Goal: Task Accomplishment & Management: Complete application form

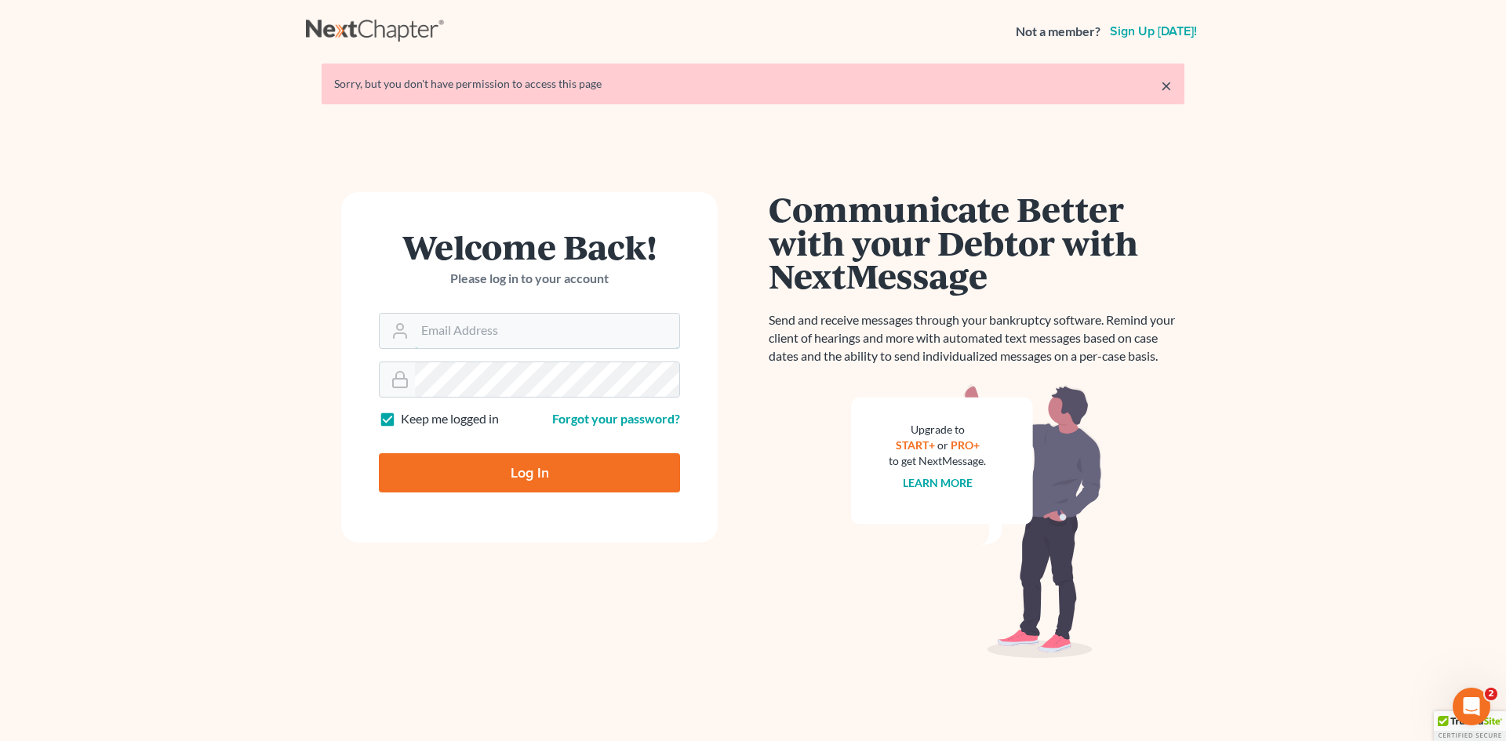
type input "[EMAIL_ADDRESS][DOMAIN_NAME]"
click at [548, 464] on input "Log In" at bounding box center [529, 472] width 301 height 39
type input "Thinking..."
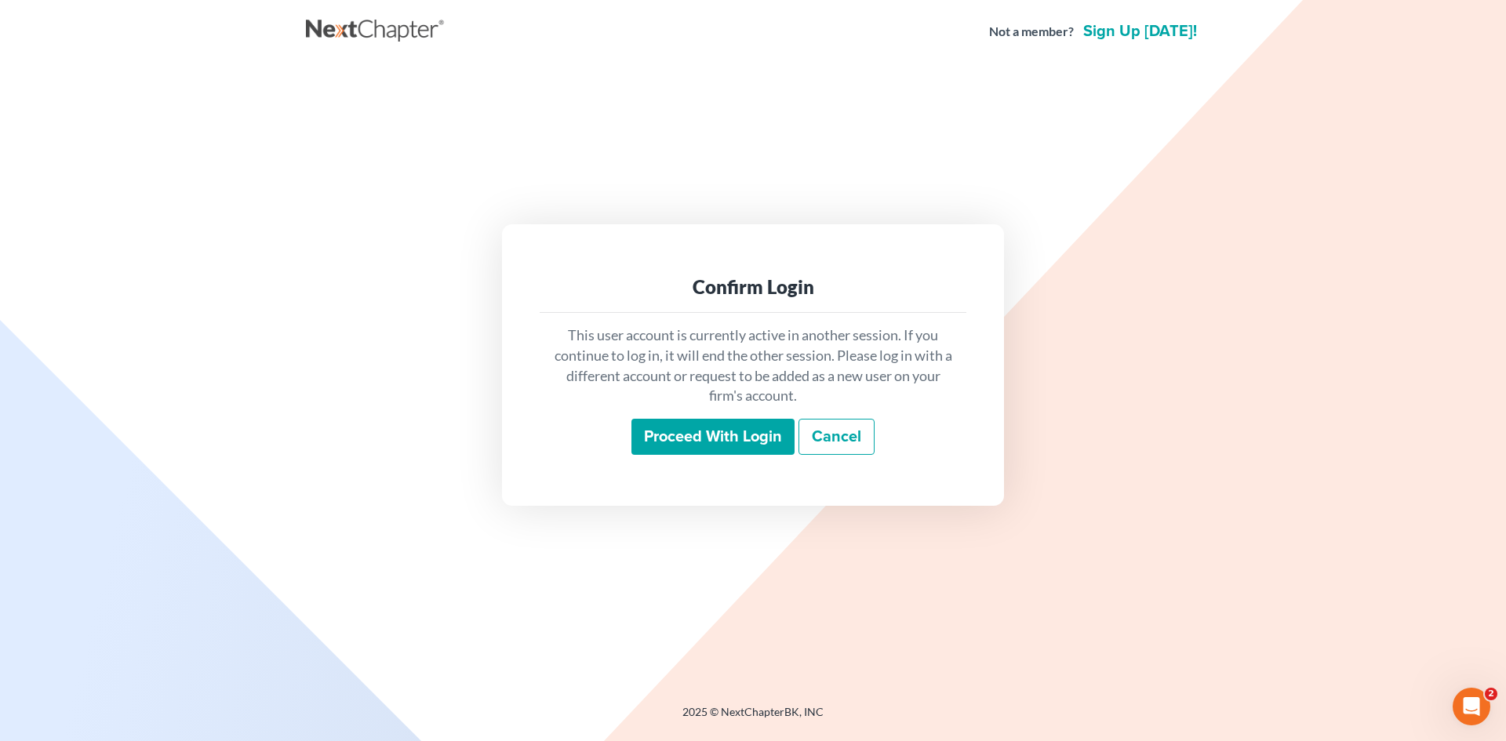
click at [776, 439] on input "Proceed with login" at bounding box center [712, 437] width 163 height 36
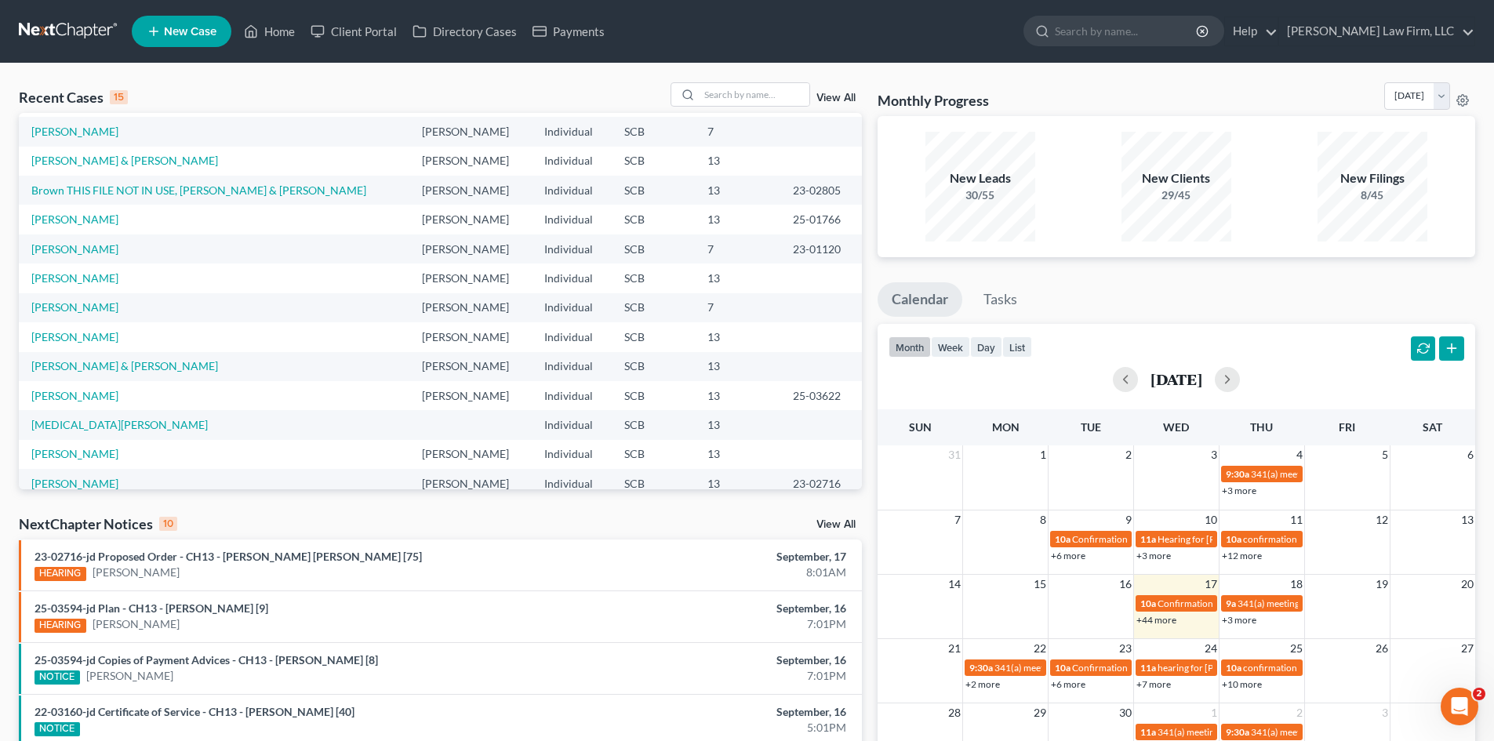
scroll to position [107, 0]
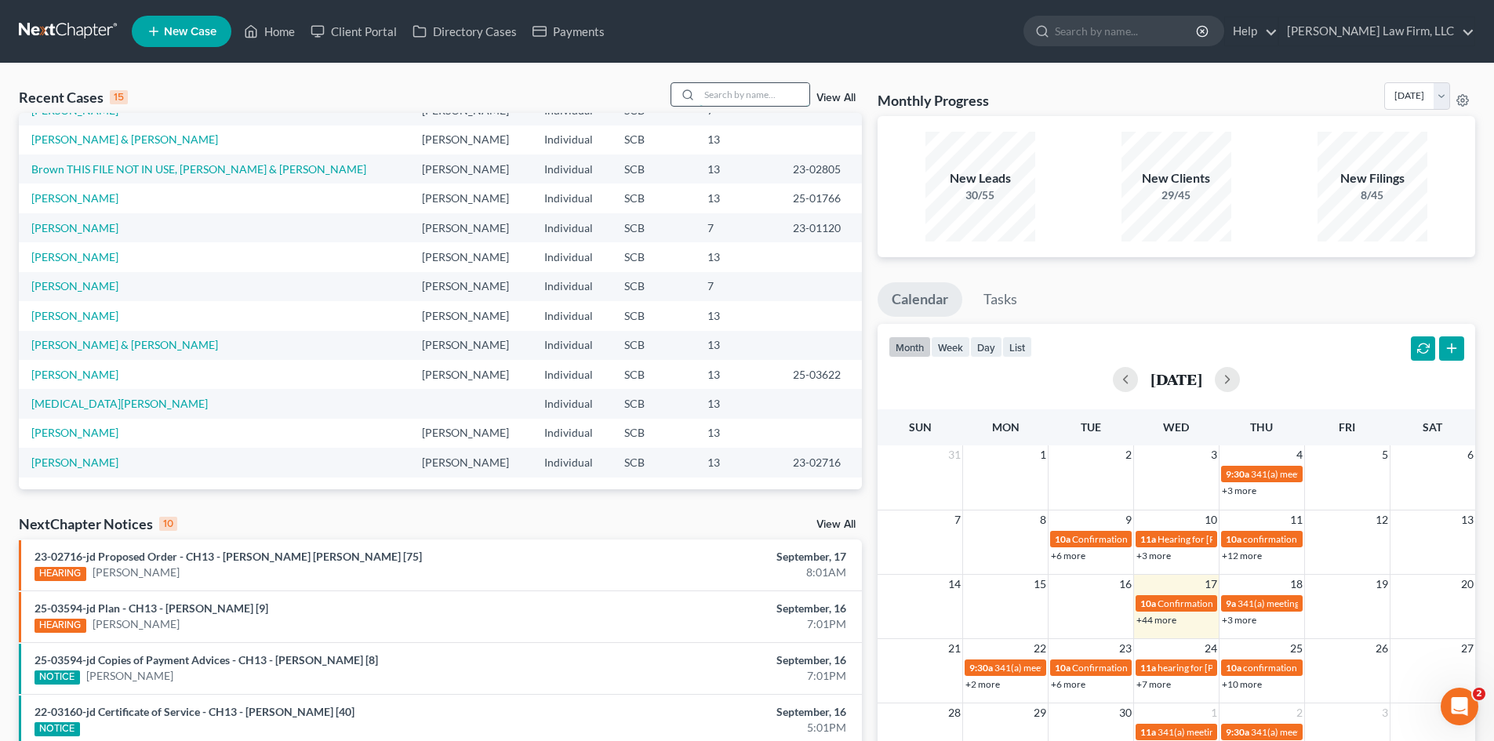
click at [754, 91] on input "search" at bounding box center [755, 94] width 110 height 23
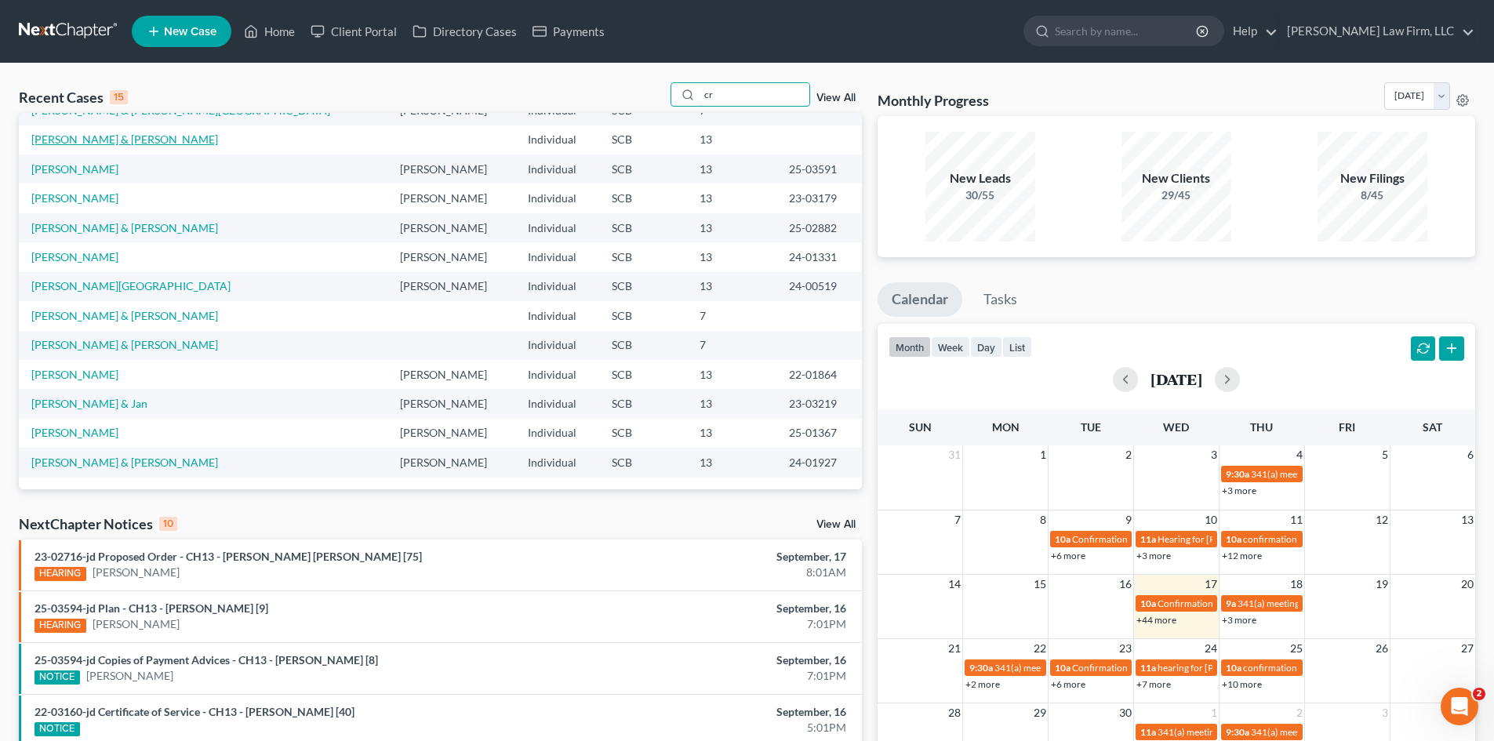
type input "cr"
click at [111, 146] on link "Crawford, Mark & Jennifer" at bounding box center [124, 139] width 187 height 13
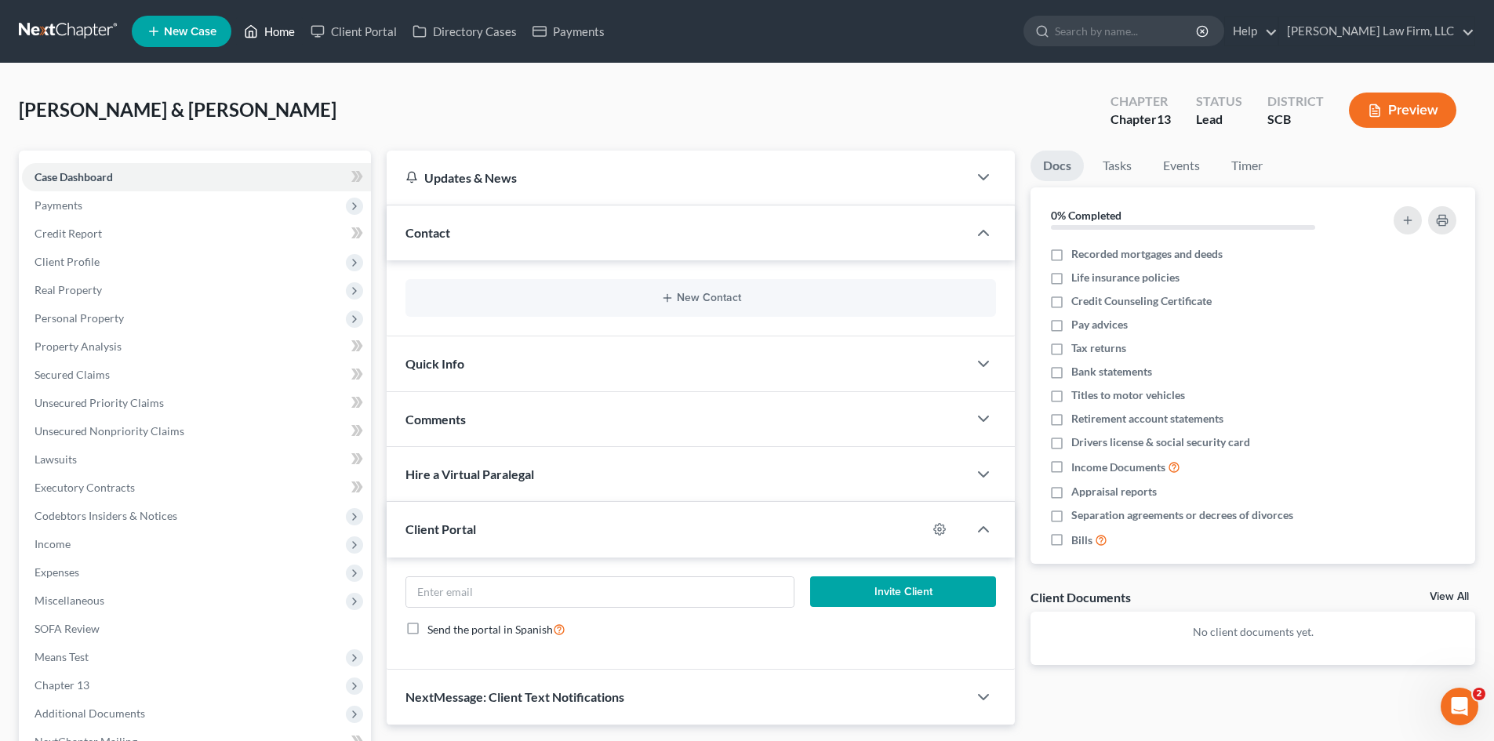
click at [267, 33] on link "Home" at bounding box center [269, 31] width 67 height 28
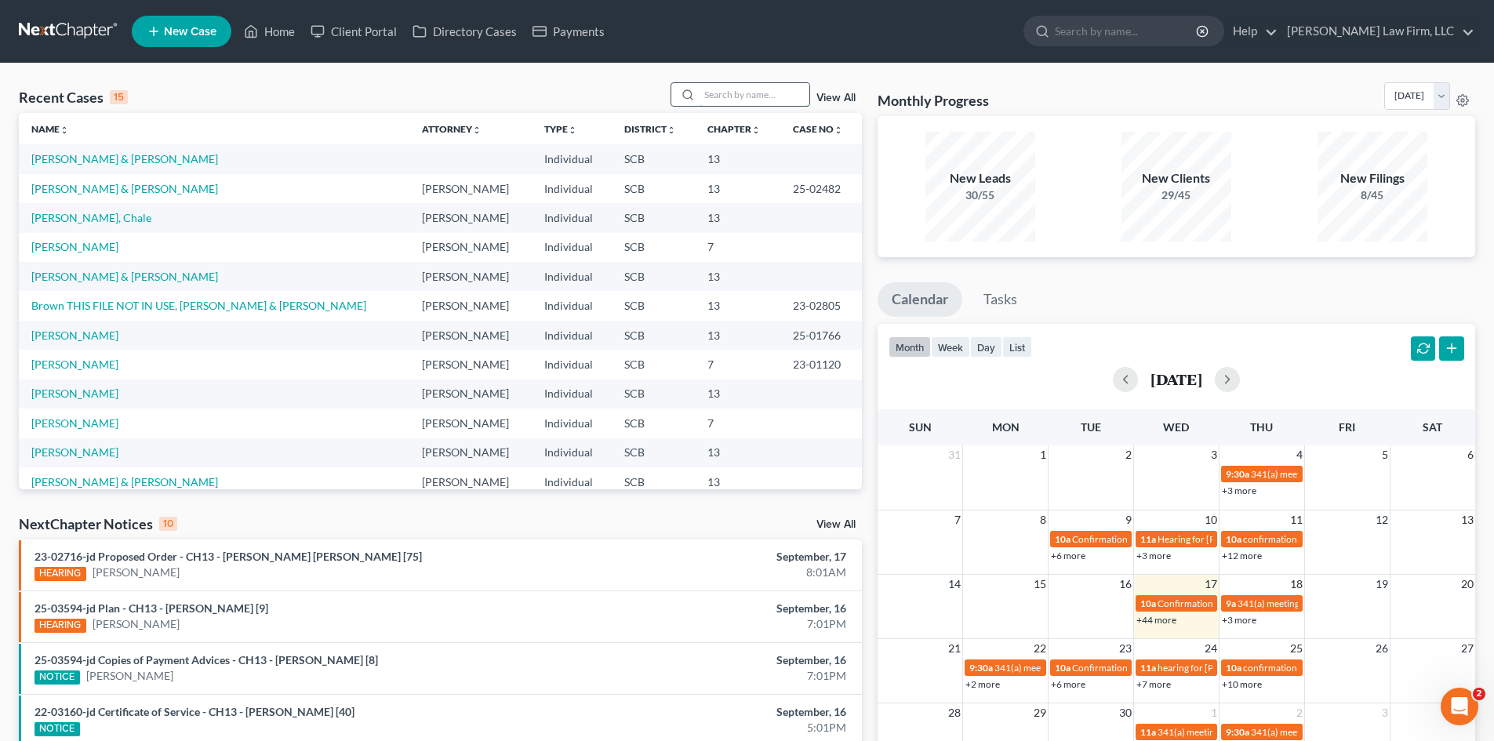
click at [741, 100] on input "search" at bounding box center [755, 94] width 110 height 23
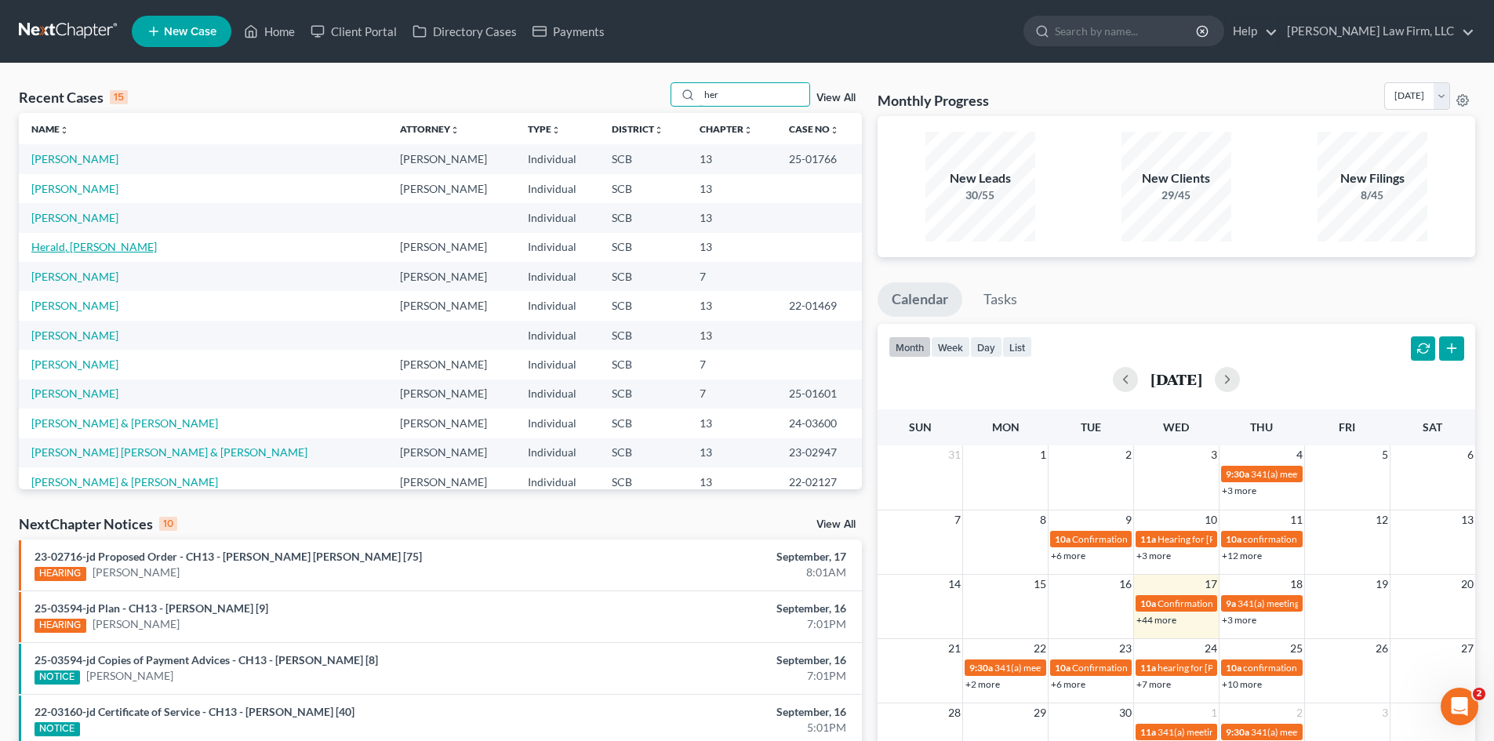
type input "her"
click at [63, 246] on link "Herald, Greg" at bounding box center [94, 246] width 126 height 13
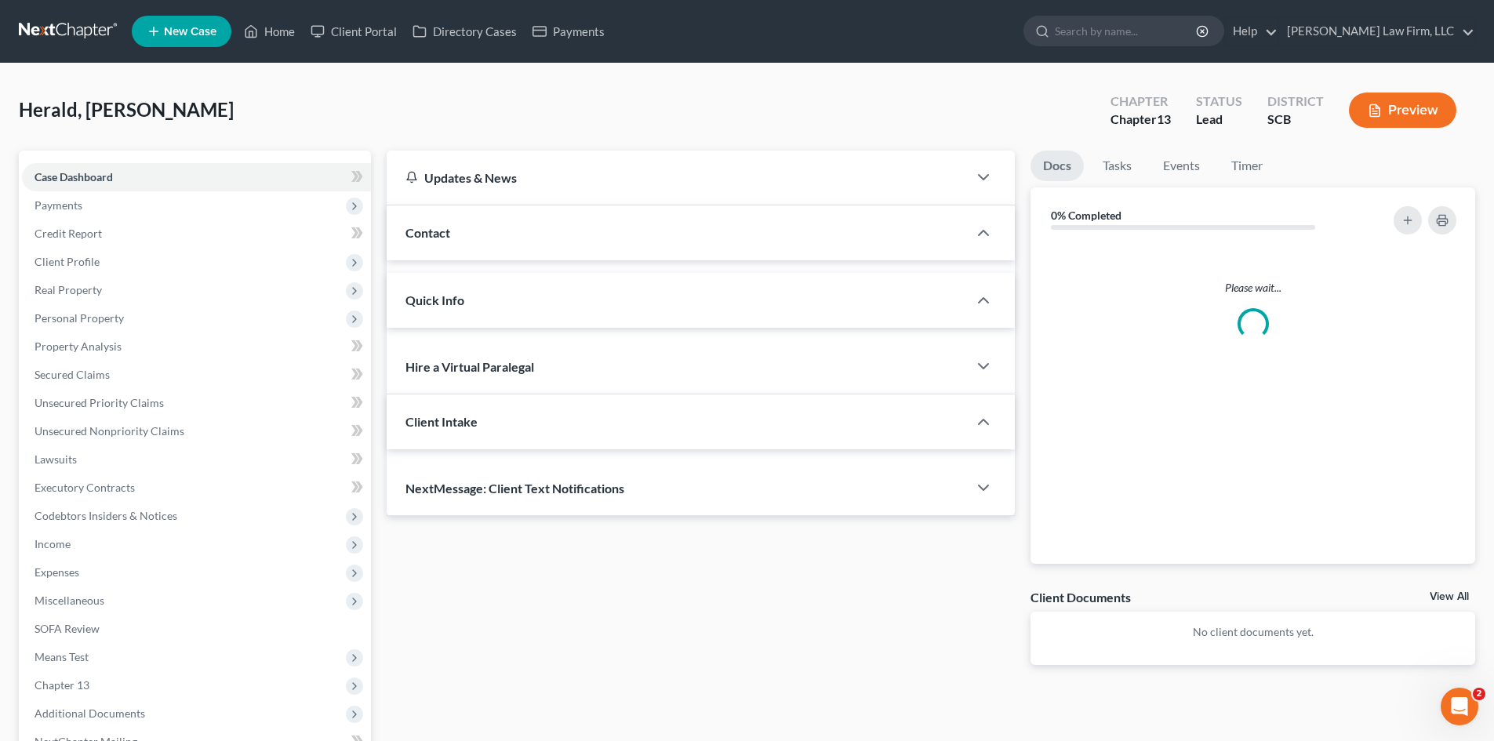
select select "0"
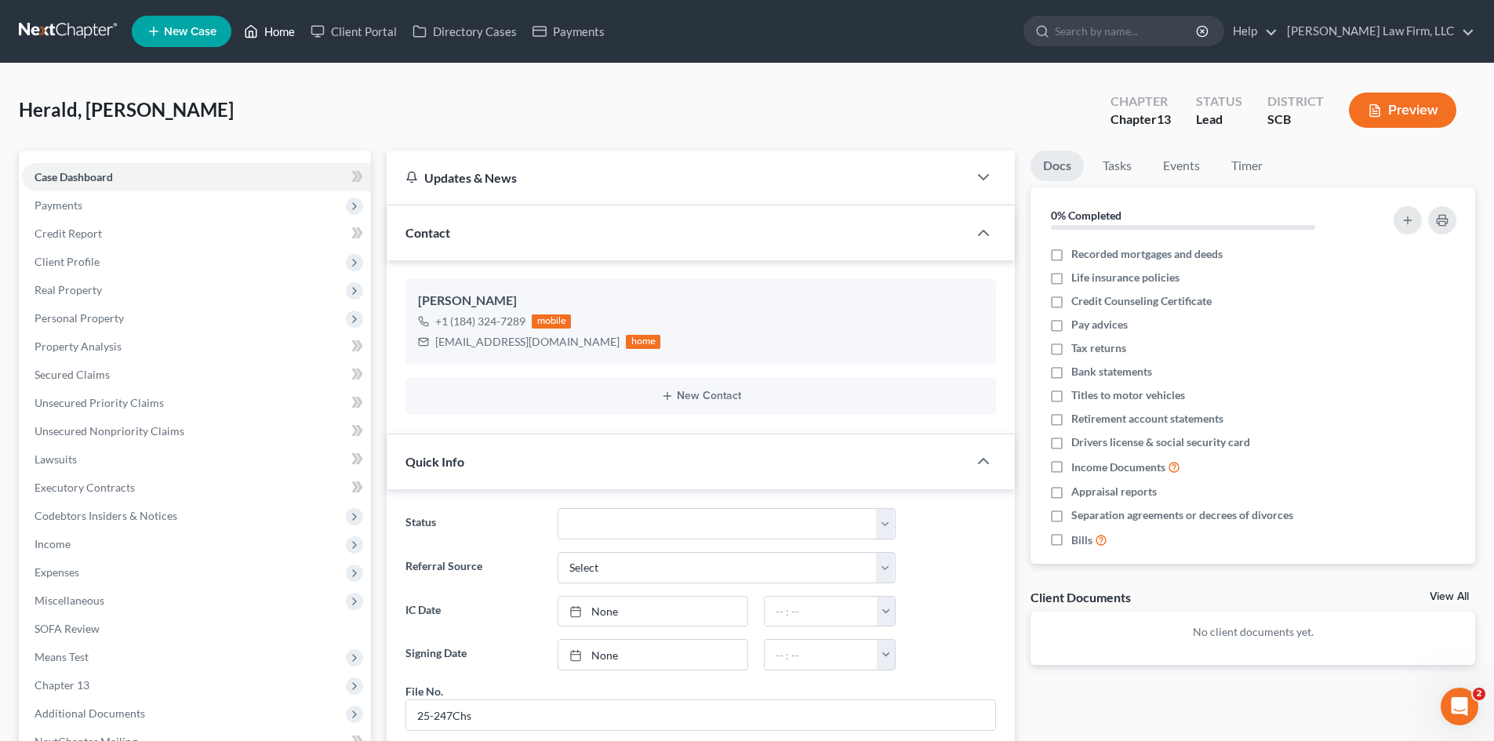
drag, startPoint x: 264, startPoint y: 33, endPoint x: 299, endPoint y: 31, distance: 34.6
click at [264, 33] on link "Home" at bounding box center [269, 31] width 67 height 28
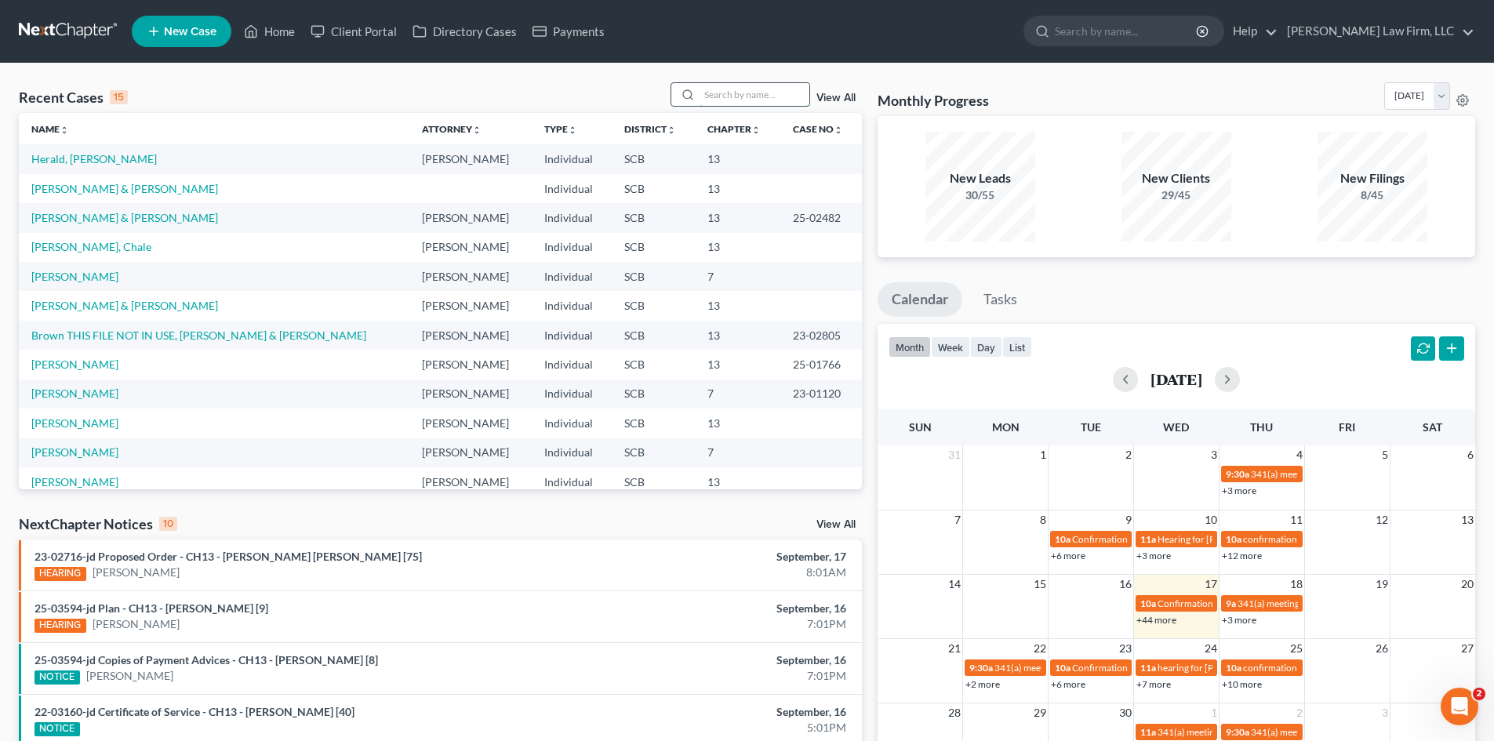
click at [720, 96] on input "search" at bounding box center [755, 94] width 110 height 23
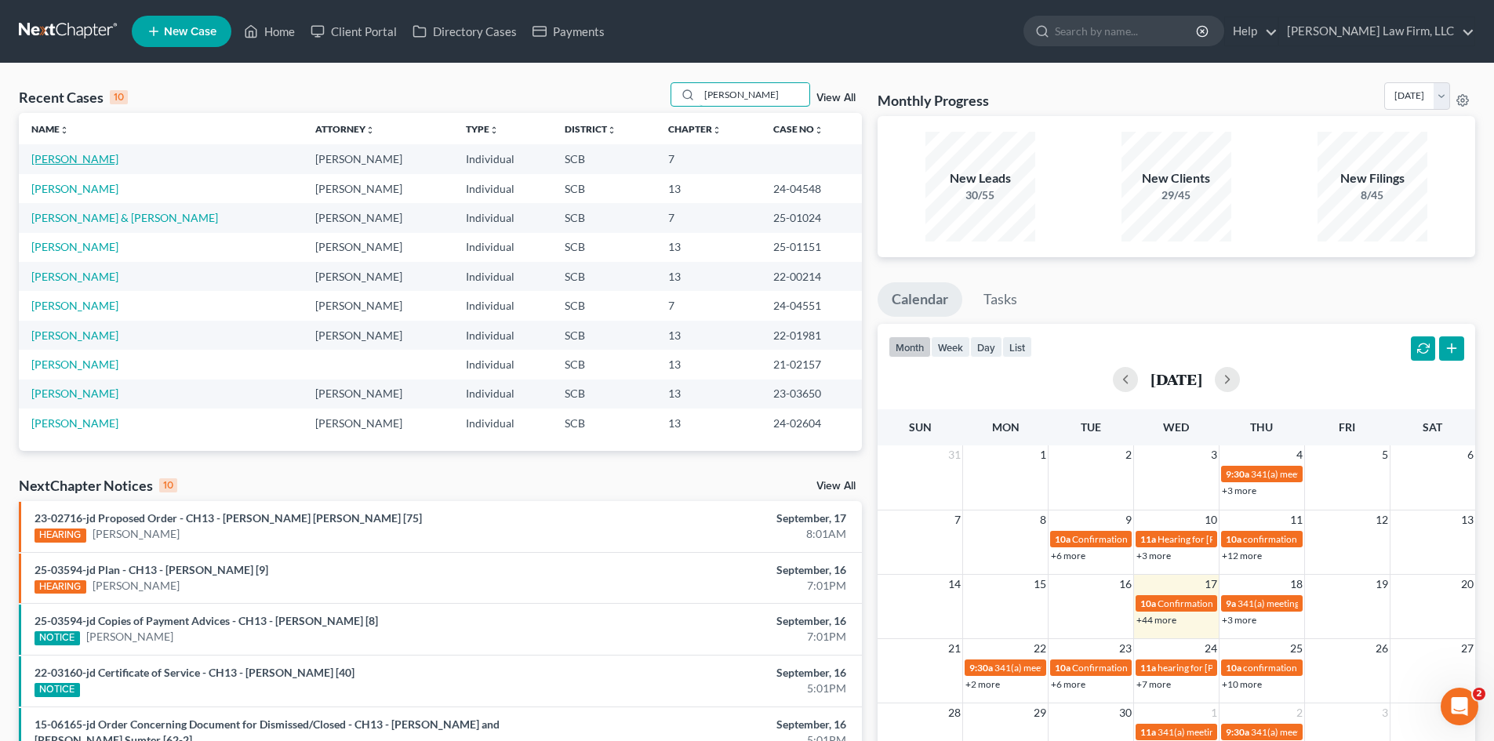
type input "simmons"
click at [69, 161] on link "Simmons, Jazzalyn" at bounding box center [74, 158] width 87 height 13
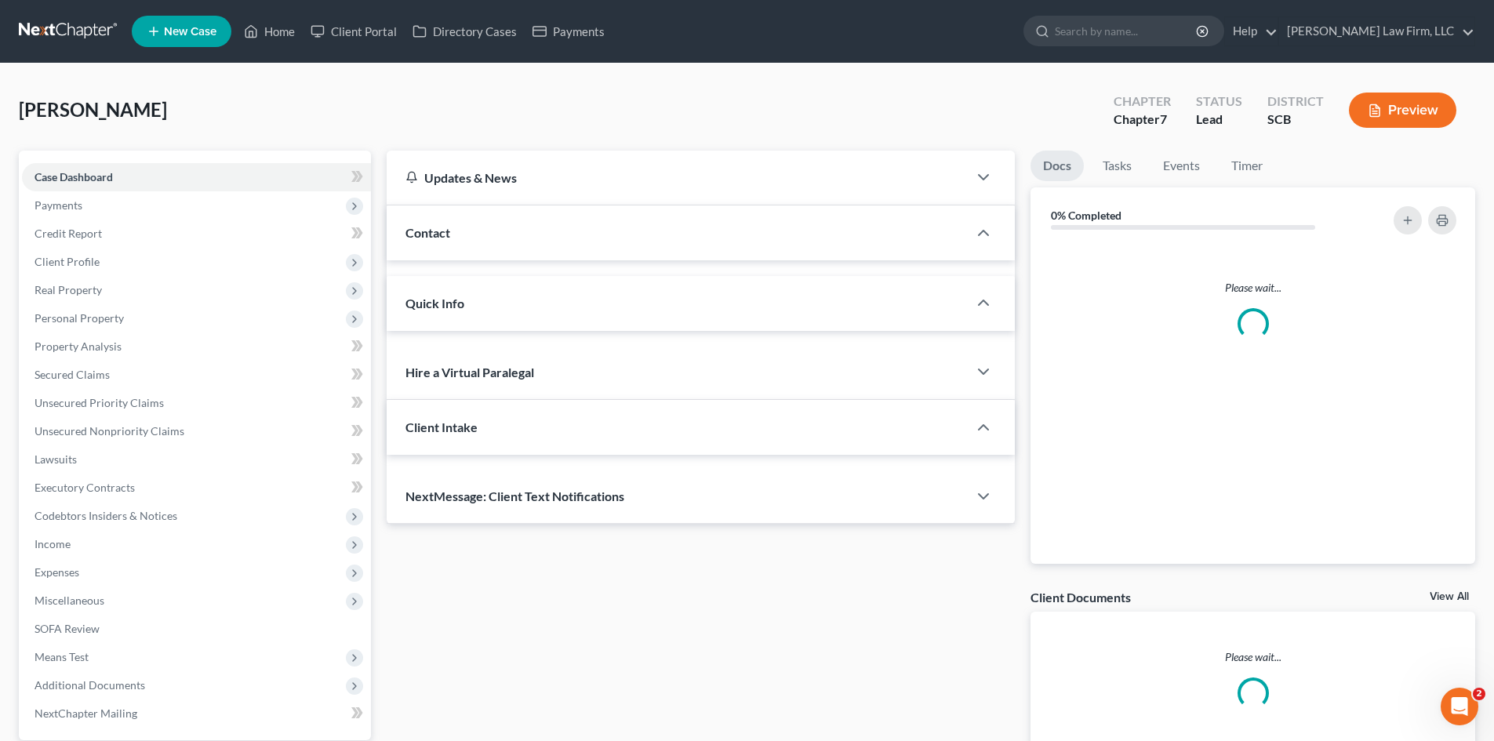
select select "0"
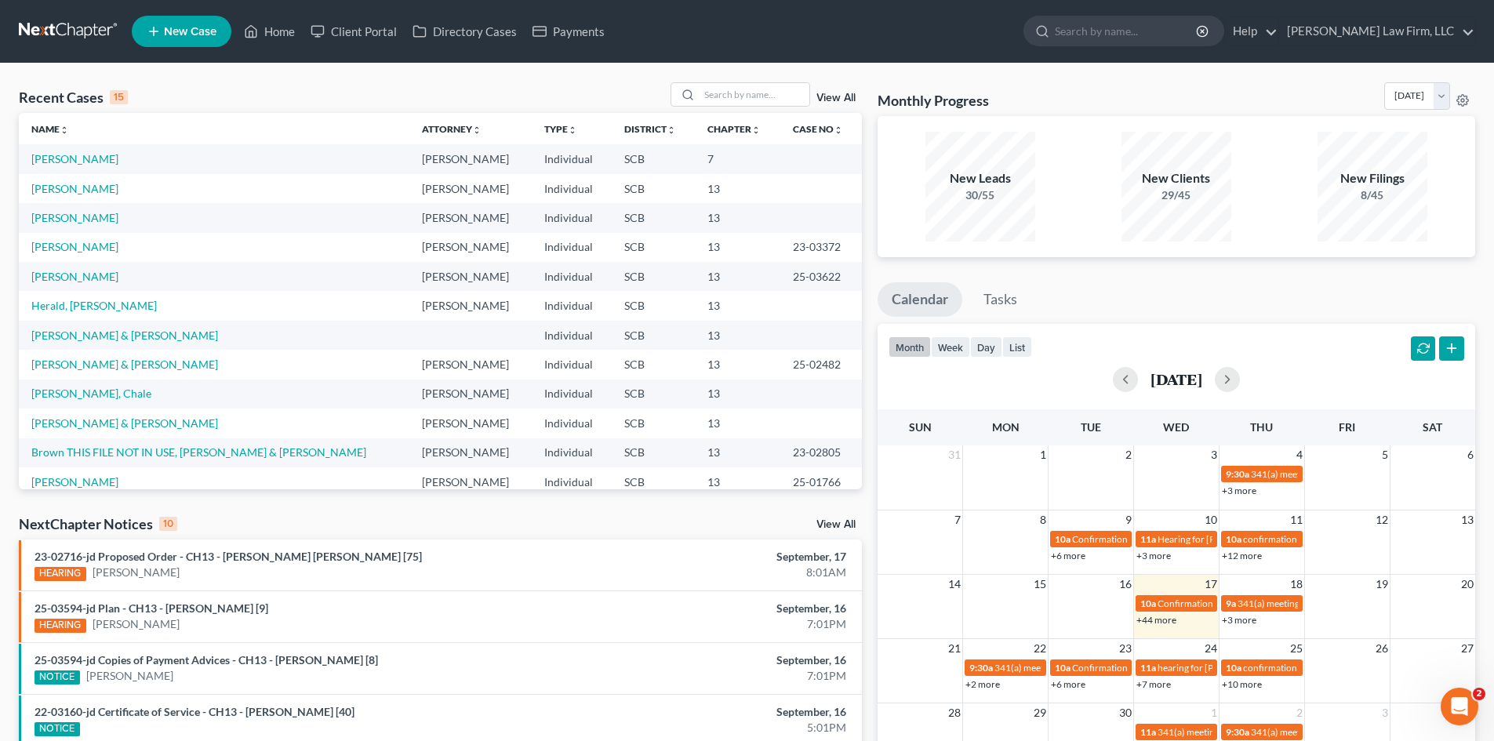
drag, startPoint x: 345, startPoint y: 38, endPoint x: 375, endPoint y: 49, distance: 31.8
click at [374, 49] on ul "New Case Home Client Portal Directory Cases Payments - No Result - See all resu…" at bounding box center [804, 31] width 1344 height 41
click at [708, 96] on input "search" at bounding box center [755, 94] width 110 height 23
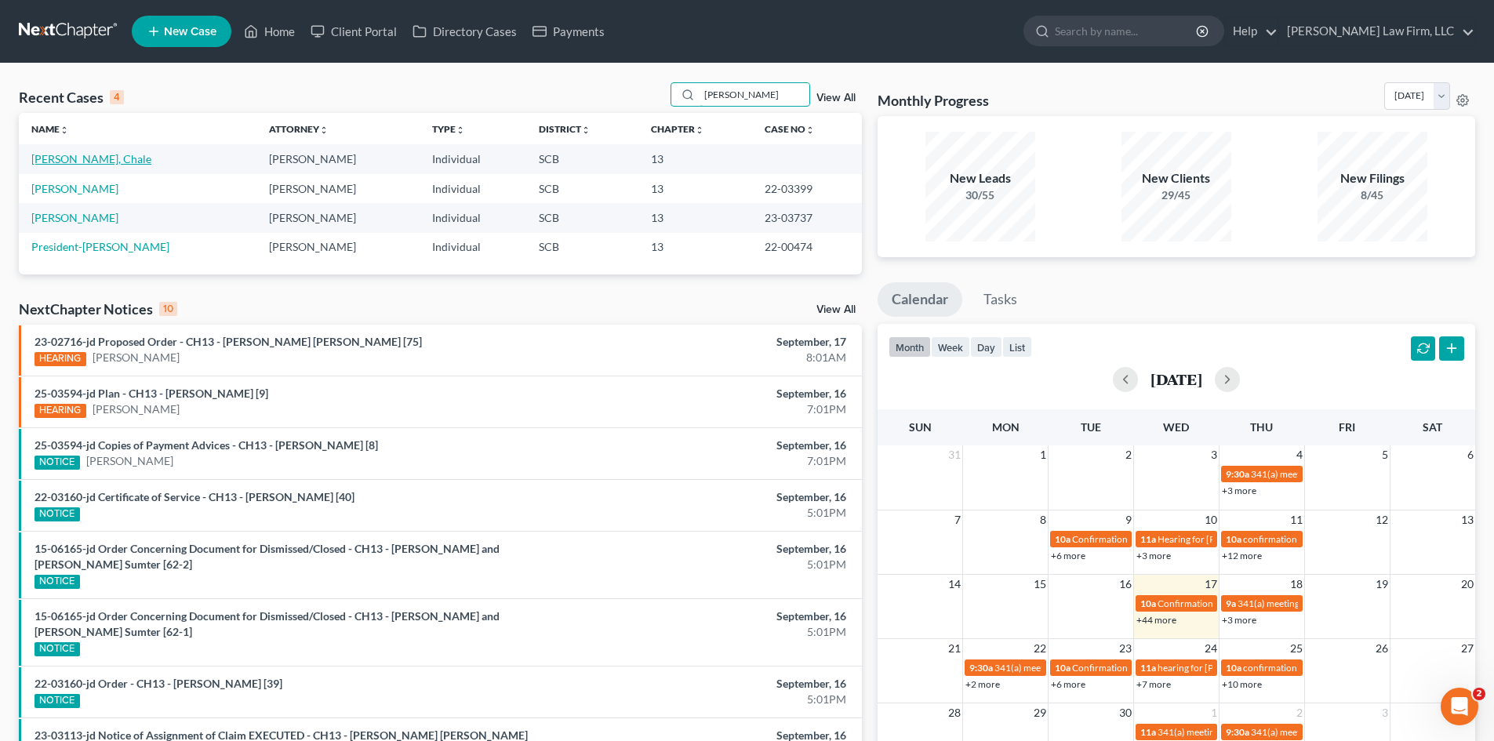
type input "clark"
click at [73, 155] on link "Clark, Chale" at bounding box center [91, 158] width 120 height 13
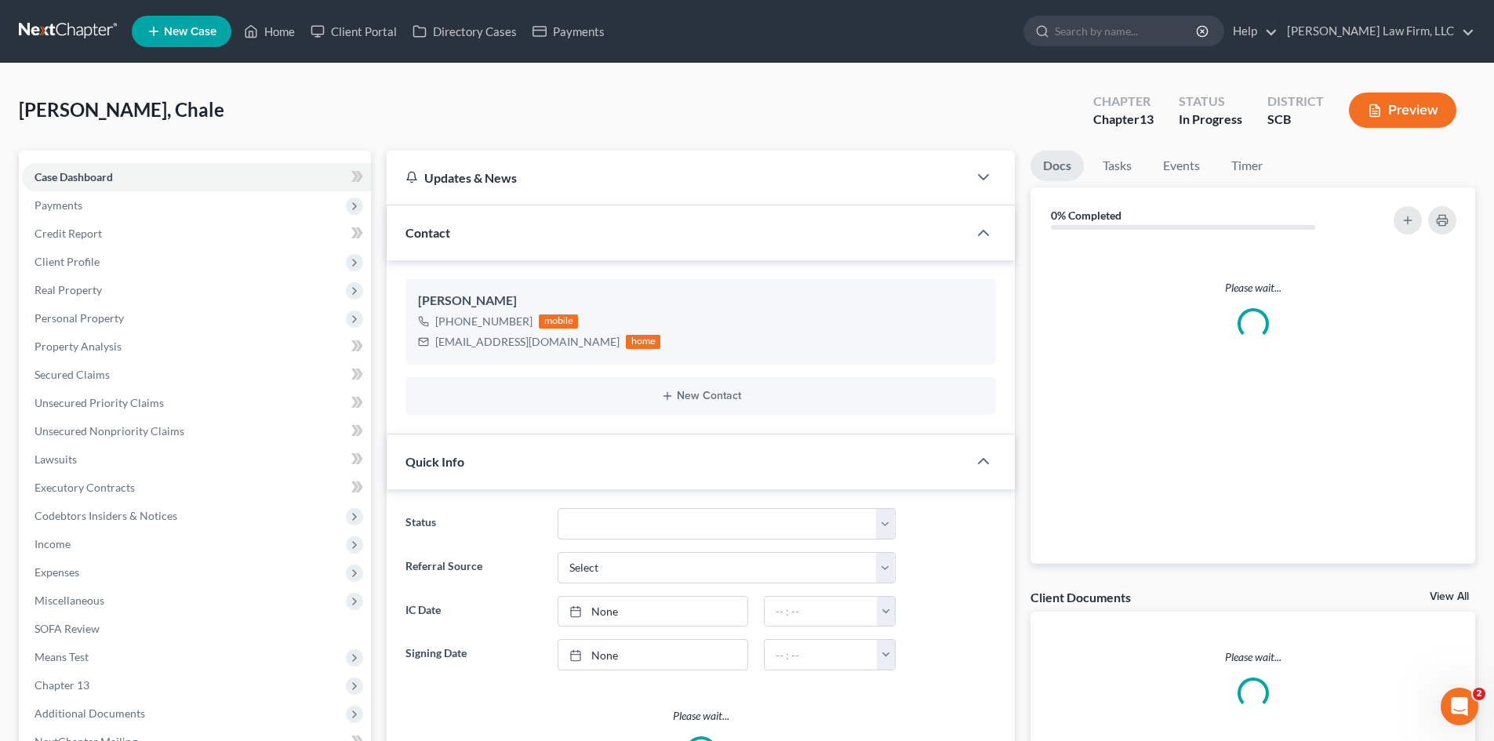
select select "0"
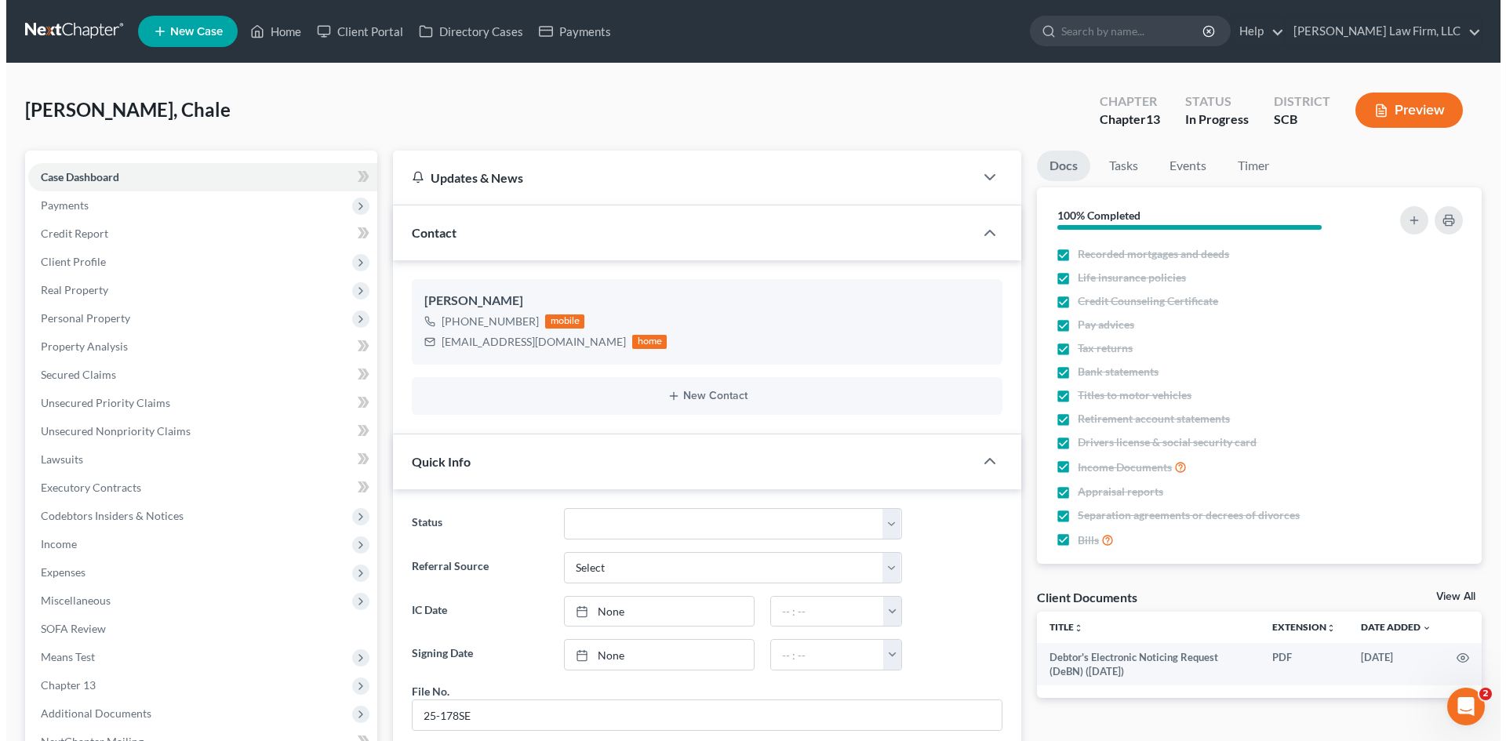
scroll to position [53, 0]
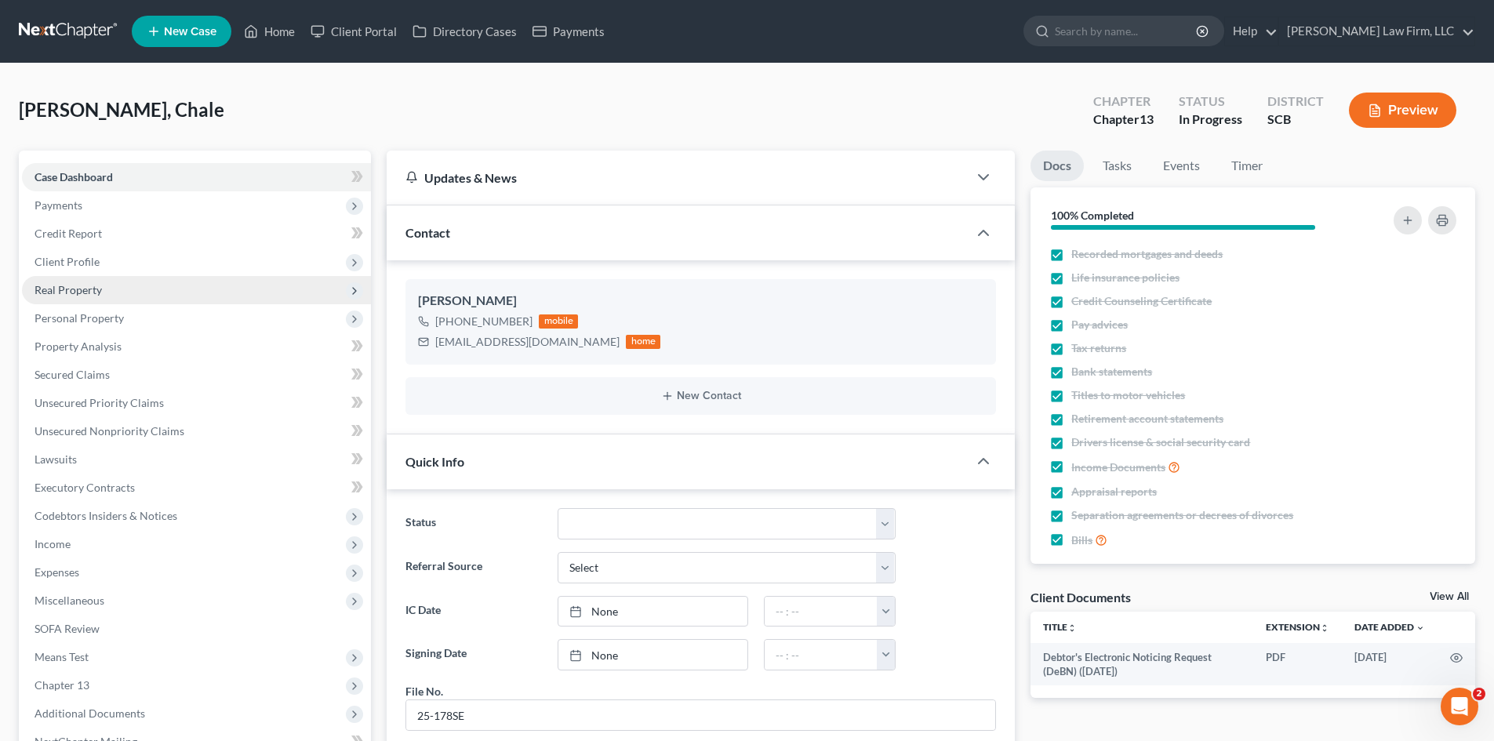
click at [53, 297] on span "Real Property" at bounding box center [196, 290] width 349 height 28
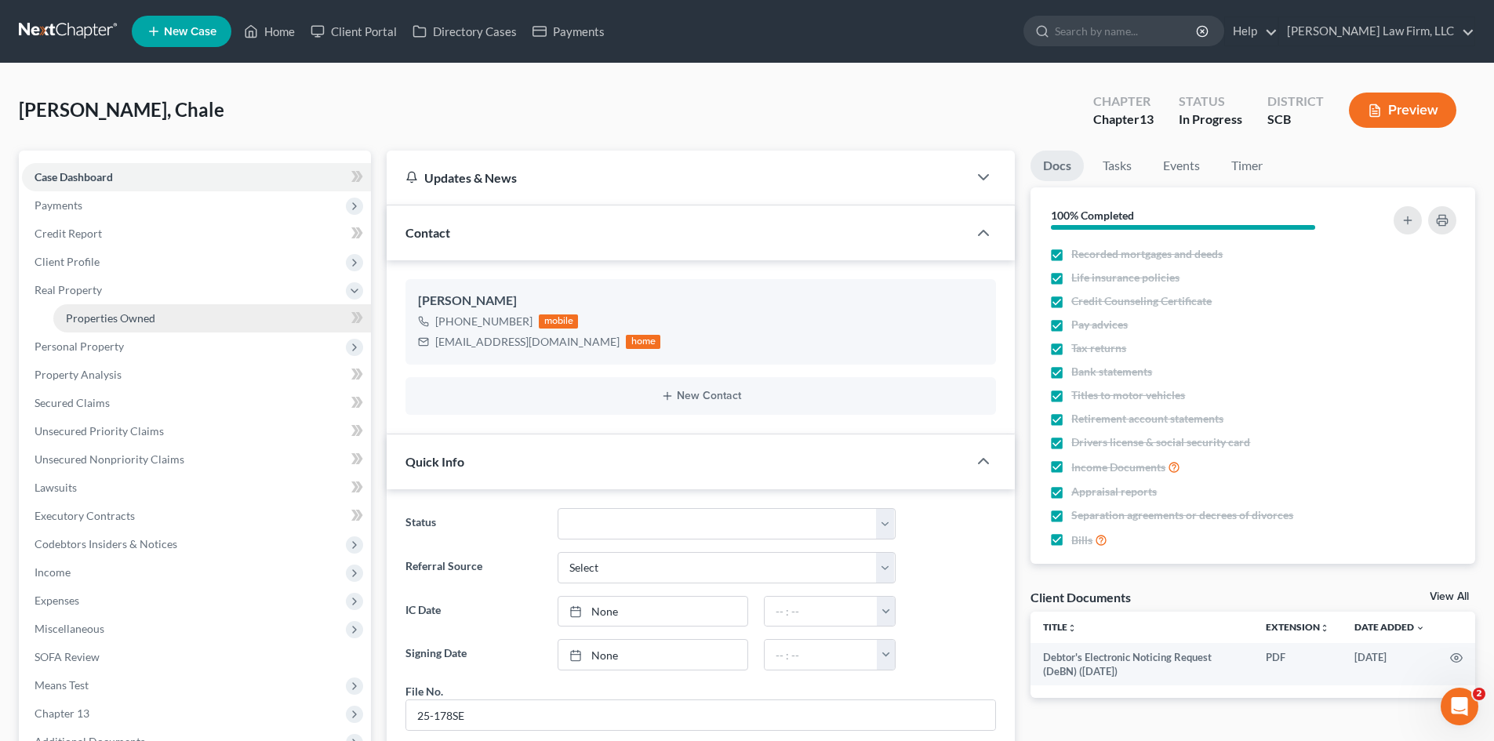
click at [93, 313] on span "Properties Owned" at bounding box center [110, 317] width 89 height 13
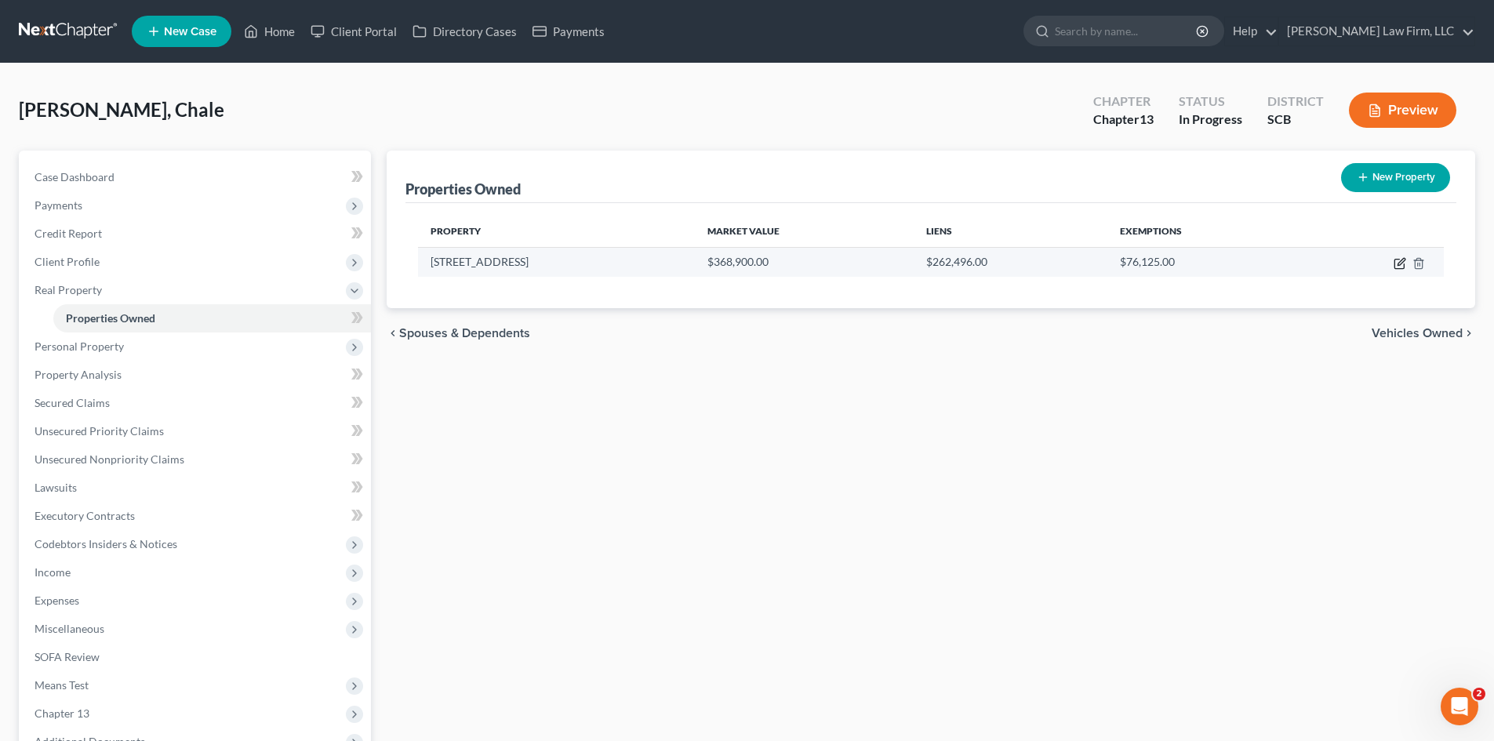
click at [1396, 265] on icon "button" at bounding box center [1400, 263] width 13 height 13
select select "42"
select select "0"
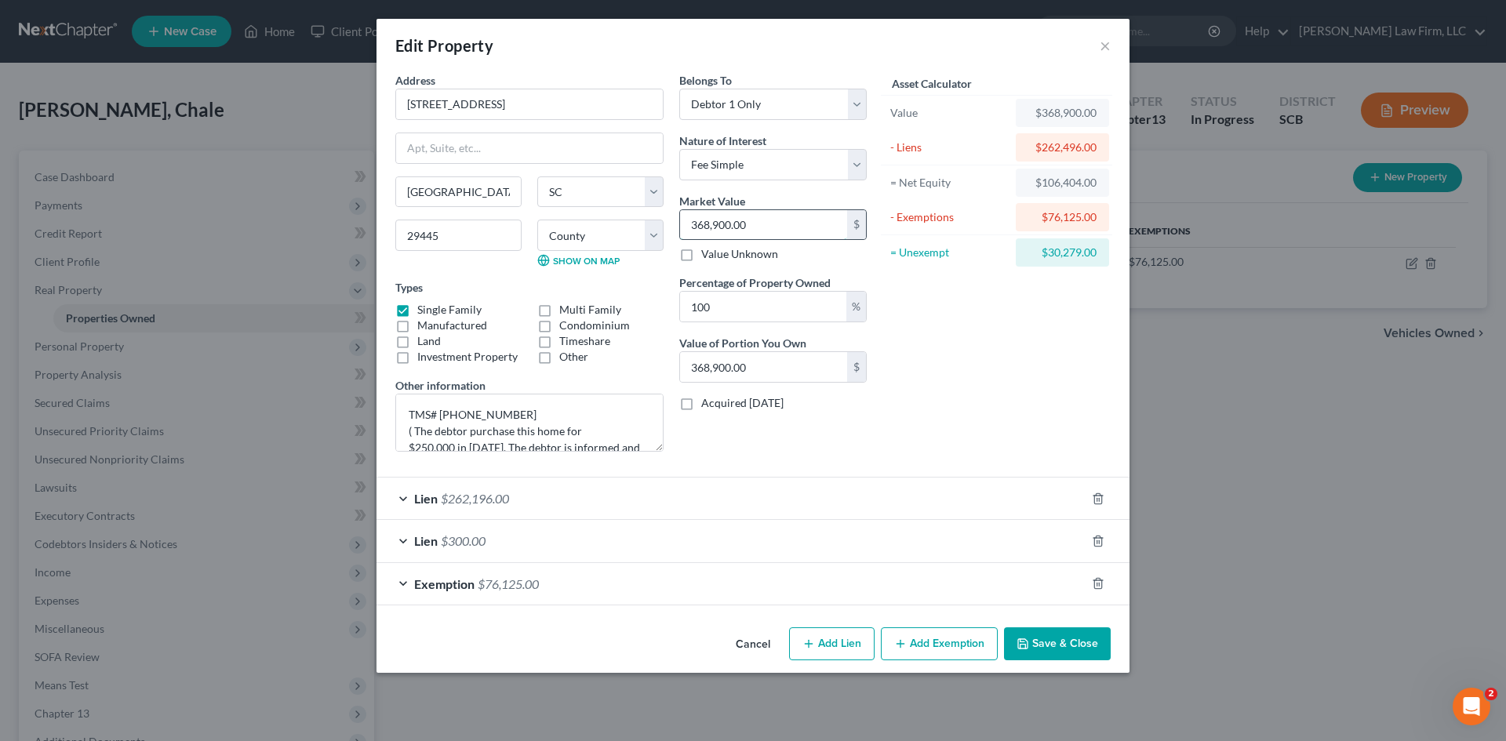
click at [762, 231] on input "368,900.00" at bounding box center [763, 225] width 167 height 30
click at [1044, 642] on button "Save & Close" at bounding box center [1057, 644] width 107 height 33
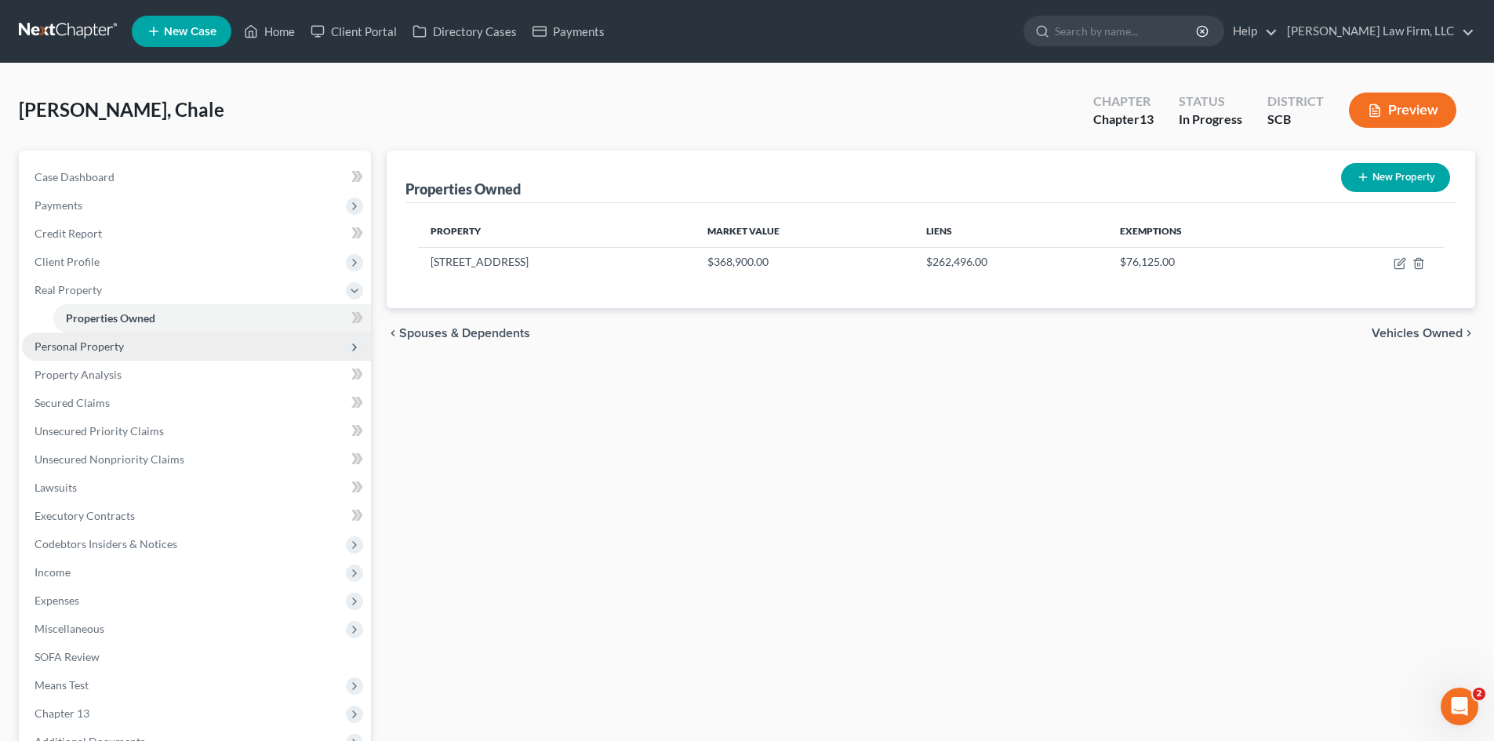
click at [108, 349] on span "Personal Property" at bounding box center [79, 346] width 89 height 13
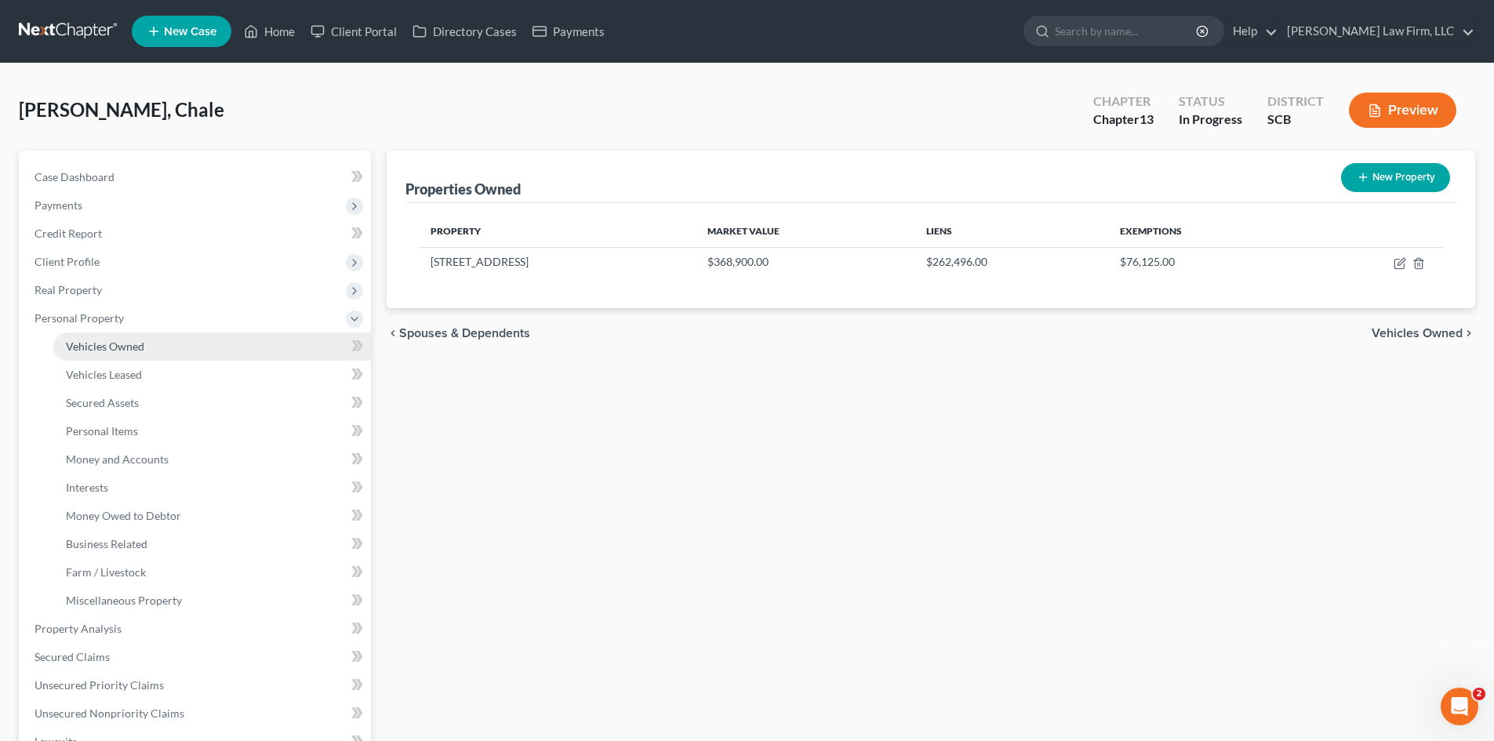
click at [124, 349] on span "Vehicles Owned" at bounding box center [105, 346] width 78 height 13
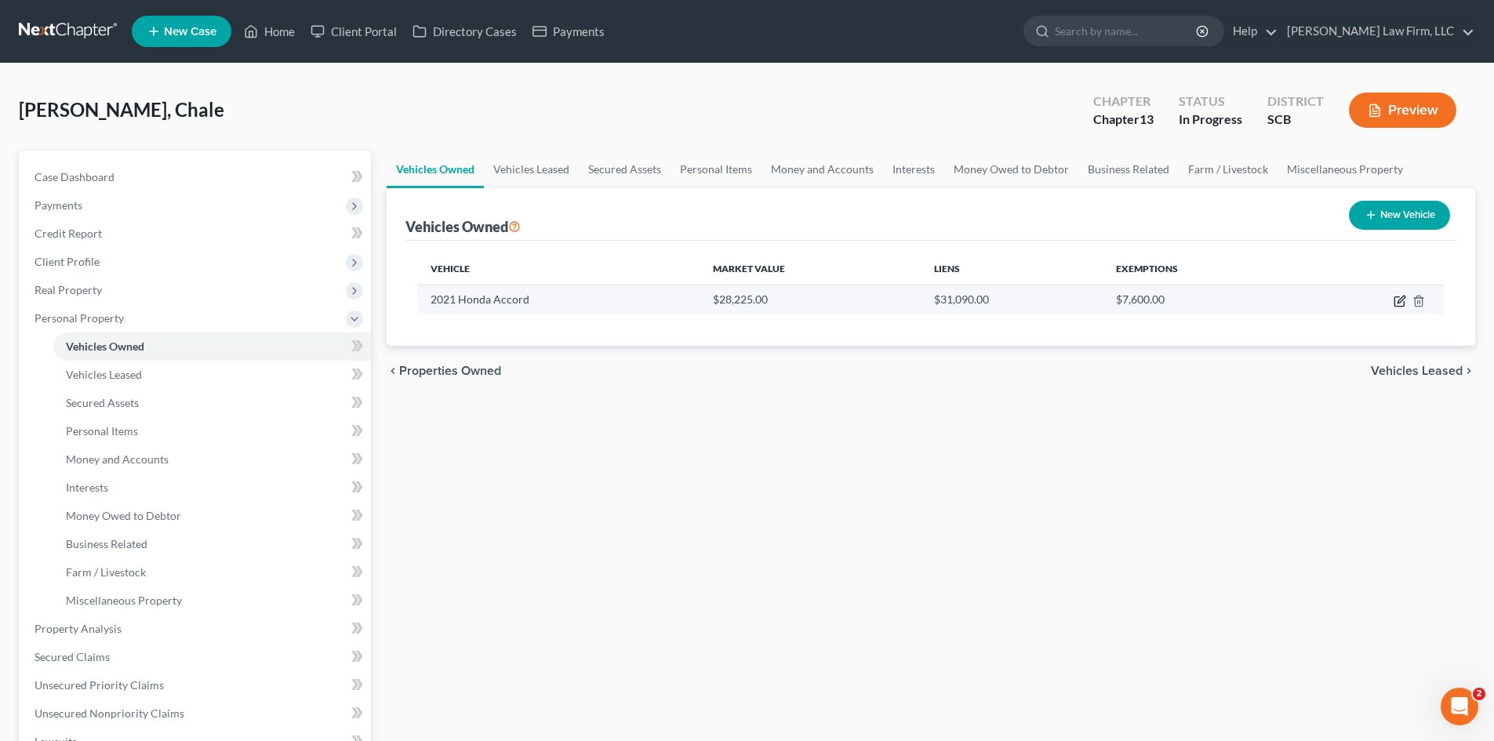
click at [1396, 302] on icon "button" at bounding box center [1400, 301] width 13 height 13
select select "0"
select select "5"
select select "2"
select select "0"
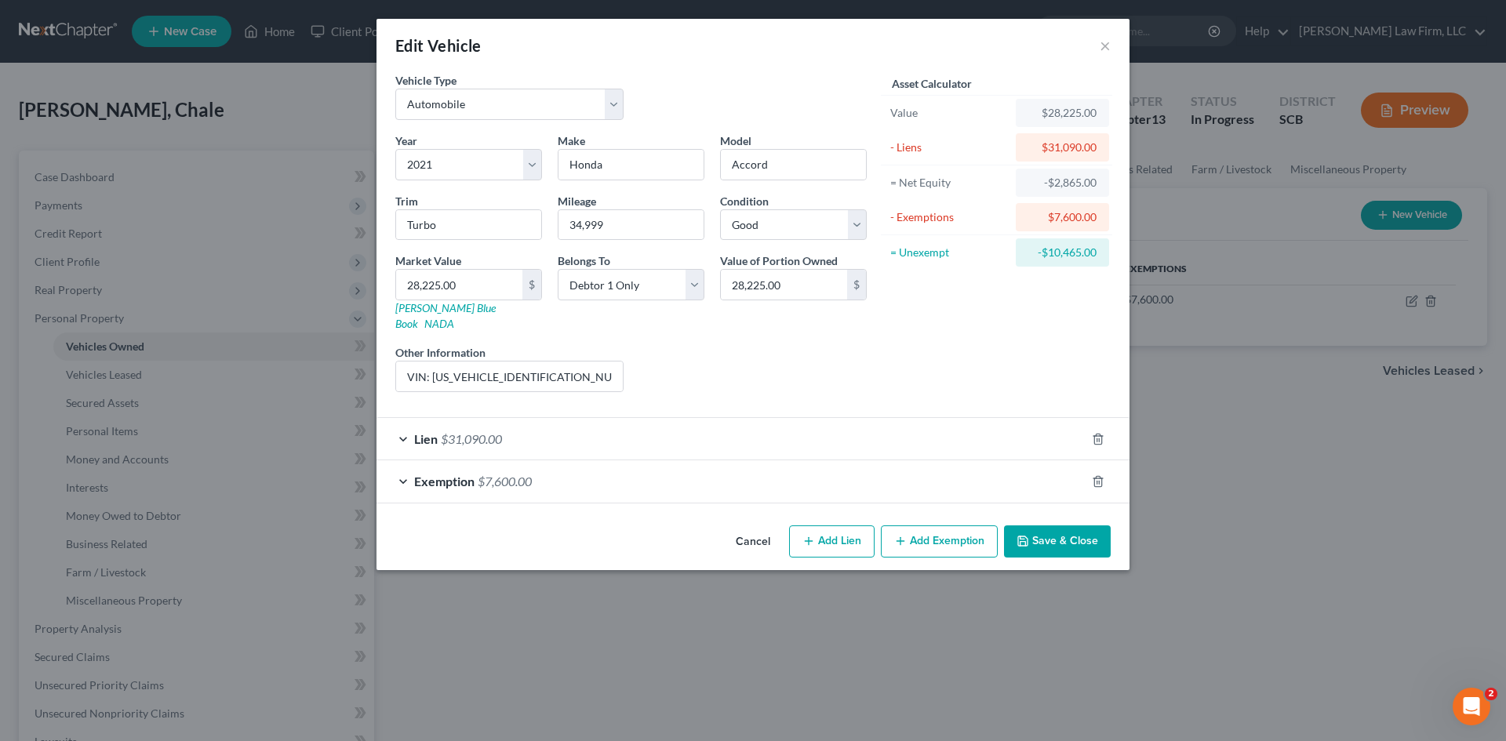
click at [1035, 533] on button "Save & Close" at bounding box center [1057, 542] width 107 height 33
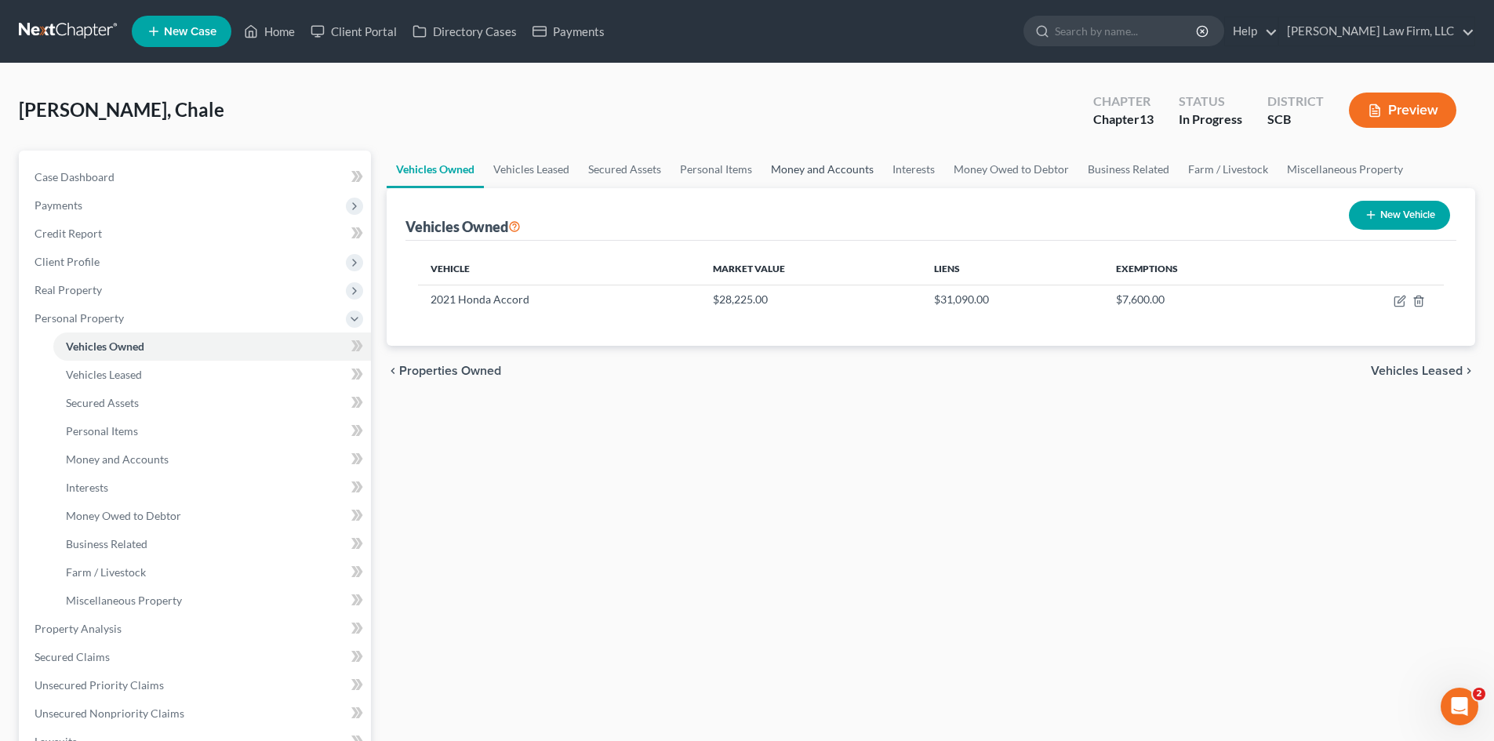
click at [839, 161] on link "Money and Accounts" at bounding box center [823, 170] width 122 height 38
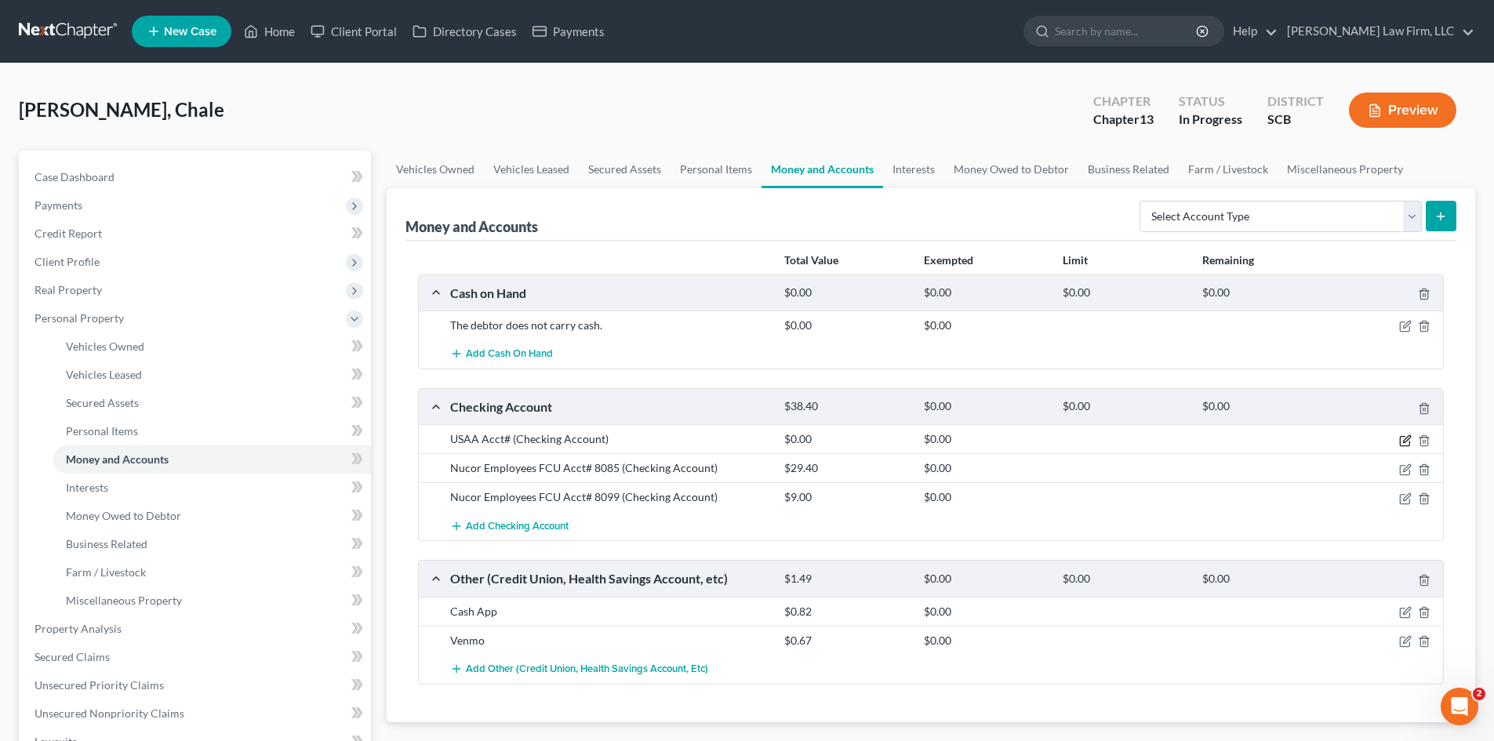
click at [1403, 443] on icon "button" at bounding box center [1405, 441] width 13 height 13
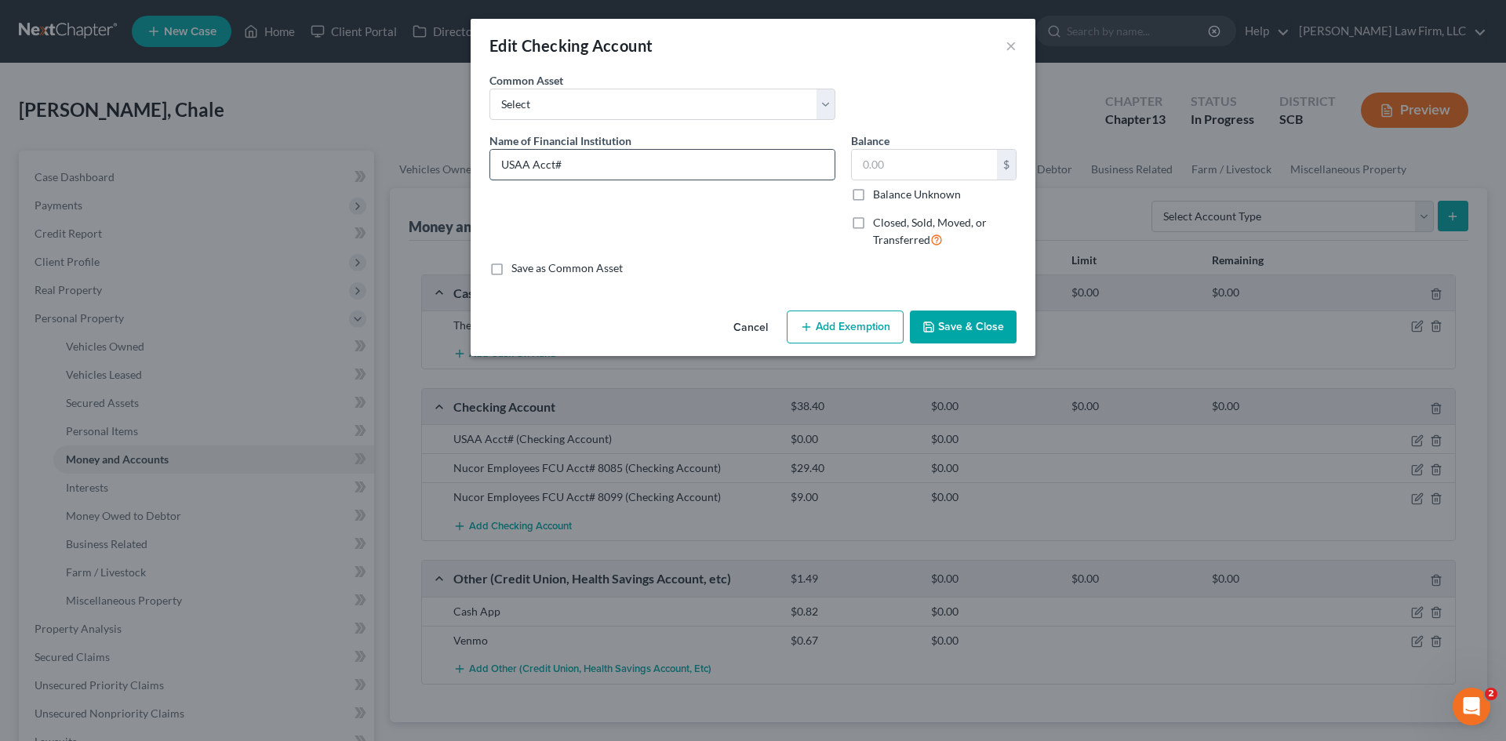
click at [752, 155] on input "USAA Acct#" at bounding box center [662, 165] width 344 height 30
type input "USAA Acct# 4162 (This account currently has a negative balance.)"
click at [943, 329] on button "Save & Close" at bounding box center [963, 327] width 107 height 33
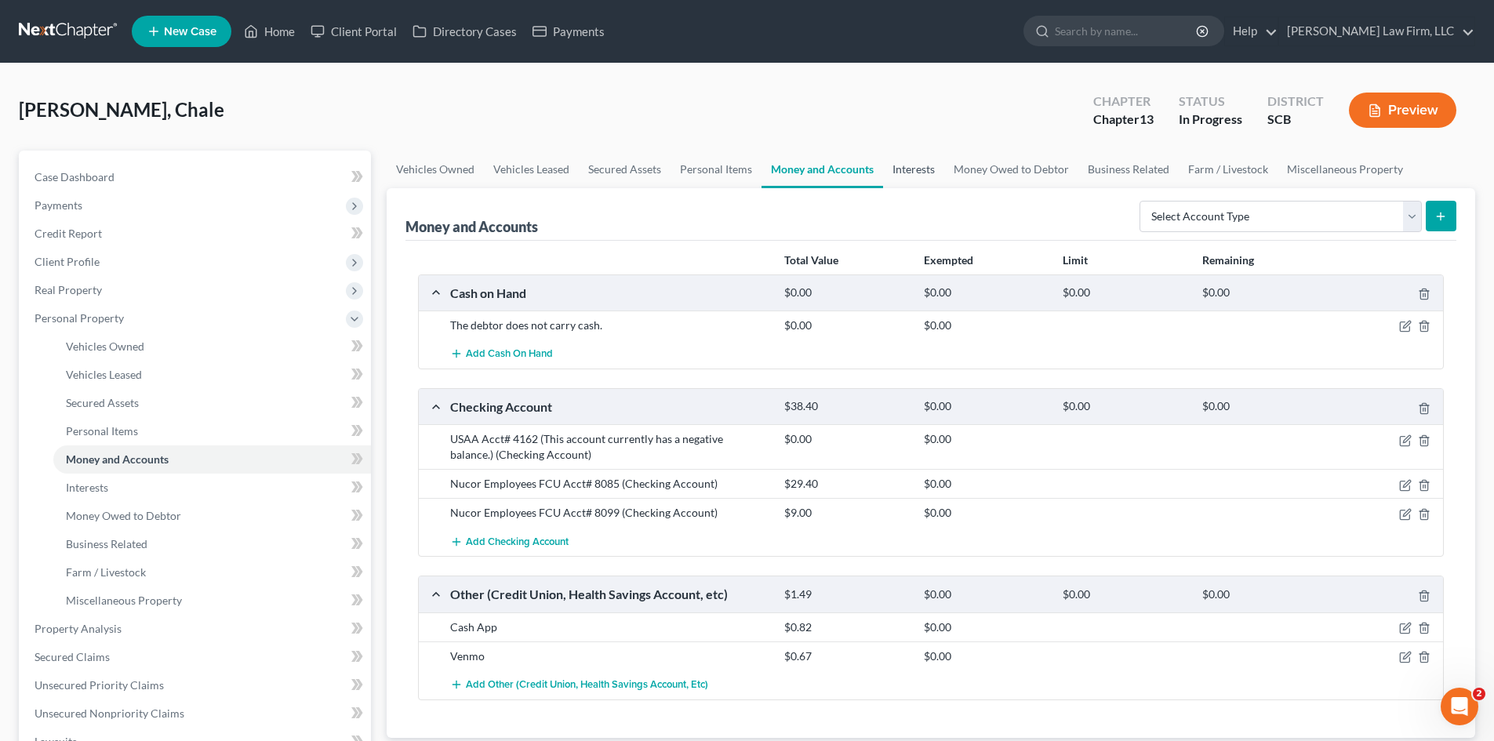
click at [901, 173] on link "Interests" at bounding box center [913, 170] width 61 height 38
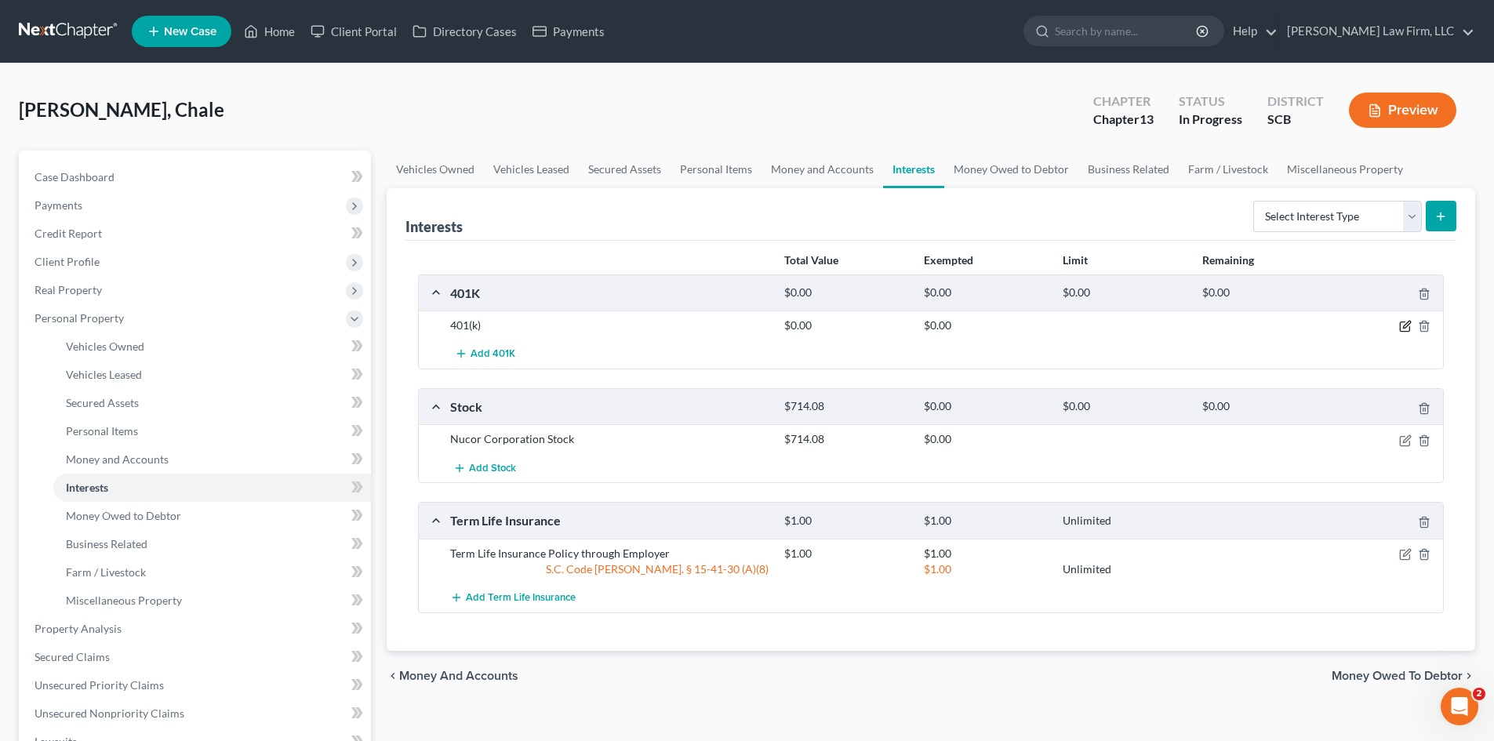
click at [1402, 325] on icon "button" at bounding box center [1405, 326] width 13 height 13
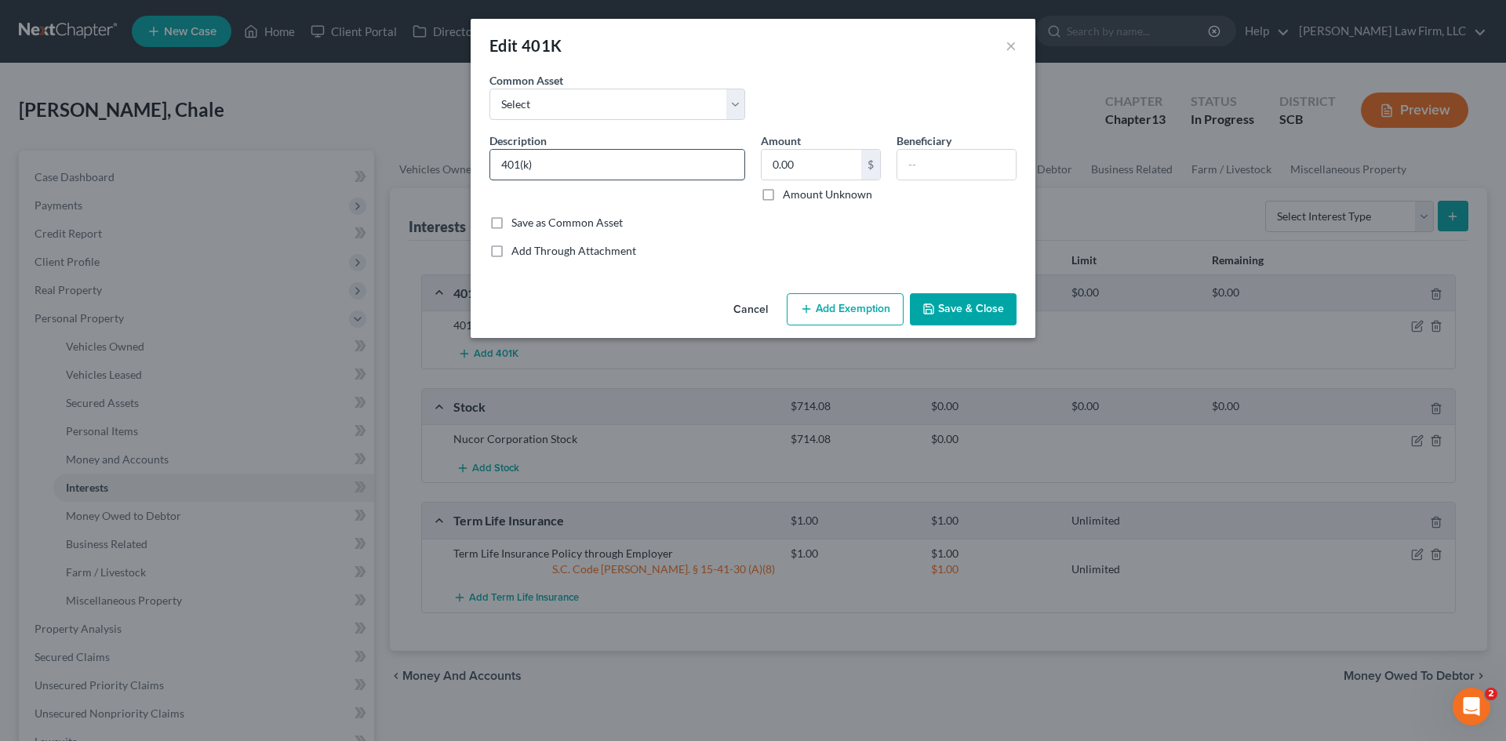
click at [493, 158] on input "401(k)" at bounding box center [617, 165] width 254 height 30
type input "Fidelity 401(k)"
type input "81,963.84"
click at [813, 299] on button "Add Exemption" at bounding box center [845, 309] width 117 height 33
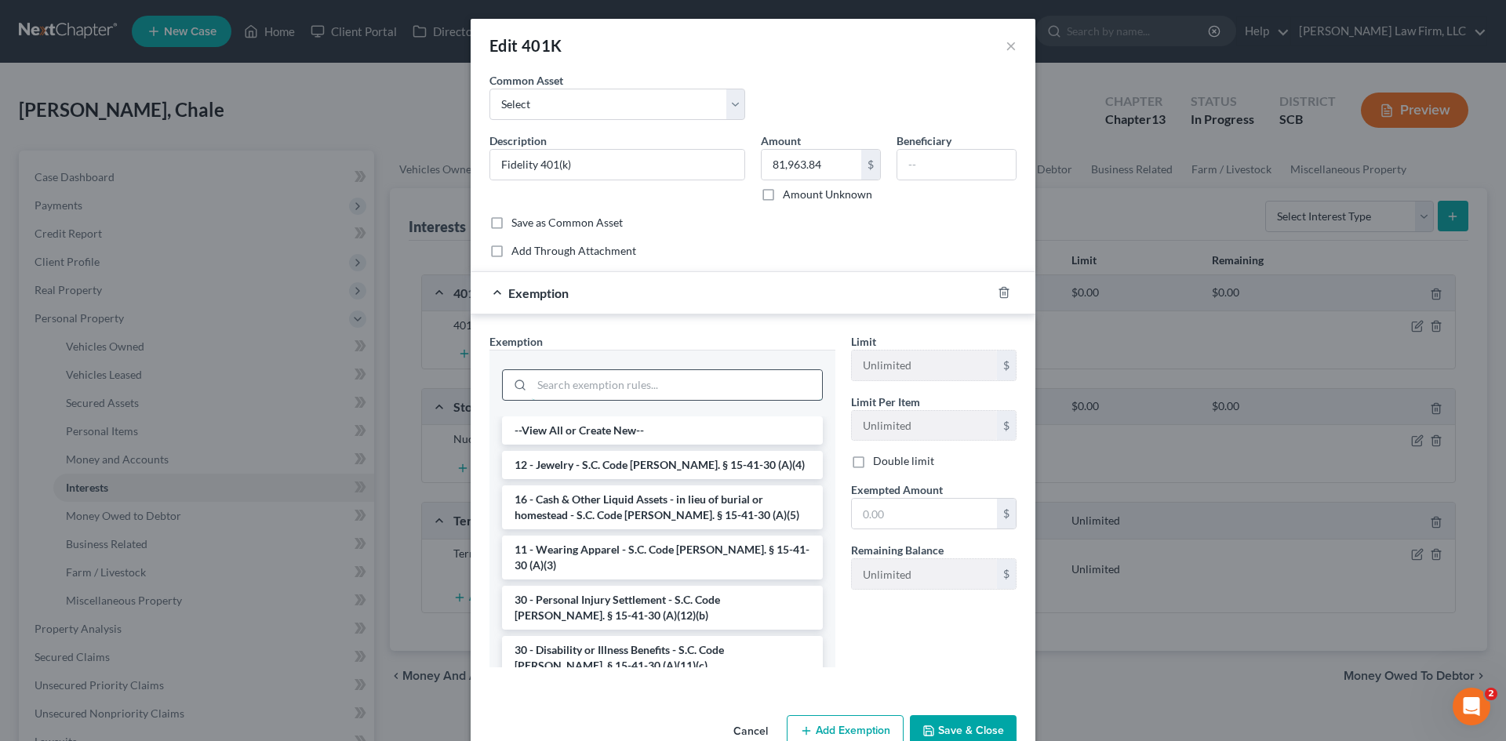
click at [621, 391] on input "search" at bounding box center [677, 385] width 290 height 30
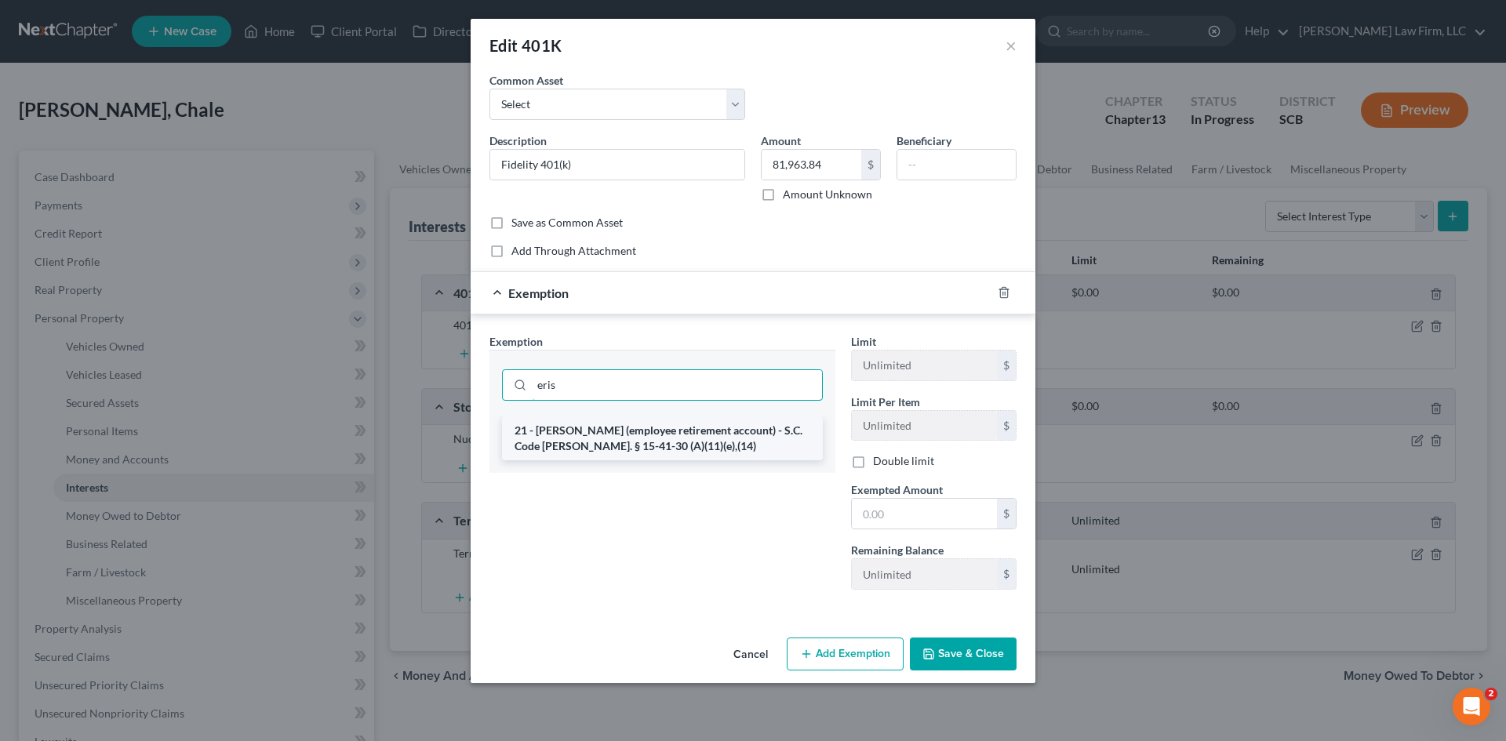
type input "eris"
click at [587, 443] on li "21 - ERISA (employee retirement account) - S.C. Code Ann. § 15-41-30 (A)(11)(e)…" at bounding box center [662, 439] width 321 height 44
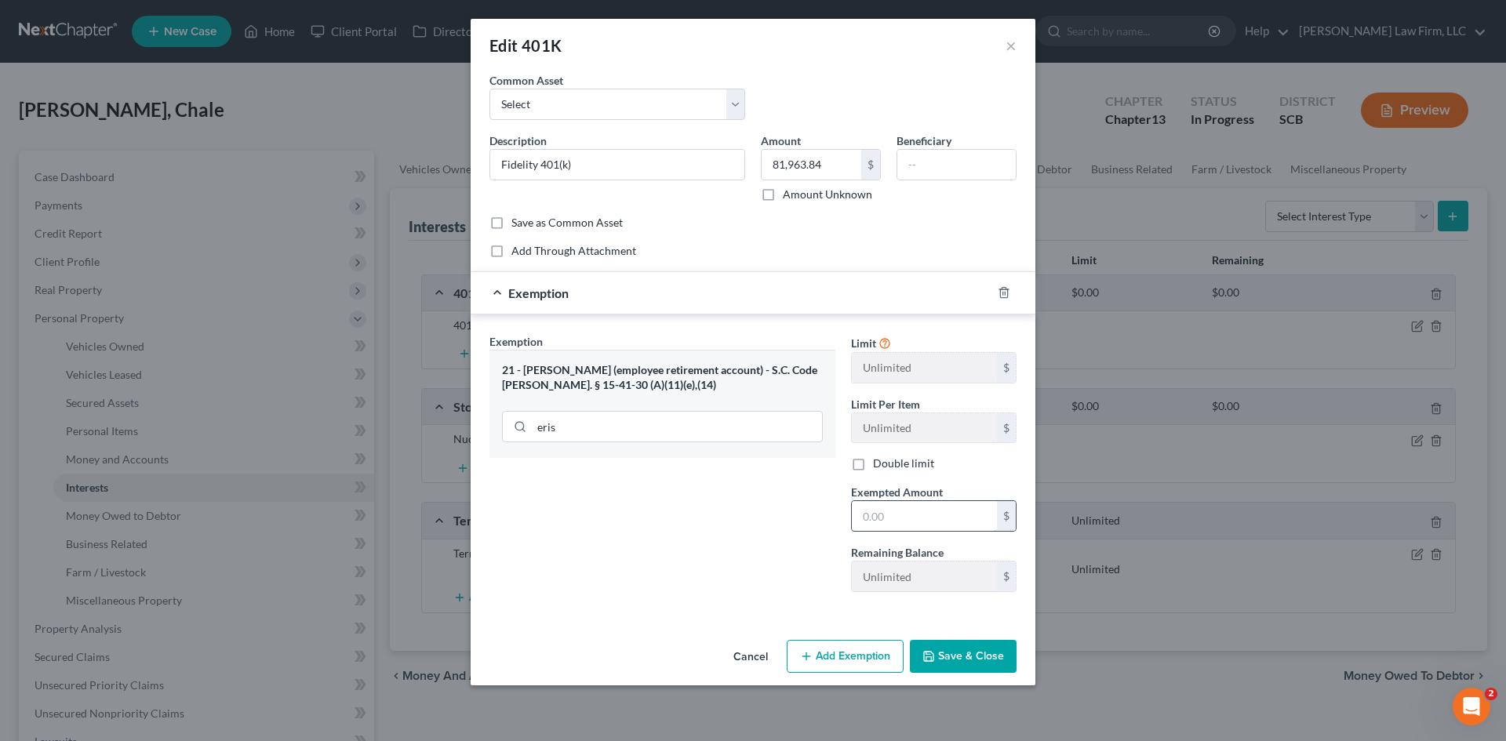
click at [903, 511] on input "text" at bounding box center [924, 516] width 145 height 30
type input "81,963.84"
click at [949, 654] on button "Save & Close" at bounding box center [963, 656] width 107 height 33
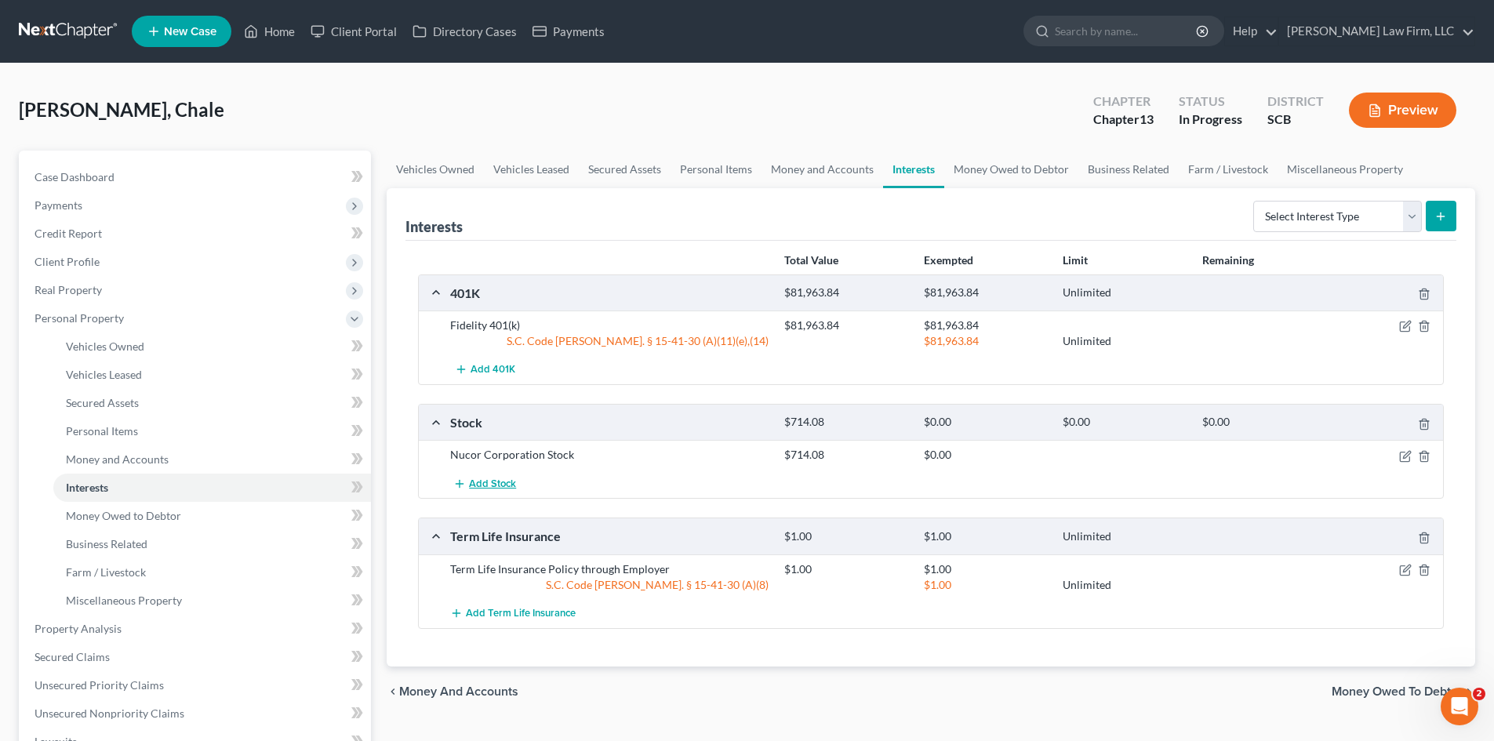
click at [492, 488] on span "Add Stock" at bounding box center [492, 484] width 47 height 13
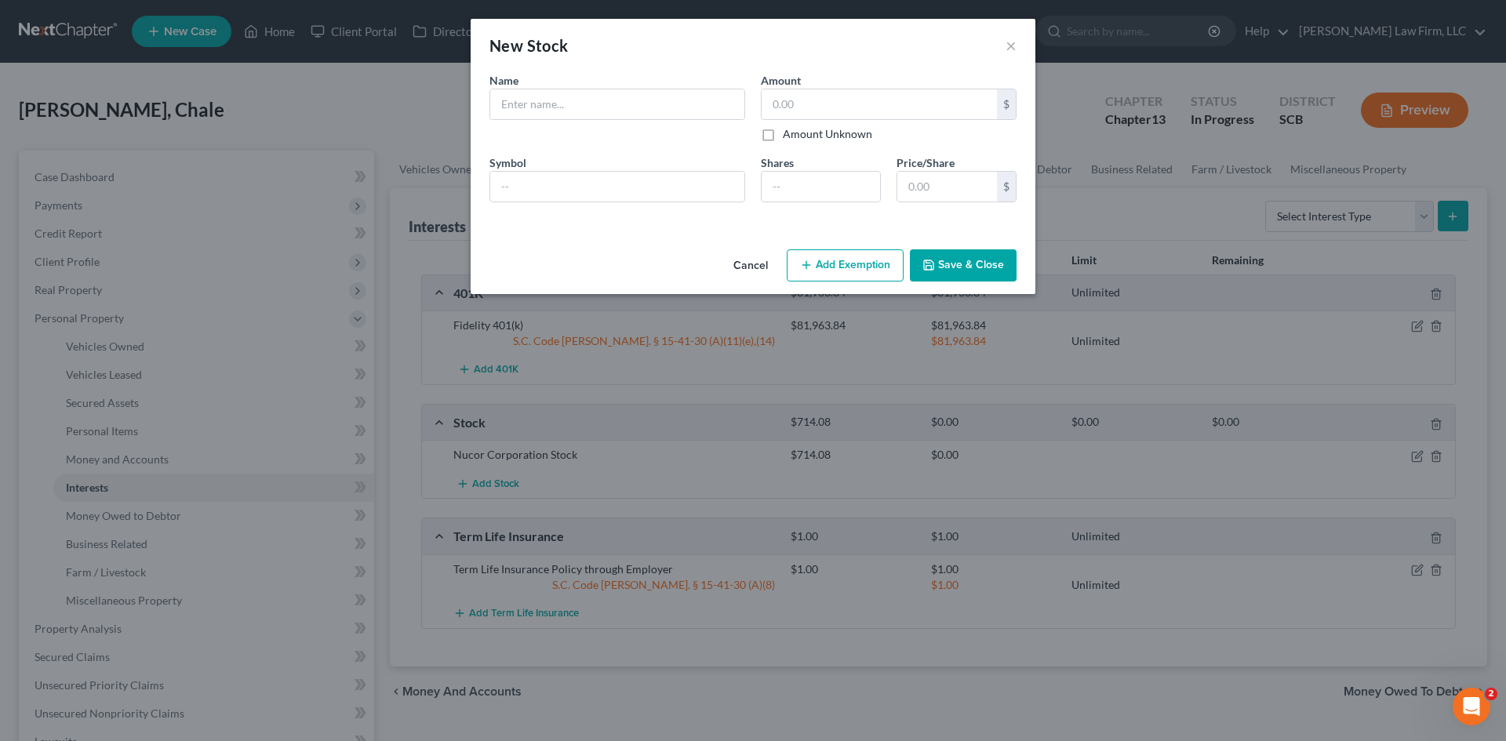
click at [759, 272] on button "Cancel" at bounding box center [751, 266] width 60 height 31
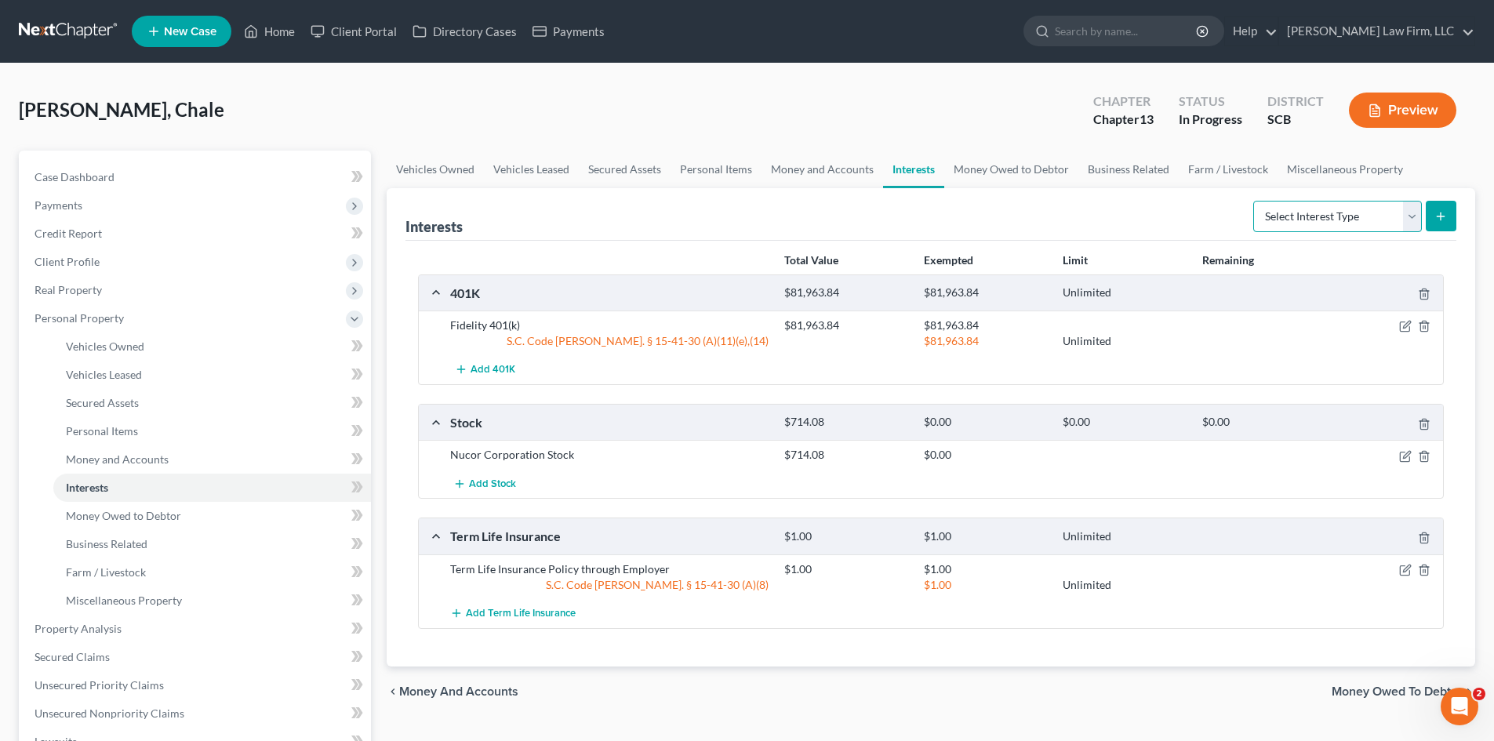
click at [1362, 226] on select "Select Interest Type 401K Annuity Bond Education IRA Government Bond Government…" at bounding box center [1338, 216] width 169 height 31
click at [846, 169] on link "Money and Accounts" at bounding box center [823, 170] width 122 height 38
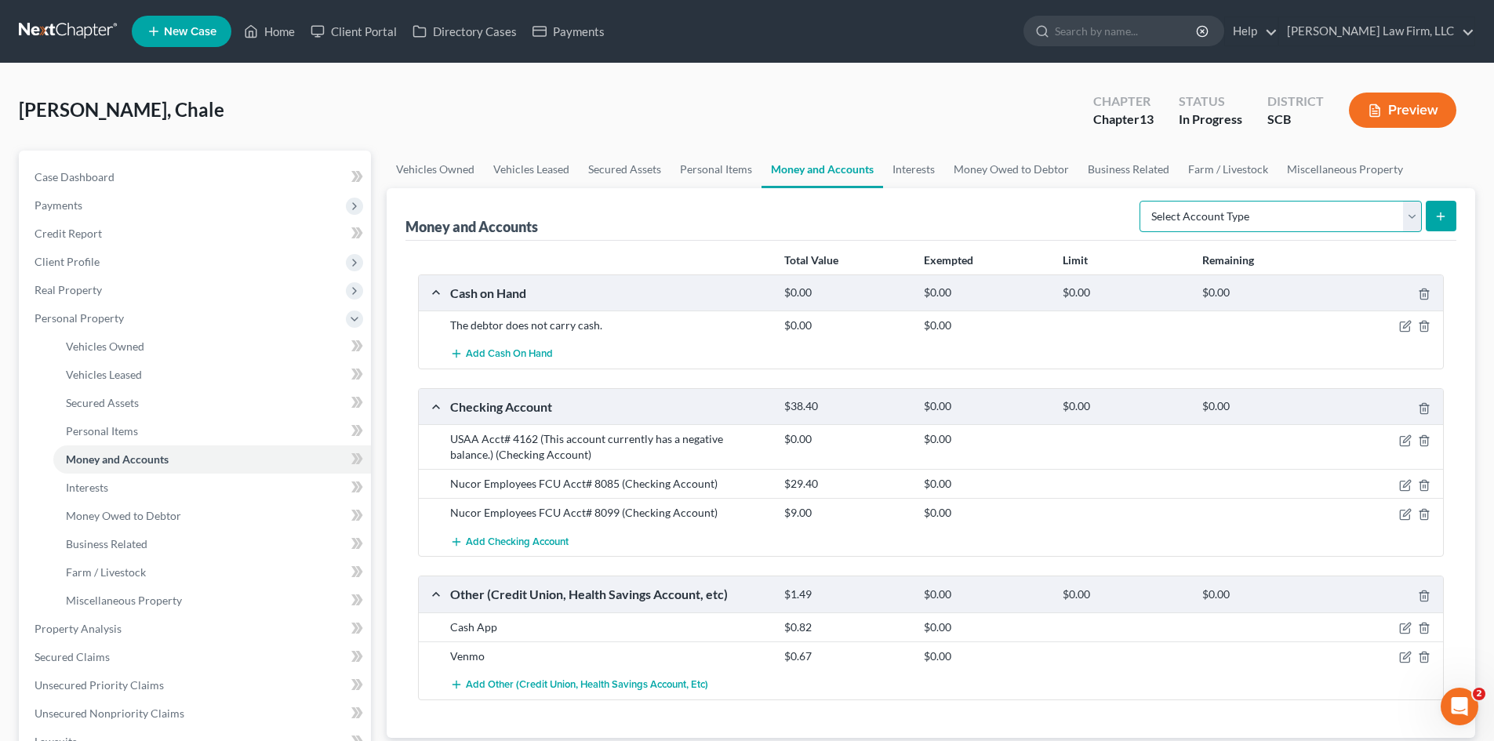
click at [1229, 209] on select "Select Account Type Brokerage Cash on Hand Certificates of Deposit Checking Acc…" at bounding box center [1281, 216] width 282 height 31
select select "brokerage"
click at [1143, 201] on select "Select Account Type Brokerage Cash on Hand Certificates of Deposit Checking Acc…" at bounding box center [1281, 216] width 282 height 31
click at [1435, 219] on icon "submit" at bounding box center [1441, 216] width 13 height 13
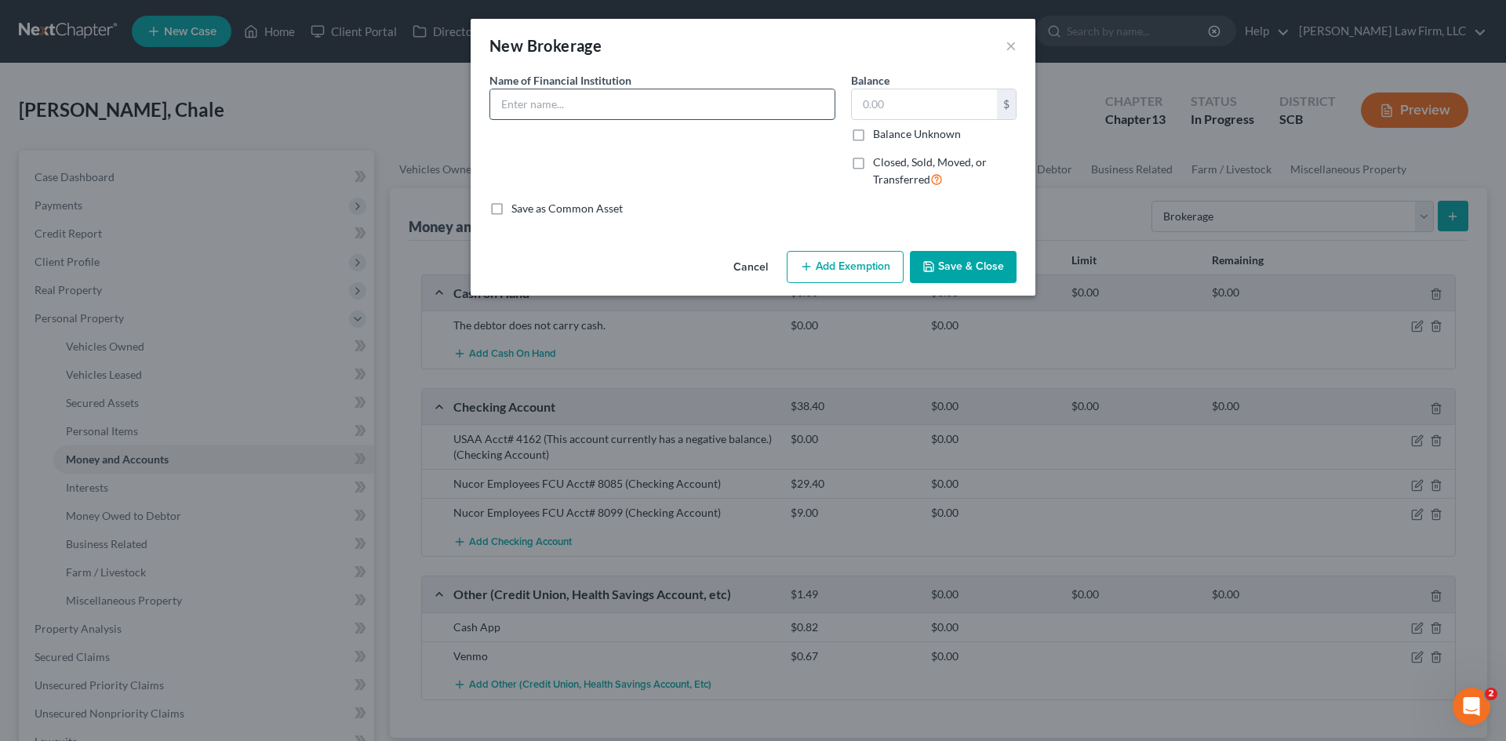
click at [703, 113] on input "text" at bounding box center [662, 104] width 344 height 30
click at [667, 111] on input "Fidelity" at bounding box center [662, 104] width 344 height 30
type input "Fidelity Investments"
type input "744.51"
click at [941, 264] on button "Save & Close" at bounding box center [963, 267] width 107 height 33
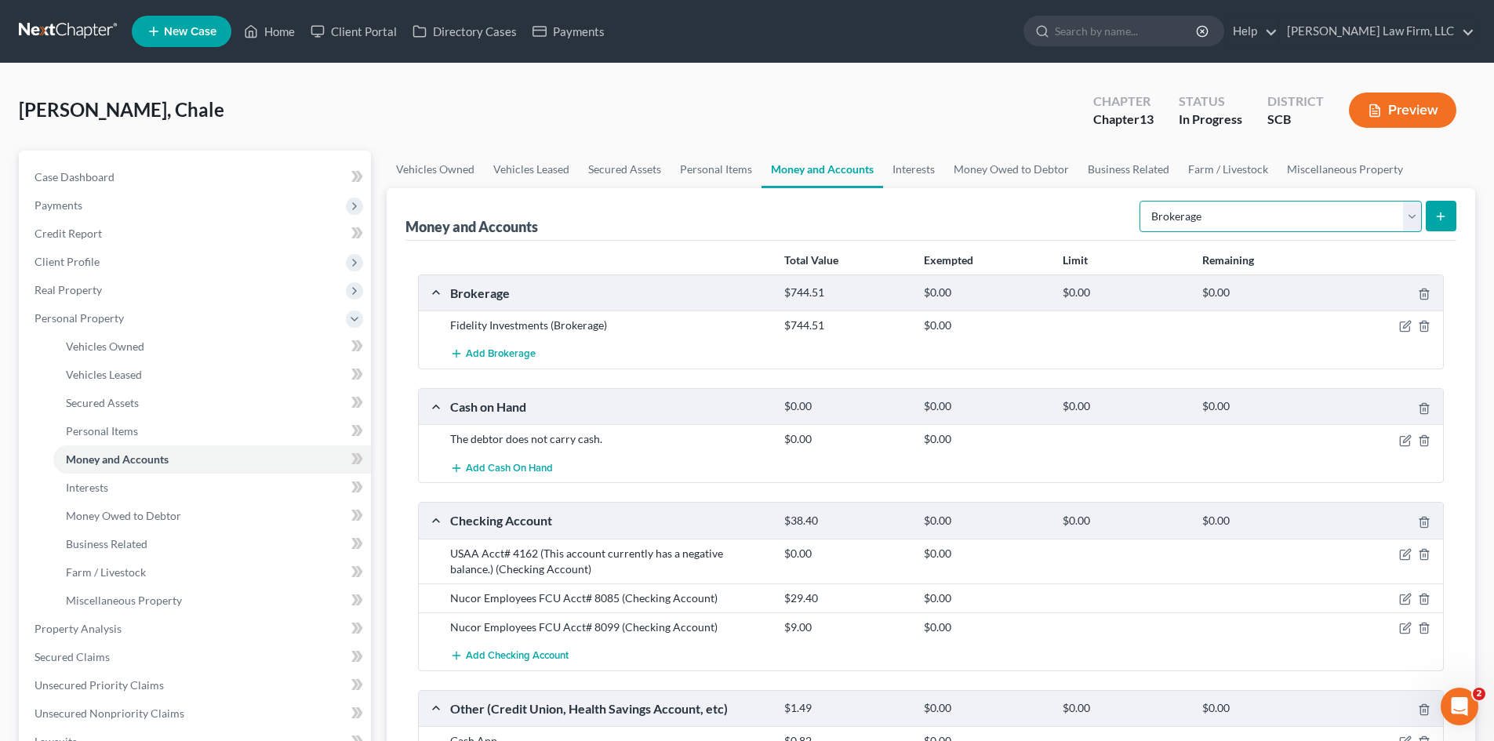
click at [1263, 224] on select "Select Account Type Brokerage Cash on Hand Certificates of Deposit Checking Acc…" at bounding box center [1281, 216] width 282 height 31
click at [934, 172] on link "Interests" at bounding box center [913, 170] width 61 height 38
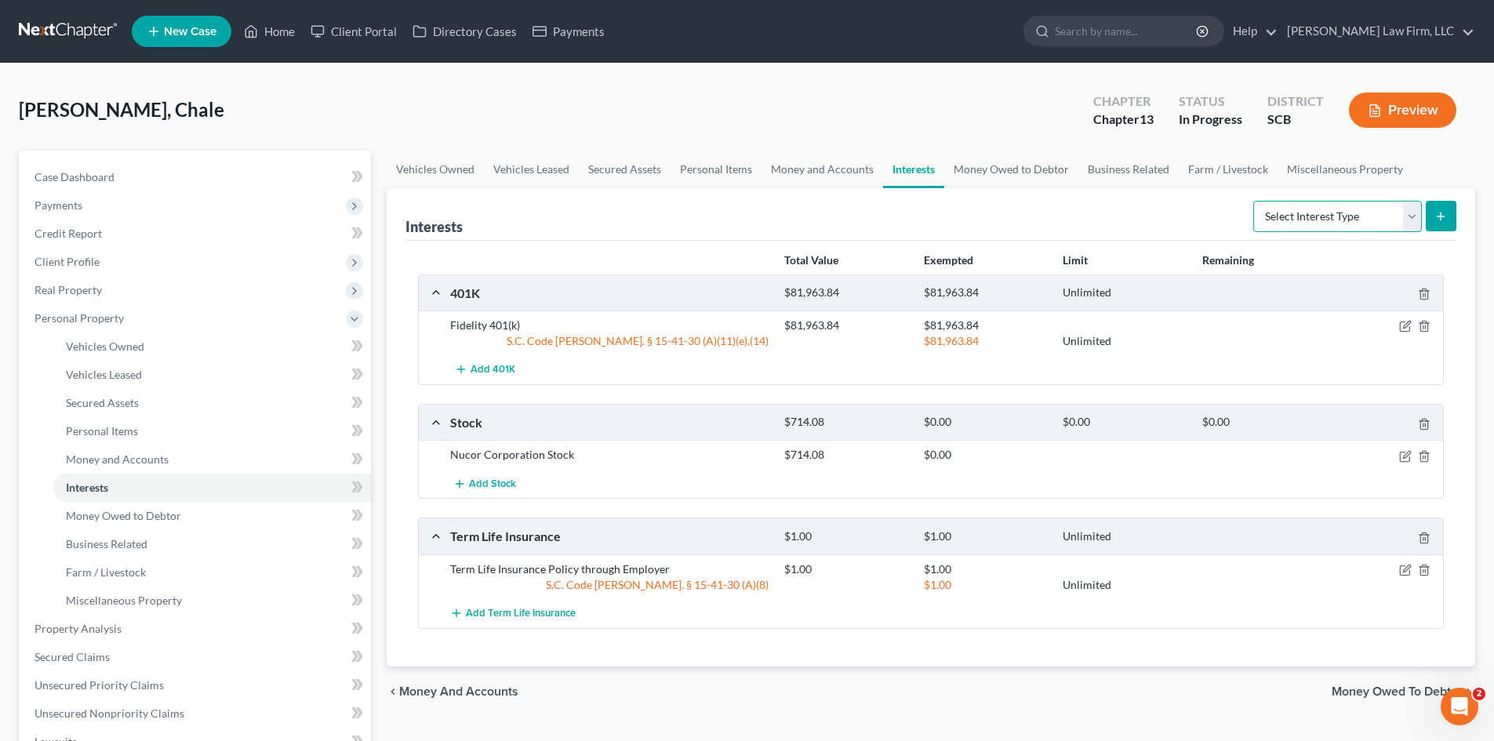
click at [1296, 210] on select "Select Interest Type 401K Annuity Bond Education IRA Government Bond Government…" at bounding box center [1338, 216] width 169 height 31
select select "ira"
click at [1255, 201] on select "Select Interest Type 401K Annuity Bond Education IRA Government Bond Government…" at bounding box center [1338, 216] width 169 height 31
click at [1434, 222] on button "submit" at bounding box center [1441, 216] width 31 height 31
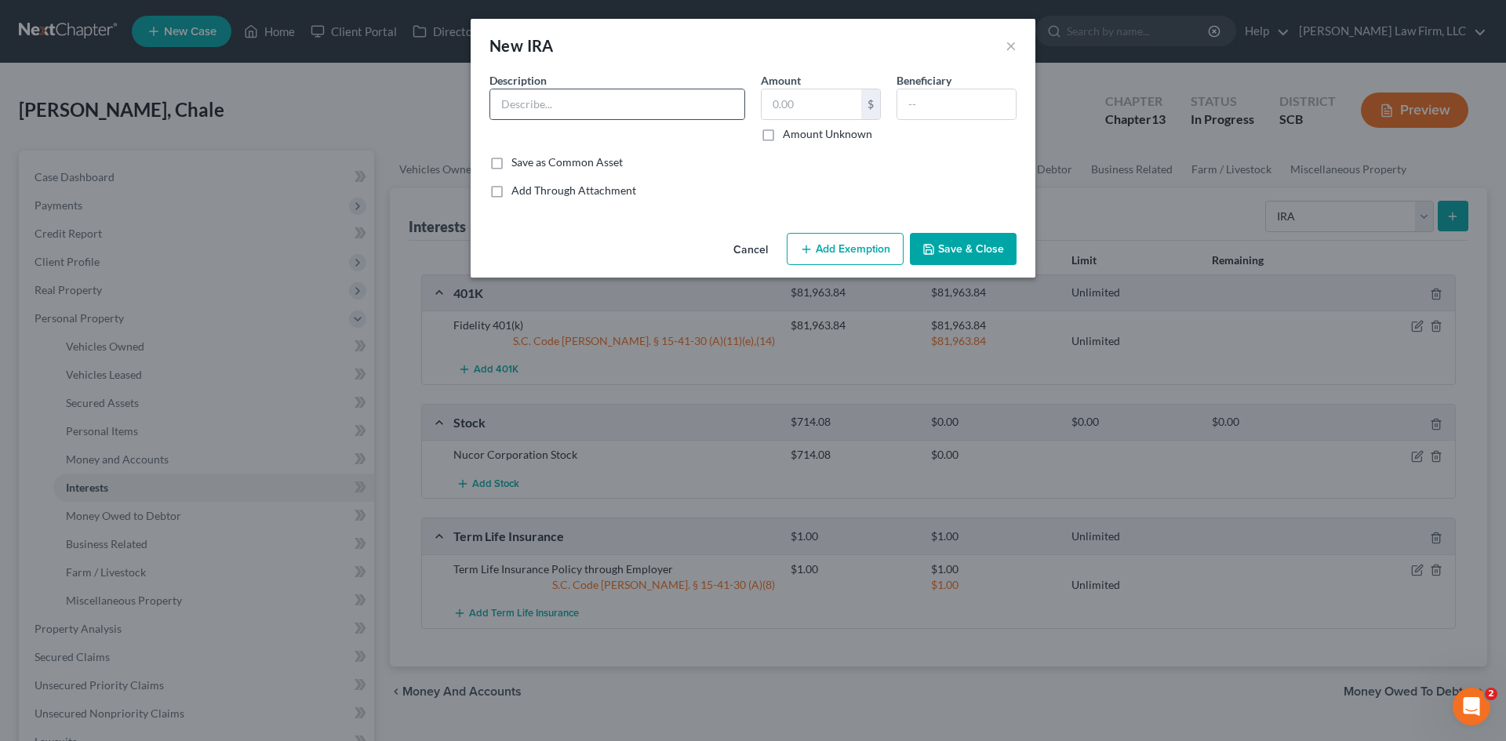
click at [628, 119] on div at bounding box center [617, 104] width 256 height 31
drag, startPoint x: 693, startPoint y: 122, endPoint x: 689, endPoint y: 106, distance: 17.1
click at [690, 109] on div "Description *" at bounding box center [617, 107] width 271 height 70
click at [689, 106] on input "text" at bounding box center [617, 104] width 254 height 30
type input "Fidelity Rollover IRA"
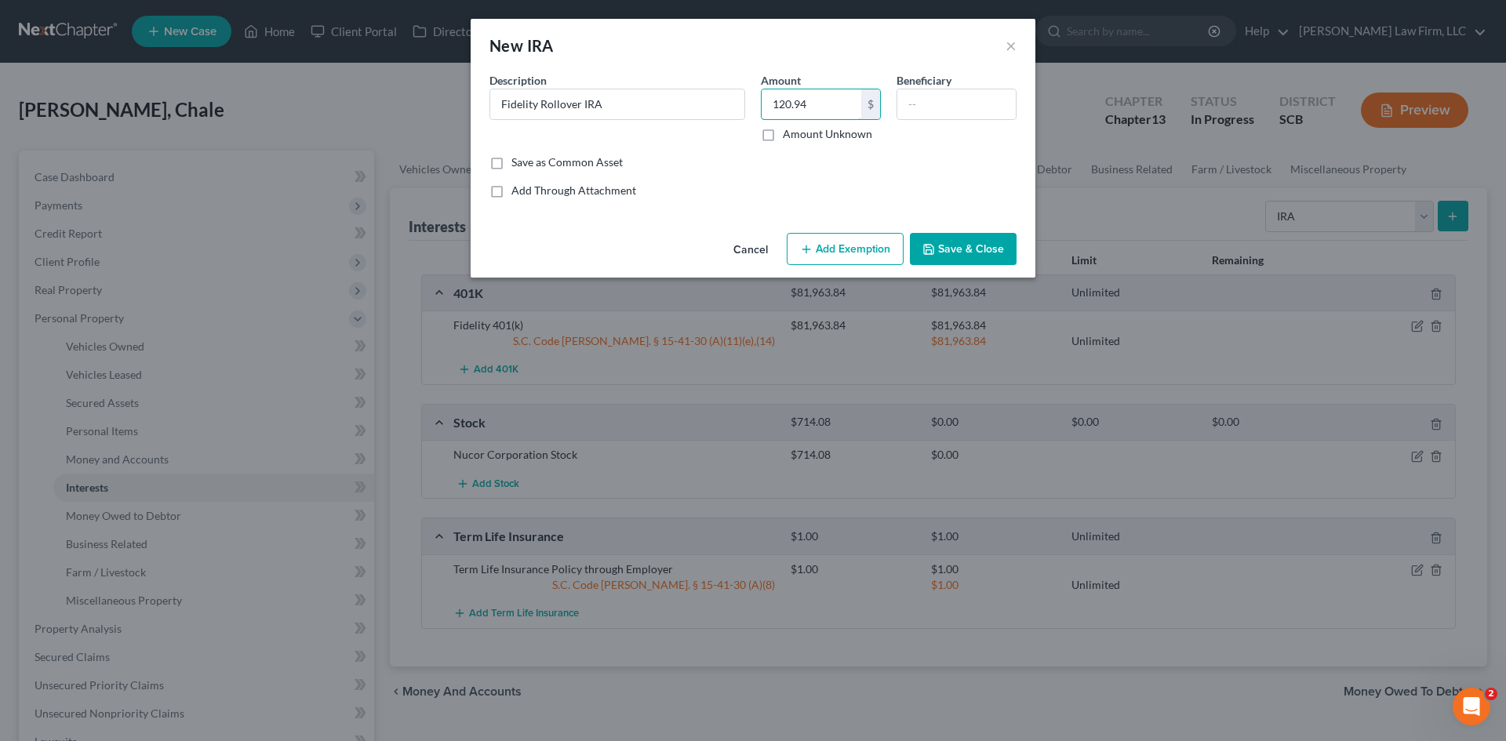
type input "120.94"
click at [812, 247] on icon "button" at bounding box center [806, 249] width 13 height 13
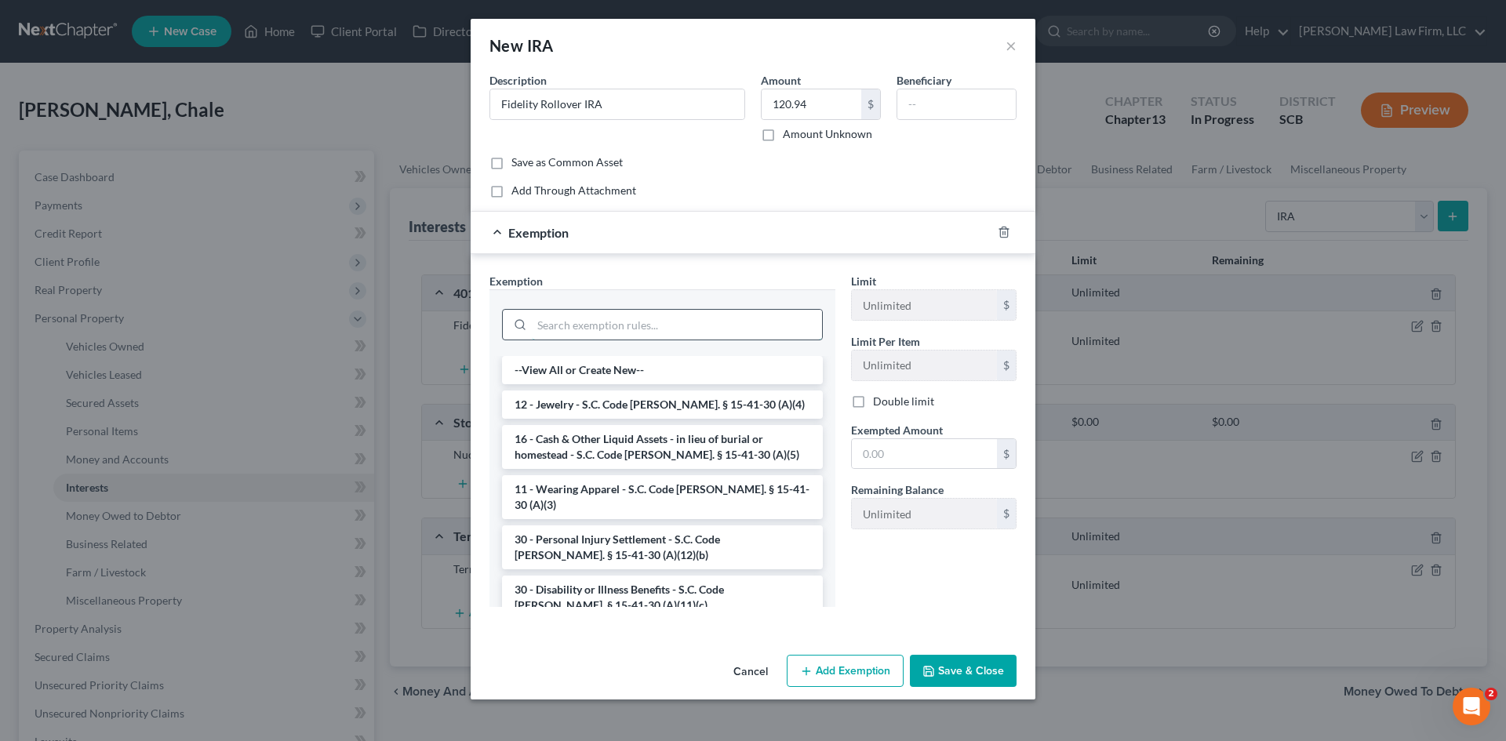
click at [613, 329] on input "search" at bounding box center [677, 325] width 290 height 30
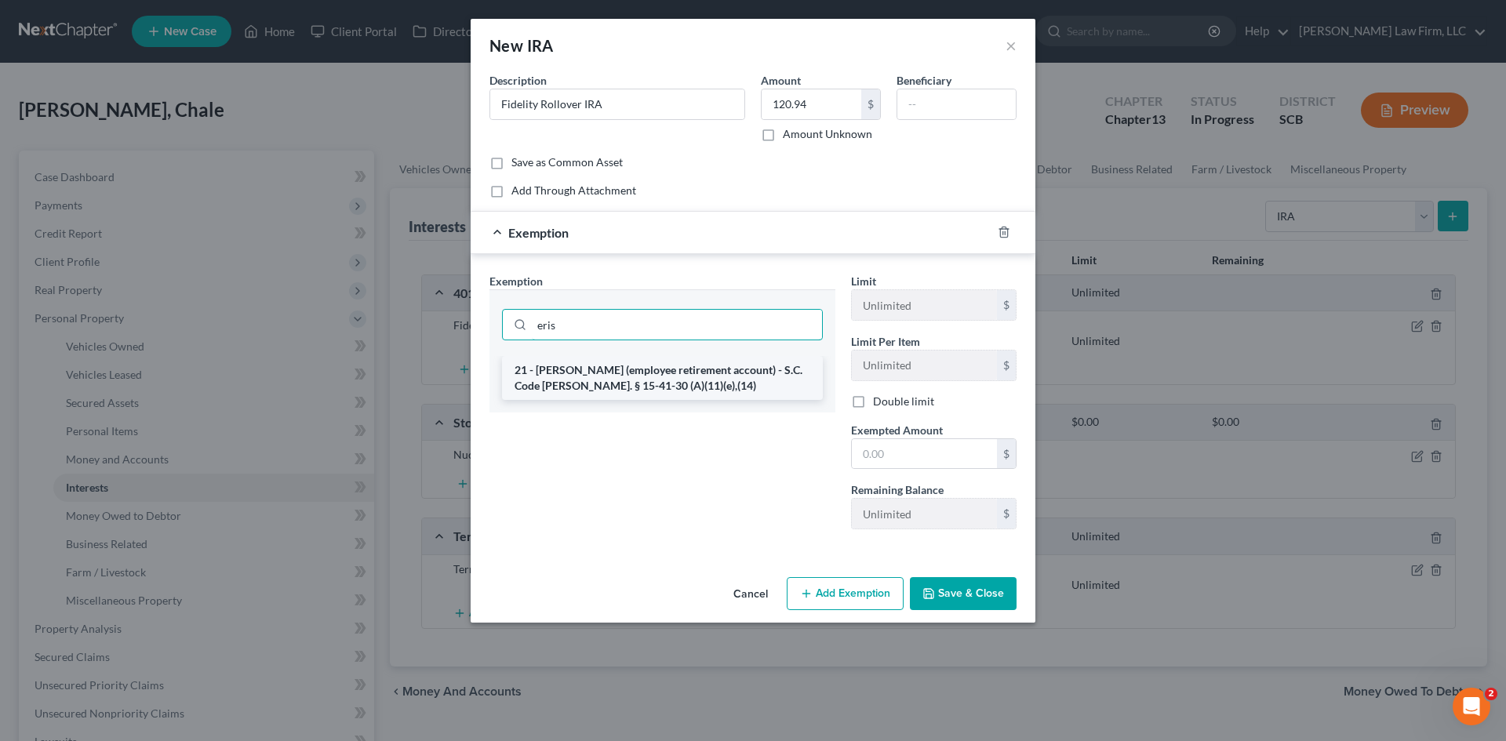
type input "eris"
drag, startPoint x: 618, startPoint y: 380, endPoint x: 637, endPoint y: 384, distance: 19.2
click at [618, 380] on li "21 - ERISA (employee retirement account) - S.C. Code Ann. § 15-41-30 (A)(11)(e)…" at bounding box center [662, 378] width 321 height 44
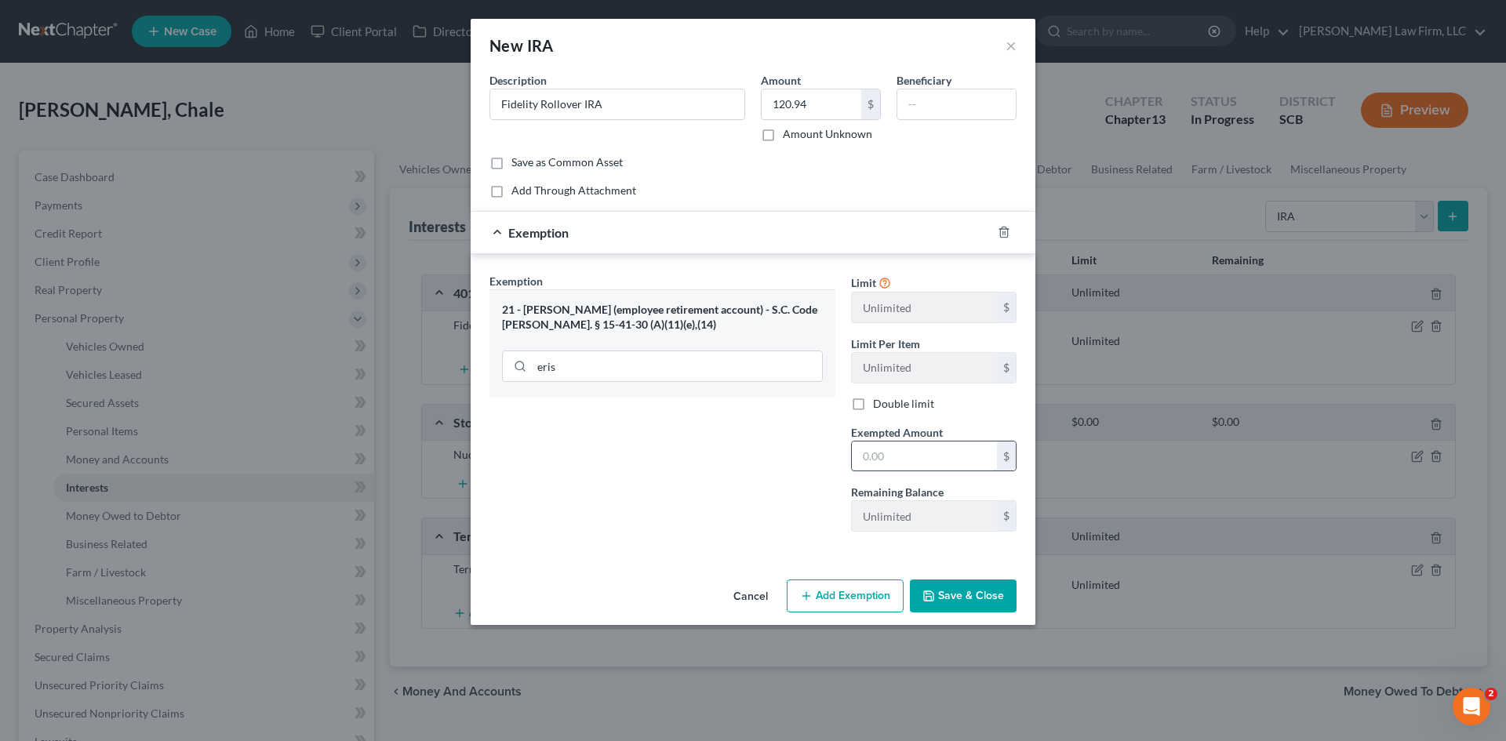
click at [877, 453] on input "text" at bounding box center [924, 457] width 145 height 30
type input "120.94"
click at [956, 603] on button "Save & Close" at bounding box center [963, 596] width 107 height 33
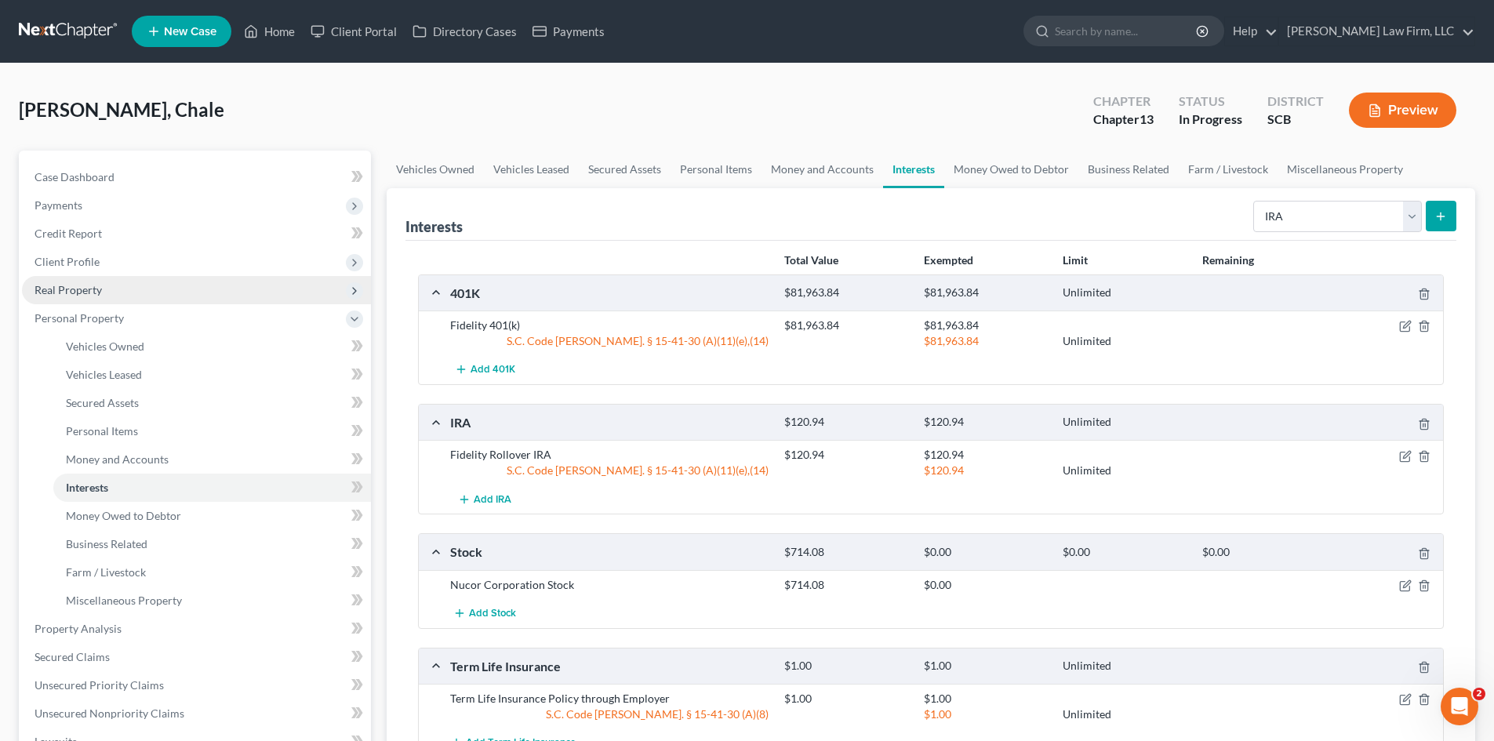
click at [97, 286] on span "Real Property" at bounding box center [68, 289] width 67 height 13
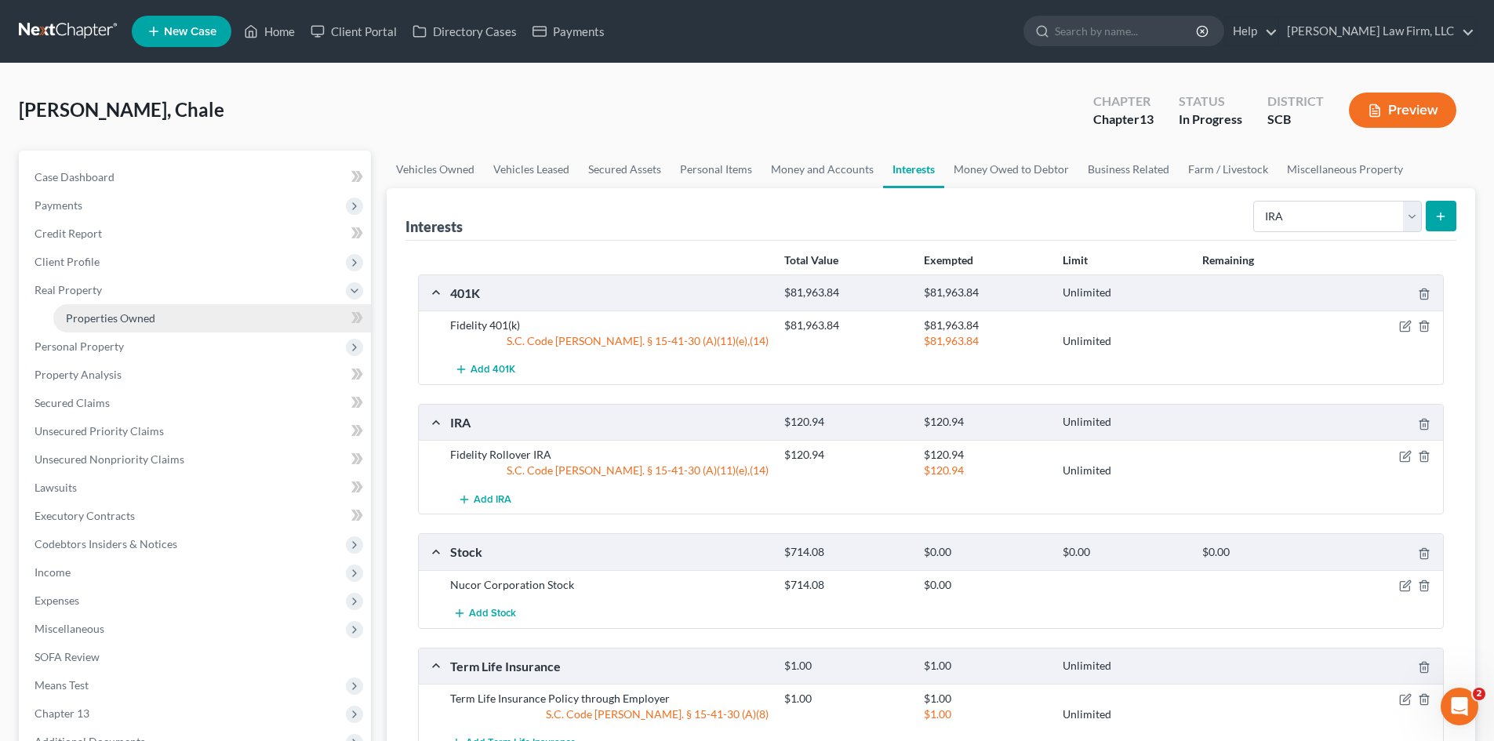
click at [107, 314] on span "Properties Owned" at bounding box center [110, 317] width 89 height 13
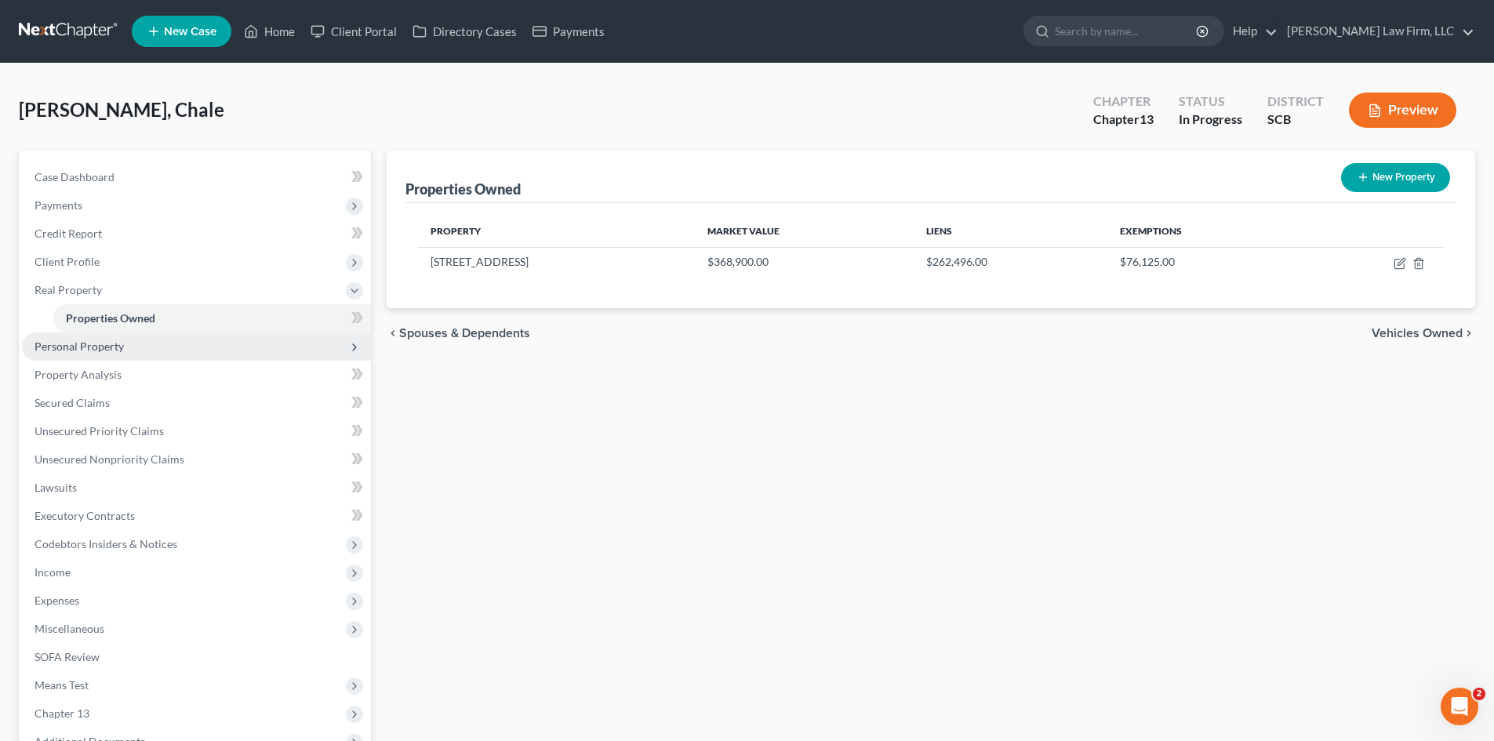
click at [91, 352] on span "Personal Property" at bounding box center [79, 346] width 89 height 13
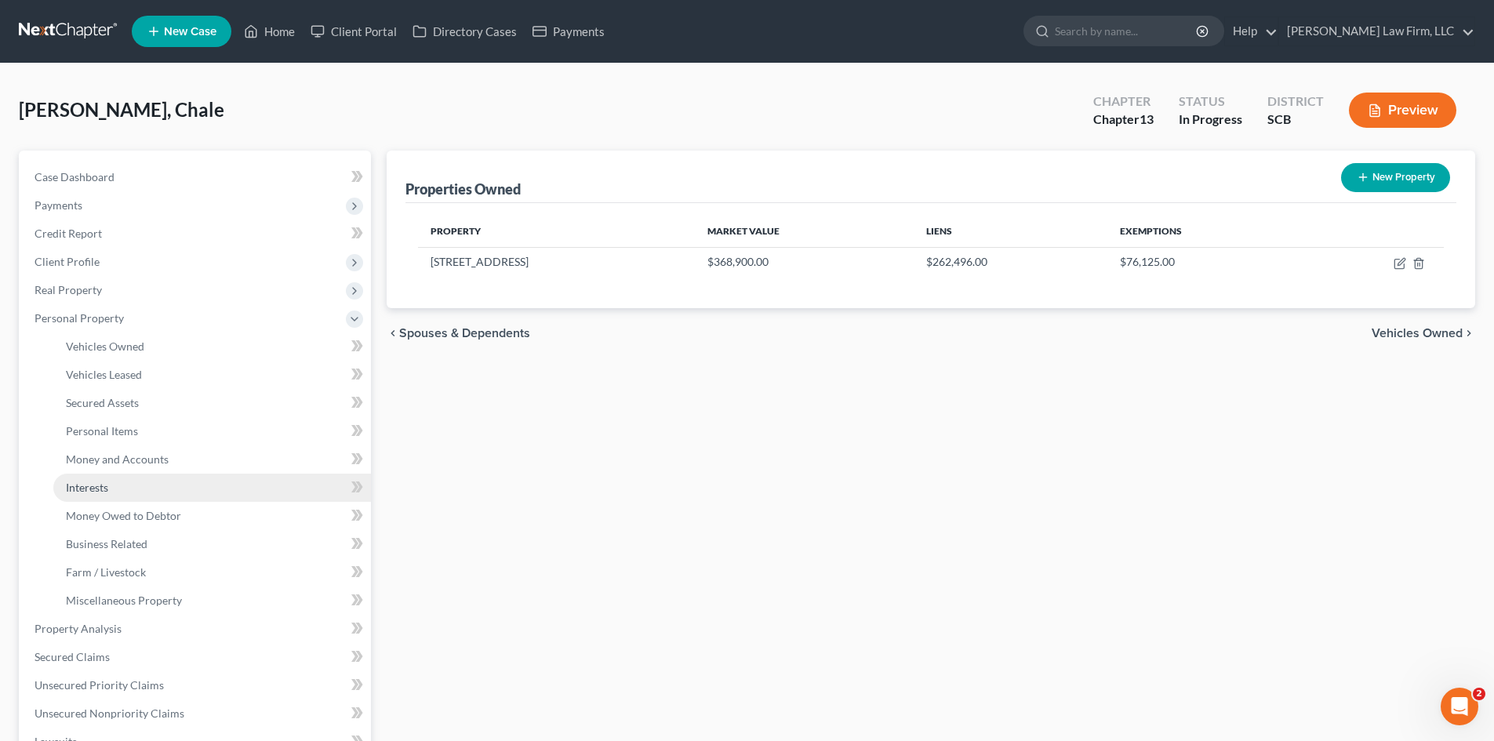
click at [96, 481] on span "Interests" at bounding box center [87, 487] width 42 height 13
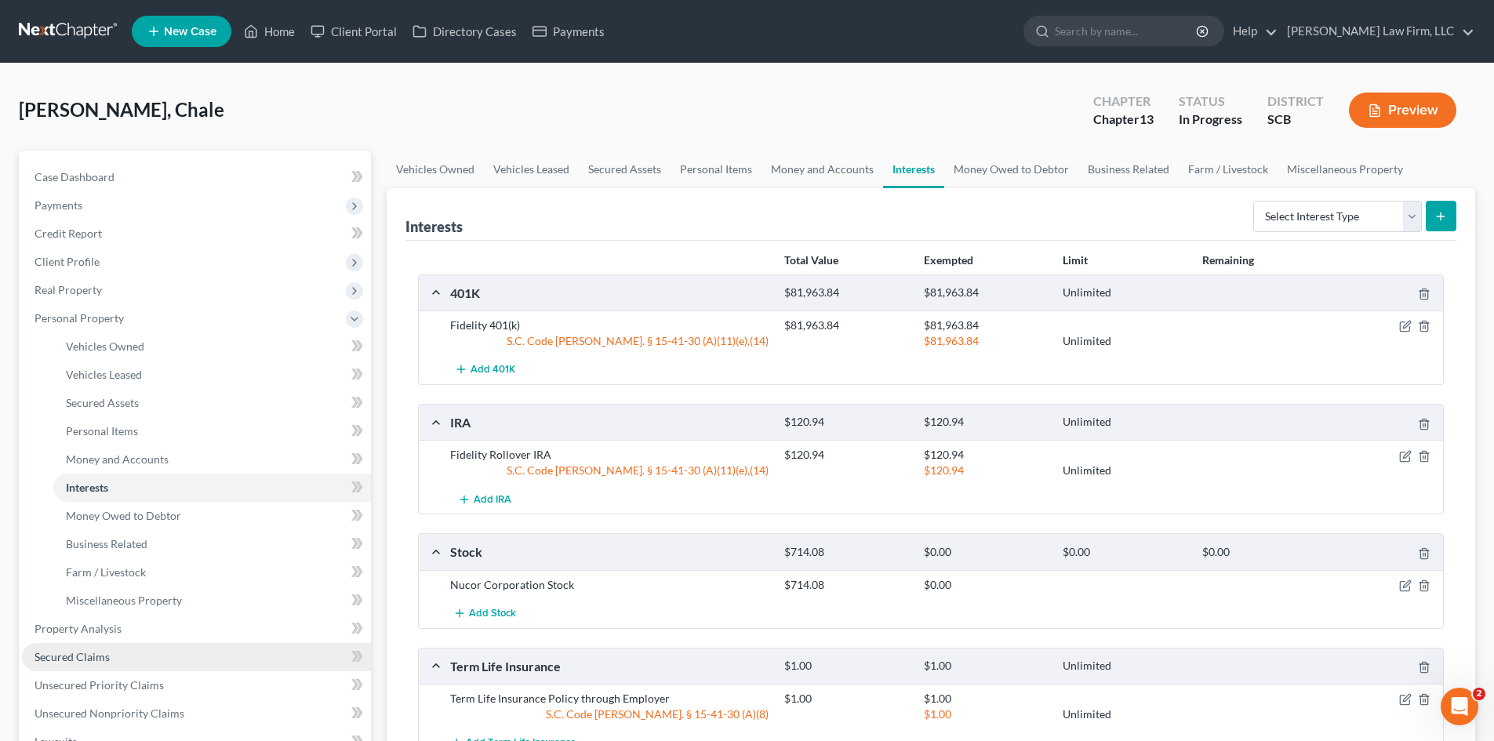
click at [115, 651] on link "Secured Claims" at bounding box center [196, 657] width 349 height 28
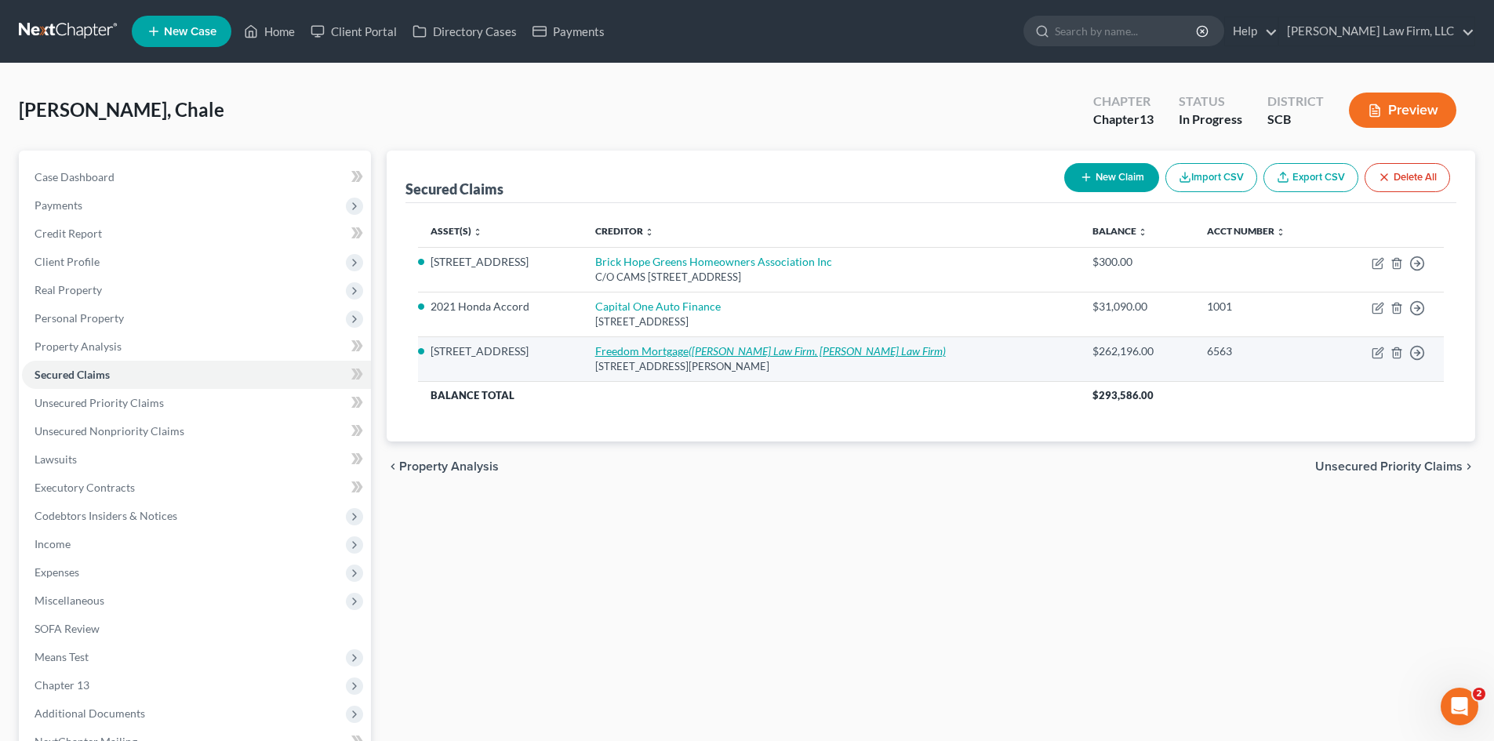
click at [760, 352] on icon "(Hutchens Law Firm, Hutchens Law Firm)" at bounding box center [817, 350] width 257 height 13
select select "15"
select select "0"
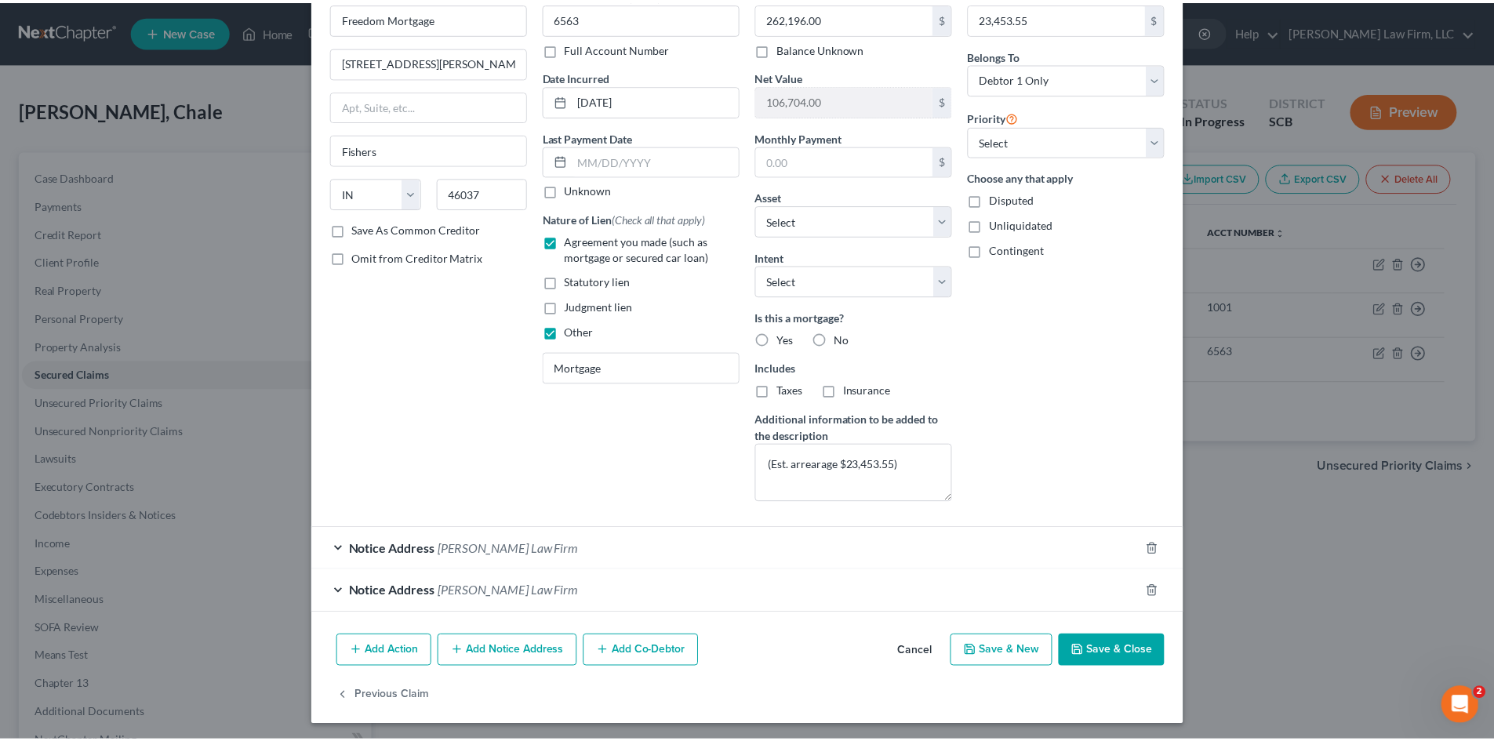
scroll to position [89, 0]
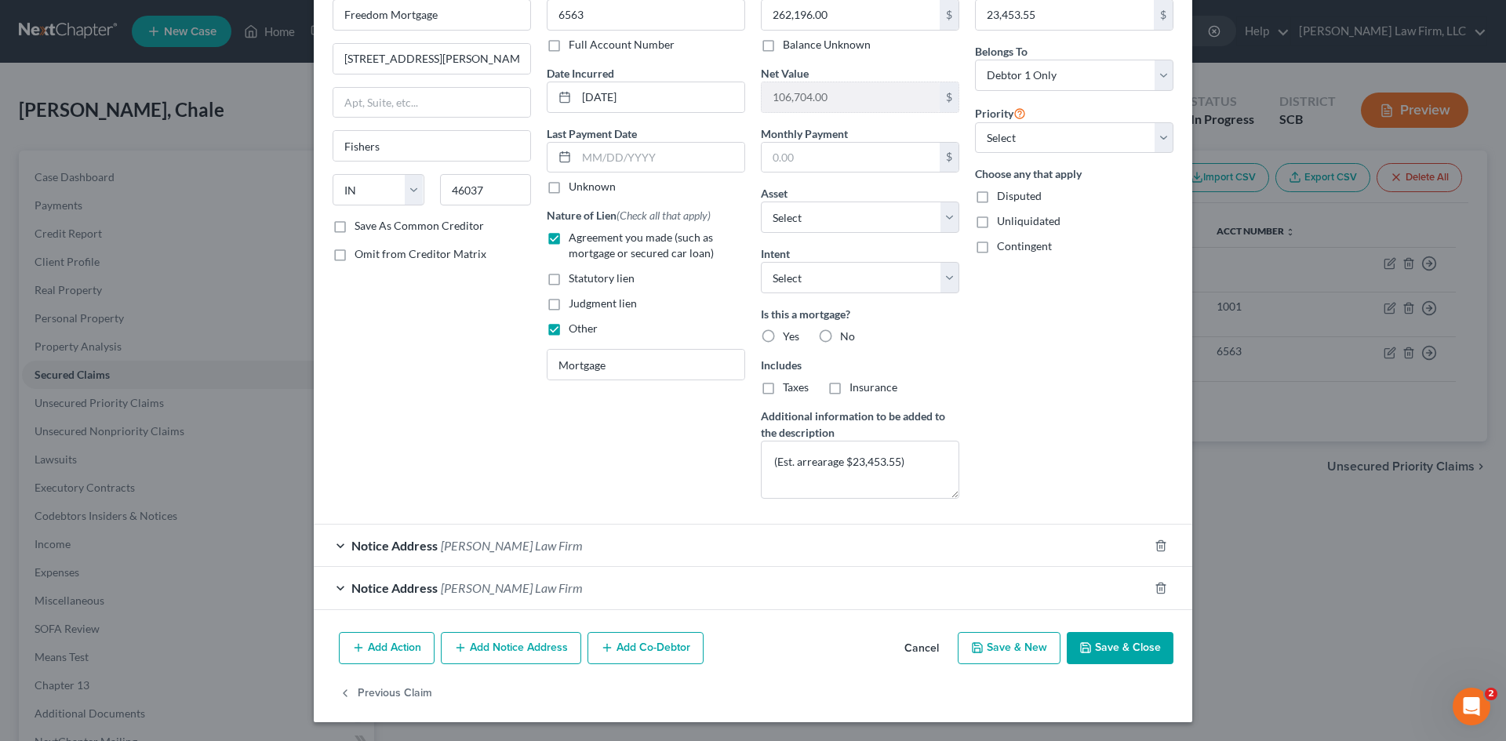
click at [1093, 654] on button "Save & Close" at bounding box center [1120, 648] width 107 height 33
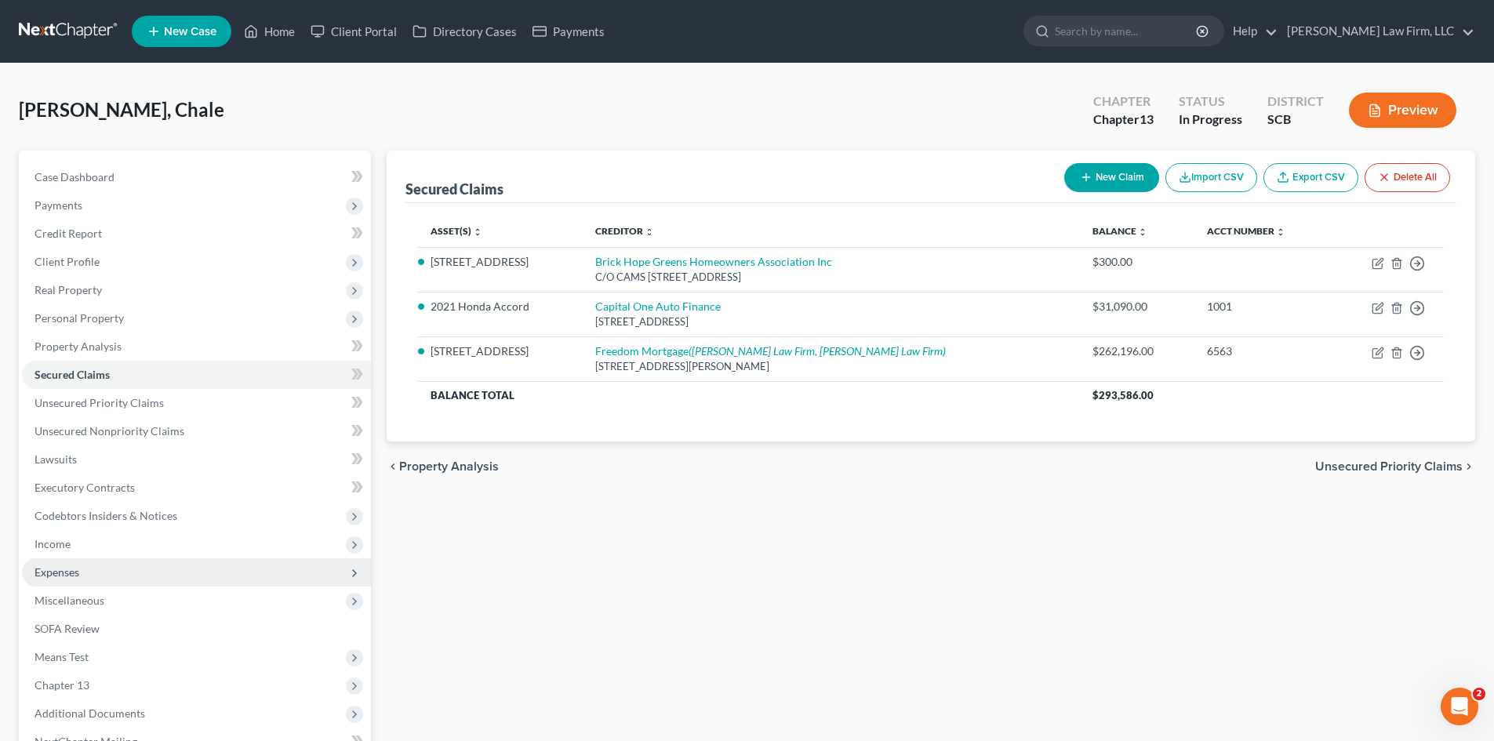
click at [64, 572] on span "Expenses" at bounding box center [57, 572] width 45 height 13
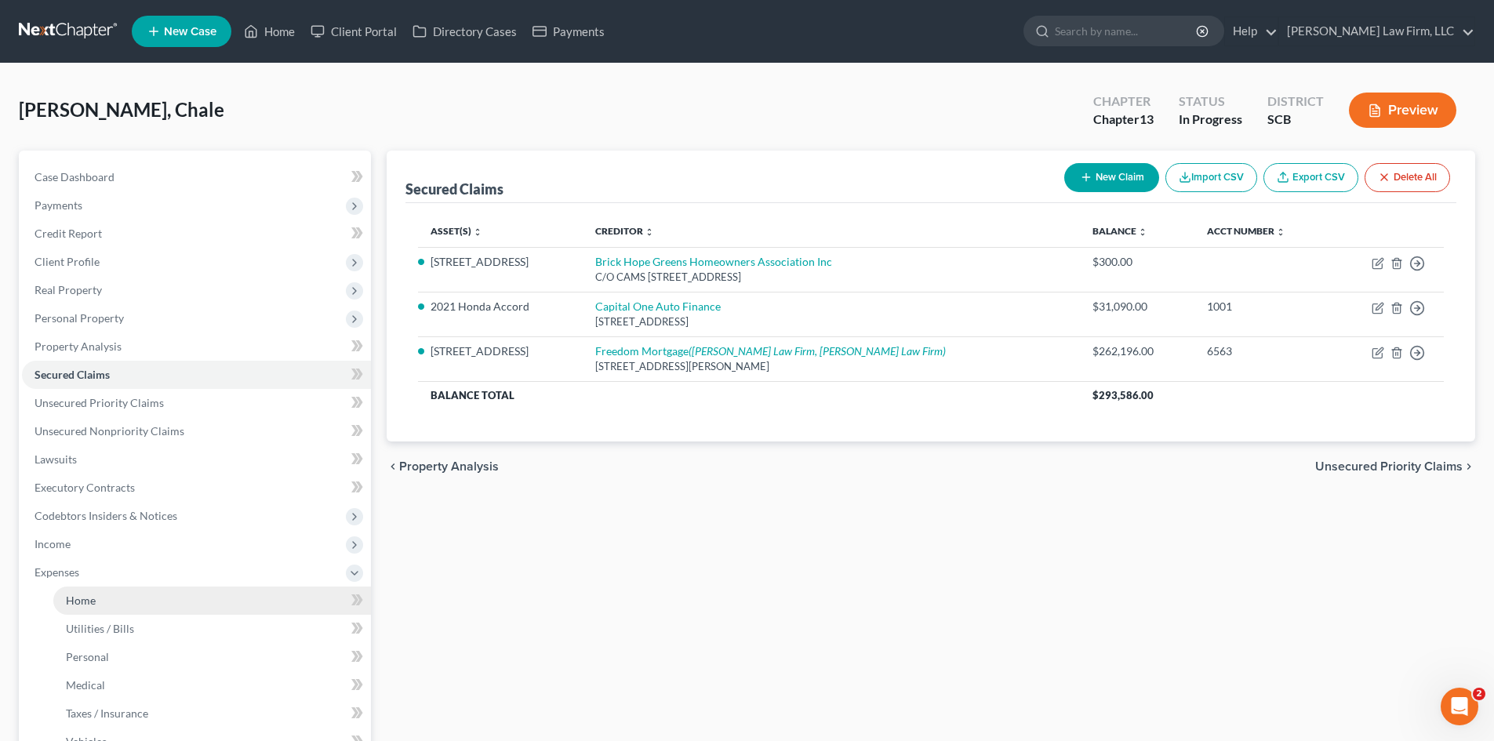
click at [77, 591] on link "Home" at bounding box center [212, 601] width 318 height 28
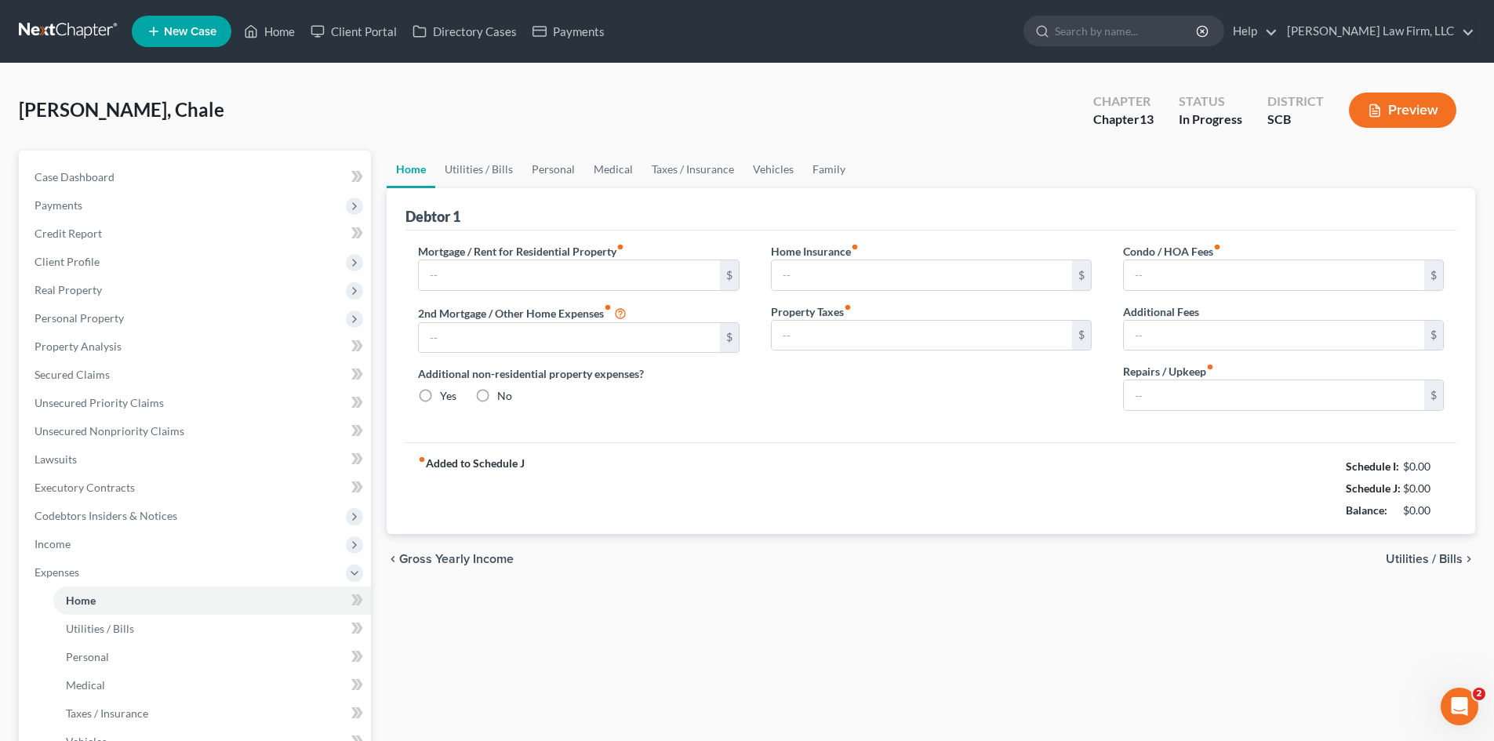
type input "0.00"
radio input "true"
type input "0.00"
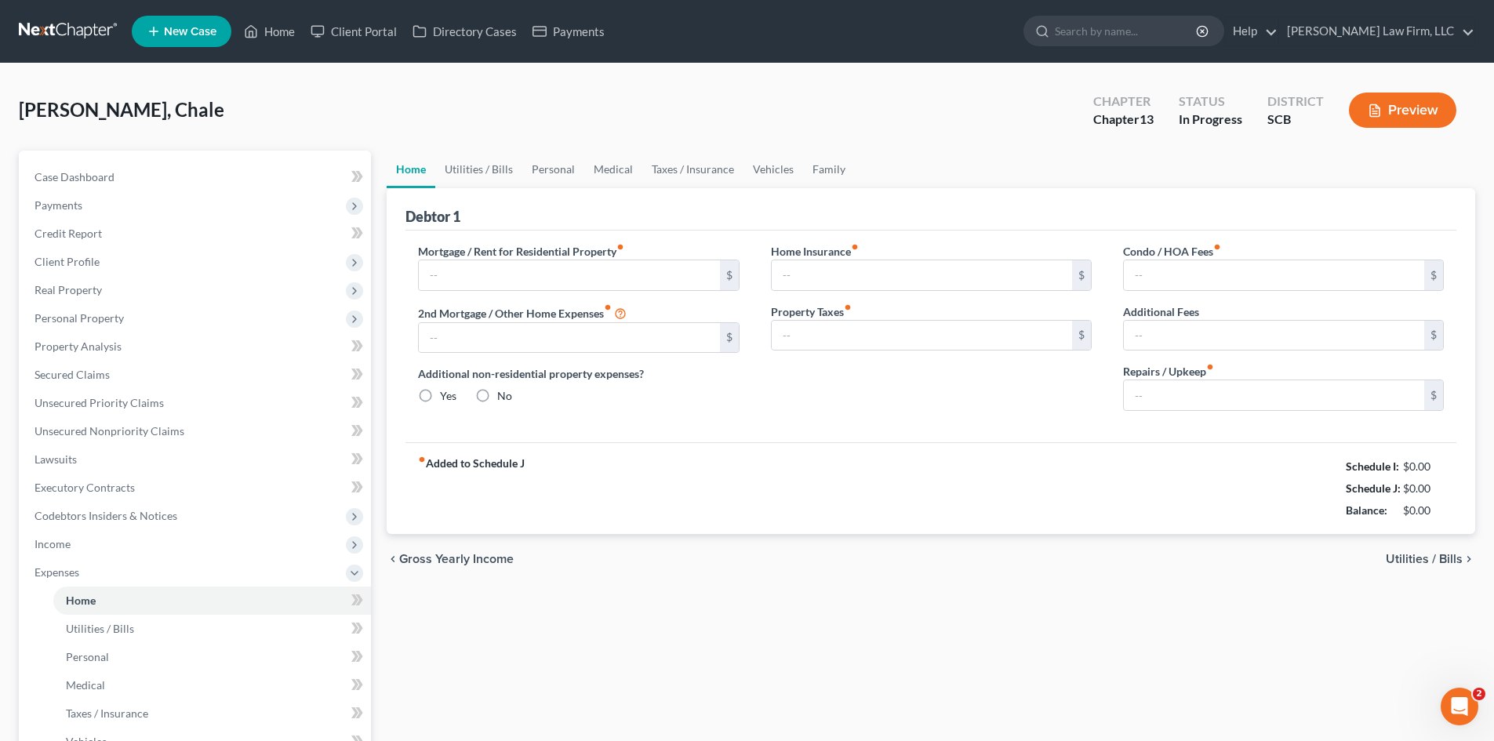
type input "0.00"
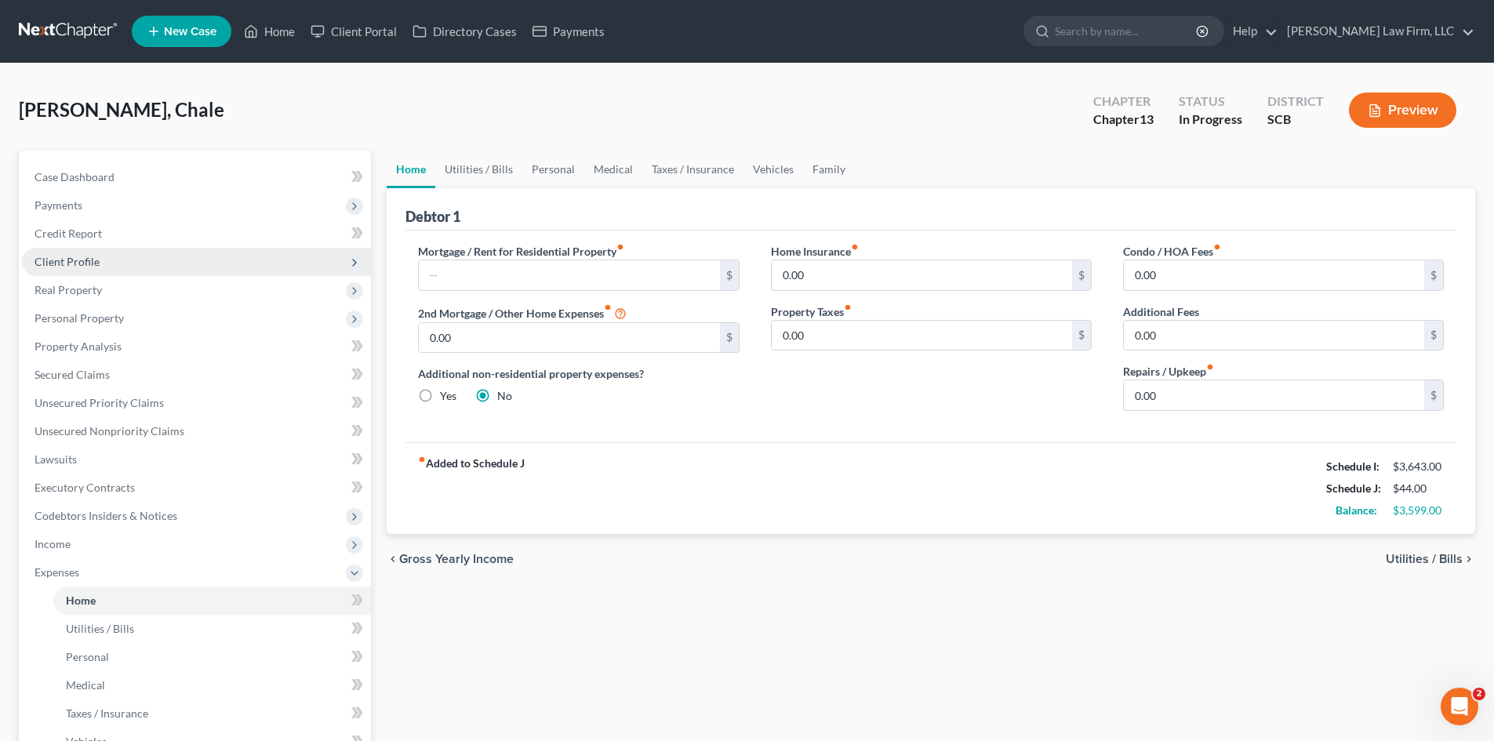
click at [126, 262] on span "Client Profile" at bounding box center [196, 262] width 349 height 28
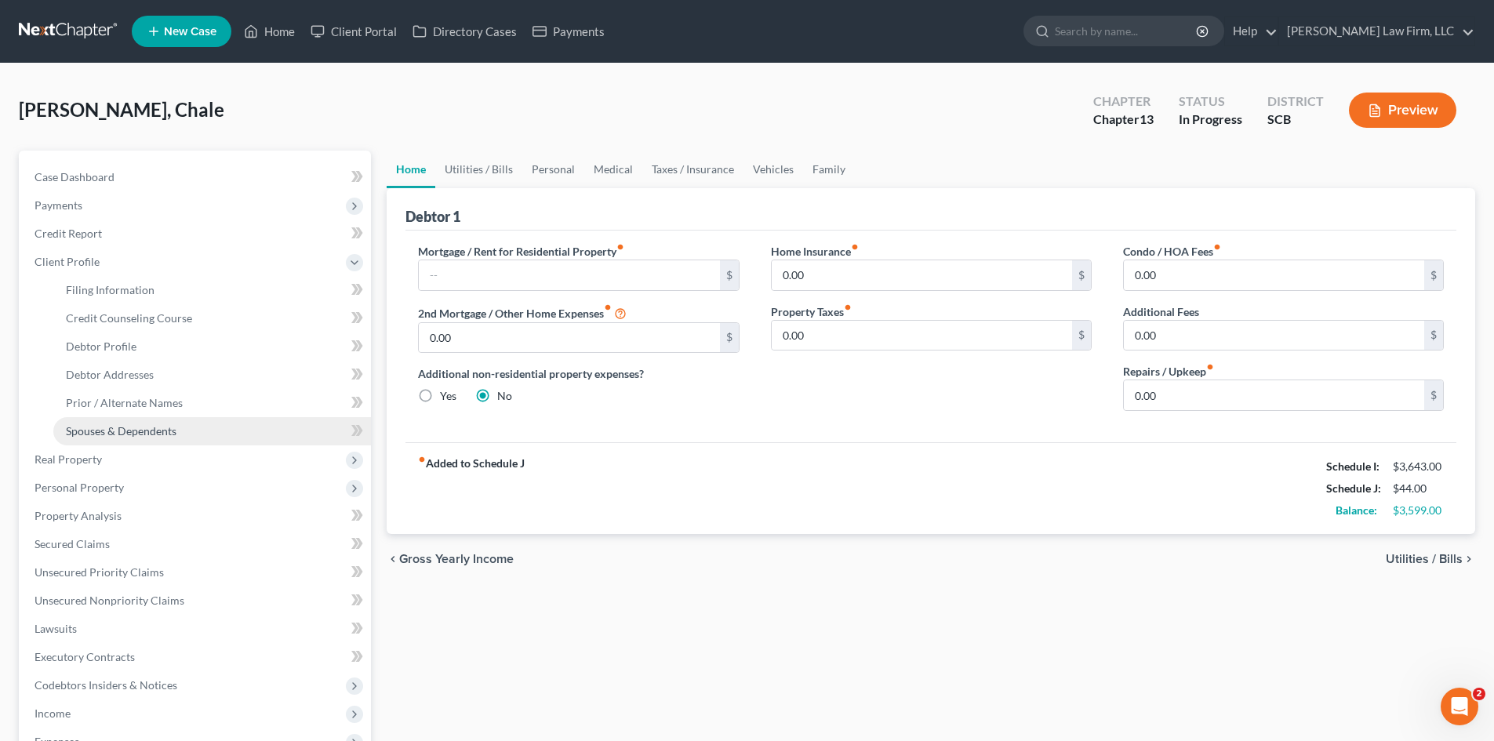
click at [140, 437] on span "Spouses & Dependents" at bounding box center [121, 430] width 111 height 13
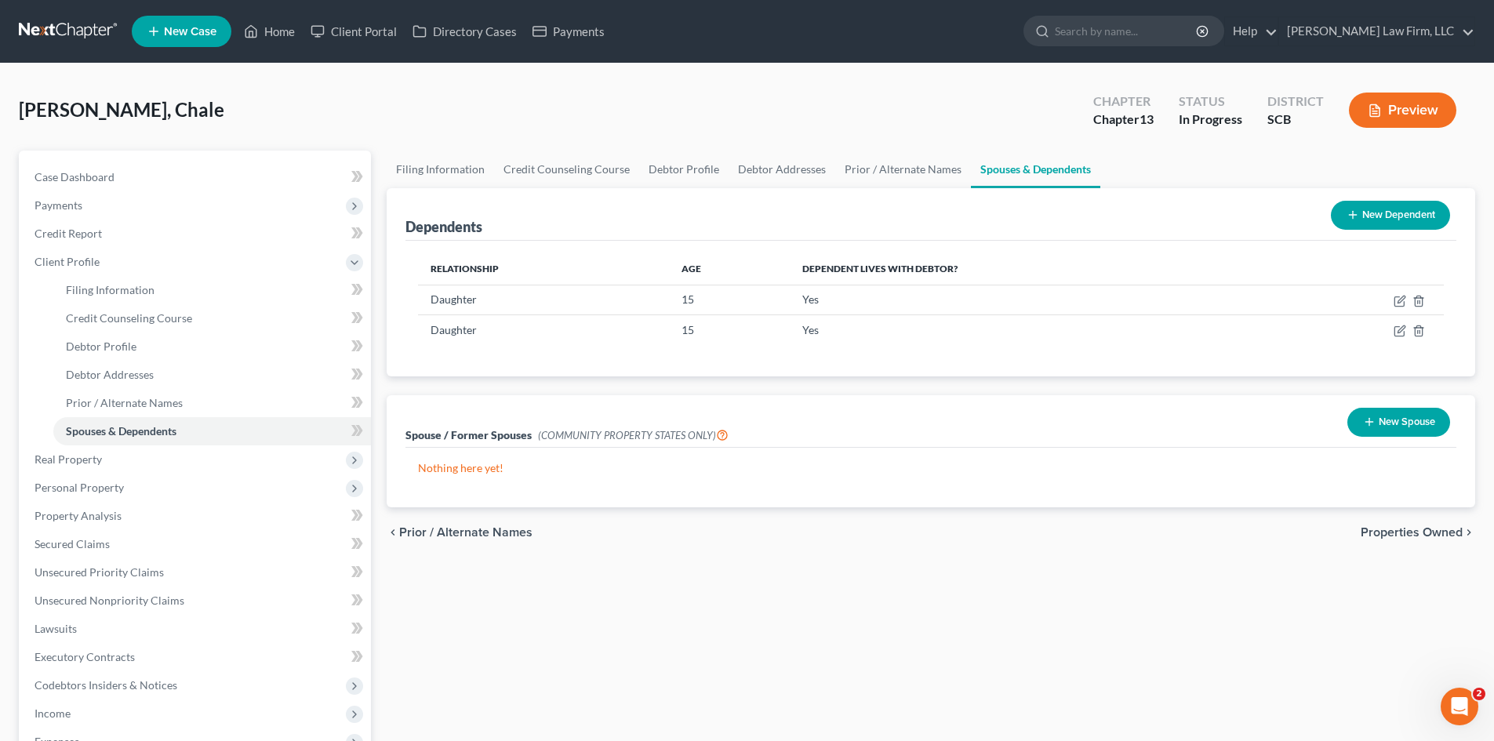
click at [1373, 209] on button "New Dependent" at bounding box center [1390, 215] width 119 height 29
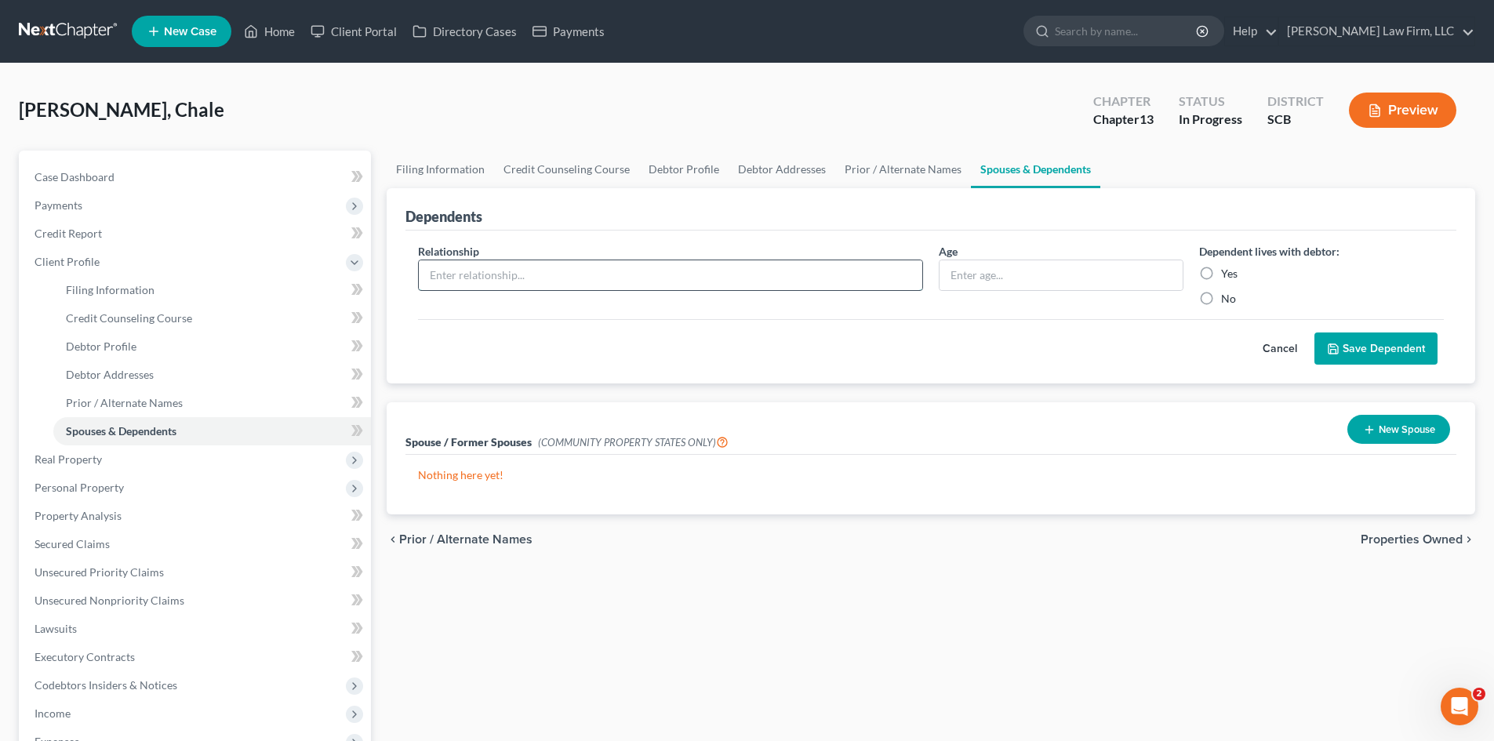
click at [636, 267] on input "text" at bounding box center [671, 275] width 504 height 30
type input "Son"
click at [1088, 285] on input "text" at bounding box center [1061, 275] width 243 height 30
type input "15"
click at [1221, 272] on label "Yes" at bounding box center [1229, 274] width 16 height 16
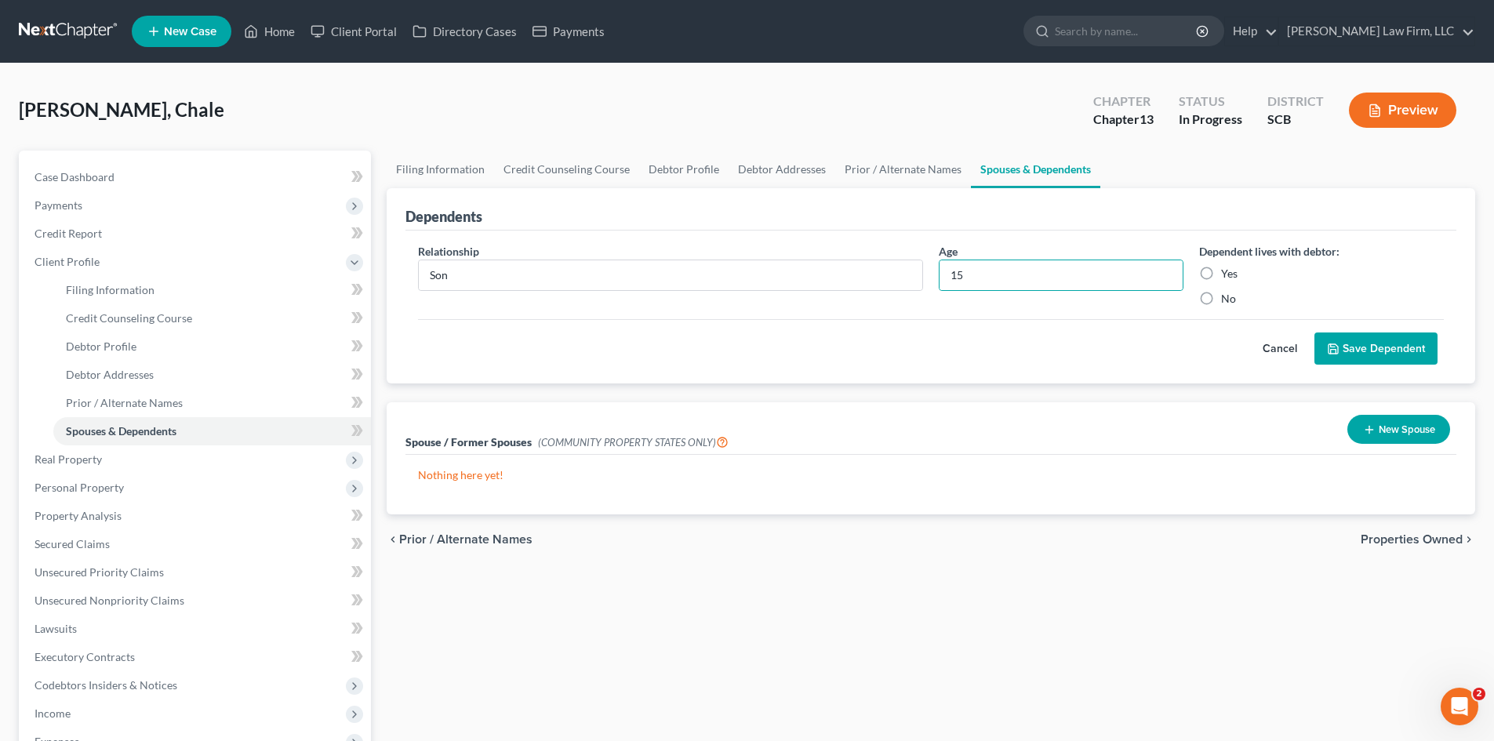
click at [1228, 272] on input "Yes" at bounding box center [1233, 271] width 10 height 10
radio input "true"
click at [1361, 337] on button "Save Dependent" at bounding box center [1376, 349] width 123 height 33
click at [1369, 347] on button "Save Dependent" at bounding box center [1376, 349] width 123 height 33
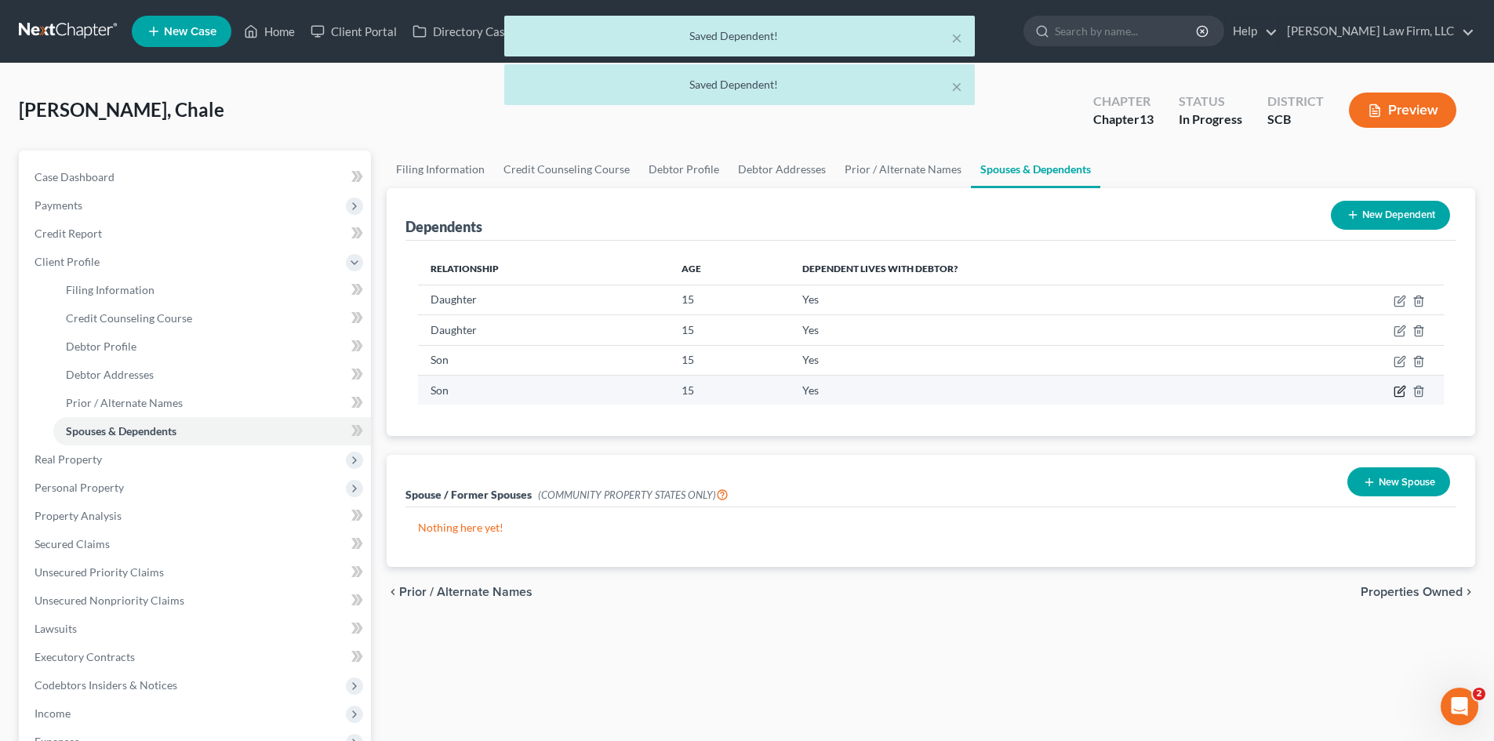
click at [1396, 394] on icon "button" at bounding box center [1399, 392] width 9 height 9
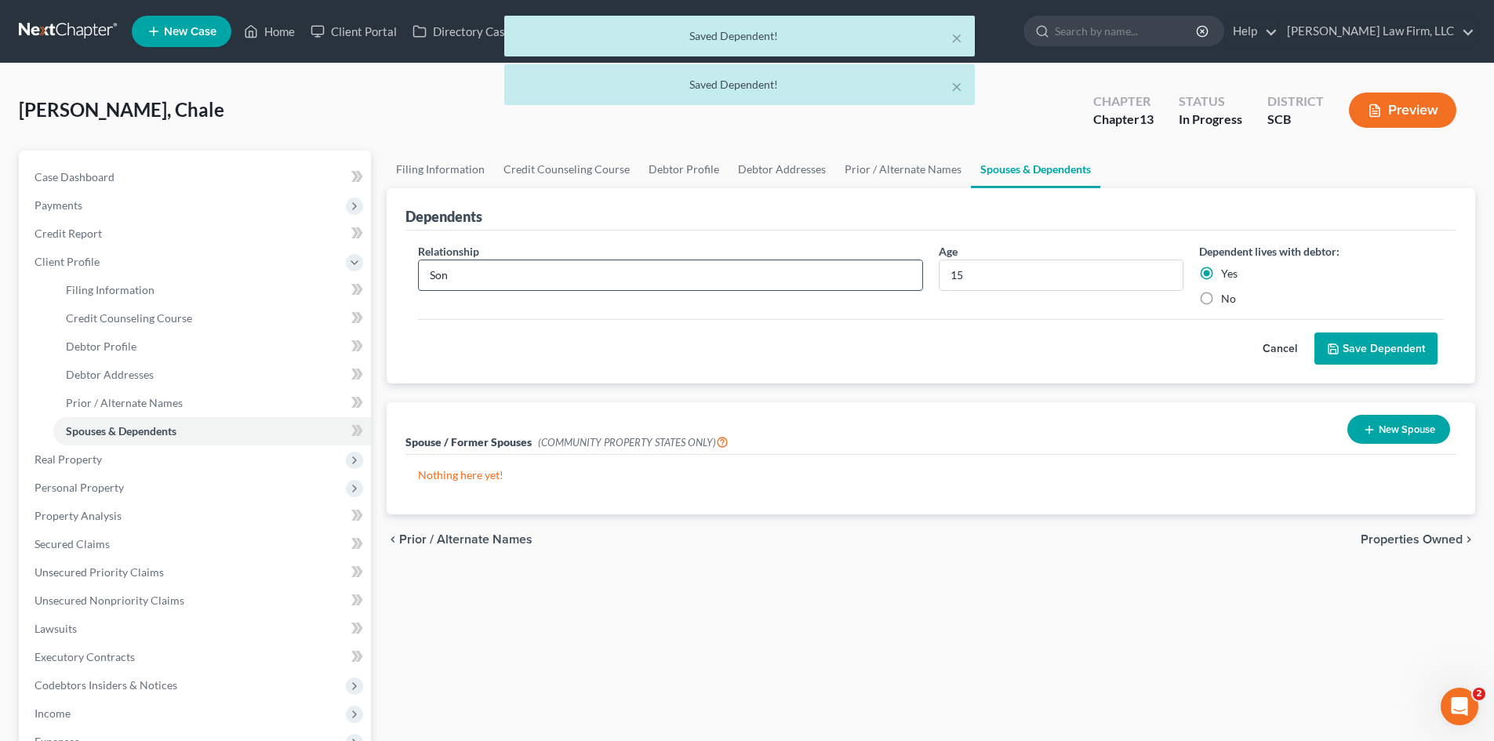
click at [621, 269] on input "Son" at bounding box center [671, 275] width 504 height 30
click at [600, 273] on input "Son" at bounding box center [671, 275] width 504 height 30
drag, startPoint x: 588, startPoint y: 276, endPoint x: 398, endPoint y: 279, distance: 189.9
click at [399, 282] on div "Dependents Relationship * Son Age 15 Dependent lives with debtor: Yes No Cancel…" at bounding box center [931, 286] width 1089 height 196
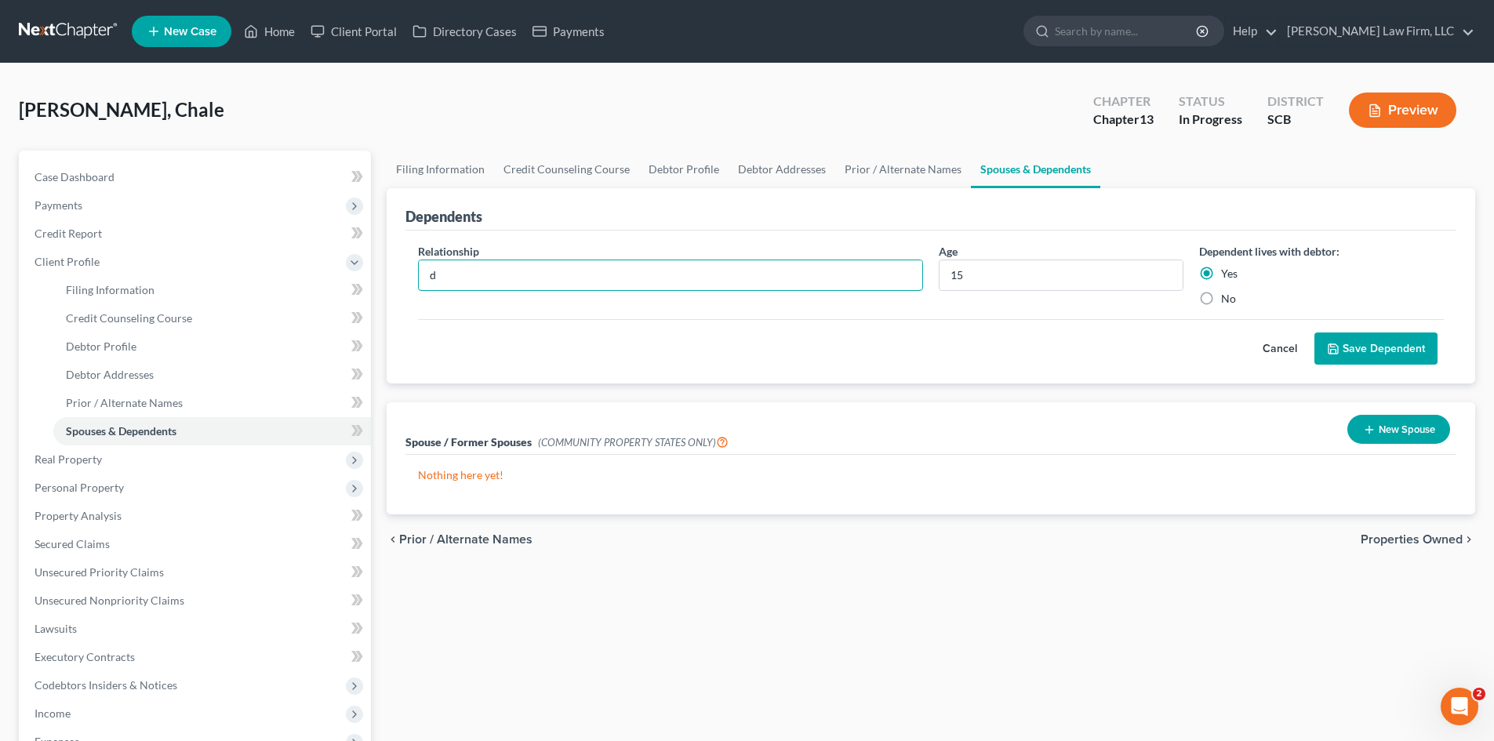
type input "Daughter"
click at [1050, 270] on input "15" at bounding box center [1061, 275] width 243 height 30
type input "1"
type input "20"
click at [1349, 342] on button "Save Dependent" at bounding box center [1376, 349] width 123 height 33
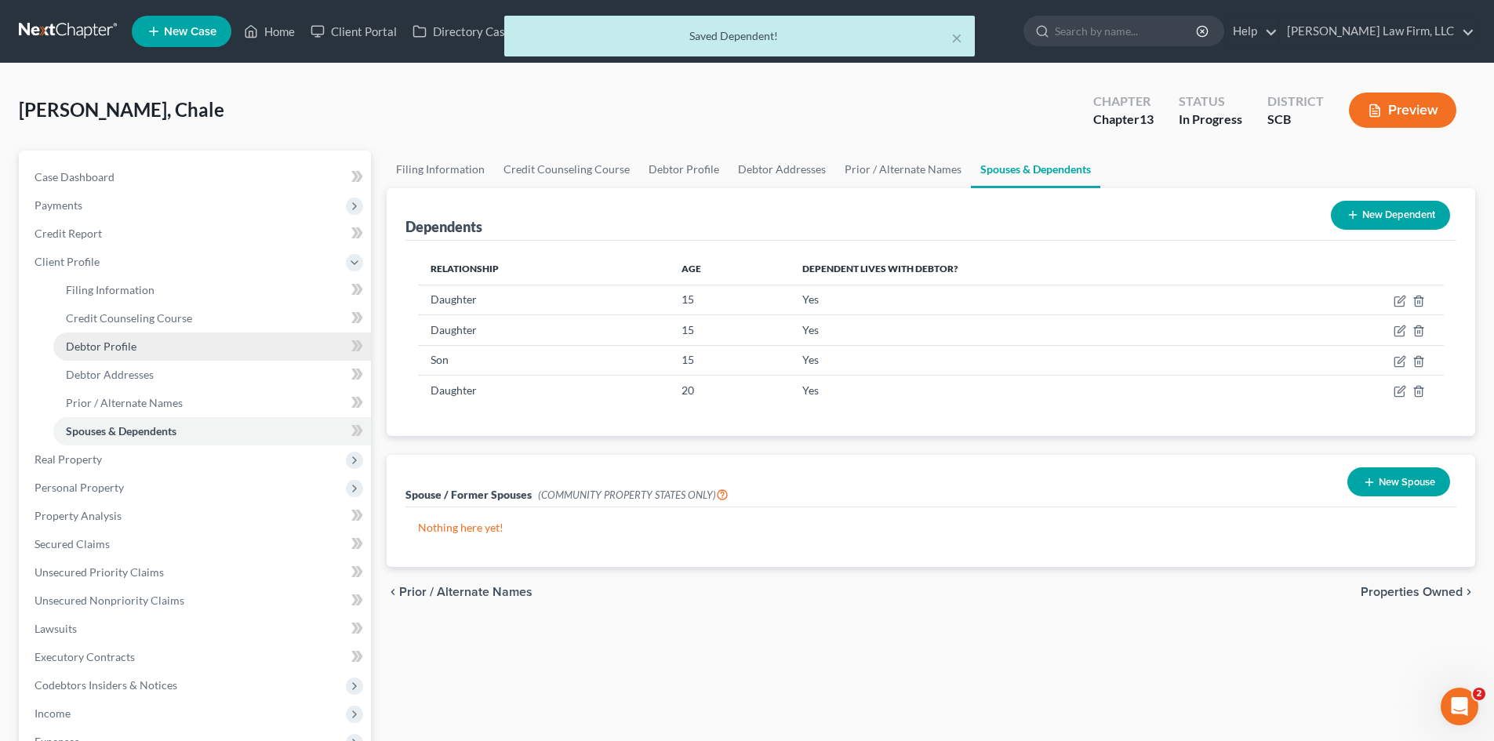
click at [142, 349] on link "Debtor Profile" at bounding box center [212, 347] width 318 height 28
select select "3"
select select "2"
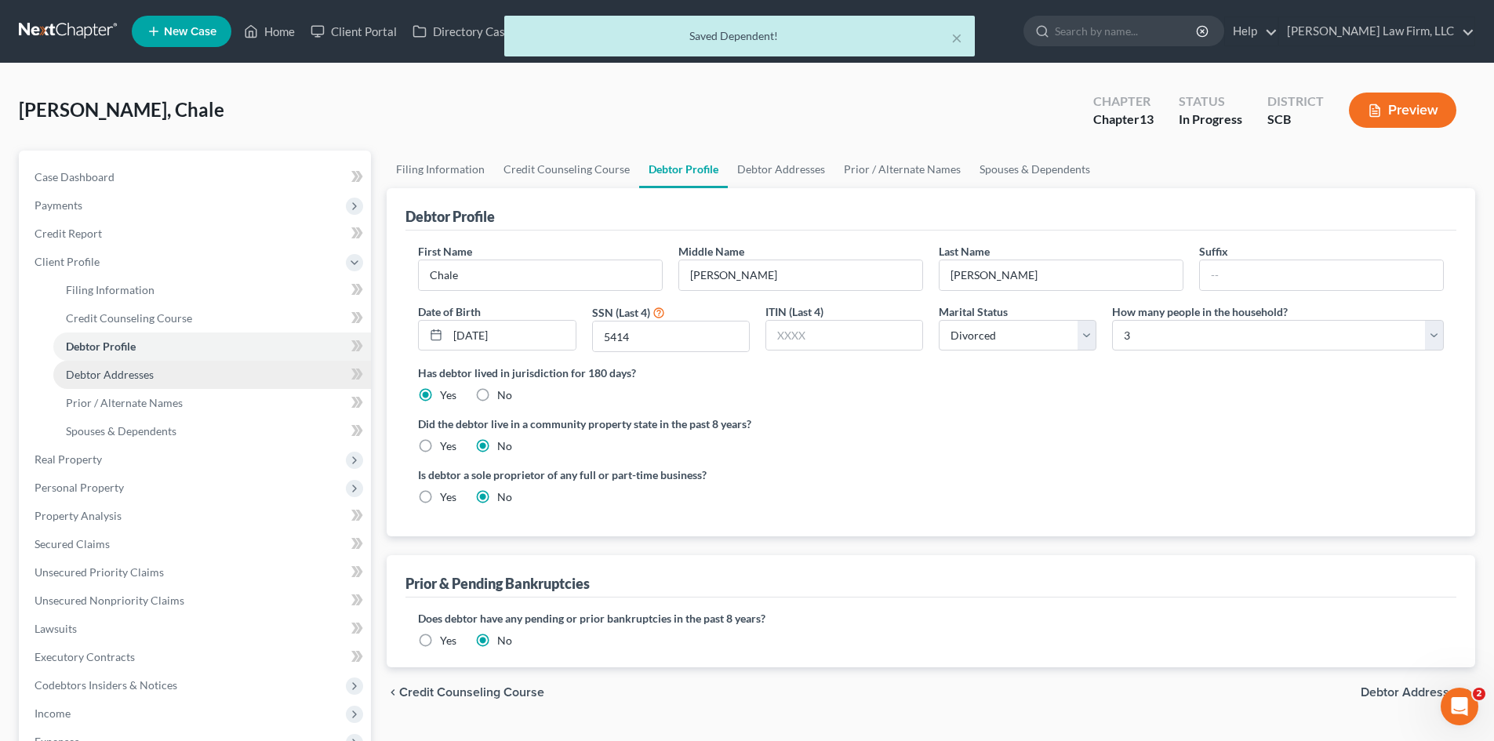
radio input "true"
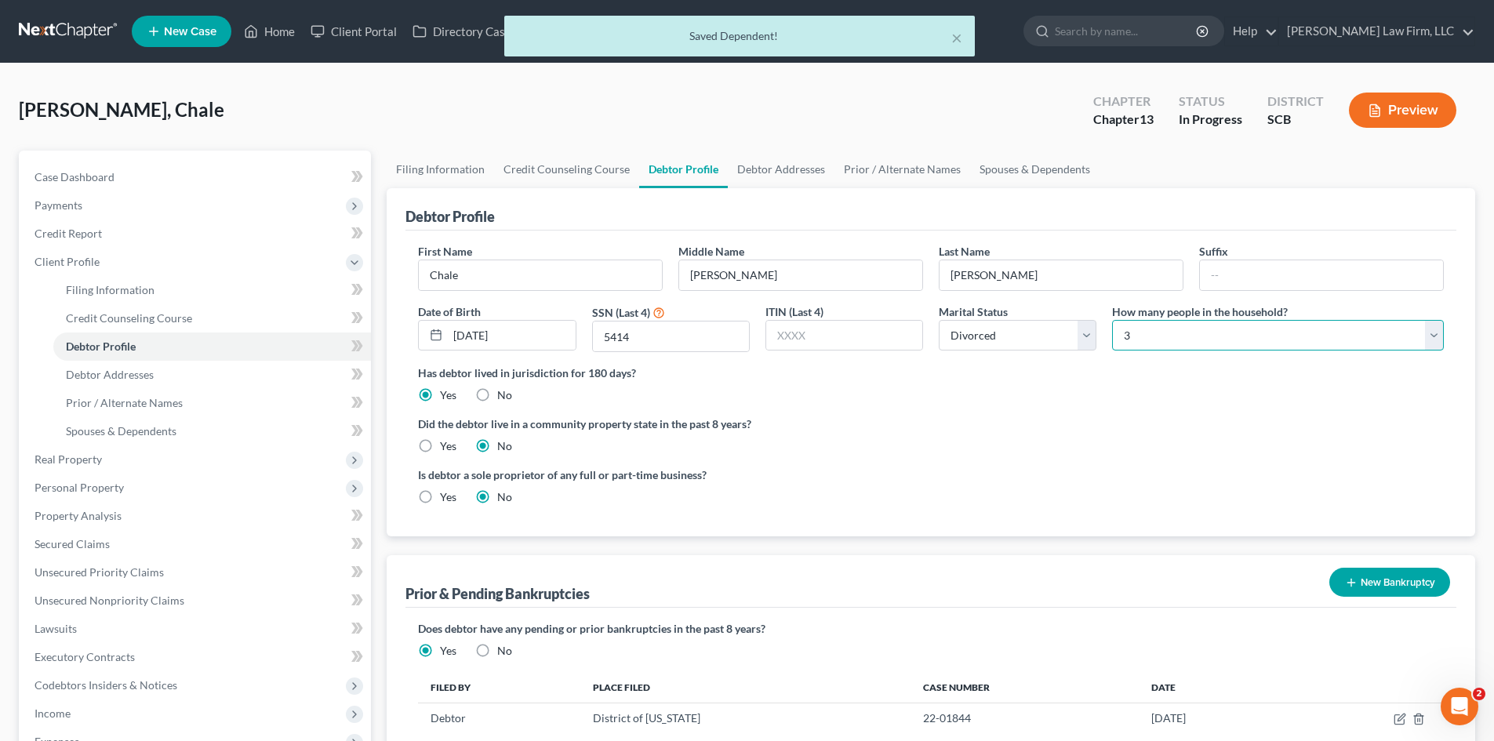
click at [1178, 340] on select "Select 1 2 3 4 5 6 7 8 9 10 11 12 13 14 15 16 17 18 19 20" at bounding box center [1278, 335] width 332 height 31
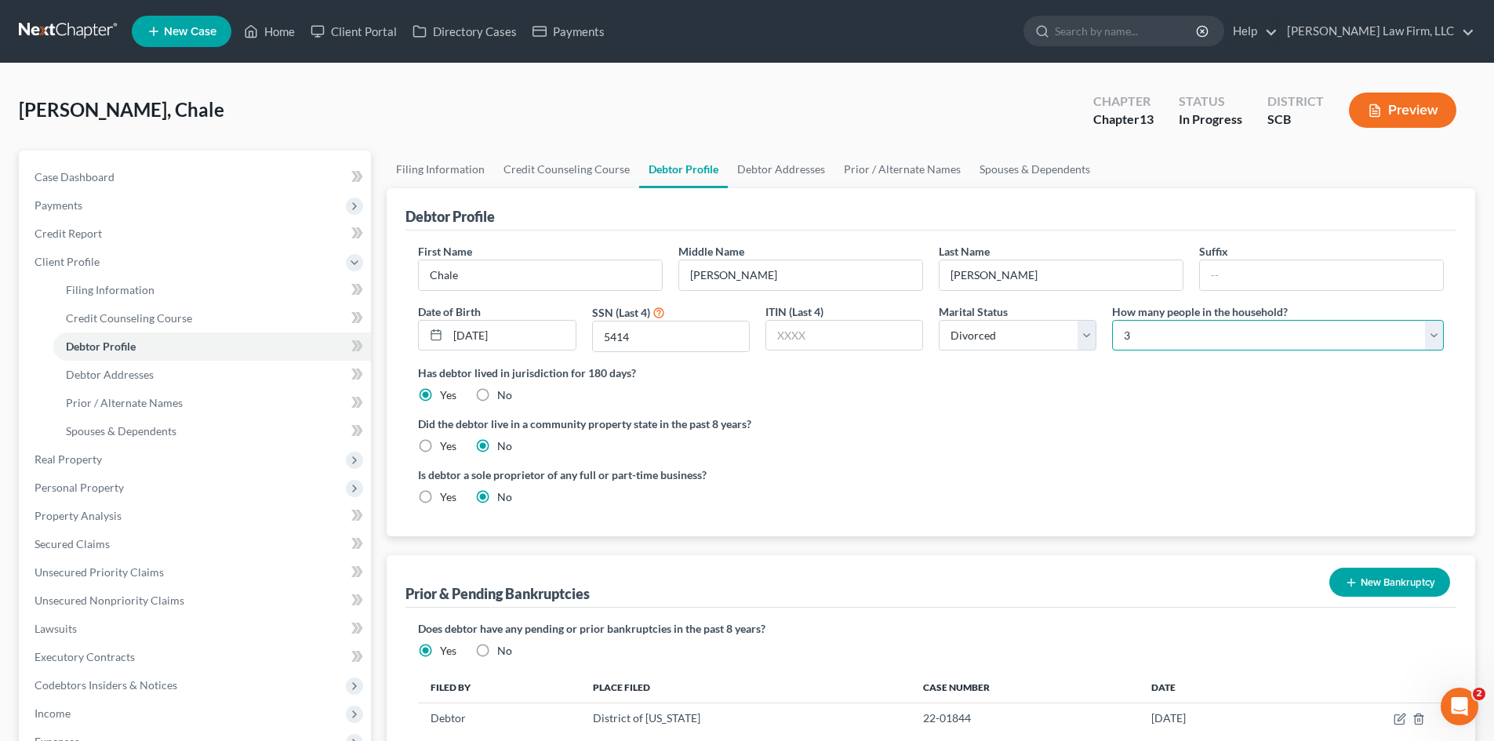
select select "4"
click at [1112, 320] on select "Select 1 2 3 4 5 6 7 8 9 10 11 12 13 14 15 16 17 18 19 20" at bounding box center [1278, 335] width 332 height 31
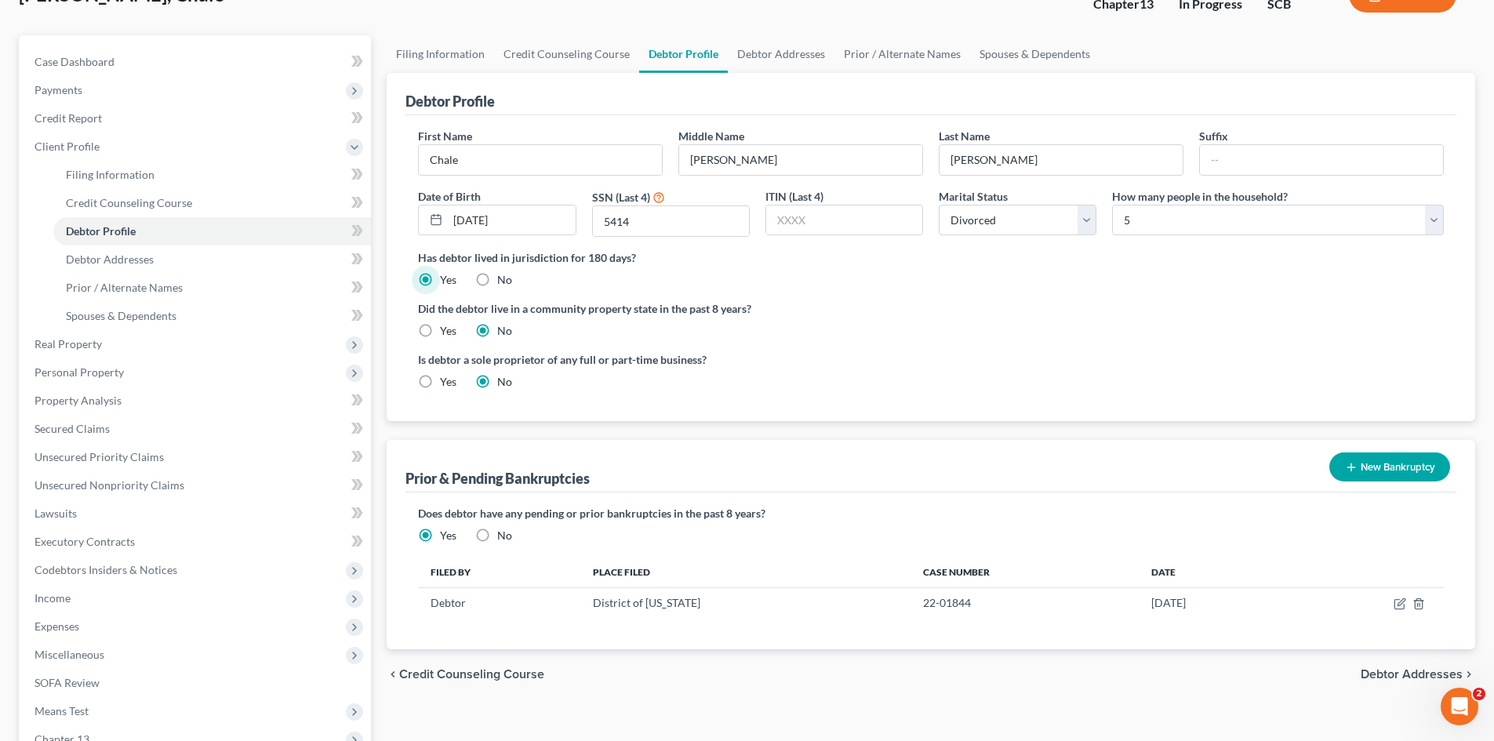
scroll to position [314, 0]
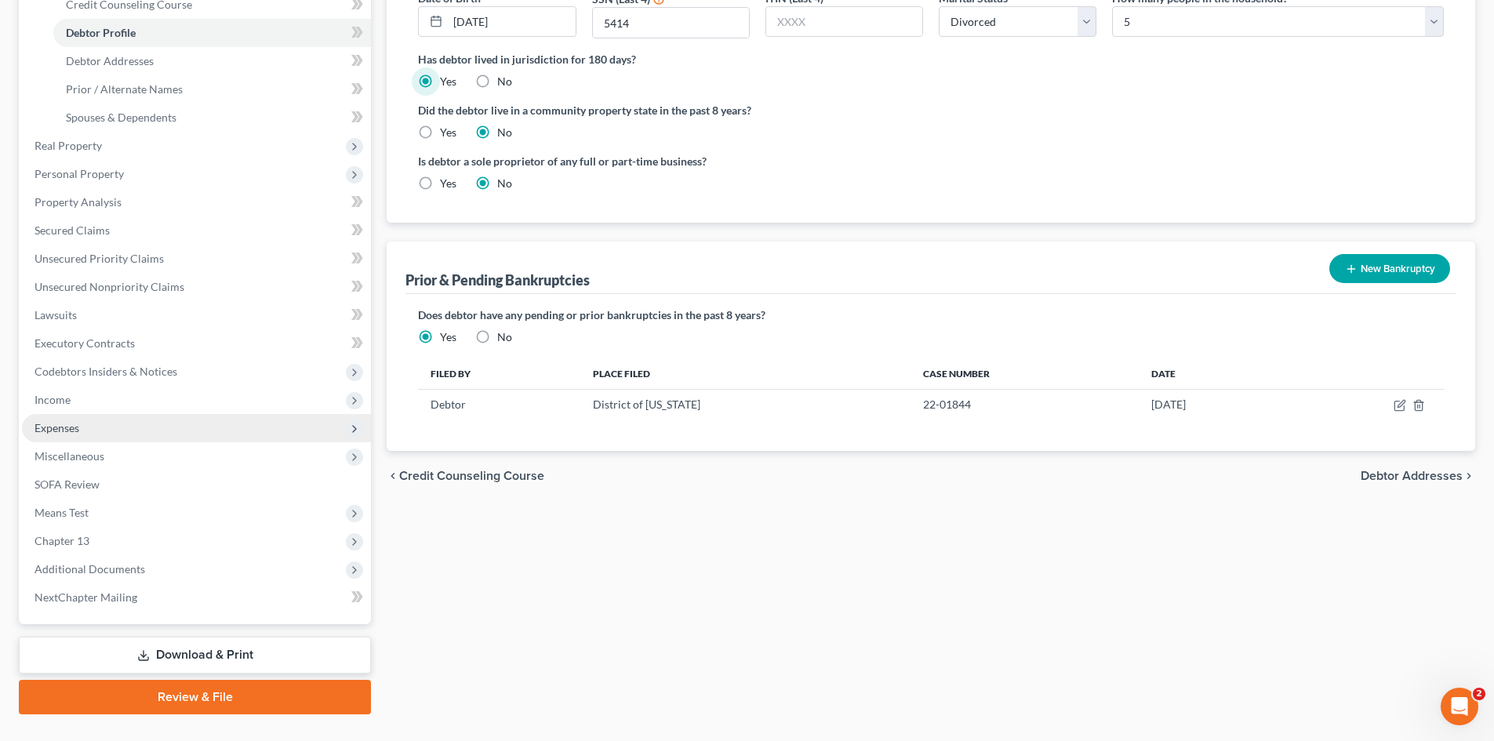
click at [56, 435] on span "Expenses" at bounding box center [196, 428] width 349 height 28
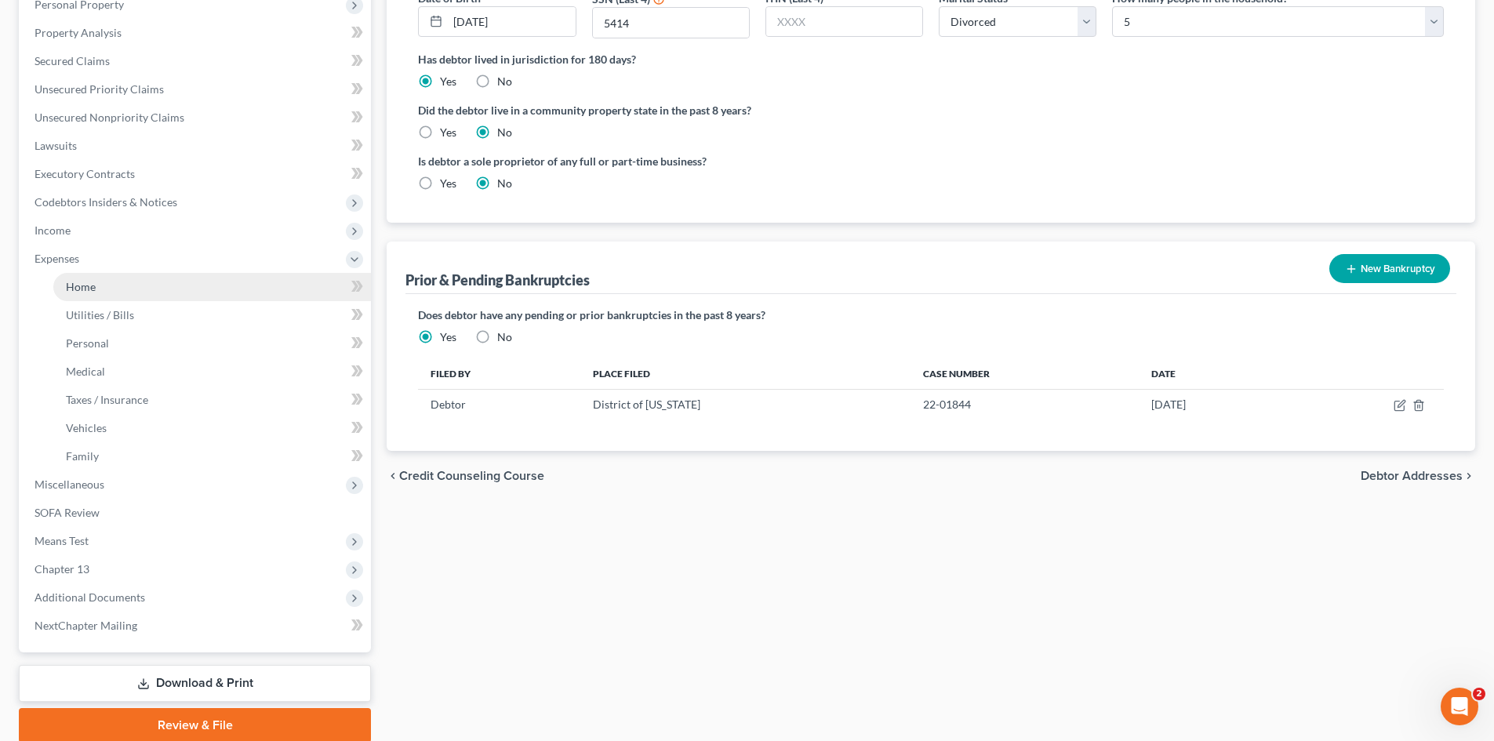
click at [80, 292] on span "Home" at bounding box center [81, 286] width 30 height 13
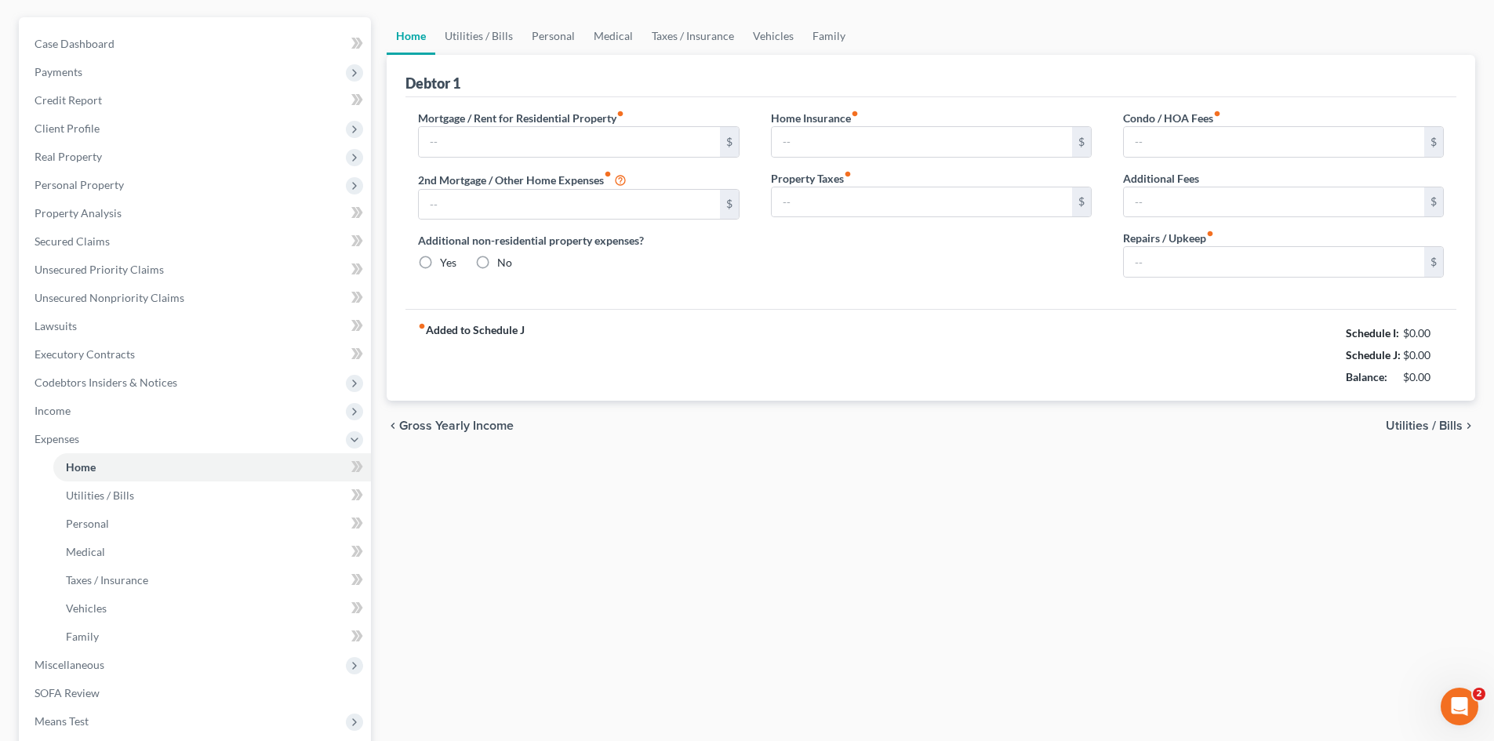
type input "0.00"
radio input "true"
type input "0.00"
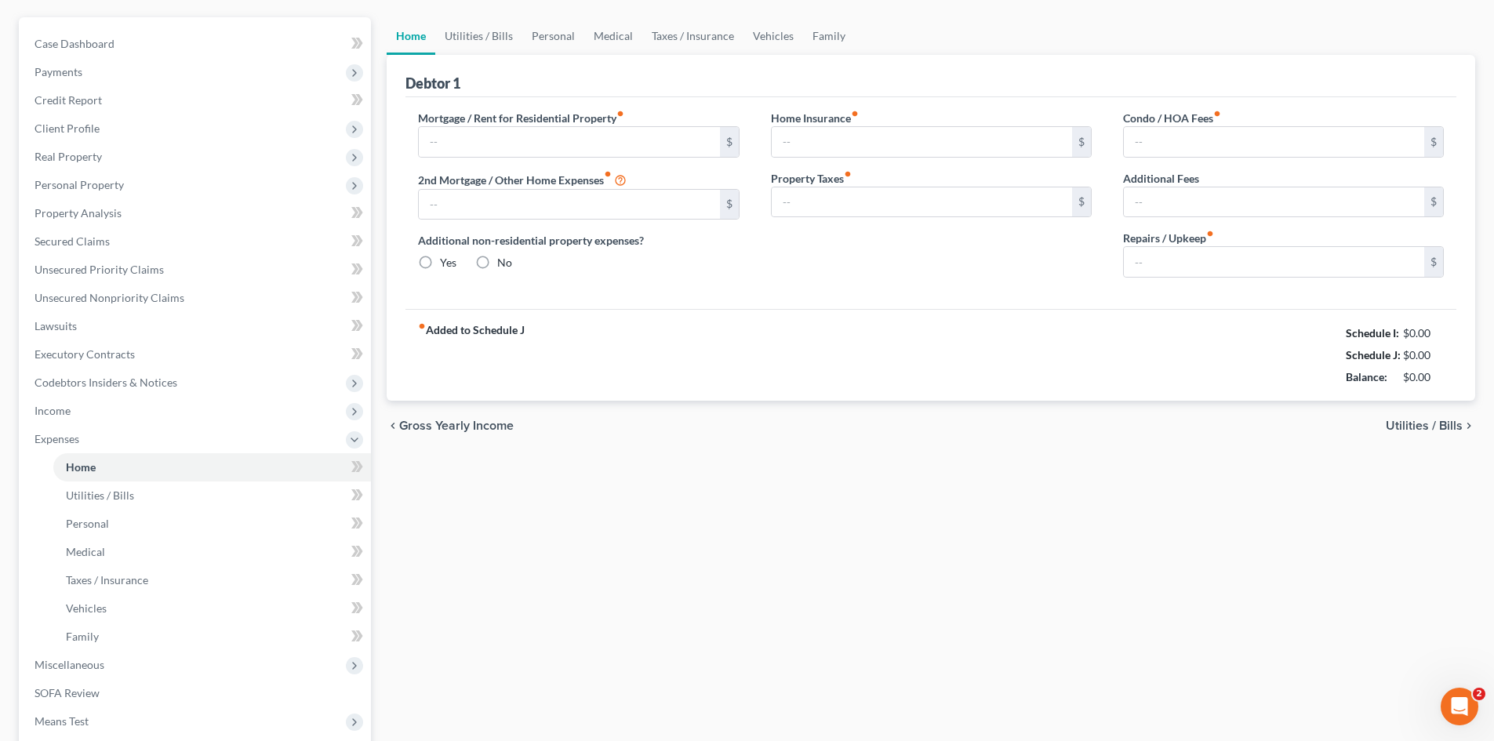
type input "0.00"
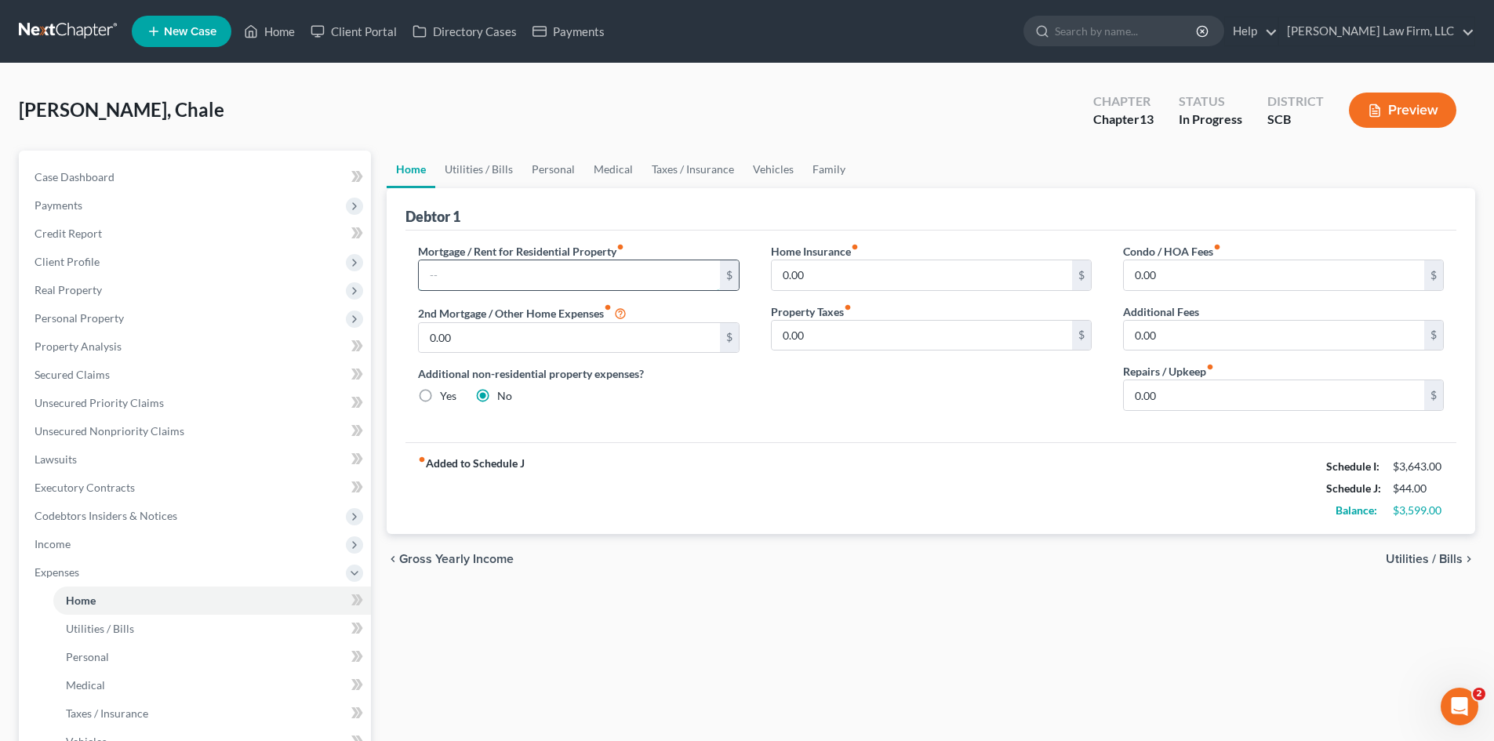
click at [544, 275] on input "text" at bounding box center [569, 275] width 300 height 30
click at [88, 377] on span "Secured Claims" at bounding box center [72, 374] width 75 height 13
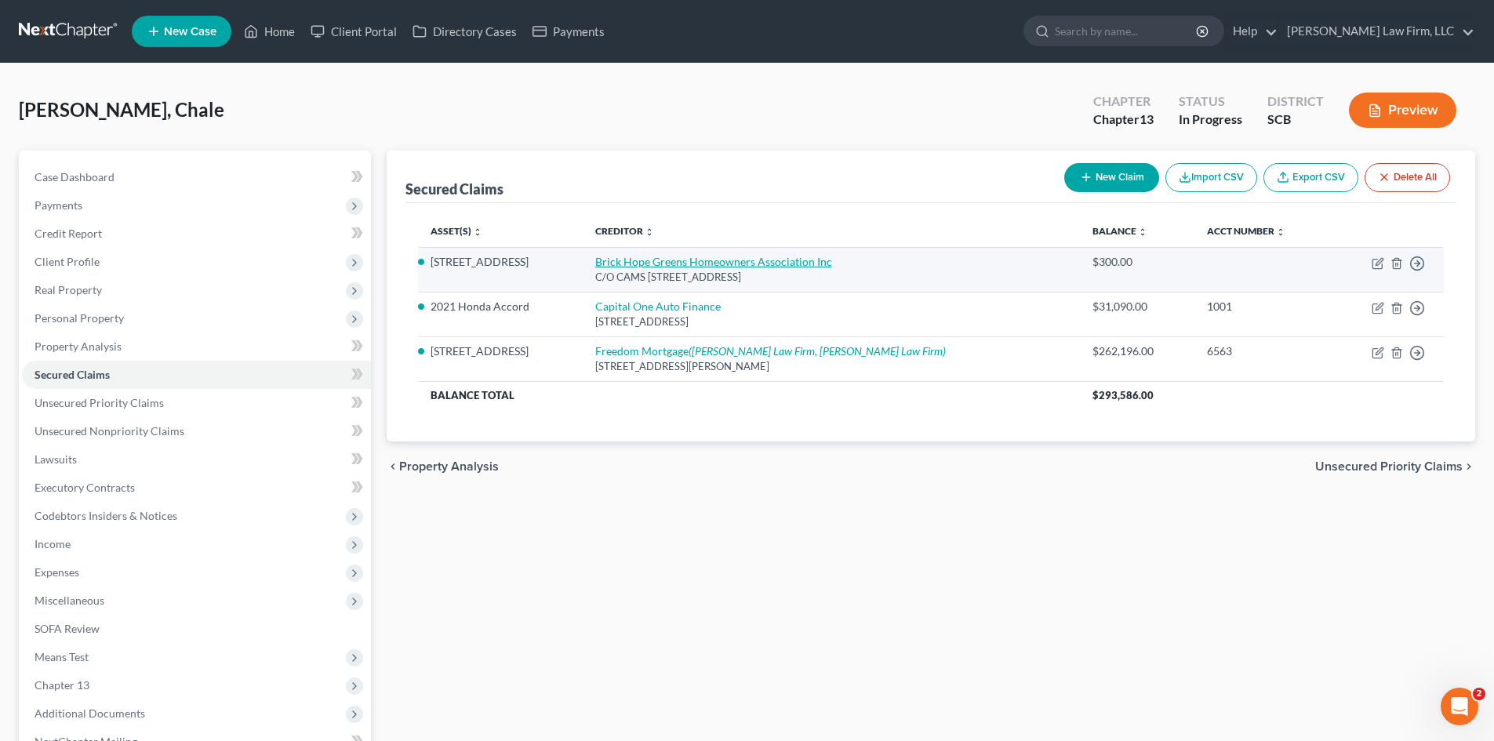
click at [703, 267] on link "Brick Hope Greens Homeowners Association Inc" at bounding box center [713, 261] width 237 height 13
select select "28"
select select "0"
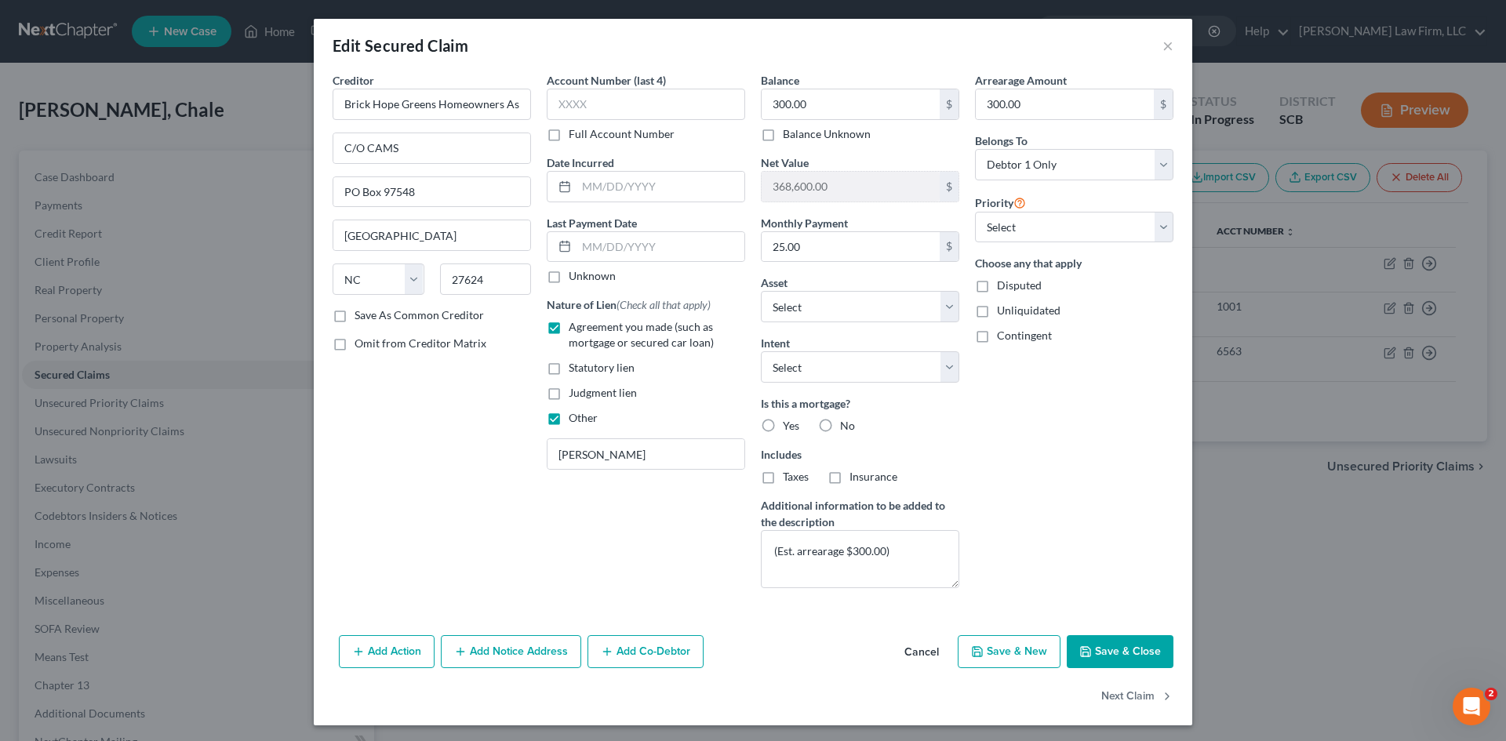
click at [922, 657] on button "Cancel" at bounding box center [922, 652] width 60 height 31
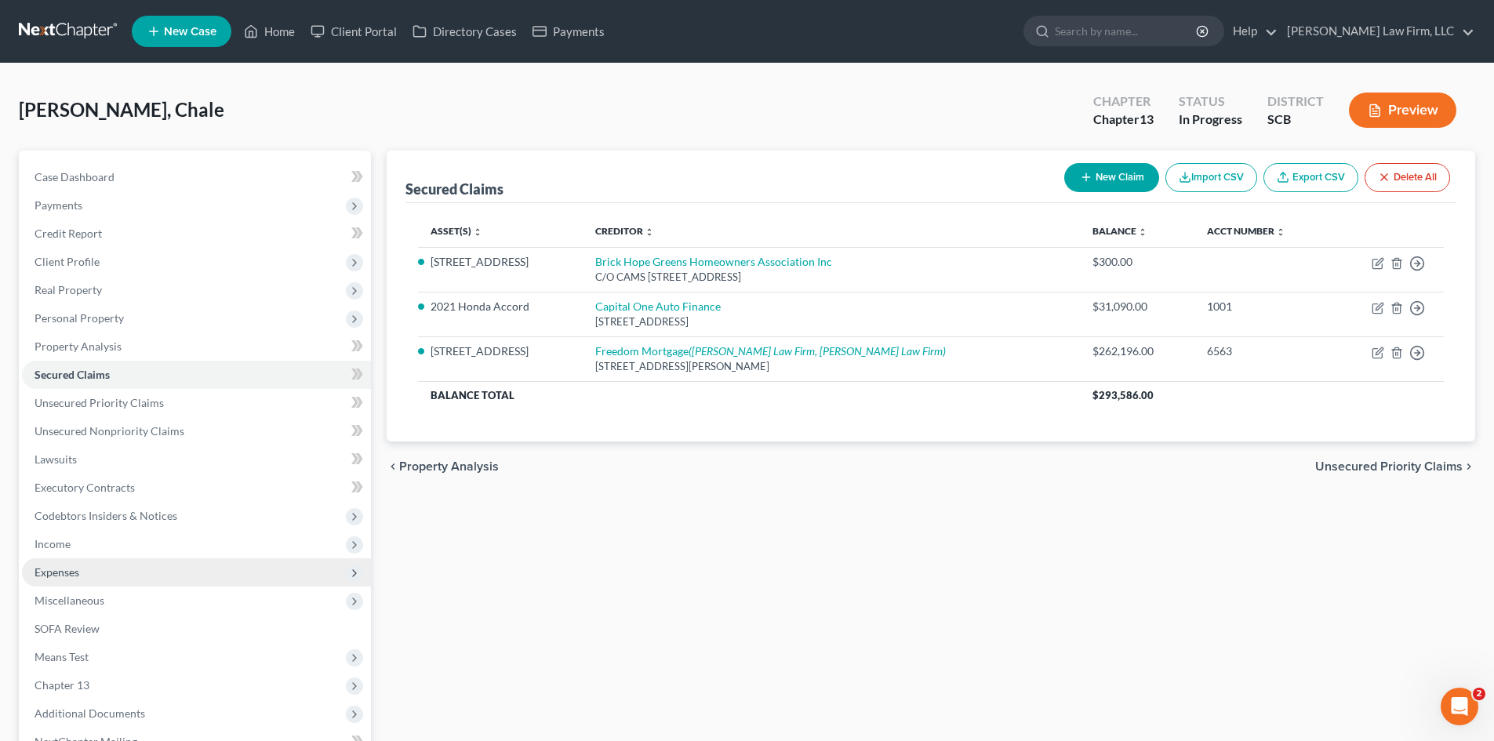
click at [78, 571] on span "Expenses" at bounding box center [57, 572] width 45 height 13
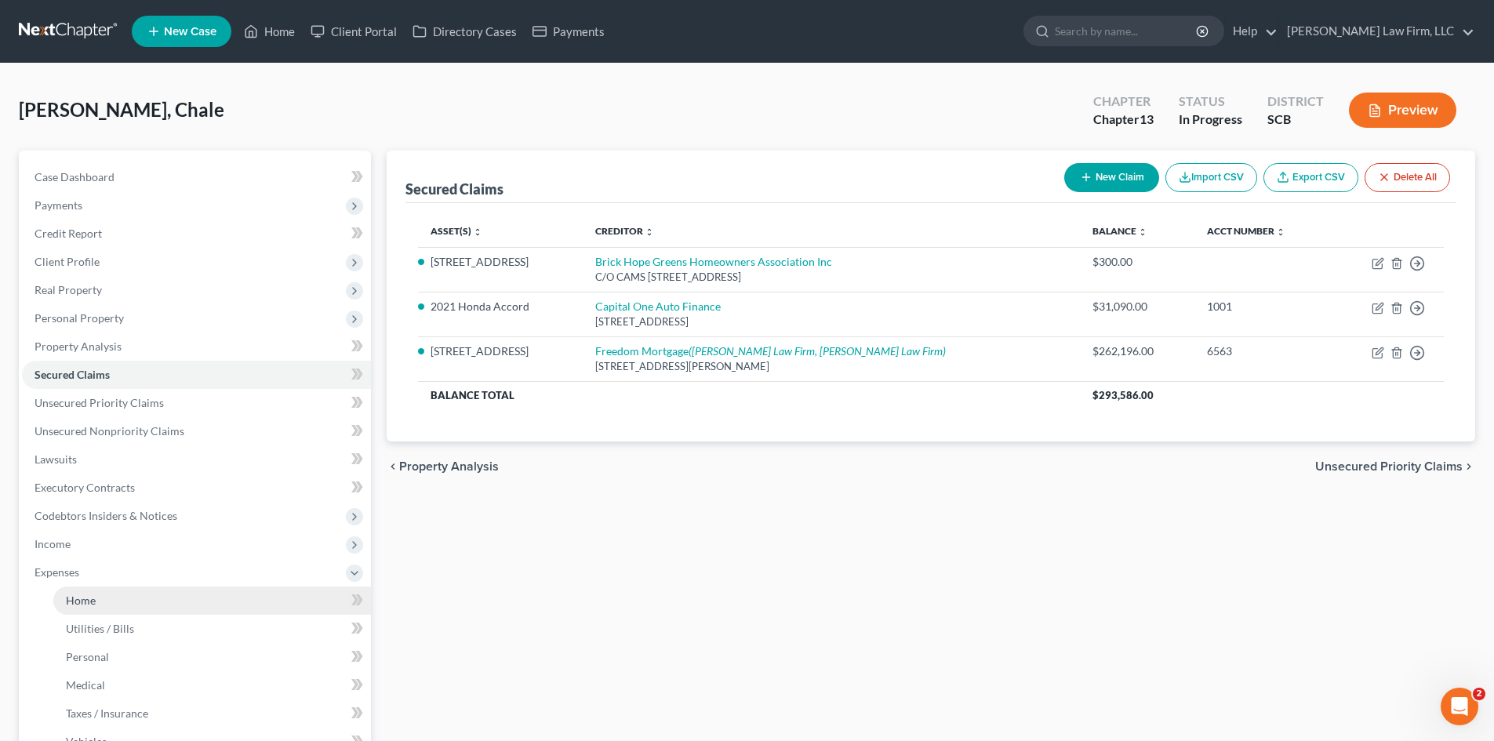
click at [96, 601] on link "Home" at bounding box center [212, 601] width 318 height 28
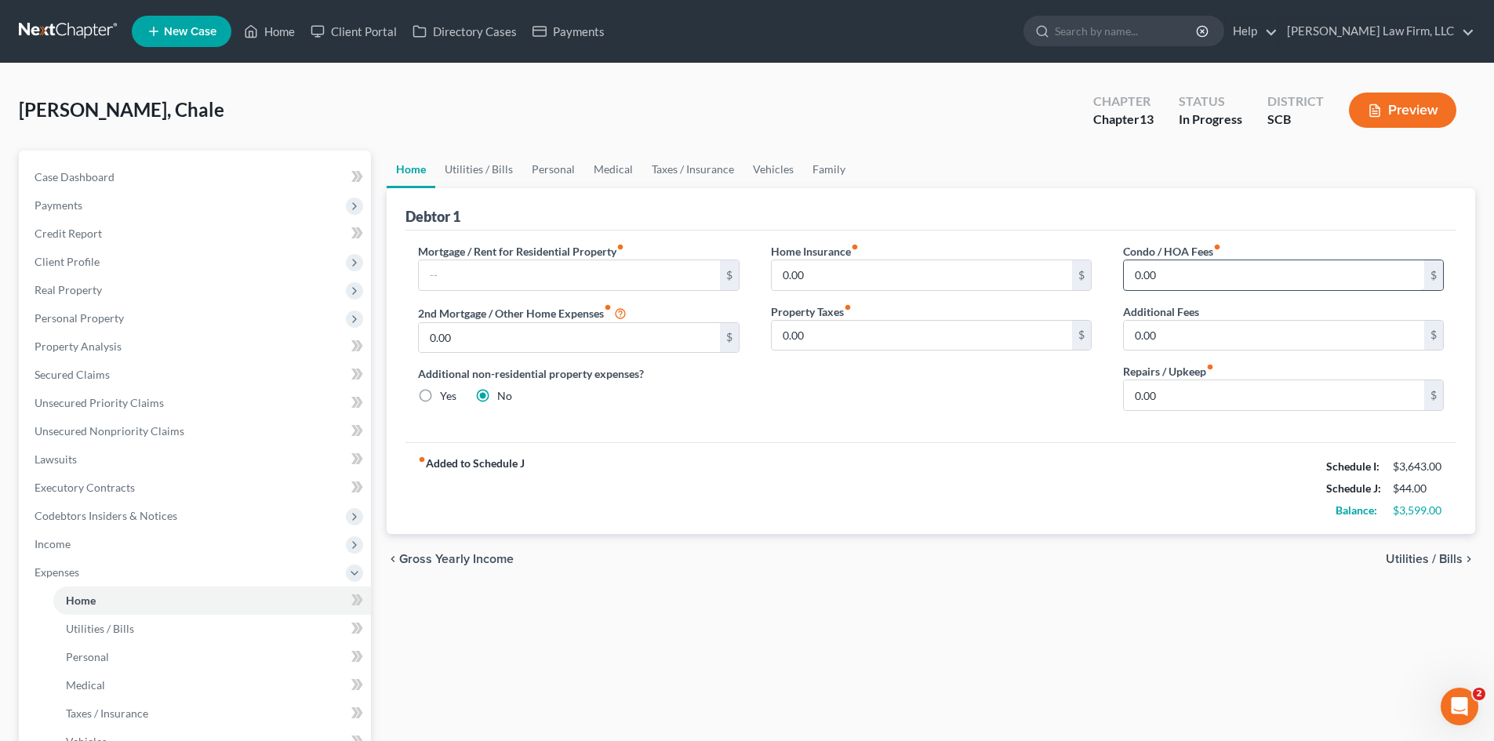
click at [1196, 289] on input "0.00" at bounding box center [1274, 275] width 300 height 30
type input "25"
type input "20"
click at [479, 175] on link "Utilities / Bills" at bounding box center [478, 170] width 87 height 38
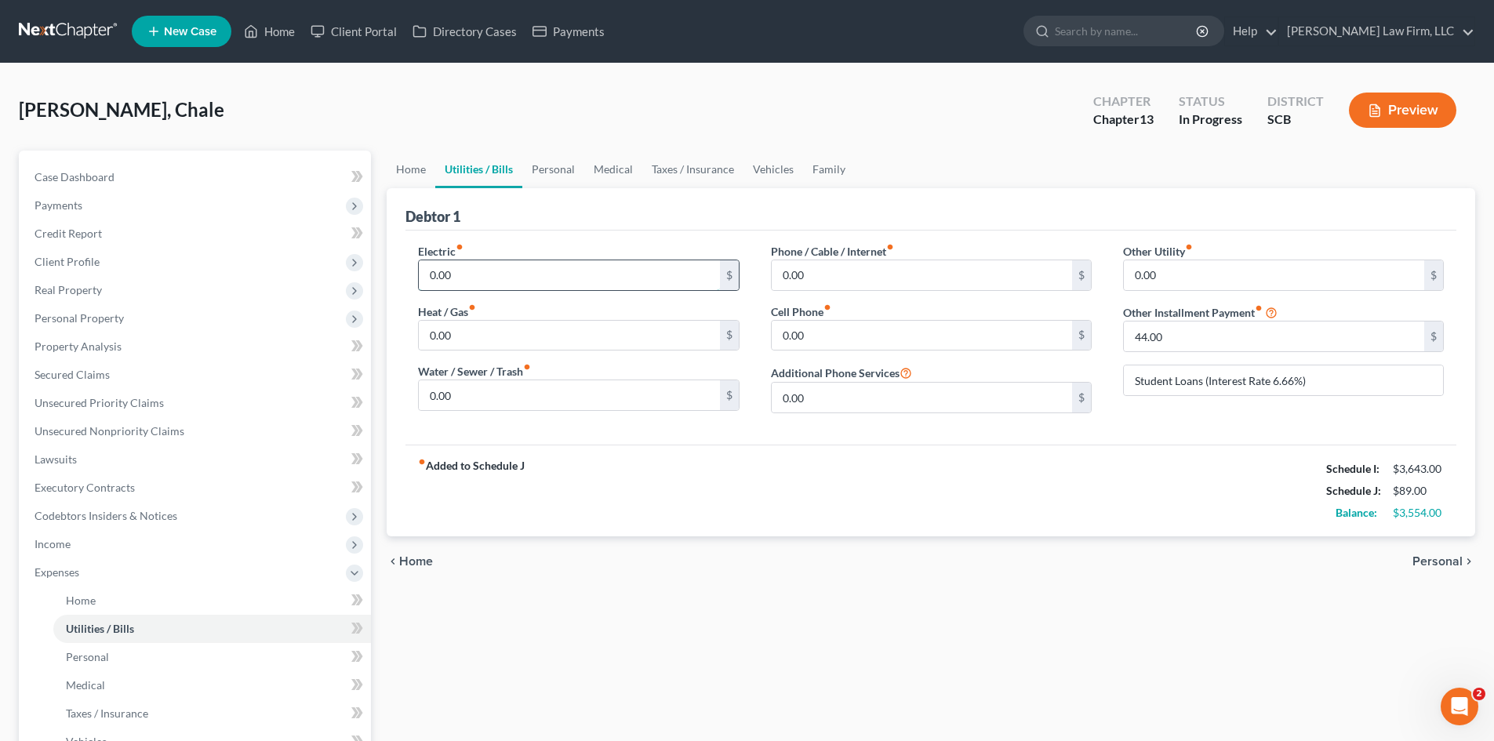
click at [596, 271] on input "0.00" at bounding box center [569, 275] width 300 height 30
type input "200"
type input "40"
type input "35"
type input "80"
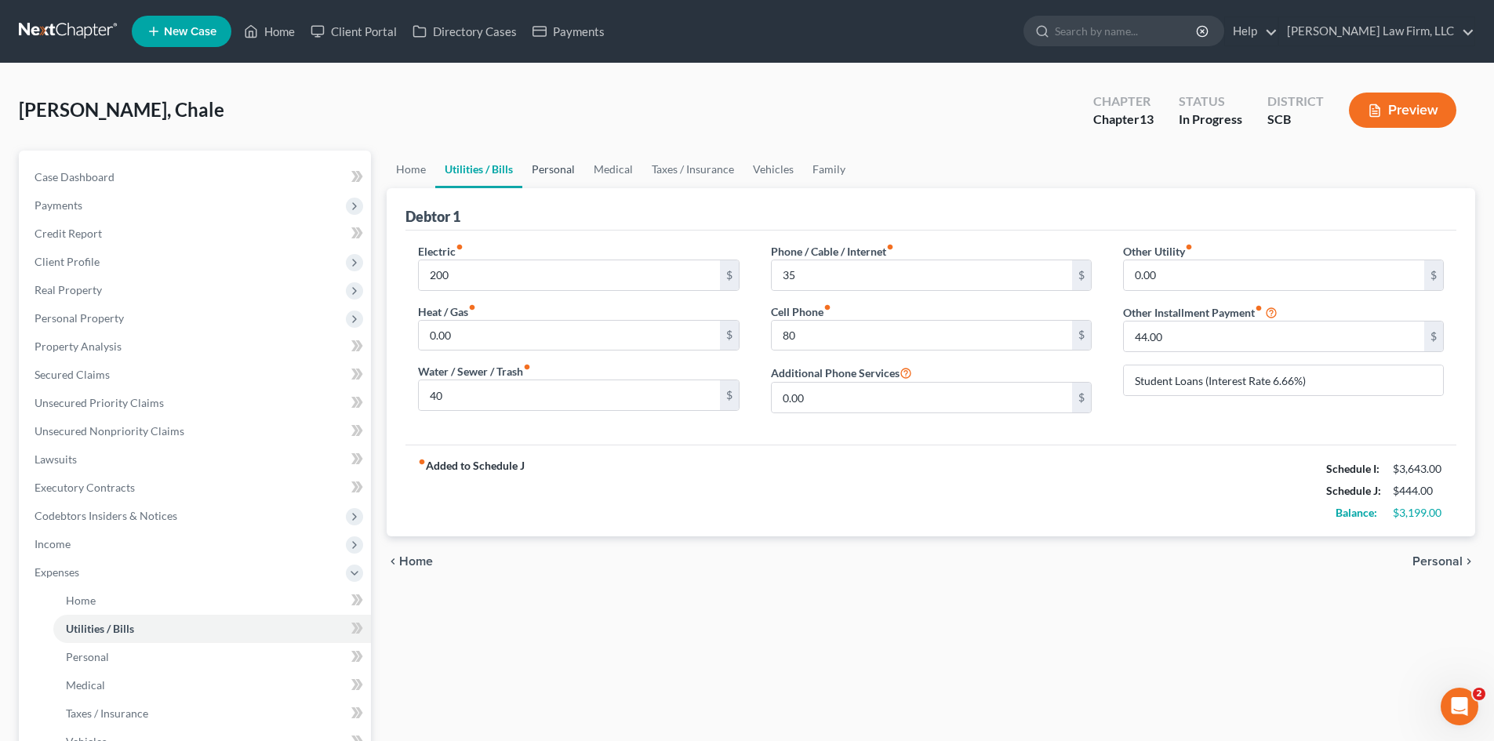
click at [558, 171] on link "Personal" at bounding box center [553, 170] width 62 height 38
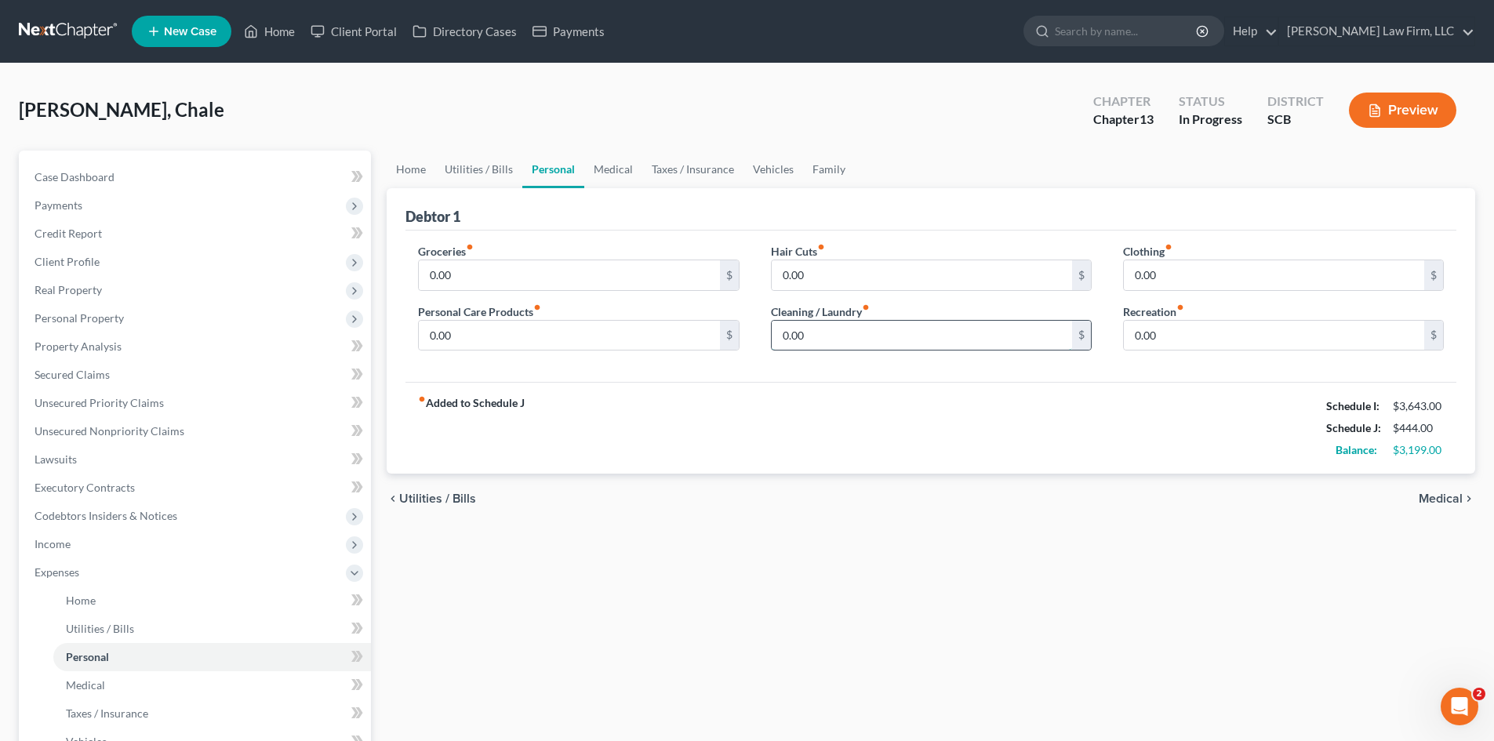
click at [918, 335] on input "0.00" at bounding box center [922, 336] width 300 height 30
type input "60"
click at [494, 281] on input "0.00" at bounding box center [569, 275] width 300 height 30
type input "500"
type input "60"
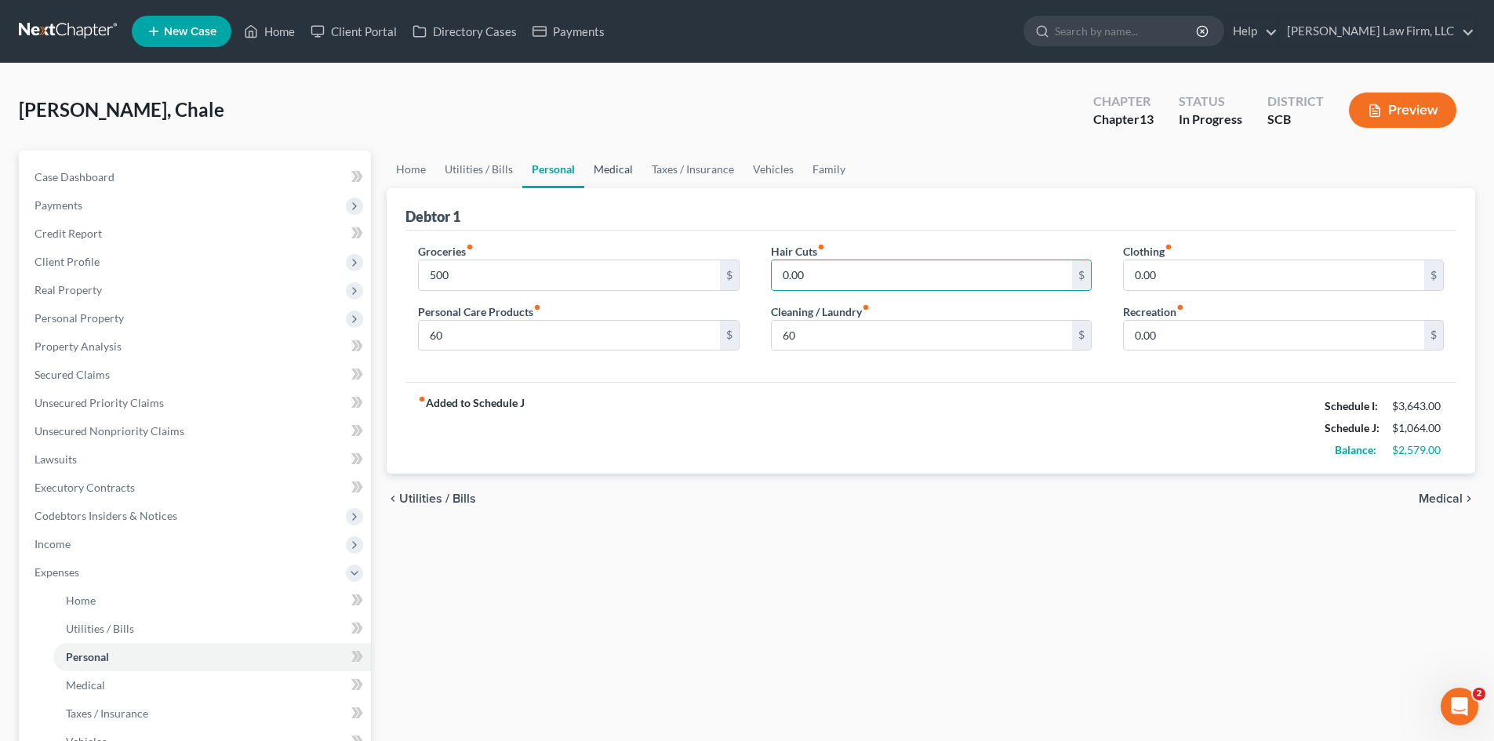
click at [606, 178] on link "Medical" at bounding box center [613, 170] width 58 height 38
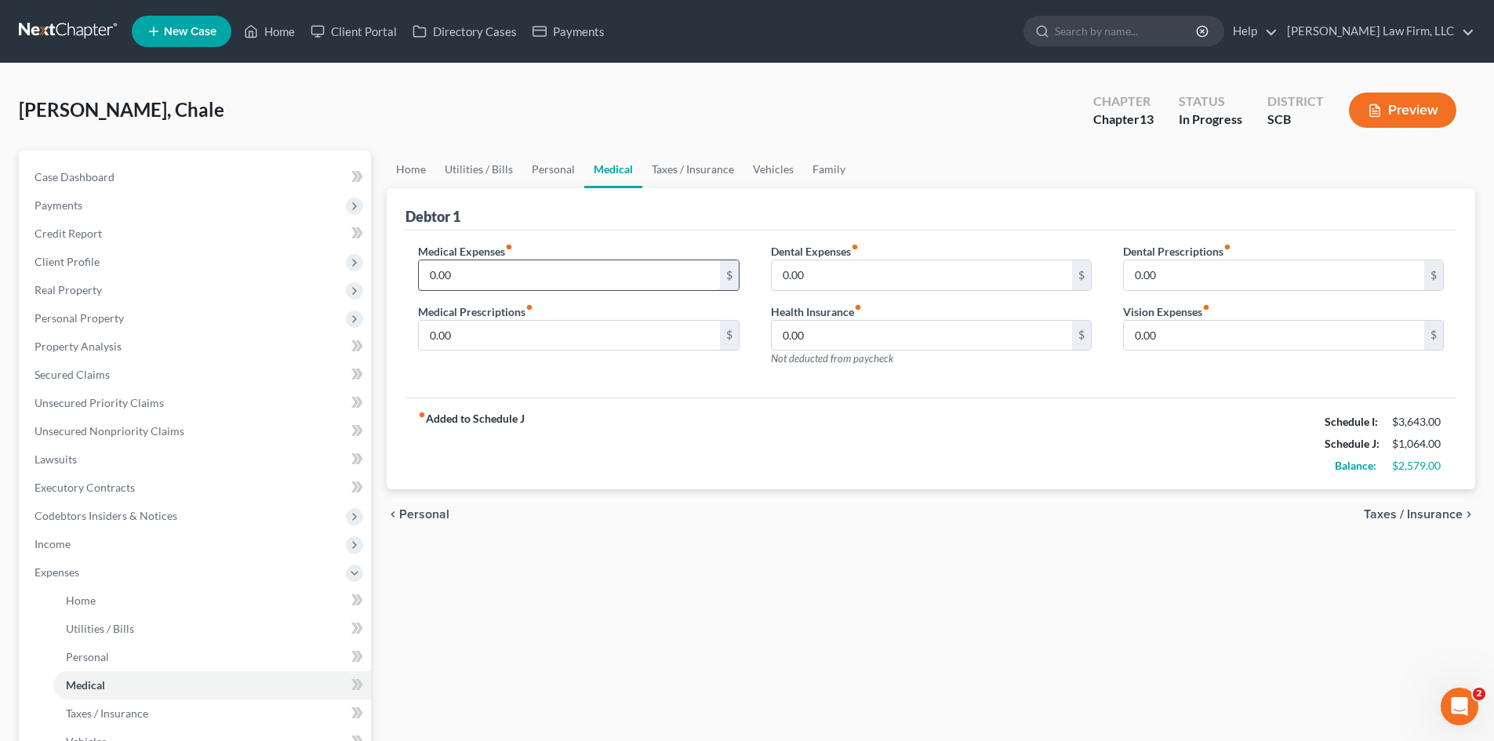
click at [530, 271] on input "0.00" at bounding box center [569, 275] width 300 height 30
type input "200"
click at [682, 183] on link "Taxes / Insurance" at bounding box center [692, 170] width 101 height 38
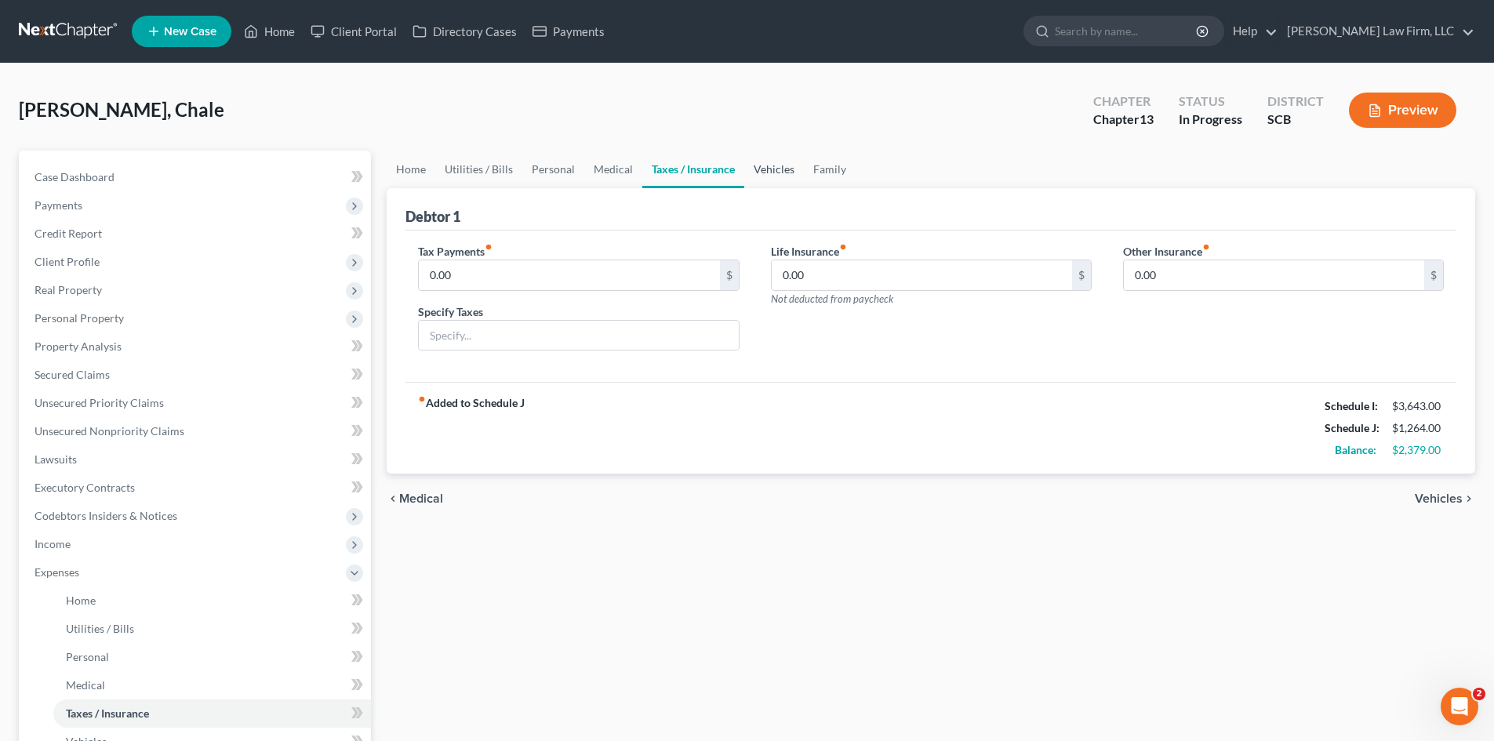
click at [759, 175] on link "Vehicles" at bounding box center [774, 170] width 60 height 38
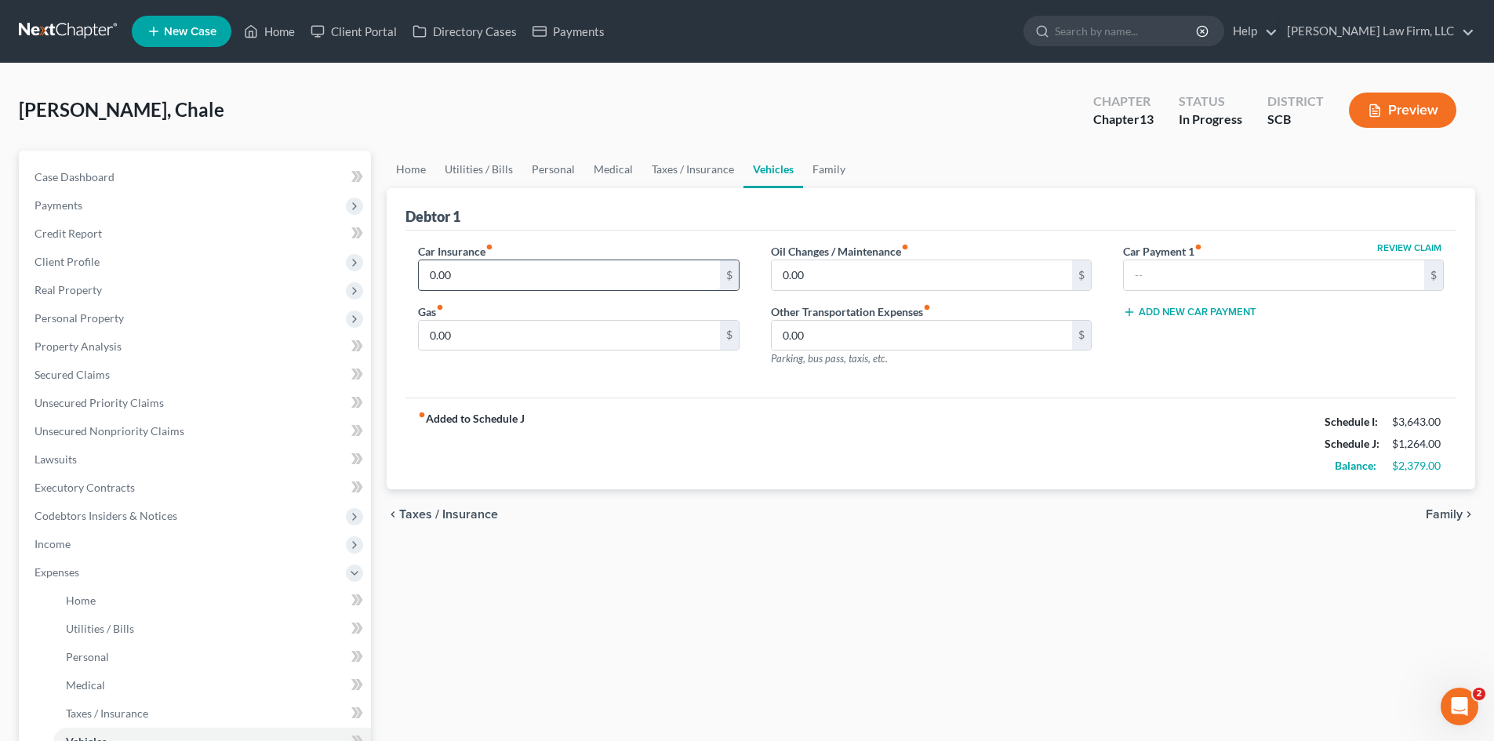
click at [547, 280] on input "0.00" at bounding box center [569, 275] width 300 height 30
type input "200"
type input "150"
click at [840, 172] on link "Family" at bounding box center [829, 170] width 52 height 38
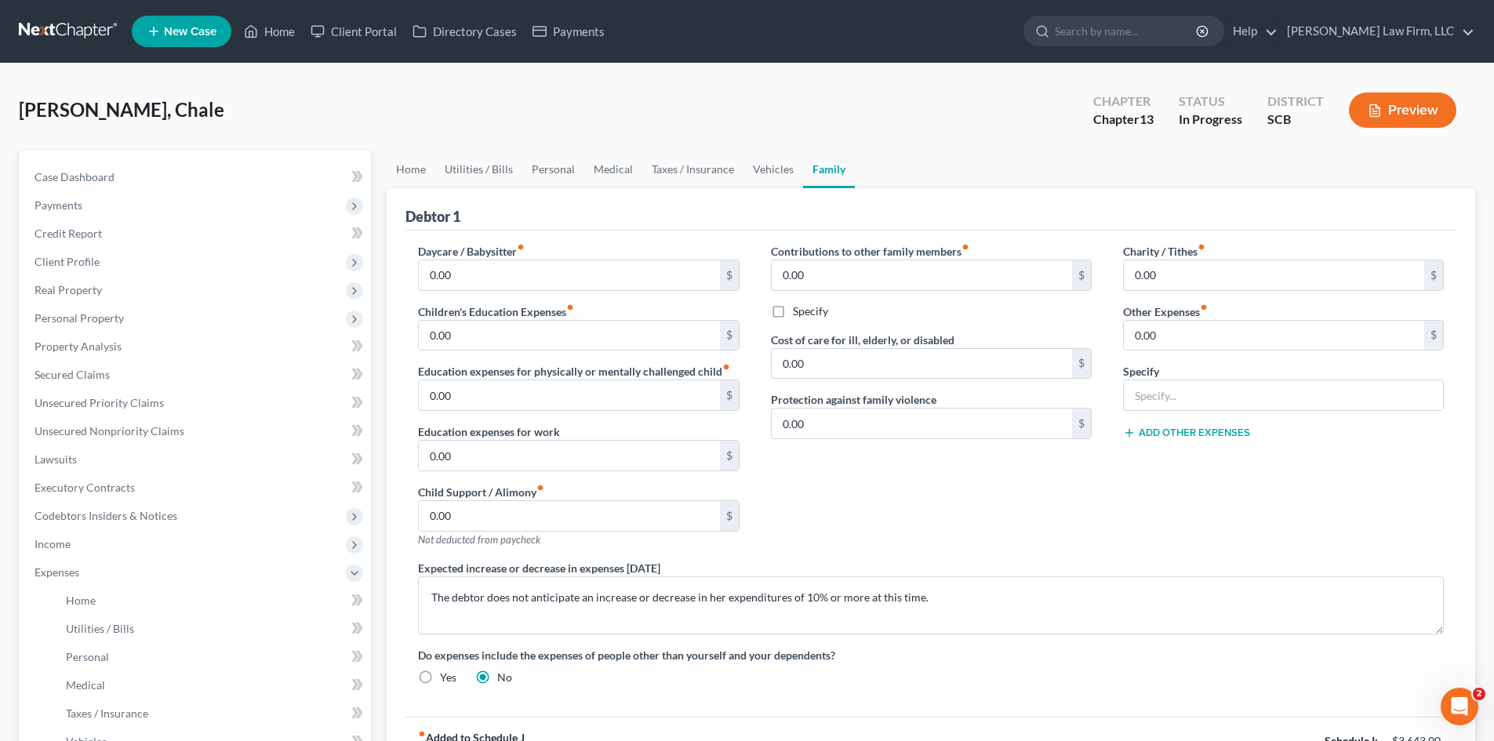
click at [1330, 375] on div "Specify" at bounding box center [1283, 387] width 321 height 48
click at [1323, 387] on input "text" at bounding box center [1283, 395] width 319 height 30
type input "Pet Expenses"
click at [1224, 348] on input "0.00" at bounding box center [1274, 336] width 300 height 30
type input "30"
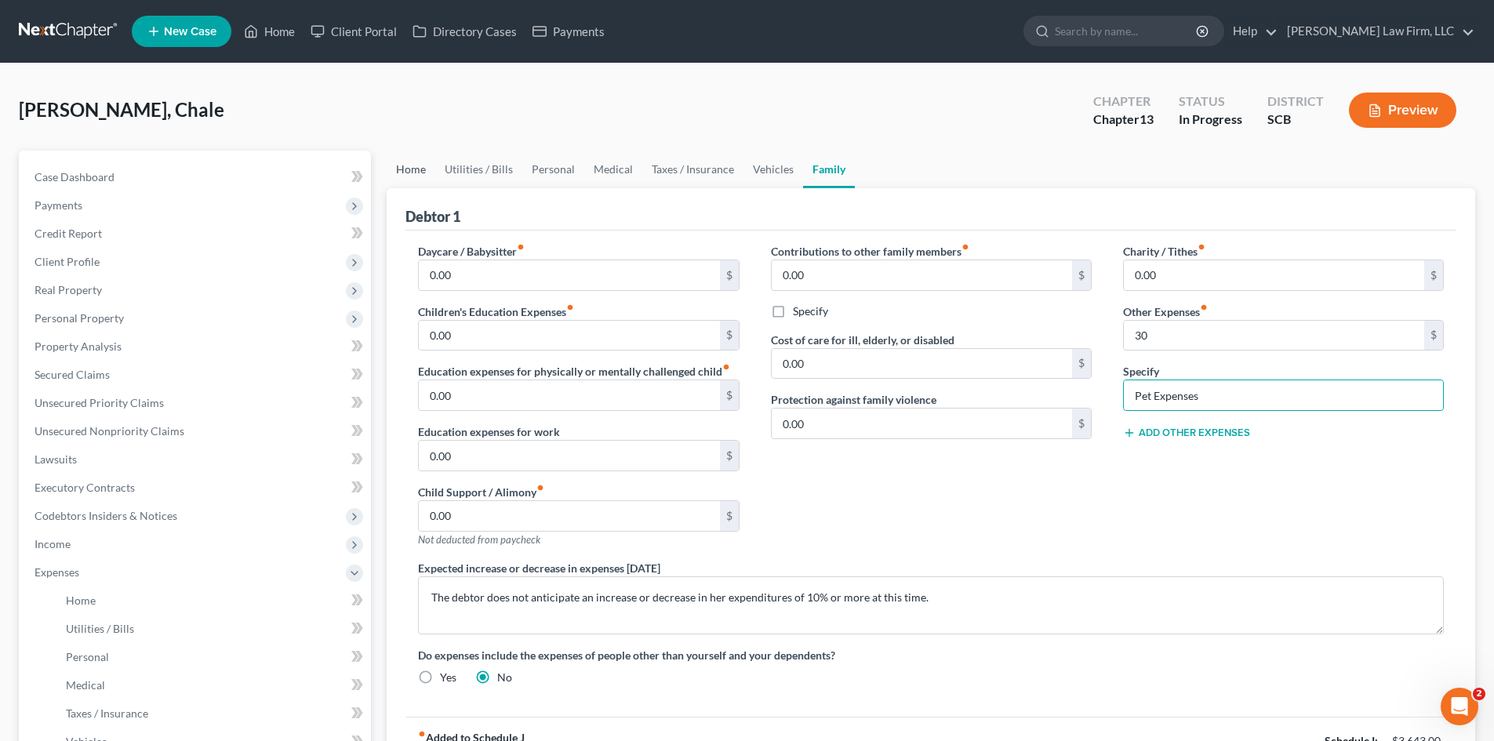
click at [417, 162] on link "Home" at bounding box center [411, 170] width 49 height 38
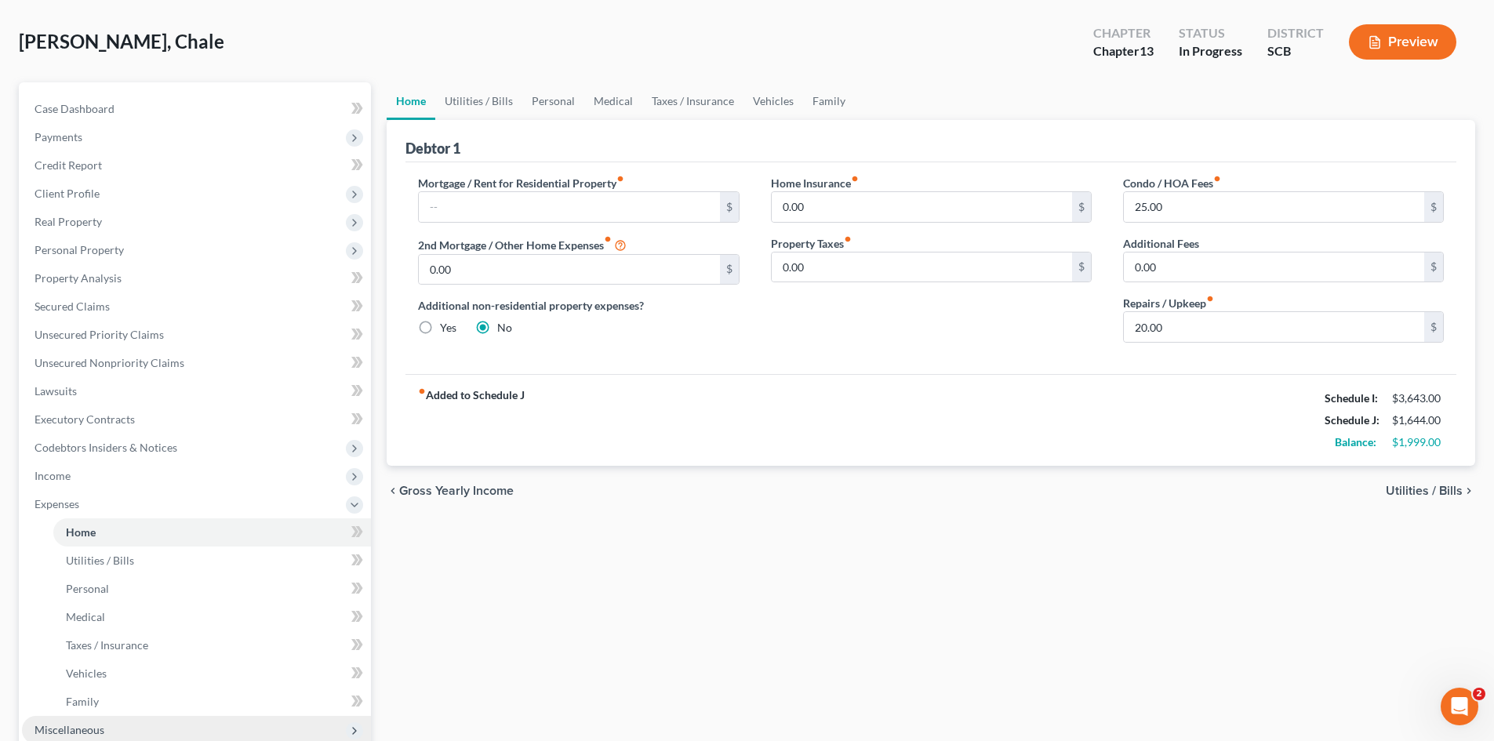
scroll to position [157, 0]
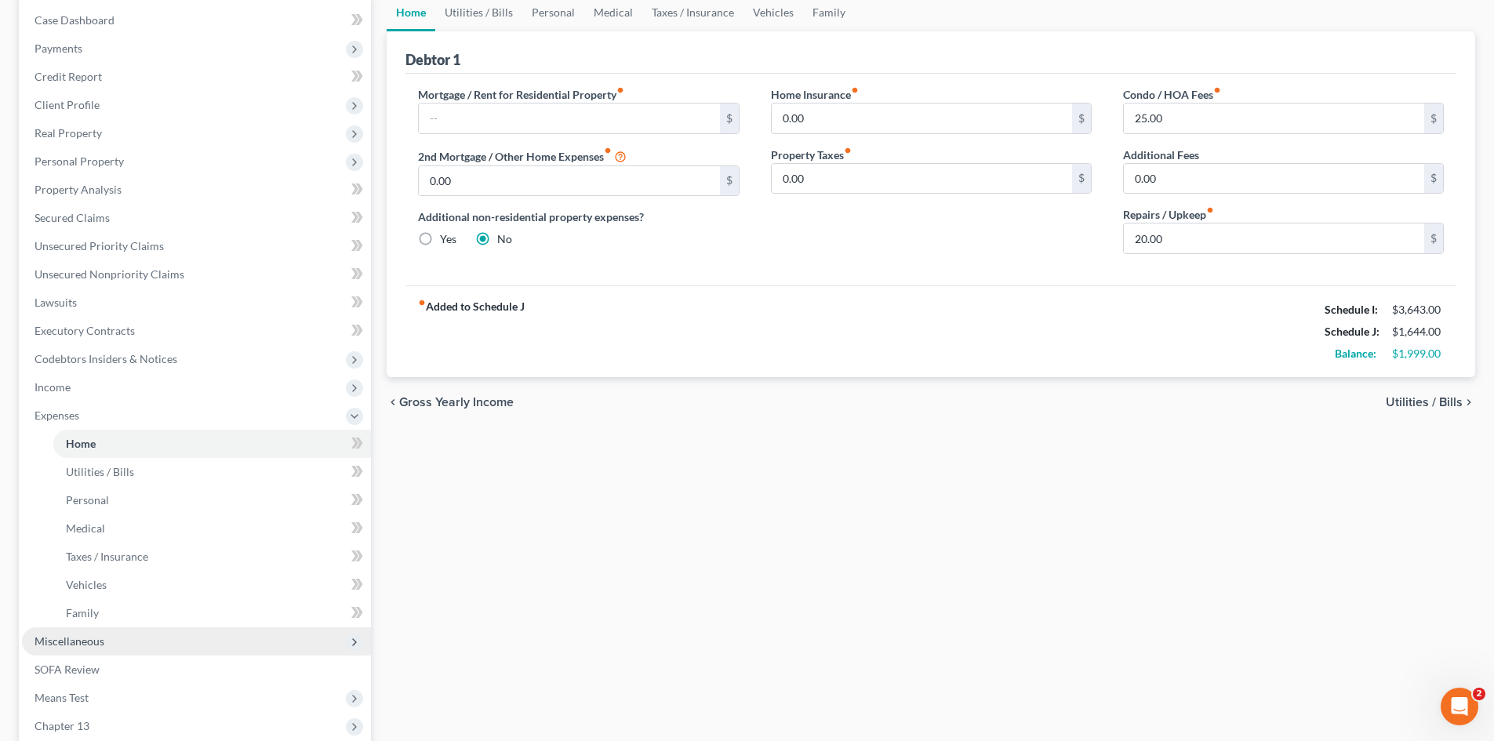
click at [81, 642] on span "Miscellaneous" at bounding box center [70, 641] width 70 height 13
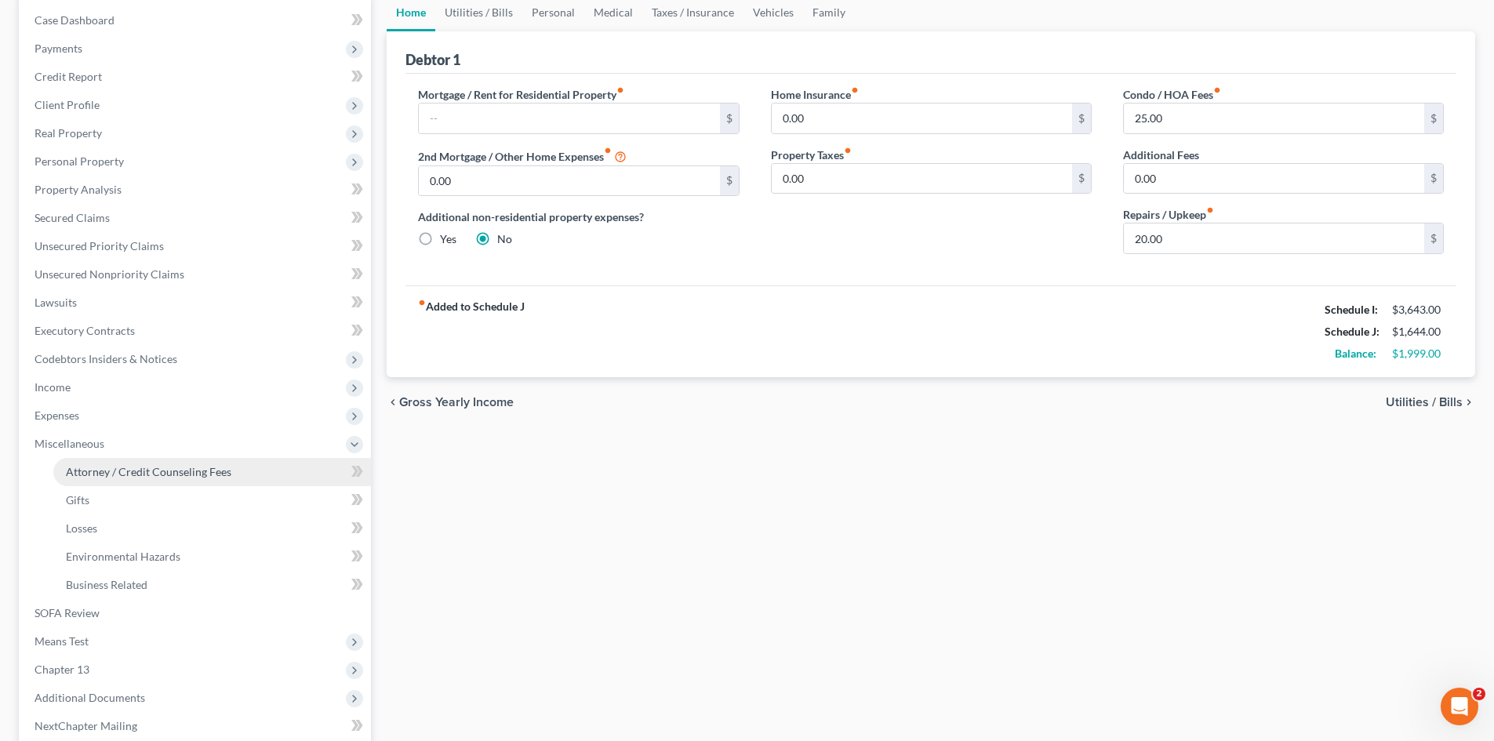
click at [118, 479] on link "Attorney / Credit Counseling Fees" at bounding box center [212, 472] width 318 height 28
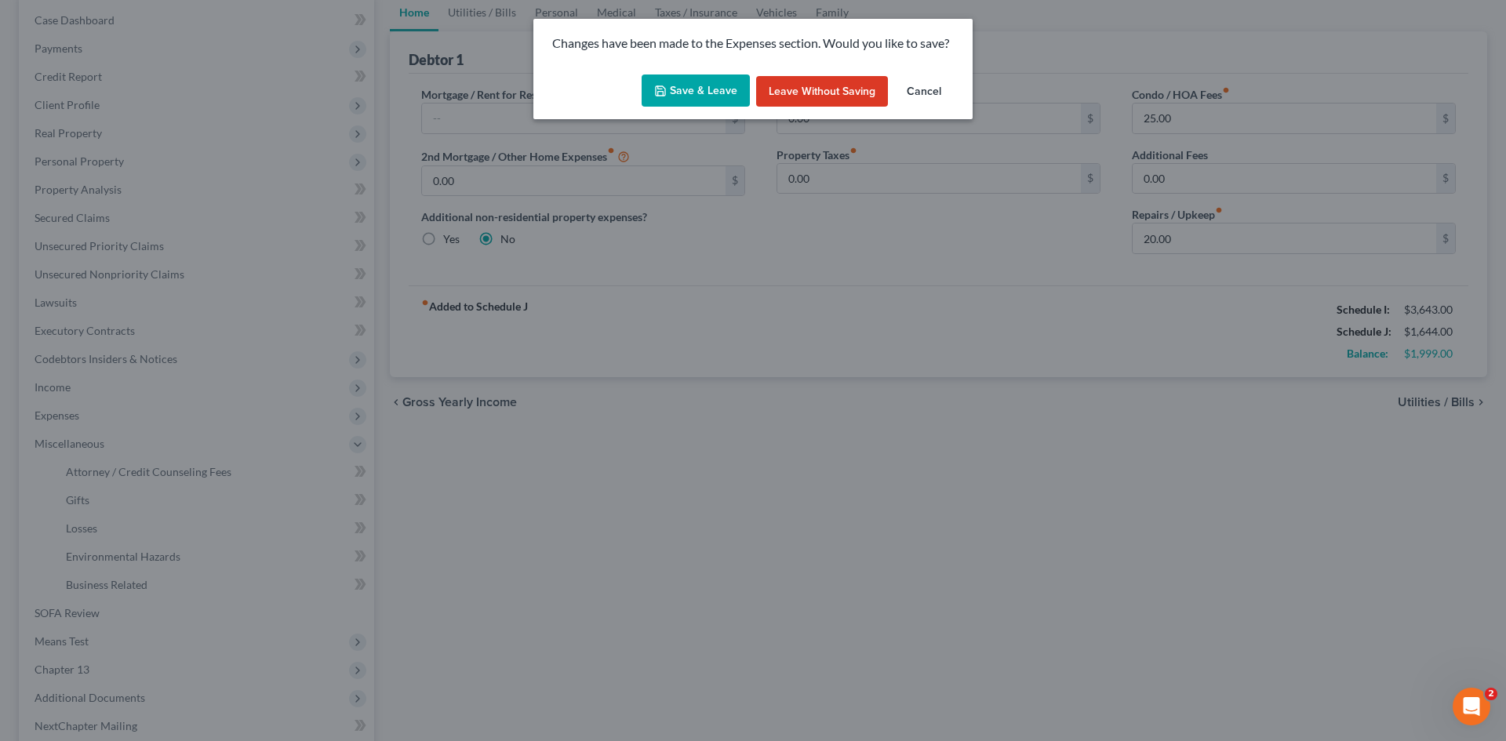
click at [707, 100] on button "Save & Leave" at bounding box center [696, 91] width 108 height 33
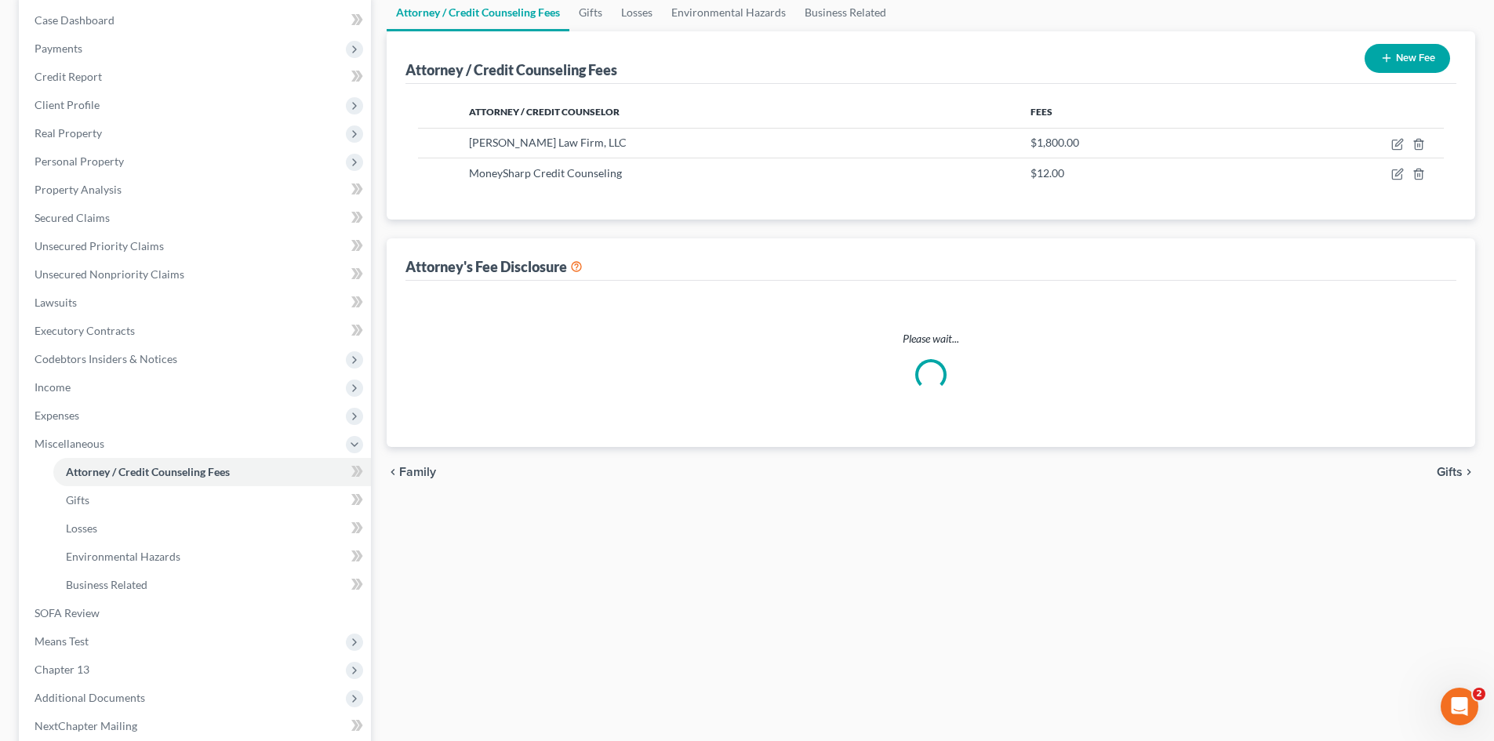
scroll to position [22, 0]
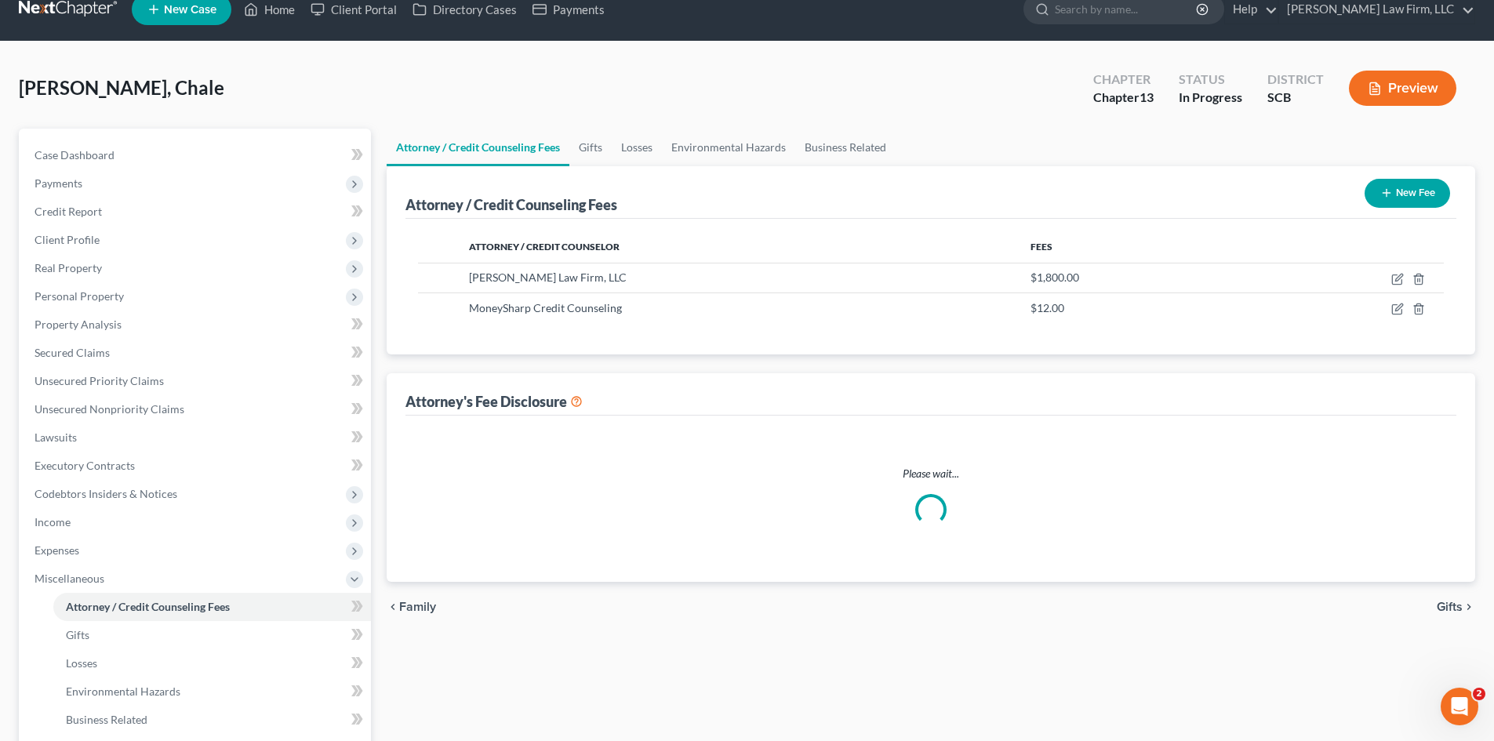
select select "0"
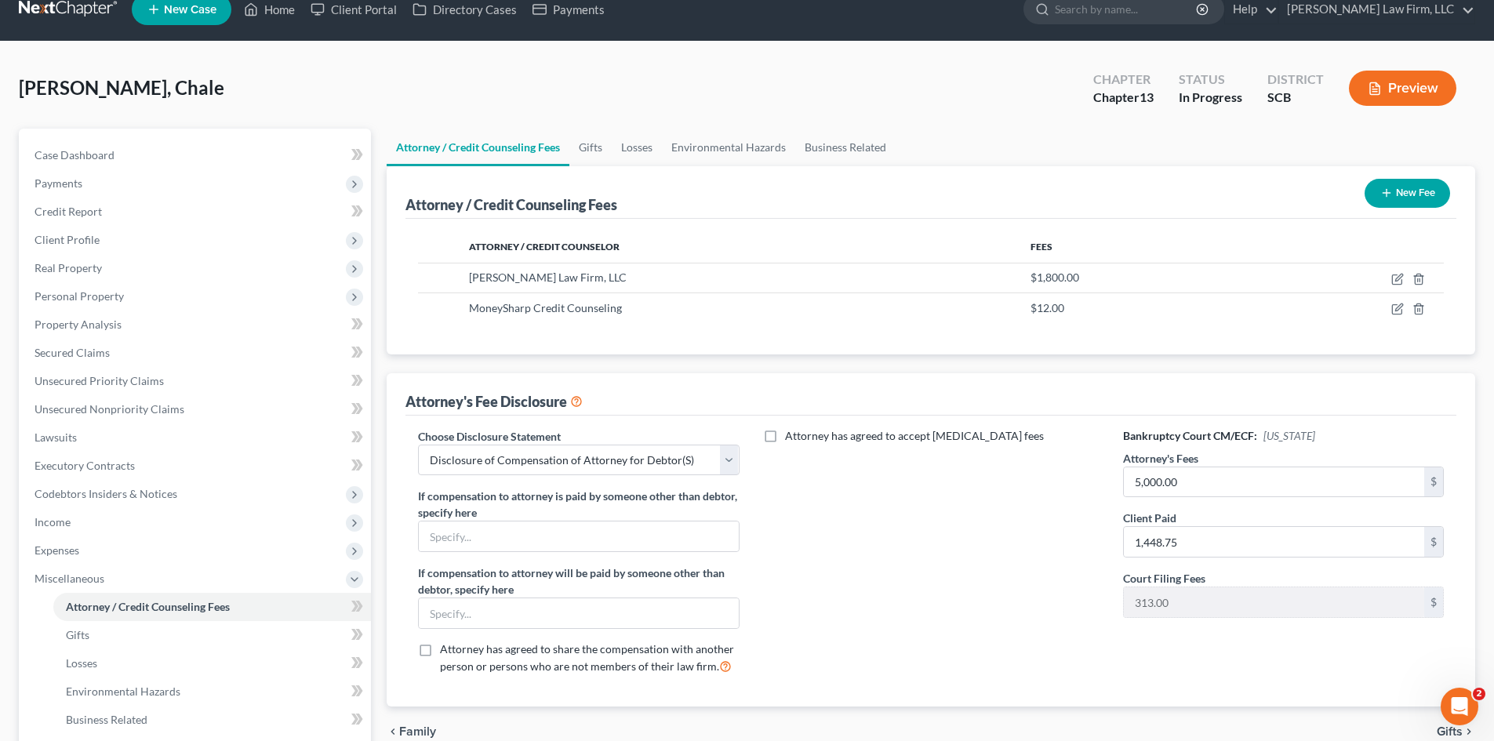
scroll to position [0, 0]
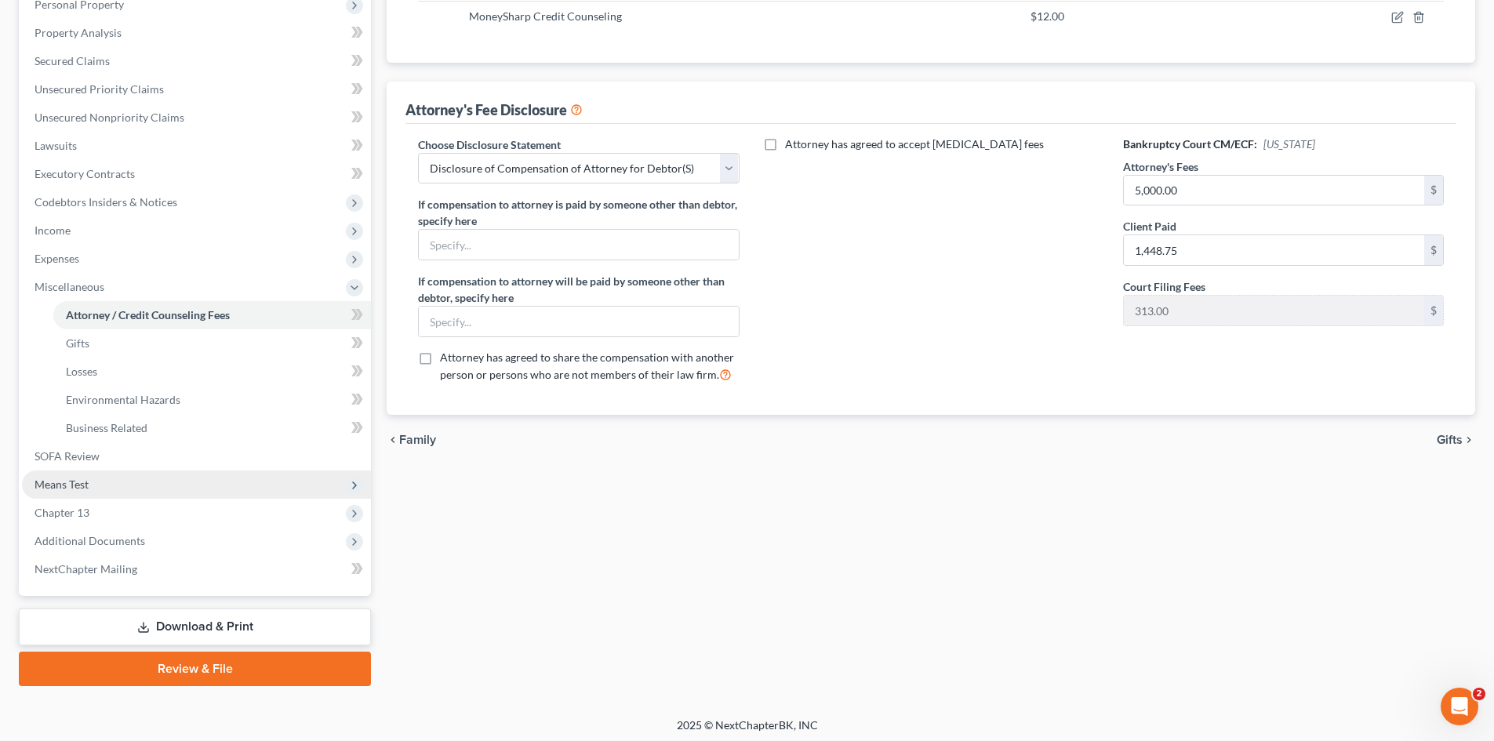
click at [95, 480] on span "Means Test" at bounding box center [196, 485] width 349 height 28
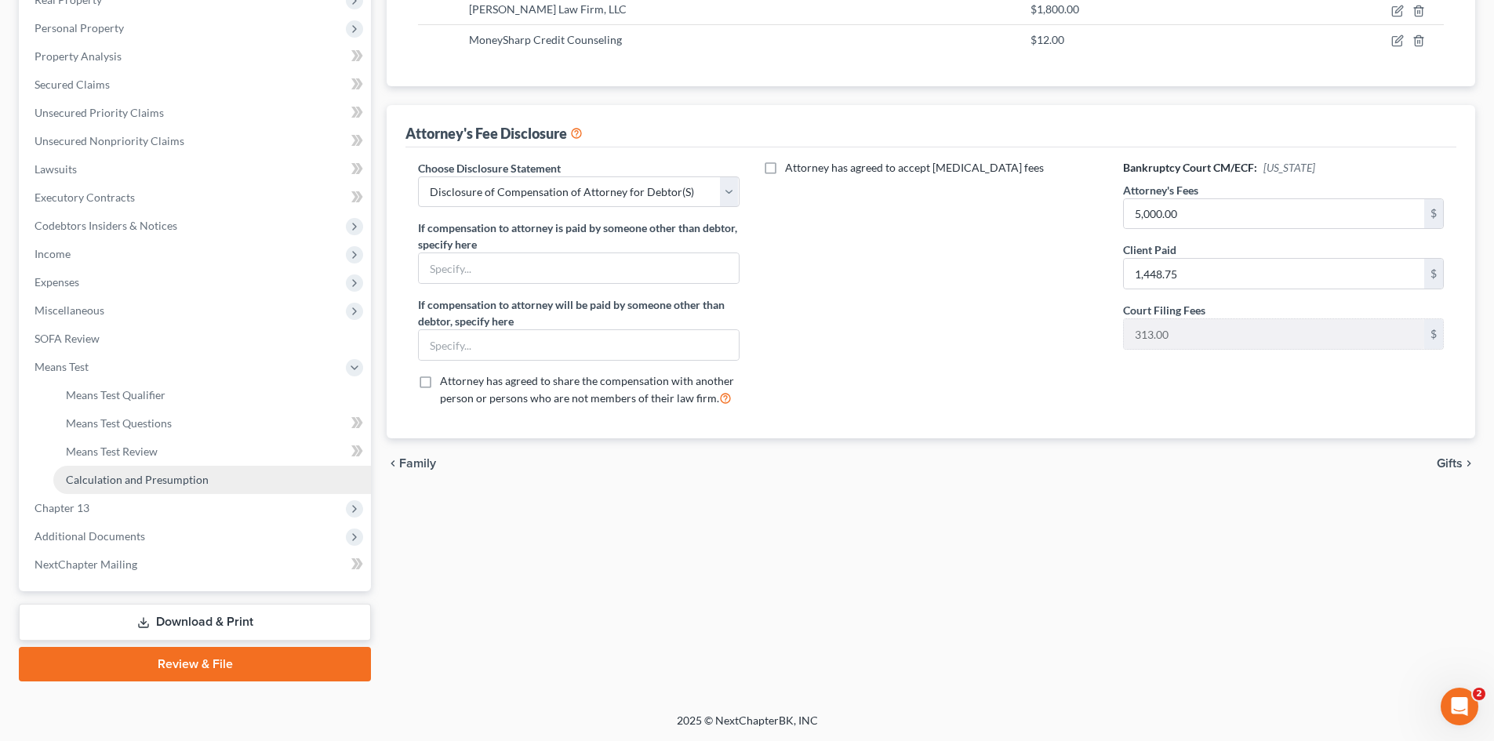
click at [105, 479] on span "Calculation and Presumption" at bounding box center [137, 479] width 143 height 13
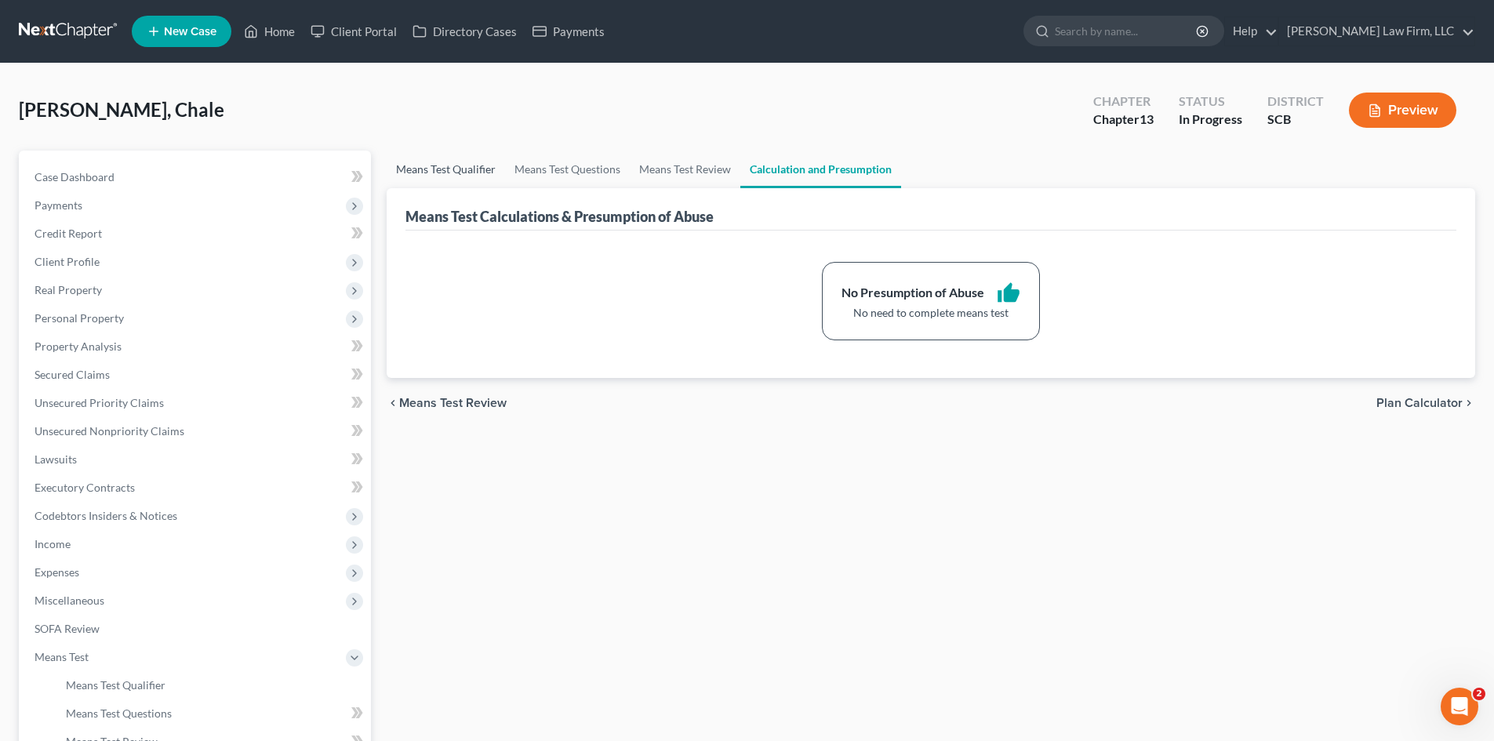
click at [430, 184] on link "Means Test Qualifier" at bounding box center [446, 170] width 118 height 38
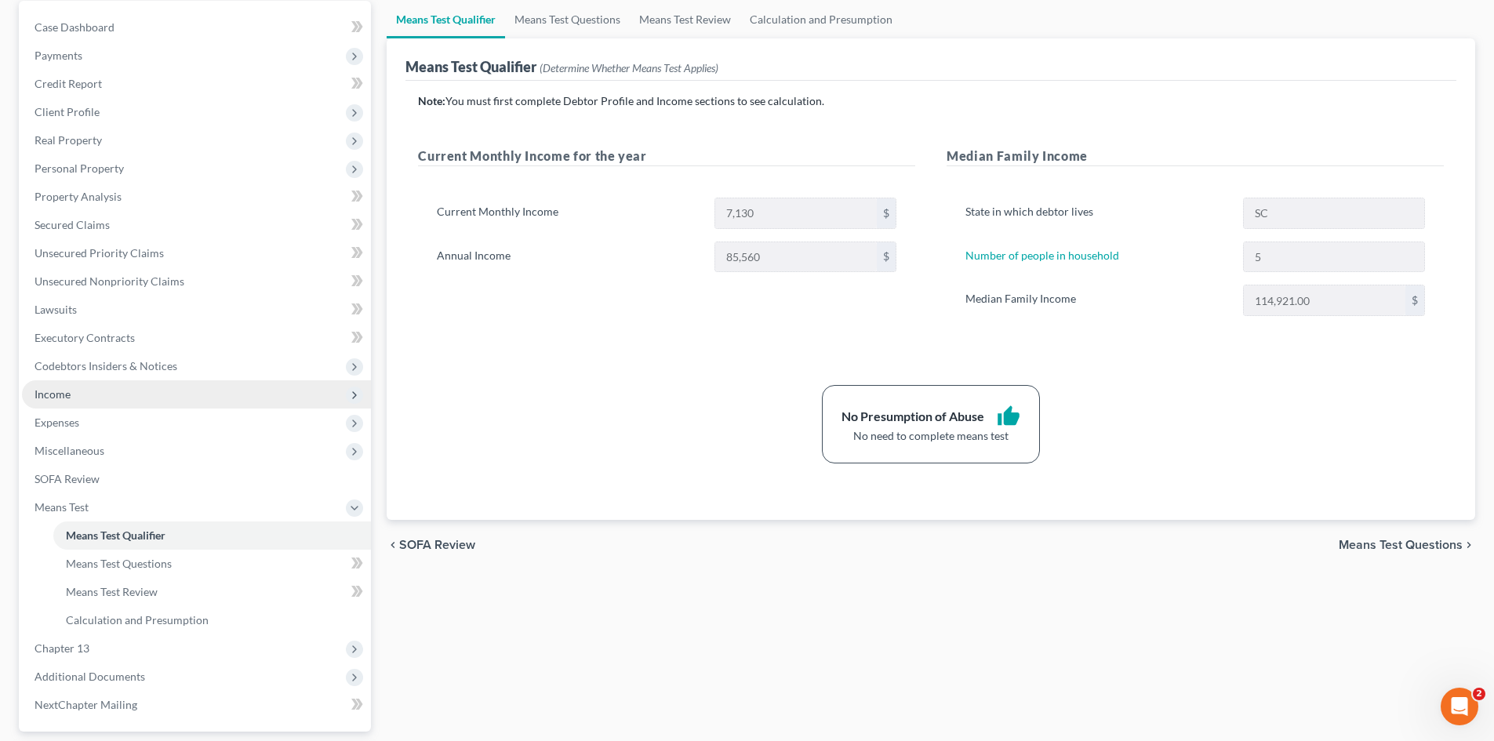
scroll to position [157, 0]
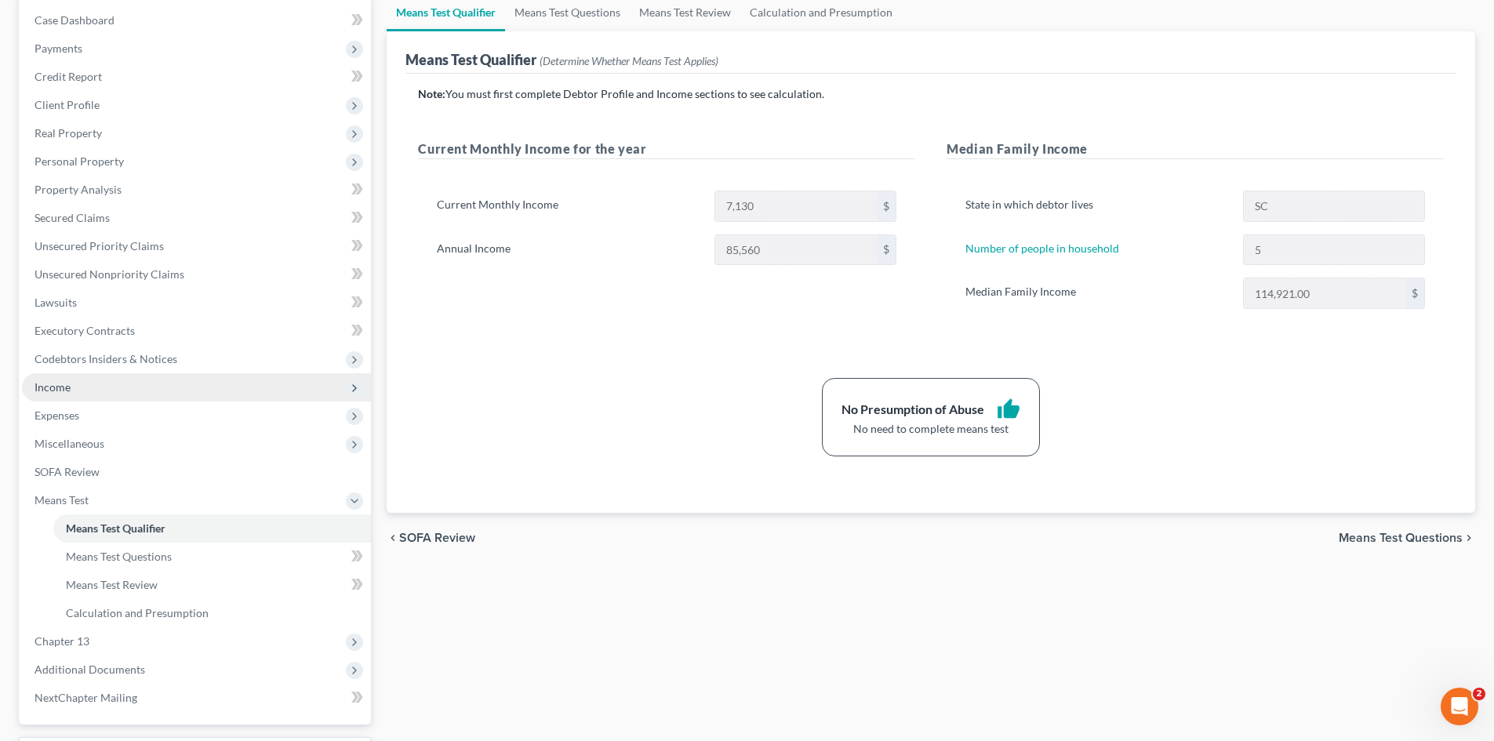
click at [77, 389] on span "Income" at bounding box center [196, 387] width 349 height 28
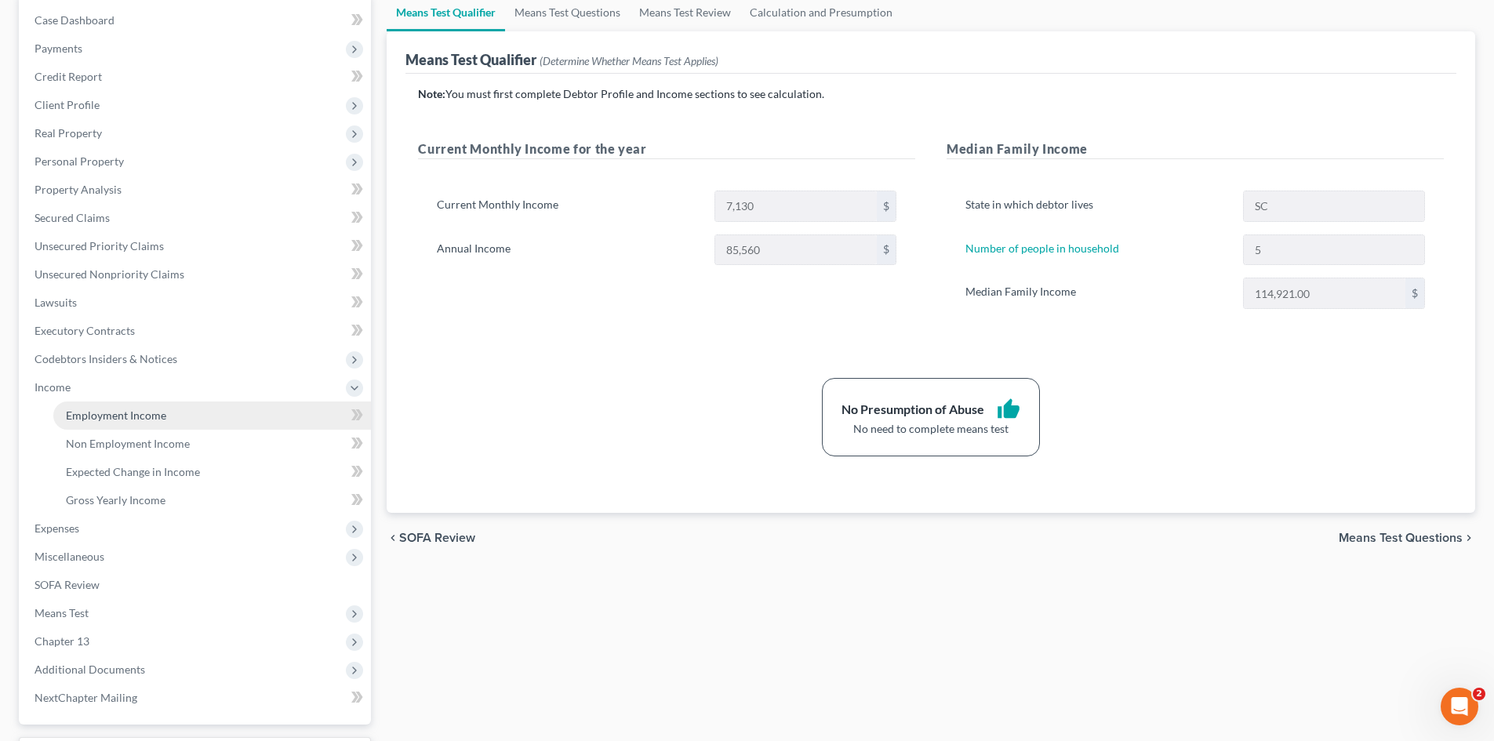
click at [93, 409] on link "Employment Income" at bounding box center [212, 416] width 318 height 28
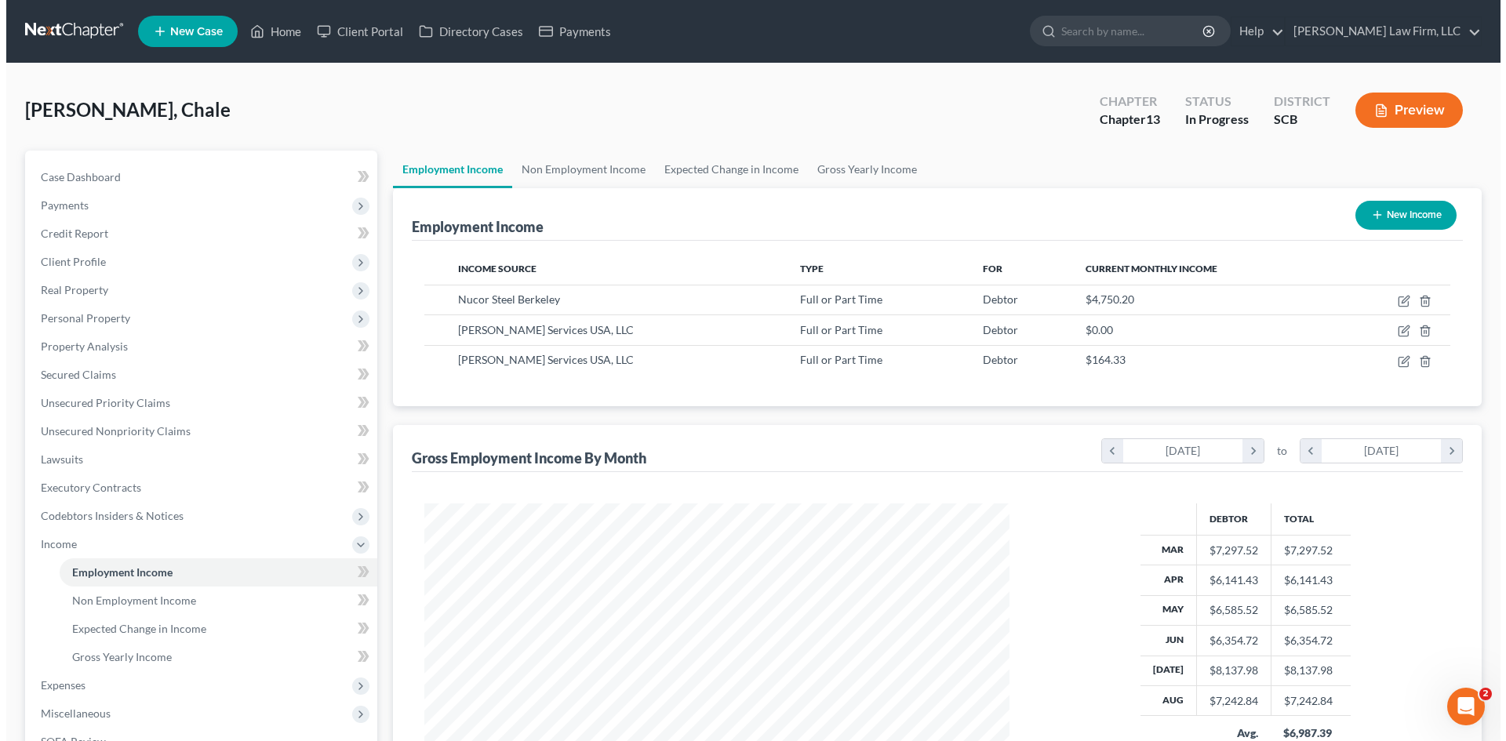
scroll to position [293, 617]
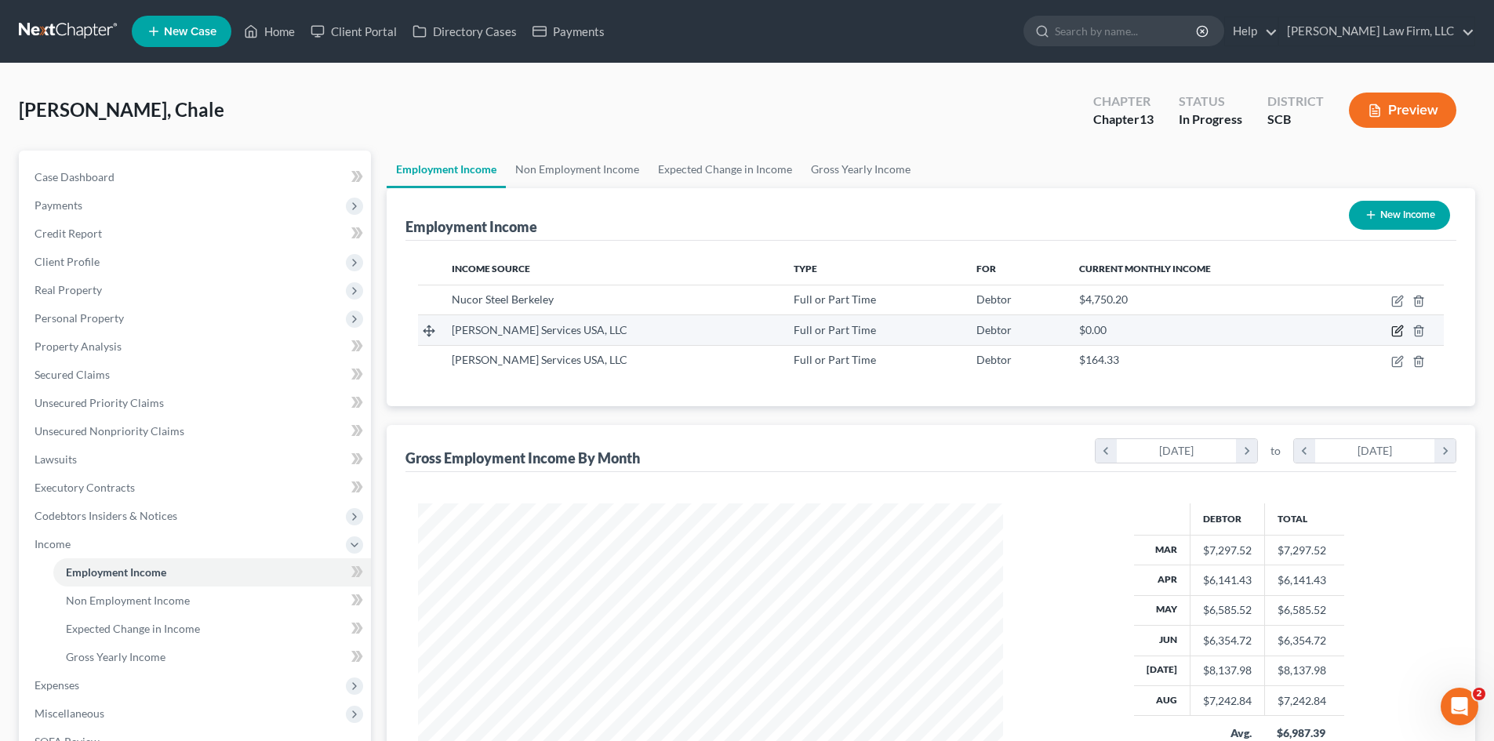
click at [1399, 330] on icon "button" at bounding box center [1398, 331] width 13 height 13
select select "0"
select select "23"
select select "3"
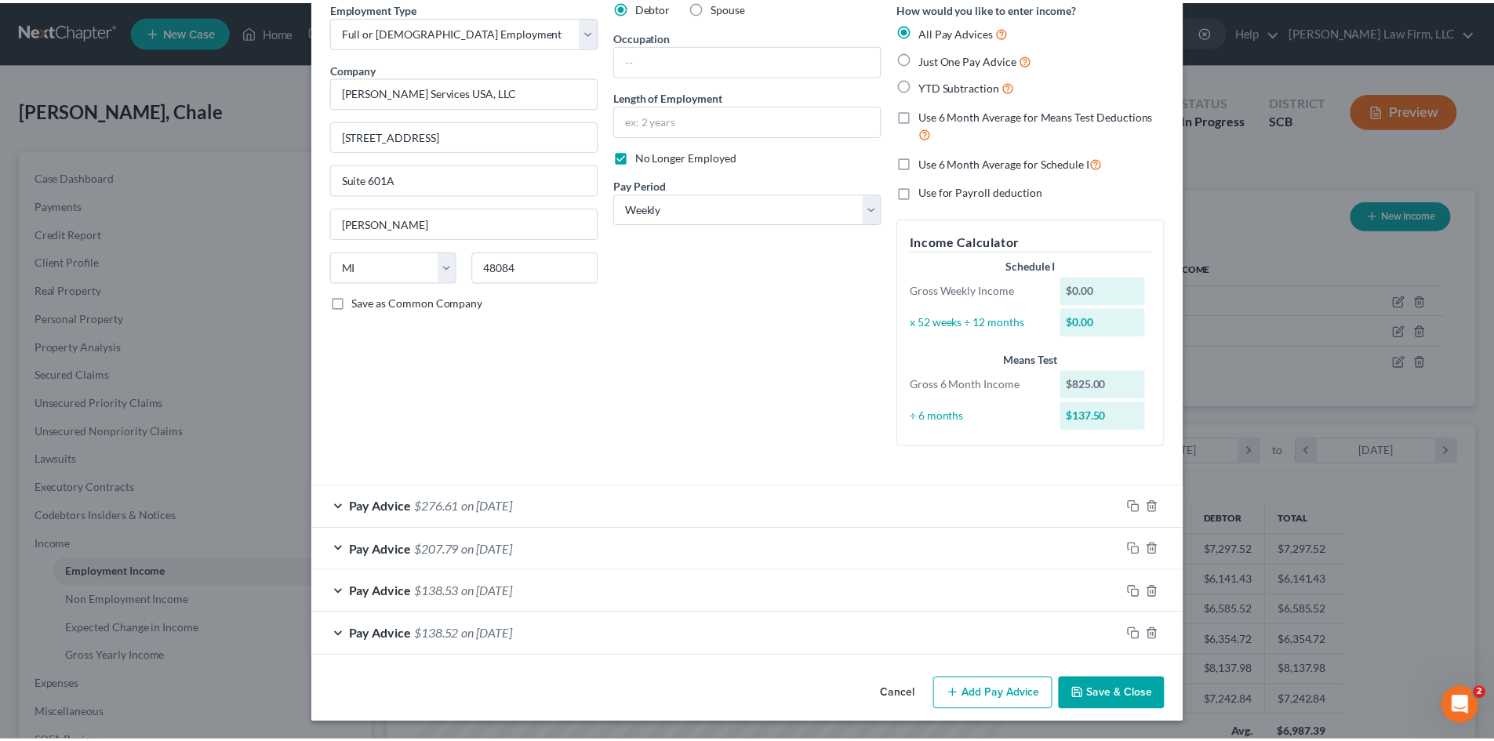
scroll to position [74, 0]
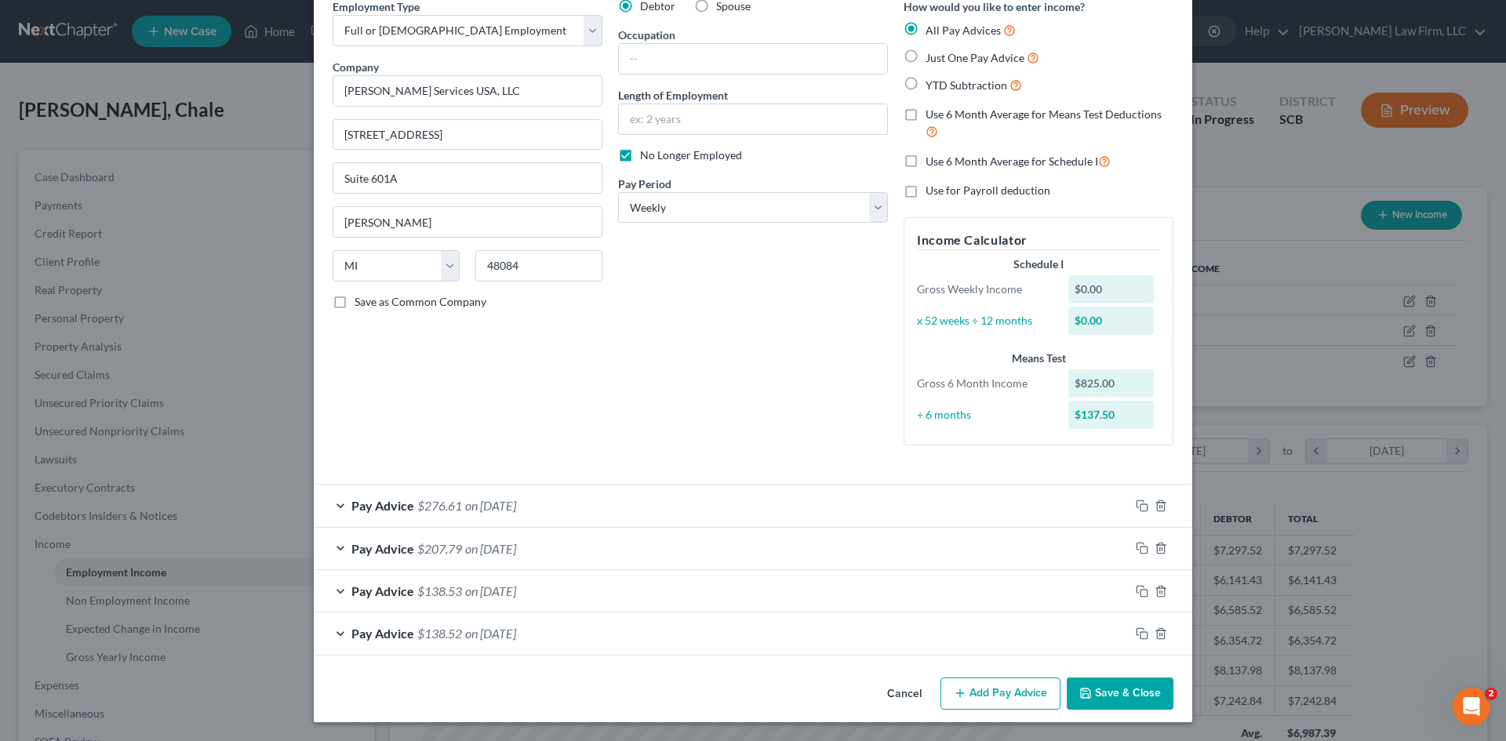
click at [1103, 693] on button "Save & Close" at bounding box center [1120, 694] width 107 height 33
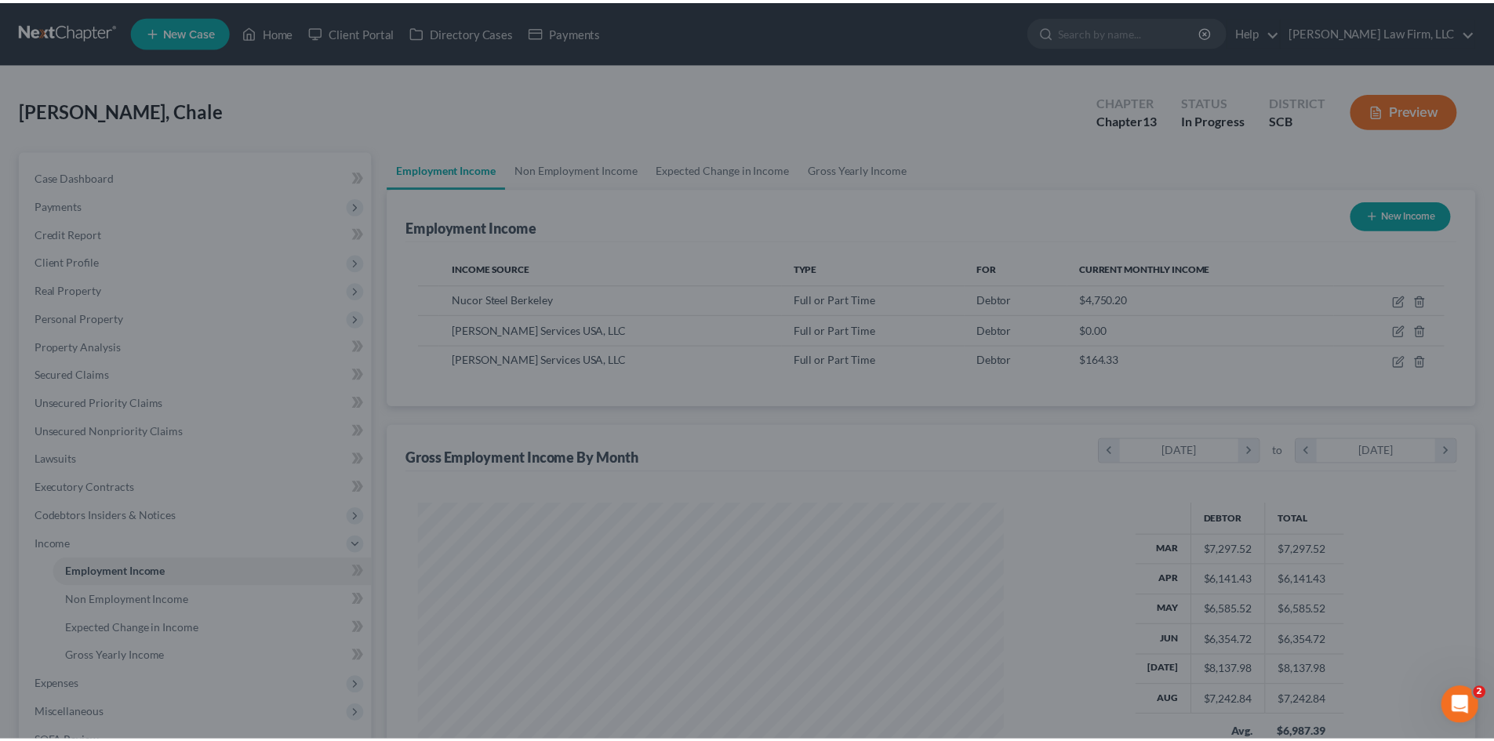
scroll to position [784162, 783838]
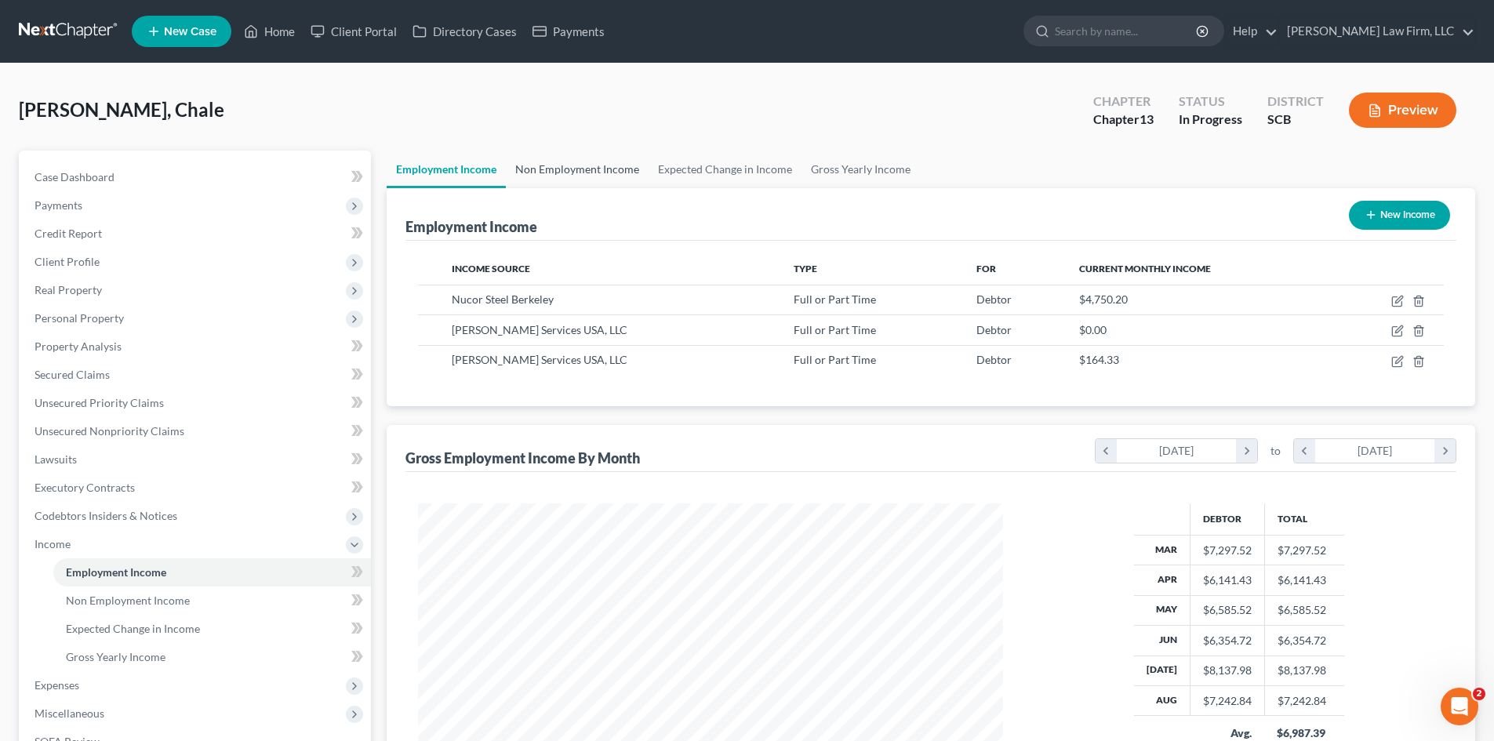
click at [605, 177] on link "Non Employment Income" at bounding box center [577, 170] width 143 height 38
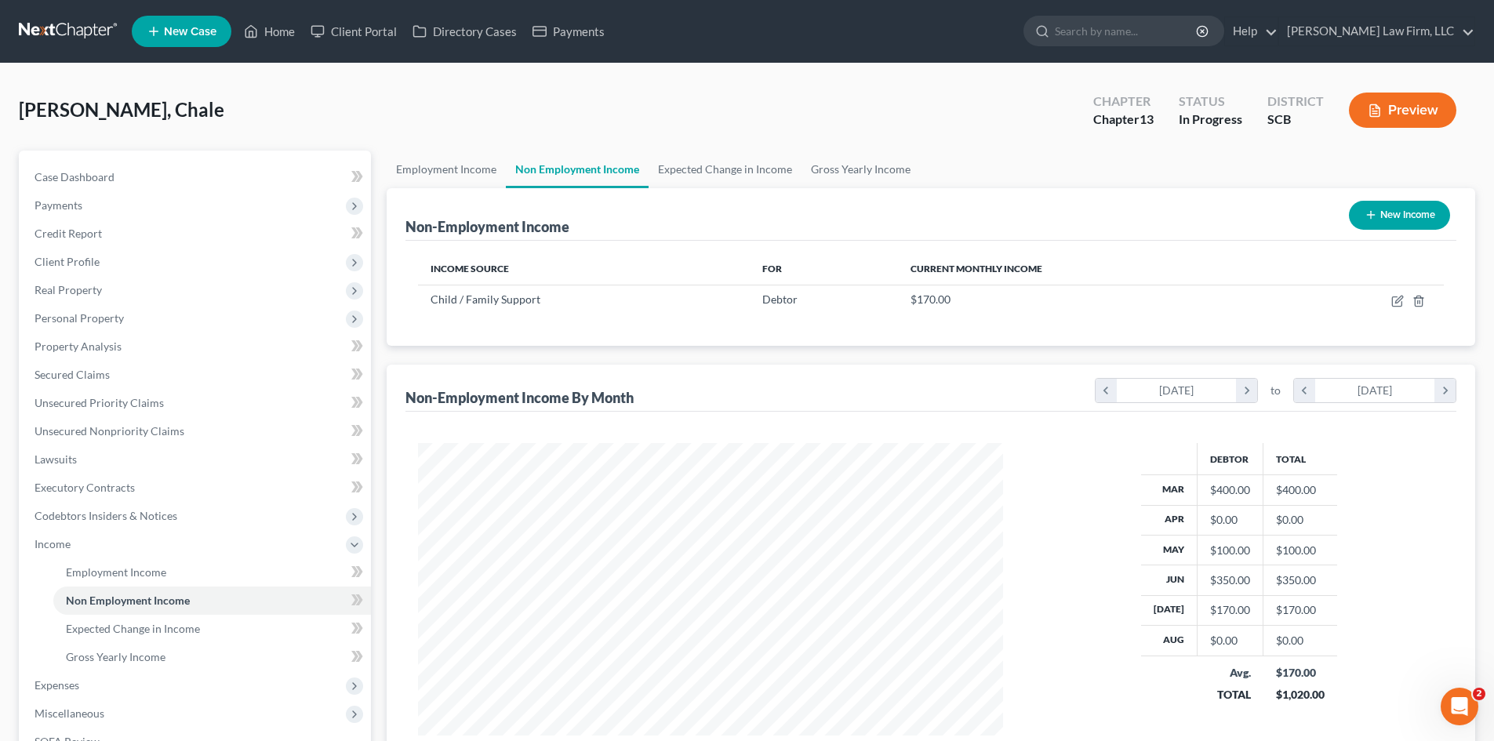
scroll to position [293, 617]
click at [483, 177] on link "Employment Income" at bounding box center [446, 170] width 119 height 38
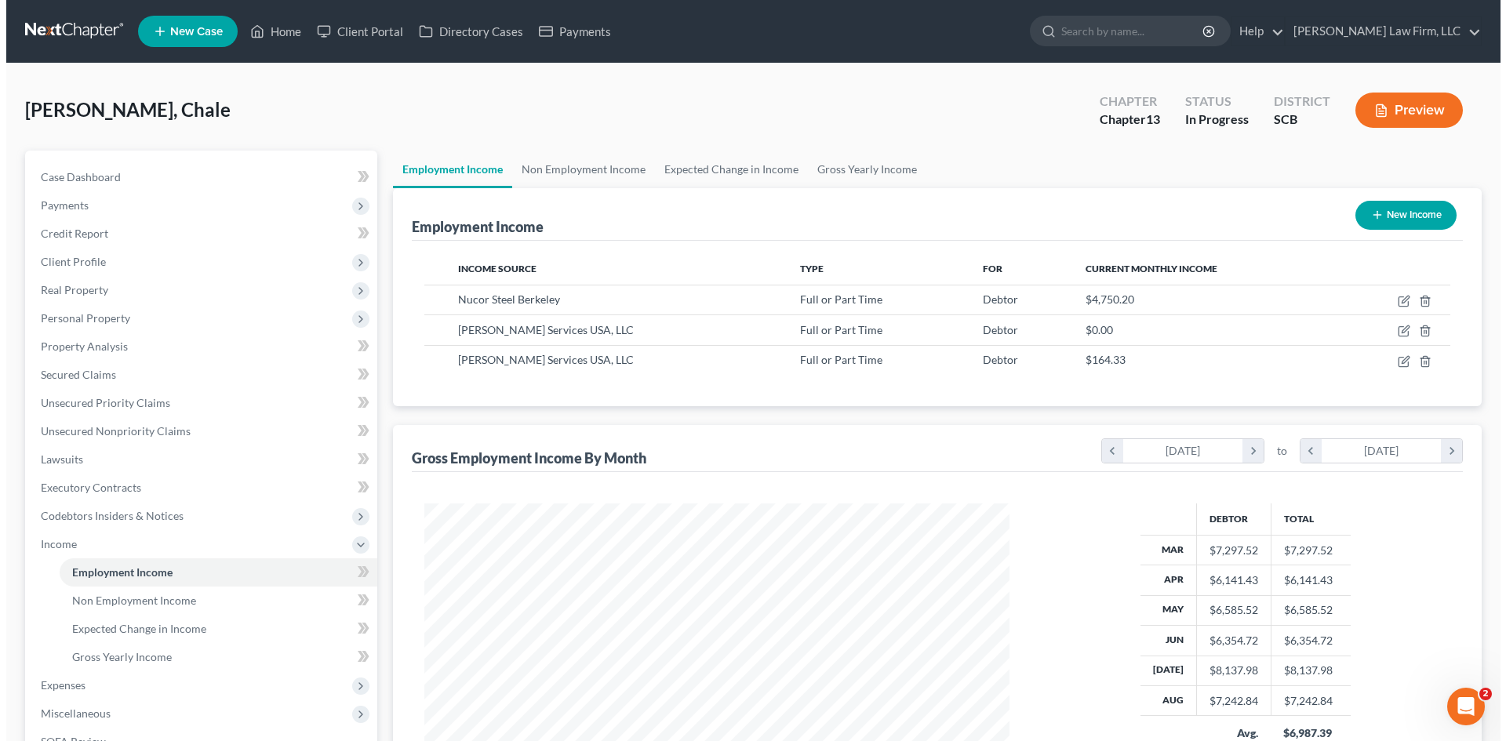
scroll to position [293, 617]
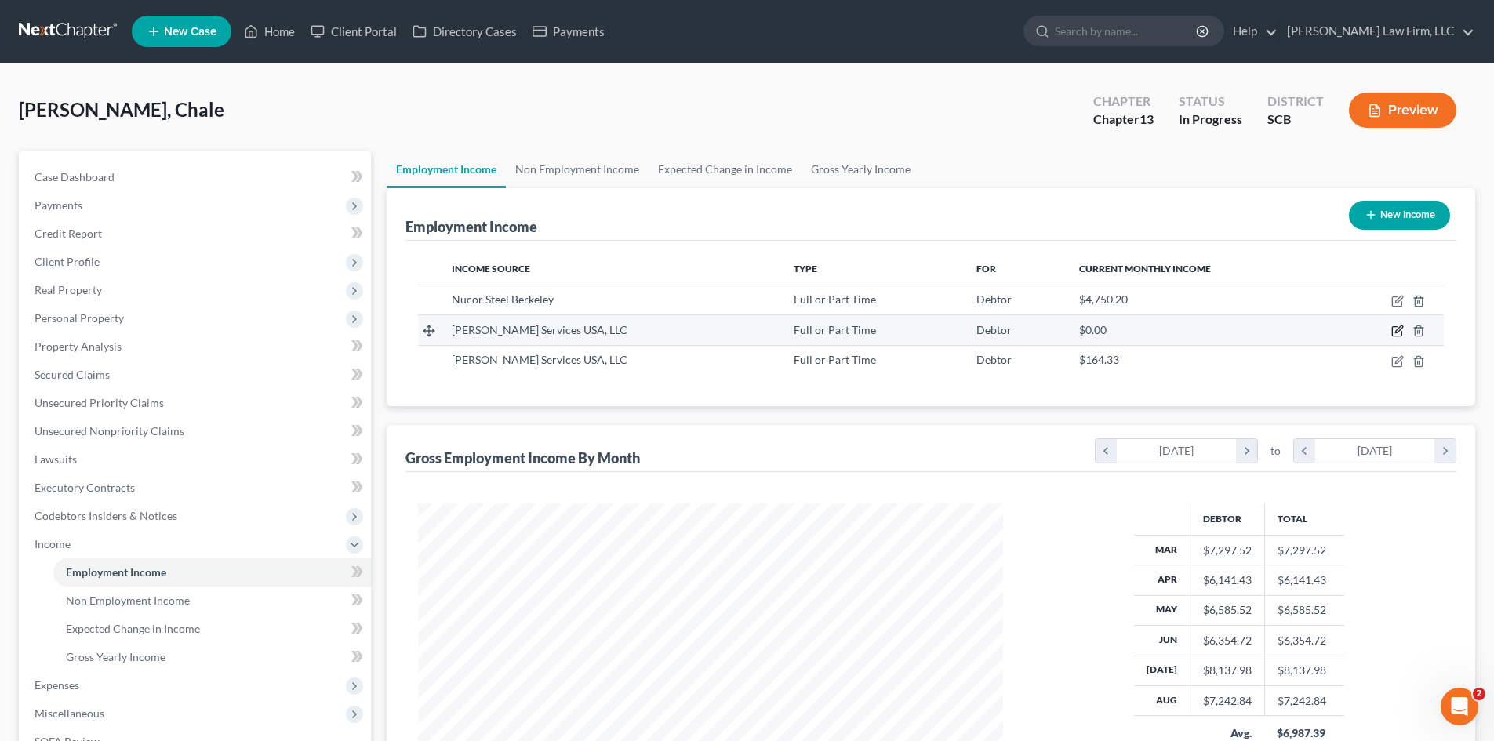
click at [1393, 329] on icon "button" at bounding box center [1396, 331] width 9 height 9
select select "0"
select select "23"
select select "3"
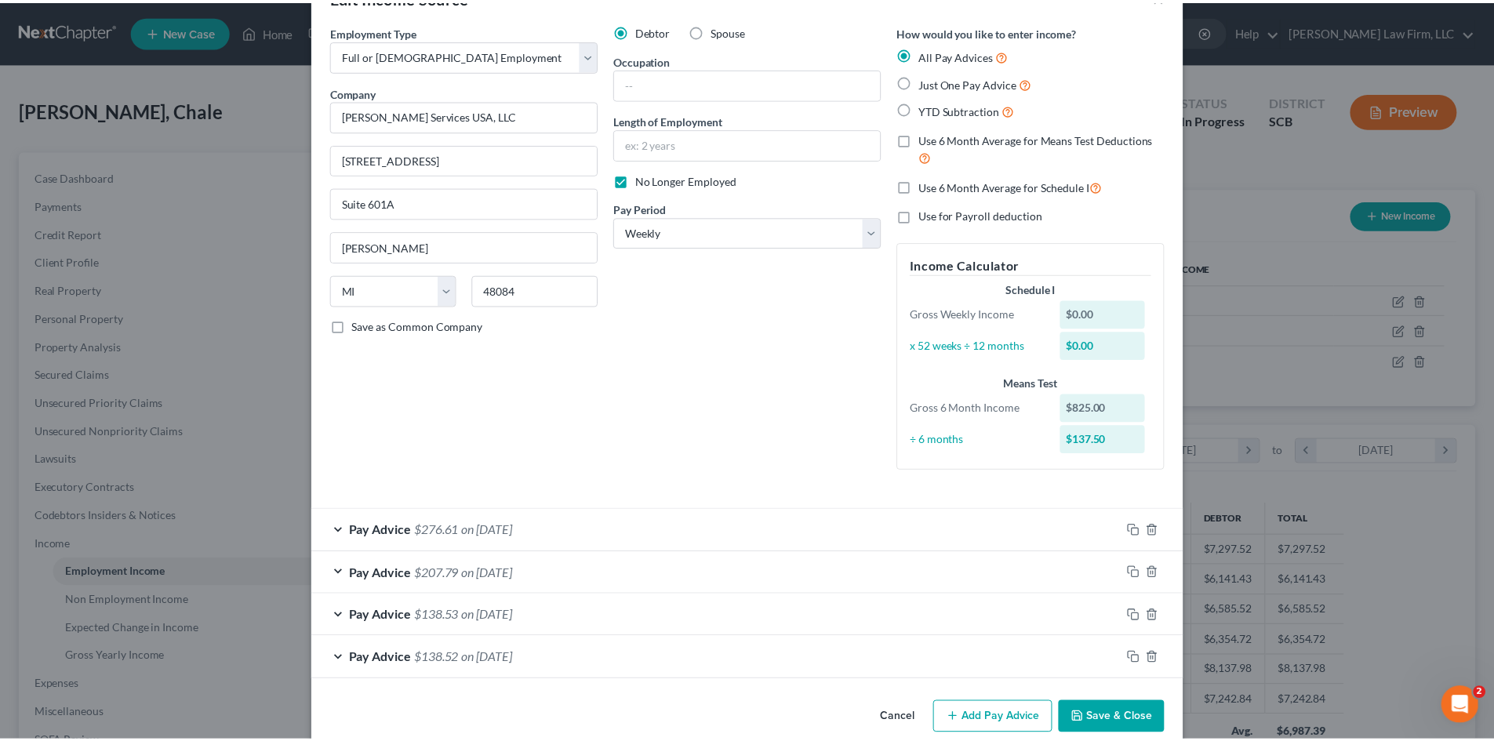
scroll to position [74, 0]
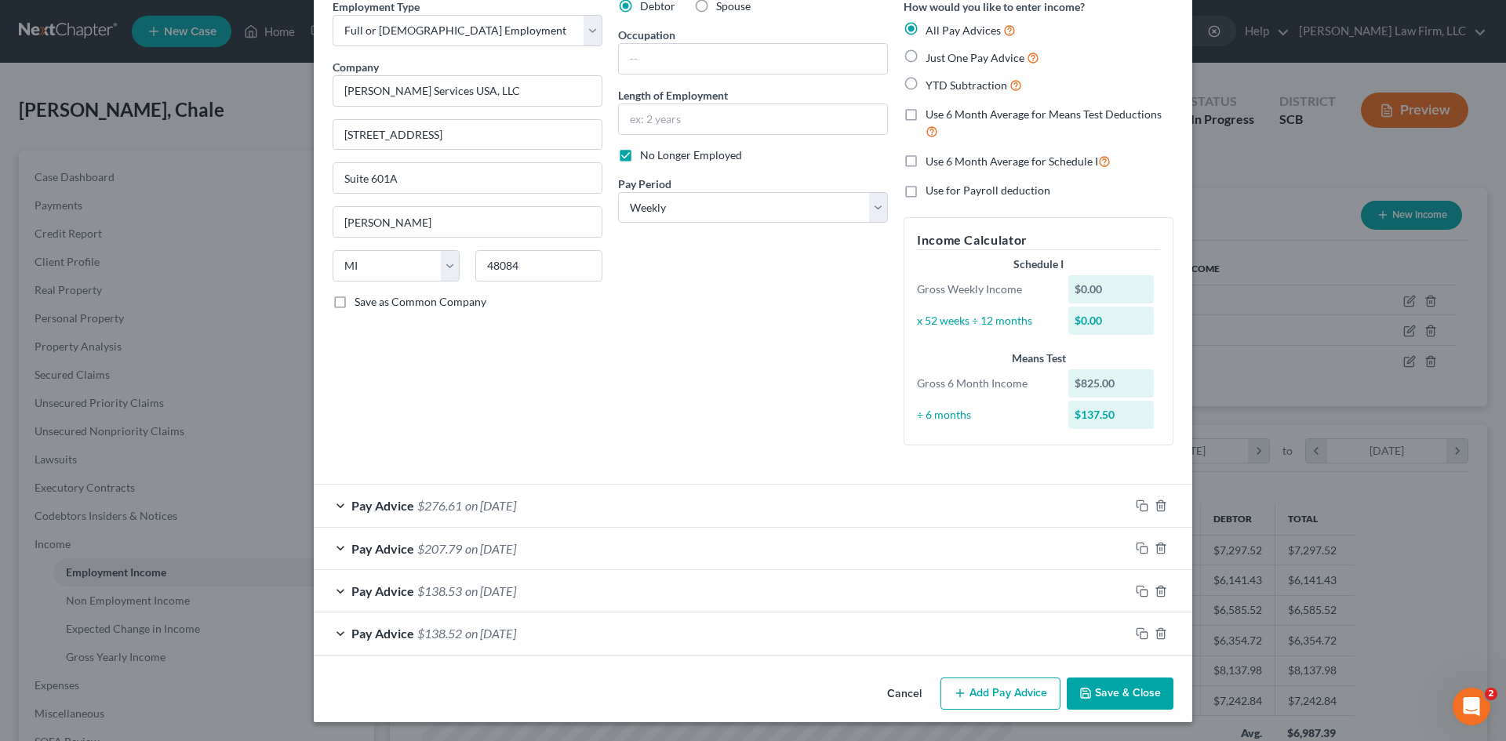
click at [1113, 690] on button "Save & Close" at bounding box center [1120, 694] width 107 height 33
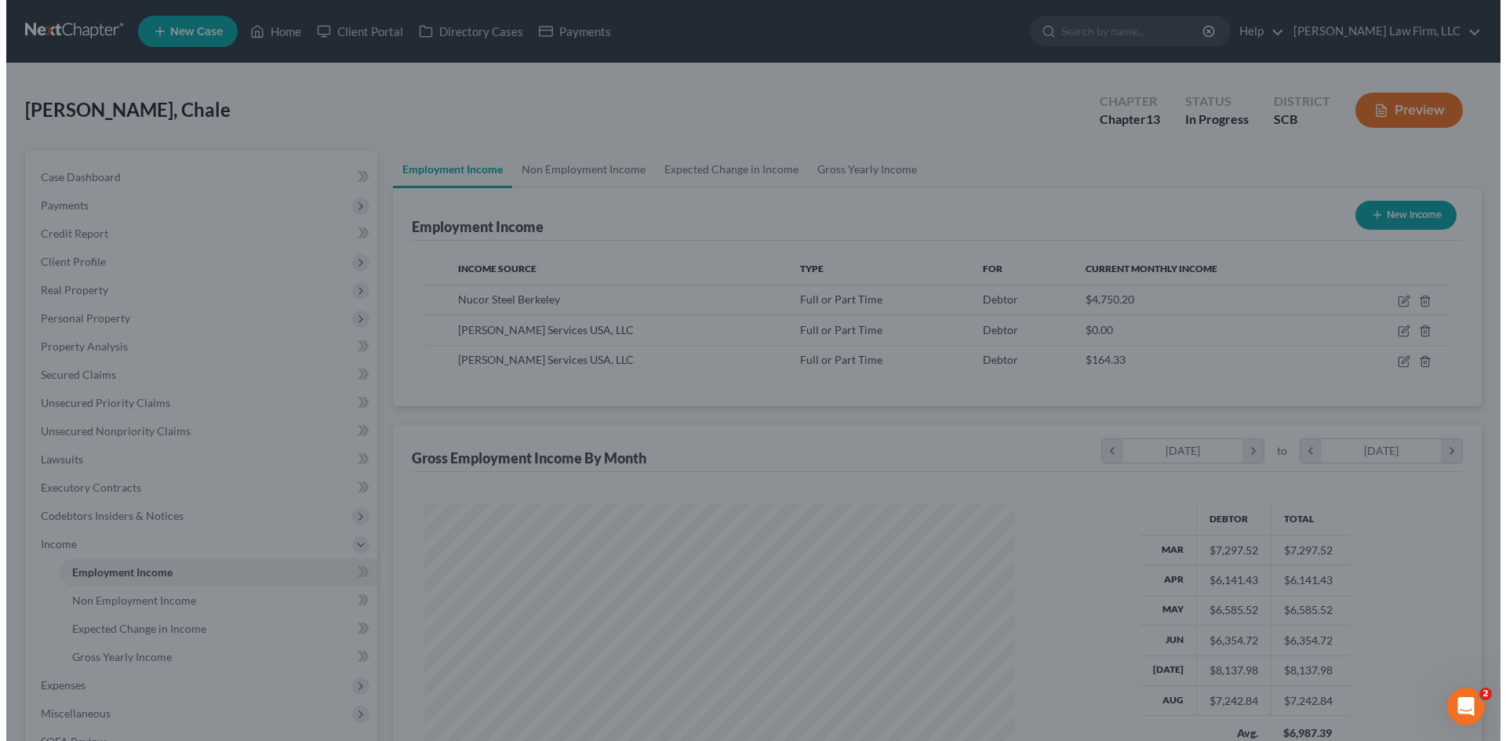
scroll to position [784162, 783838]
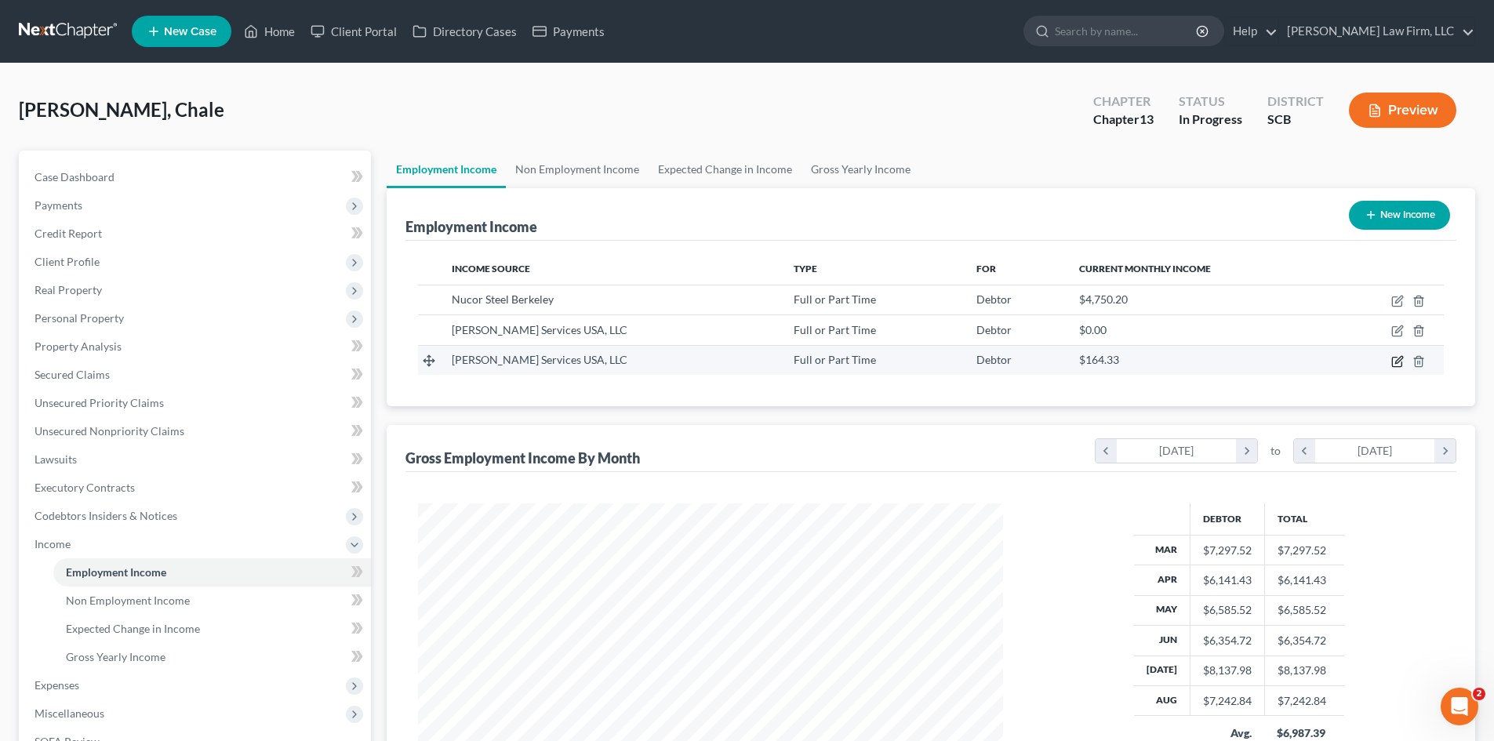
click at [1396, 364] on icon "button" at bounding box center [1398, 361] width 13 height 13
select select "0"
select select "23"
select select "0"
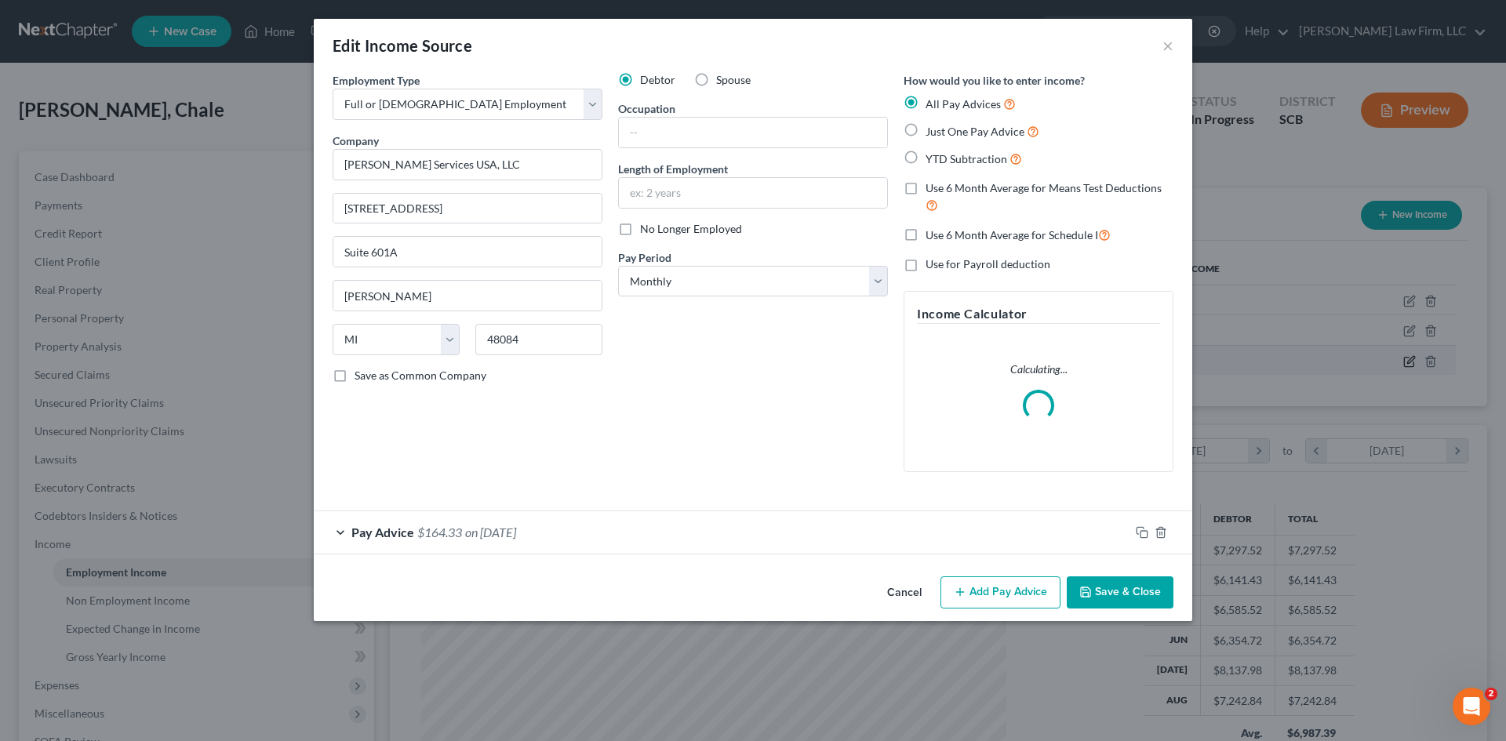
scroll to position [295, 622]
click at [650, 541] on div "Pay Advice $164.33 on 09/01/2025" at bounding box center [722, 532] width 816 height 42
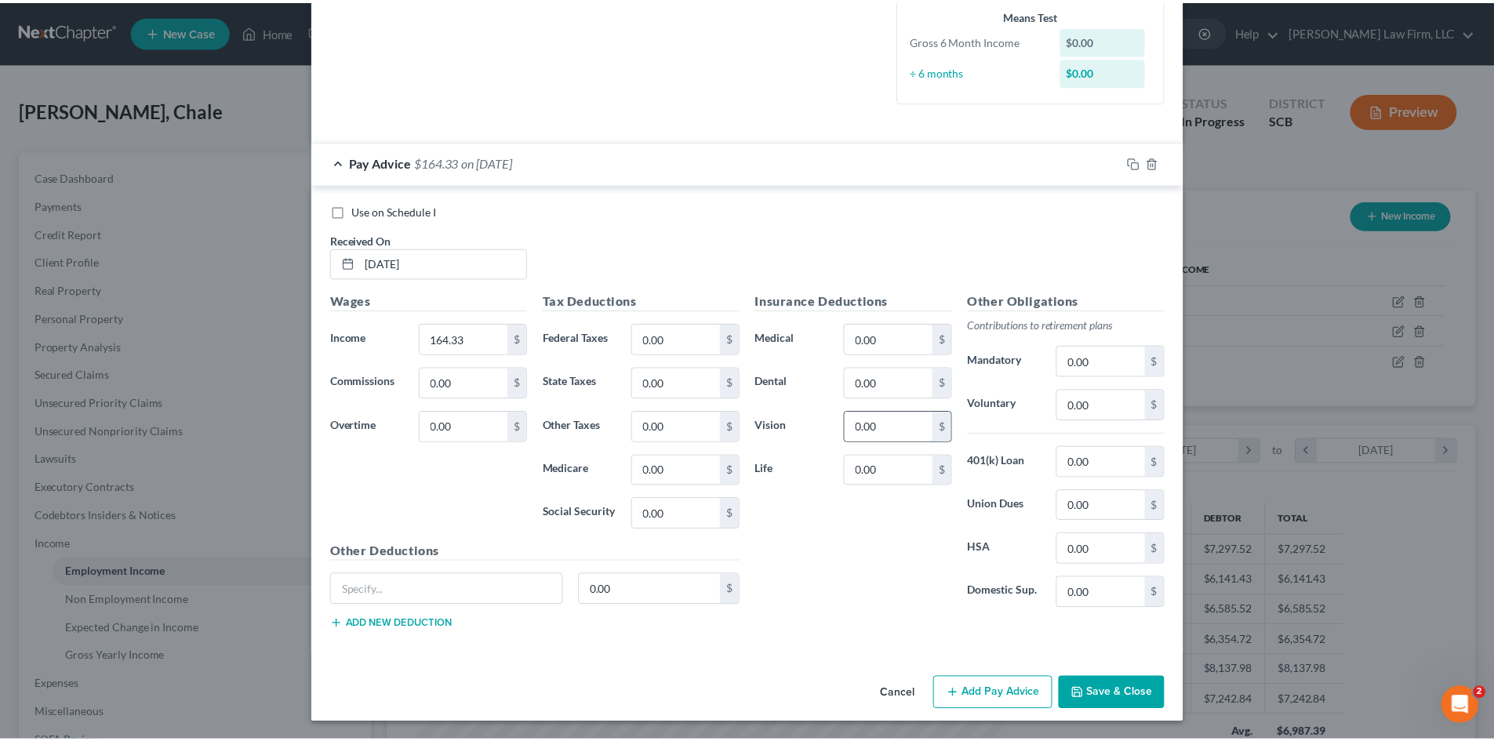
scroll to position [387, 0]
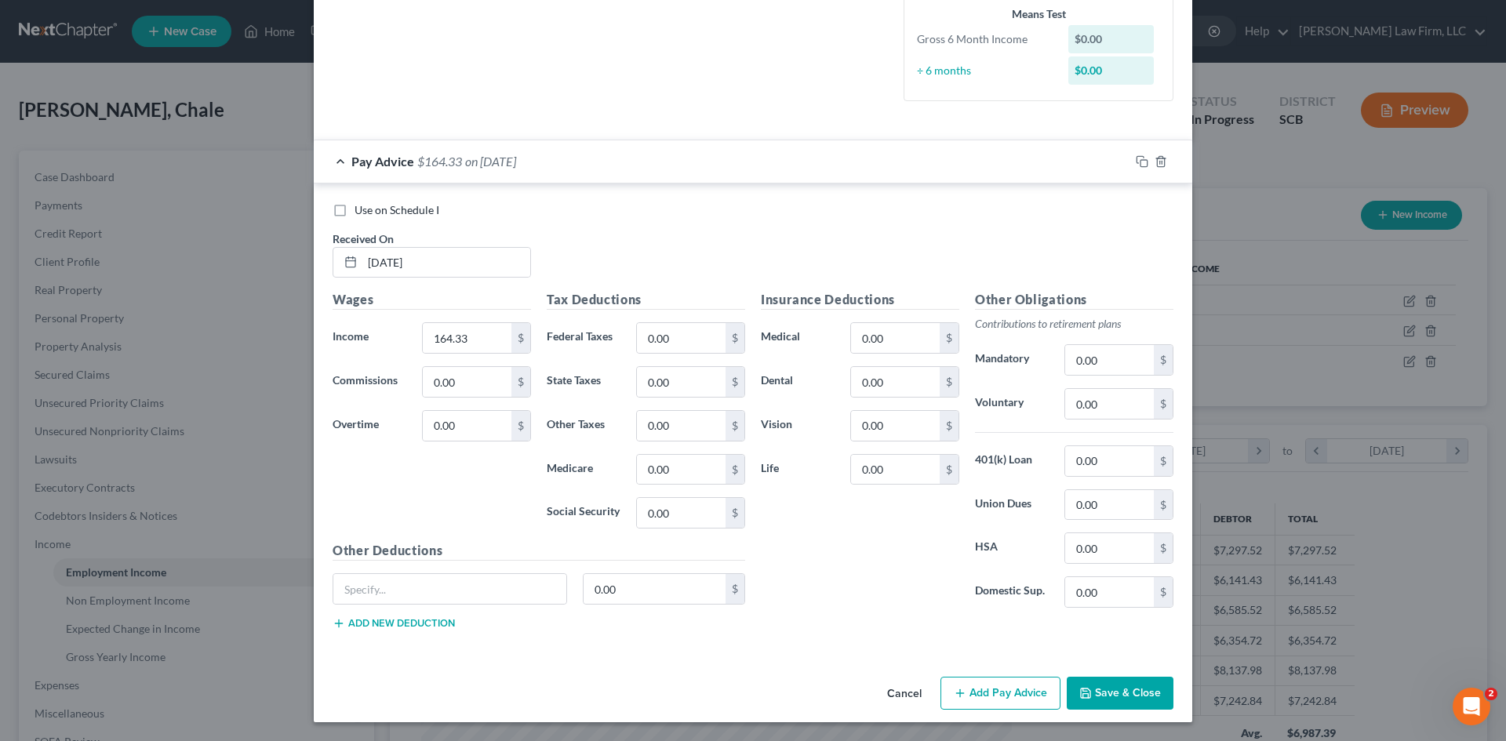
click at [1099, 682] on button "Save & Close" at bounding box center [1120, 693] width 107 height 33
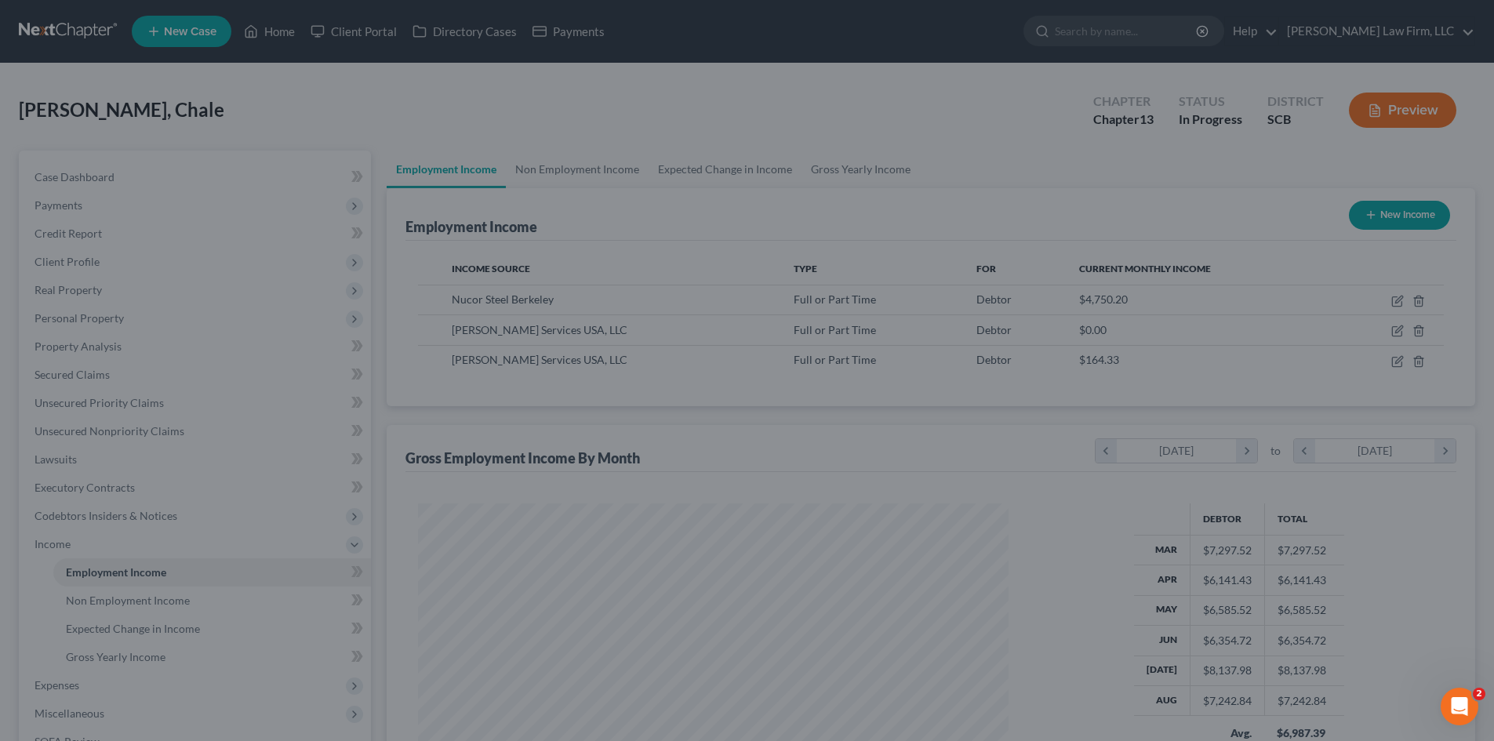
scroll to position [784162, 783838]
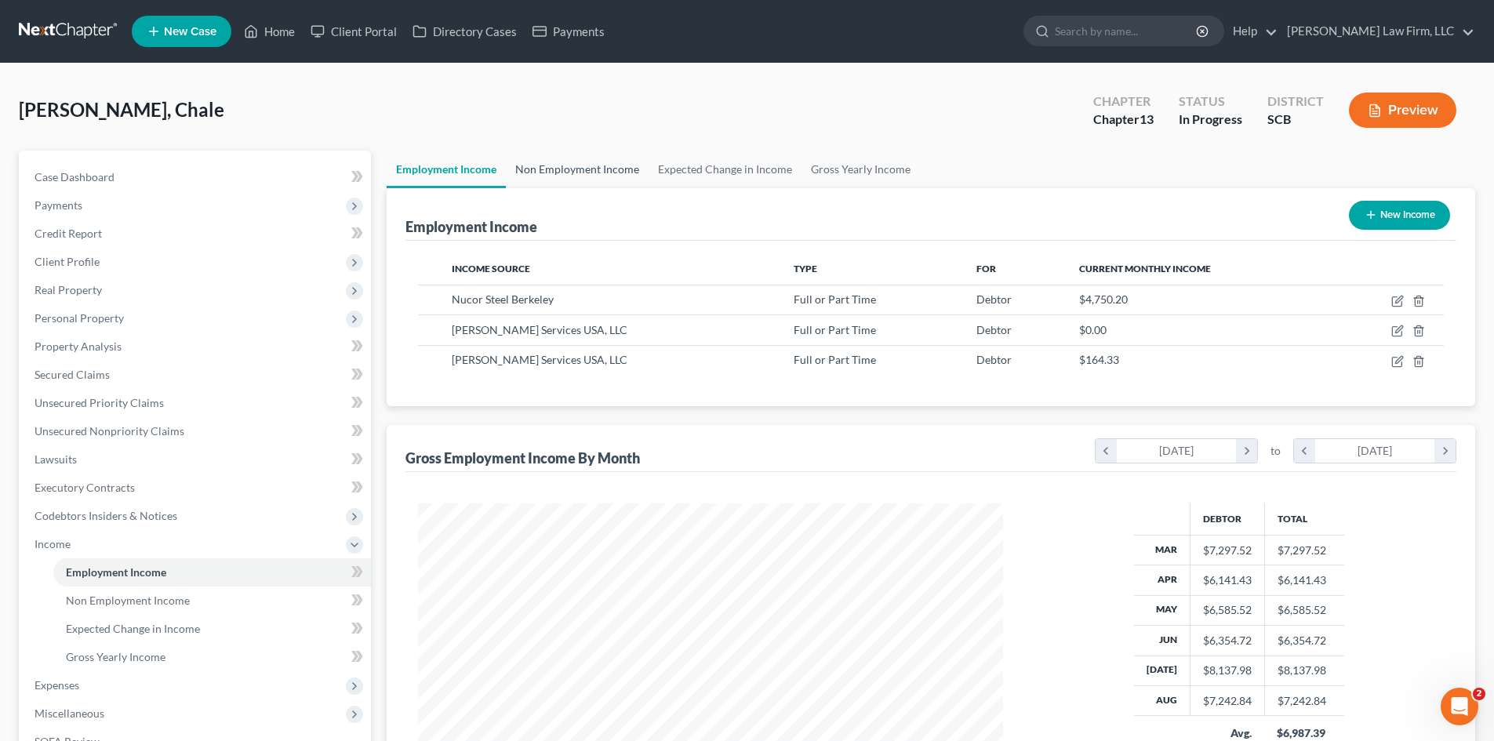
click at [558, 178] on link "Non Employment Income" at bounding box center [577, 170] width 143 height 38
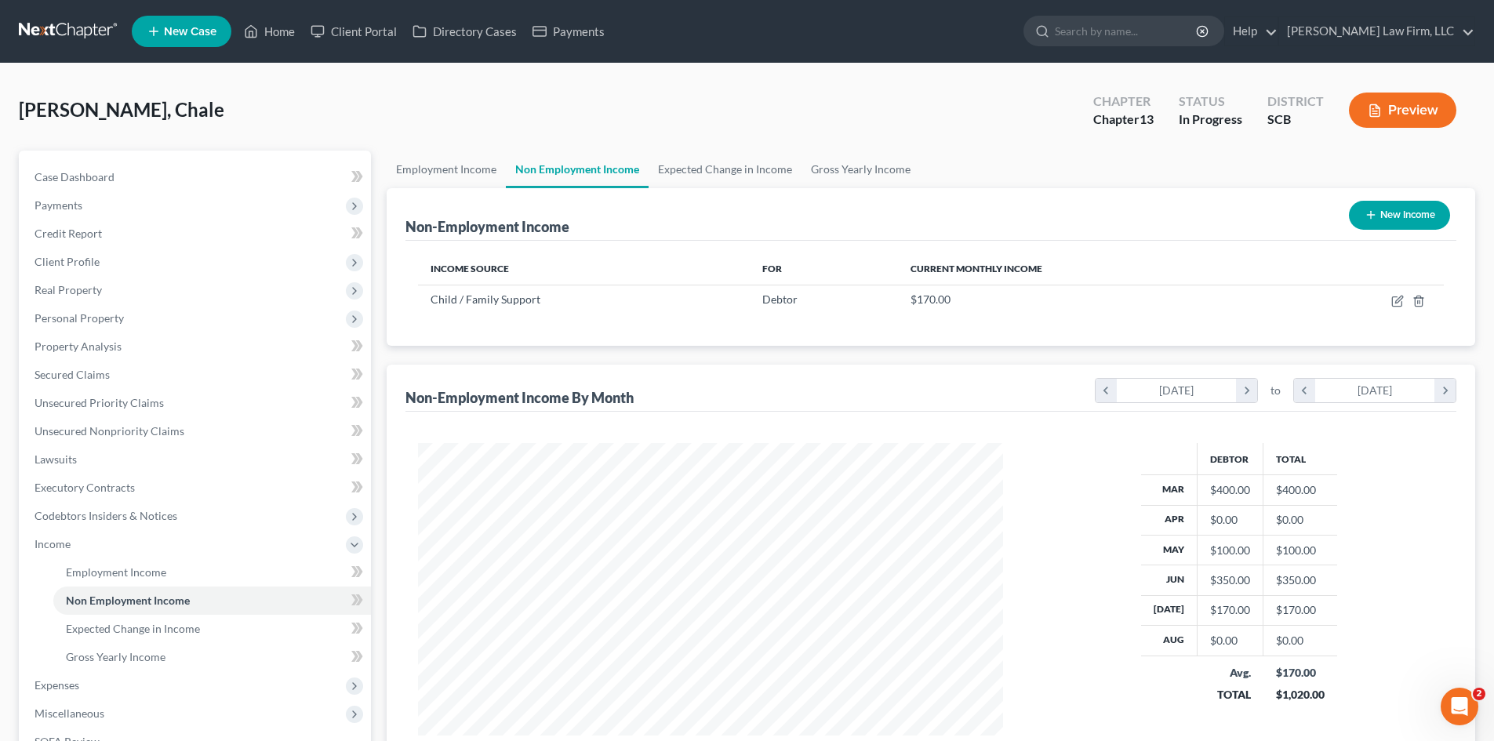
scroll to position [293, 617]
click at [694, 180] on link "Expected Change in Income" at bounding box center [725, 170] width 153 height 38
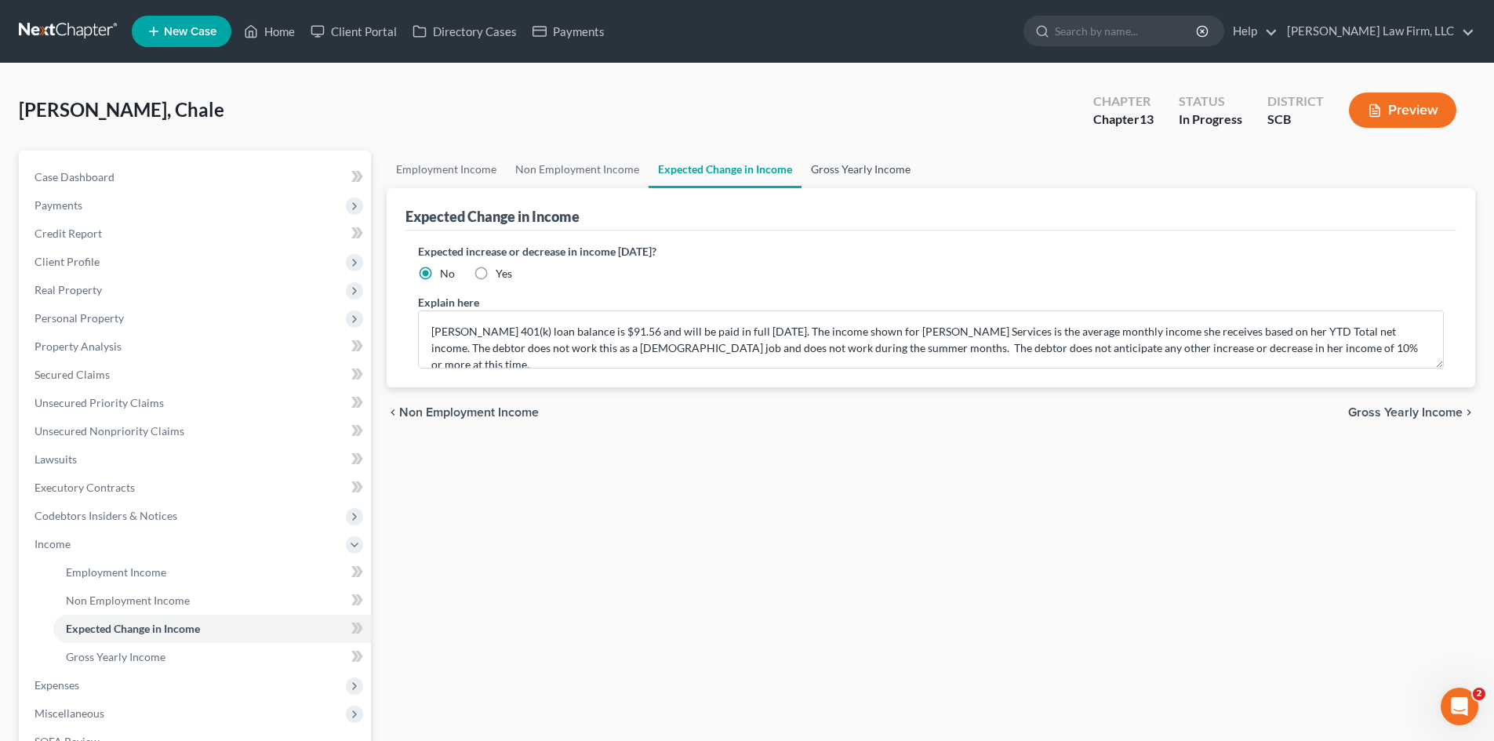
click at [830, 175] on link "Gross Yearly Income" at bounding box center [861, 170] width 118 height 38
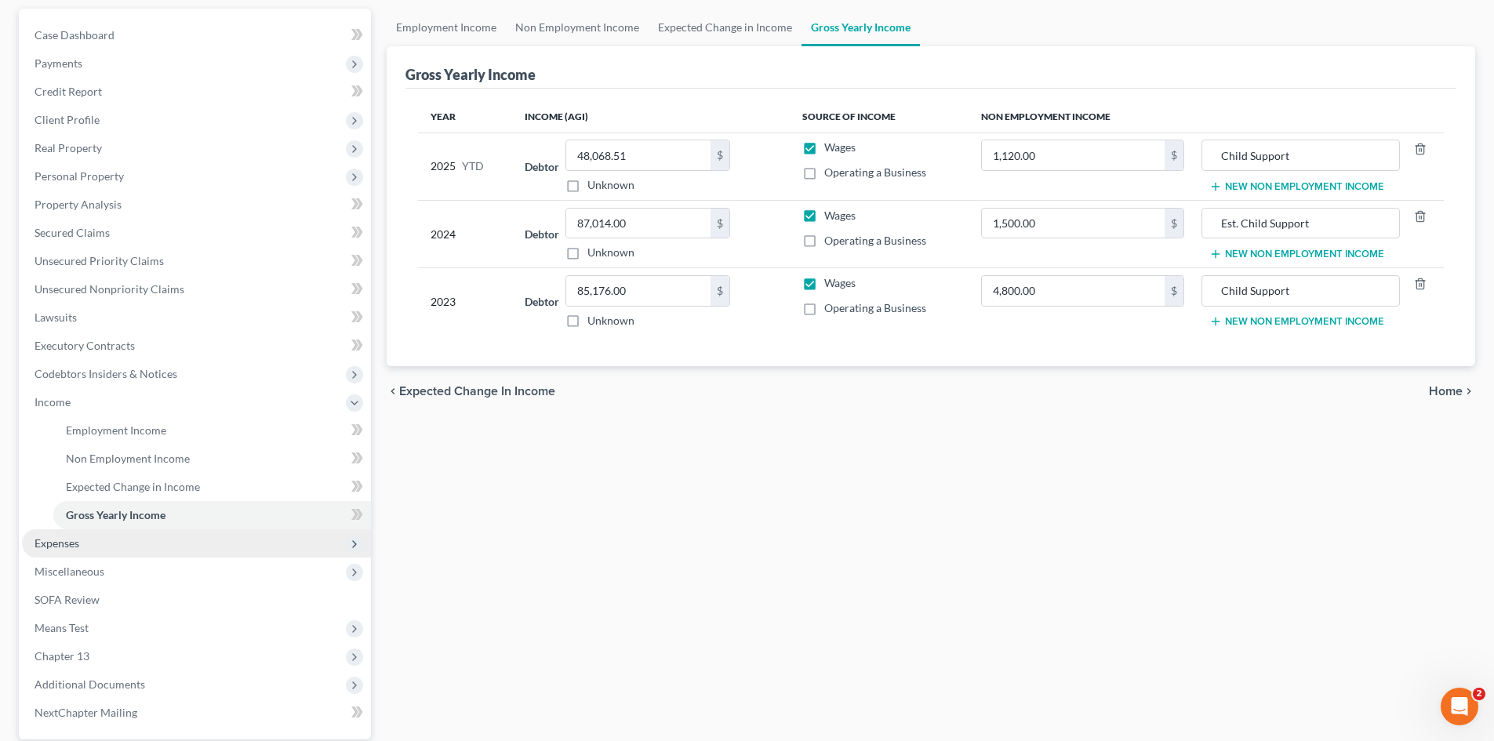
scroll to position [235, 0]
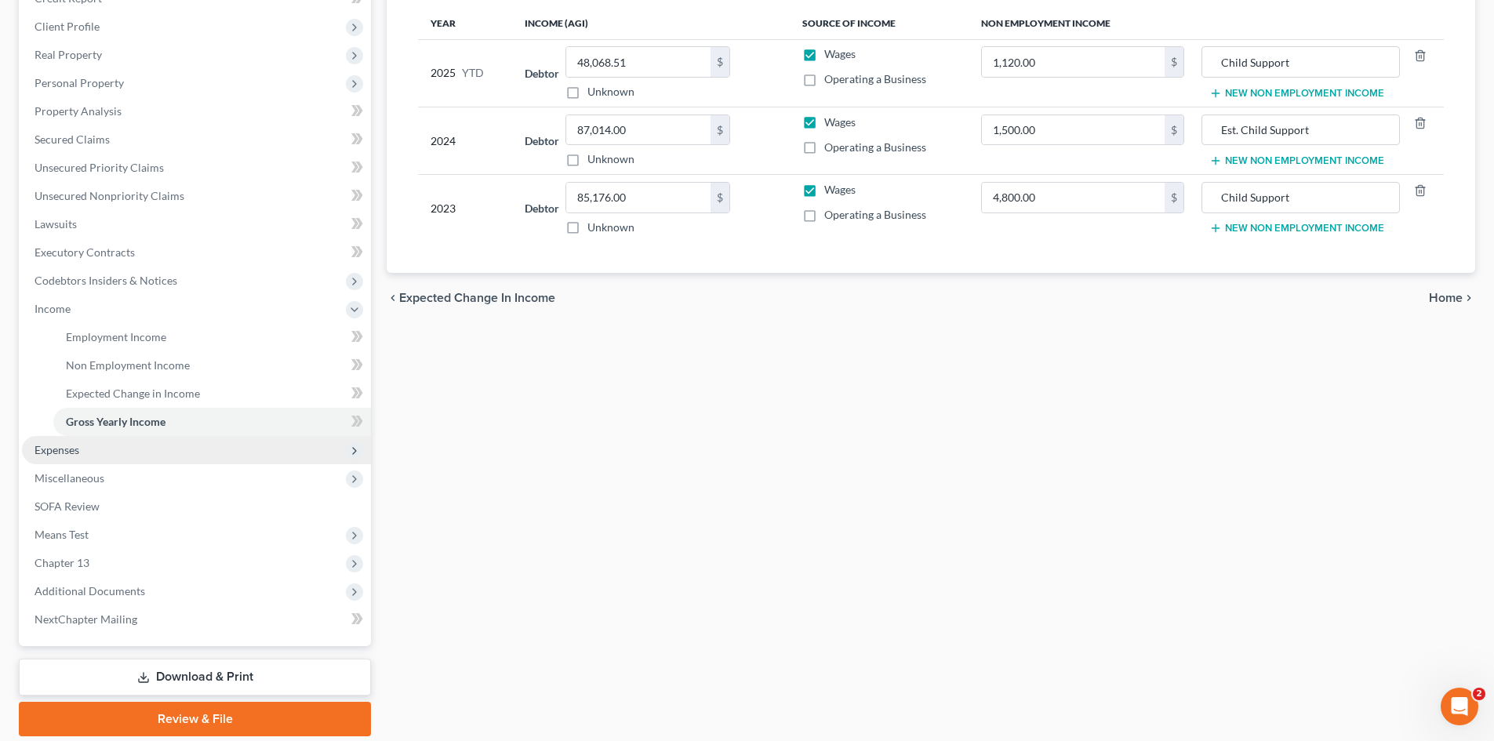
click at [105, 449] on span "Expenses" at bounding box center [196, 450] width 349 height 28
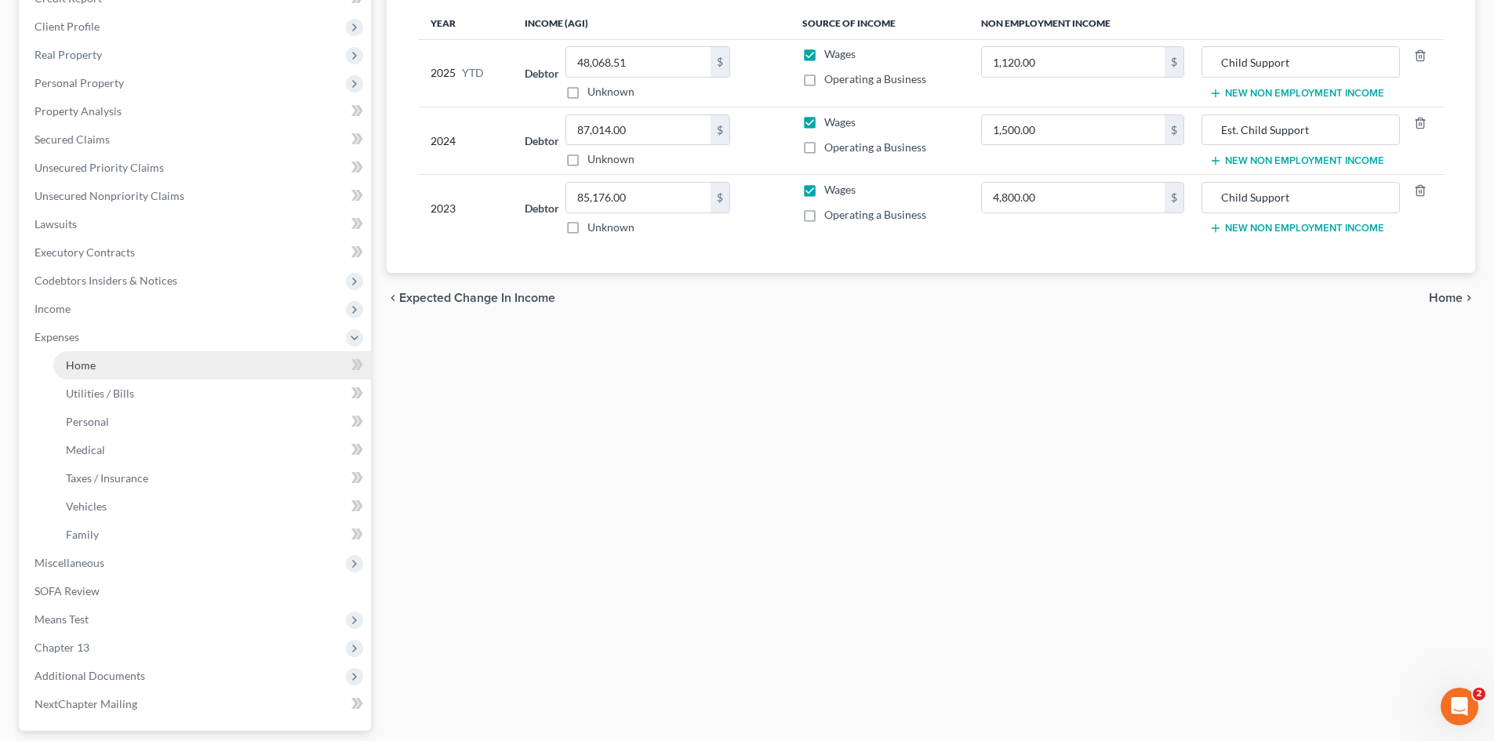
click at [99, 369] on link "Home" at bounding box center [212, 365] width 318 height 28
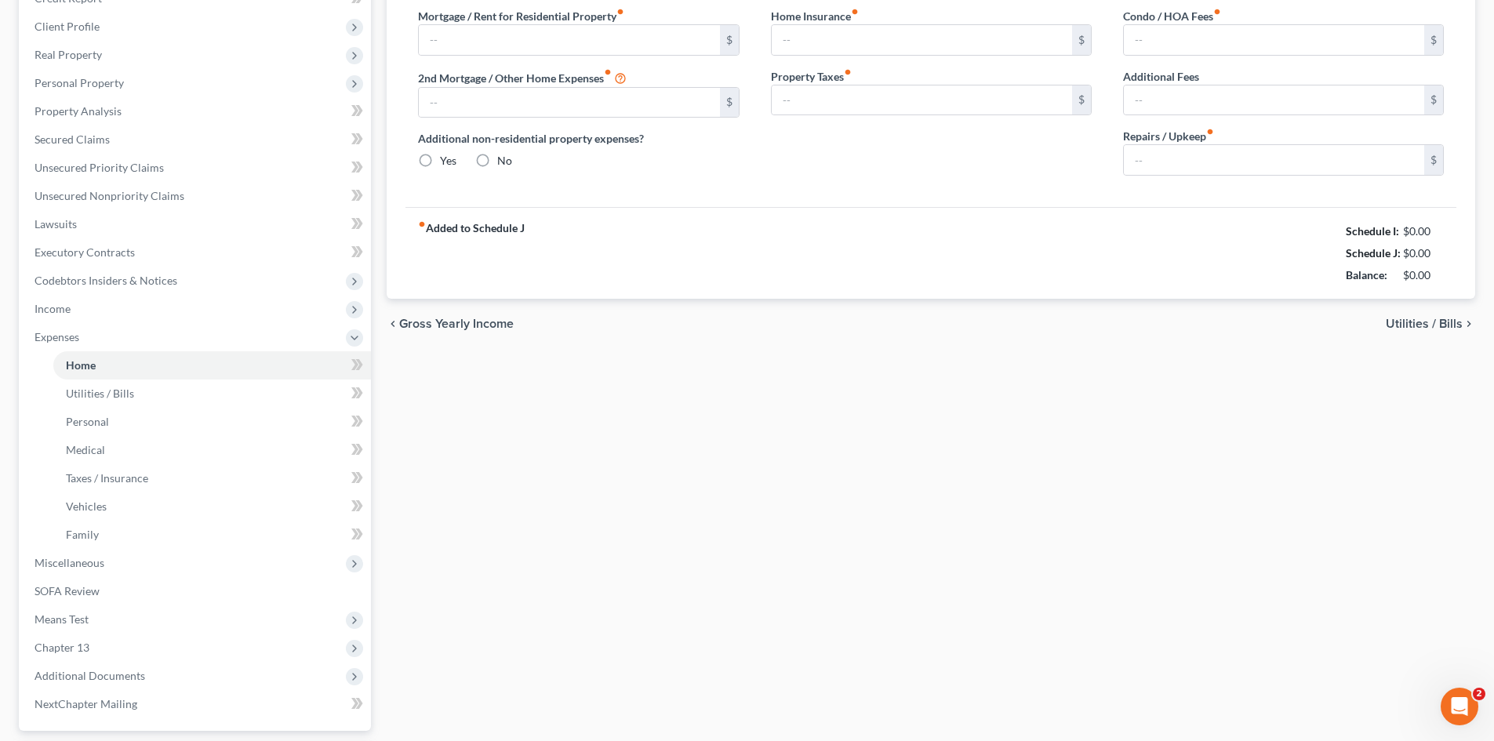
scroll to position [107, 0]
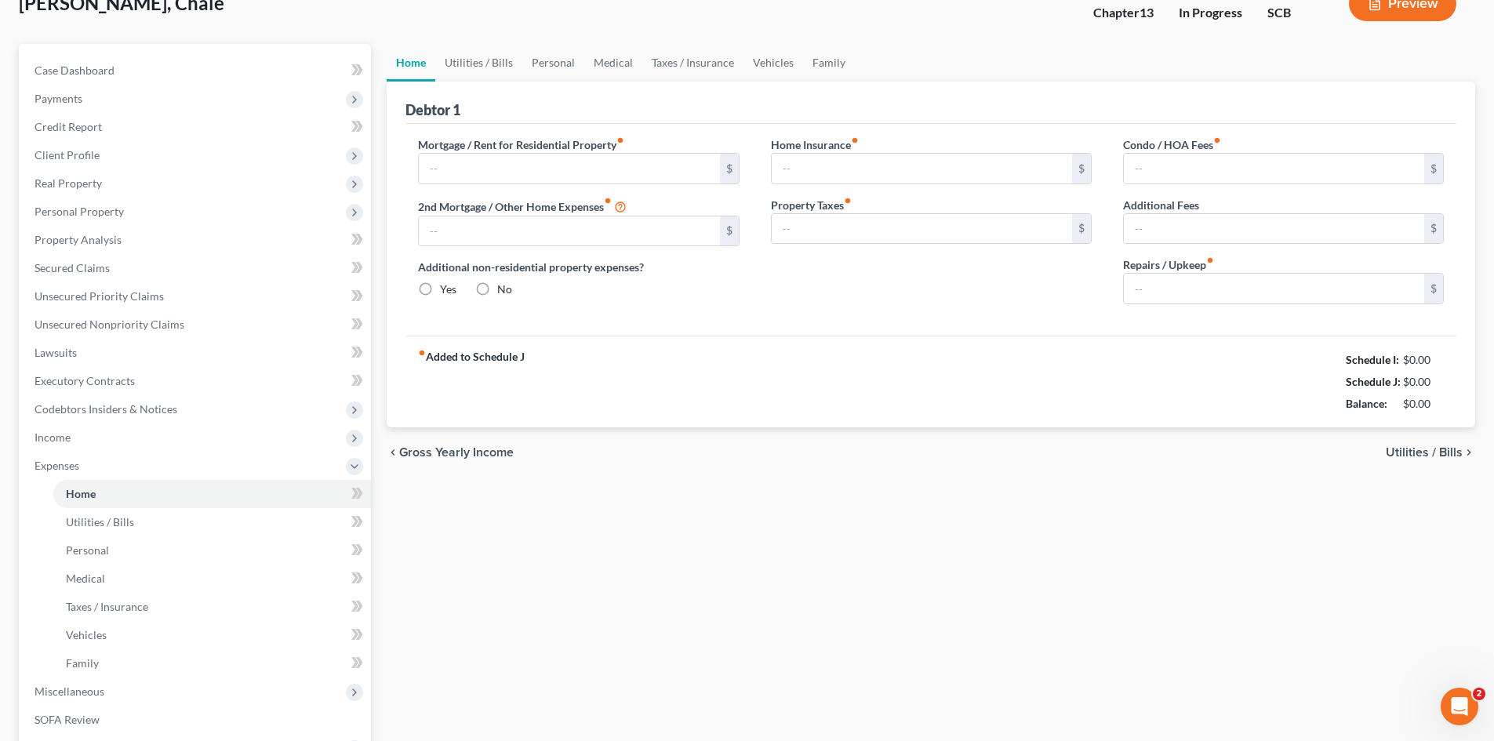
type input "0.00"
radio input "true"
type input "0.00"
type input "25.00"
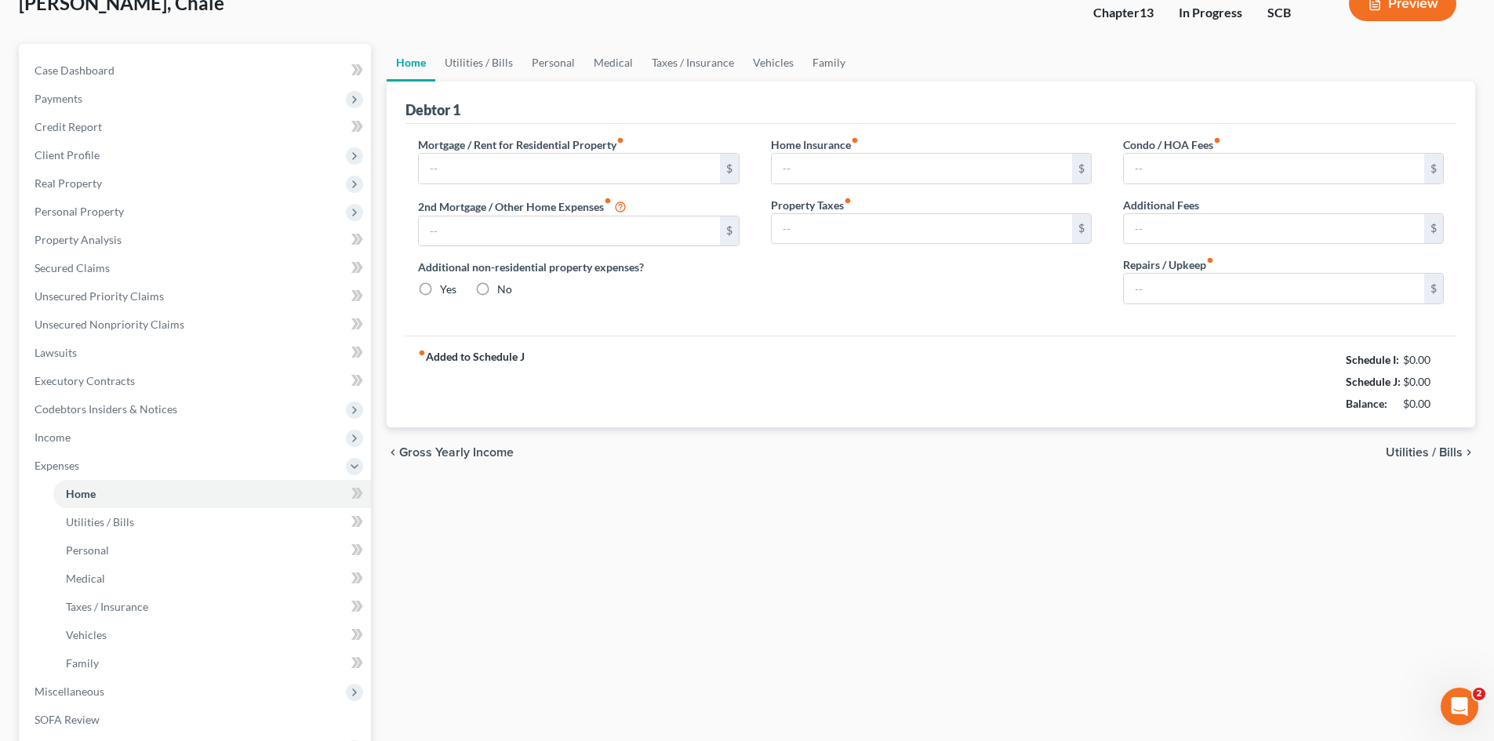
type input "0.00"
type input "20.00"
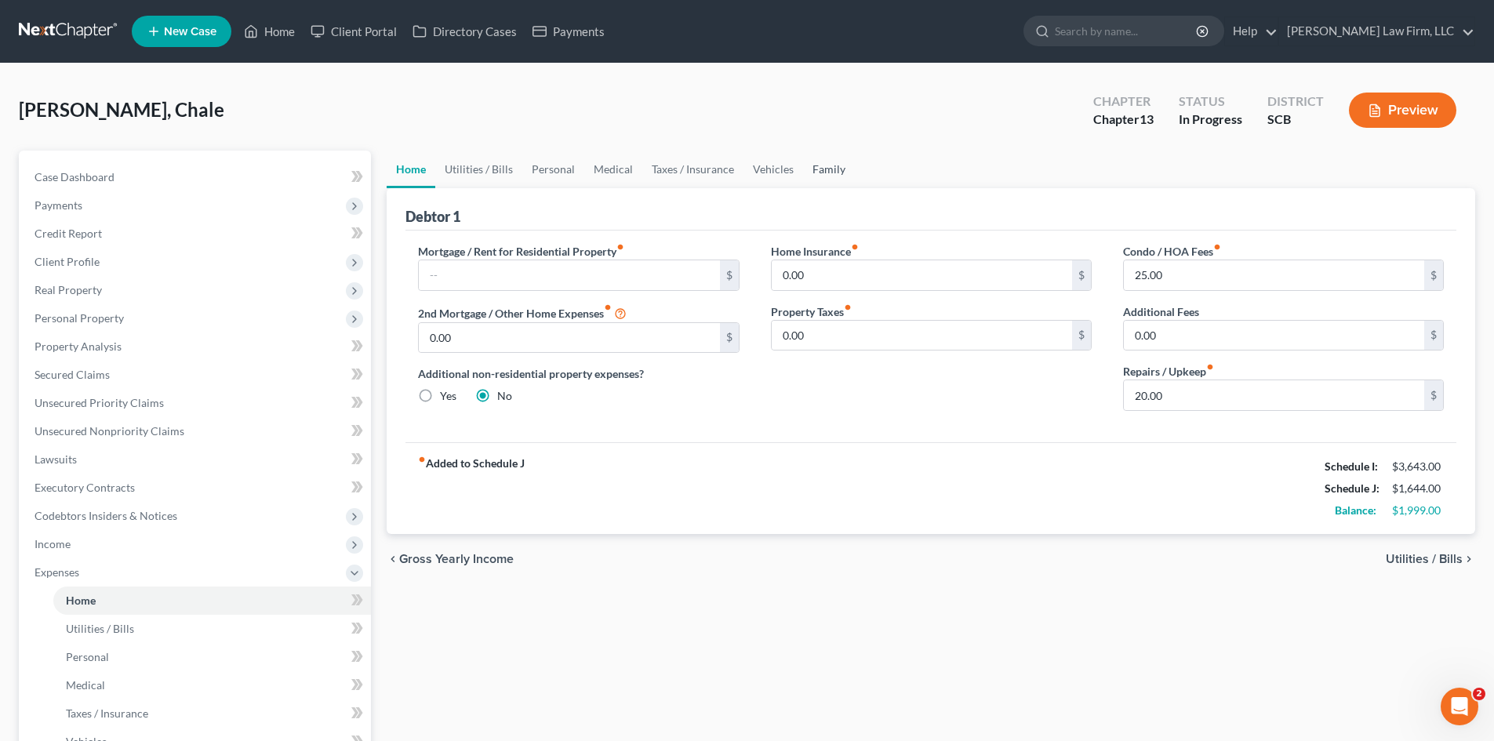
click at [814, 164] on link "Family" at bounding box center [829, 170] width 52 height 38
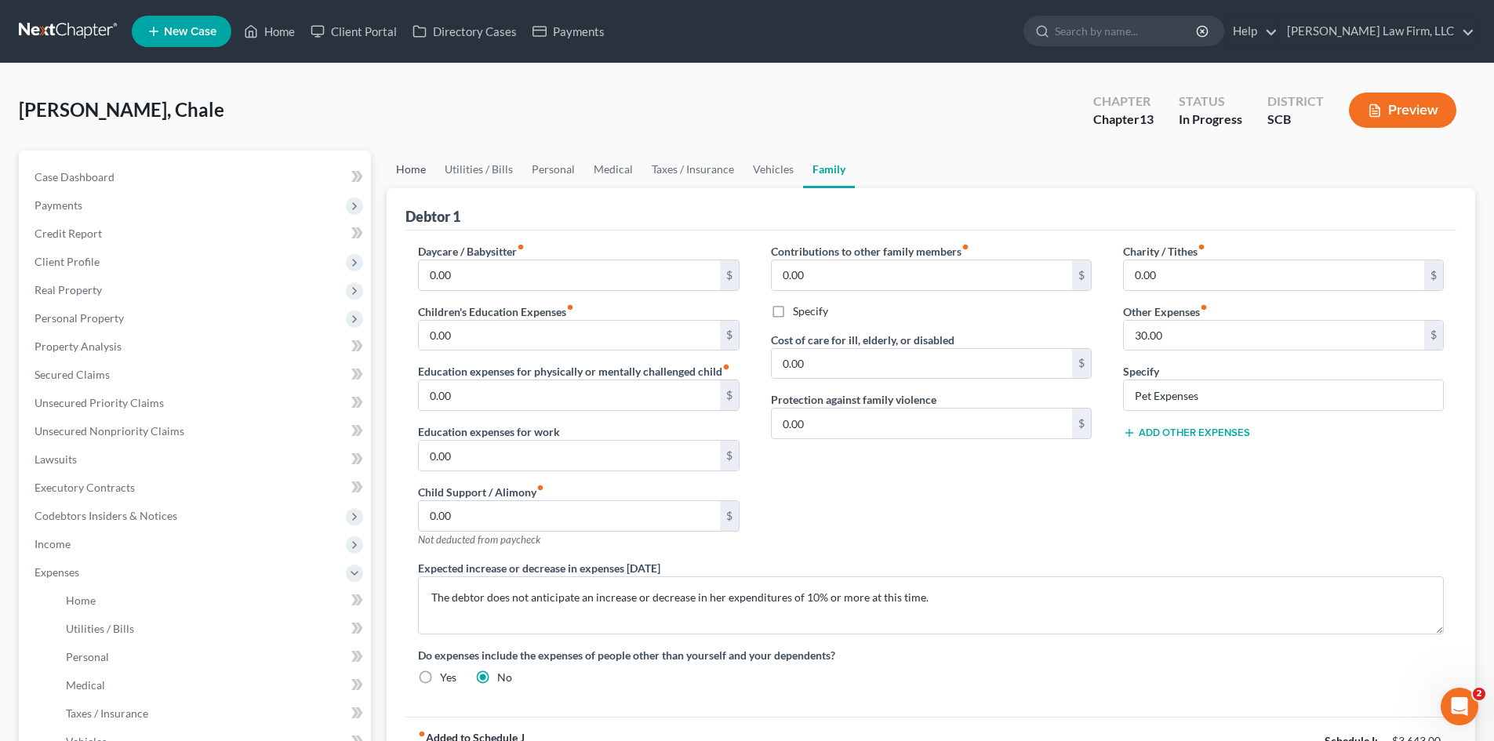
click at [396, 177] on link "Home" at bounding box center [411, 170] width 49 height 38
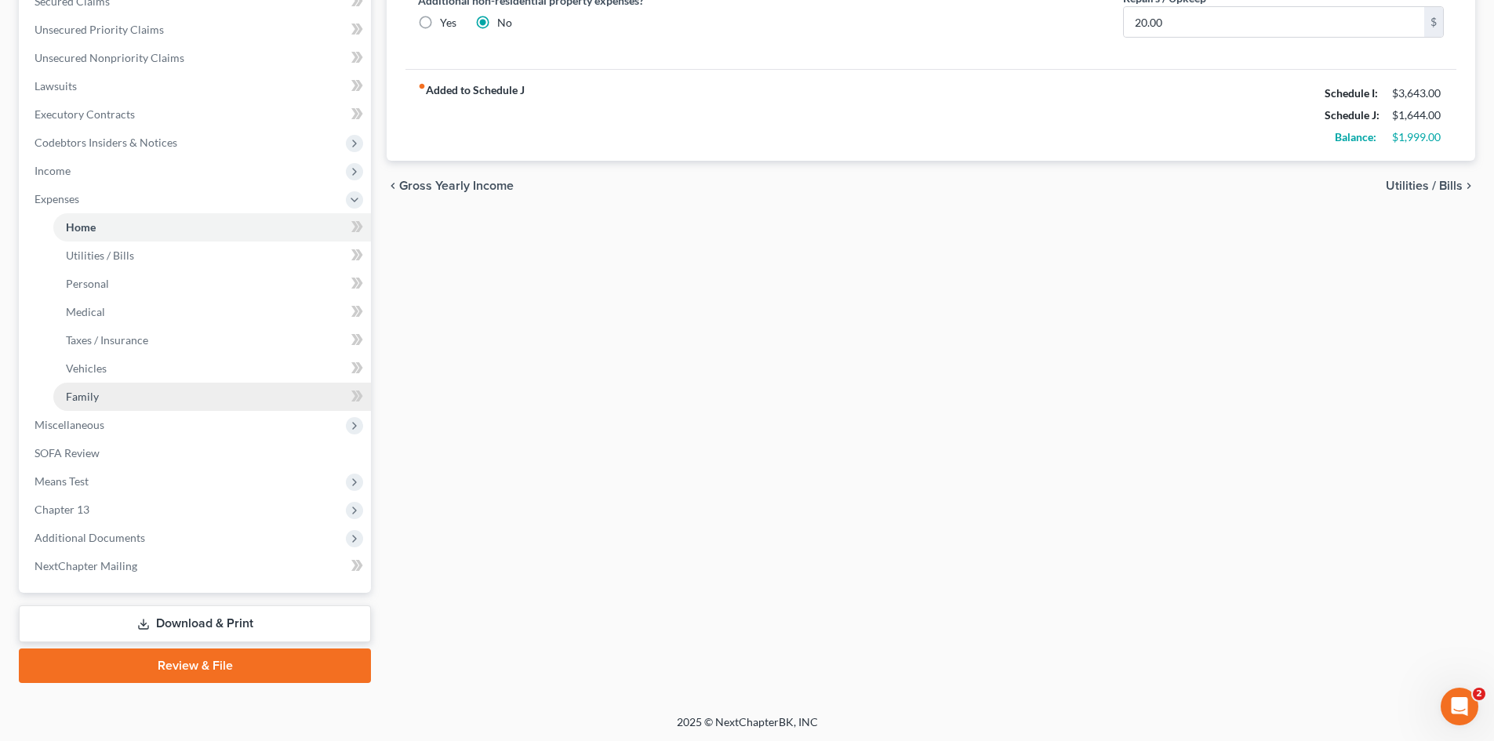
scroll to position [375, 0]
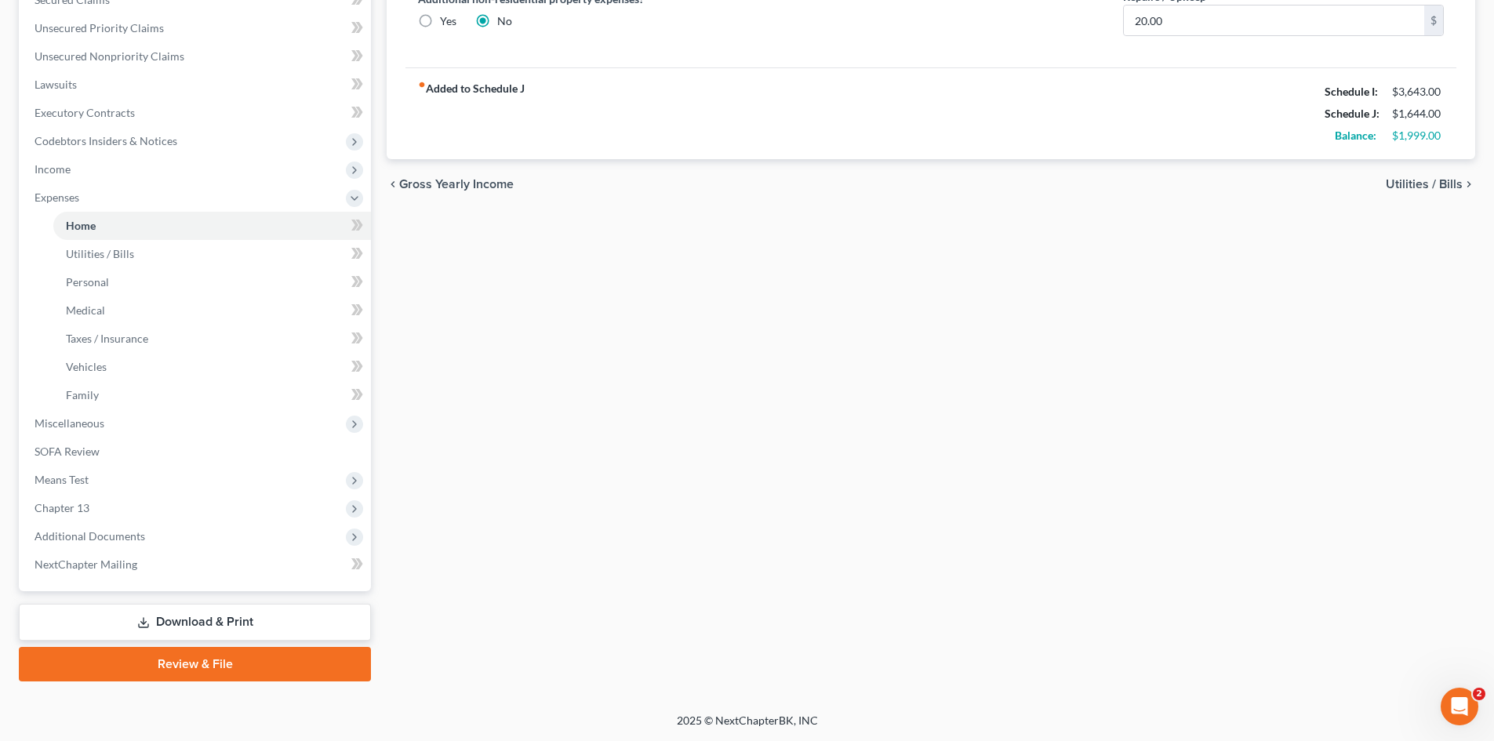
click at [200, 615] on link "Download & Print" at bounding box center [195, 622] width 352 height 37
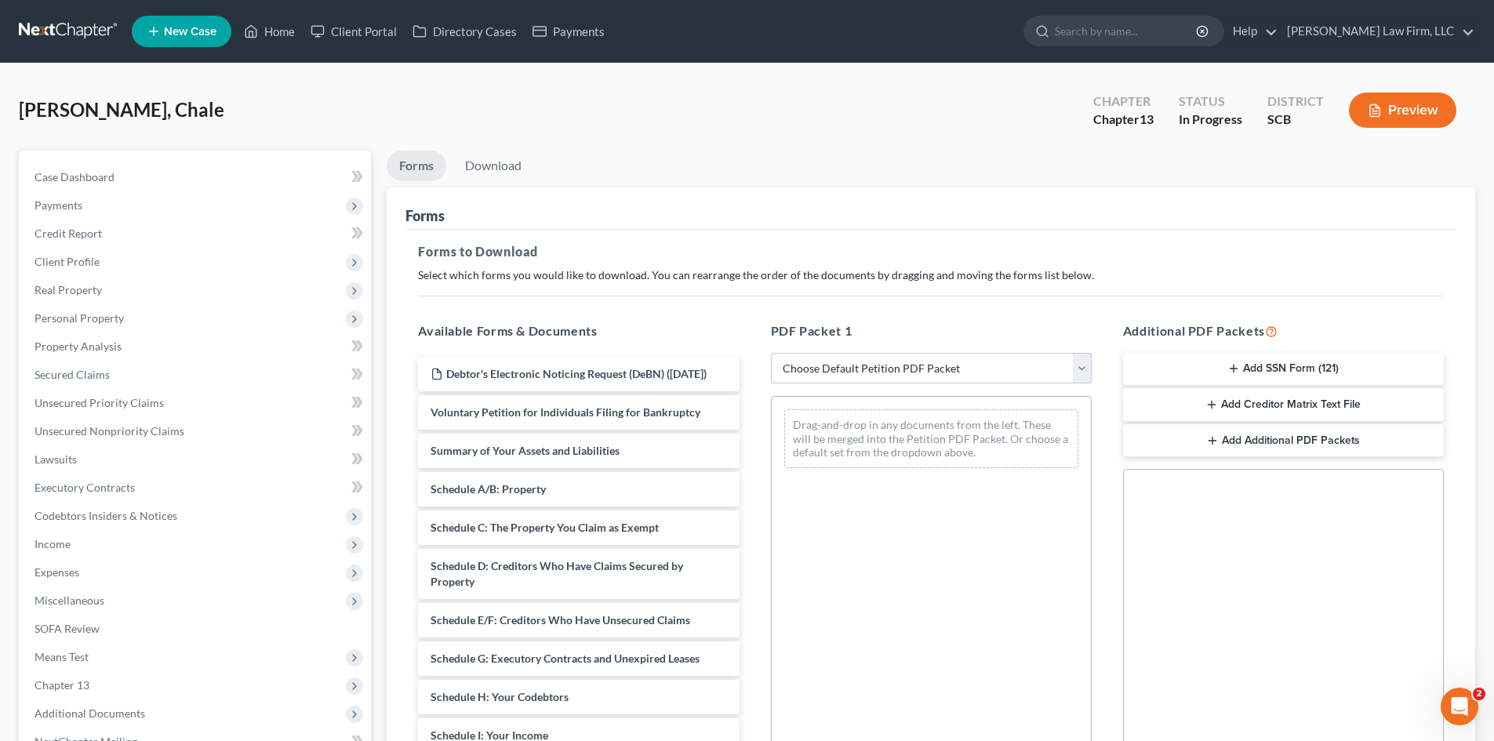
click at [783, 362] on select "Choose Default Petition PDF Packet Complete Bankruptcy Petition (all forms and …" at bounding box center [931, 368] width 321 height 31
select select "0"
click at [771, 353] on select "Choose Default Petition PDF Packet Complete Bankruptcy Petition (all forms and …" at bounding box center [931, 368] width 321 height 31
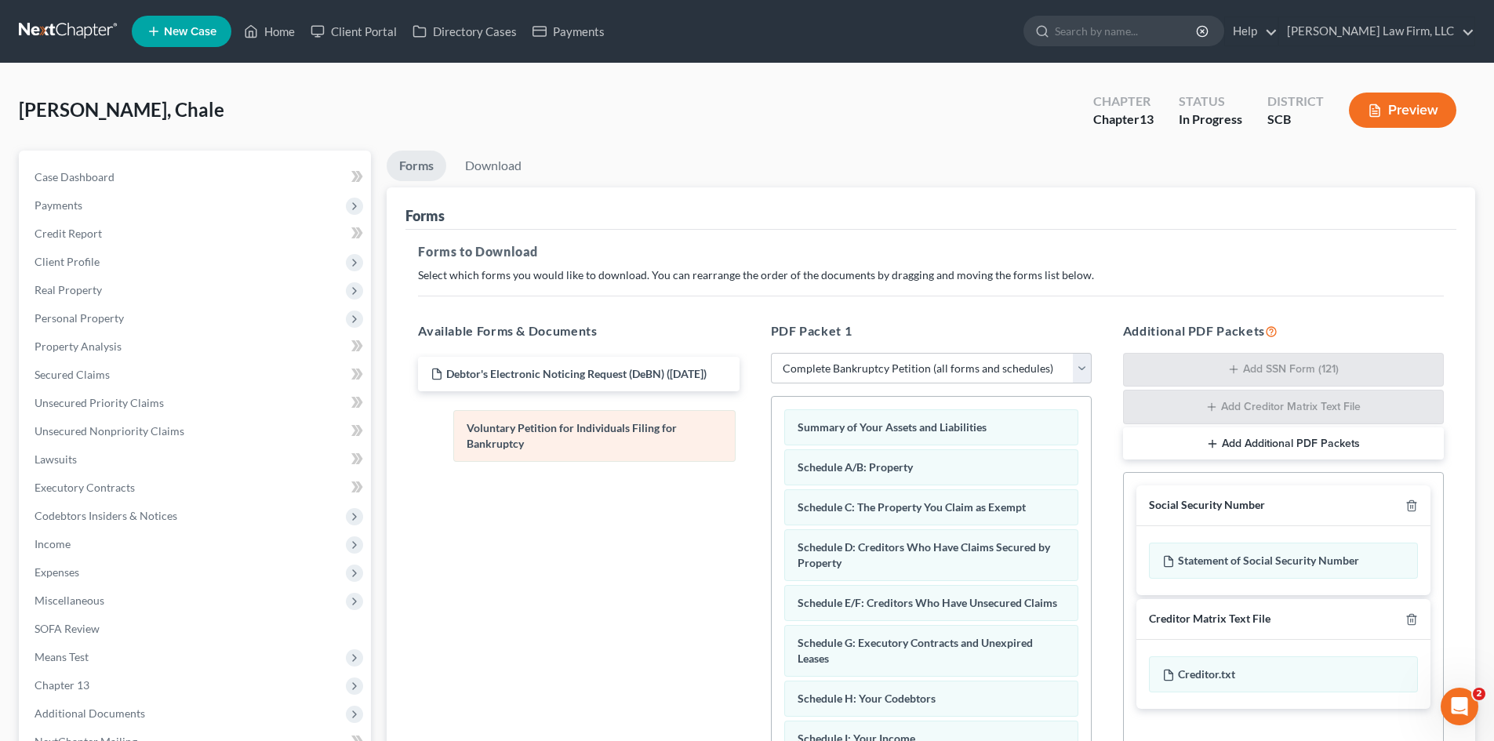
drag, startPoint x: 832, startPoint y: 428, endPoint x: 500, endPoint y: 428, distance: 331.0
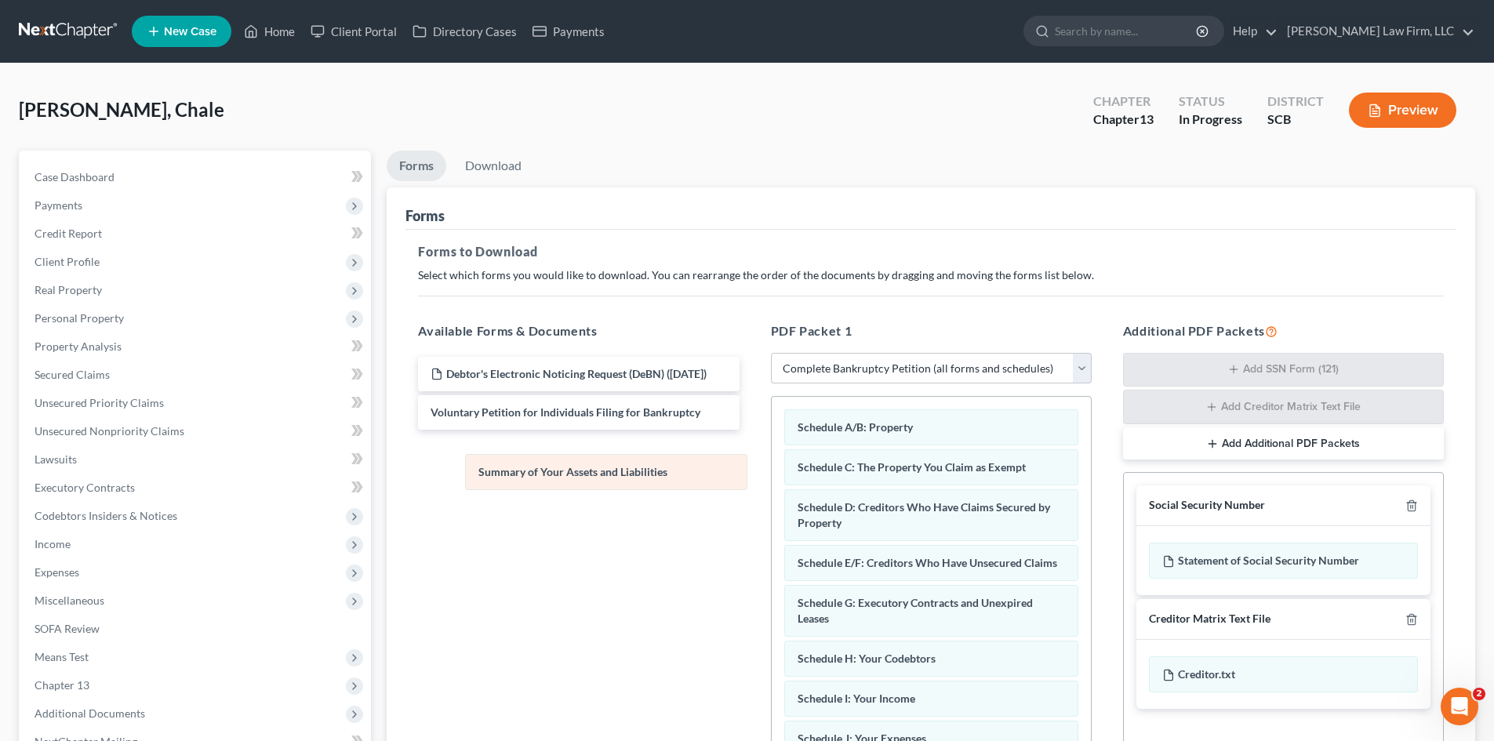
drag, startPoint x: 819, startPoint y: 433, endPoint x: 500, endPoint y: 478, distance: 322.4
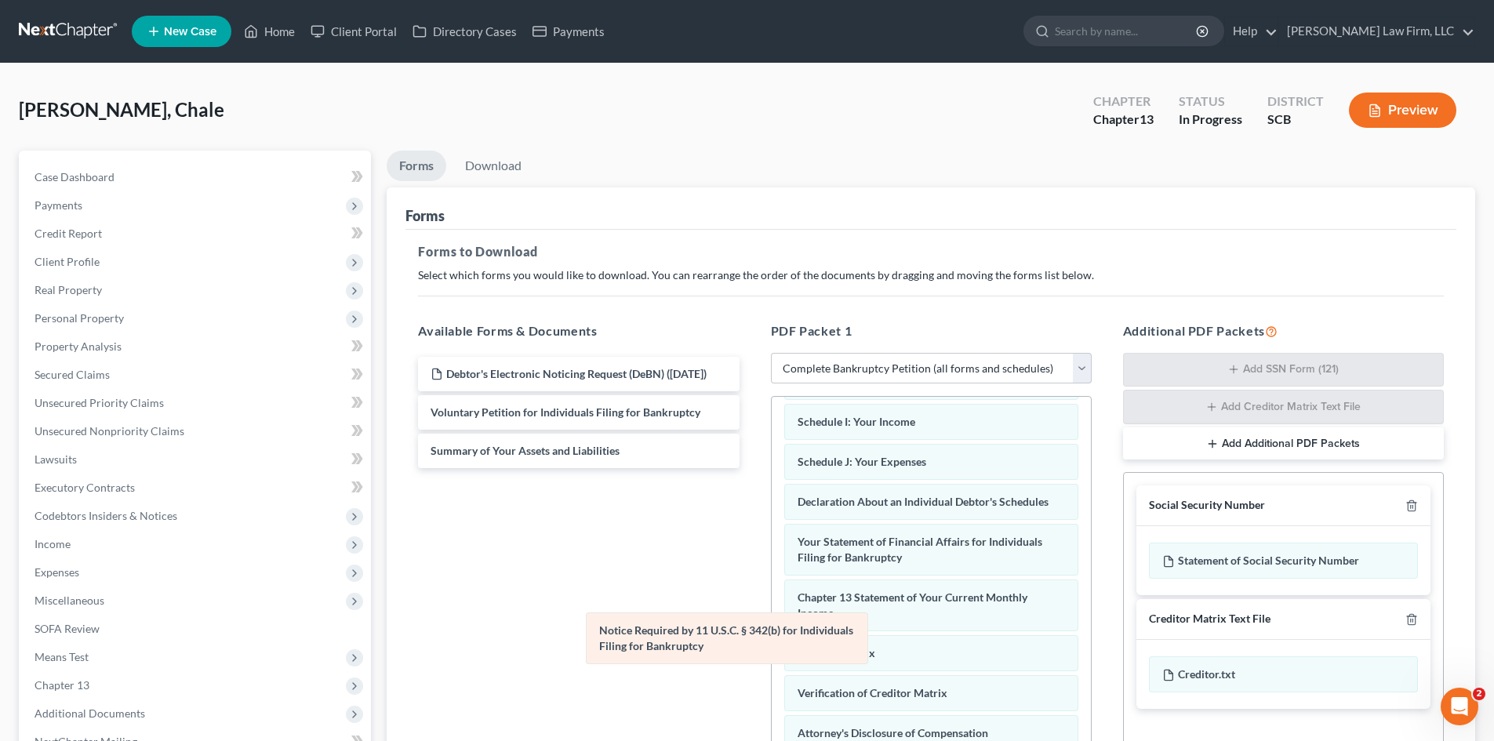
scroll to position [293, 0]
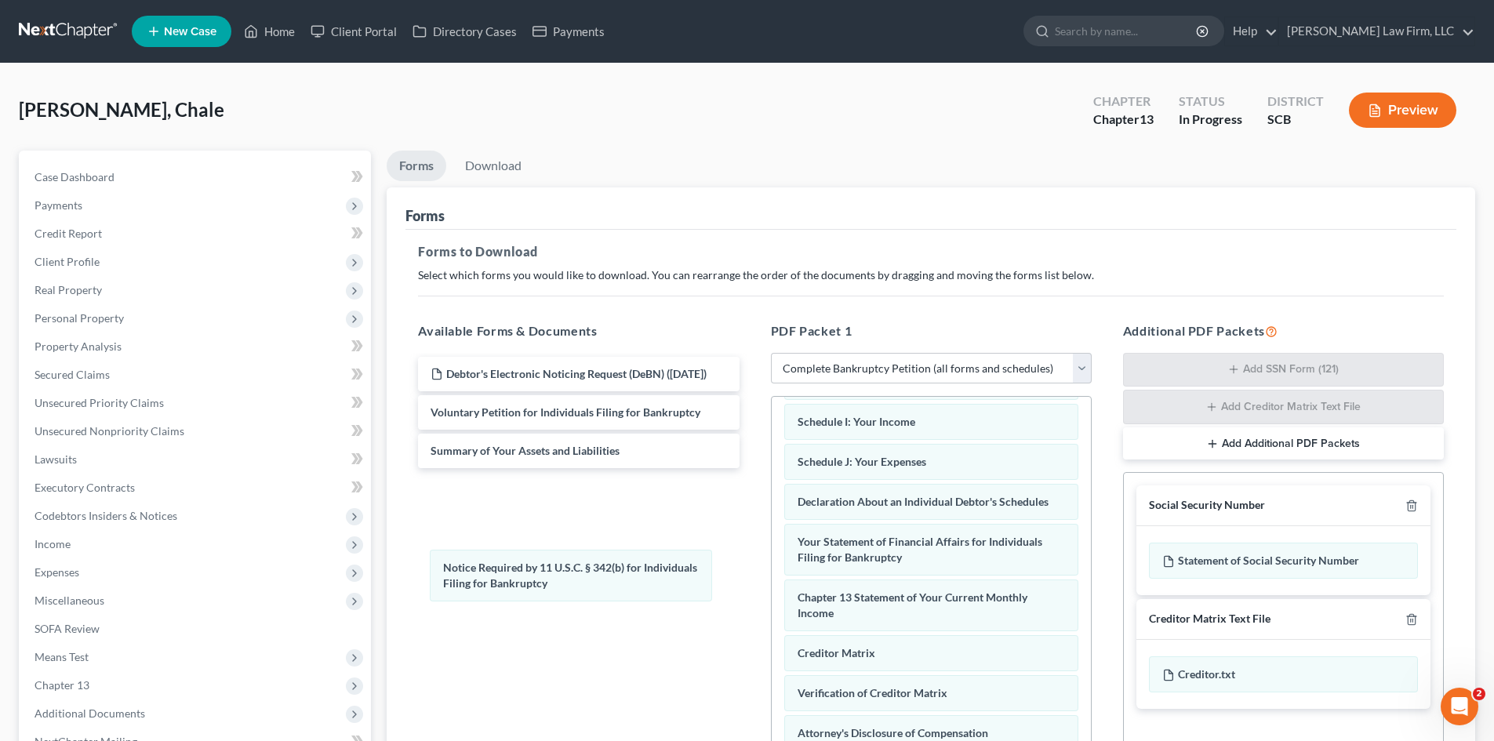
drag, startPoint x: 872, startPoint y: 712, endPoint x: 491, endPoint y: 547, distance: 414.6
click at [772, 548] on div "Notice Required by 11 U.S.C. § 342(b) for Individuals Filing for Bankruptcy Sch…" at bounding box center [931, 473] width 319 height 707
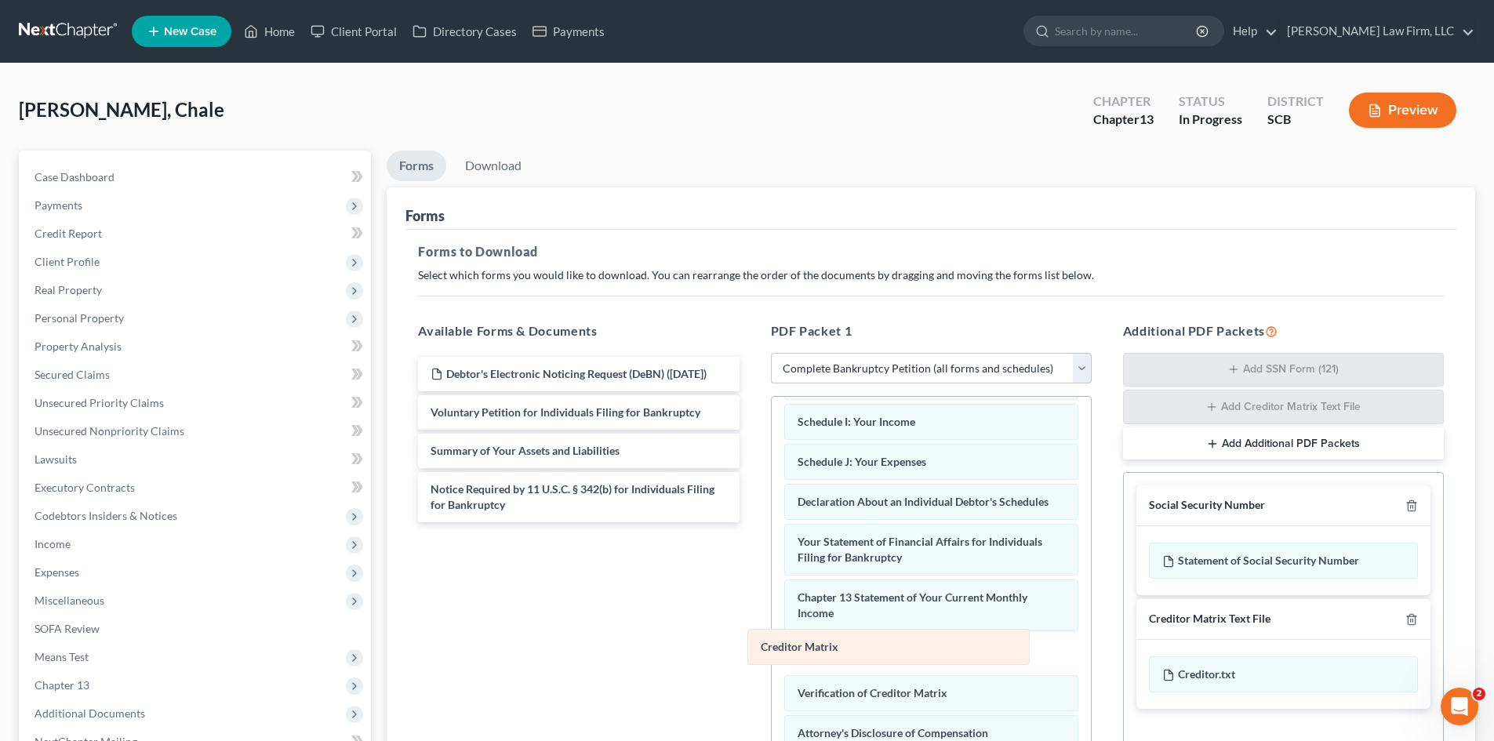
scroll to position [253, 0]
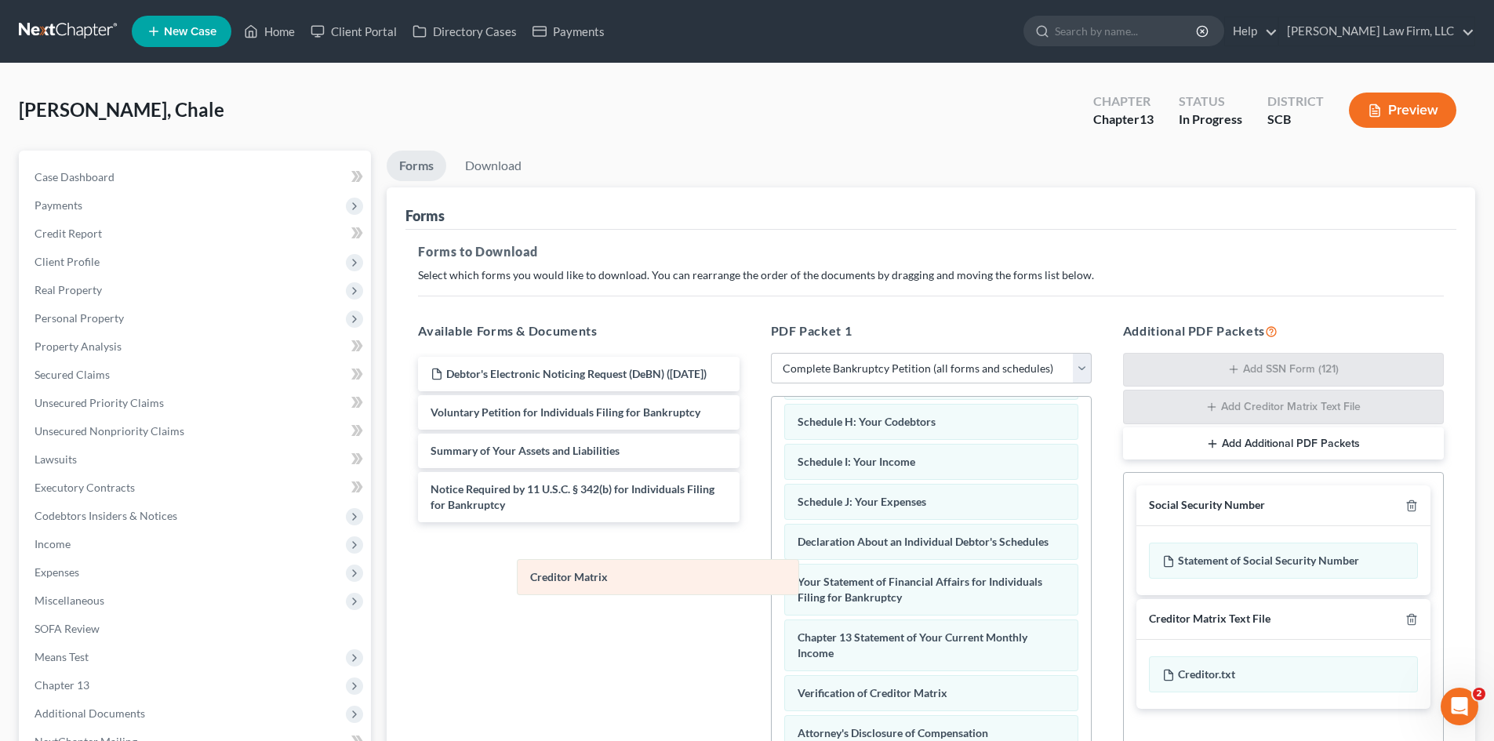
drag, startPoint x: 818, startPoint y: 657, endPoint x: 548, endPoint y: 582, distance: 280.2
click at [772, 581] on div "Creditor Matrix Schedule A/B: Property Schedule C: The Property You Claim as Ex…" at bounding box center [931, 493] width 319 height 667
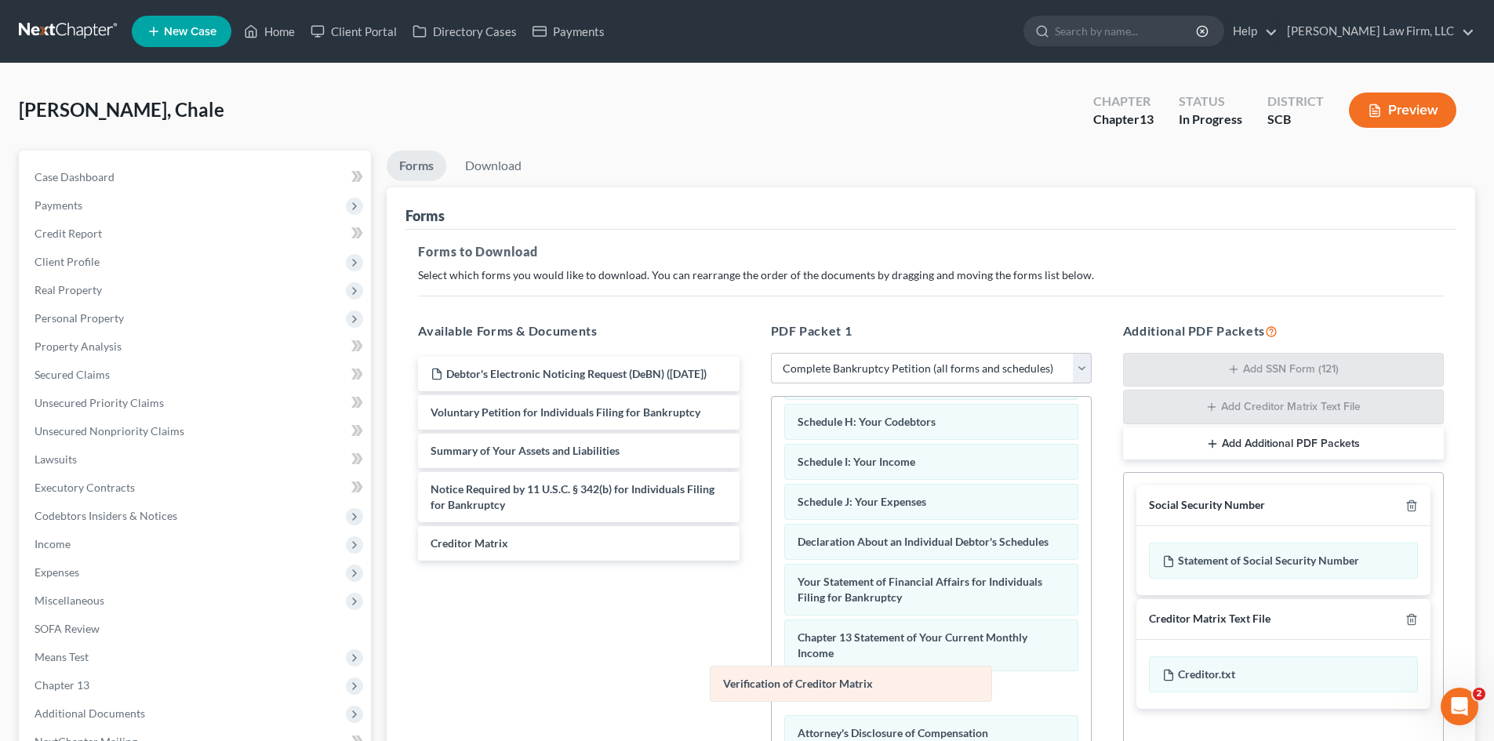
scroll to position [213, 0]
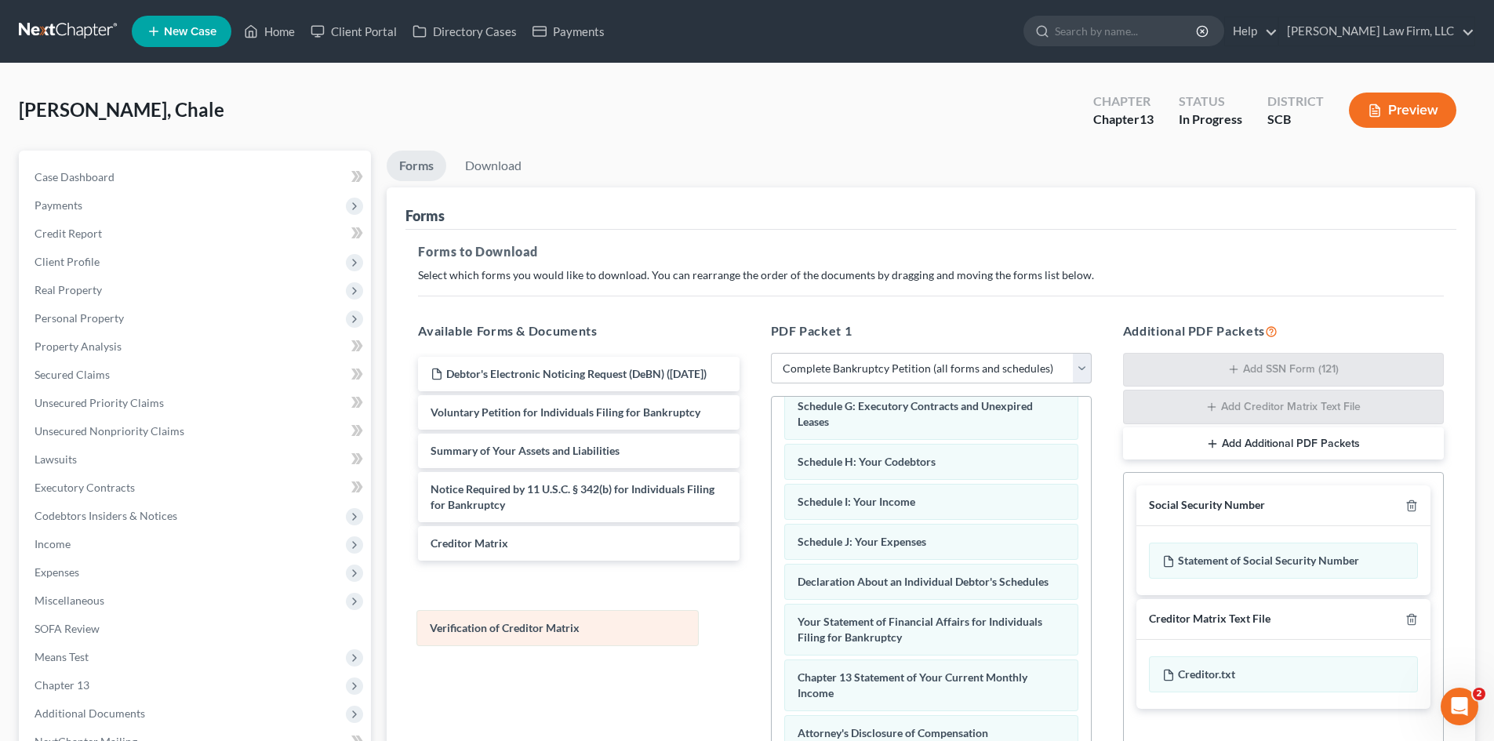
drag, startPoint x: 828, startPoint y: 698, endPoint x: 460, endPoint y: 633, distance: 372.9
click at [772, 633] on div "Verification of Creditor Matrix Schedule A/B: Property Schedule C: The Property…" at bounding box center [931, 513] width 319 height 627
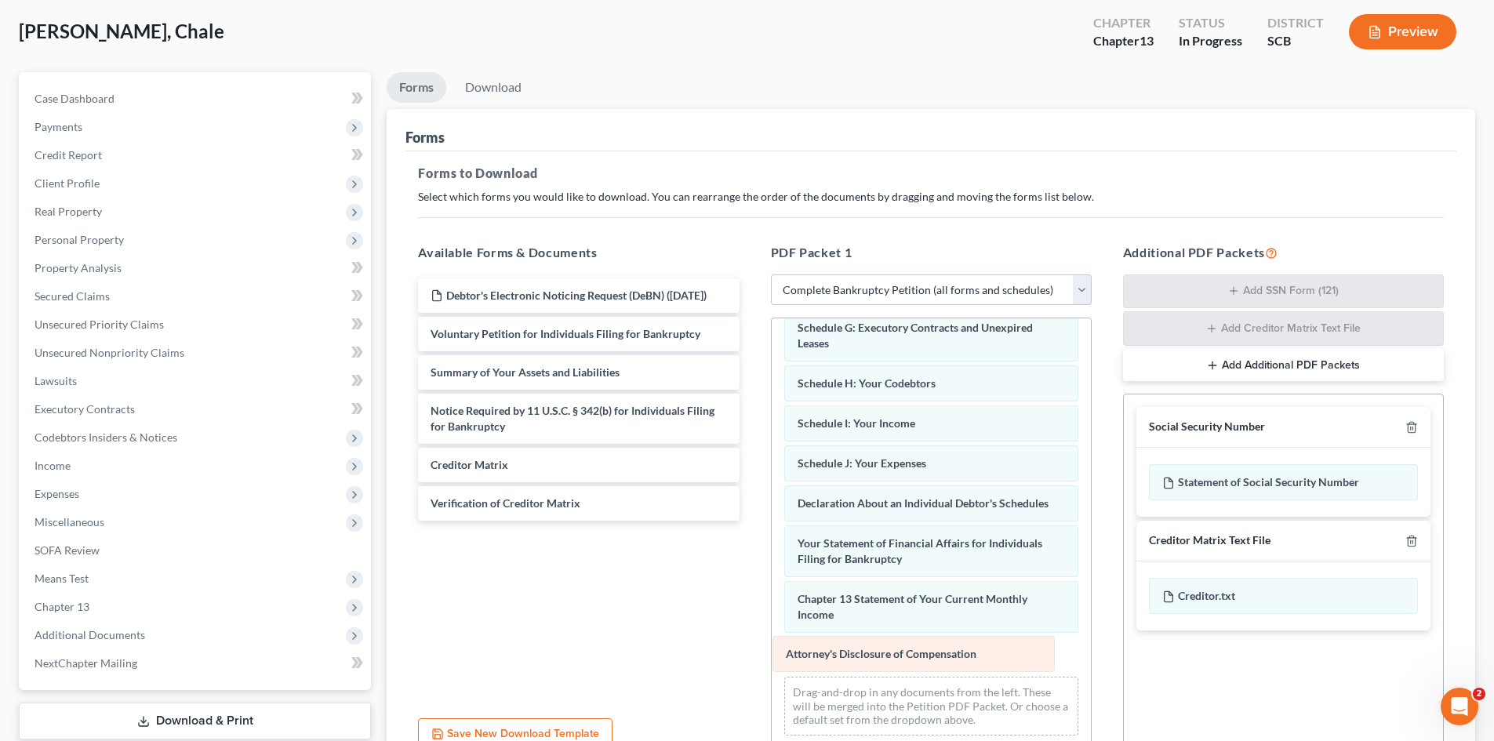
scroll to position [173, 0]
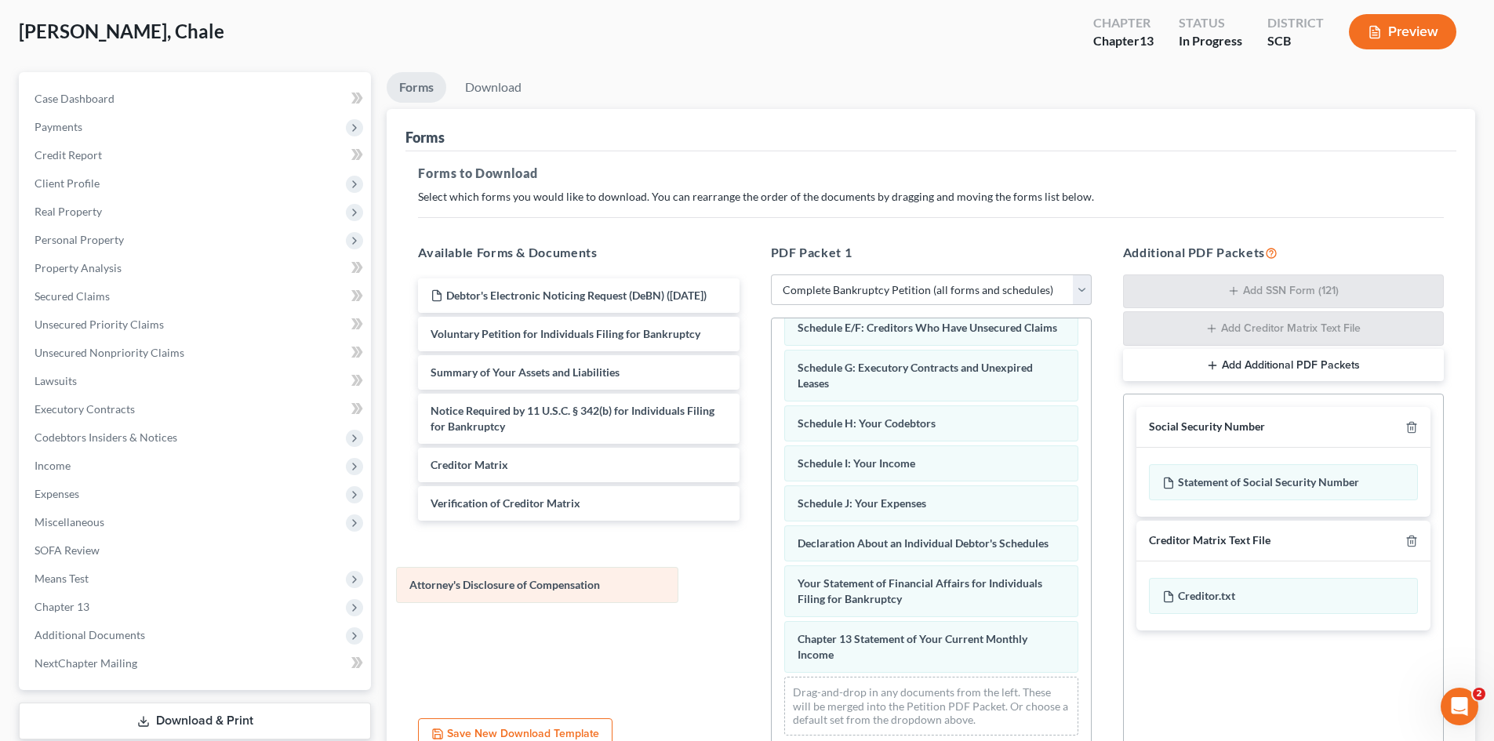
drag, startPoint x: 868, startPoint y: 651, endPoint x: 480, endPoint y: 582, distance: 394.4
click at [772, 582] on div "Attorney's Disclosure of Compensation Schedule A/B: Property Schedule C: The Pr…" at bounding box center [931, 455] width 319 height 587
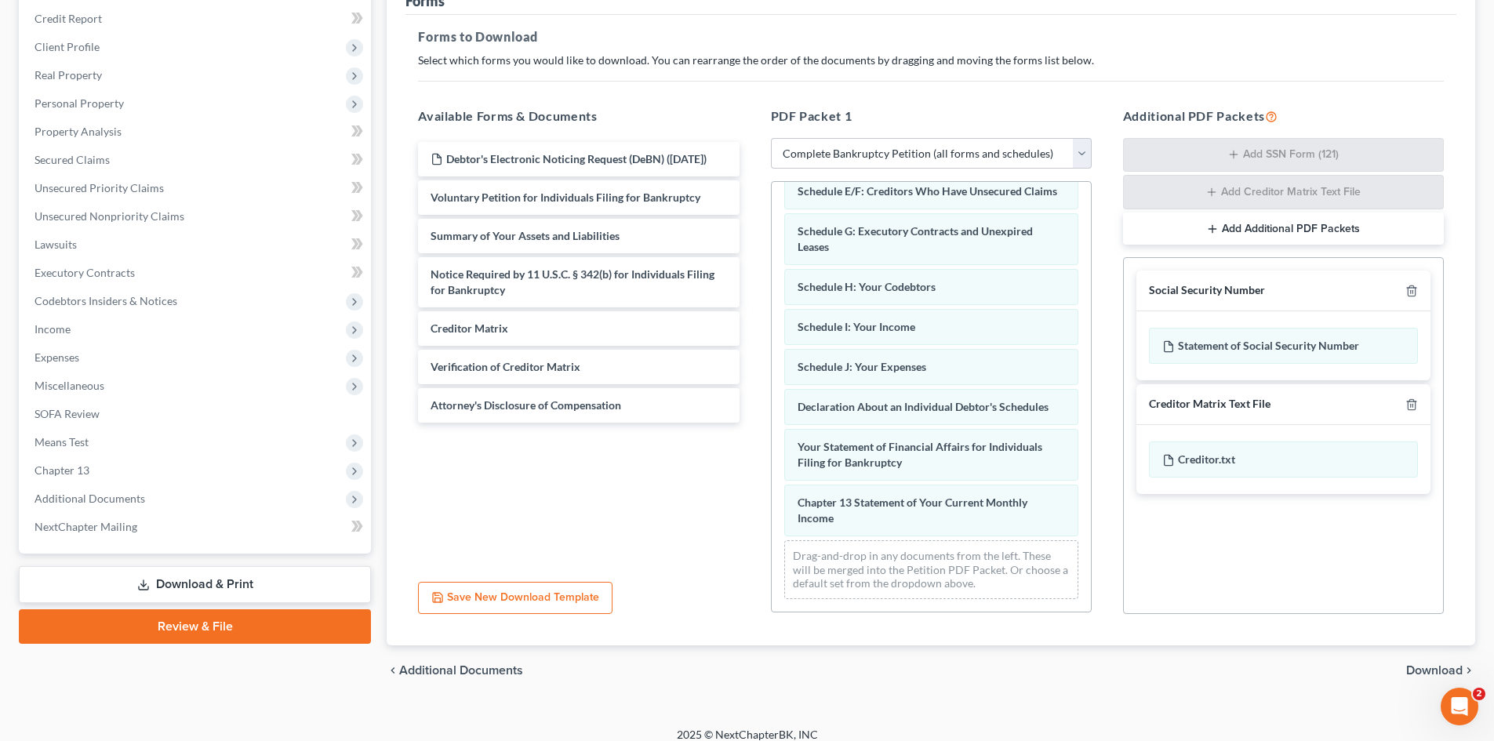
scroll to position [229, 0]
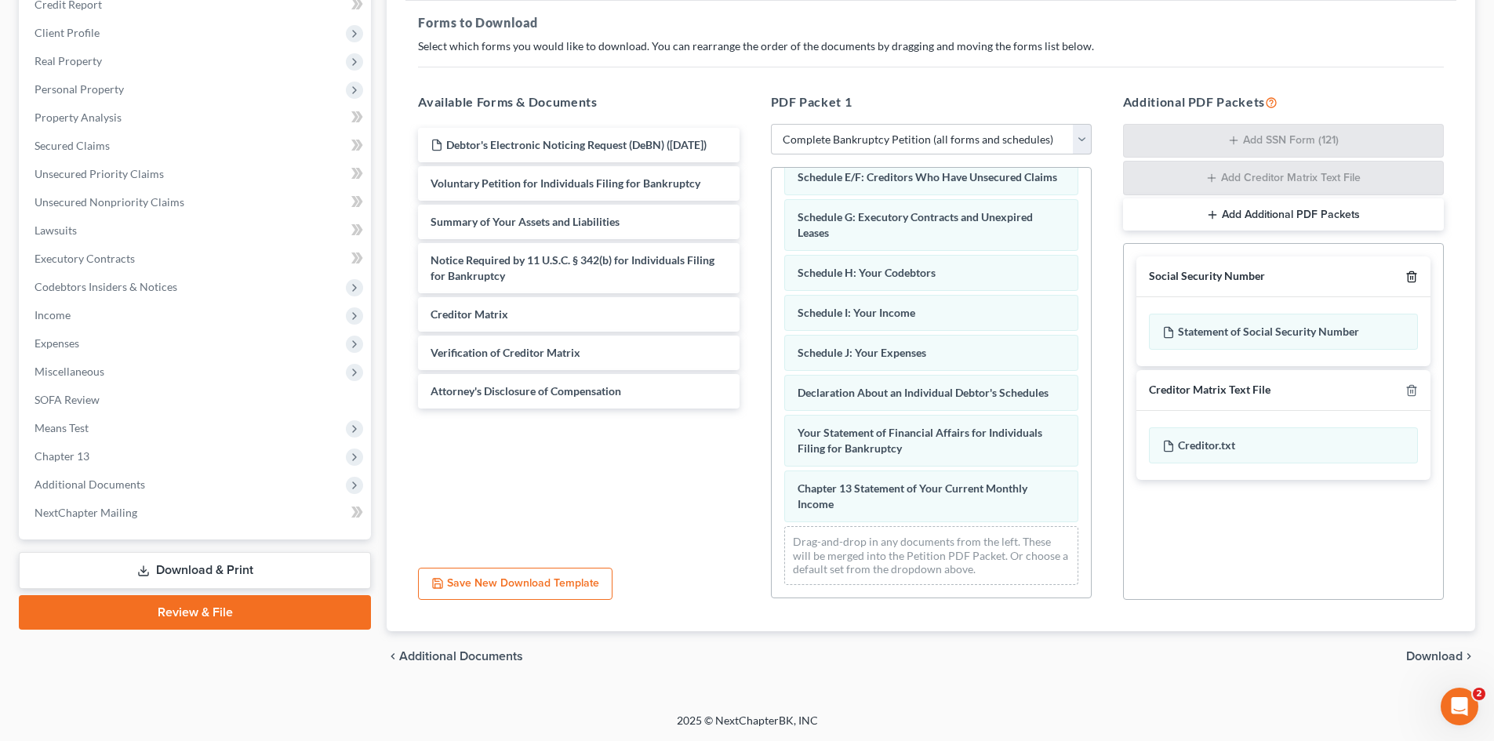
click at [1413, 283] on icon "button" at bounding box center [1412, 277] width 13 height 13
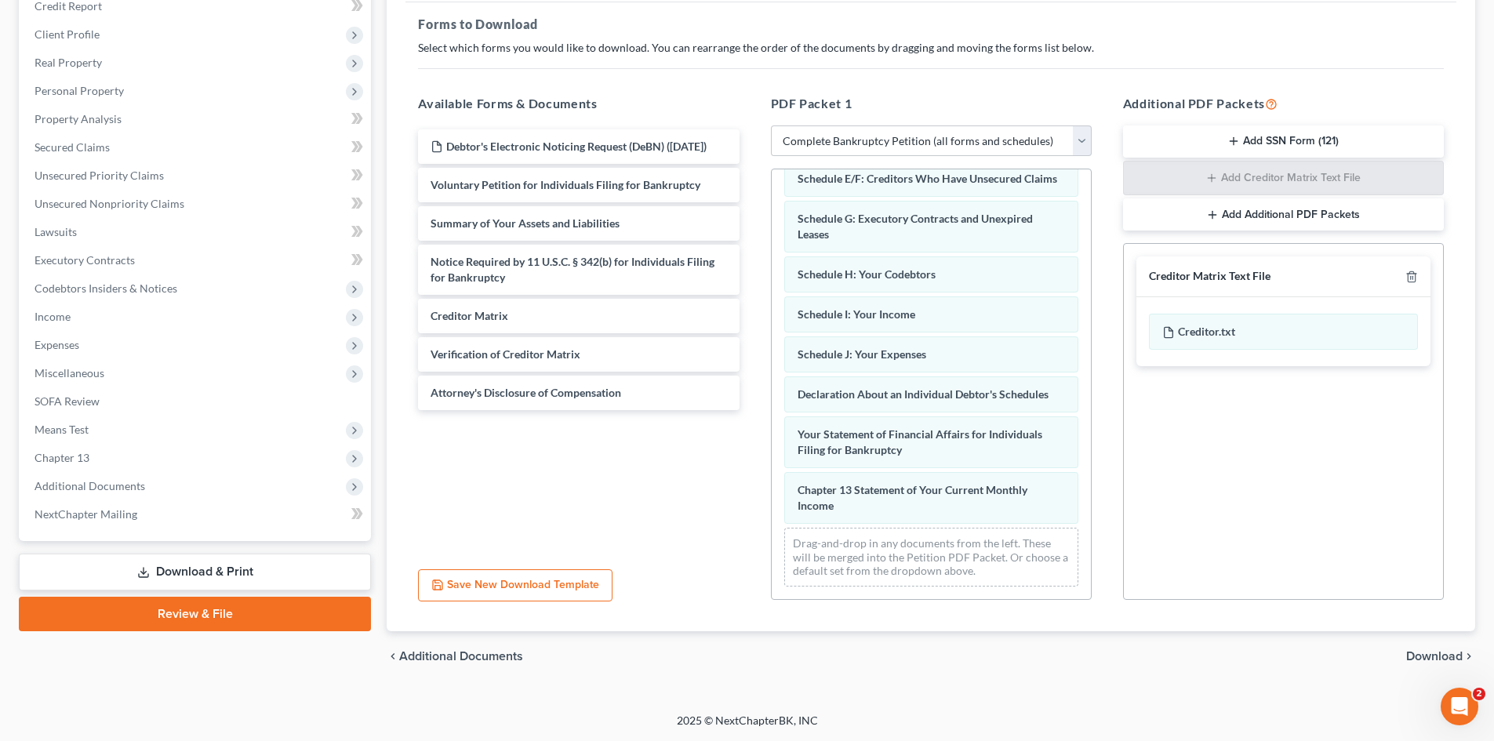
scroll to position [227, 0]
click at [1441, 659] on span "Download" at bounding box center [1435, 656] width 56 height 13
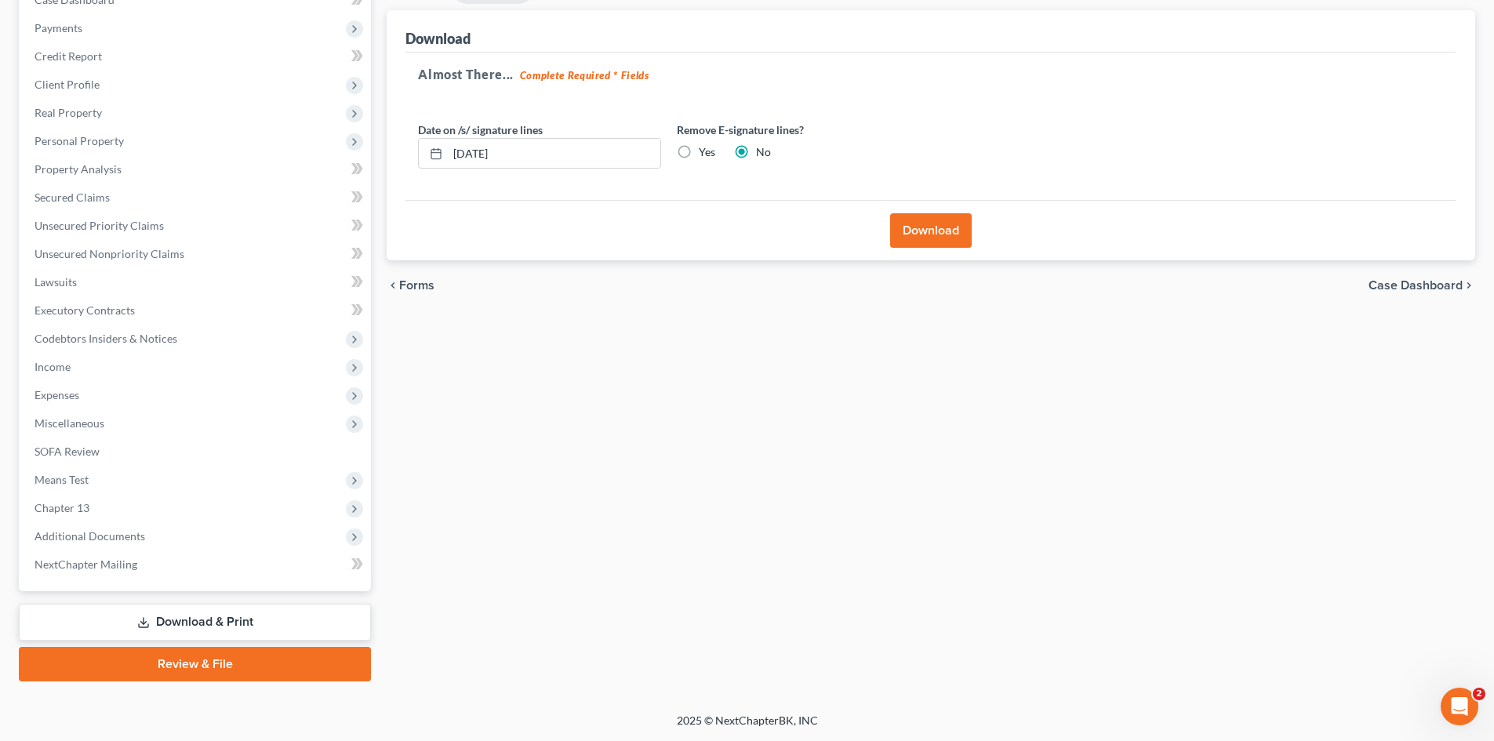
scroll to position [177, 0]
drag, startPoint x: 523, startPoint y: 158, endPoint x: 400, endPoint y: 171, distance: 123.9
click at [400, 171] on div "Download Almost There... Complete Required * Fields Date on /s/ signature lines…" at bounding box center [931, 135] width 1089 height 251
click at [702, 147] on label "Yes" at bounding box center [707, 152] width 16 height 16
click at [705, 147] on input "Yes" at bounding box center [710, 149] width 10 height 10
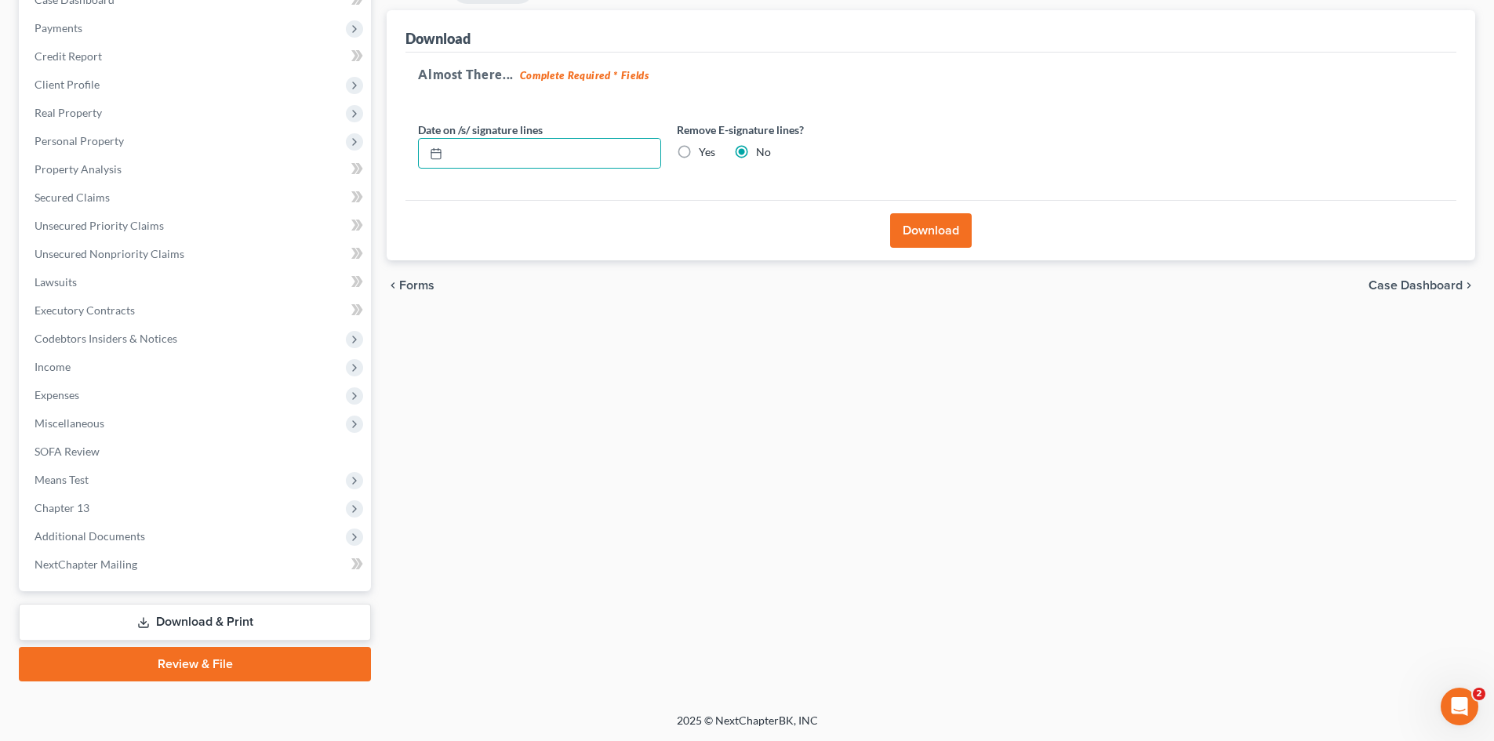
radio input "true"
radio input "false"
click at [912, 224] on button "Download" at bounding box center [931, 230] width 82 height 35
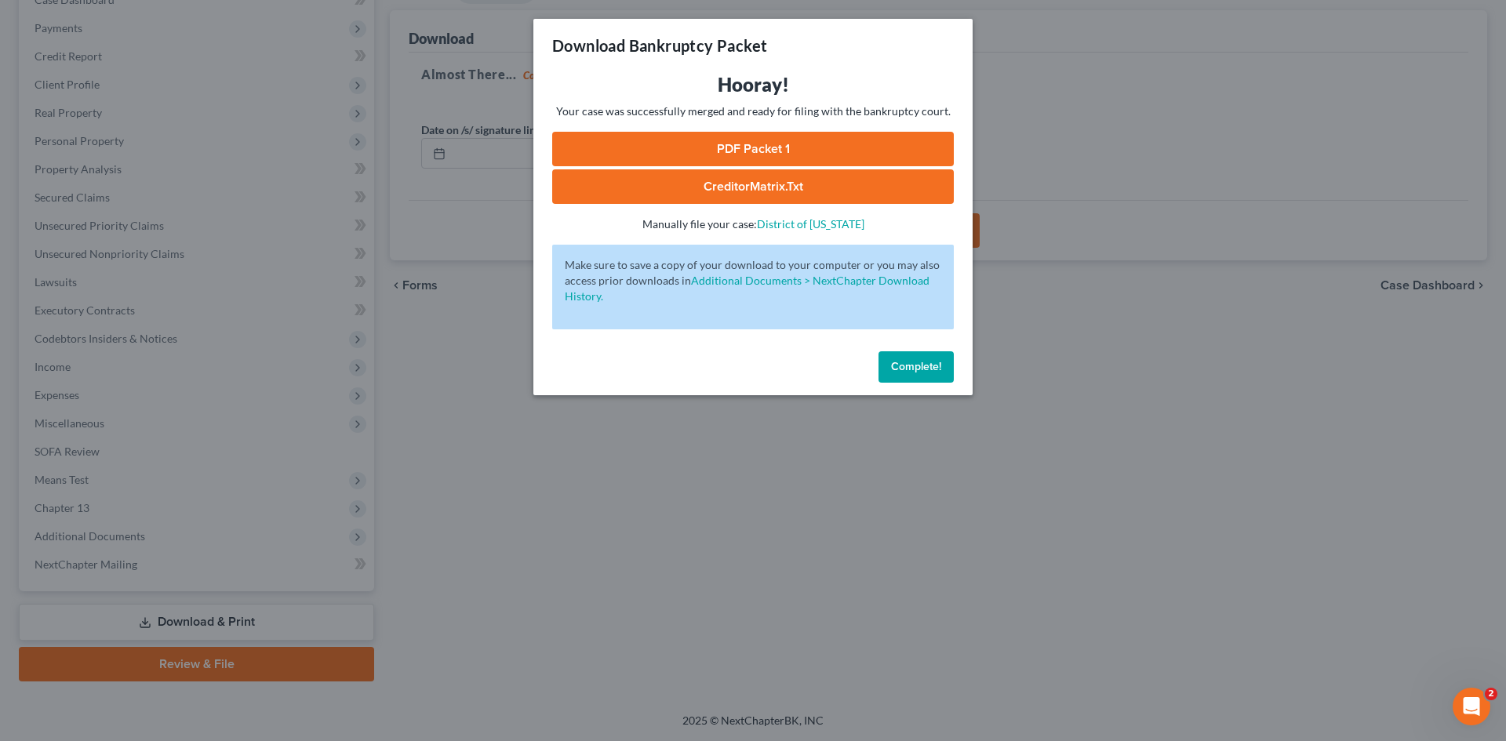
click at [736, 146] on link "PDF Packet 1" at bounding box center [753, 149] width 402 height 35
click at [916, 363] on span "Complete!" at bounding box center [916, 366] width 50 height 13
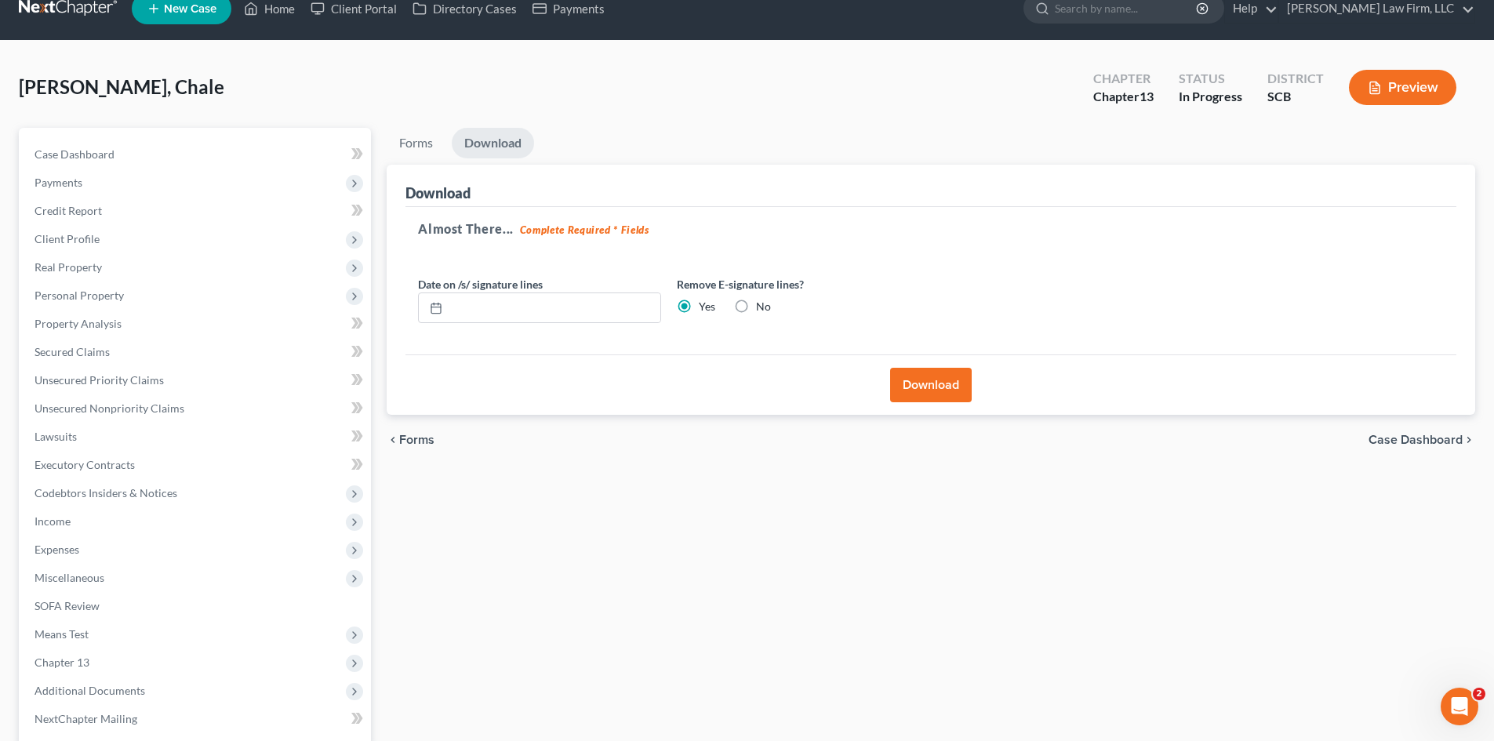
scroll to position [0, 0]
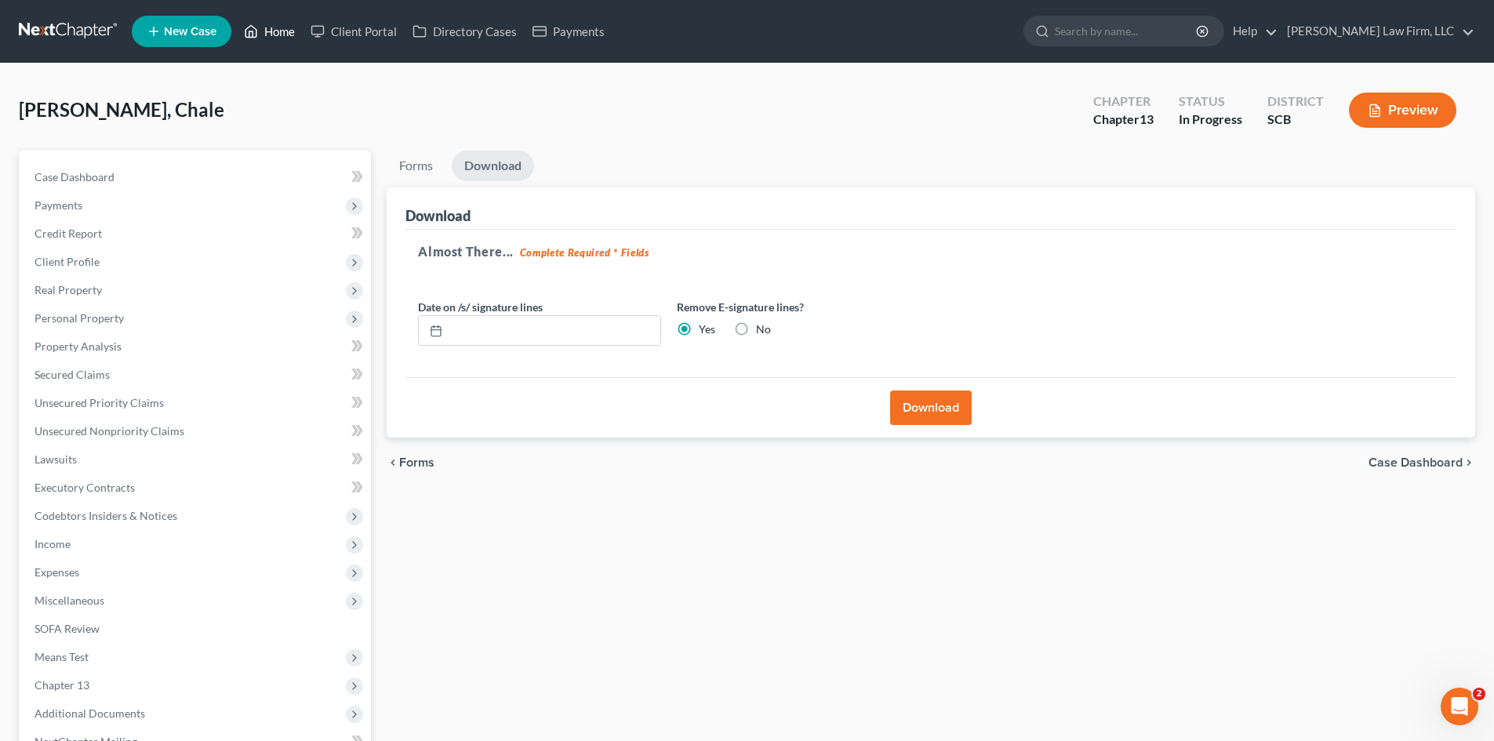
click at [265, 25] on link "Home" at bounding box center [269, 31] width 67 height 28
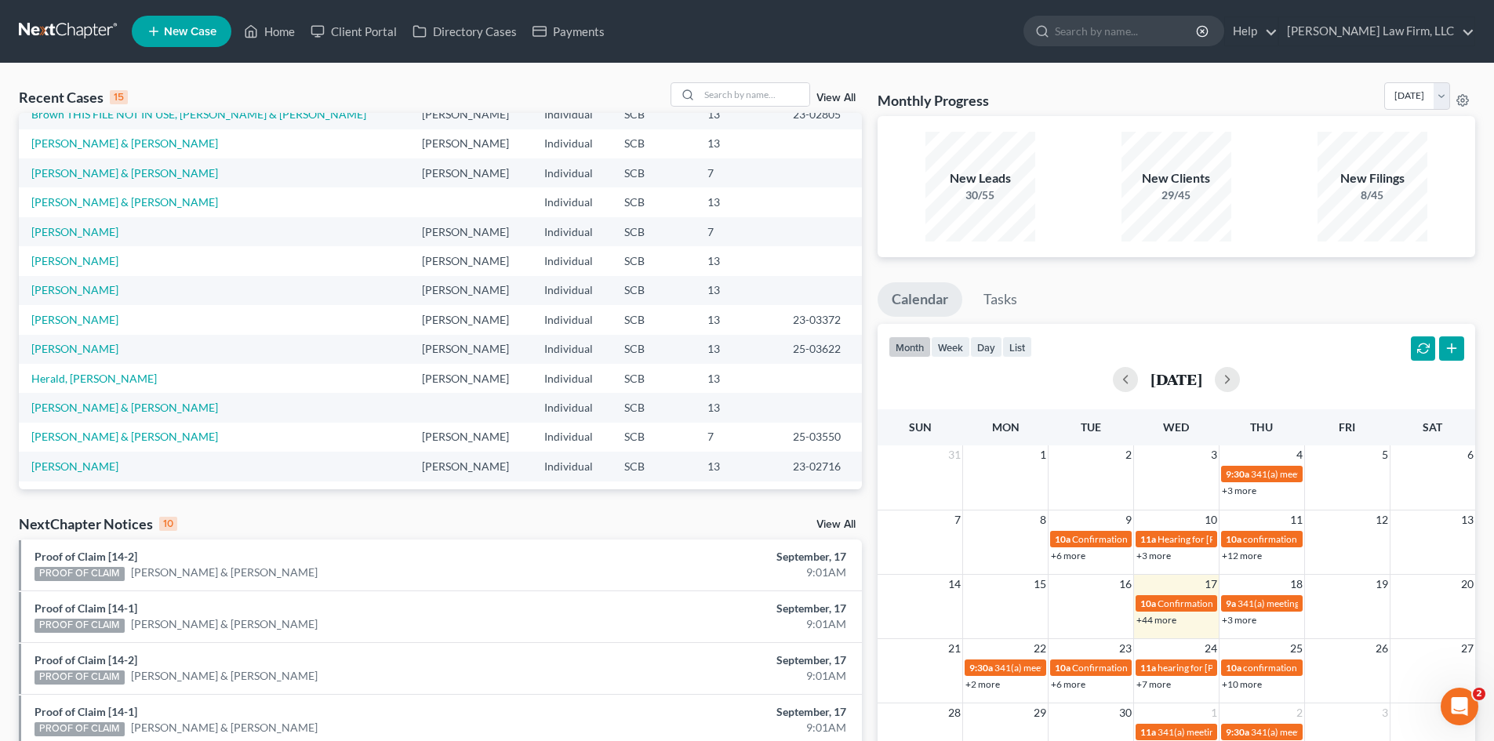
scroll to position [107, 0]
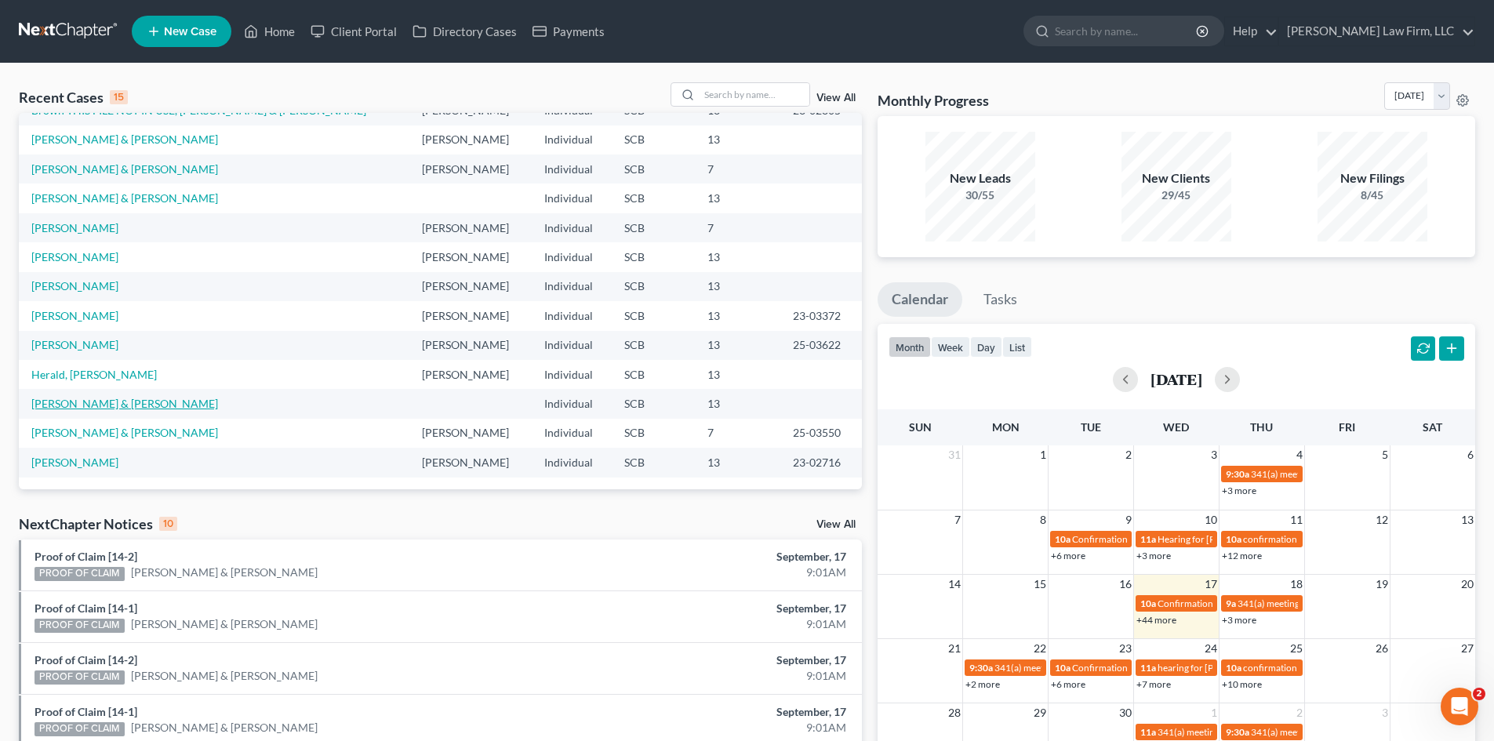
click at [136, 408] on link "Crawford, Mark & Jennifer" at bounding box center [124, 403] width 187 height 13
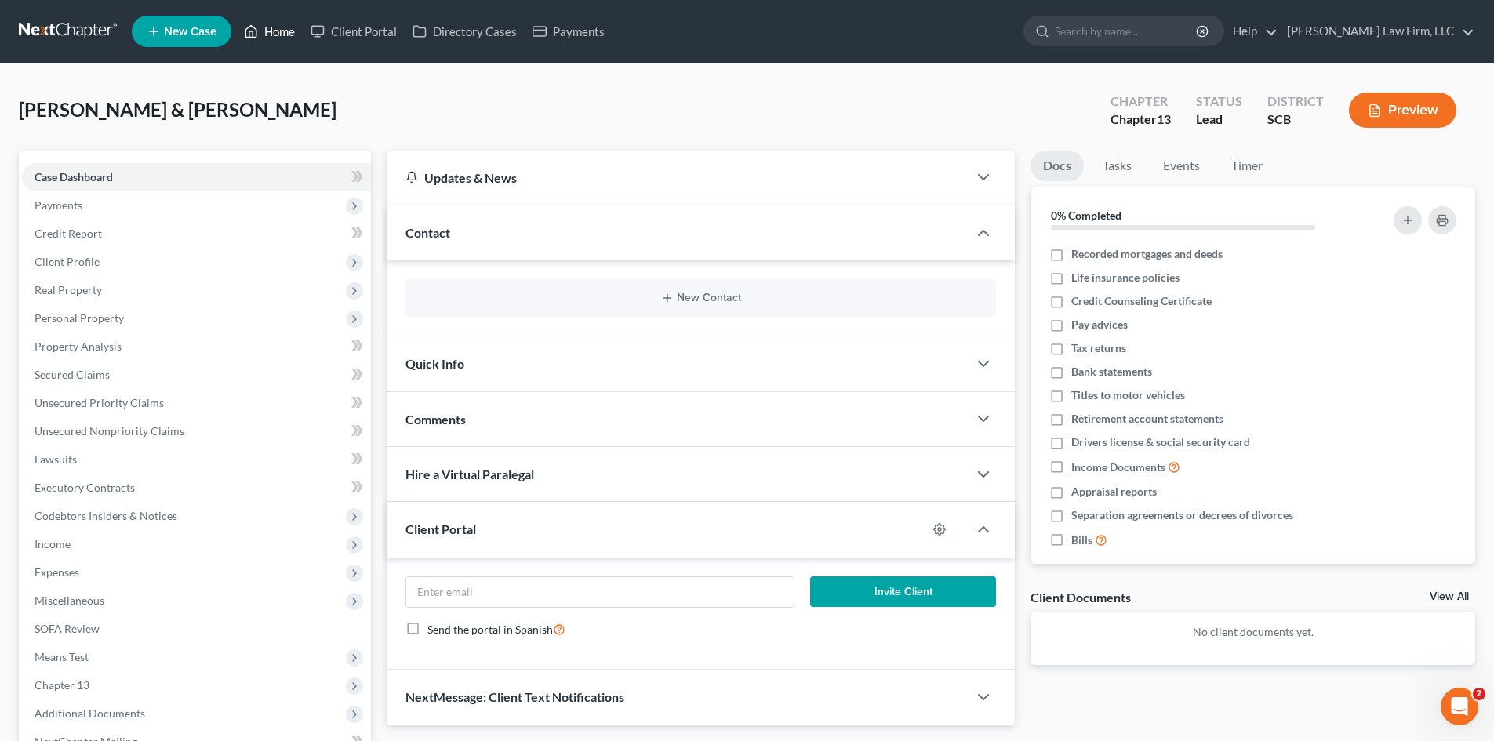
click at [275, 35] on link "Home" at bounding box center [269, 31] width 67 height 28
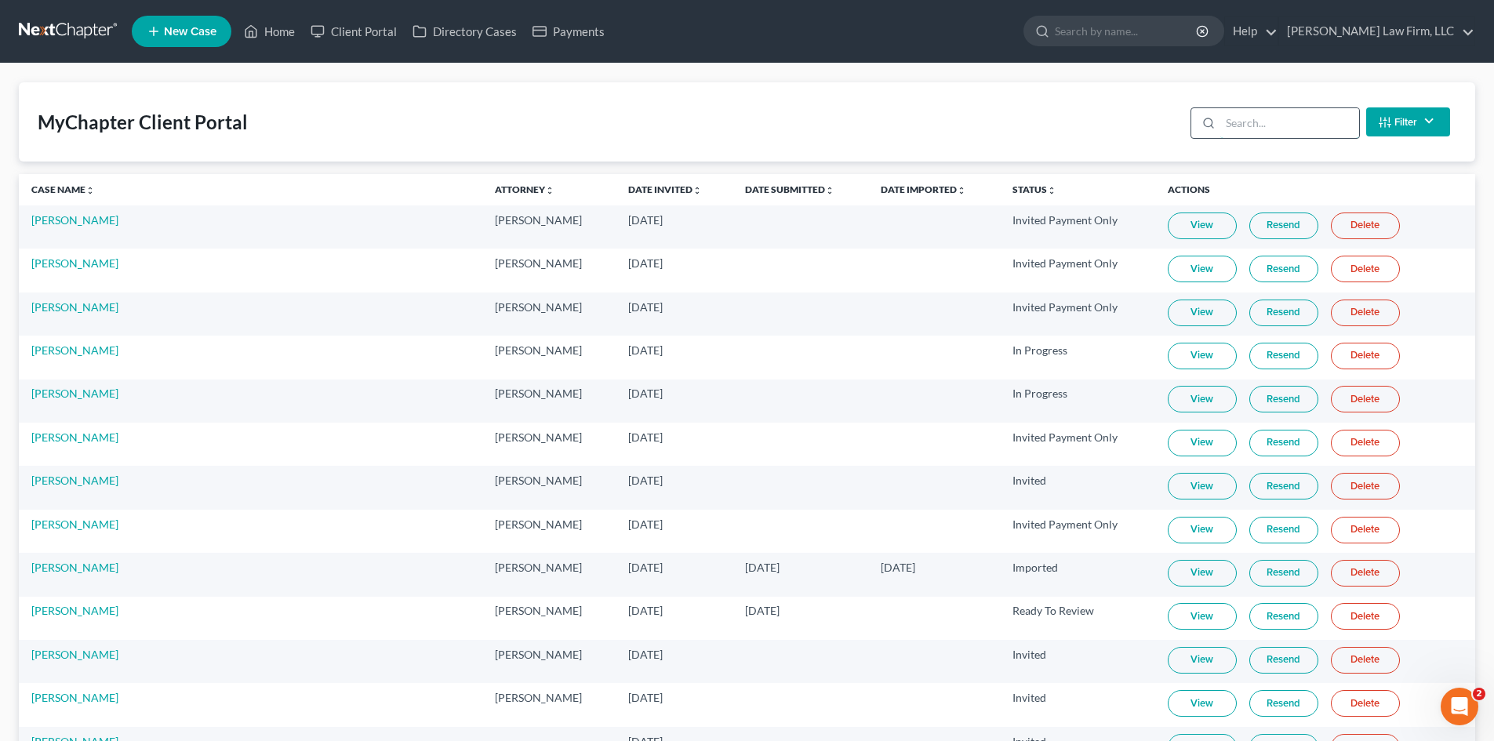
click at [1234, 122] on input "search" at bounding box center [1290, 123] width 139 height 30
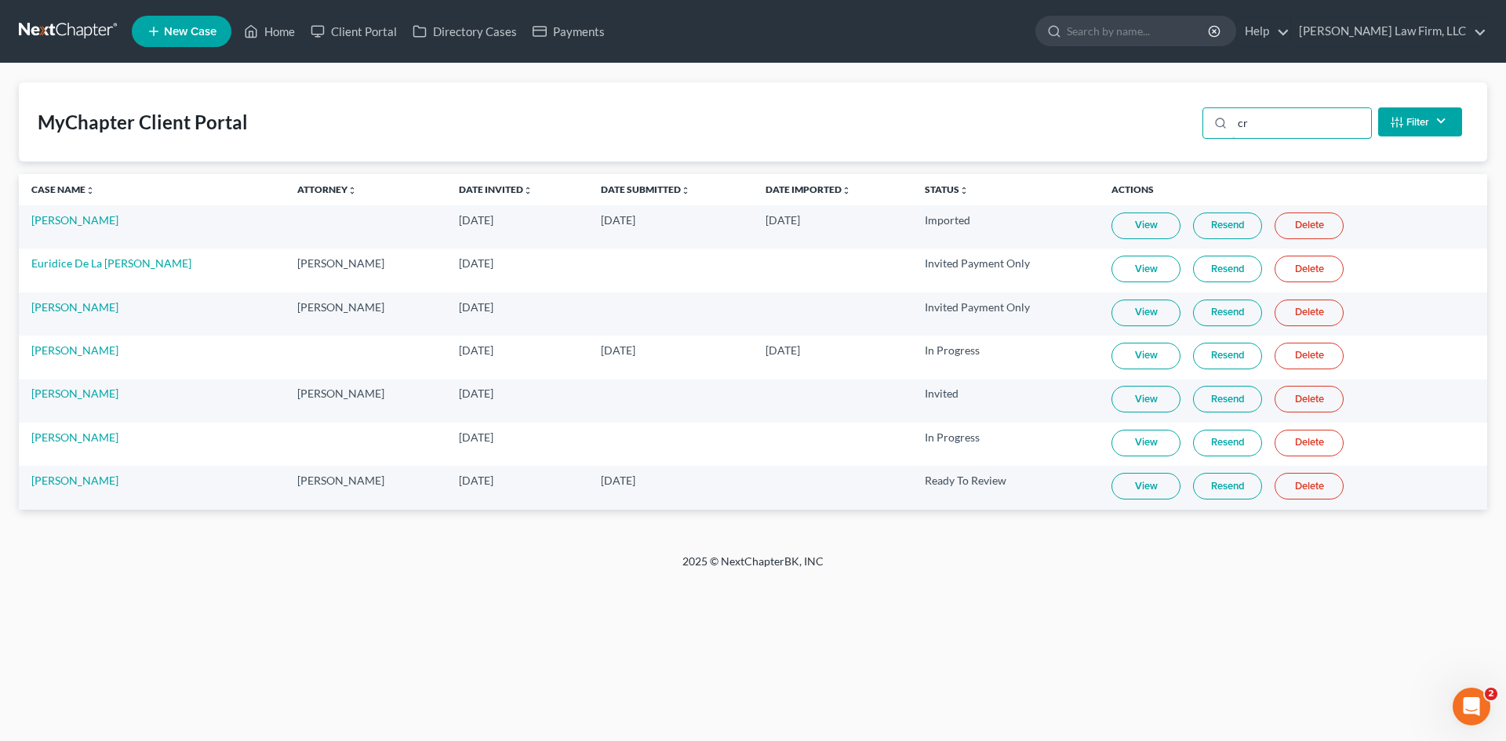
type input "cr"
click at [1117, 495] on link "View" at bounding box center [1146, 486] width 69 height 27
click at [1112, 449] on link "View" at bounding box center [1146, 443] width 69 height 27
click at [1112, 492] on link "View" at bounding box center [1146, 486] width 69 height 27
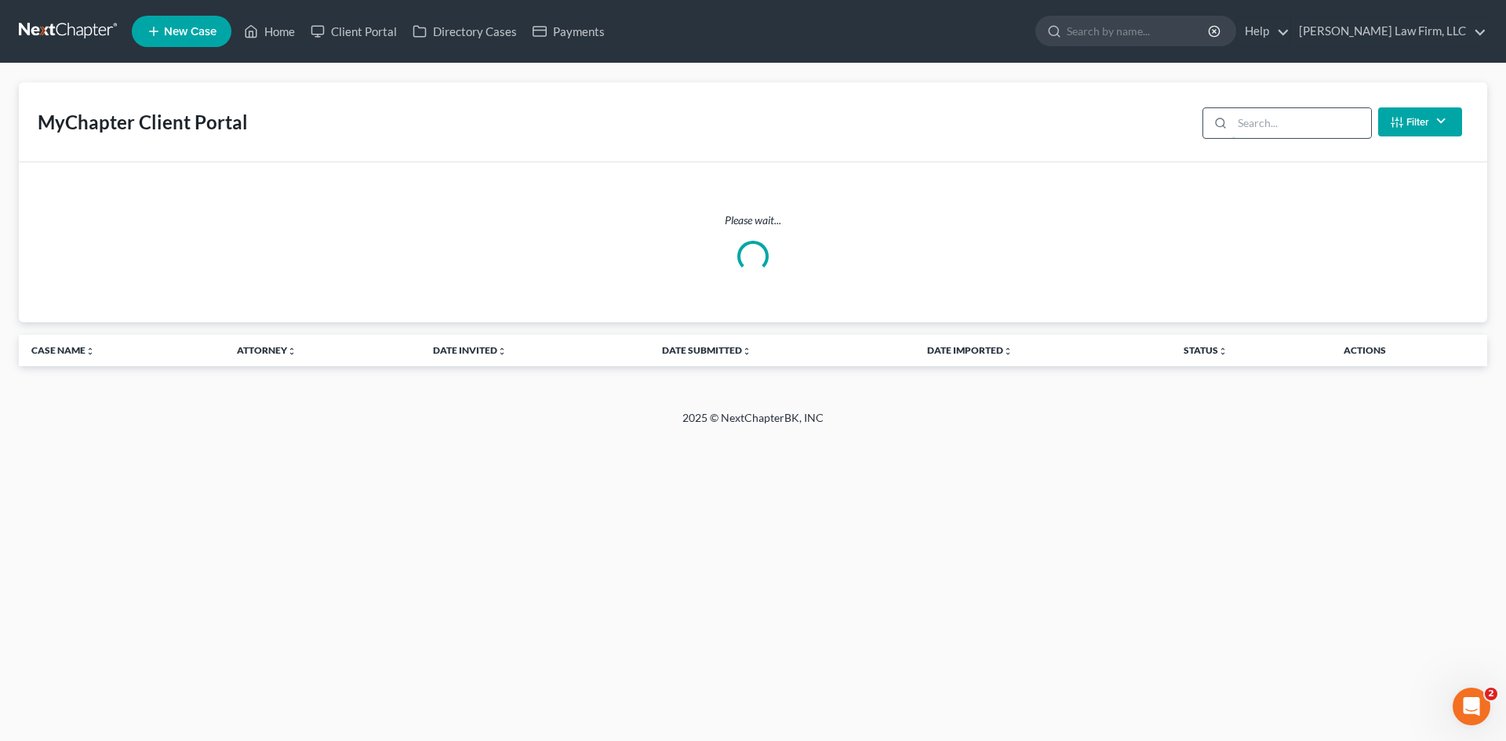
click at [1247, 125] on input "search" at bounding box center [1301, 123] width 139 height 30
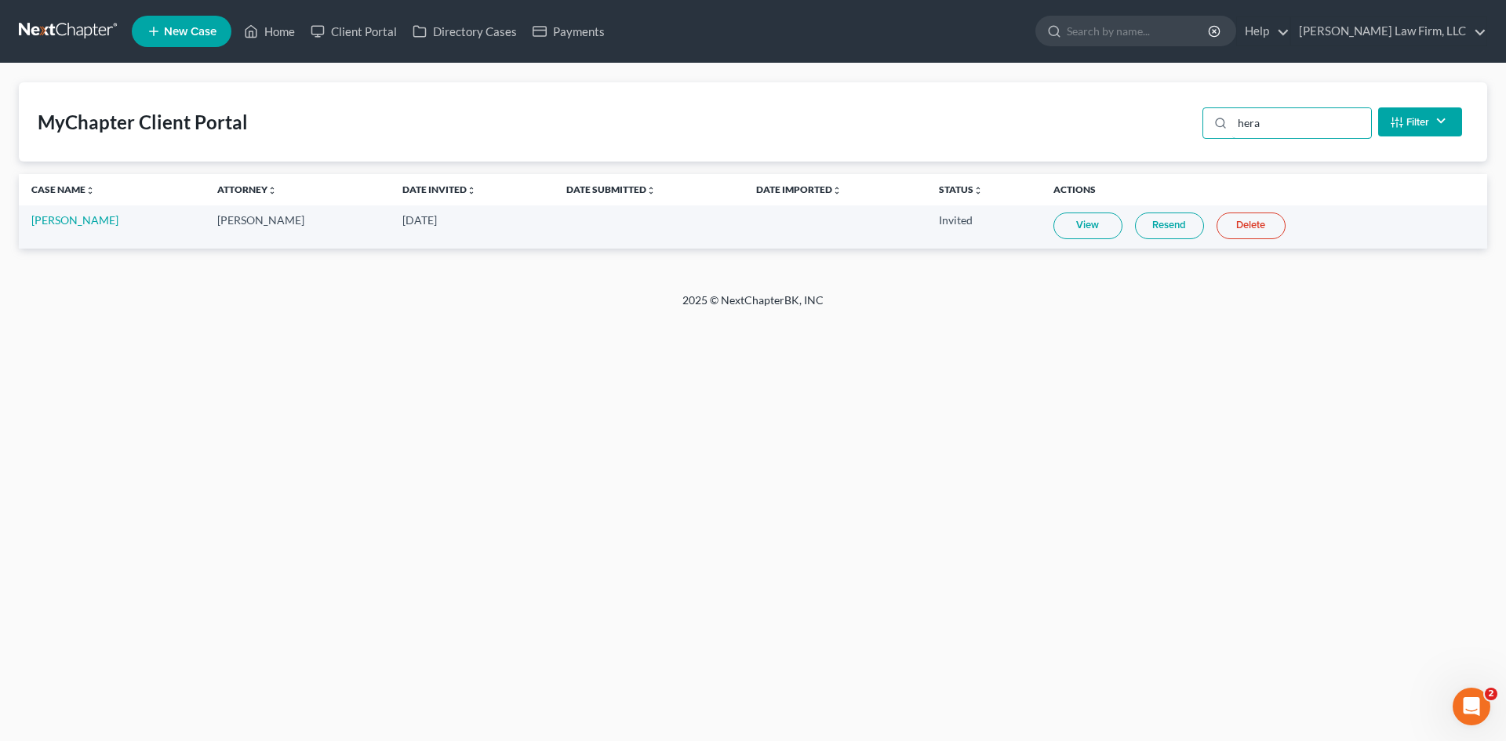
type input "hera"
click at [1060, 224] on link "View" at bounding box center [1088, 226] width 69 height 27
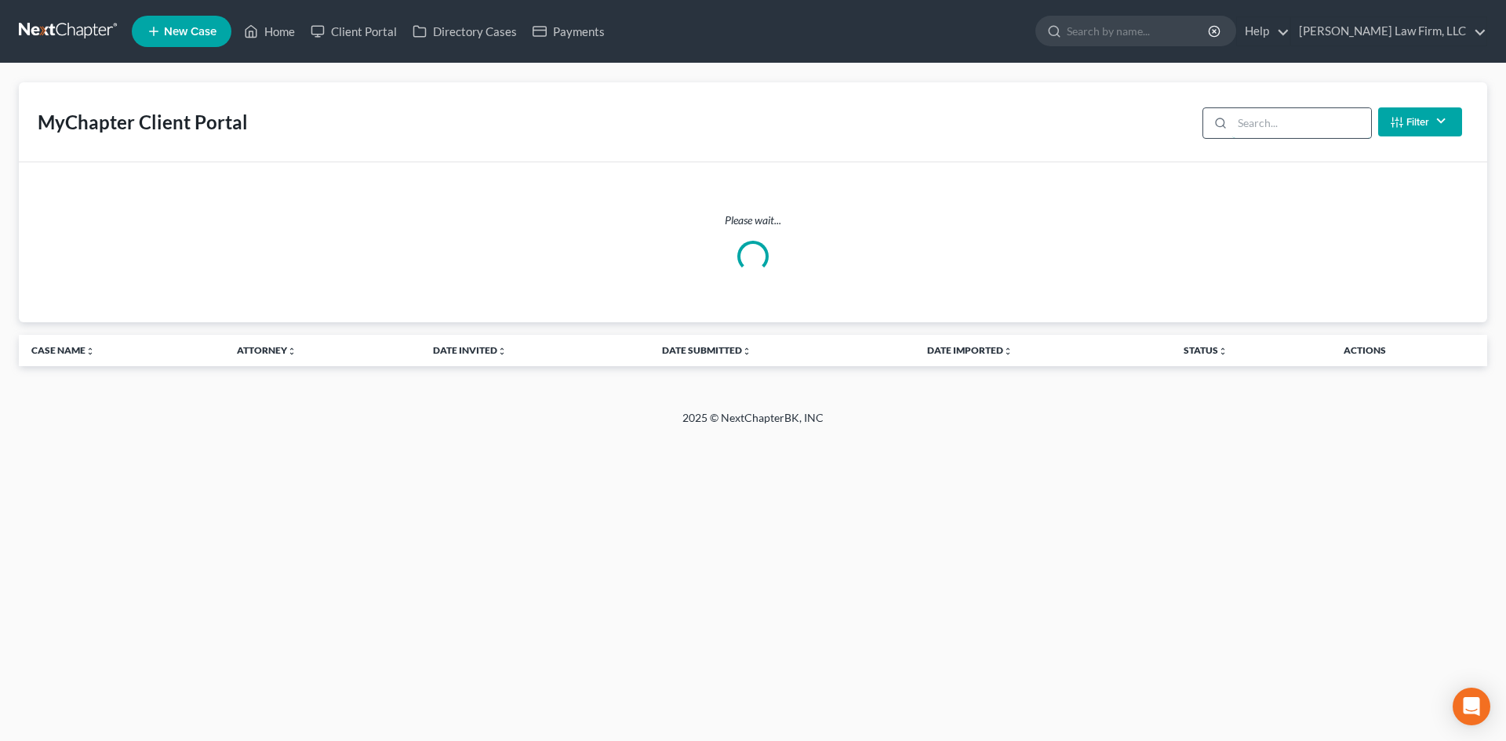
click at [1255, 111] on input "search" at bounding box center [1301, 123] width 139 height 30
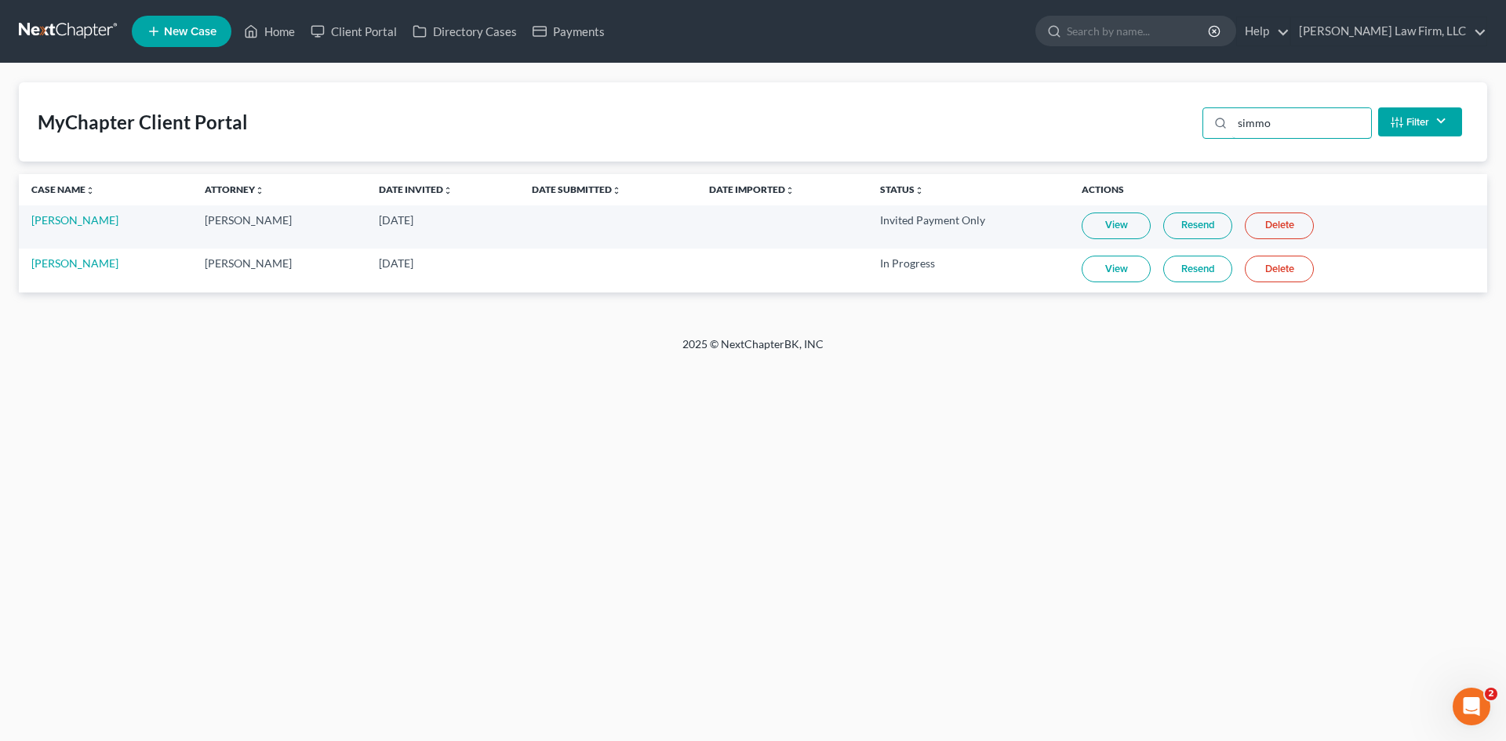
type input "simmo"
click at [1131, 276] on link "View" at bounding box center [1116, 269] width 69 height 27
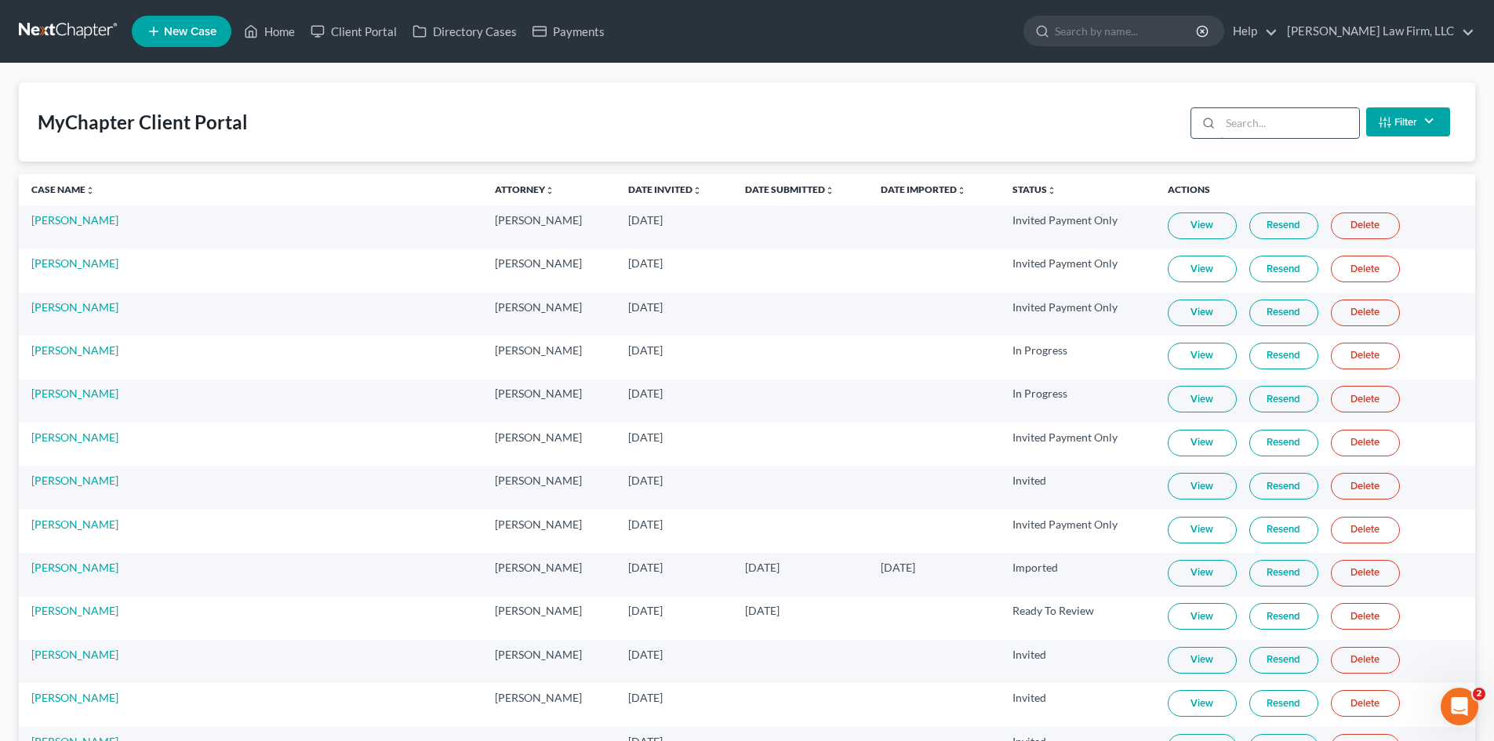
click at [1289, 122] on input "search" at bounding box center [1290, 123] width 139 height 30
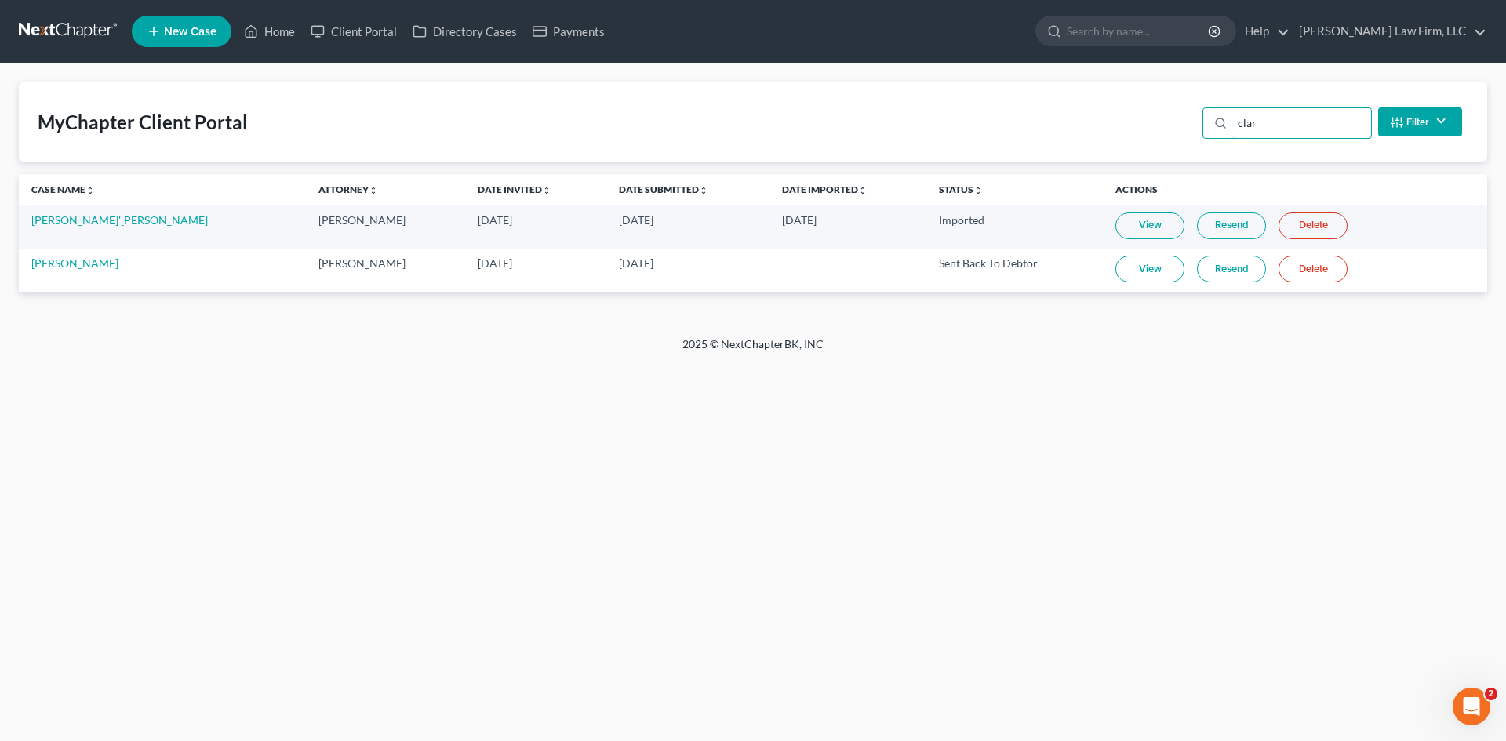
type input "clar"
click at [1125, 275] on link "View" at bounding box center [1149, 269] width 69 height 27
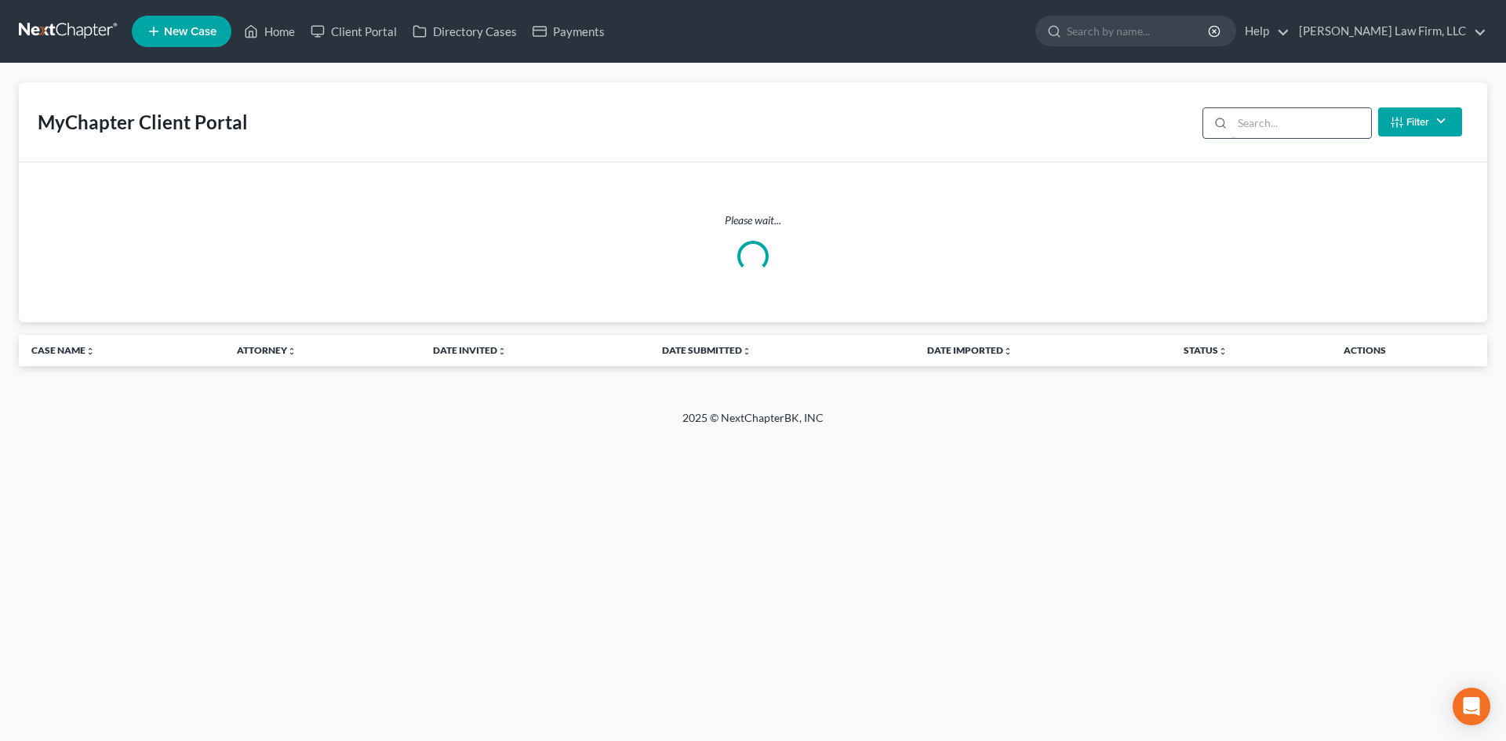
click at [1252, 124] on input "search" at bounding box center [1301, 123] width 139 height 30
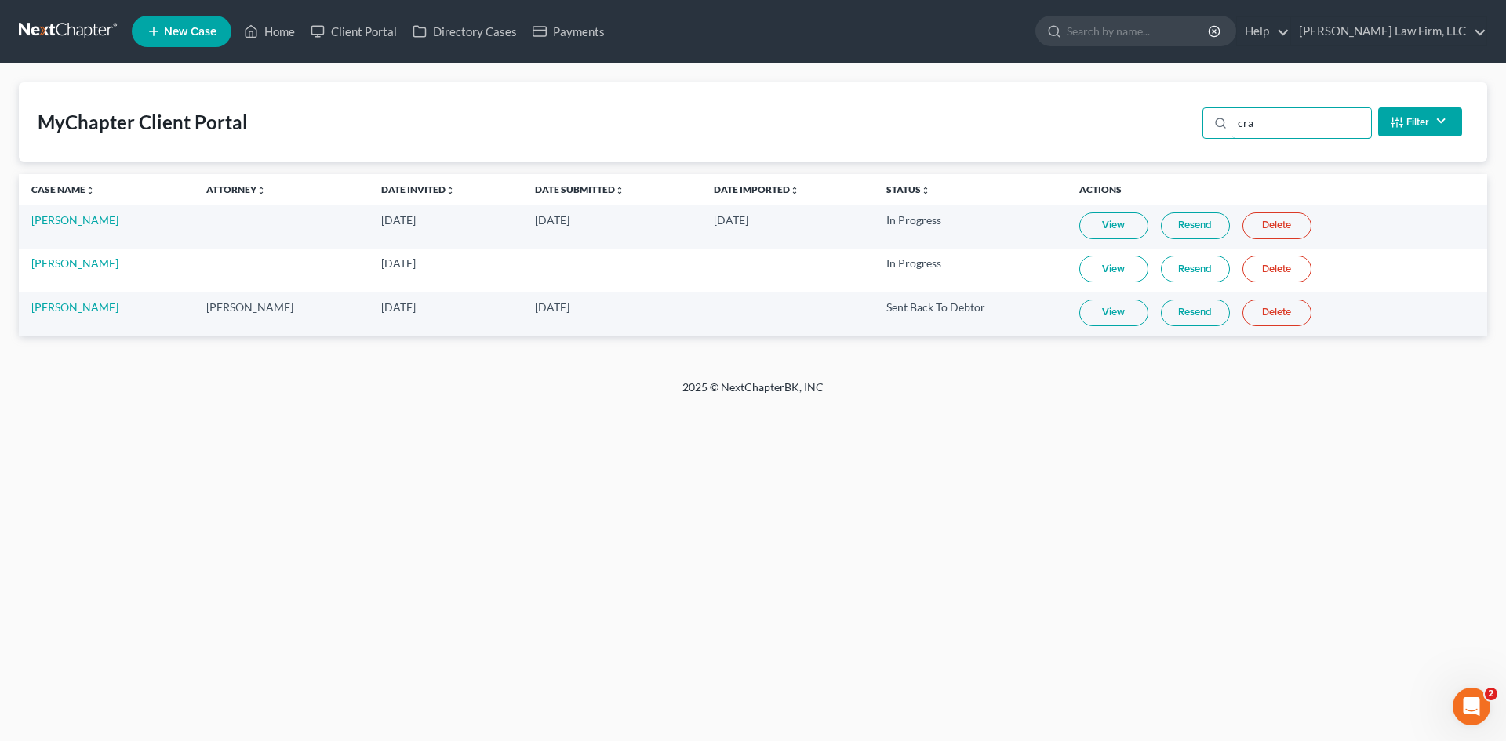
type input "cra"
click at [1138, 311] on link "View" at bounding box center [1113, 313] width 69 height 27
click at [1115, 271] on link "View" at bounding box center [1113, 269] width 69 height 27
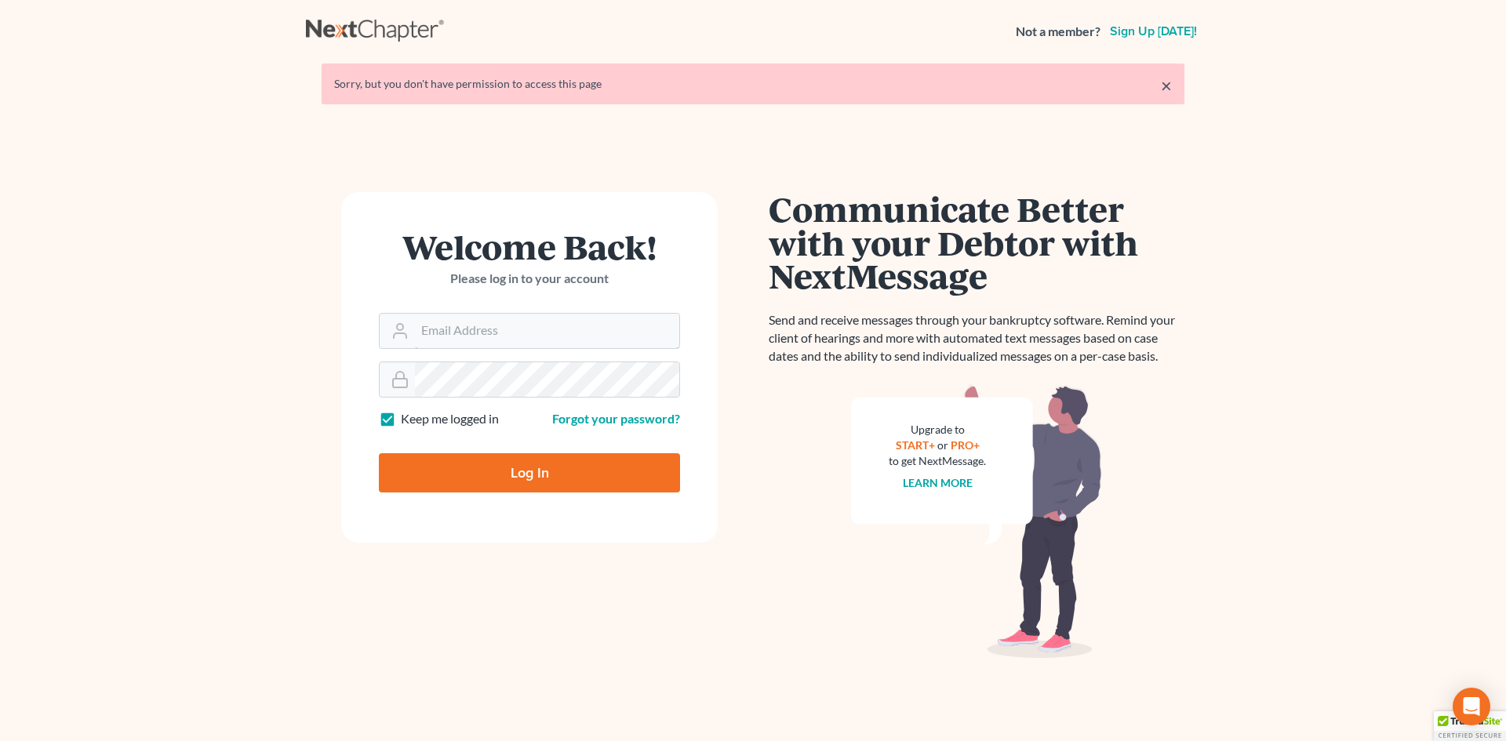
type input "[EMAIL_ADDRESS][DOMAIN_NAME]"
click at [606, 464] on input "Log In" at bounding box center [529, 472] width 301 height 39
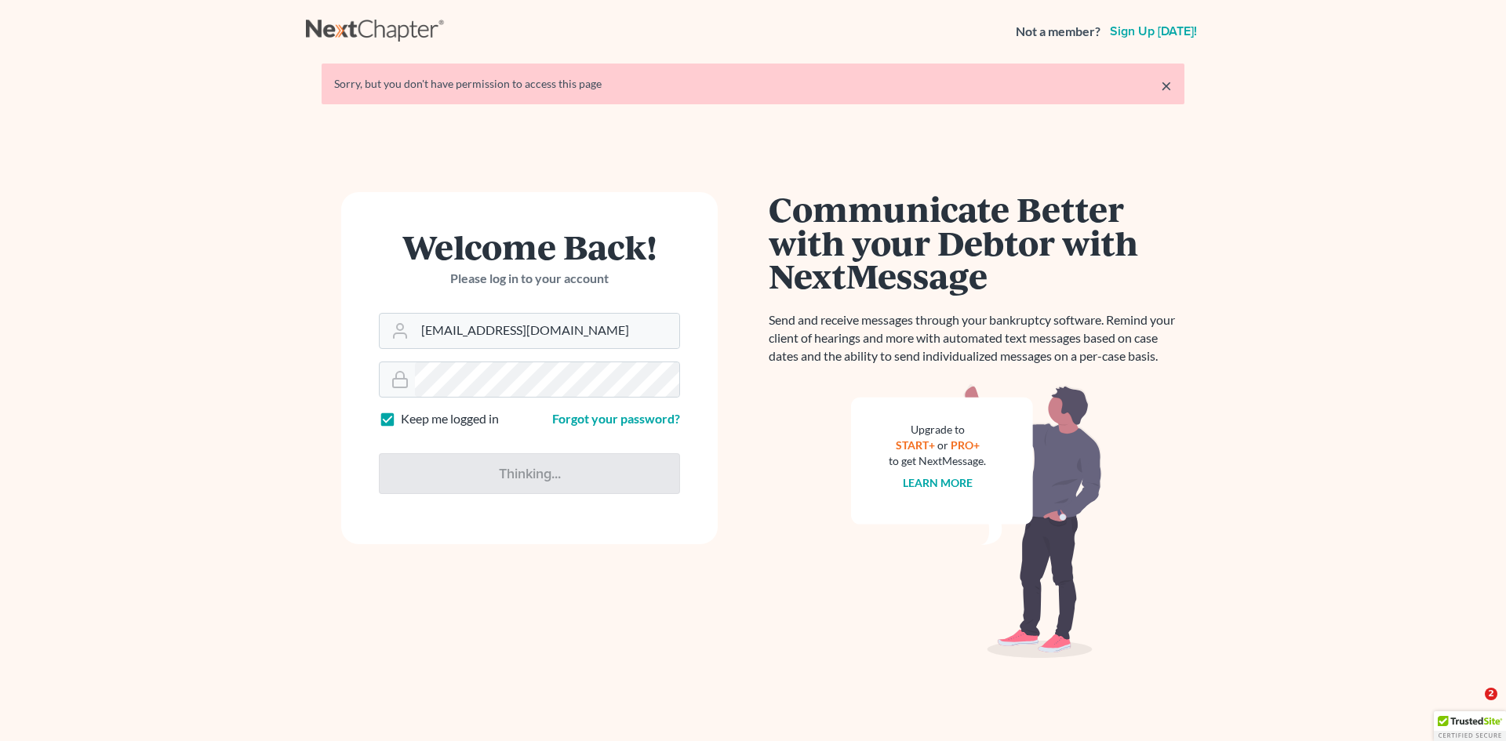
type input "Thinking..."
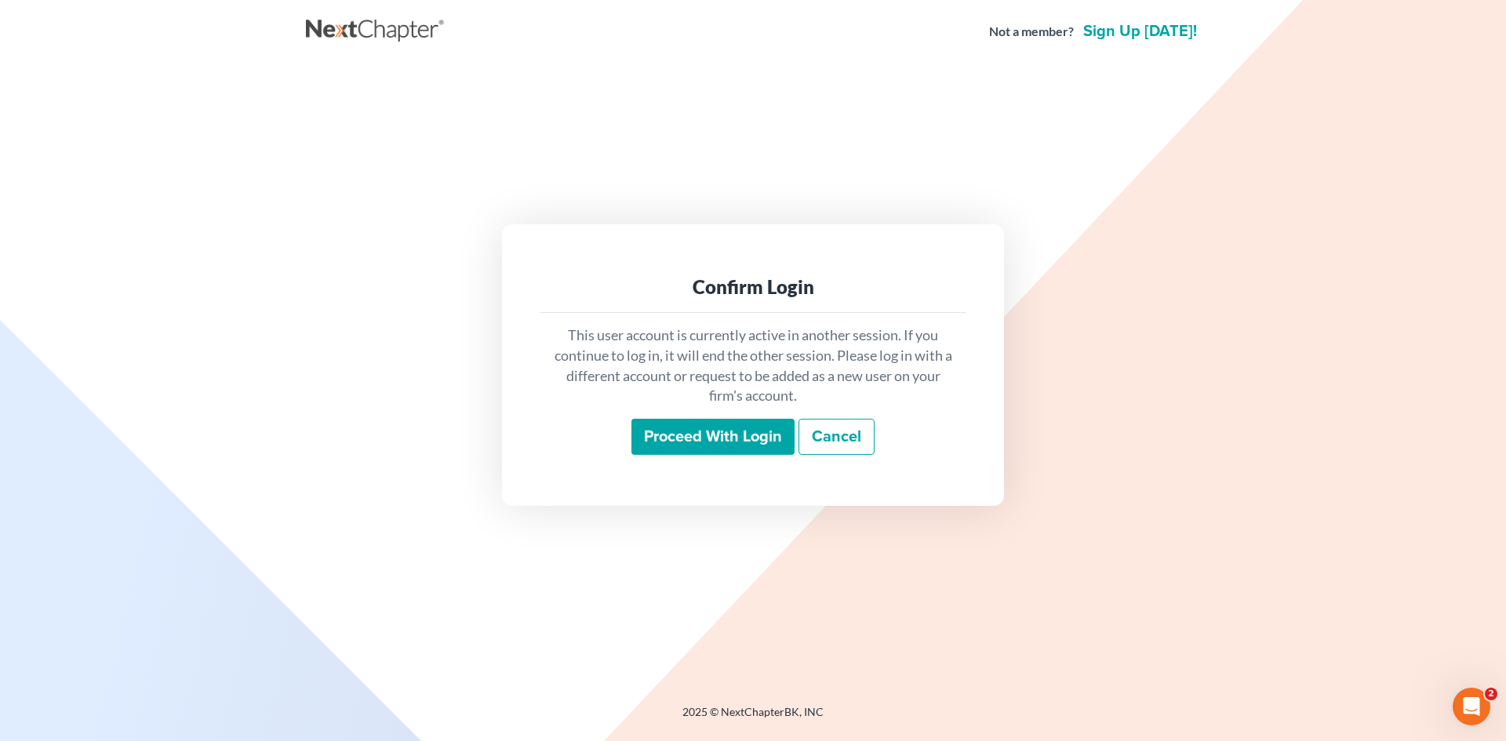
click at [682, 443] on input "Proceed with login" at bounding box center [712, 437] width 163 height 36
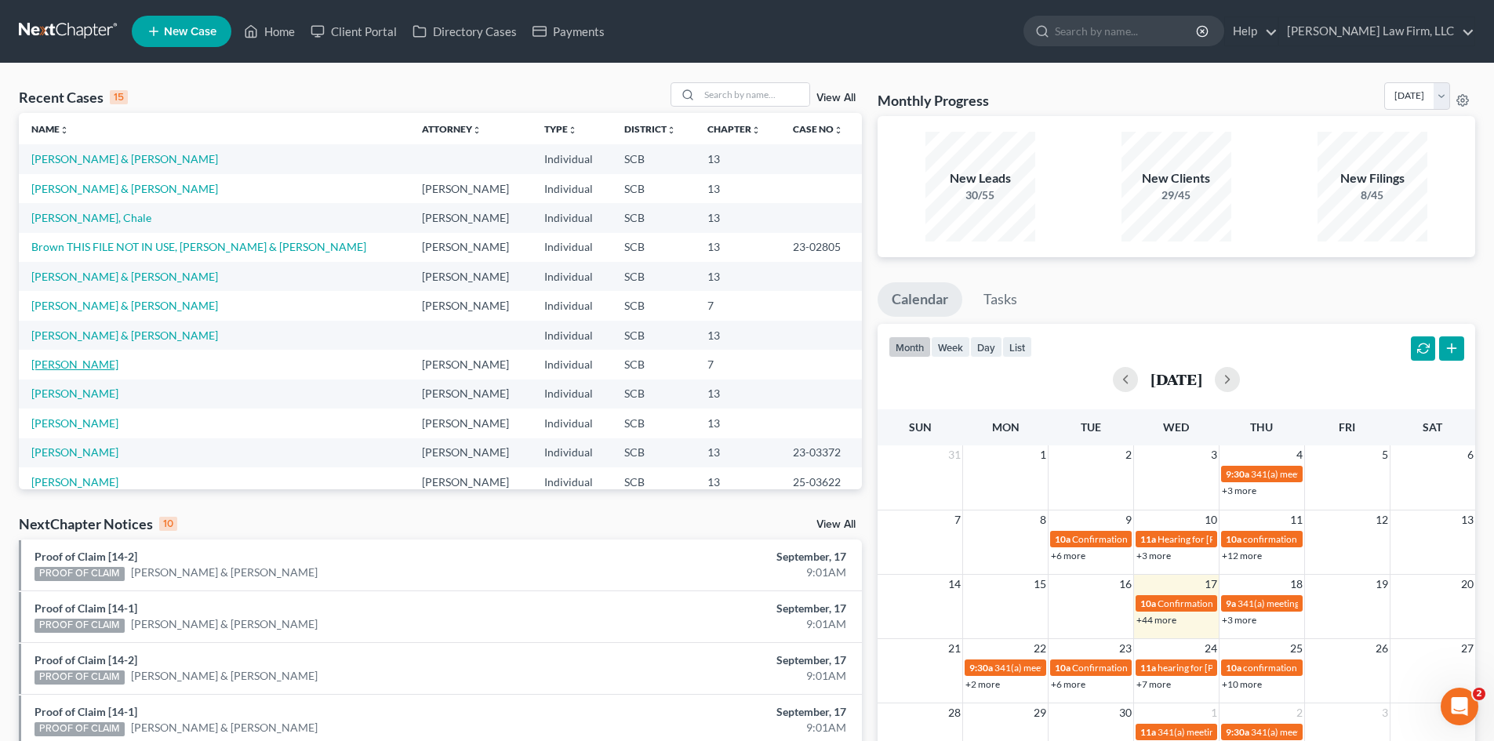
click at [114, 364] on link "Simmons, Jazzalyn" at bounding box center [74, 364] width 87 height 13
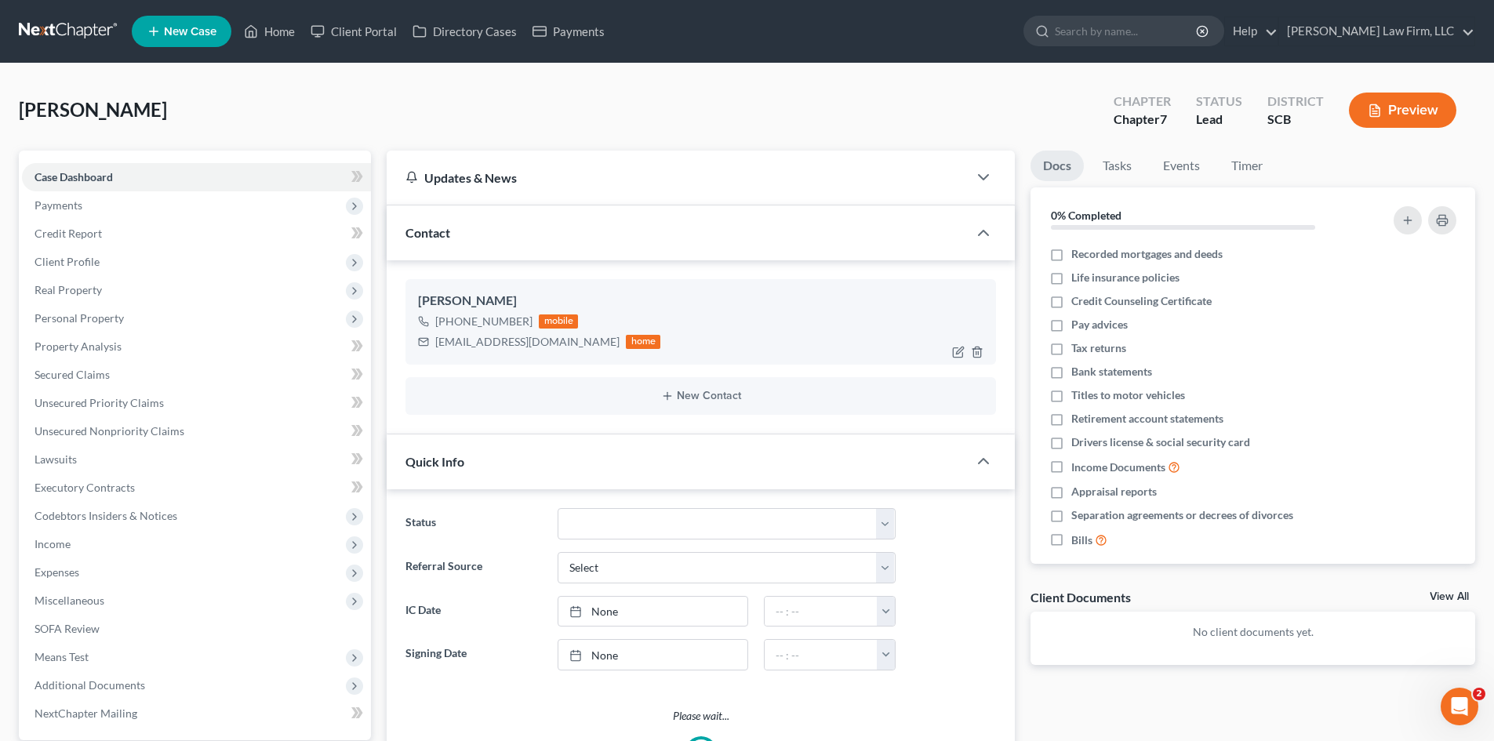
select select "0"
drag, startPoint x: 436, startPoint y: 344, endPoint x: 578, endPoint y: 348, distance: 142.0
click at [578, 348] on div "jazzalynsimmons@icloud.com home" at bounding box center [539, 342] width 242 height 20
copy div "jazzalynsimmons@icloud.com"
click at [282, 30] on link "Home" at bounding box center [269, 31] width 67 height 28
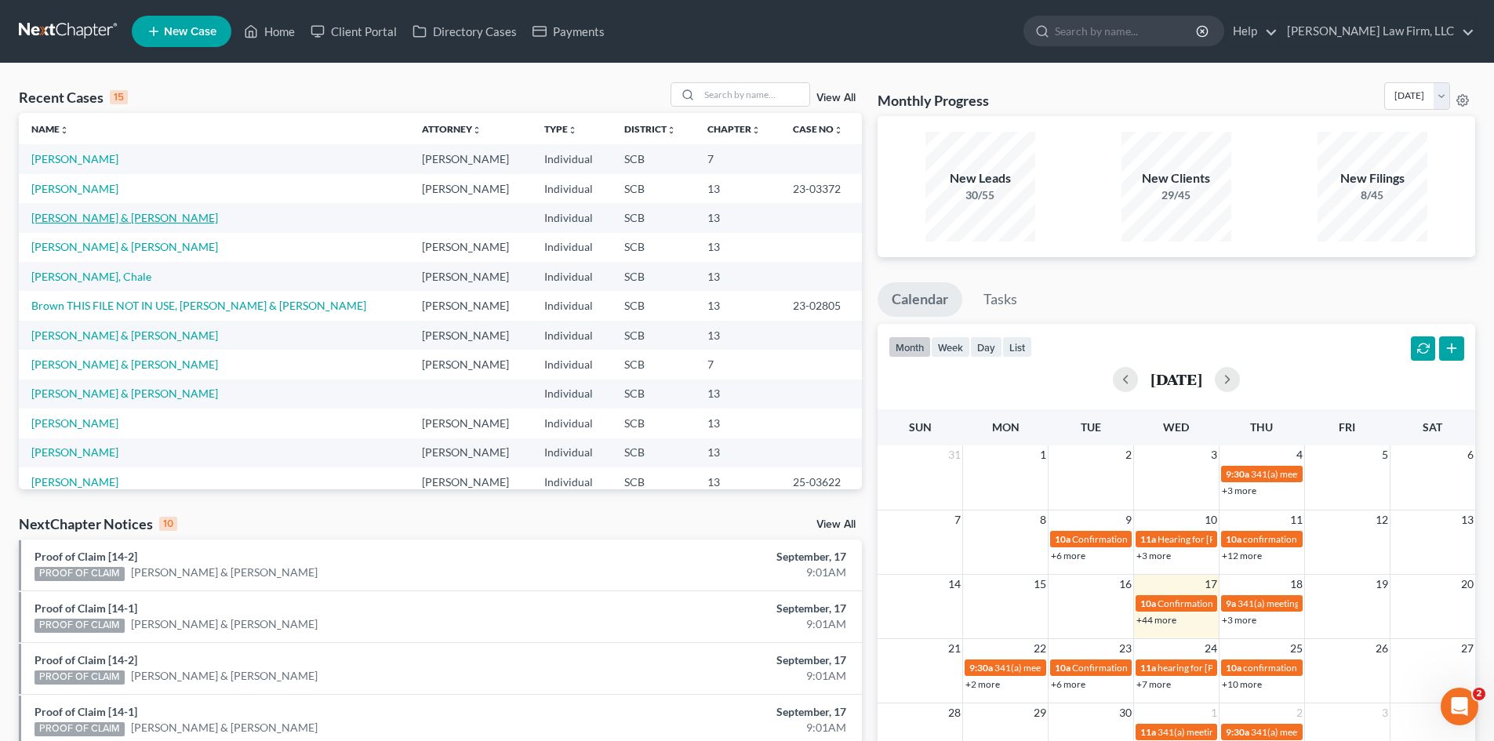
click at [147, 217] on link "Crawford, Mark & Jennifer" at bounding box center [124, 217] width 187 height 13
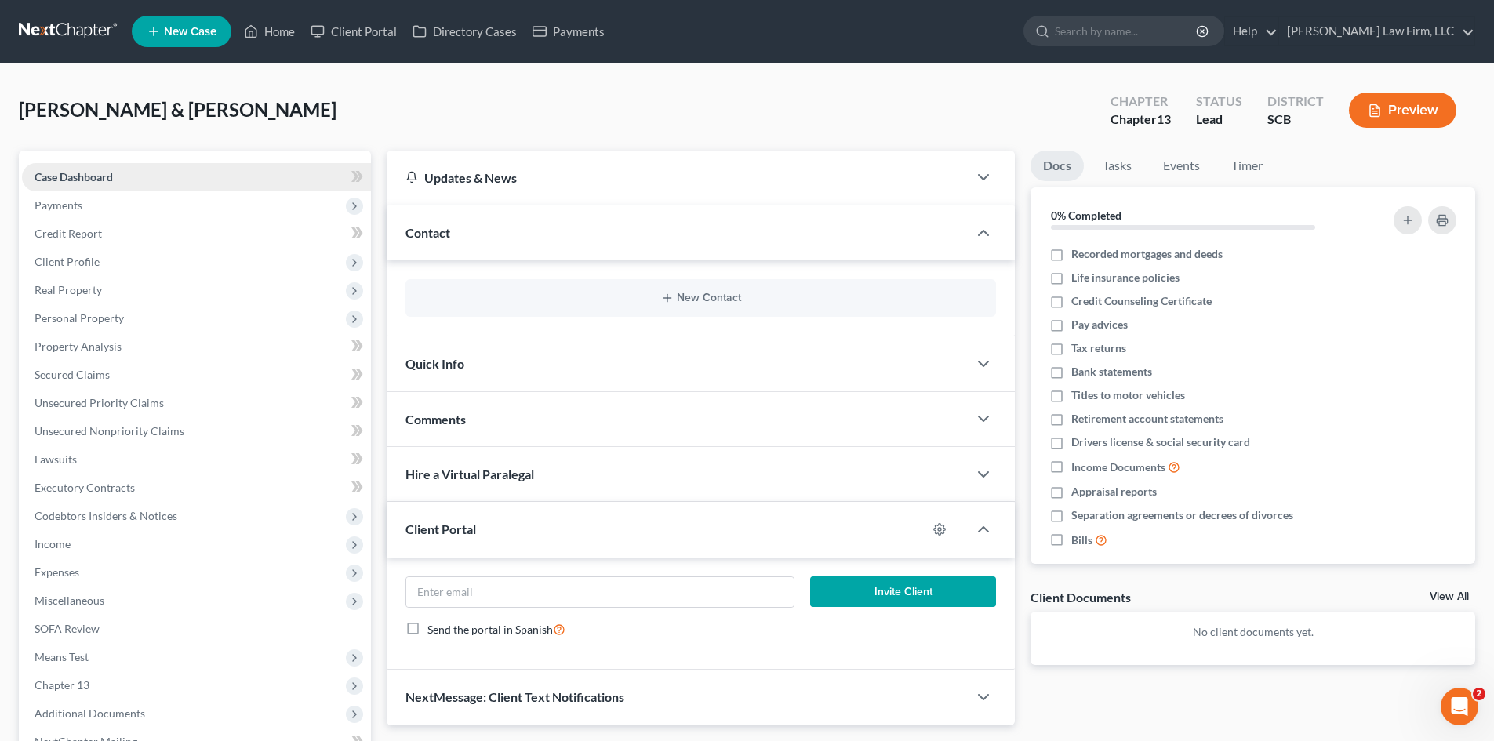
click at [97, 179] on span "Case Dashboard" at bounding box center [74, 176] width 78 height 13
click at [279, 40] on link "Home" at bounding box center [269, 31] width 67 height 28
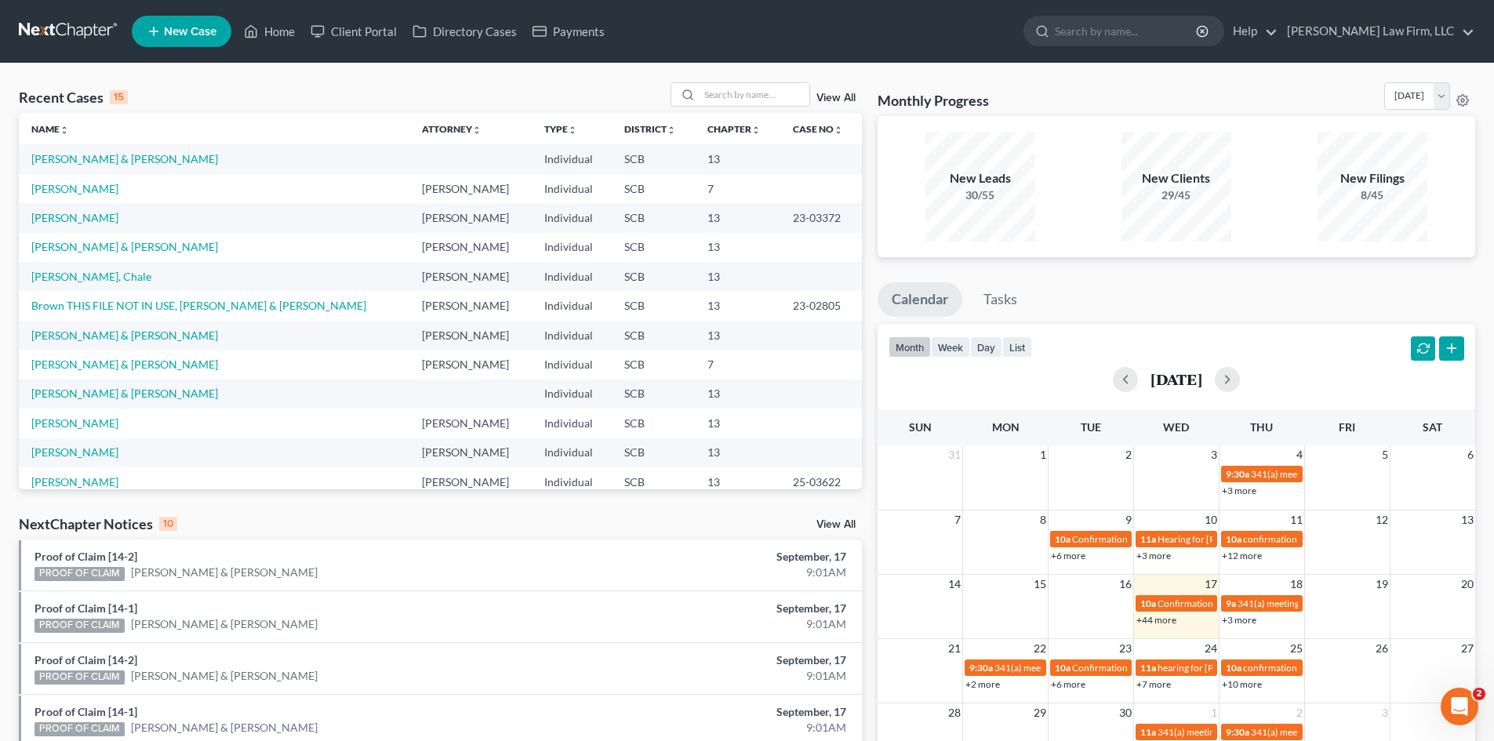
click at [762, 39] on ul "New Case Home Client Portal Directory Cases Payments - No Result - See all resu…" at bounding box center [804, 31] width 1344 height 41
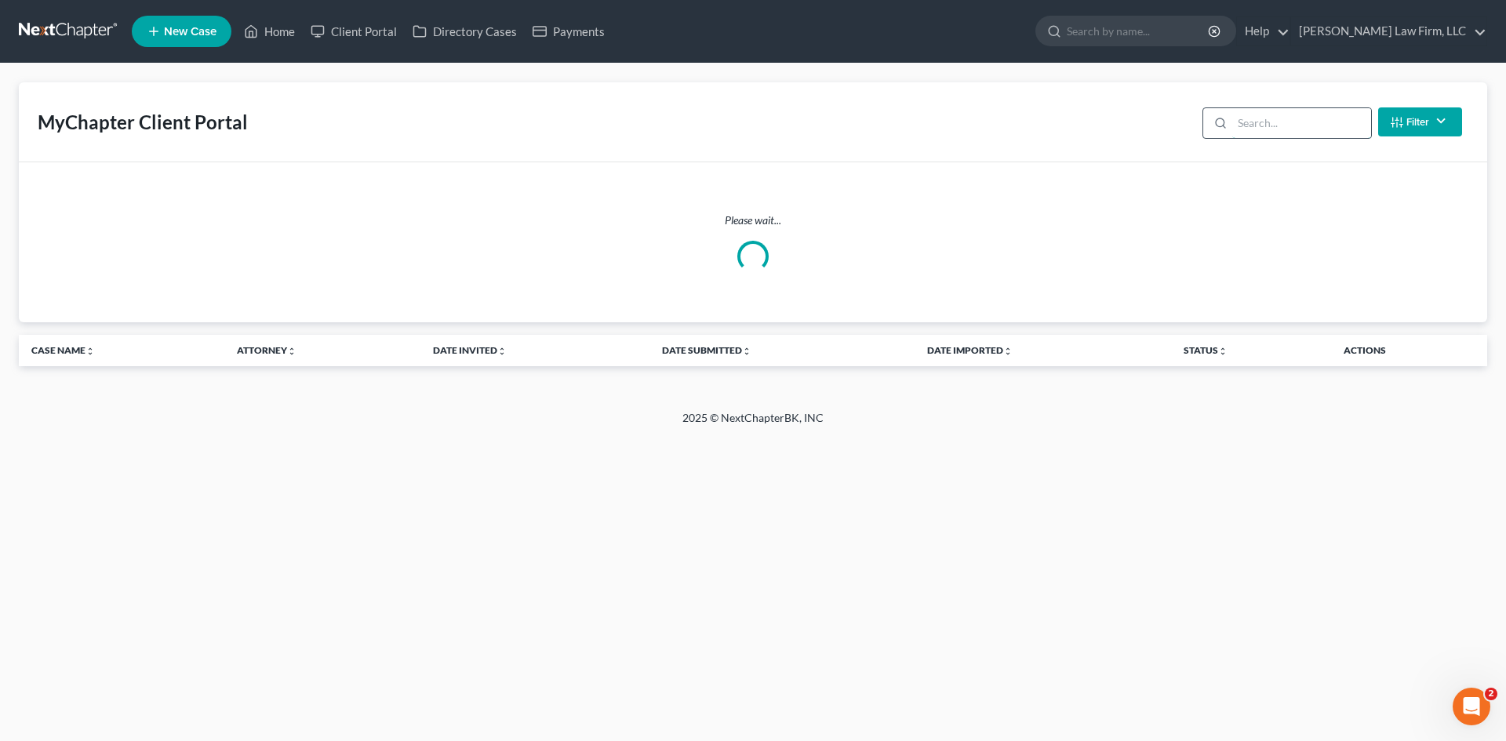
click at [1263, 129] on input "search" at bounding box center [1301, 123] width 139 height 30
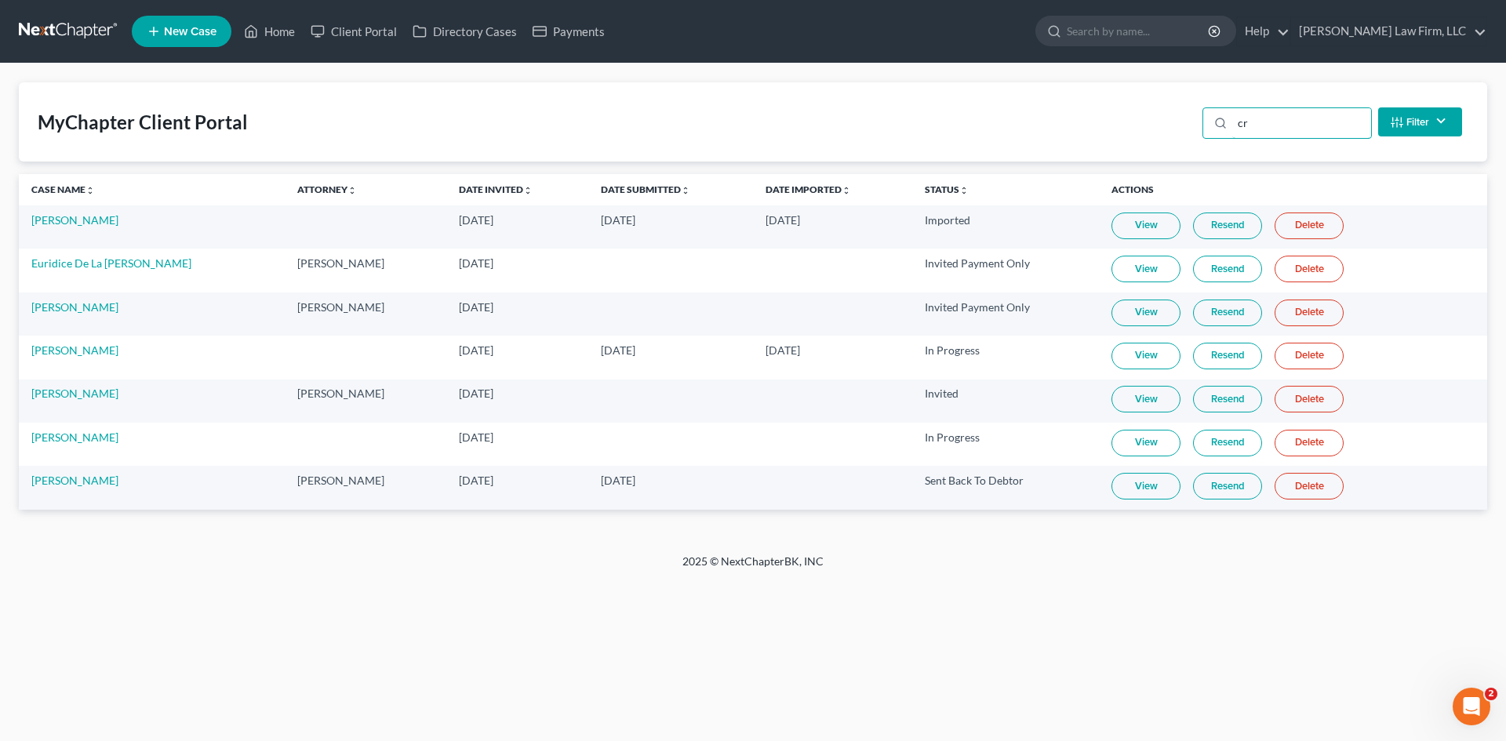
type input "cr"
click at [1140, 483] on link "View" at bounding box center [1146, 486] width 69 height 27
click at [1099, 446] on td "View Resend Delete" at bounding box center [1293, 444] width 388 height 43
click at [1112, 442] on link "View" at bounding box center [1146, 443] width 69 height 27
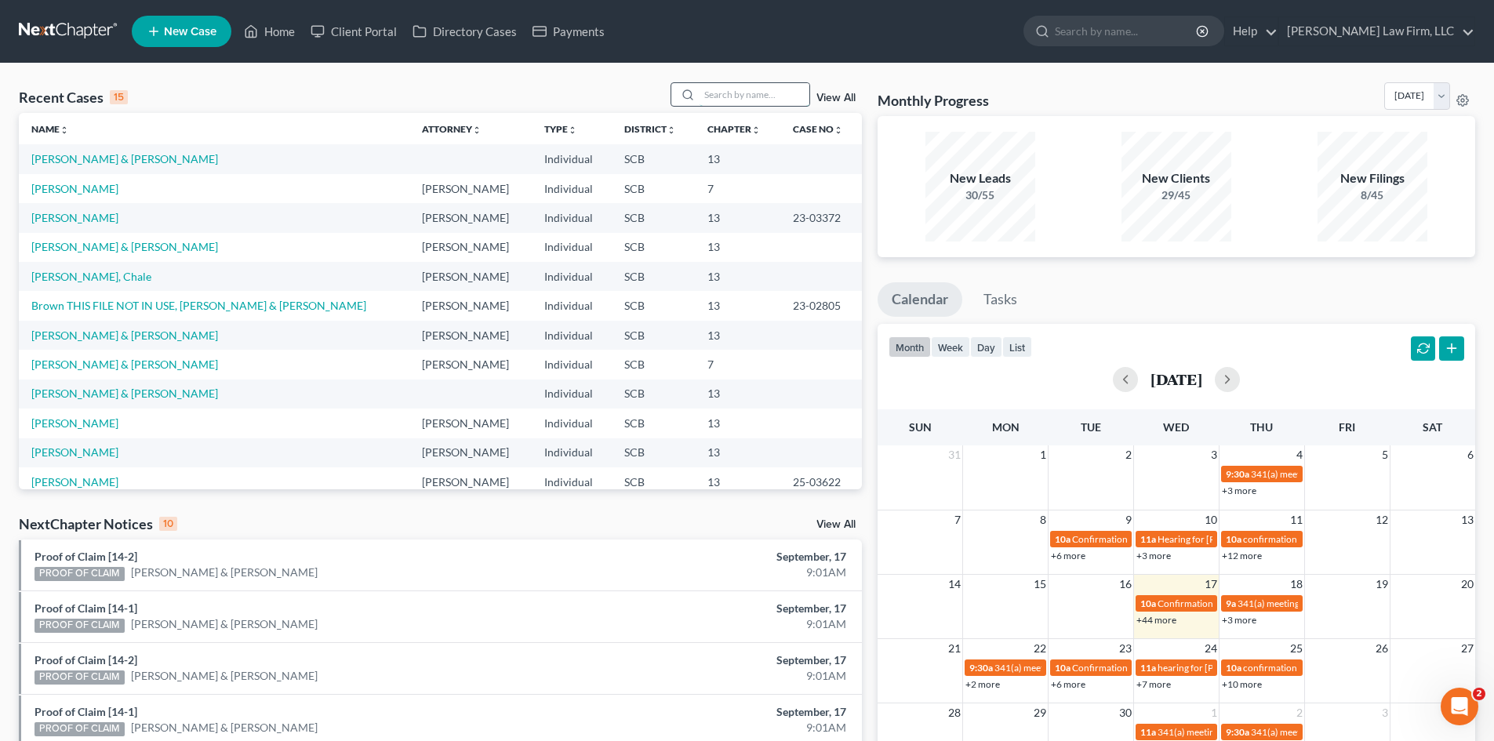
click at [705, 101] on input "search" at bounding box center [755, 94] width 110 height 23
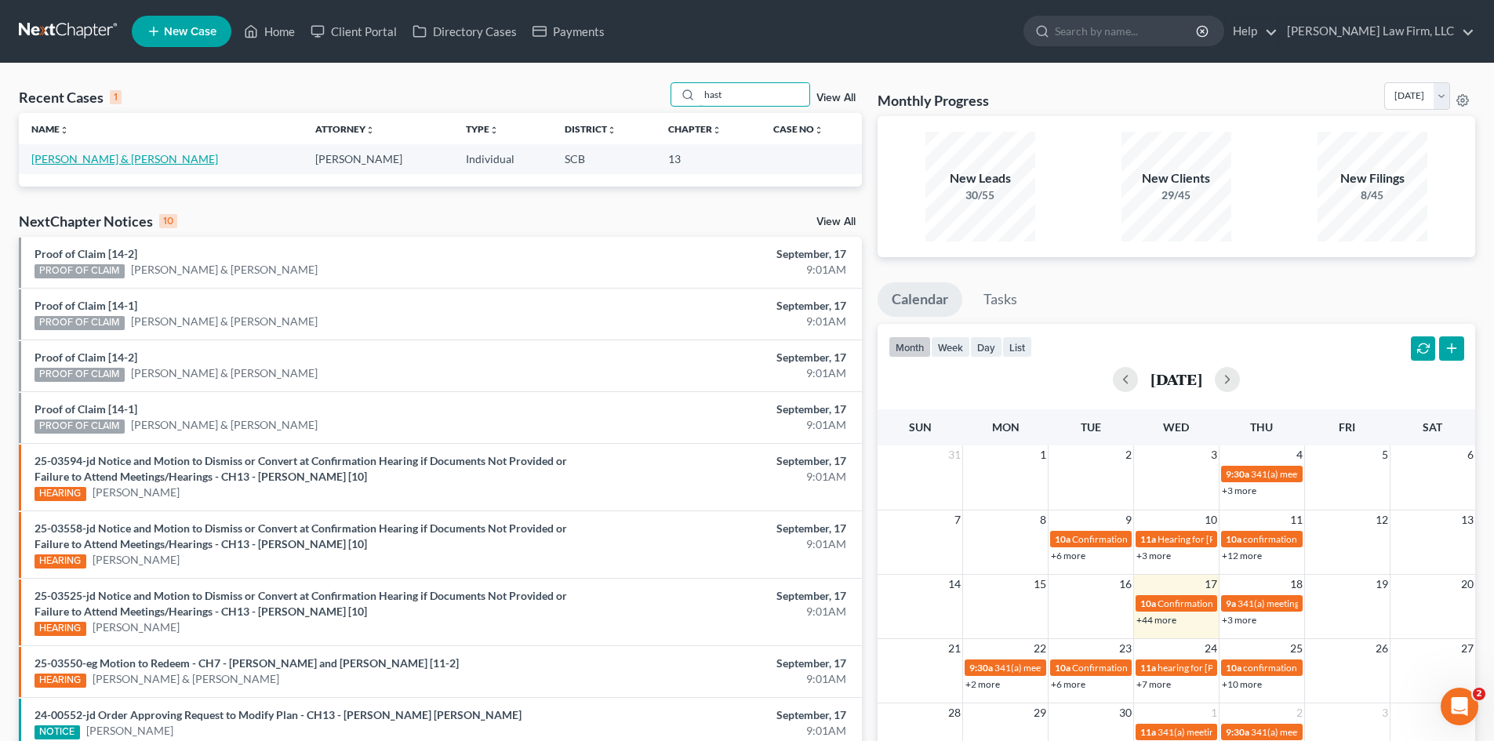
type input "hast"
click at [136, 162] on link "Hastrich, Donald & Noel" at bounding box center [124, 158] width 187 height 13
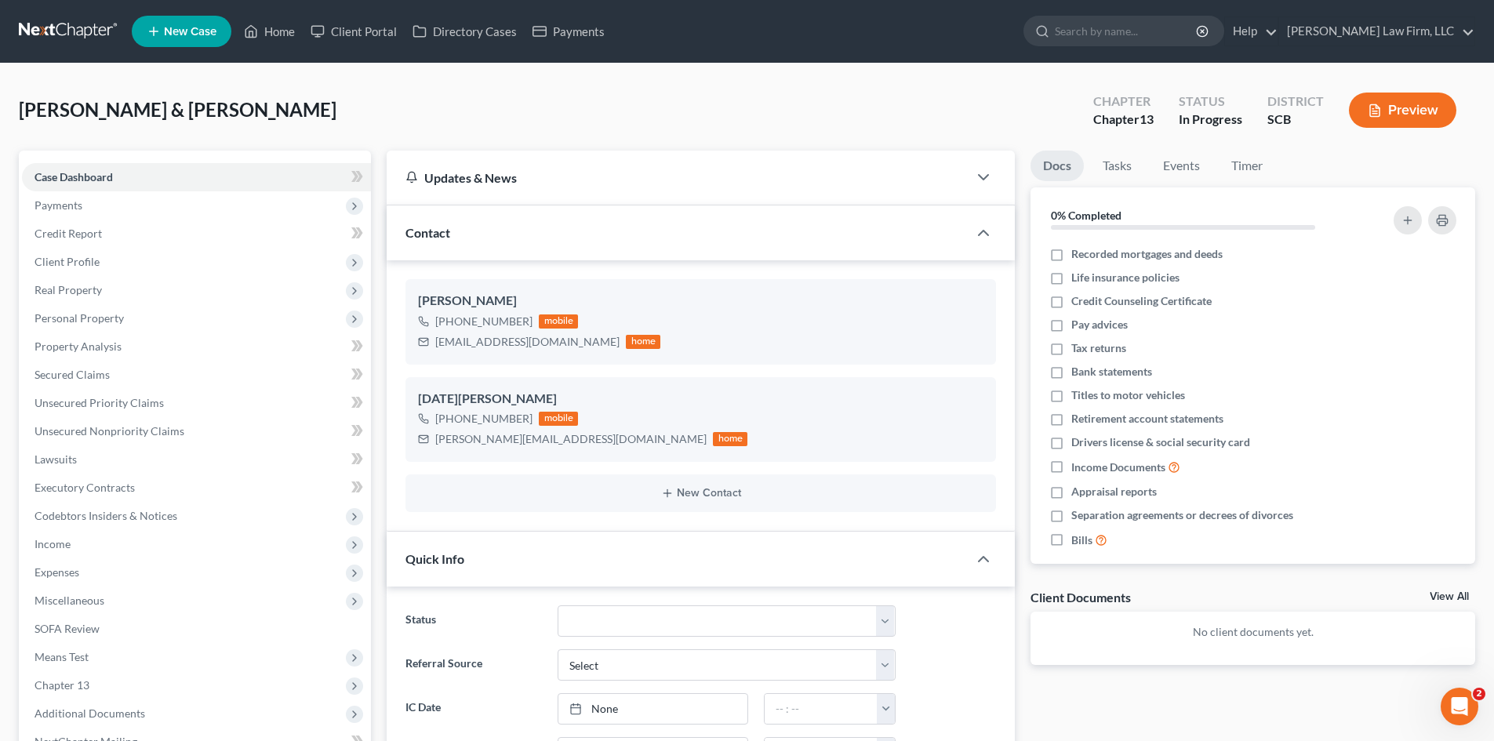
select select "0"
click at [56, 540] on span "Income" at bounding box center [53, 543] width 36 height 13
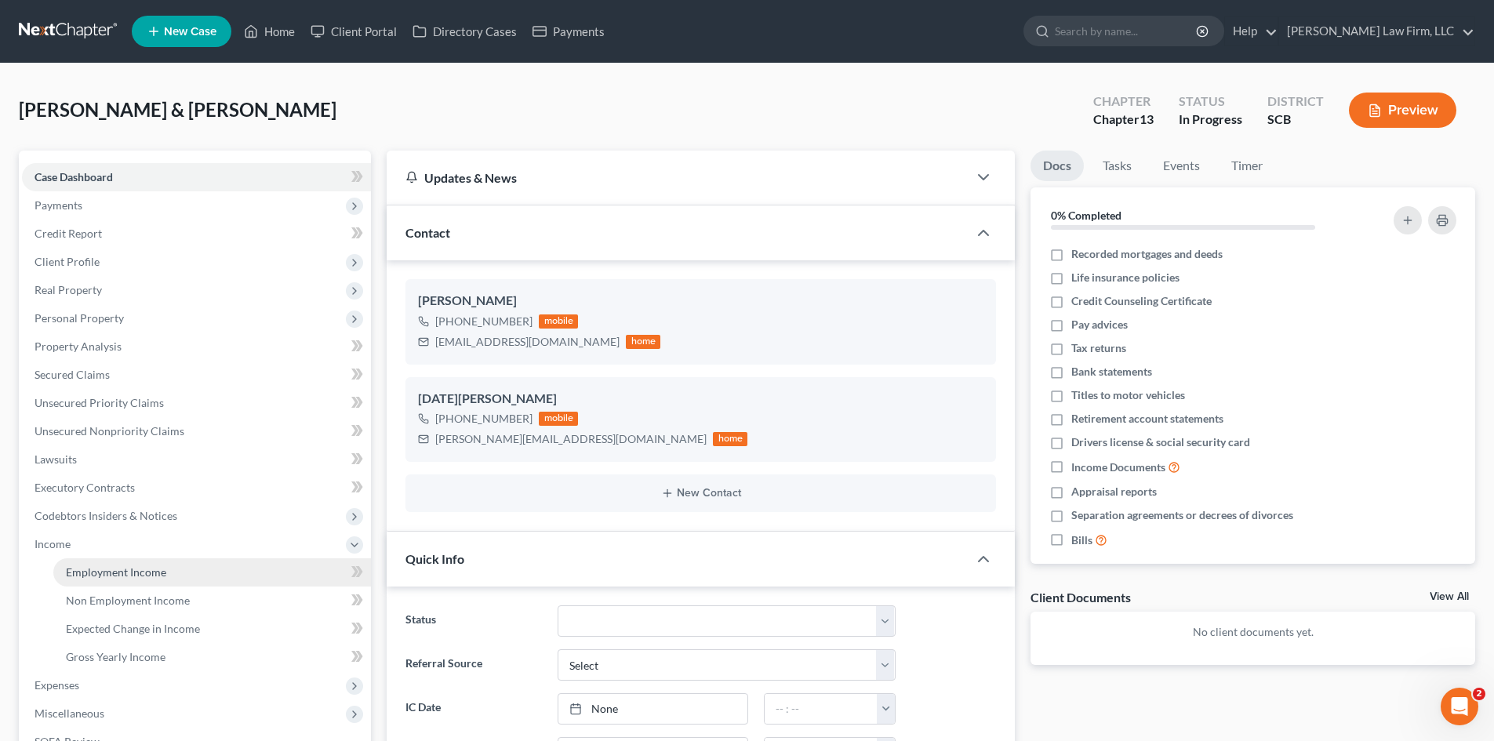
click at [100, 566] on span "Employment Income" at bounding box center [116, 572] width 100 height 13
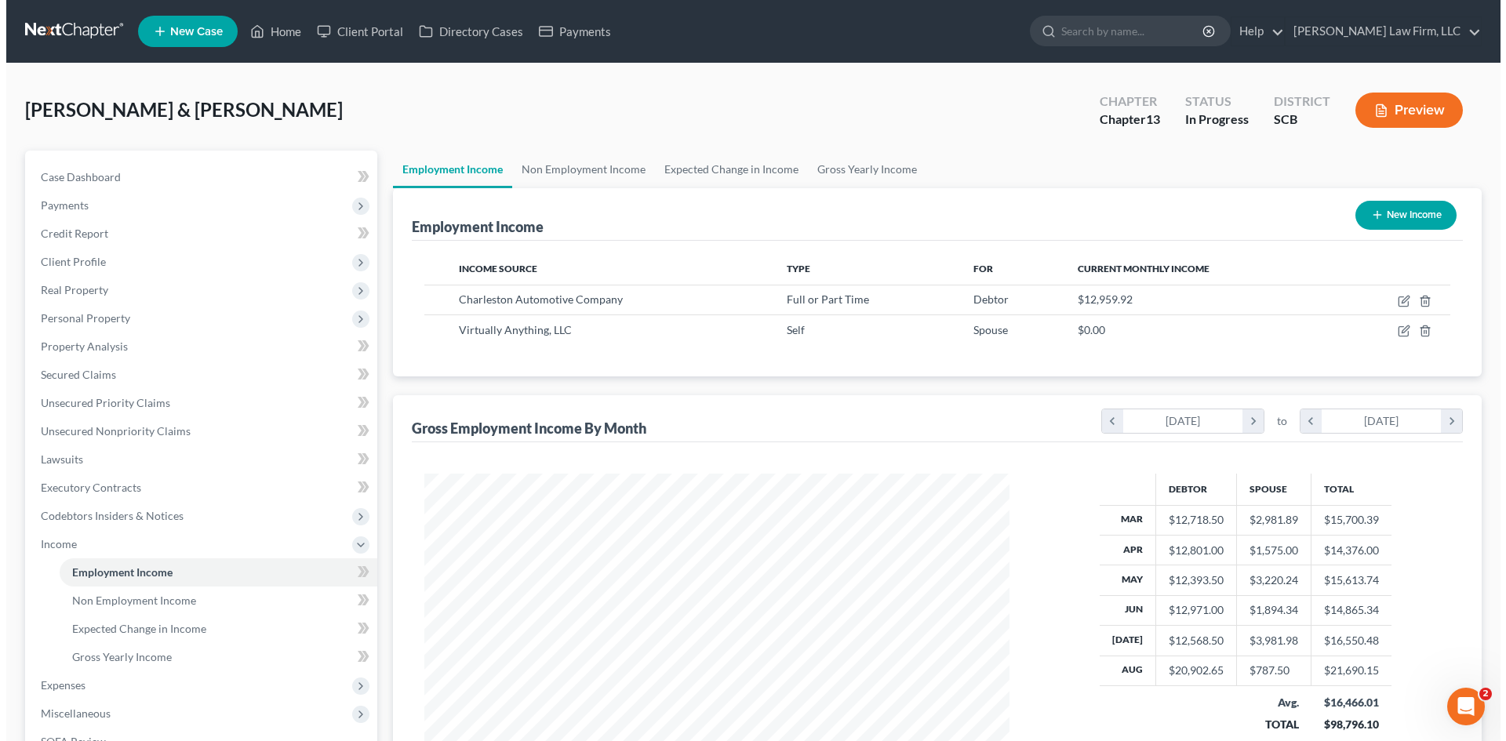
scroll to position [293, 617]
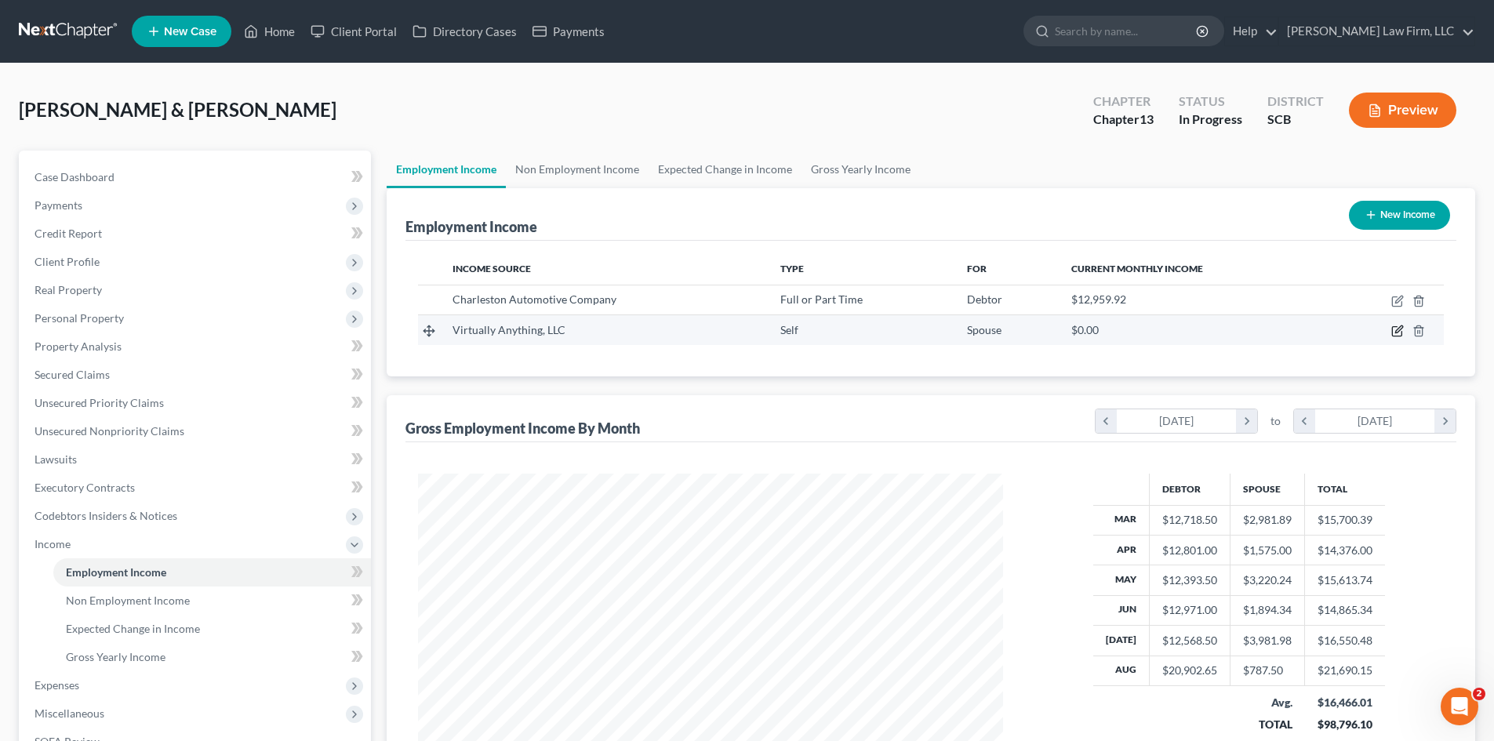
click at [1394, 333] on icon "button" at bounding box center [1398, 331] width 13 height 13
select select "1"
select select "42"
select select "0"
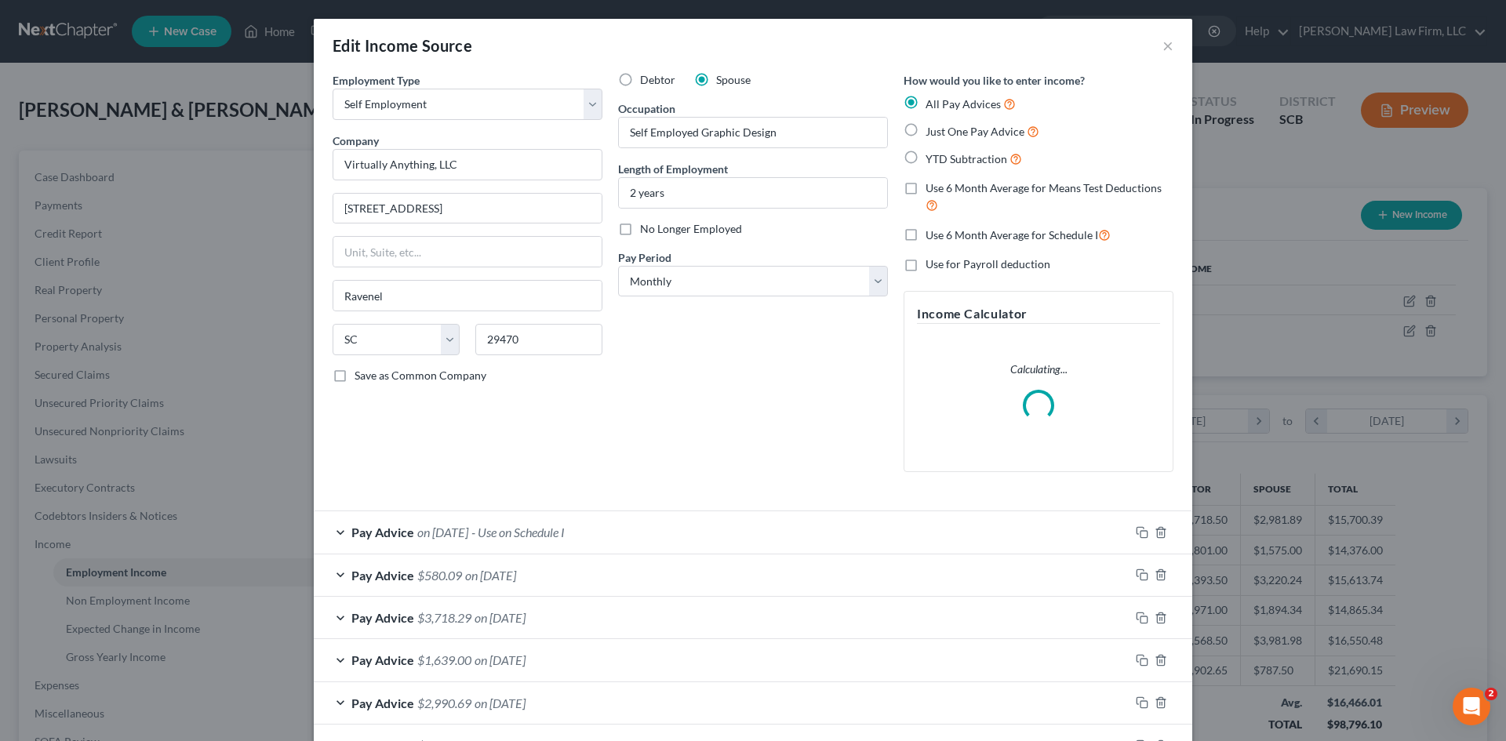
scroll to position [295, 622]
click at [554, 536] on span "- Use on Schedule I" at bounding box center [517, 532] width 93 height 15
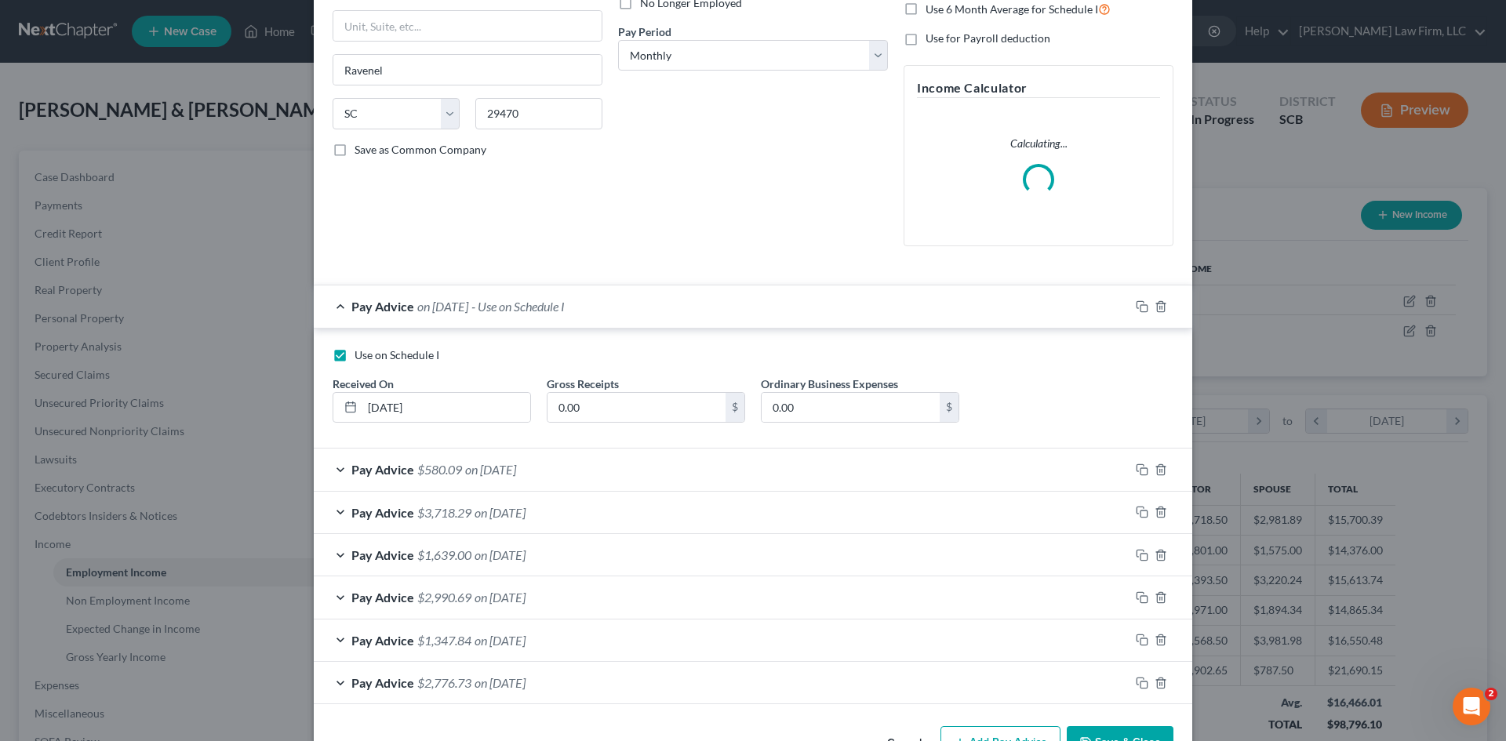
scroll to position [235, 0]
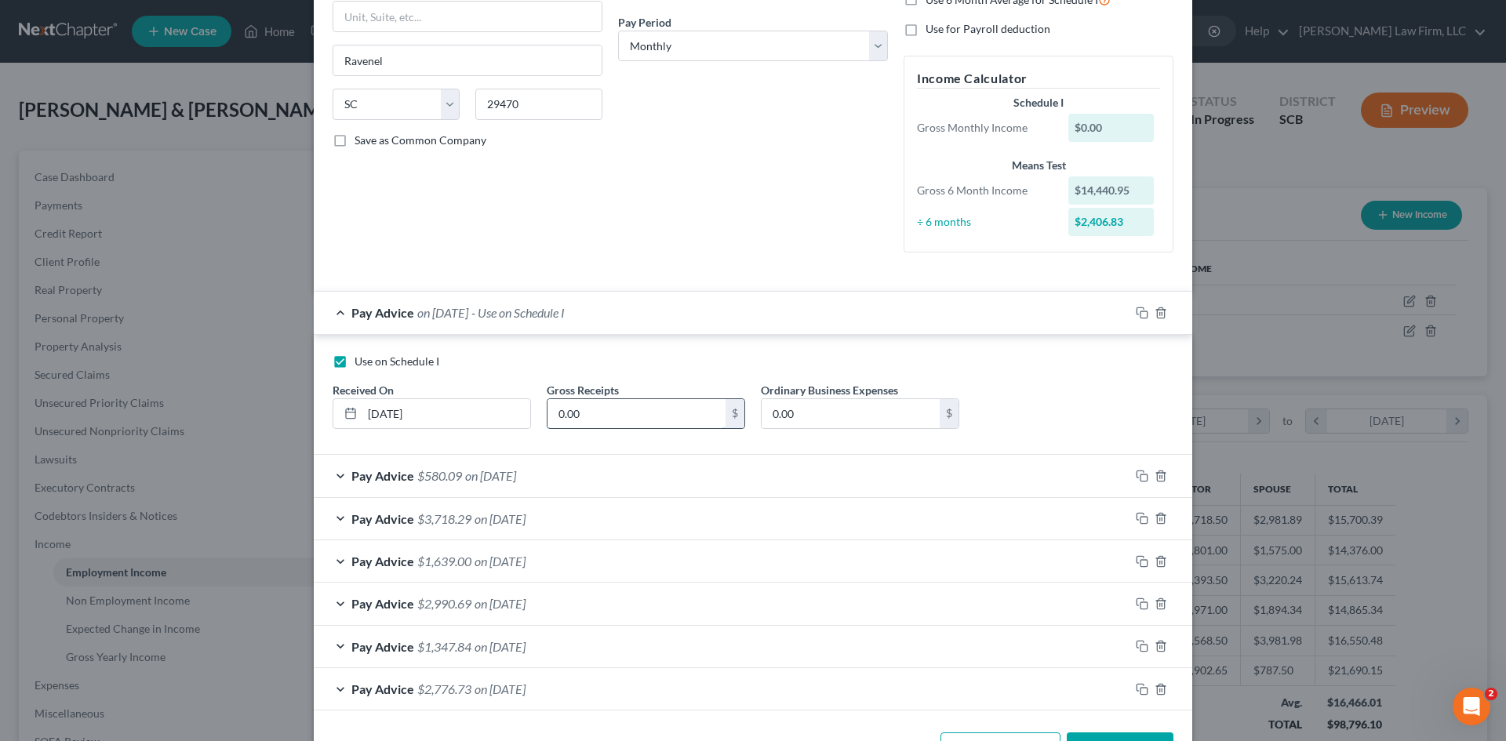
click at [570, 409] on input "0.00" at bounding box center [637, 414] width 178 height 30
type input "159.14"
type input "184.94"
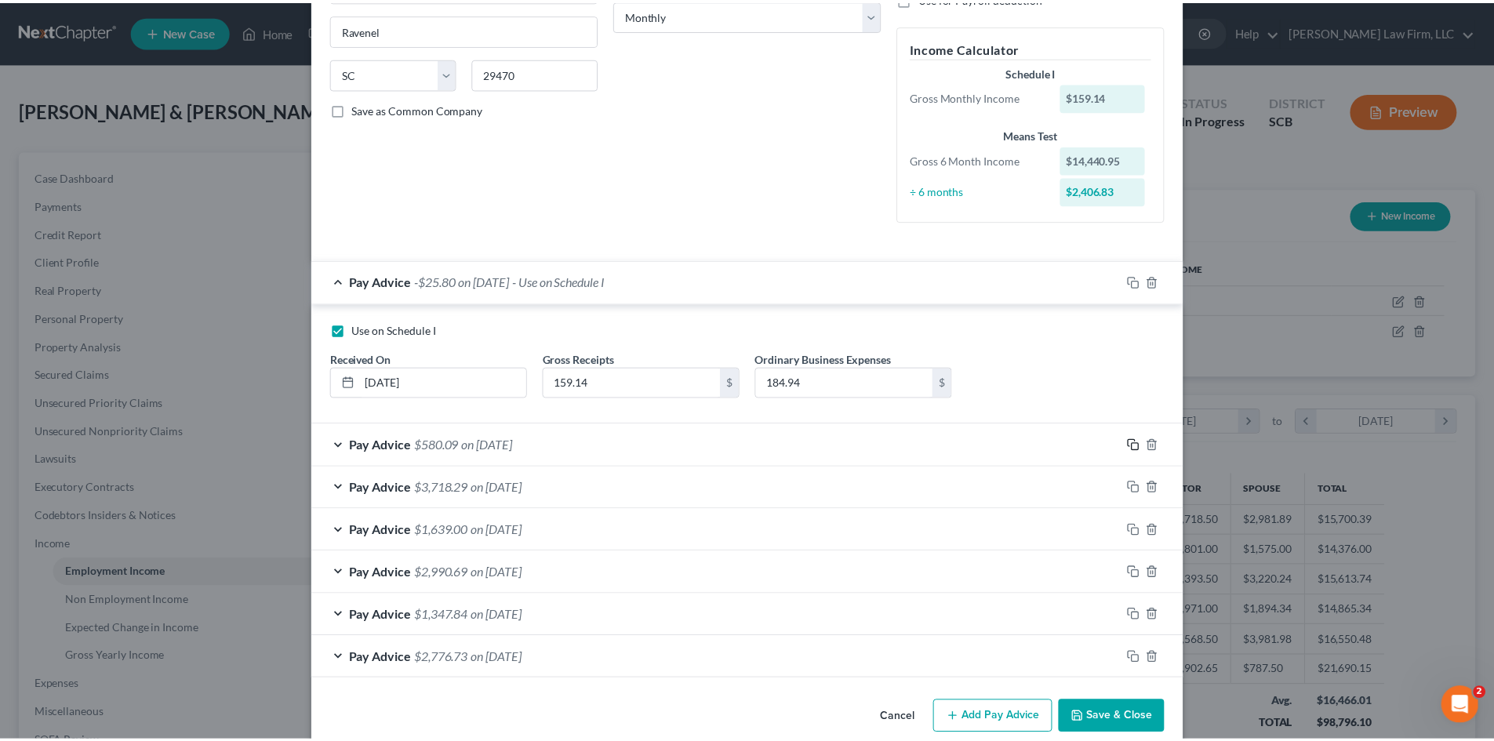
scroll to position [291, 0]
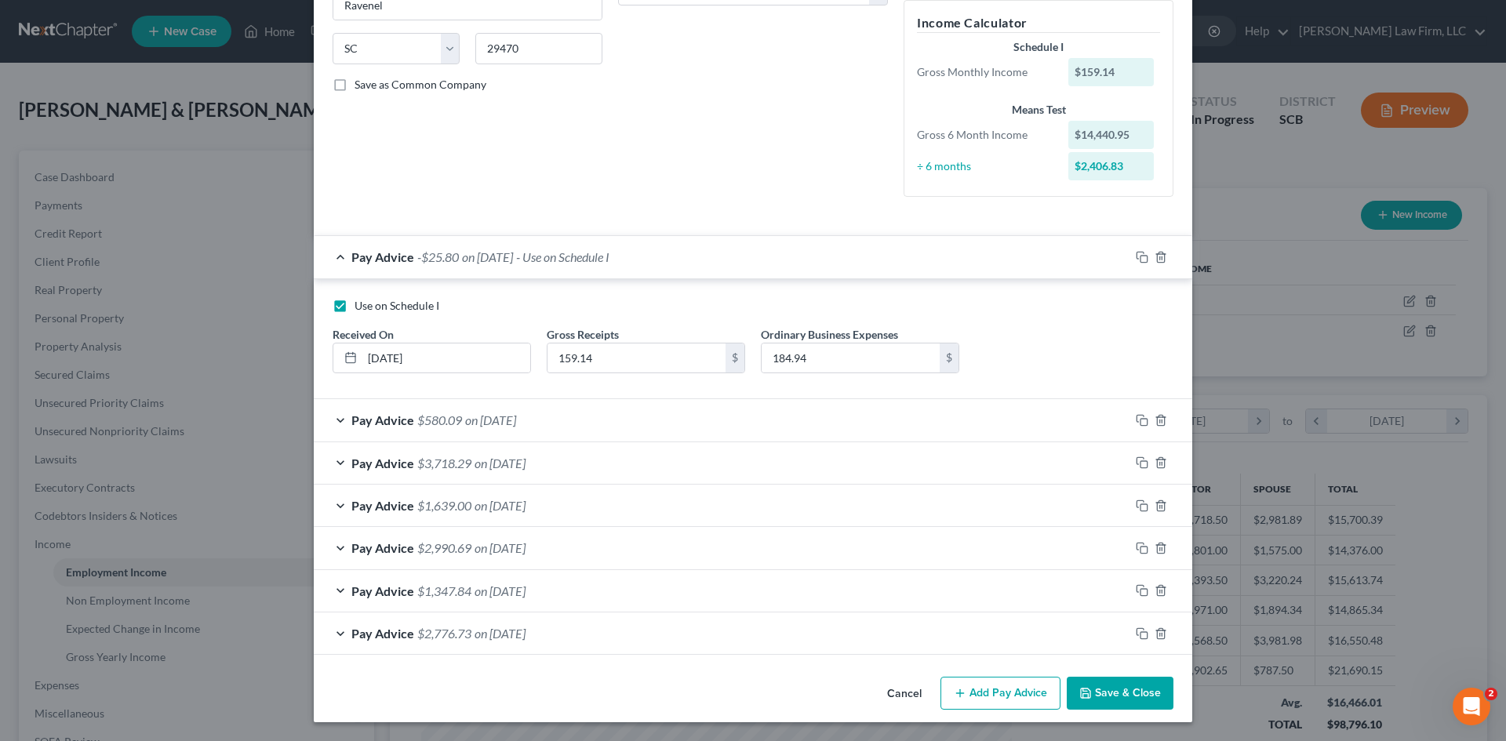
click at [1113, 686] on button "Save & Close" at bounding box center [1120, 693] width 107 height 33
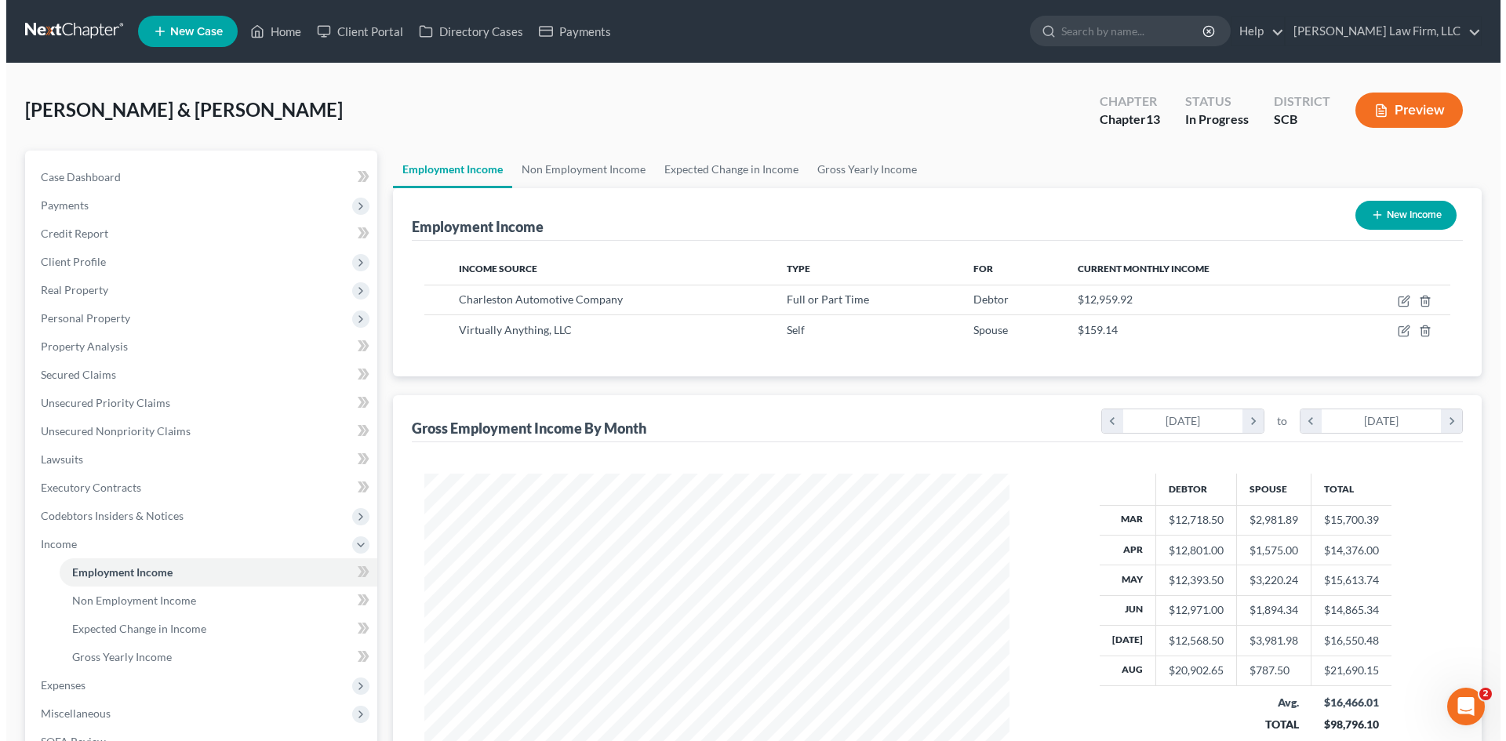
scroll to position [784162, 783838]
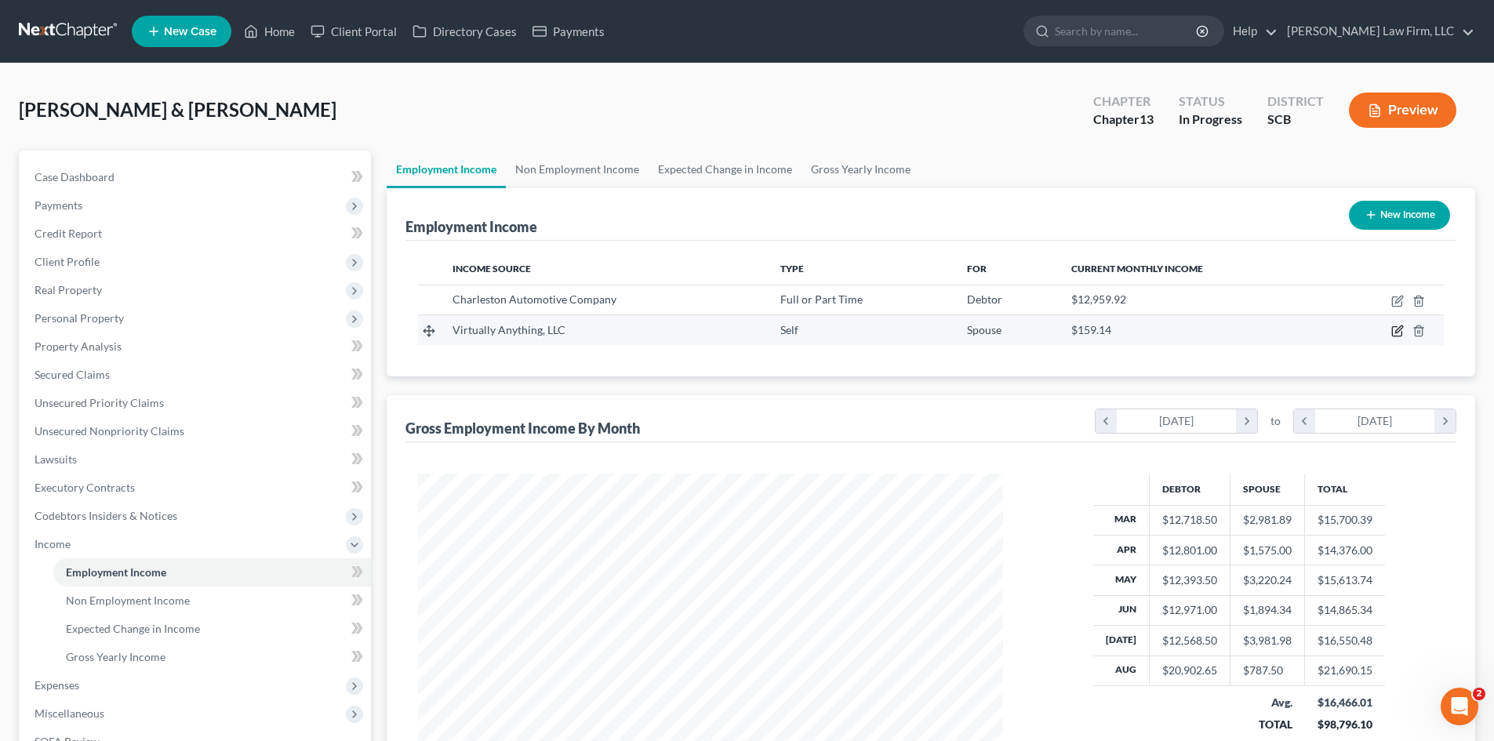
click at [1395, 335] on icon "button" at bounding box center [1398, 331] width 13 height 13
select select "1"
select select "42"
select select "0"
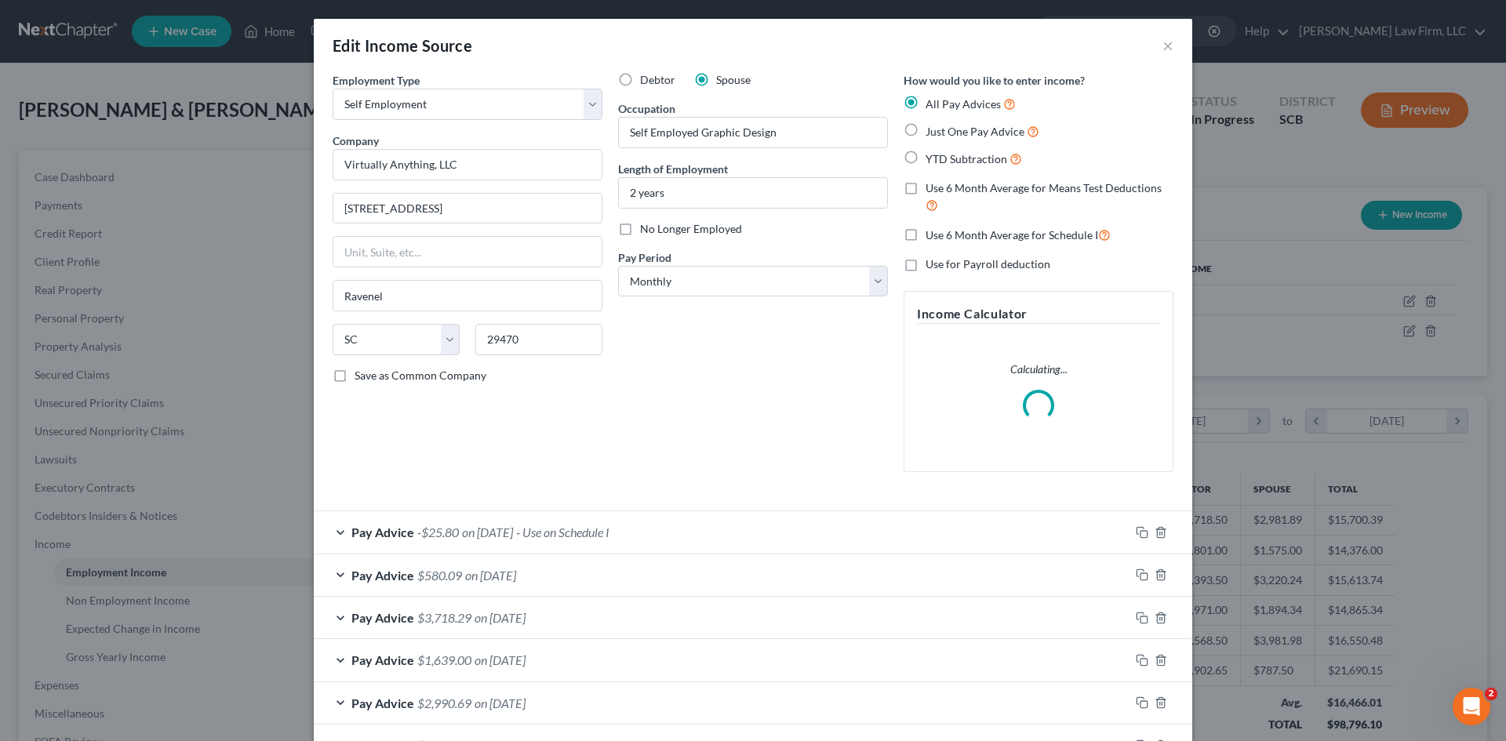
scroll to position [295, 622]
click at [675, 521] on div "Pay Advice -$25.80 on 09/30/2025 - Use on Schedule I" at bounding box center [722, 532] width 816 height 42
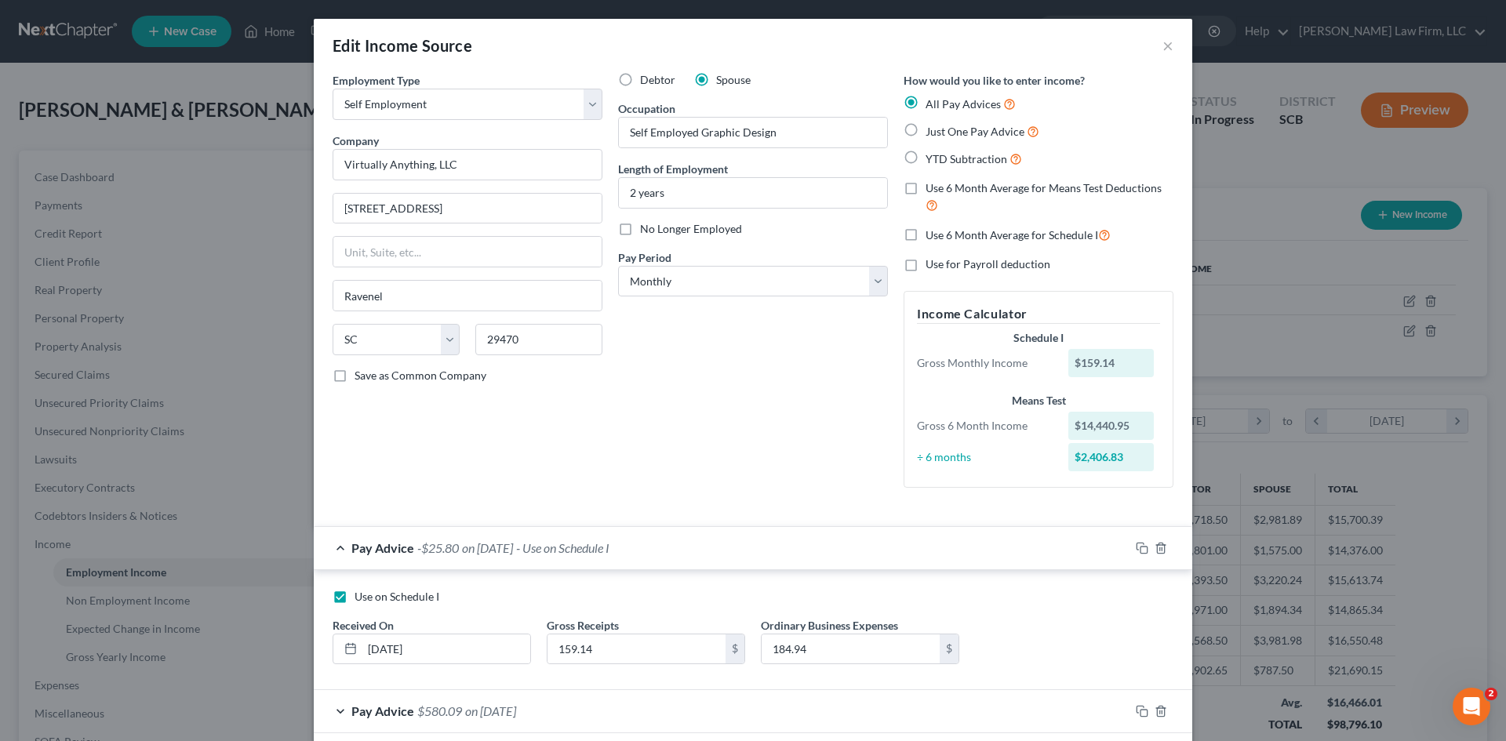
click at [404, 599] on span "Use on Schedule I" at bounding box center [397, 596] width 85 height 13
click at [371, 599] on input "Use on Schedule I" at bounding box center [366, 594] width 10 height 10
checkbox input "false"
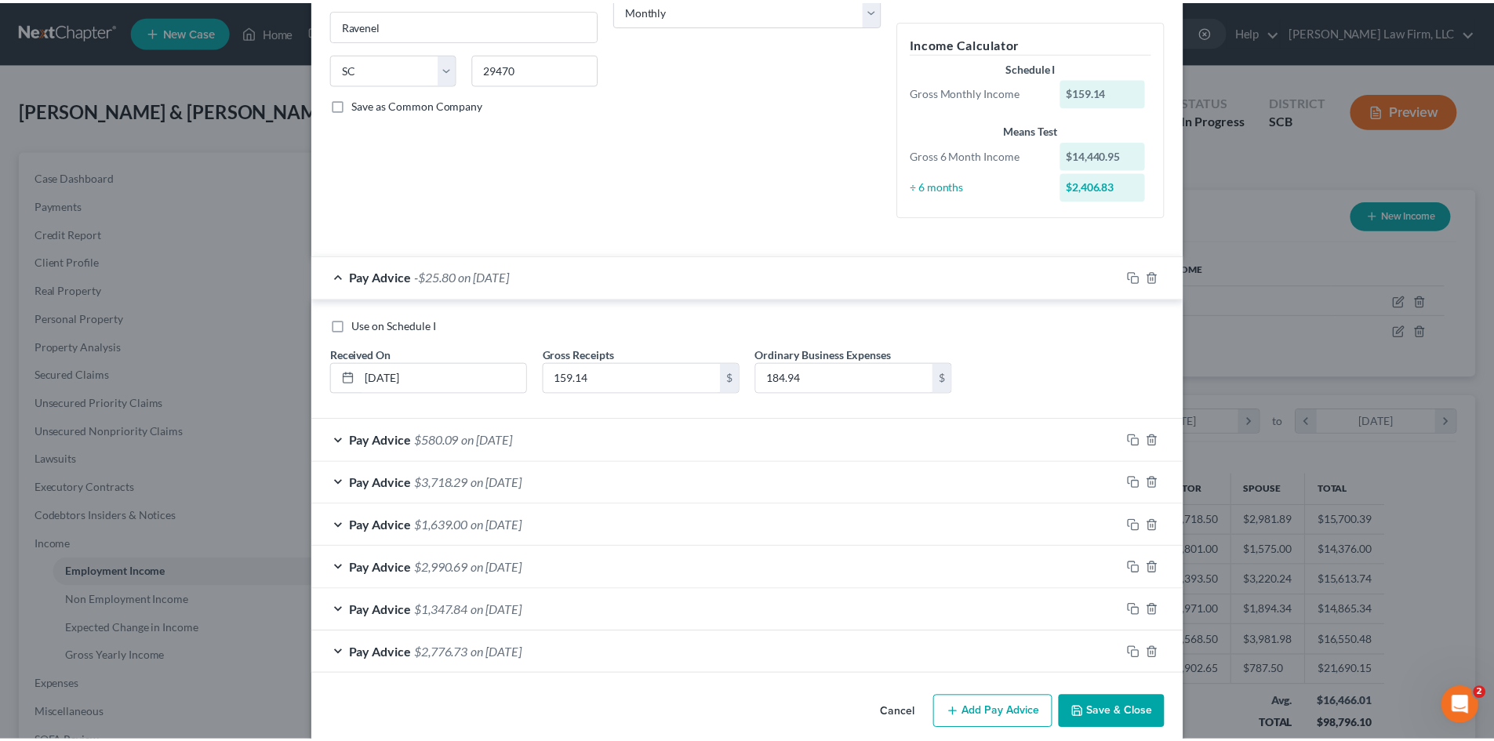
scroll to position [291, 0]
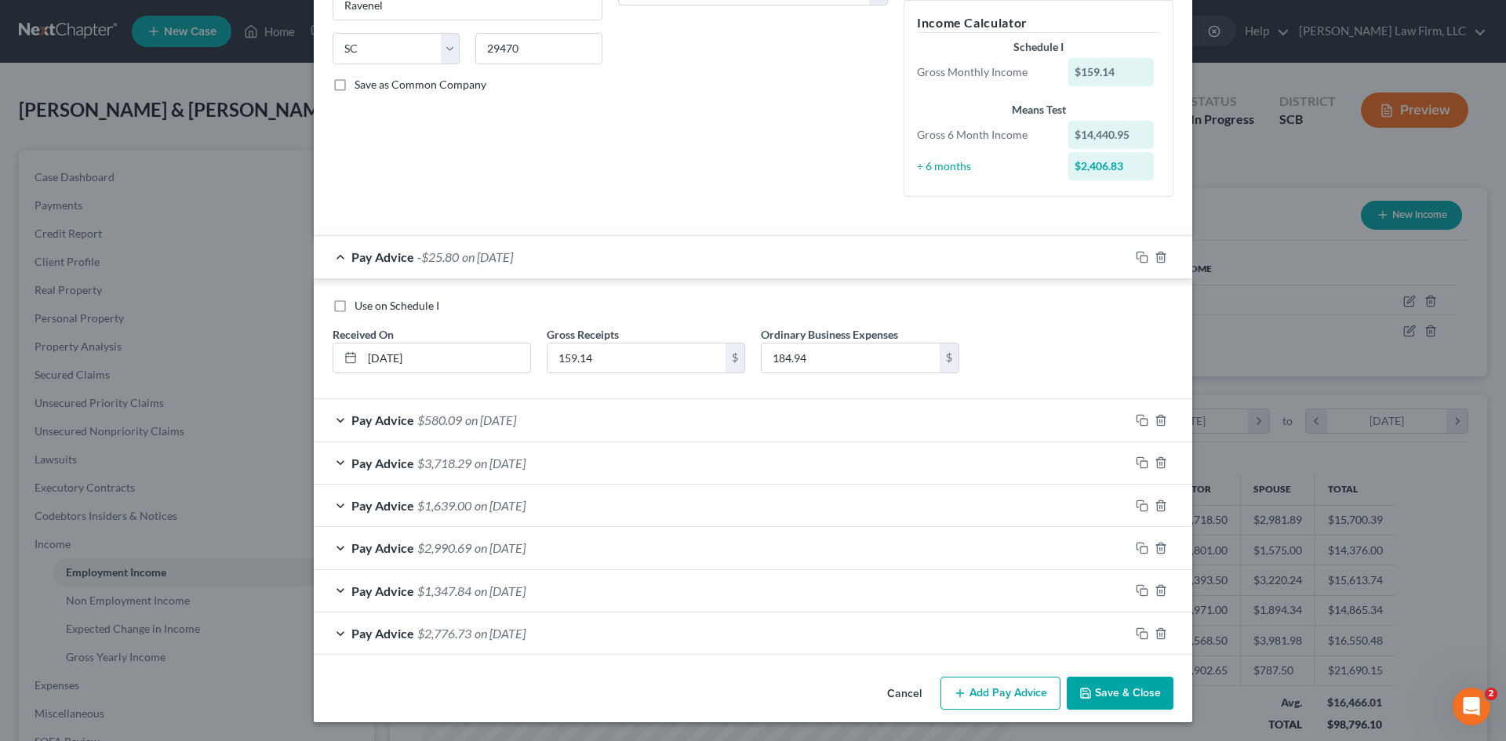
click at [1134, 689] on button "Save & Close" at bounding box center [1120, 693] width 107 height 33
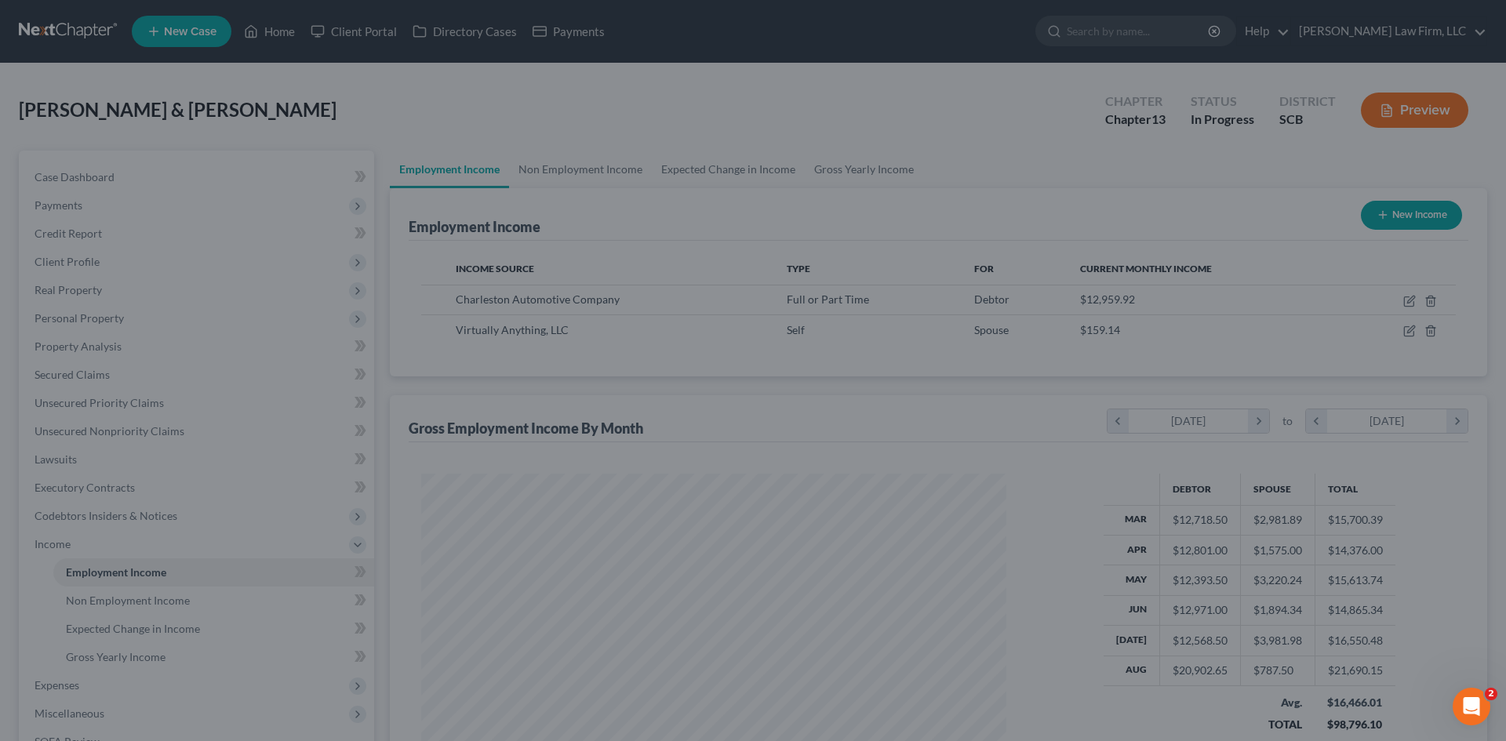
scroll to position [784162, 783838]
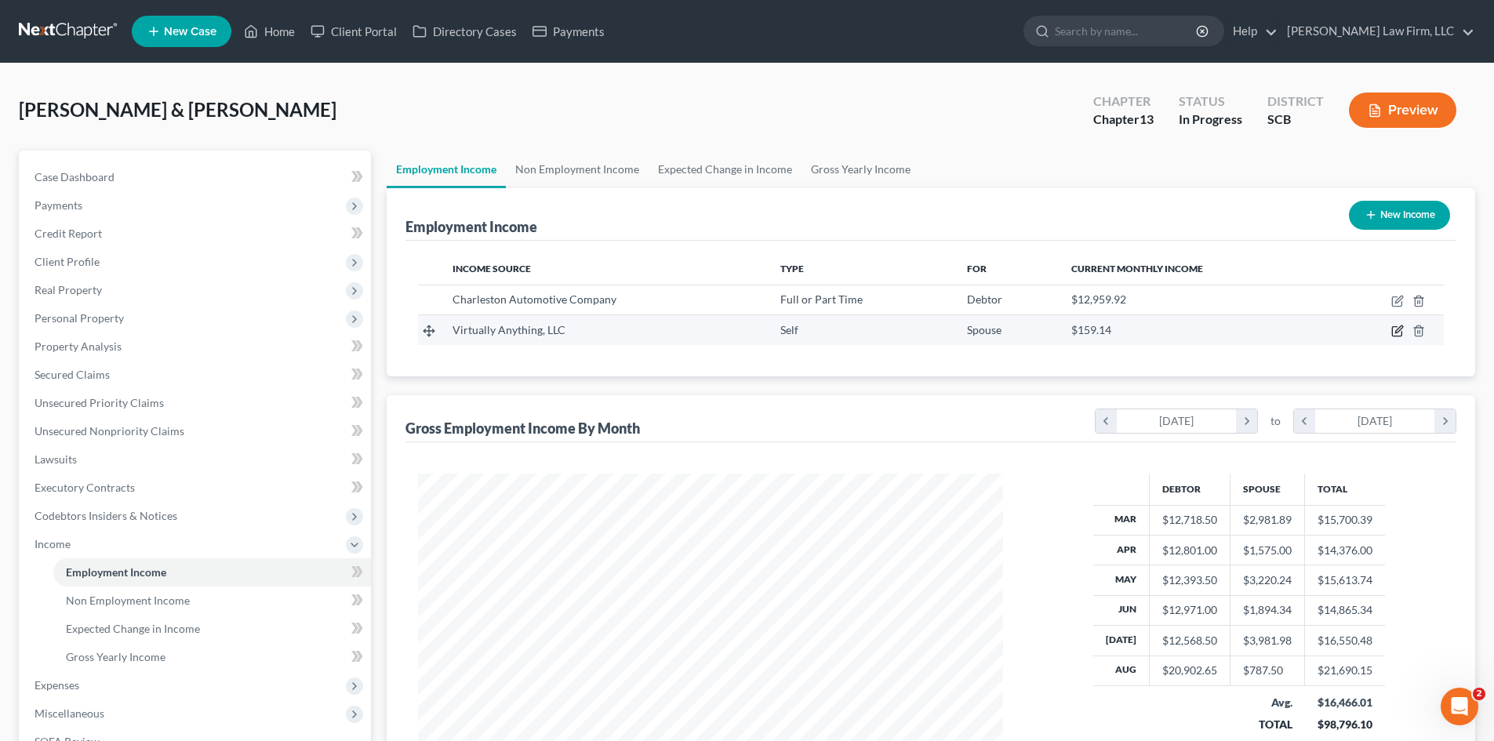
click at [1397, 332] on icon "button" at bounding box center [1398, 331] width 13 height 13
select select "1"
select select "42"
select select "0"
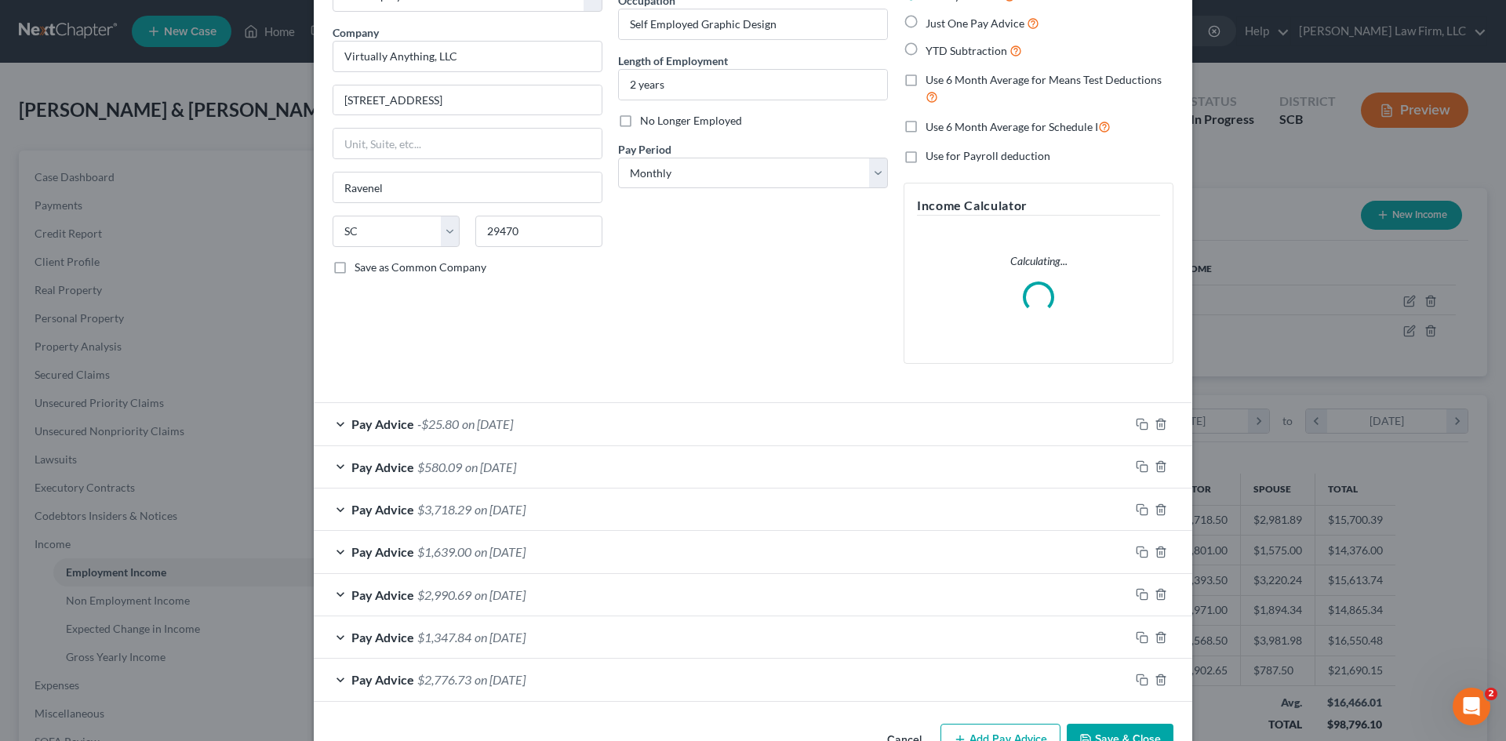
scroll to position [155, 0]
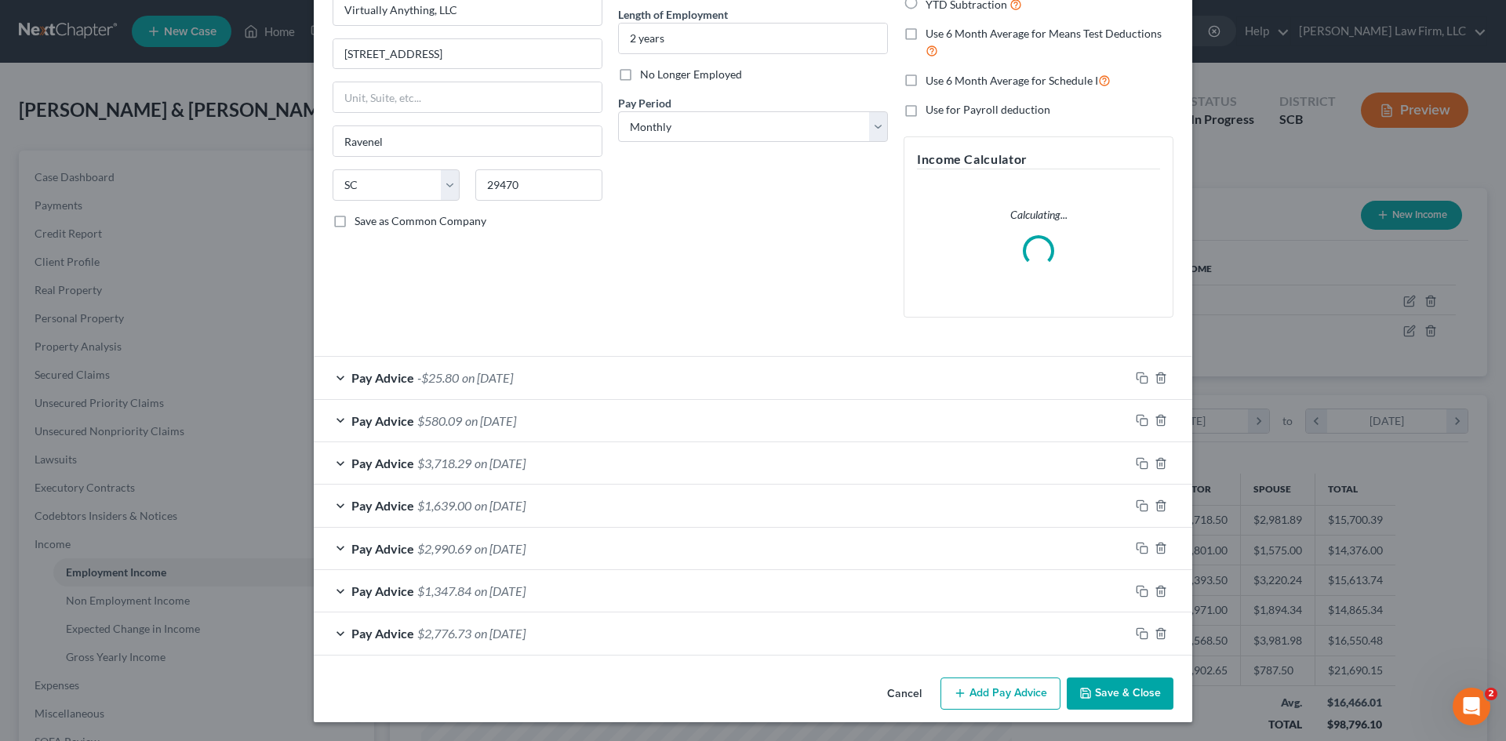
click at [1001, 683] on div "Edit Income Source × Employment Type * Select Full or Part Time Employment Self…" at bounding box center [753, 293] width 879 height 858
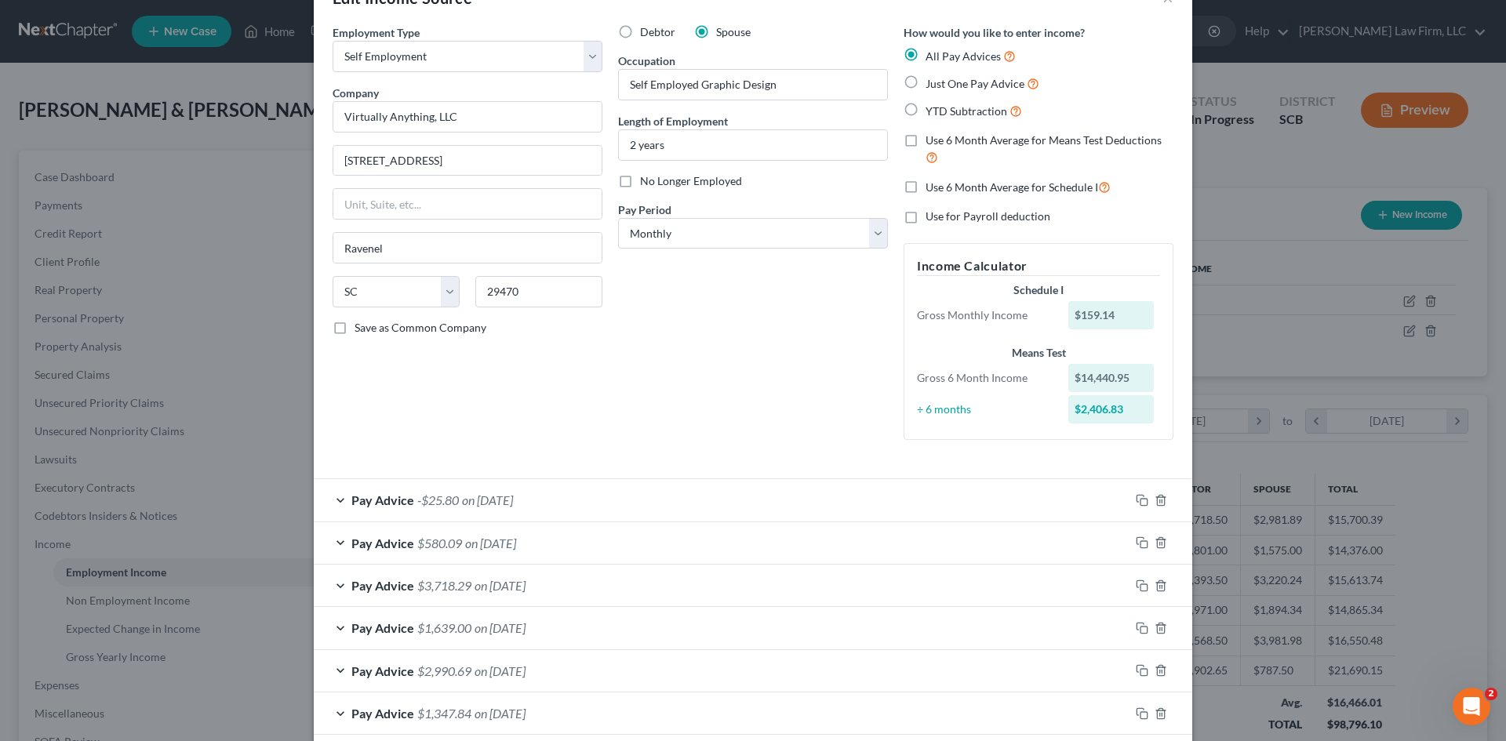
scroll to position [170, 0]
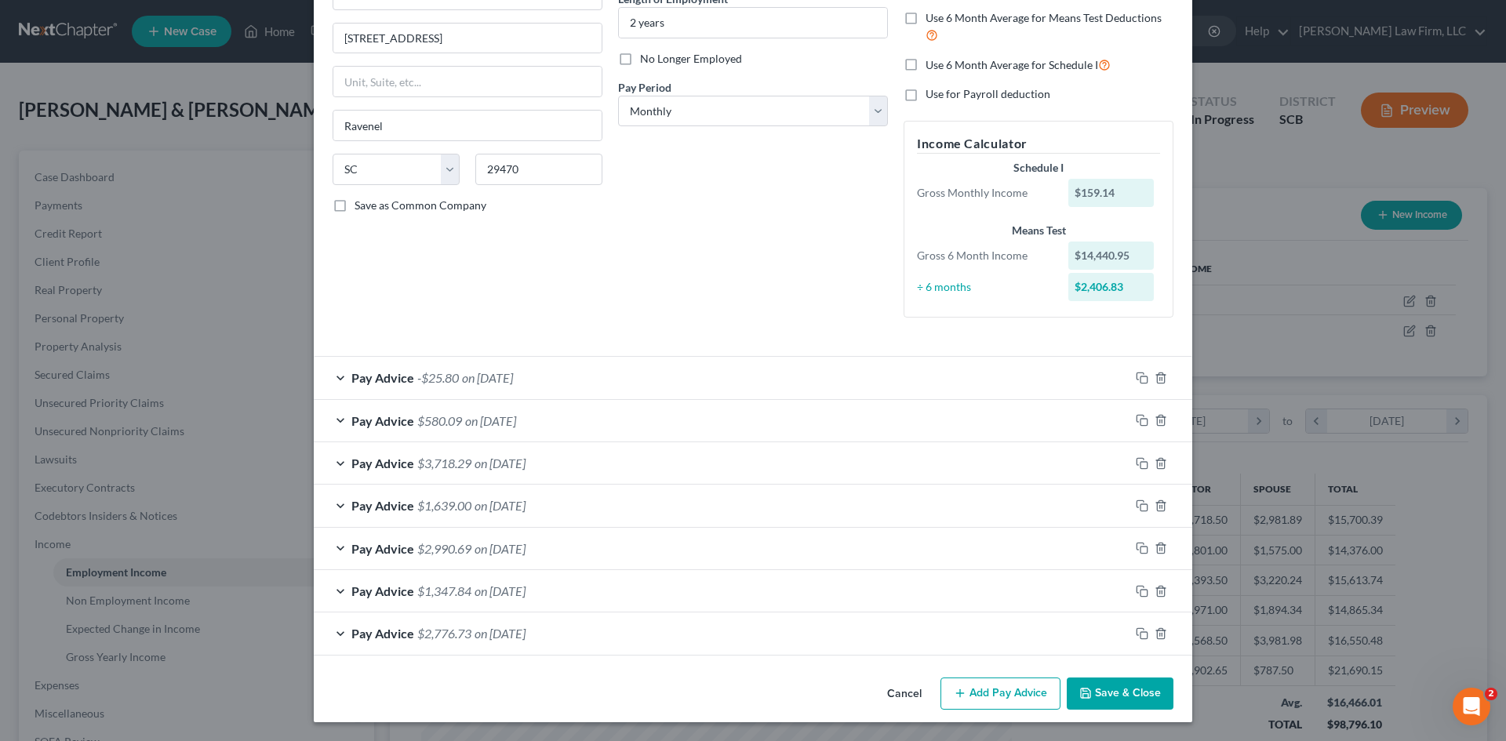
click at [1012, 690] on button "Add Pay Advice" at bounding box center [1001, 694] width 120 height 33
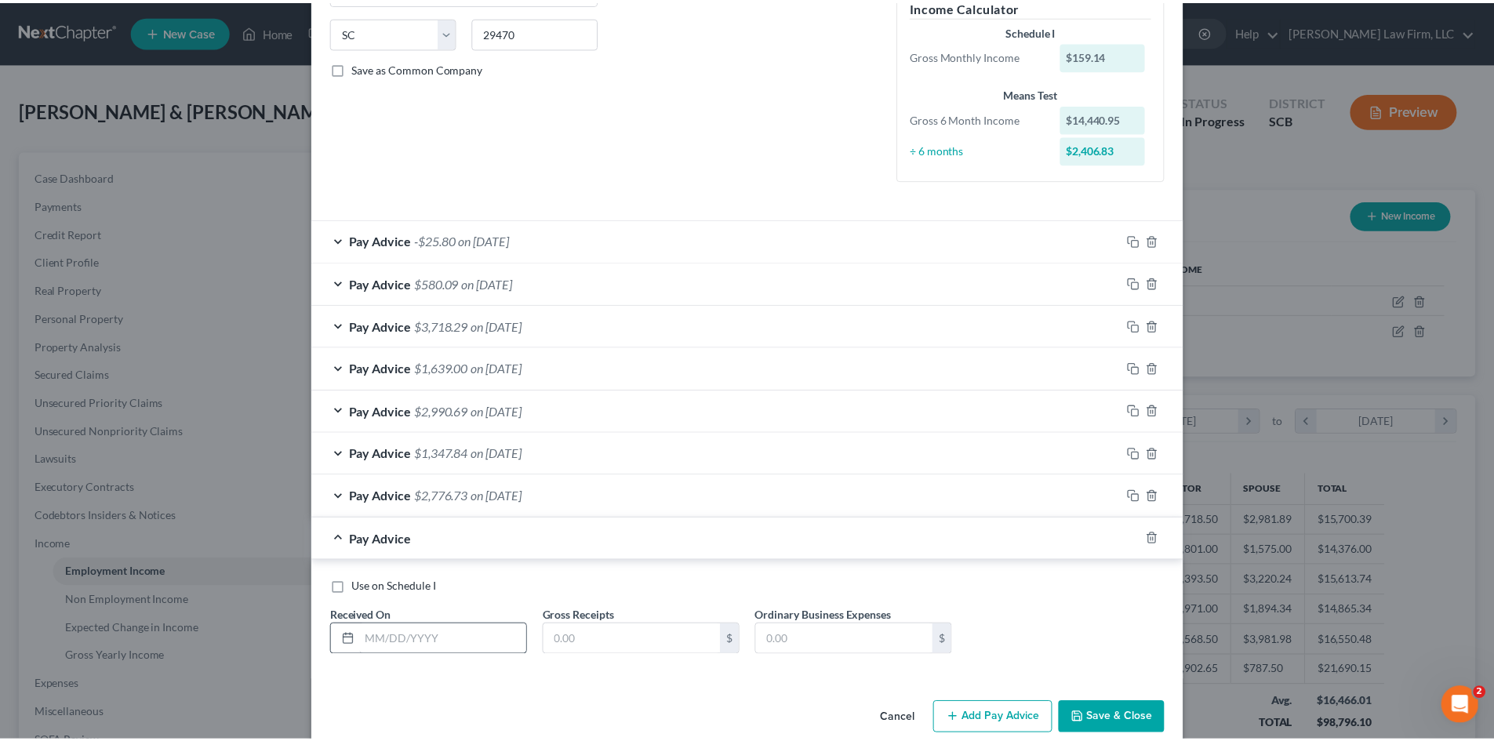
scroll to position [333, 0]
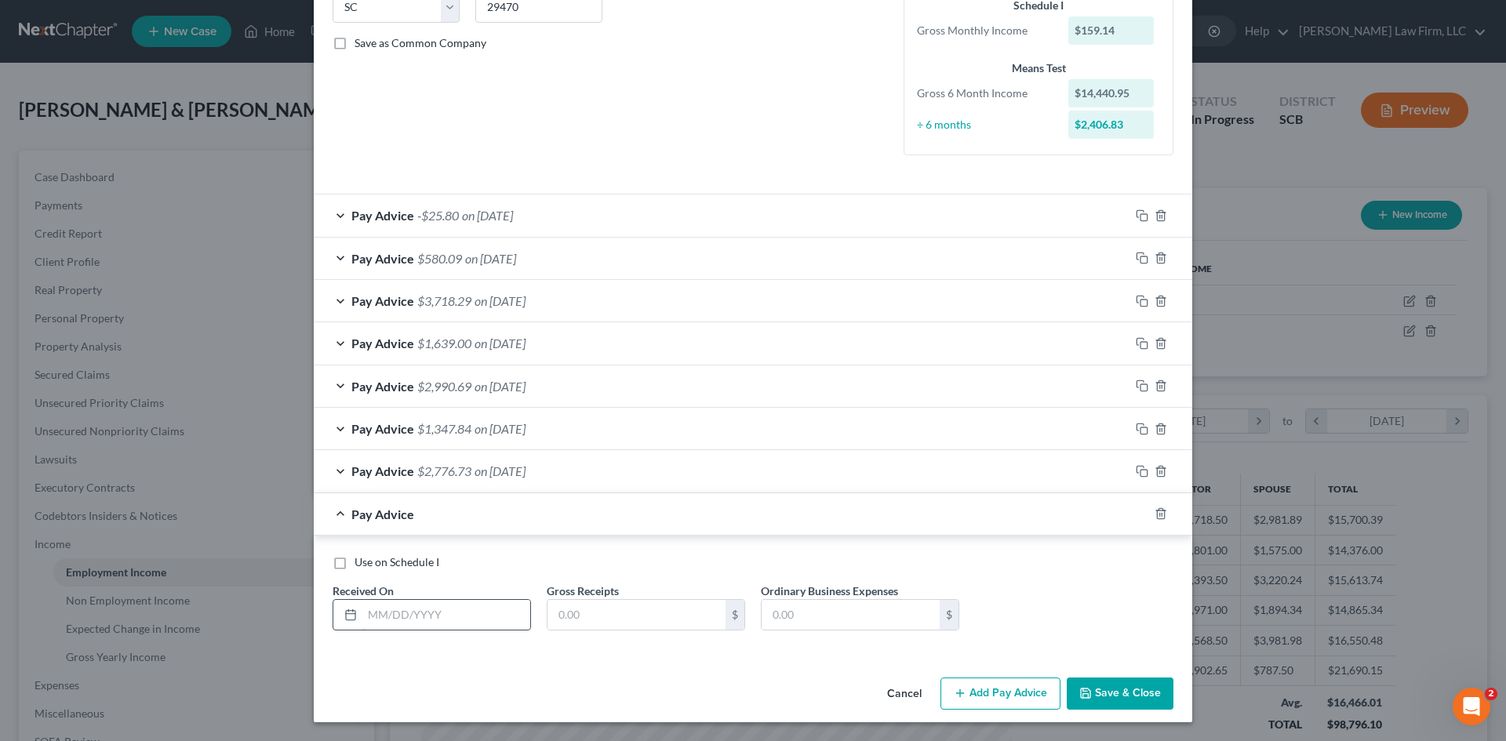
click at [413, 615] on input "text" at bounding box center [446, 615] width 168 height 30
type input "9/30/2025"
type input "0.00"
click at [355, 559] on label "Use on Schedule I" at bounding box center [397, 563] width 85 height 16
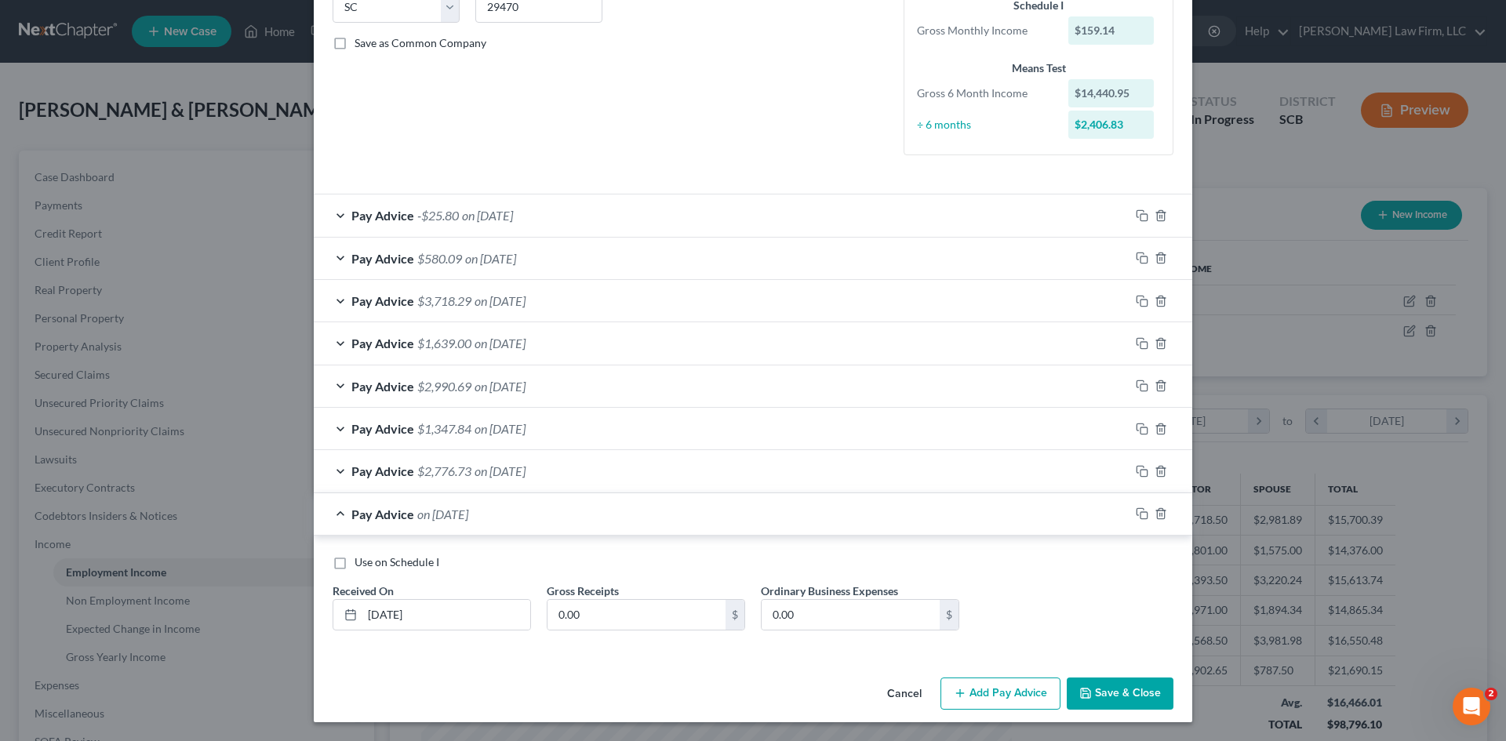
click at [361, 559] on input "Use on Schedule I" at bounding box center [366, 560] width 10 height 10
checkbox input "true"
click at [1094, 696] on button "Save & Close" at bounding box center [1120, 694] width 107 height 33
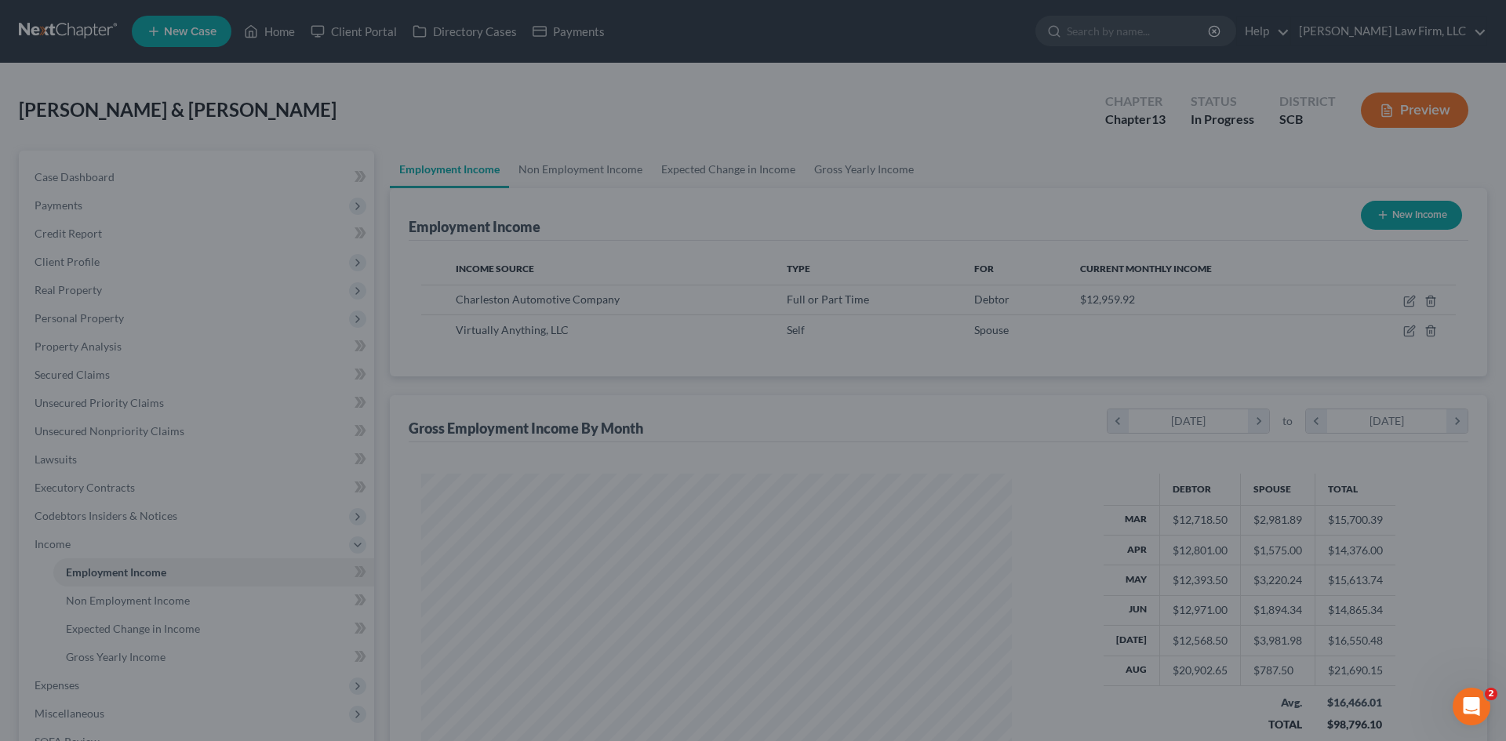
scroll to position [784162, 783838]
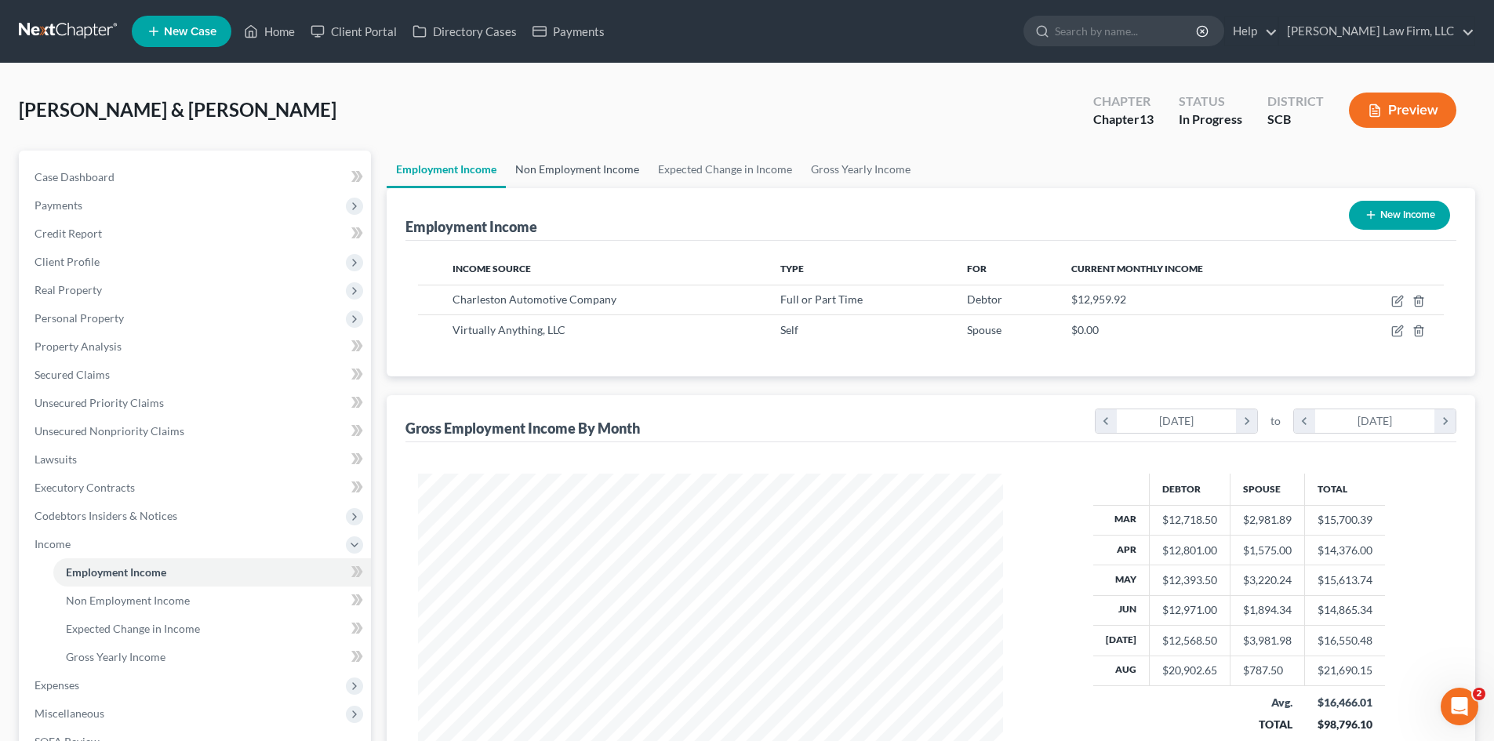
click at [557, 175] on link "Non Employment Income" at bounding box center [577, 170] width 143 height 38
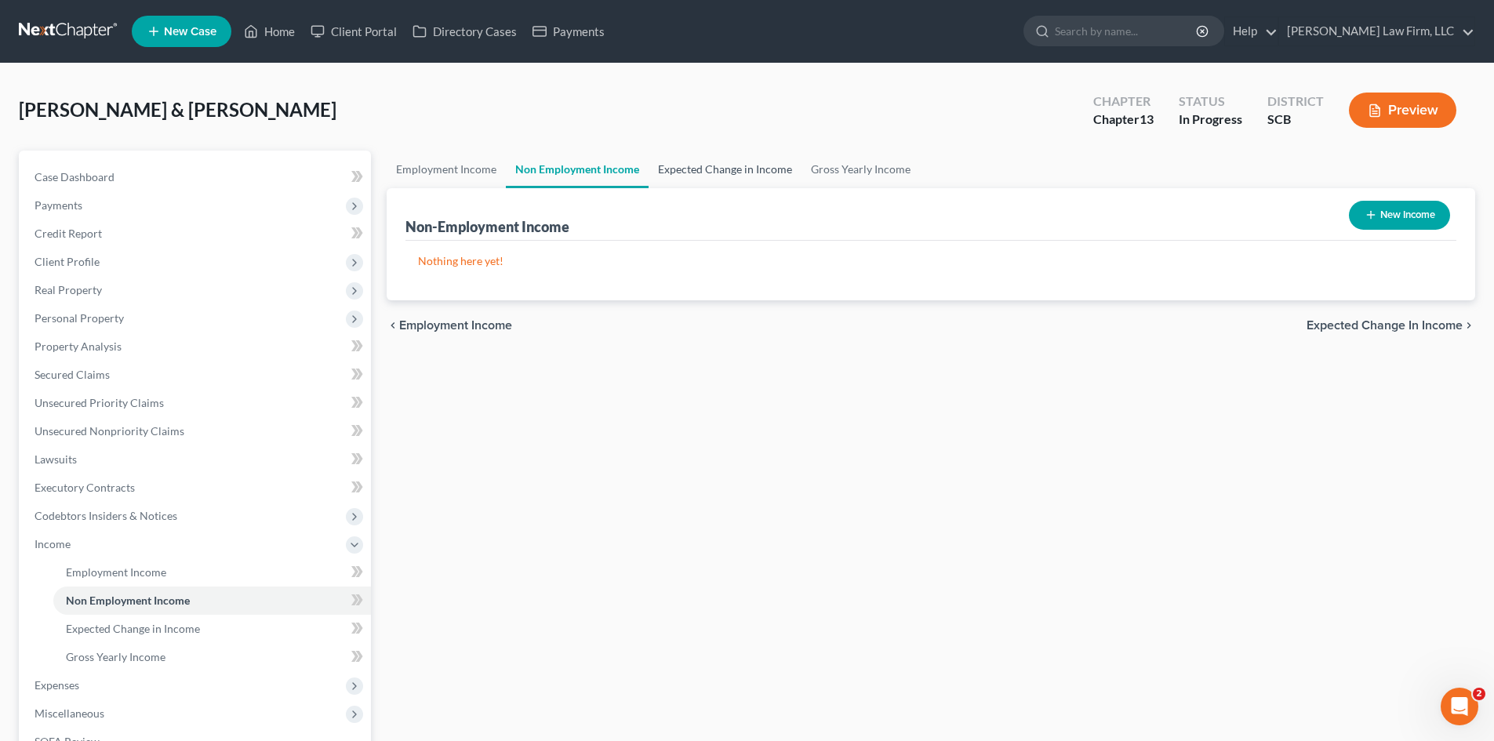
click at [708, 167] on link "Expected Change in Income" at bounding box center [725, 170] width 153 height 38
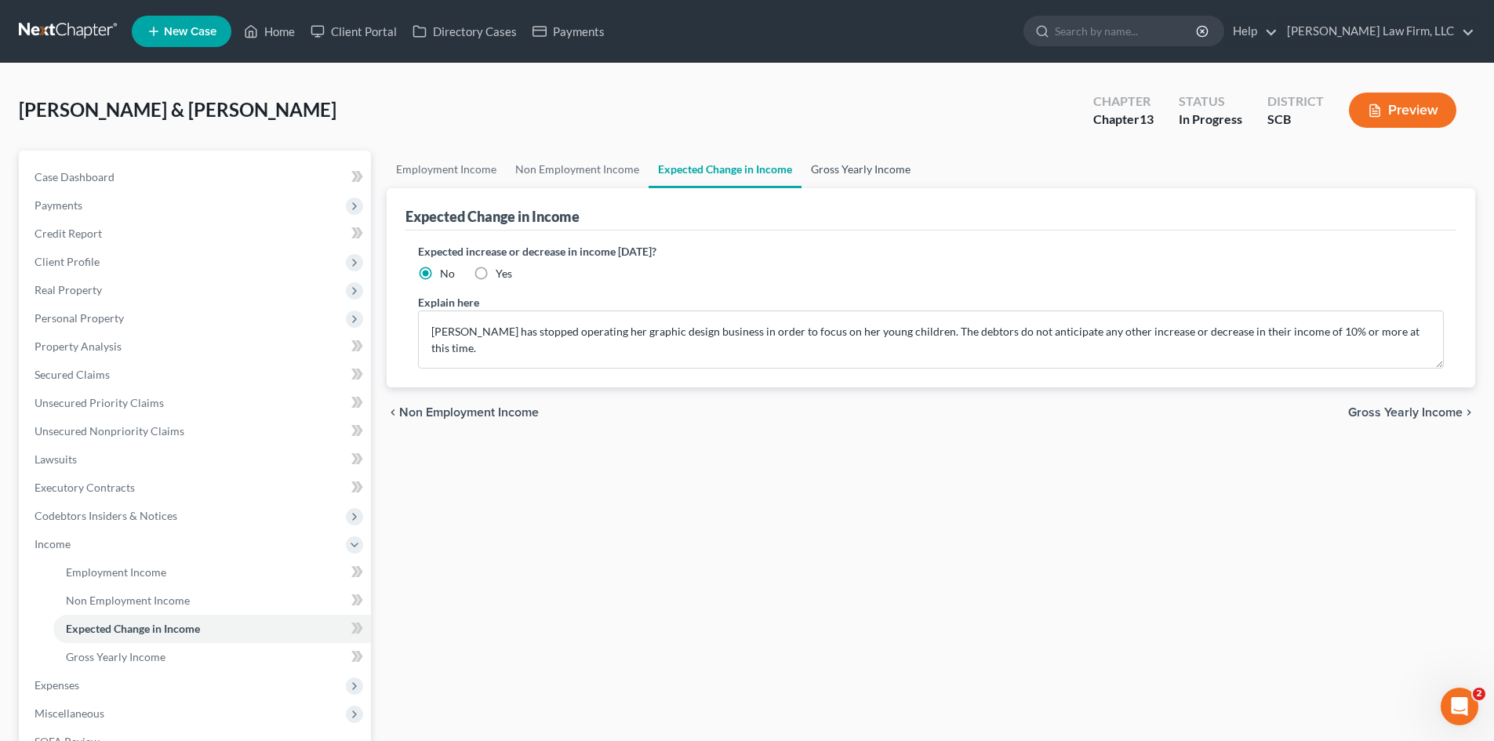
click at [876, 169] on link "Gross Yearly Income" at bounding box center [861, 170] width 118 height 38
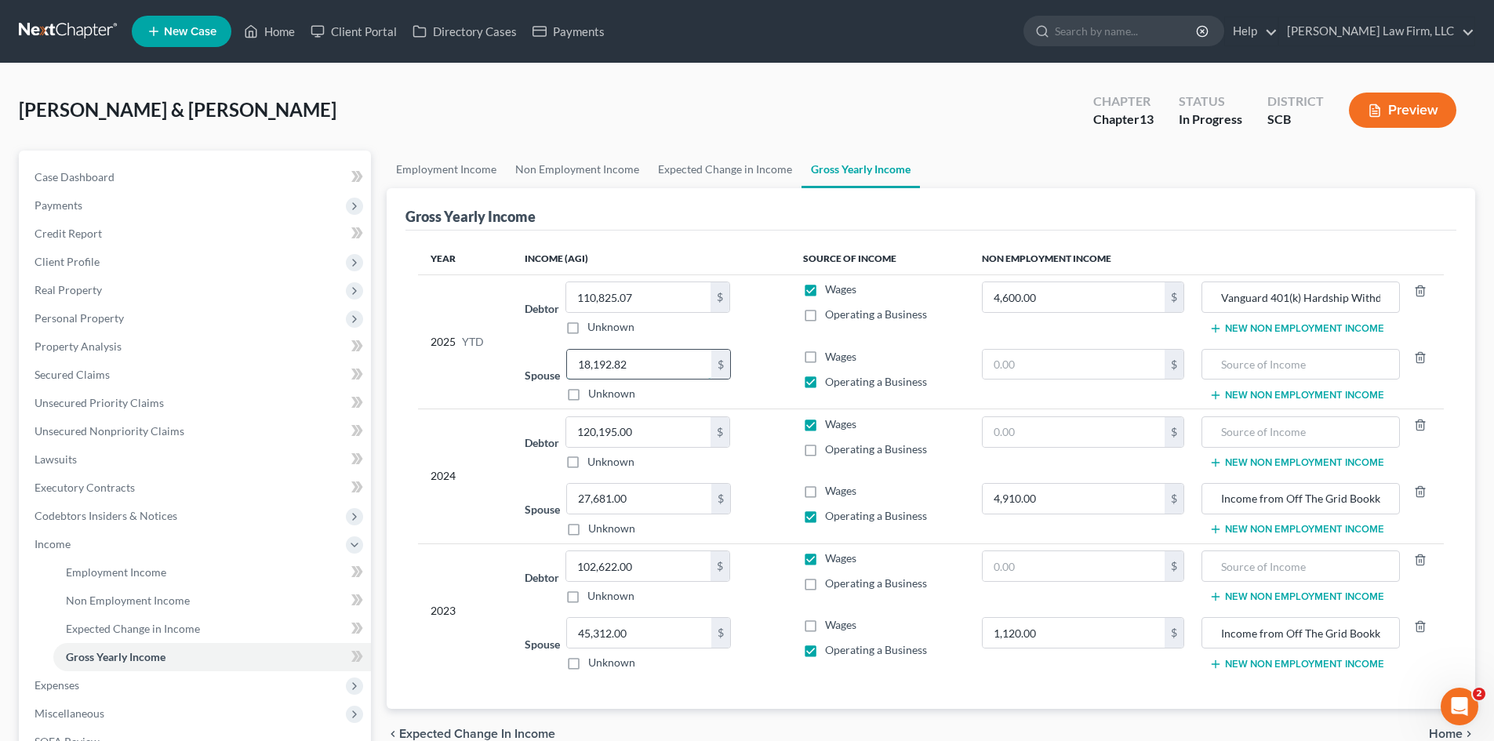
click at [621, 369] on input "18,192.82" at bounding box center [639, 365] width 144 height 30
paste input "351.96"
type input "18,351.96"
click at [39, 317] on span "Personal Property" at bounding box center [79, 317] width 89 height 13
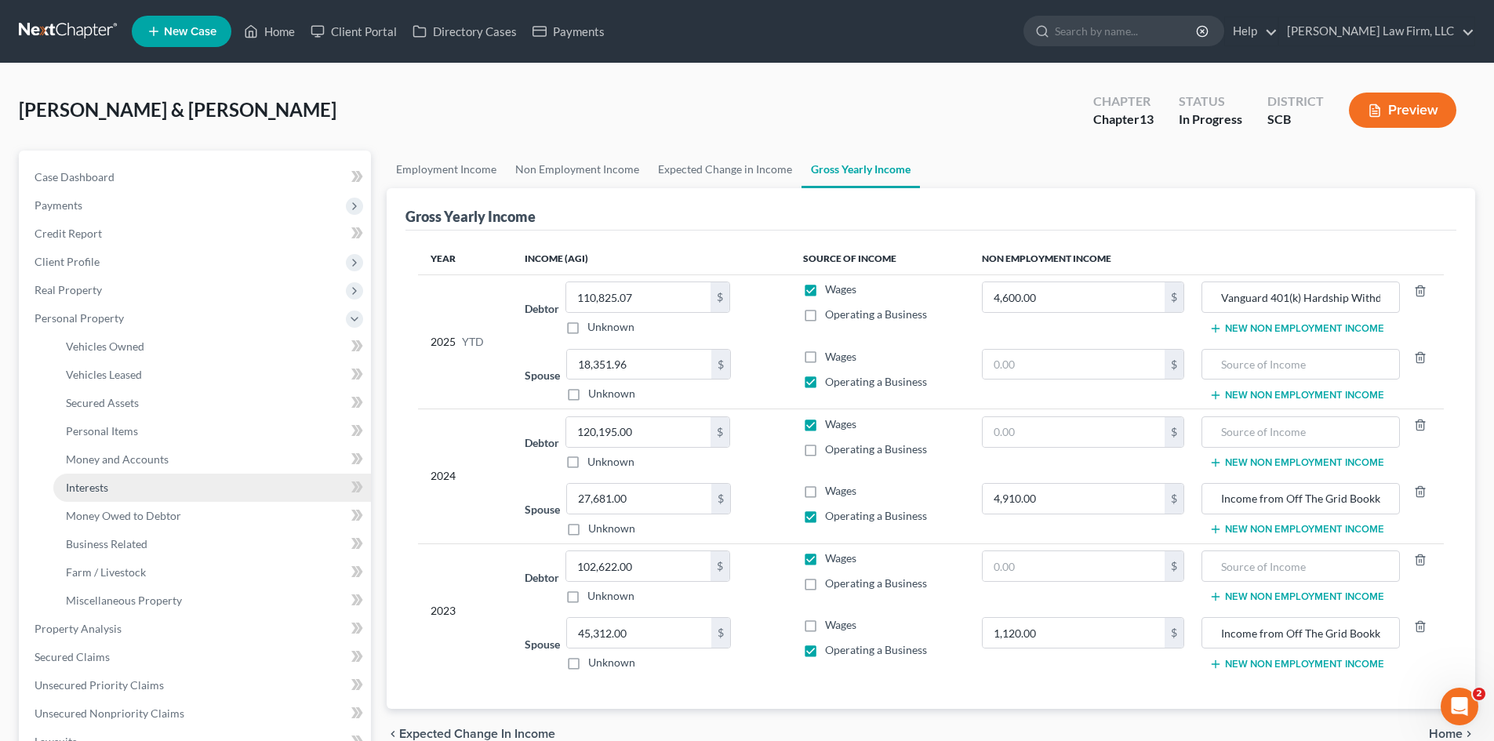
click at [85, 484] on span "Interests" at bounding box center [87, 487] width 42 height 13
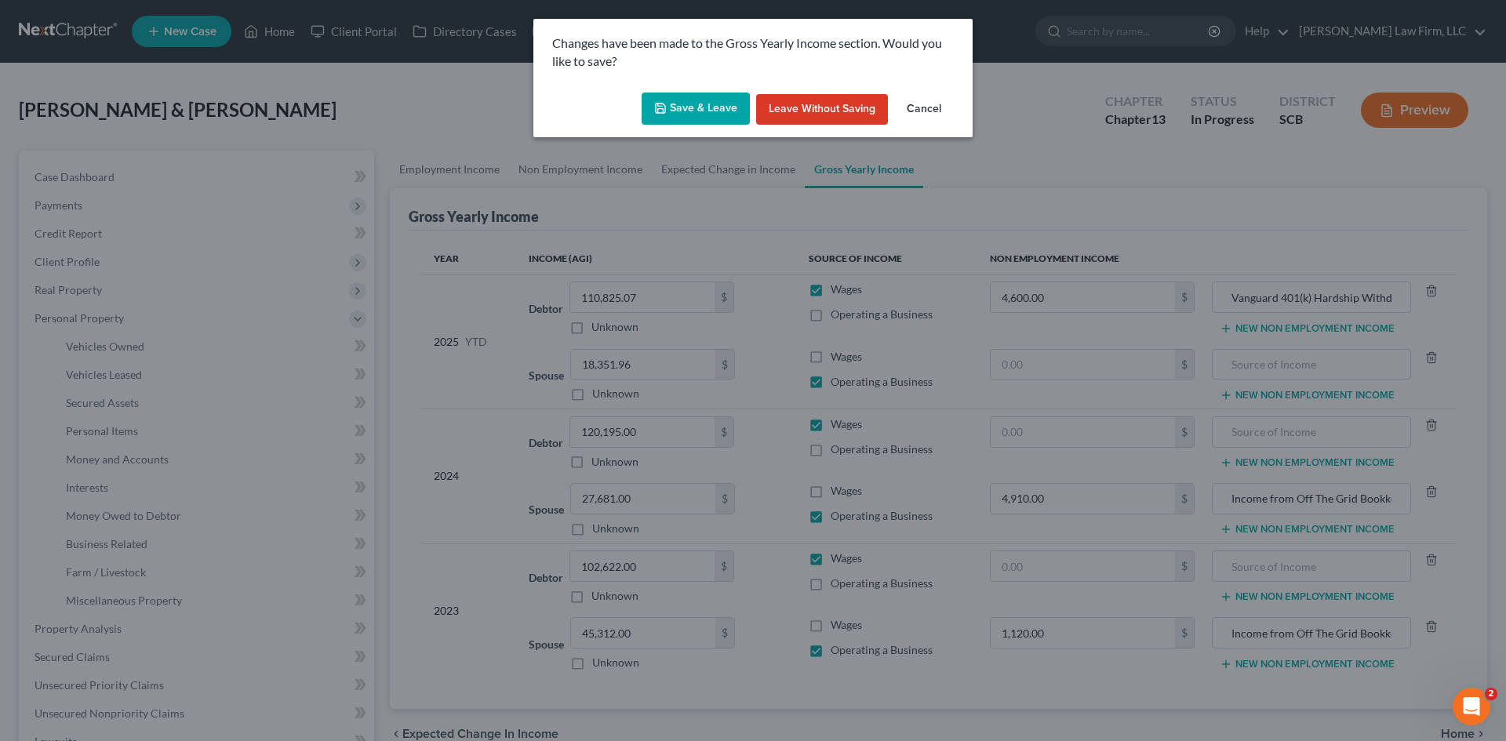
click at [704, 111] on button "Save & Leave" at bounding box center [696, 109] width 108 height 33
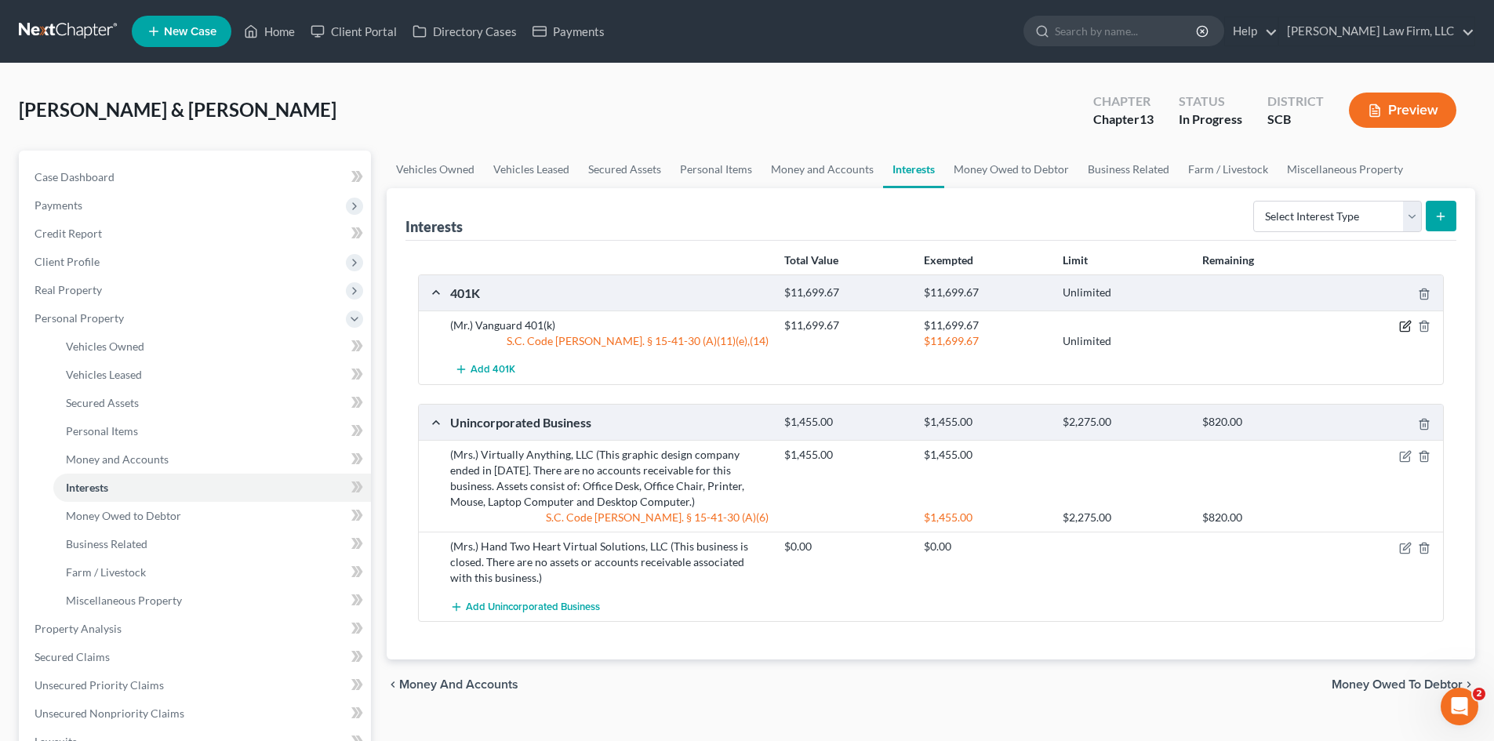
click at [1403, 326] on icon "button" at bounding box center [1405, 326] width 13 height 13
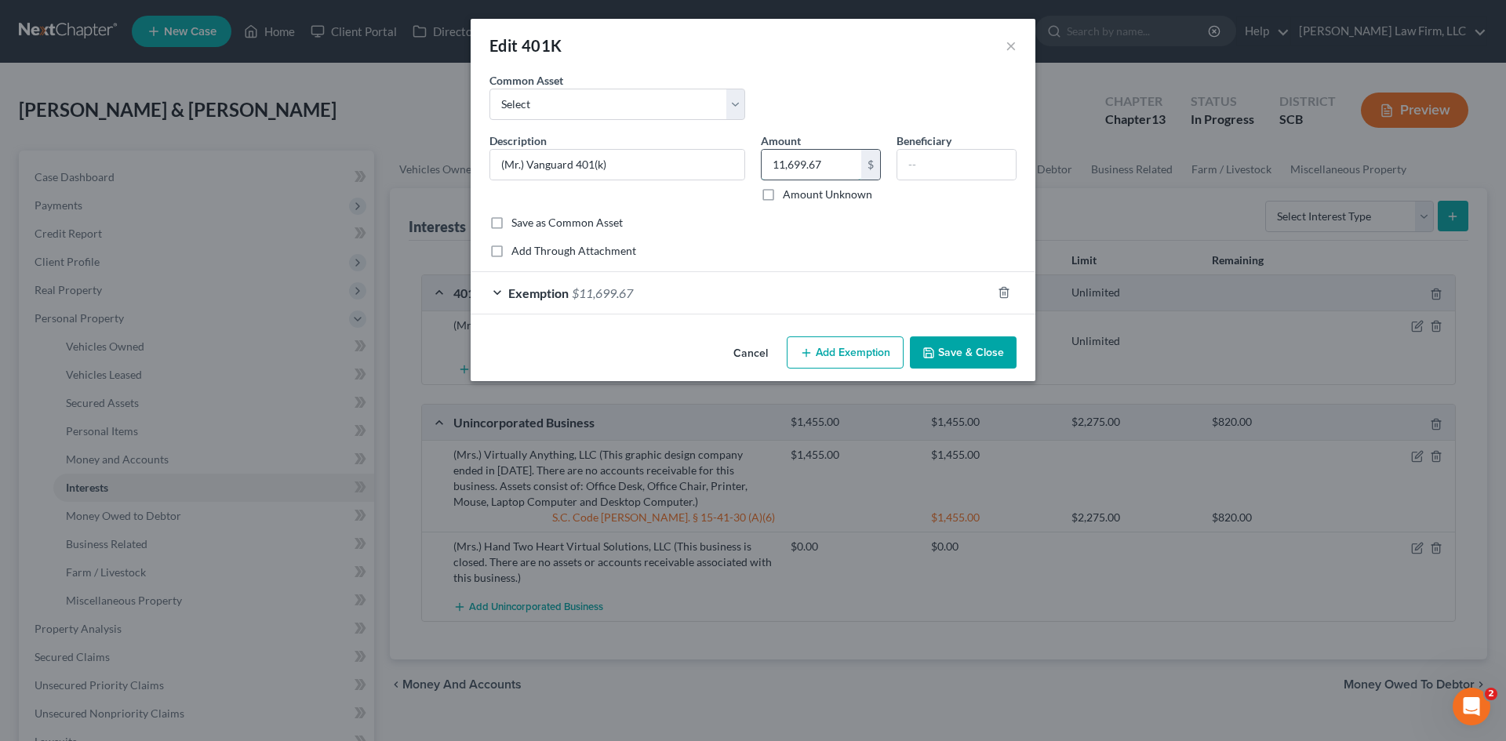
click at [854, 169] on input "11,699.67" at bounding box center [812, 165] width 100 height 30
type input "14,530.95"
click at [668, 285] on div "Exemption $11,699.67" at bounding box center [731, 293] width 521 height 42
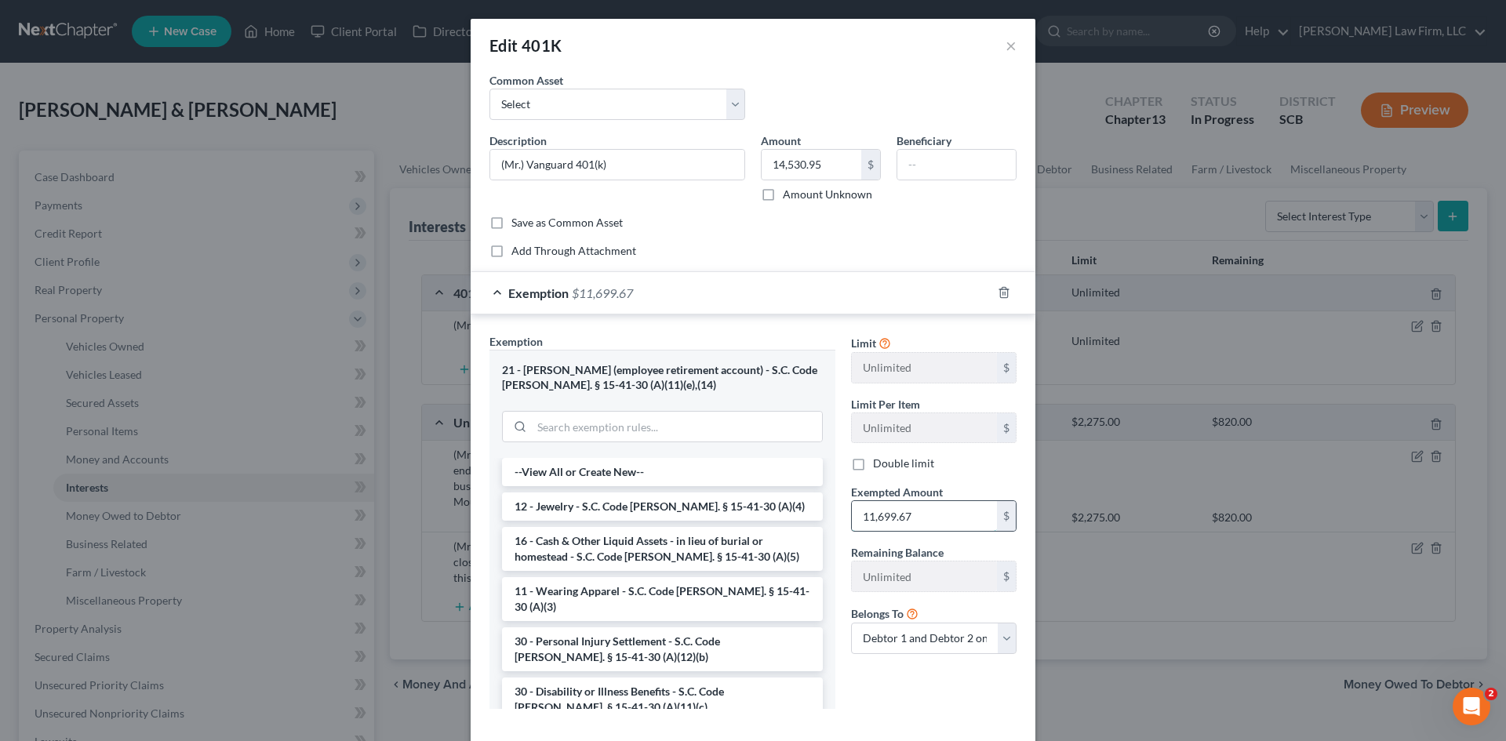
click at [926, 524] on input "11,699.67" at bounding box center [924, 516] width 145 height 30
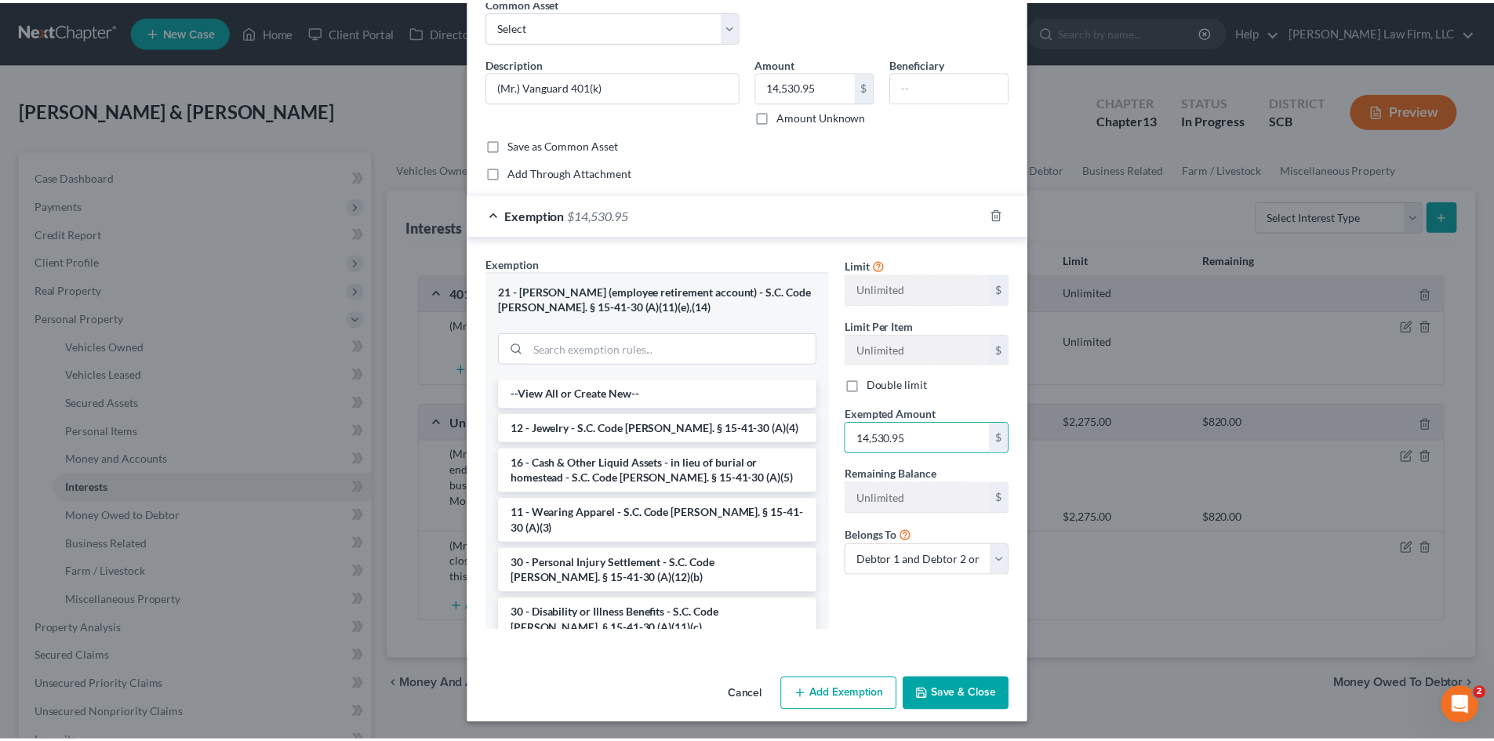
scroll to position [80, 0]
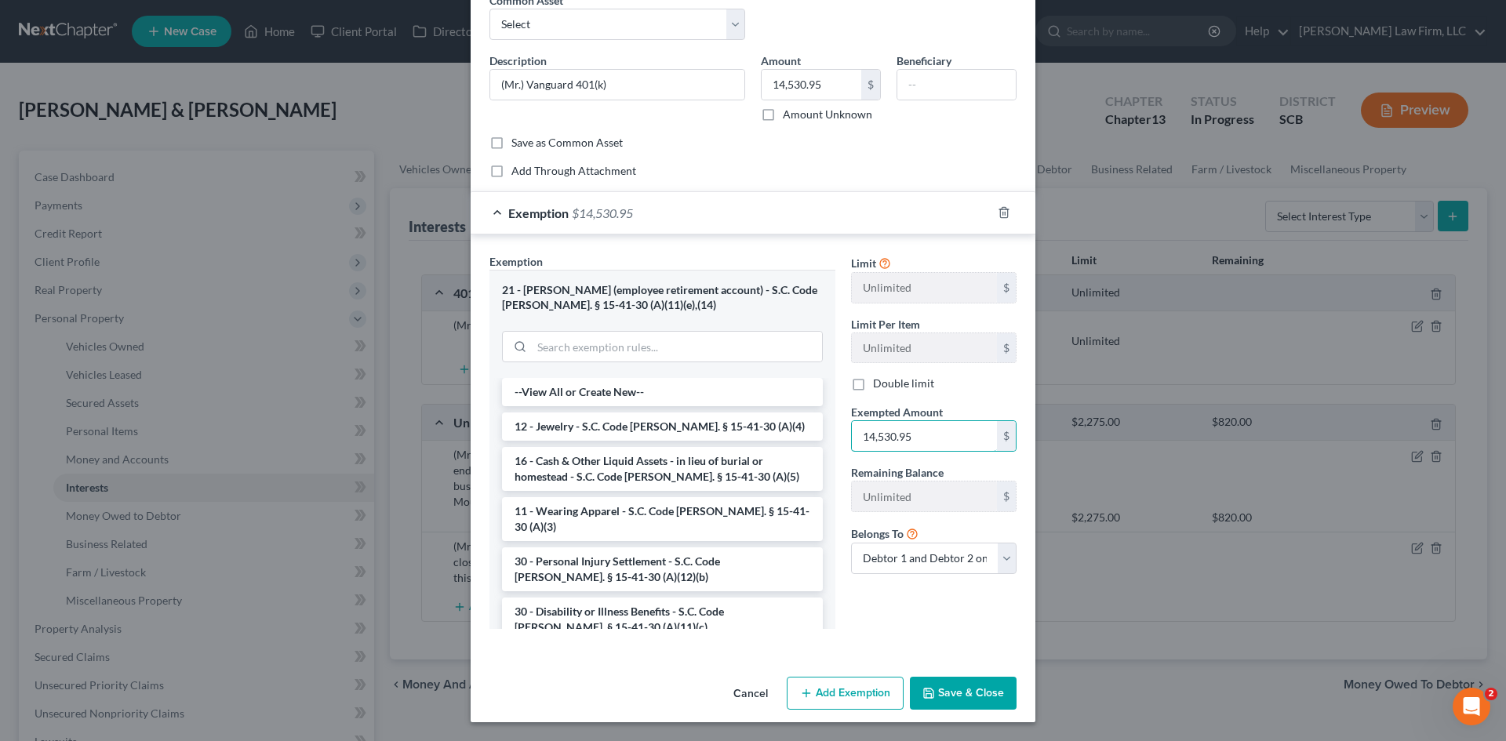
type input "14,530.95"
click at [972, 690] on button "Save & Close" at bounding box center [963, 693] width 107 height 33
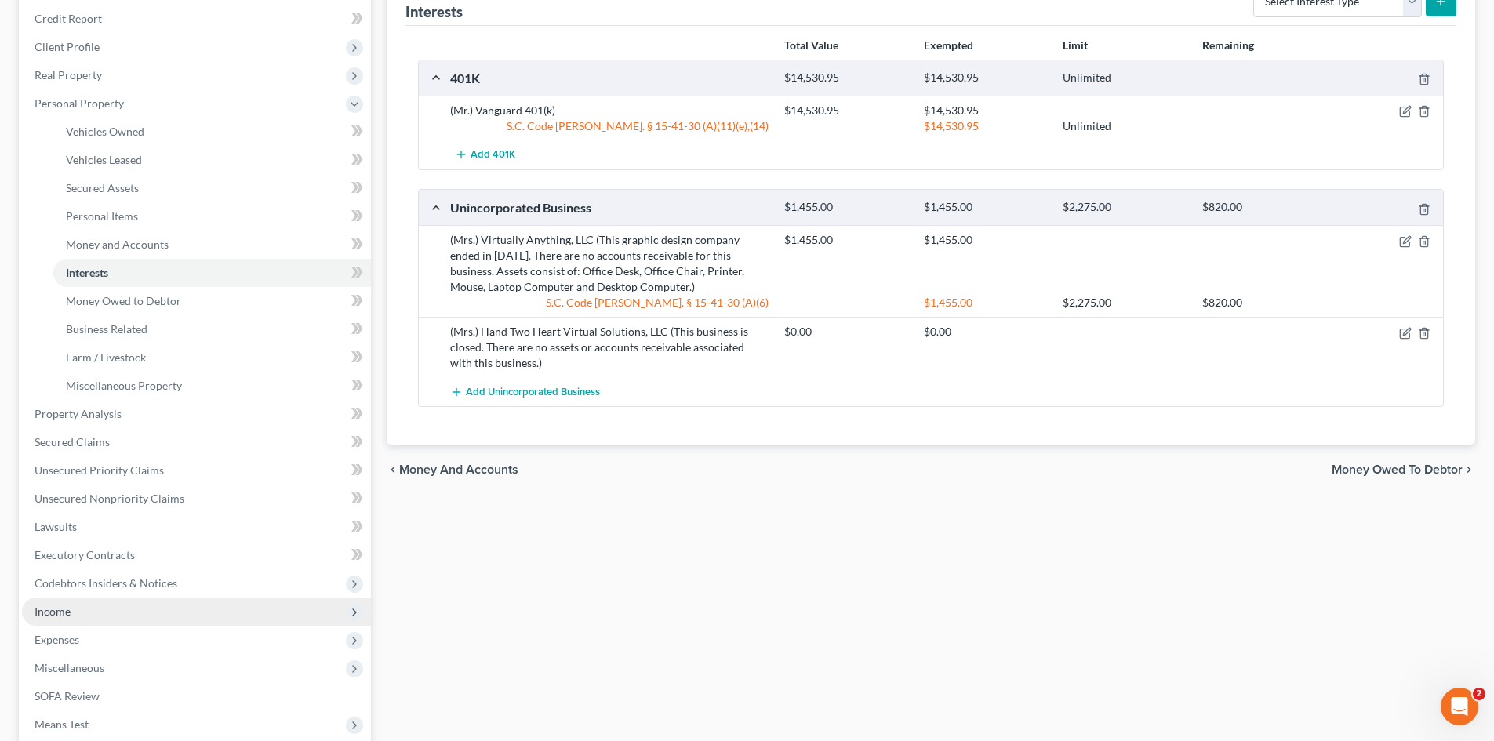
scroll to position [235, 0]
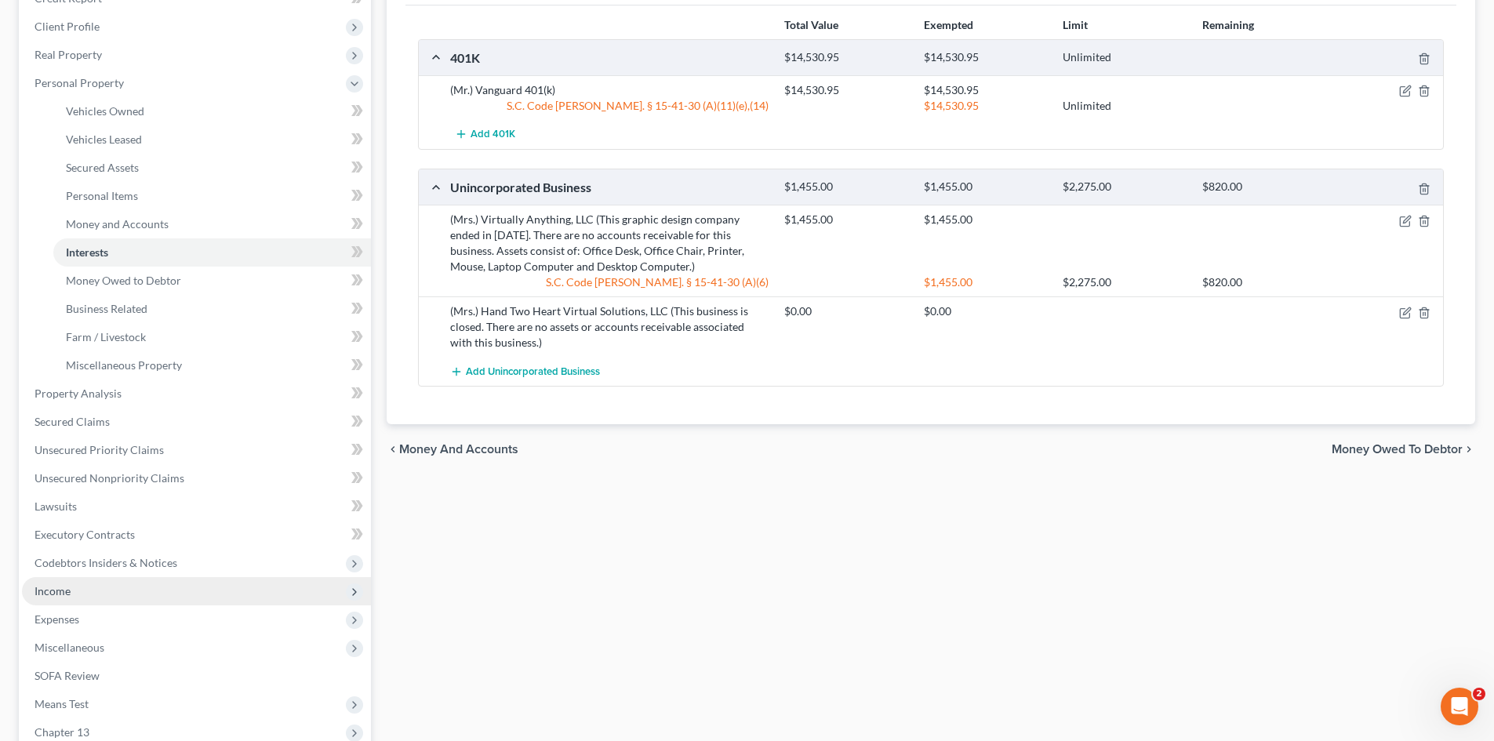
click at [51, 588] on span "Income" at bounding box center [53, 590] width 36 height 13
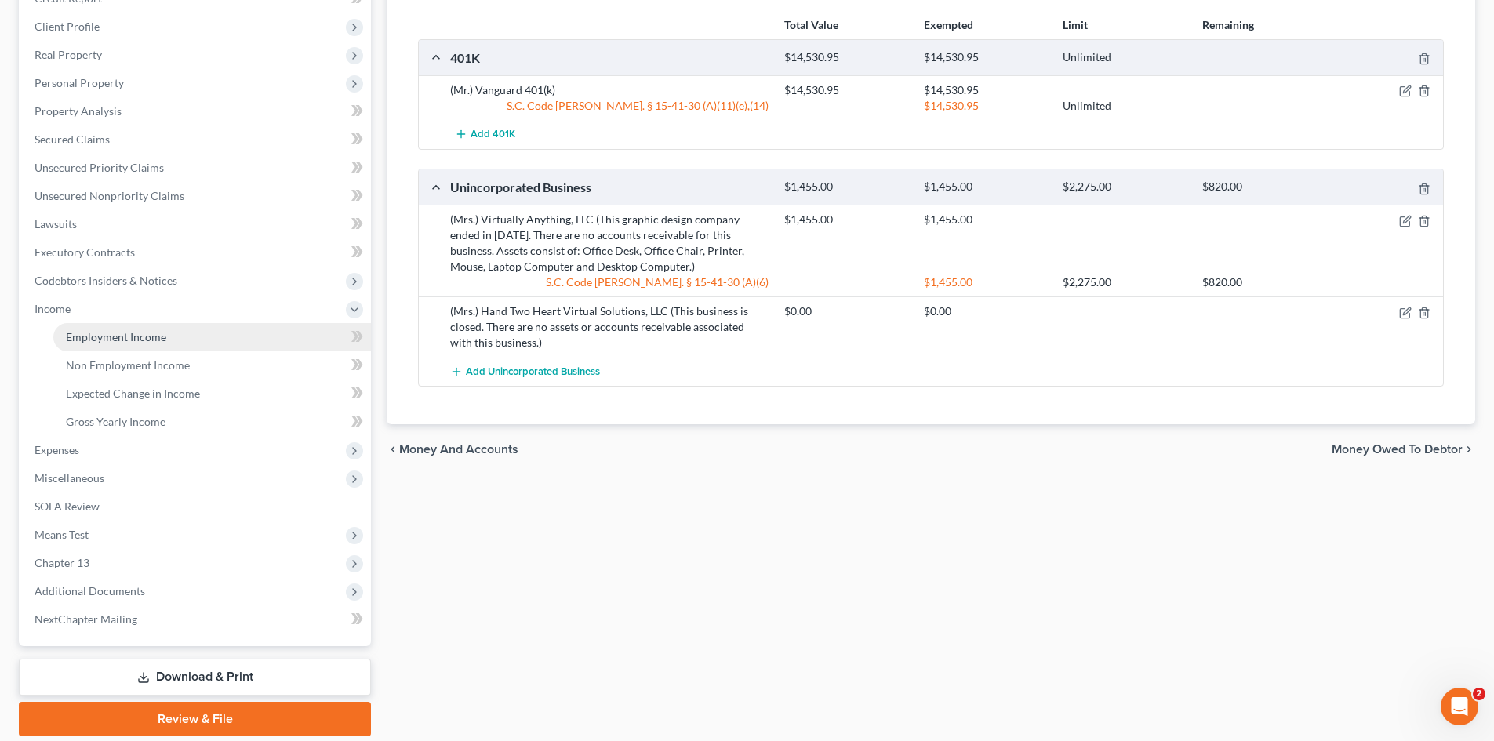
click at [90, 337] on span "Employment Income" at bounding box center [116, 336] width 100 height 13
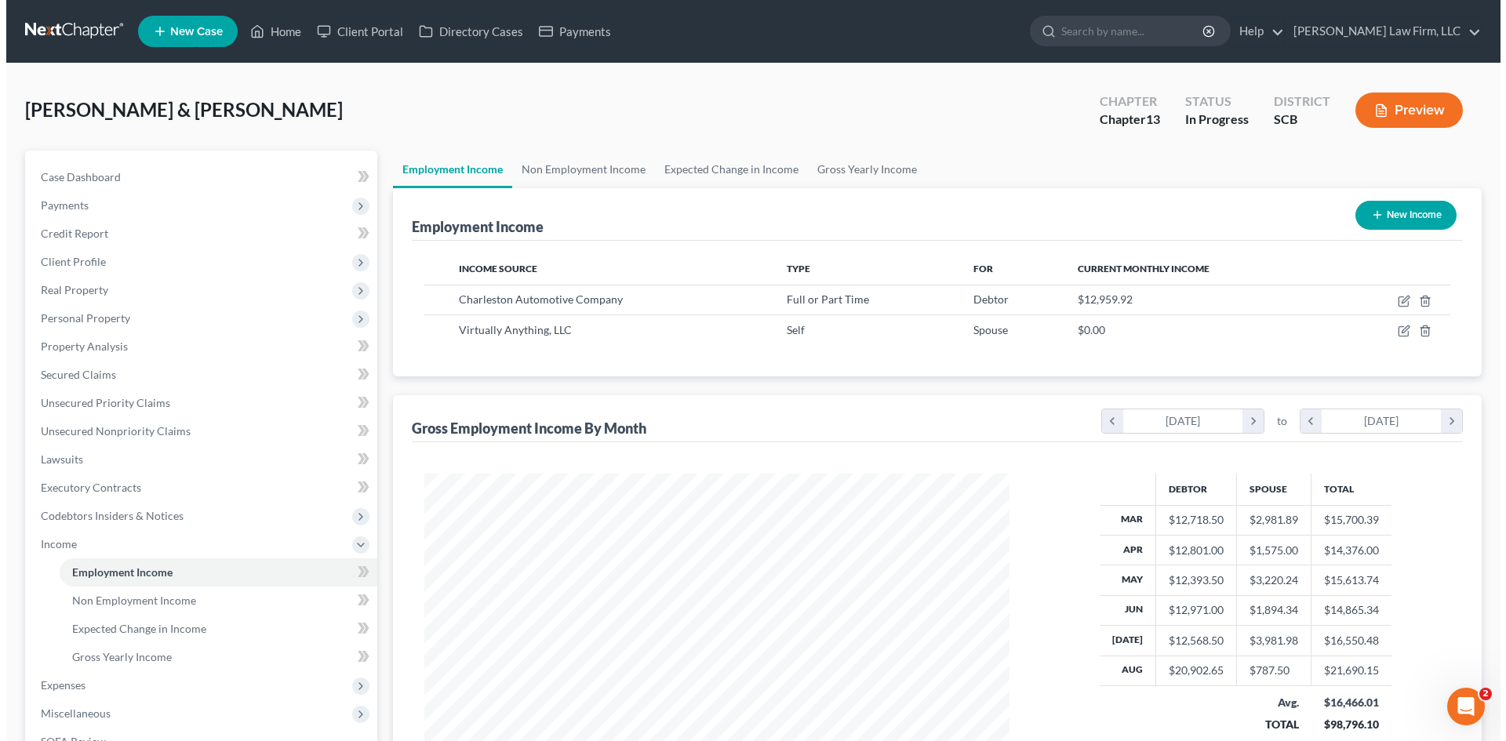
scroll to position [293, 617]
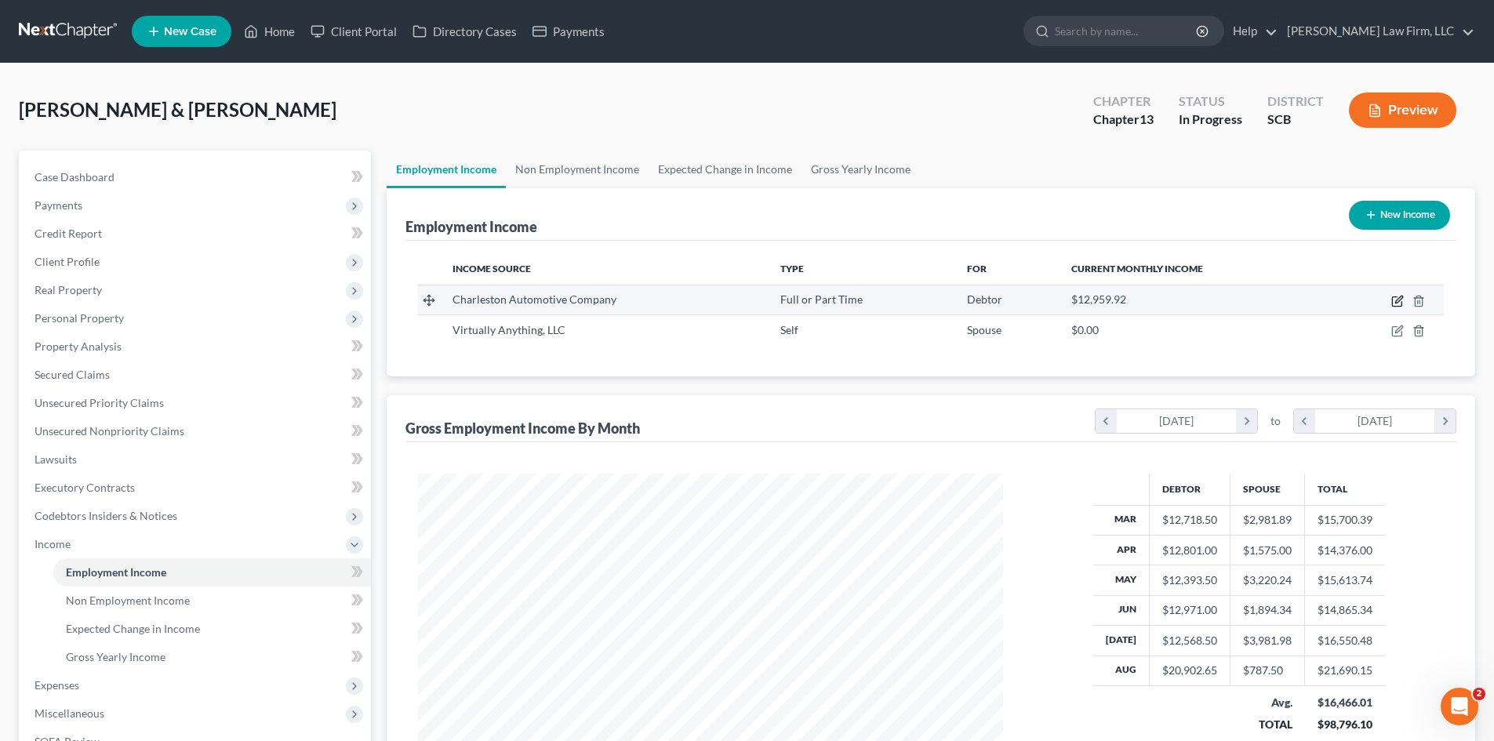
click at [1393, 301] on icon "button" at bounding box center [1396, 301] width 9 height 9
select select "0"
select select "28"
select select "2"
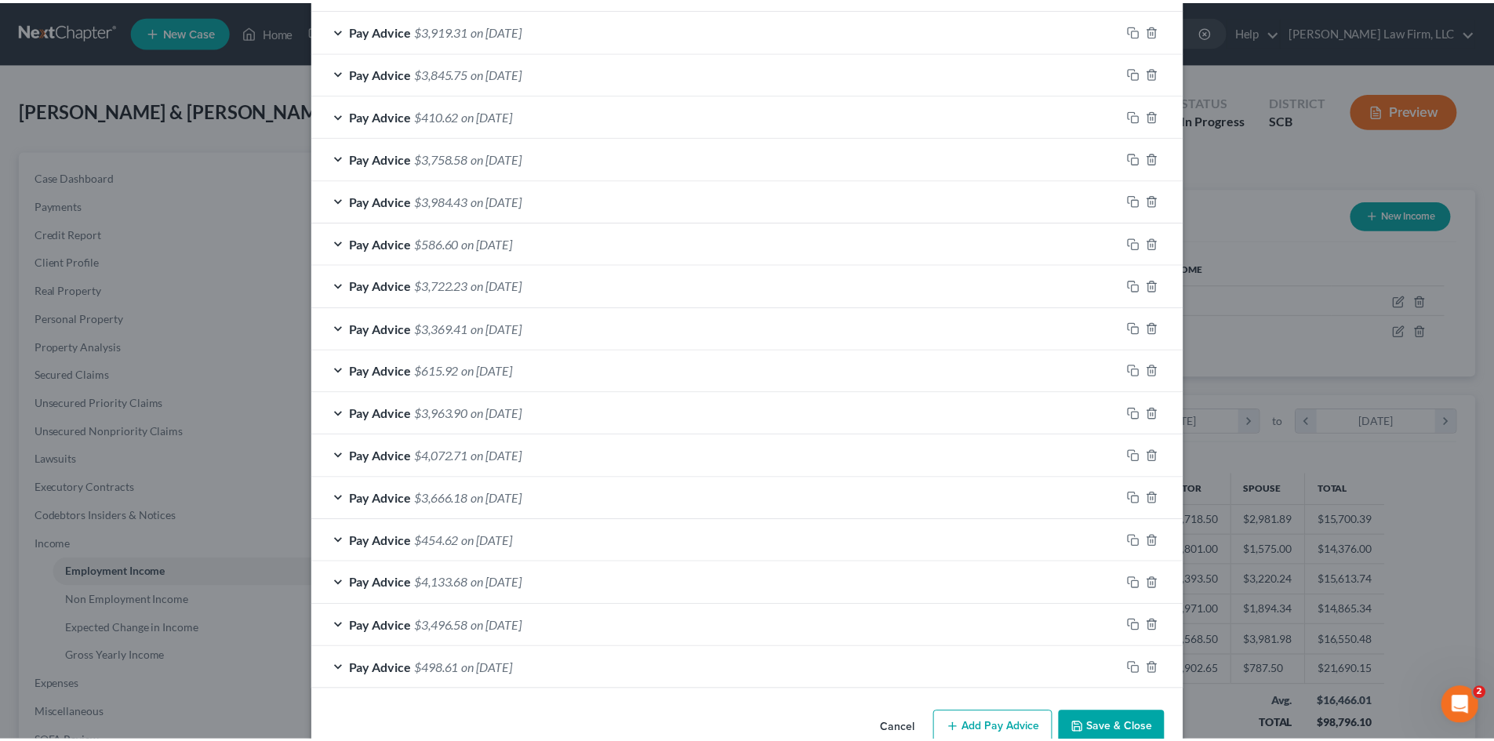
scroll to position [716, 0]
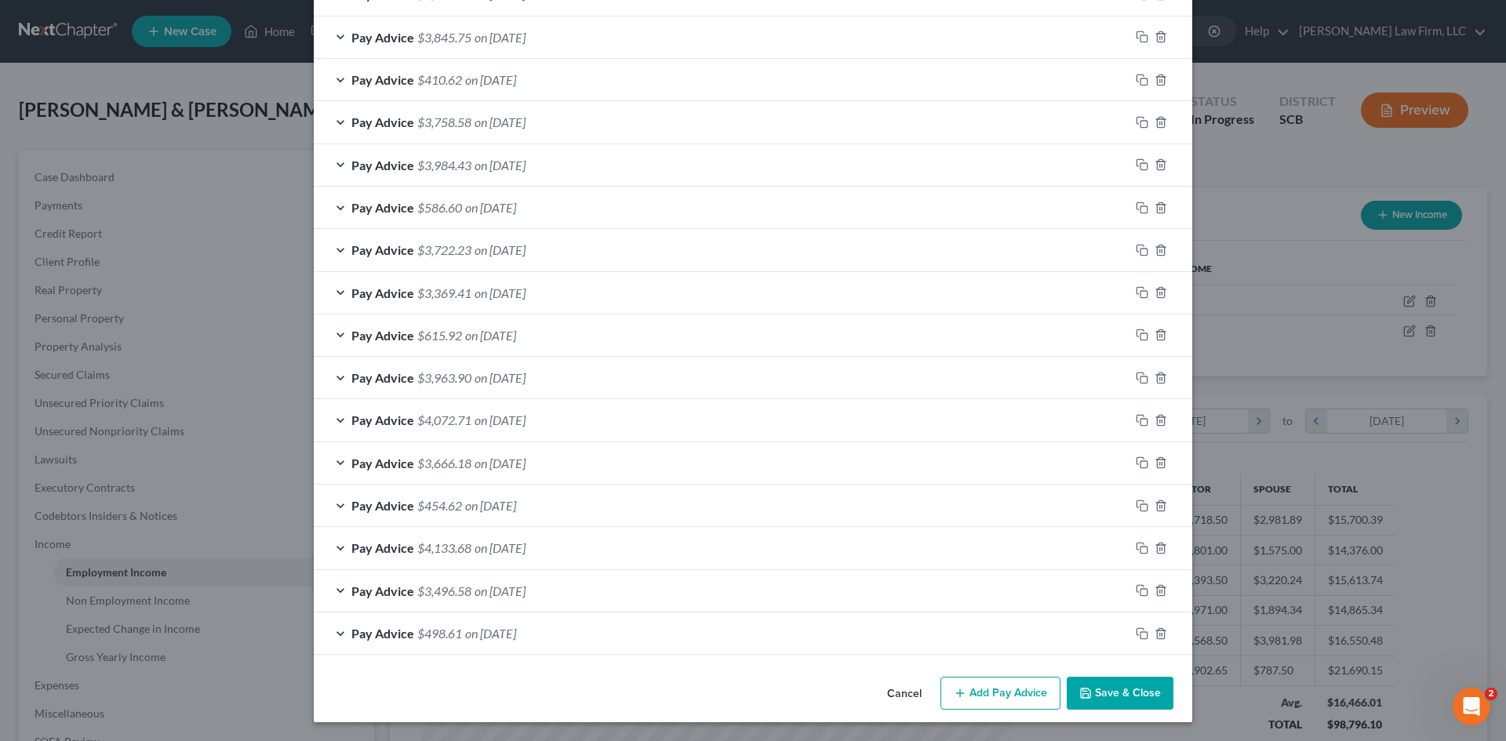
click at [1094, 695] on button "Save & Close" at bounding box center [1120, 693] width 107 height 33
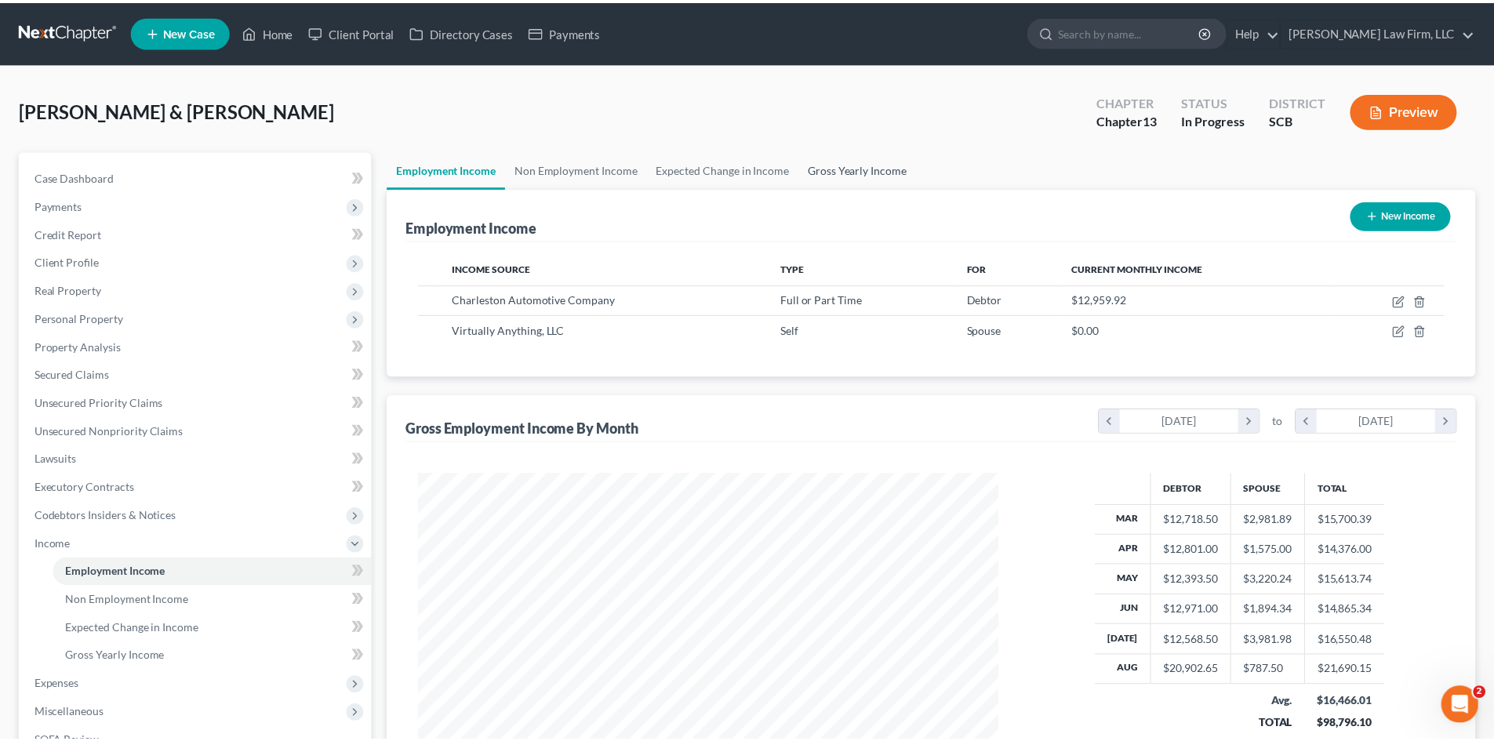
scroll to position [784162, 783838]
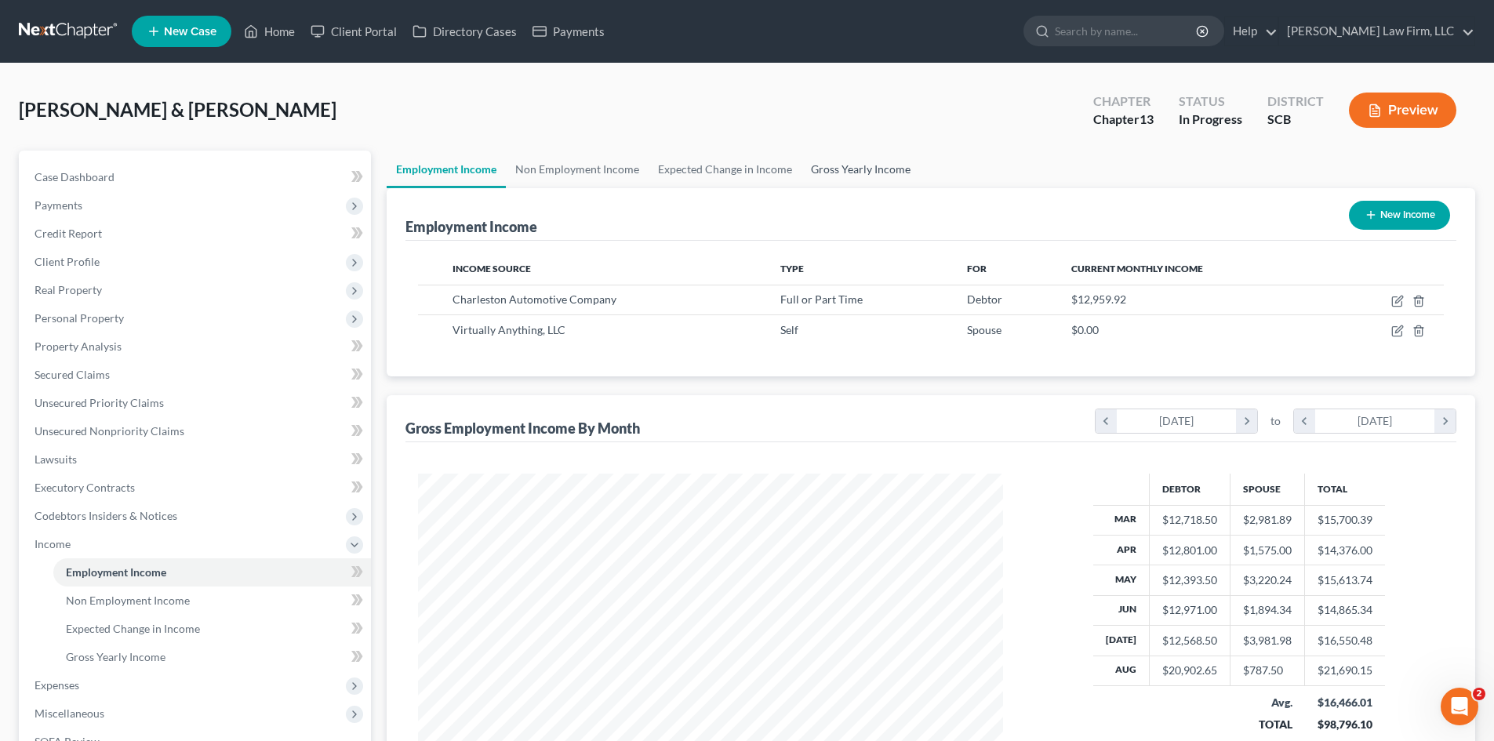
click at [862, 174] on link "Gross Yearly Income" at bounding box center [861, 170] width 118 height 38
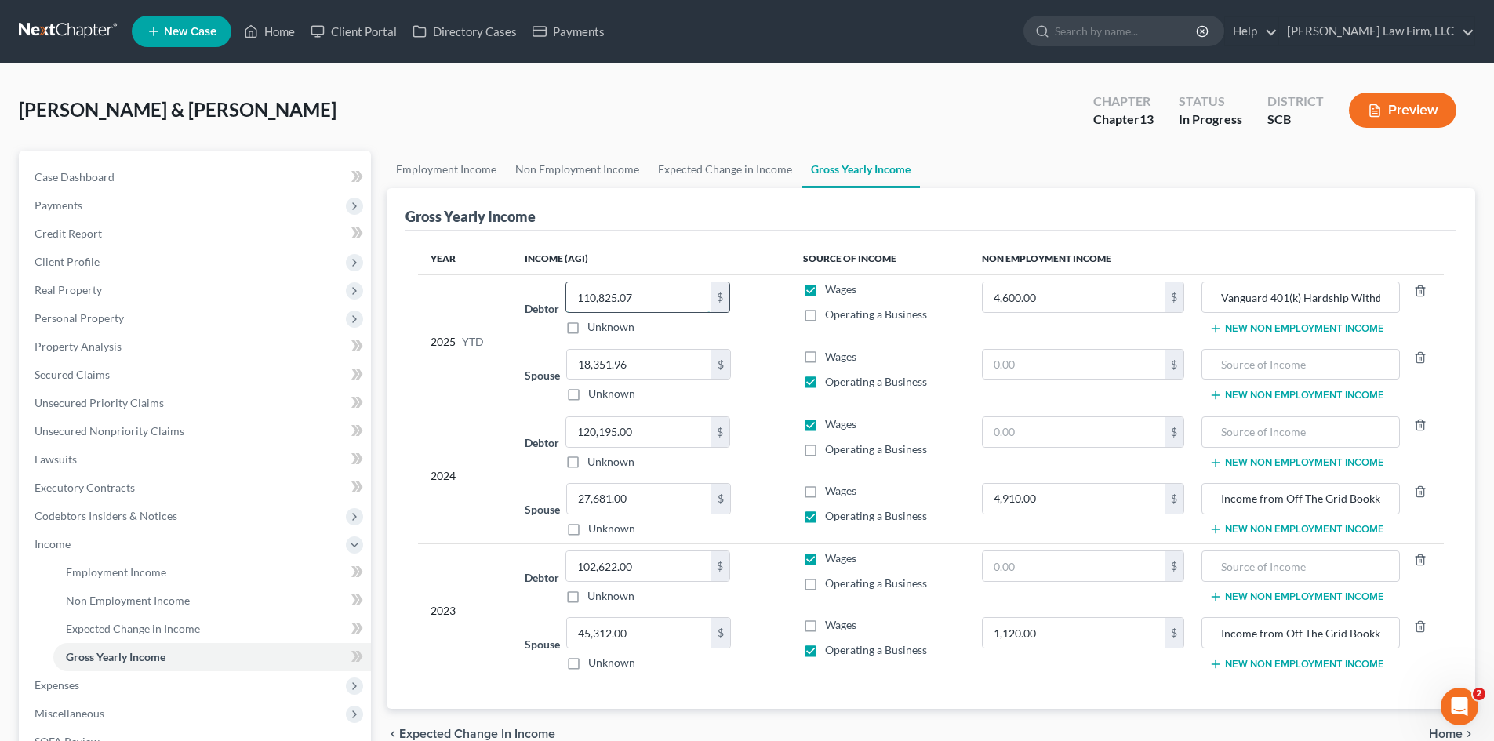
click at [659, 300] on input "110,825.07" at bounding box center [638, 297] width 144 height 30
type input "117,858.07"
click at [723, 178] on link "Expected Change in Income" at bounding box center [725, 170] width 153 height 38
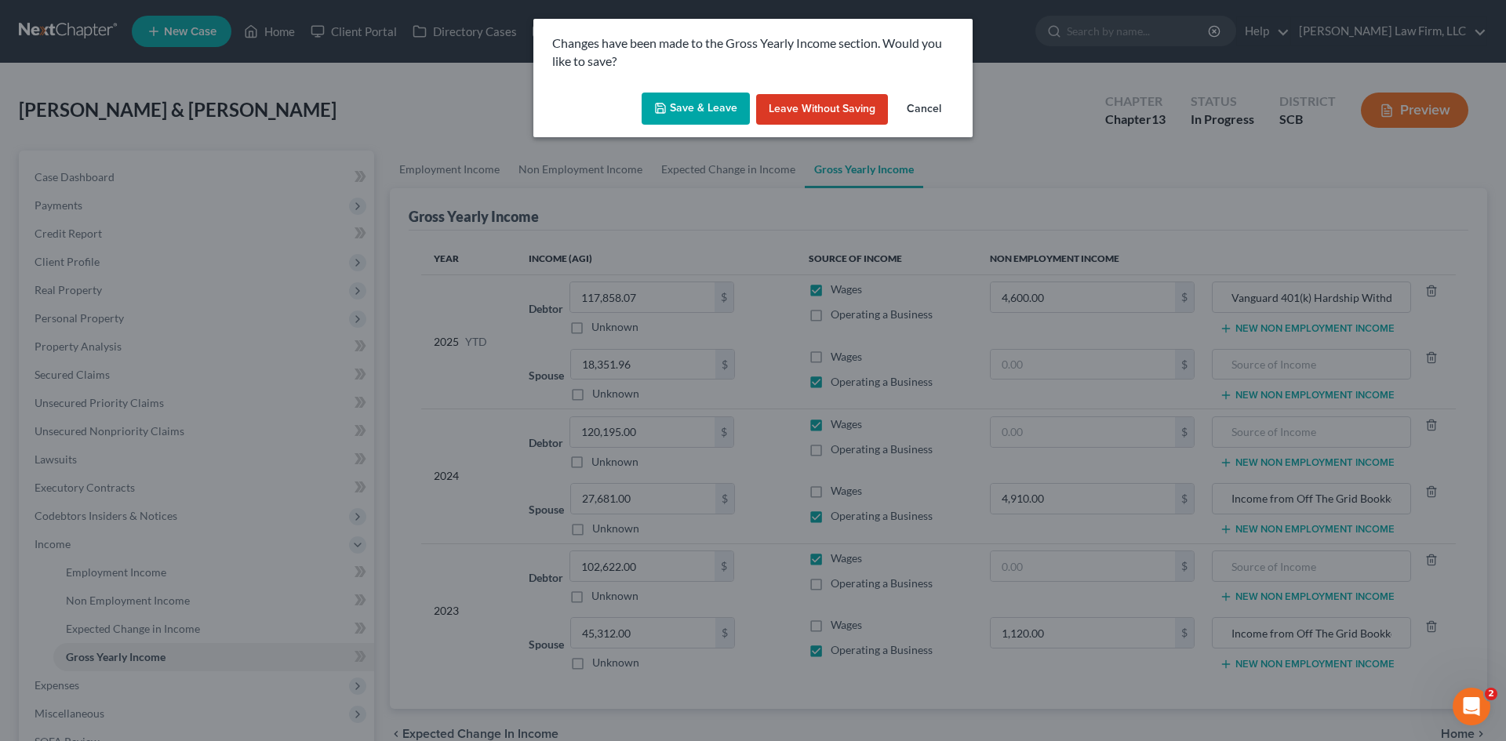
click at [723, 123] on button "Save & Leave" at bounding box center [696, 109] width 108 height 33
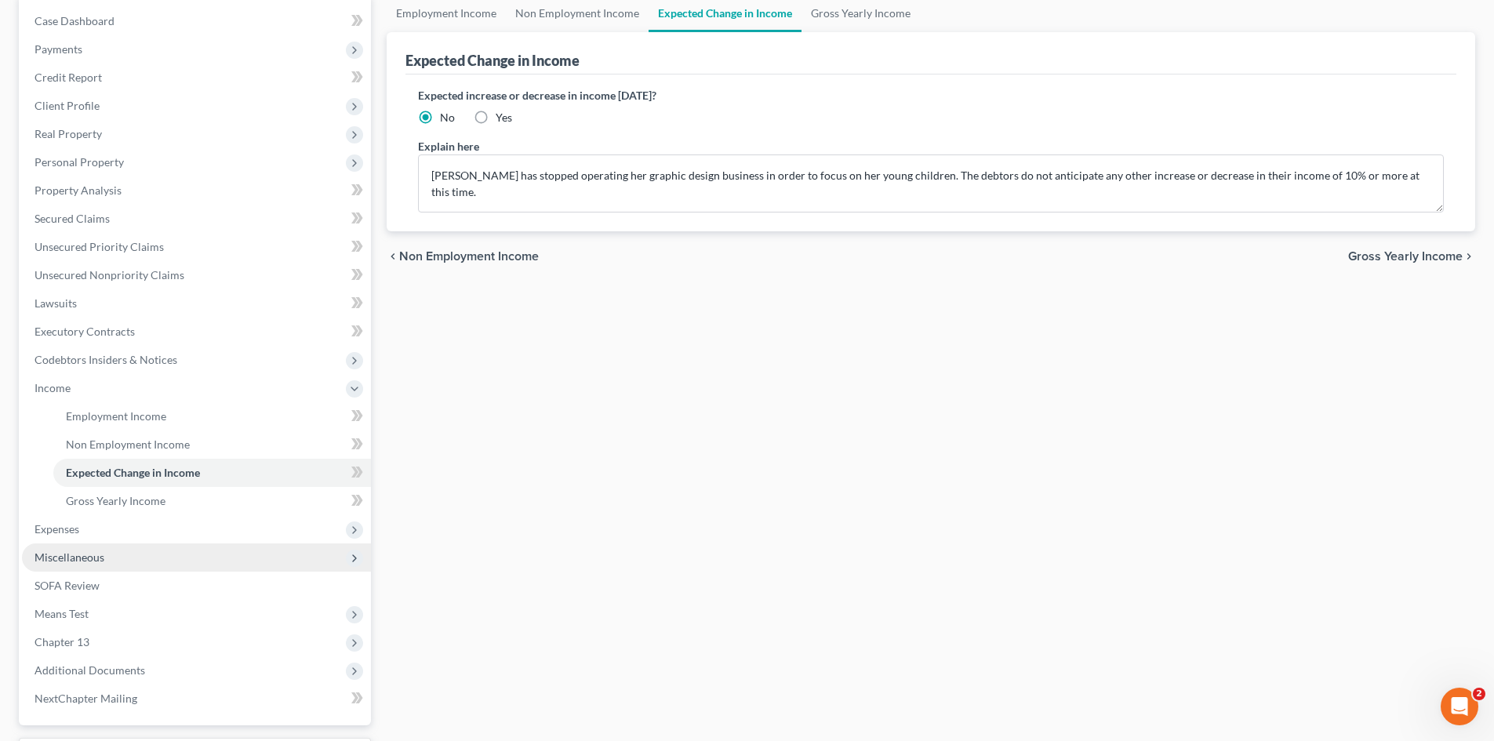
scroll to position [157, 0]
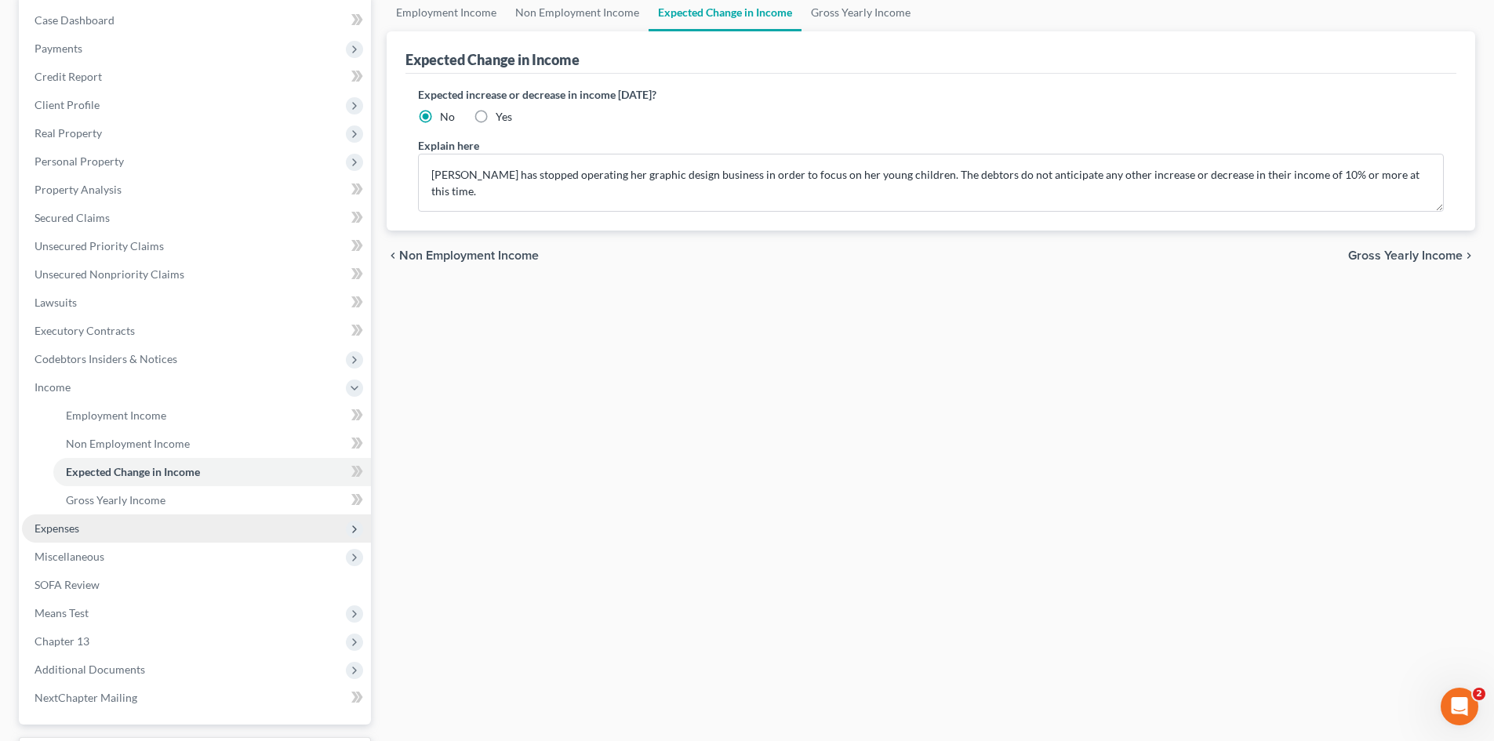
click at [68, 530] on span "Expenses" at bounding box center [57, 528] width 45 height 13
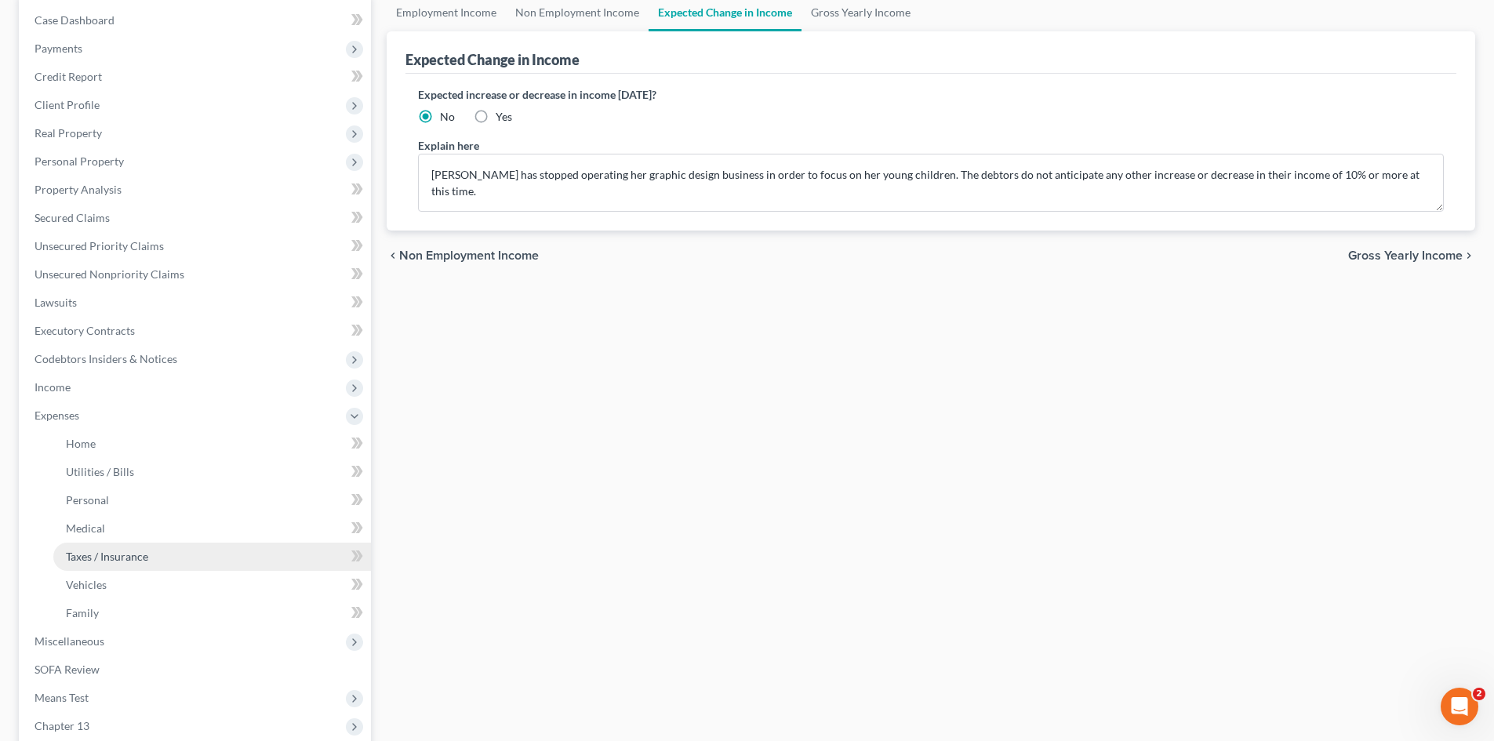
click at [86, 550] on span "Taxes / Insurance" at bounding box center [107, 556] width 82 height 13
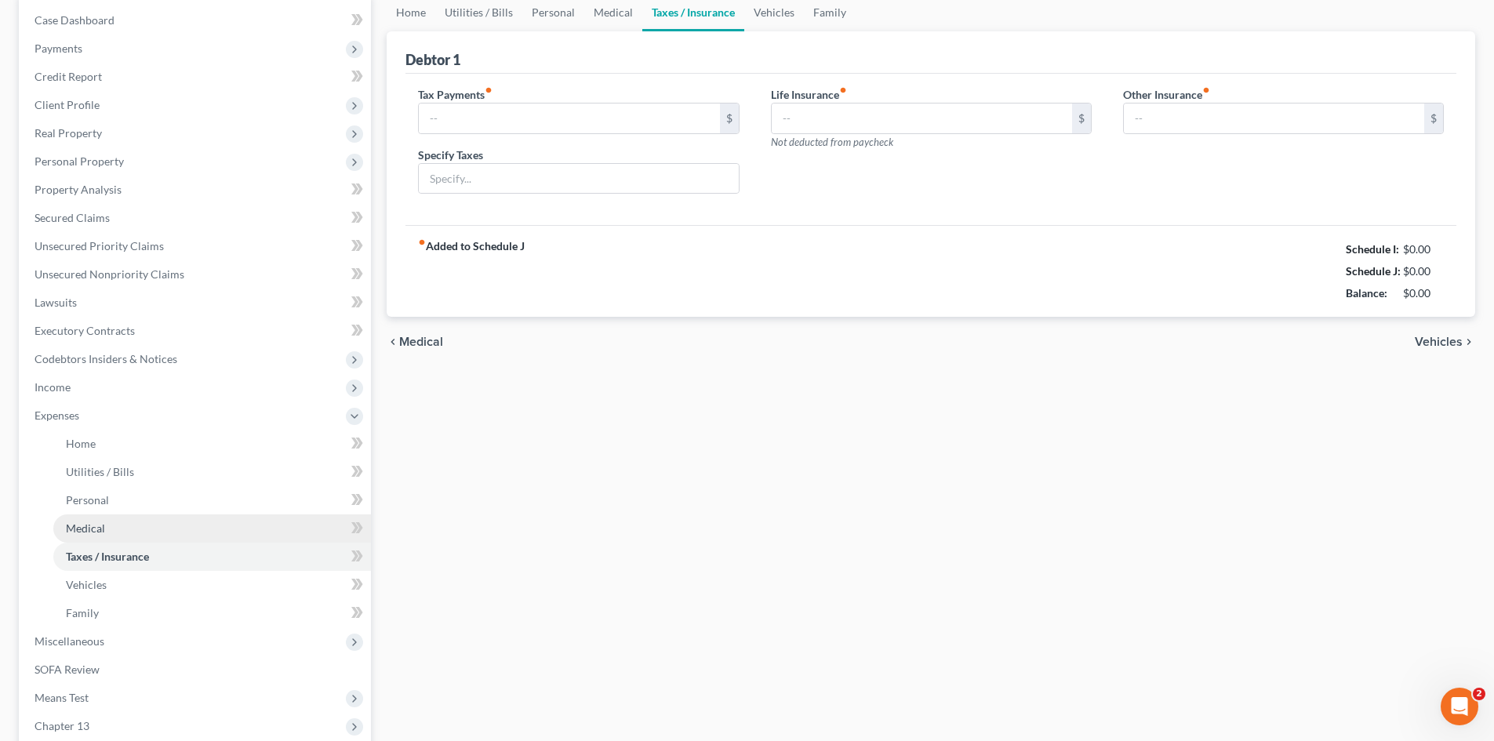
scroll to position [33, 0]
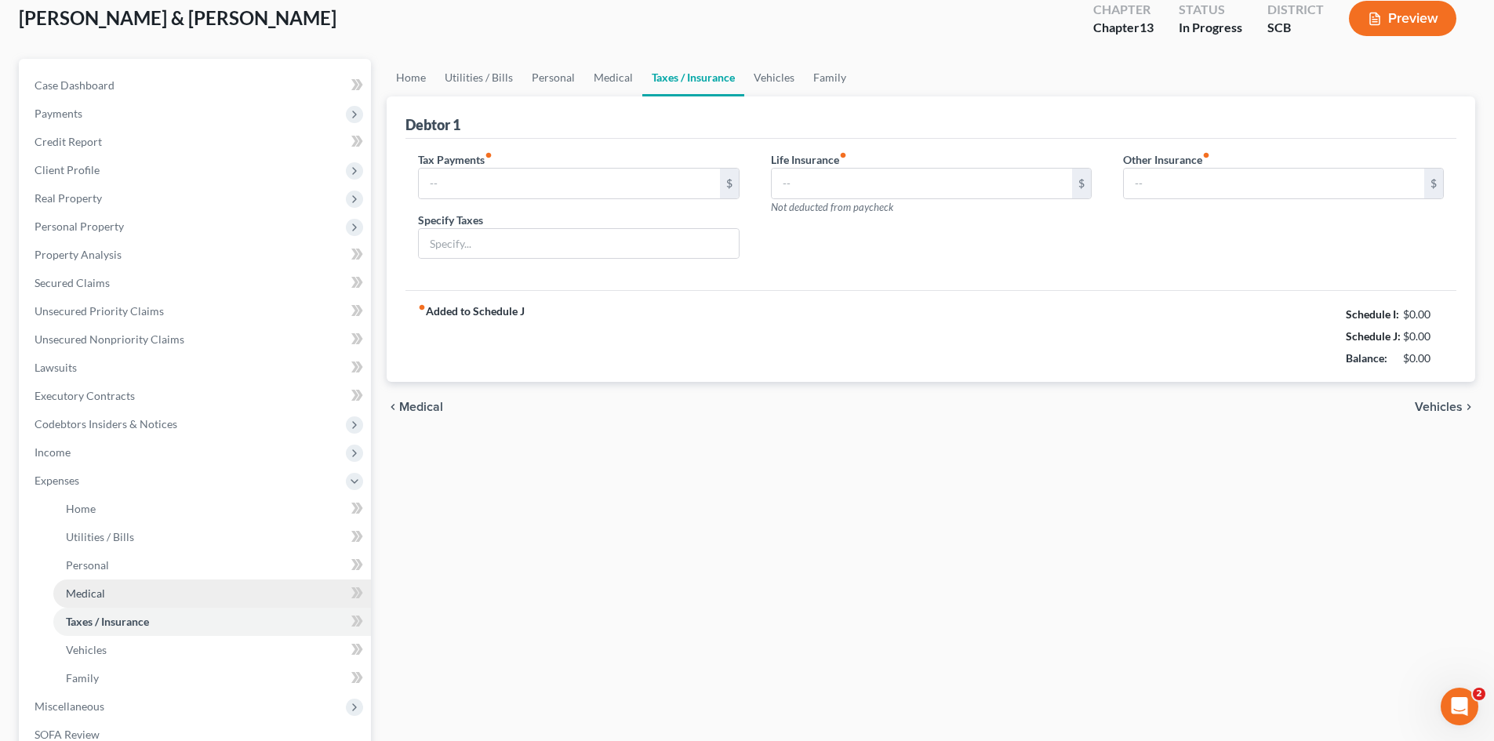
type input "0.00"
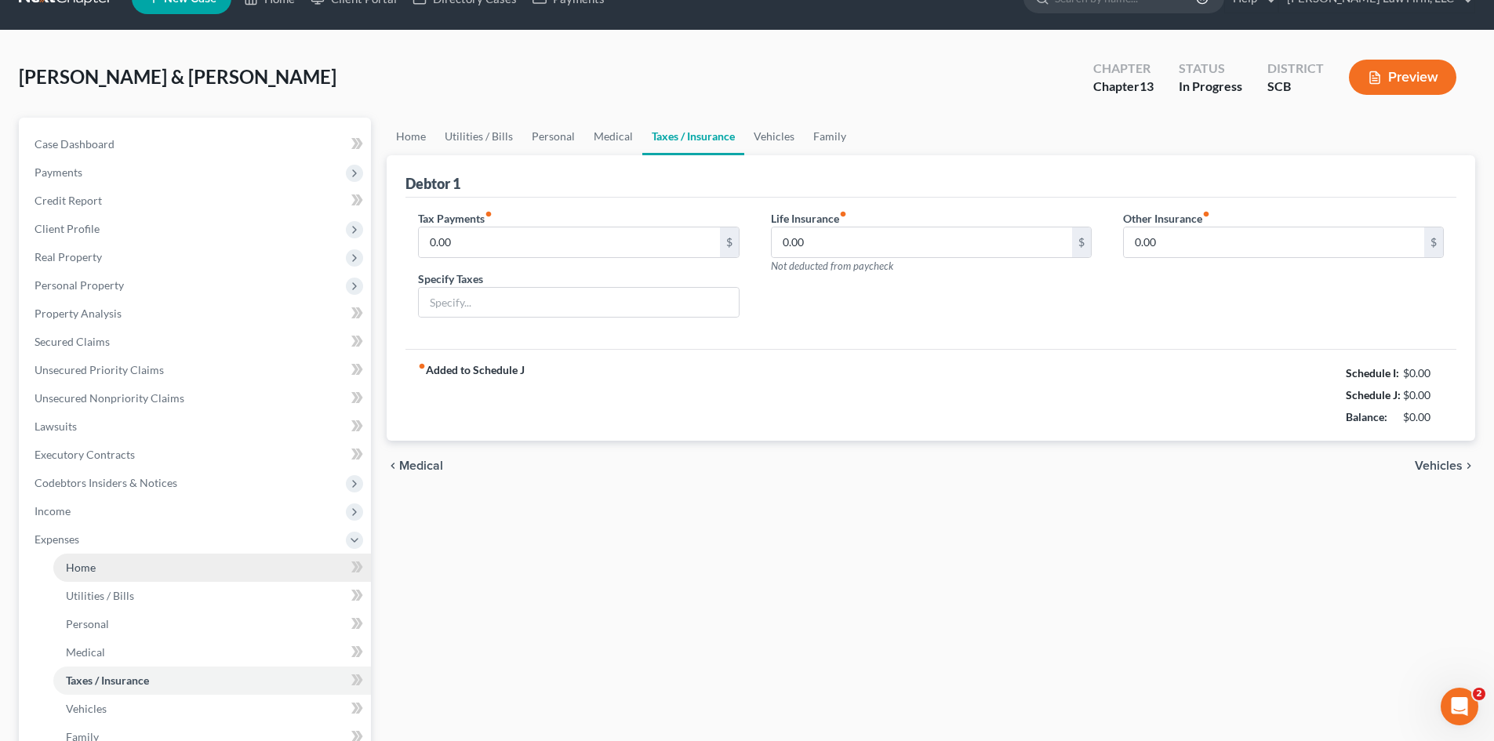
scroll to position [0, 0]
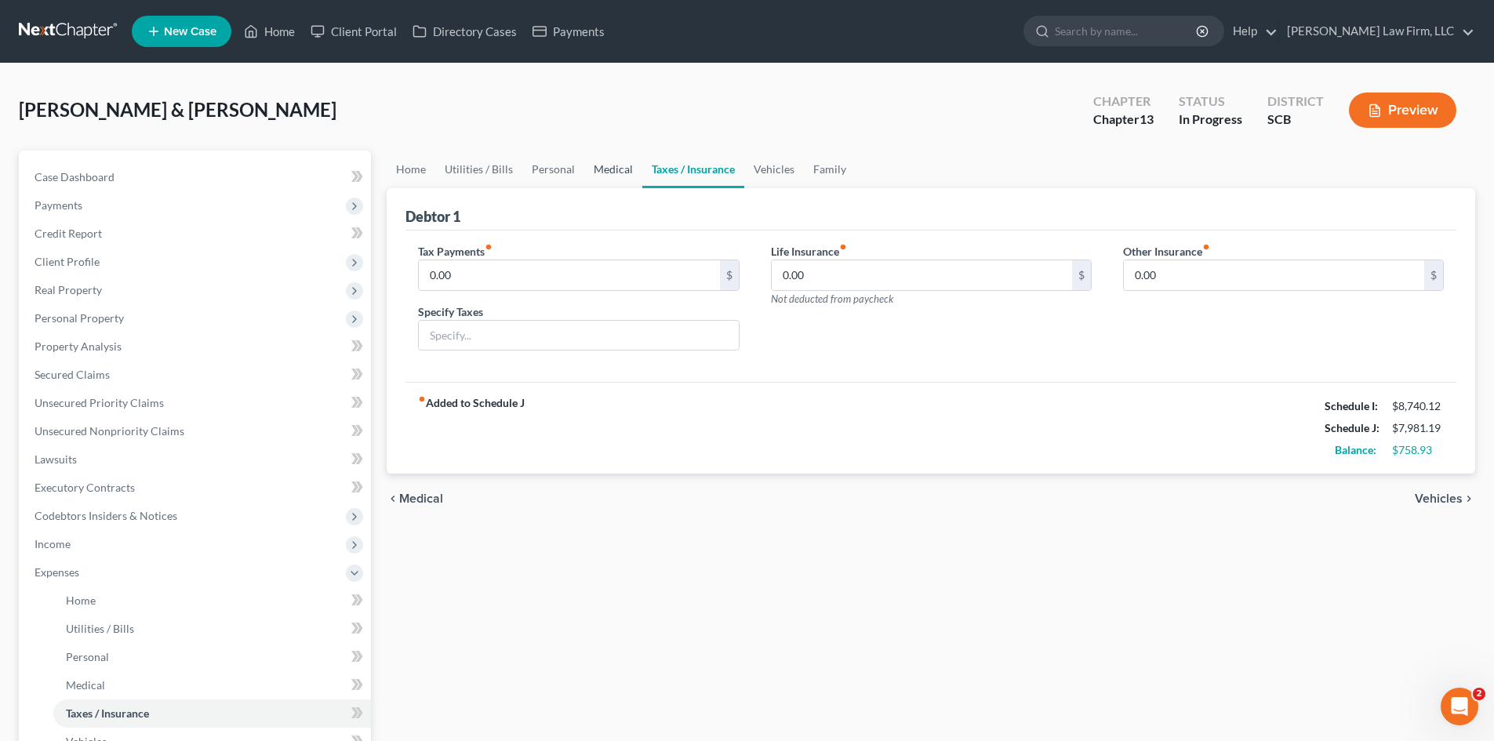
click at [630, 166] on link "Medical" at bounding box center [613, 170] width 58 height 38
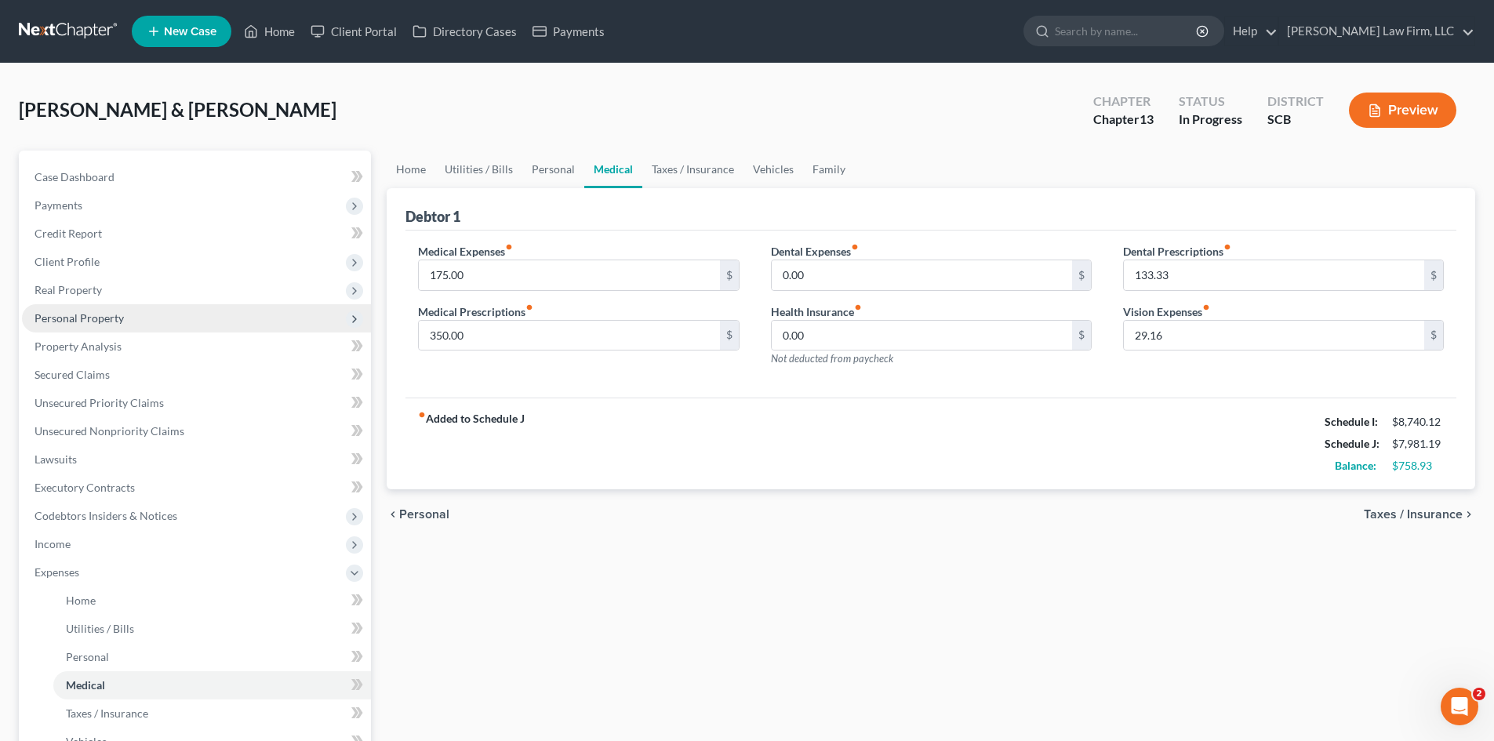
click at [106, 310] on span "Personal Property" at bounding box center [196, 318] width 349 height 28
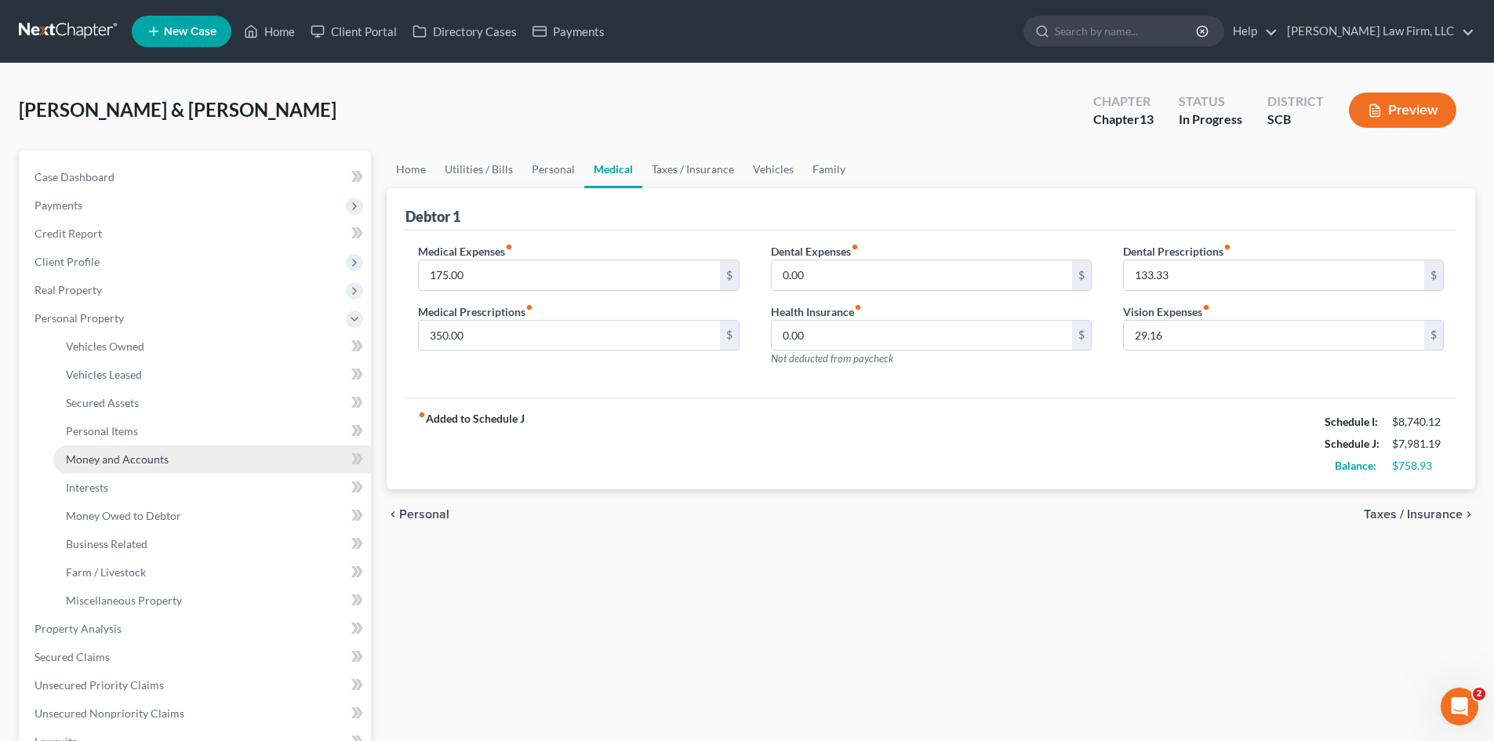
click at [89, 457] on span "Money and Accounts" at bounding box center [117, 459] width 103 height 13
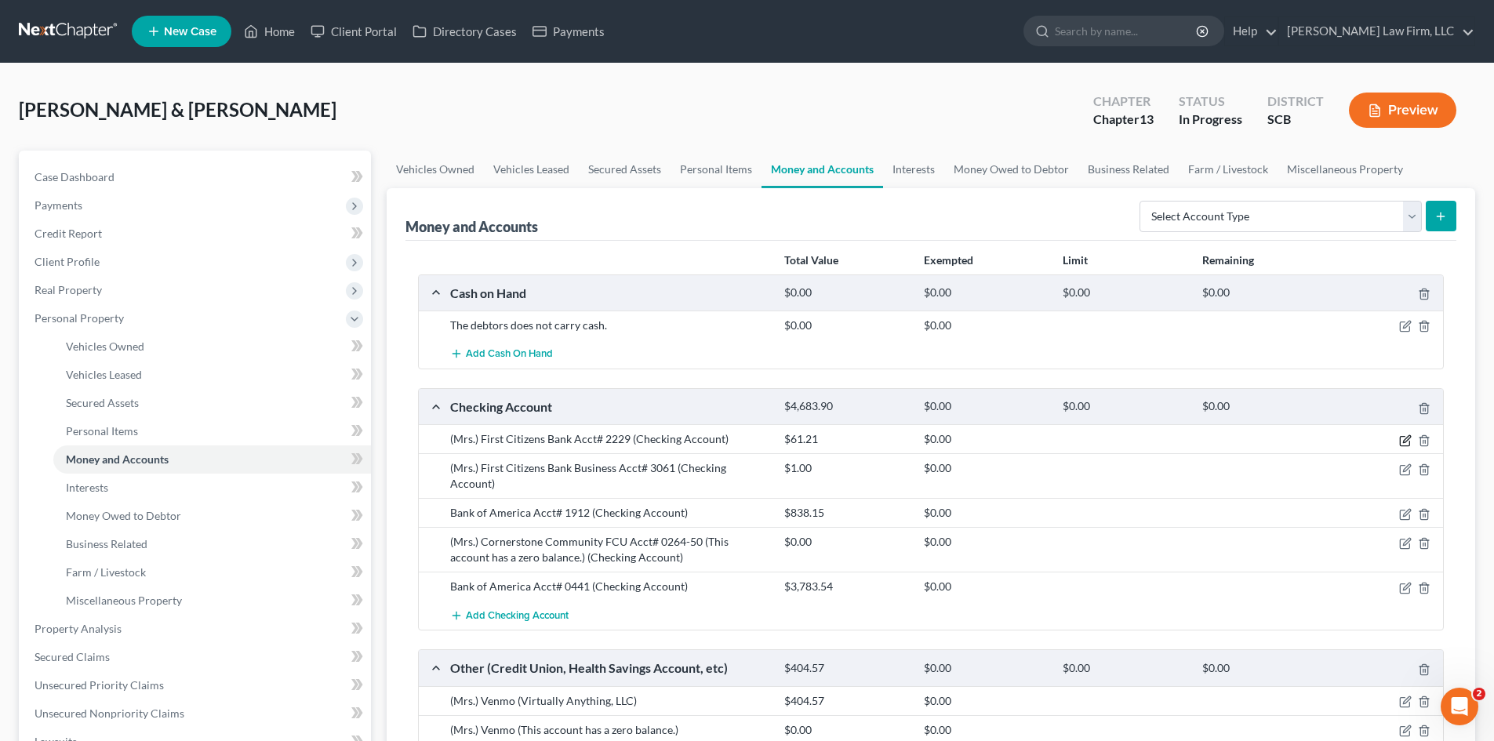
click at [1407, 443] on icon "button" at bounding box center [1405, 441] width 13 height 13
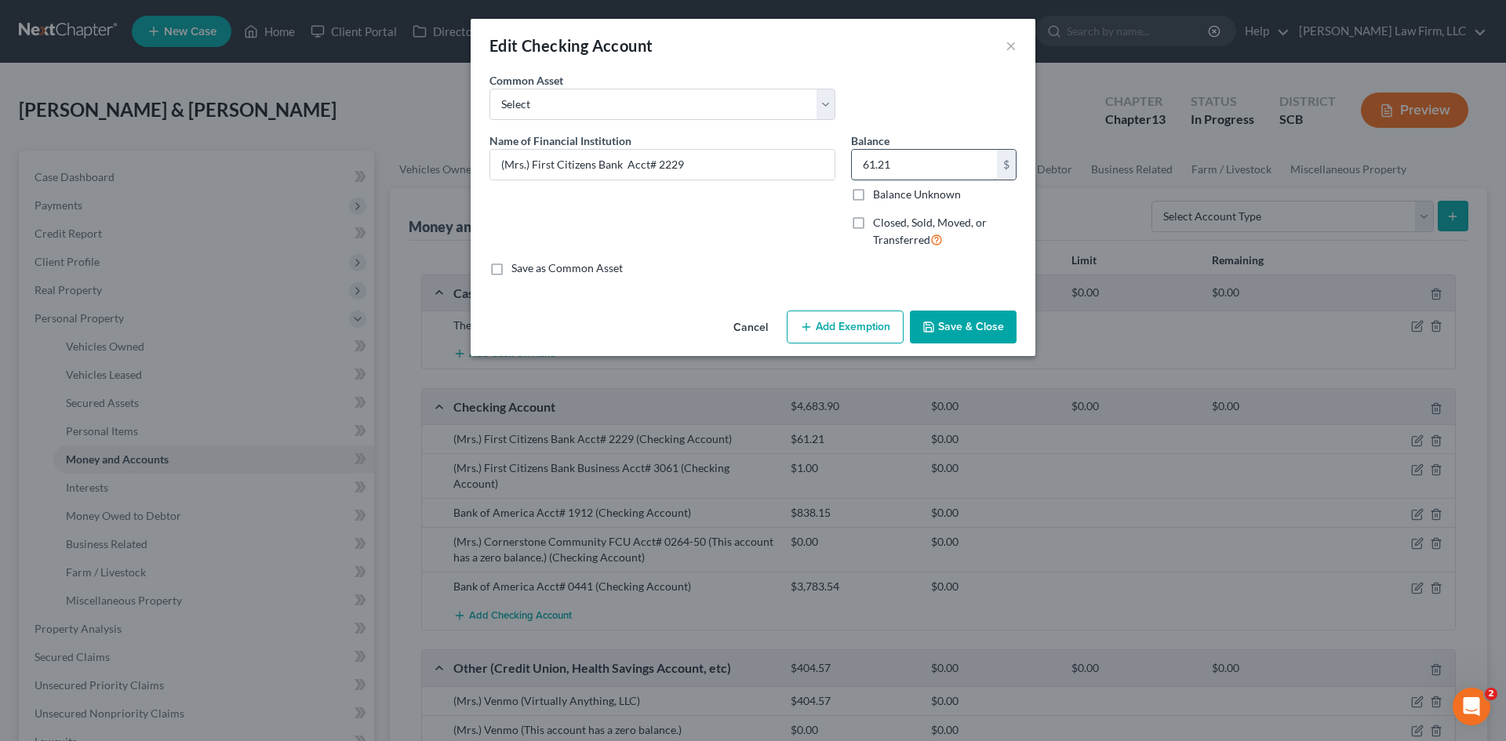
click at [914, 170] on input "61.21" at bounding box center [924, 165] width 145 height 30
type input "182.05"
click at [940, 331] on button "Save & Close" at bounding box center [963, 327] width 107 height 33
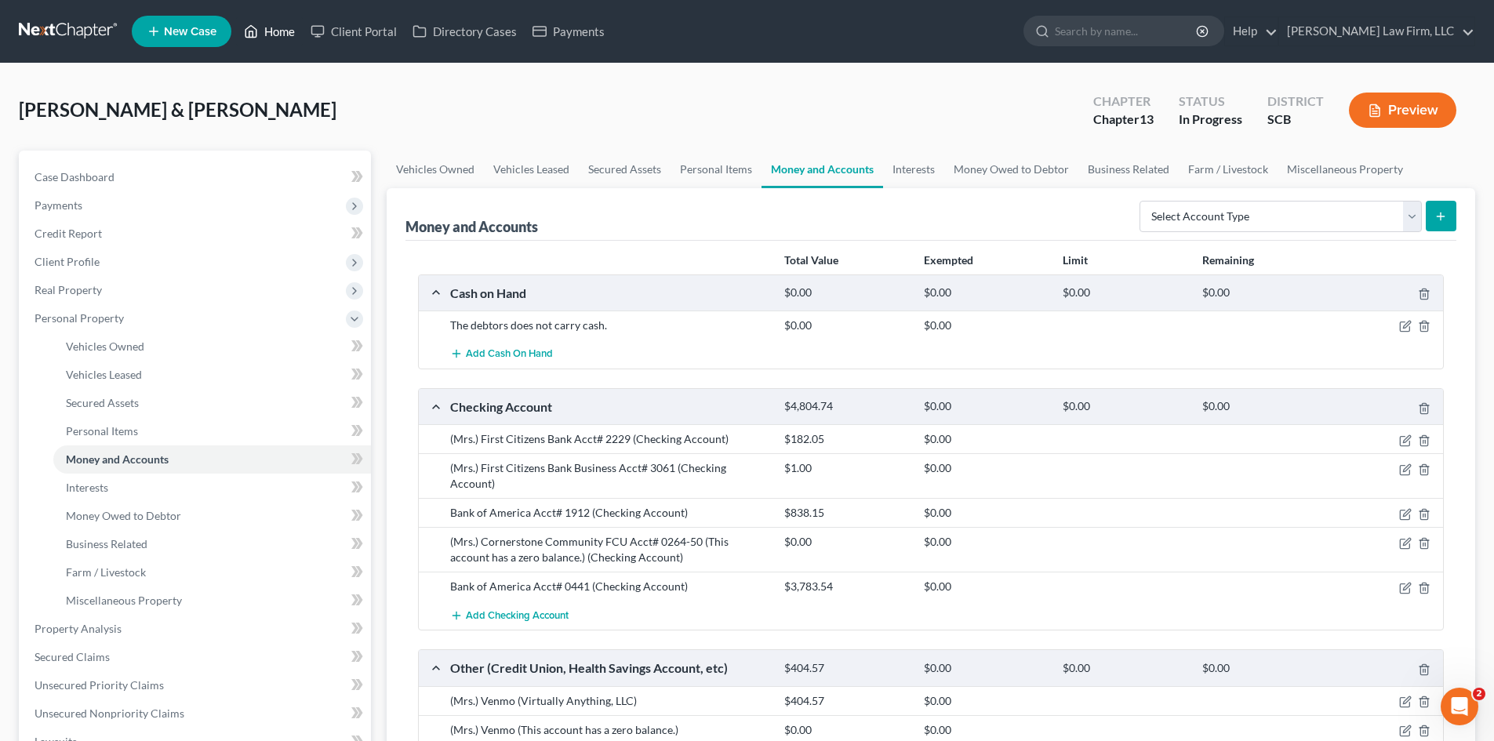
click at [270, 31] on link "Home" at bounding box center [269, 31] width 67 height 28
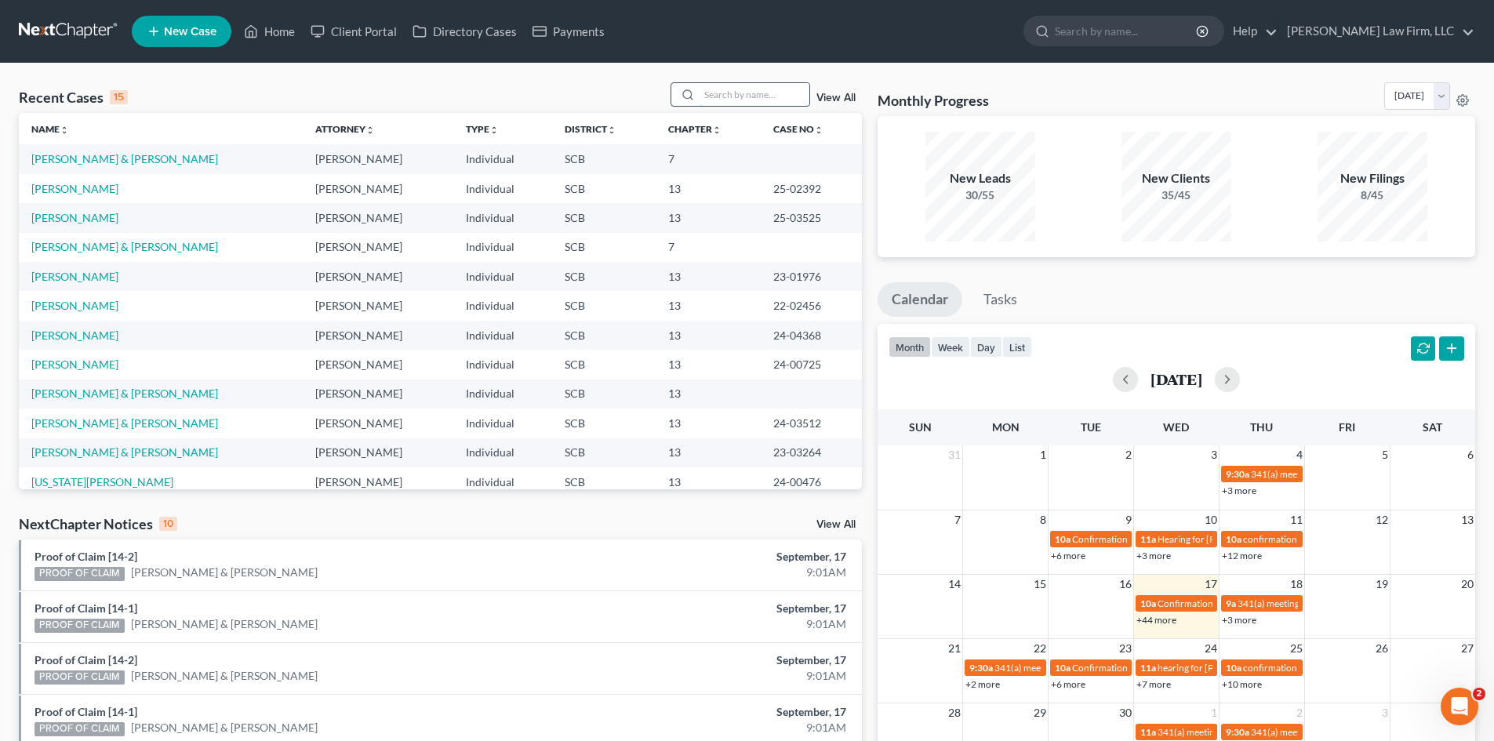
click at [711, 86] on input "search" at bounding box center [755, 94] width 110 height 23
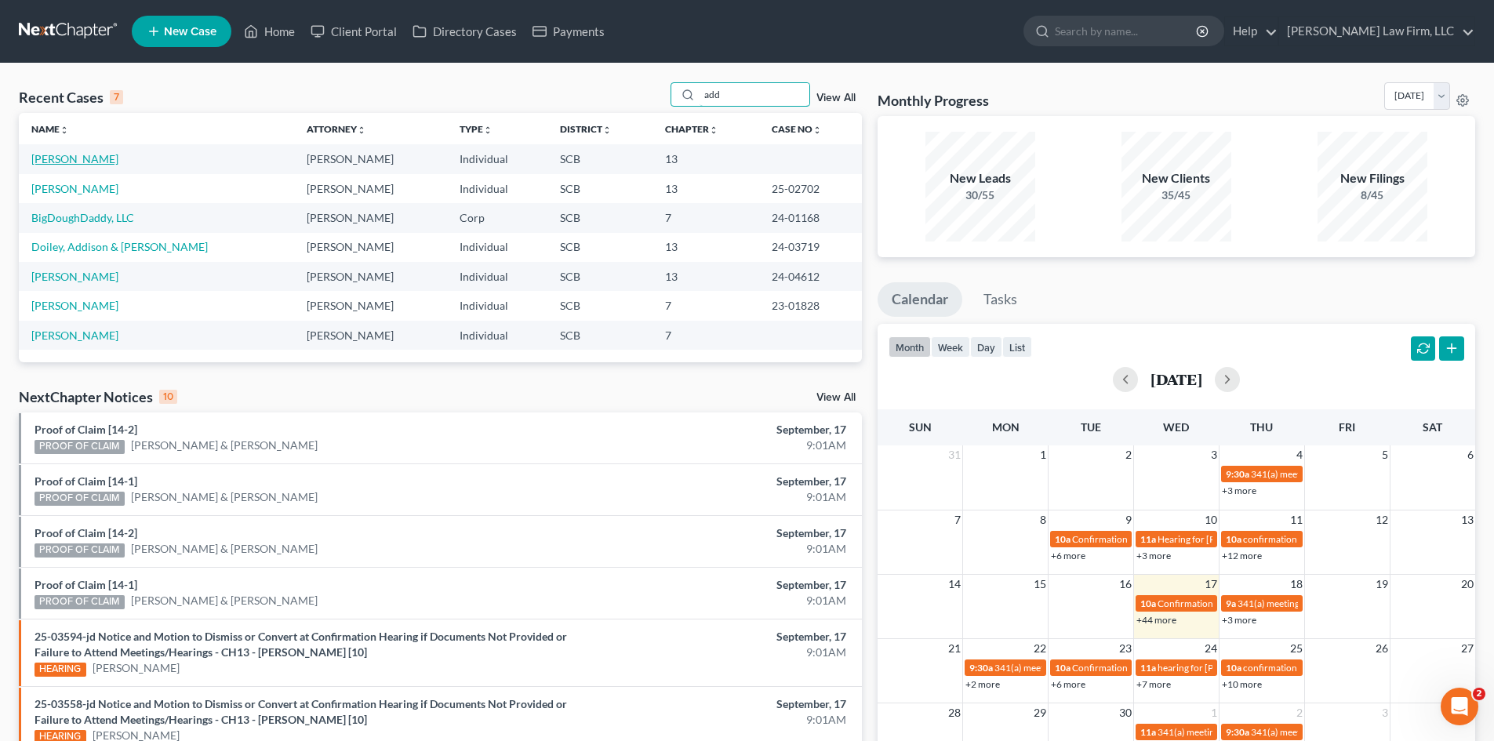
type input "add"
click at [89, 158] on link "Addison, Kiah" at bounding box center [74, 158] width 87 height 13
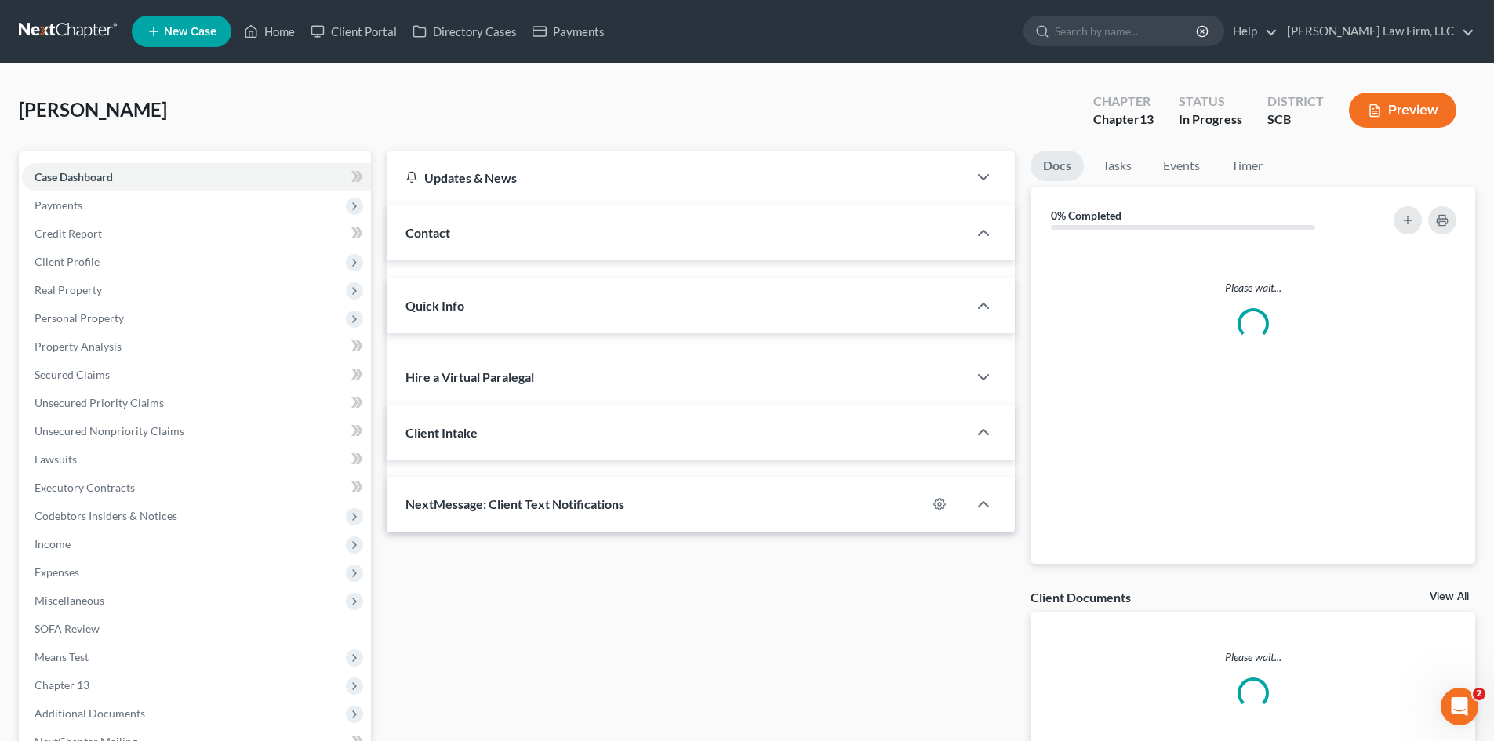
select select "0"
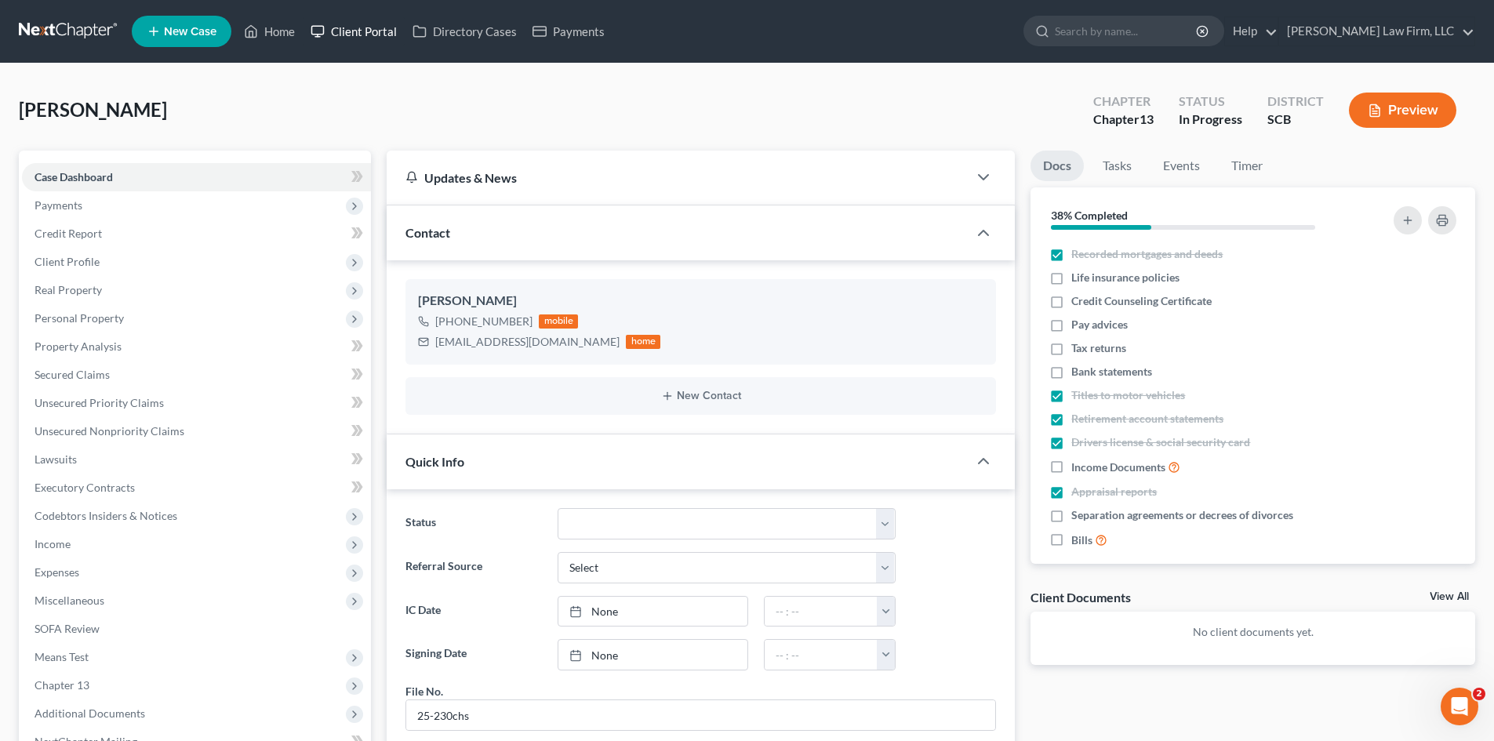
click at [384, 37] on link "Client Portal" at bounding box center [354, 31] width 102 height 28
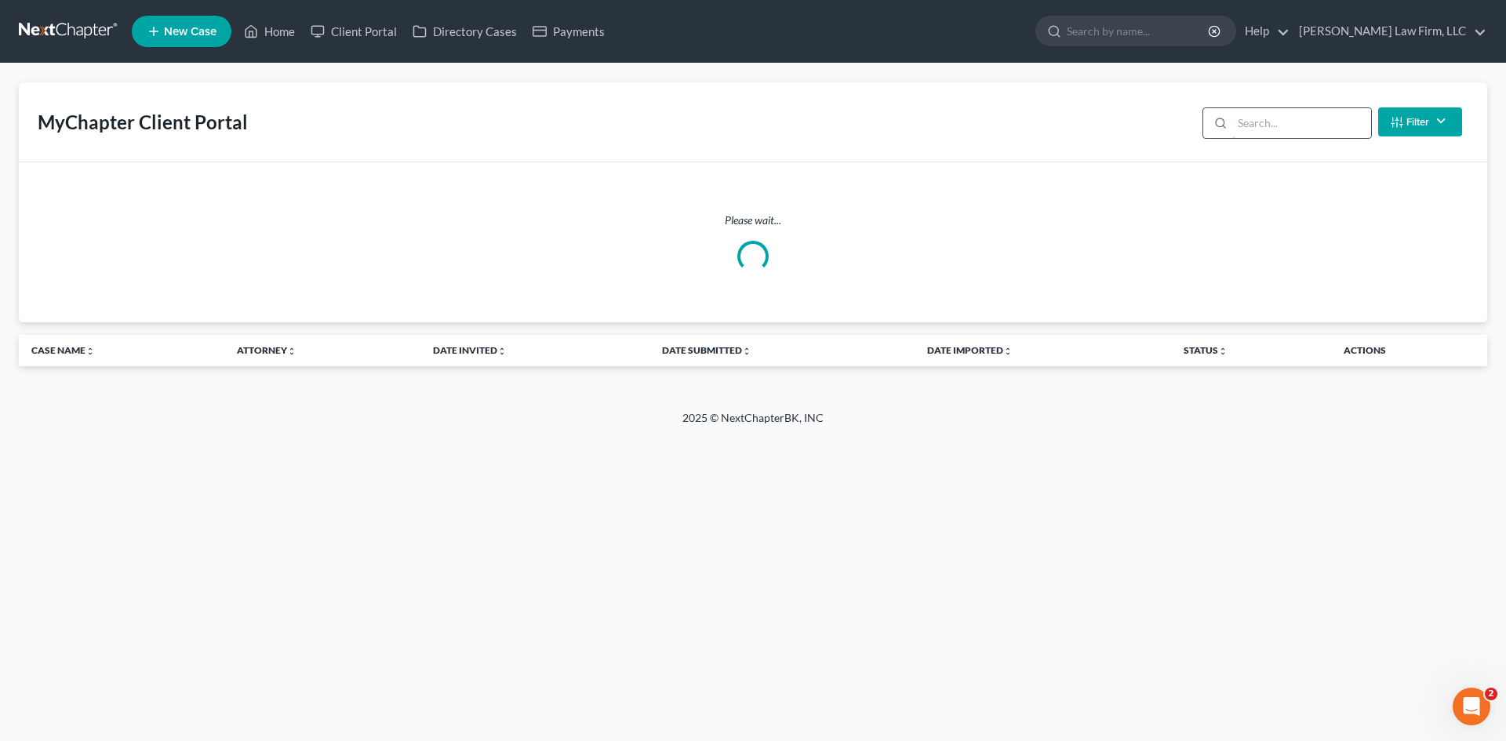
click at [1299, 116] on input "search" at bounding box center [1301, 123] width 139 height 30
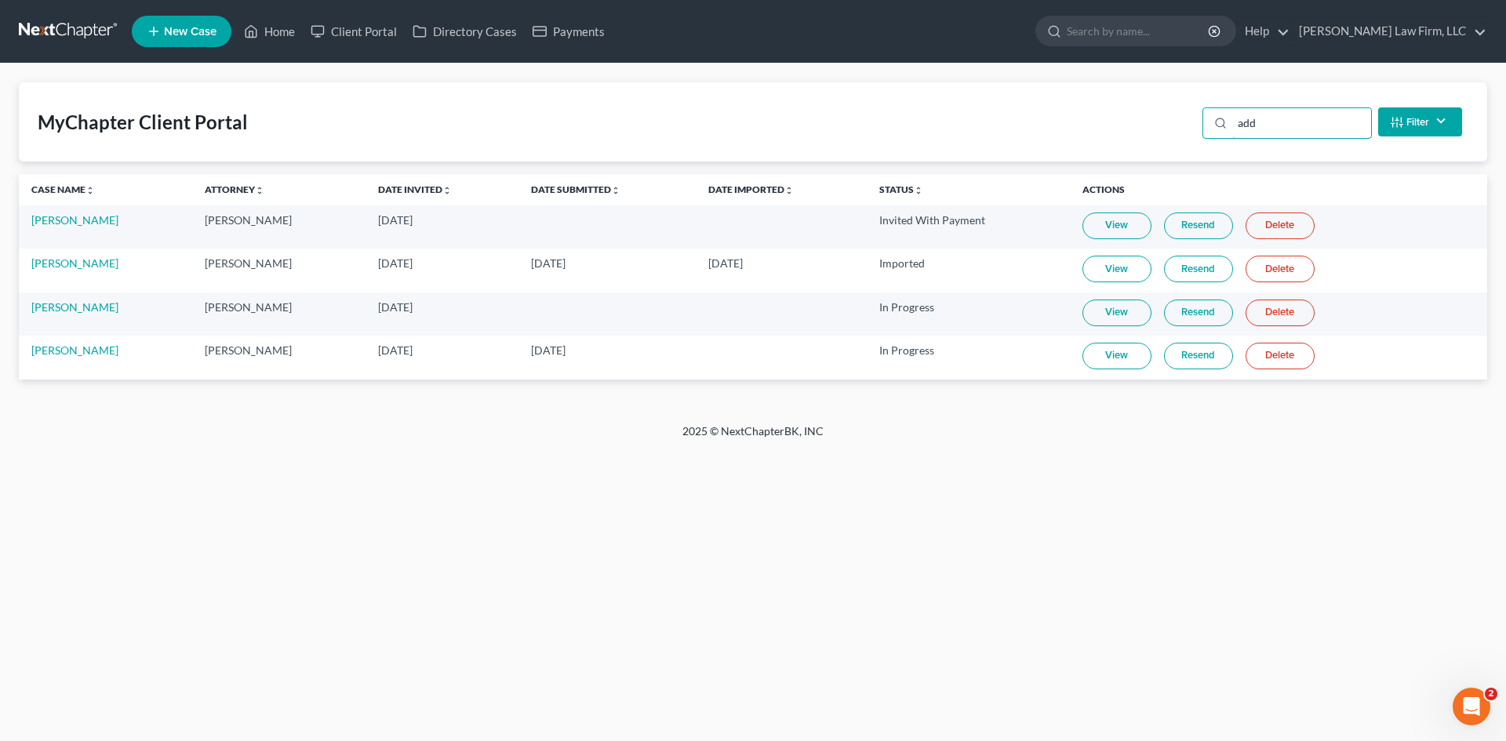
type input "add"
click at [1112, 352] on link "View" at bounding box center [1117, 356] width 69 height 27
click at [1210, 358] on link "Resend" at bounding box center [1198, 356] width 69 height 27
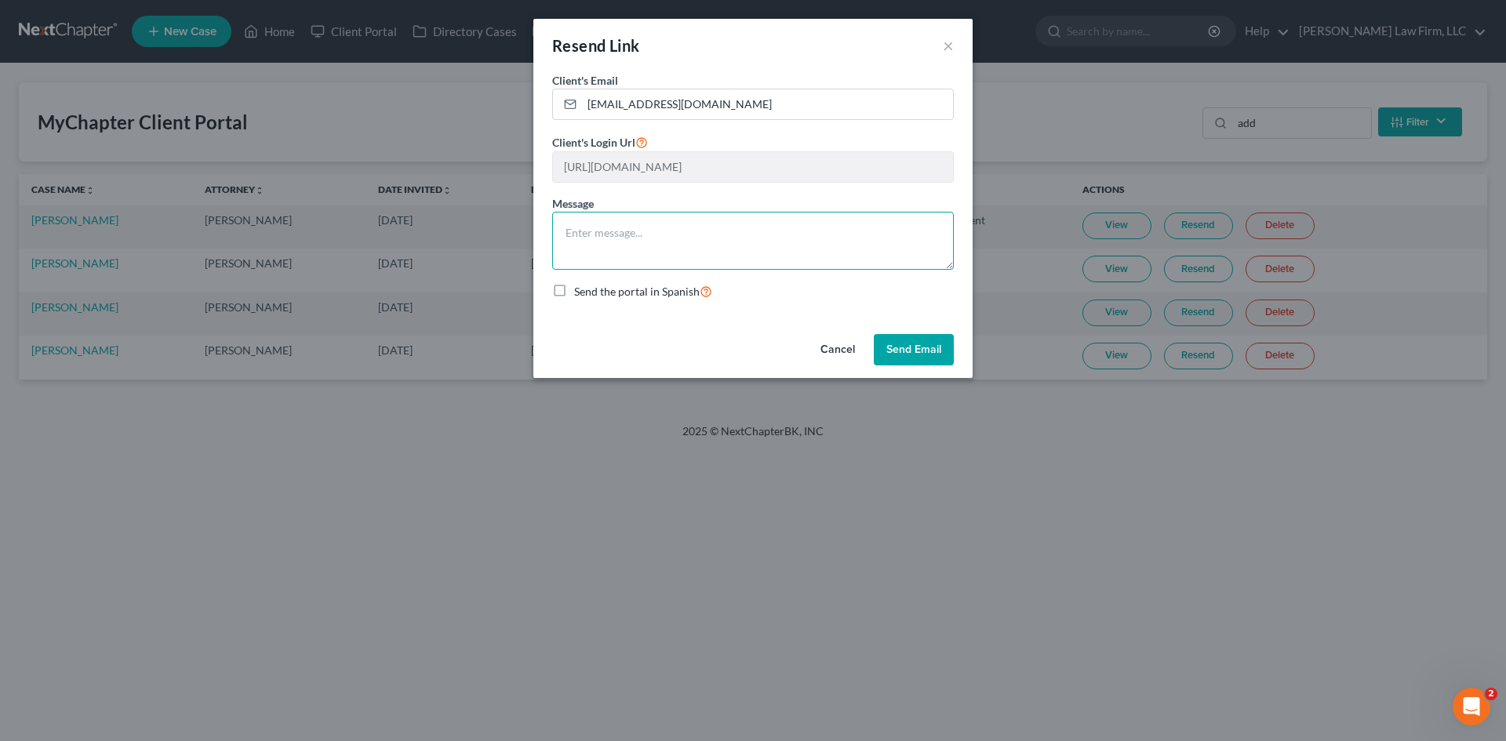
click at [737, 248] on textarea at bounding box center [753, 241] width 402 height 58
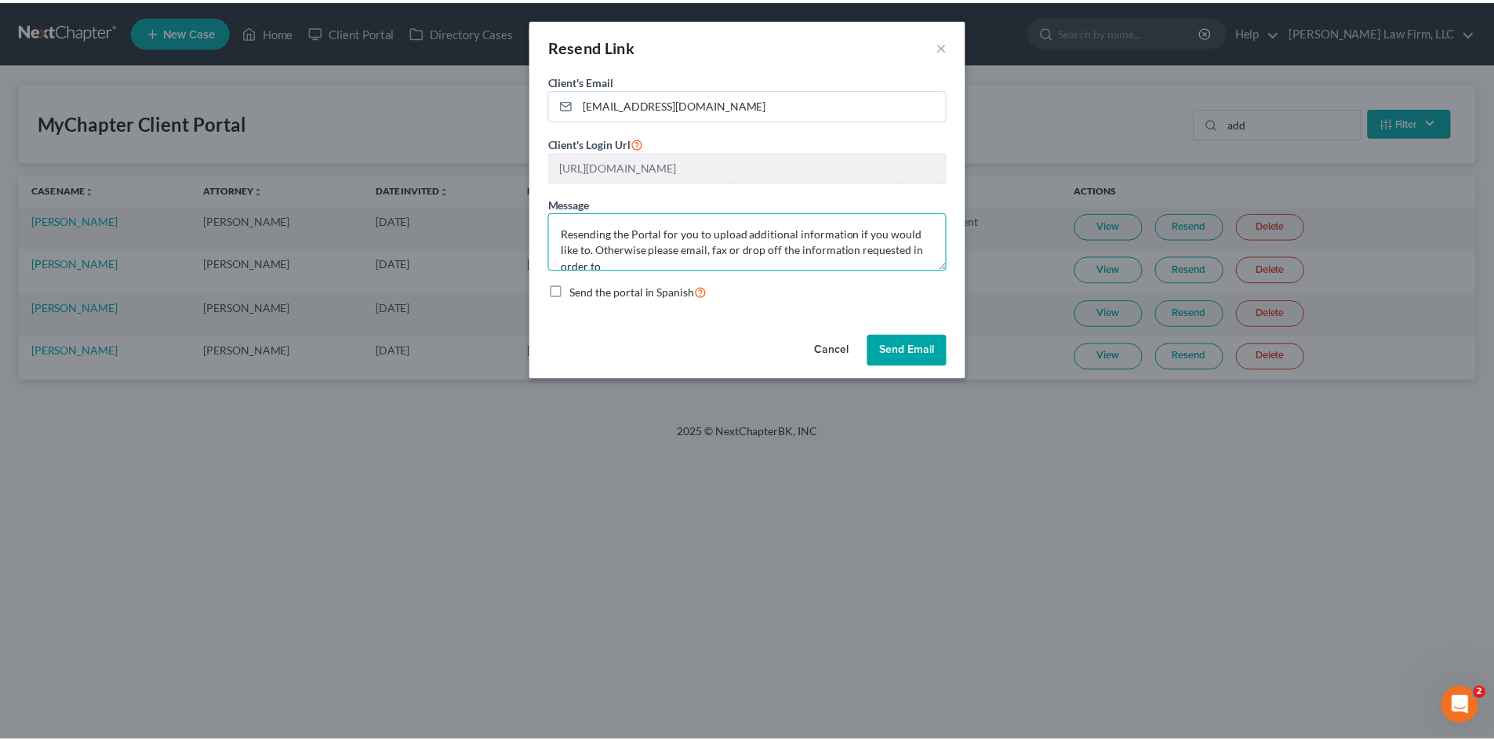
scroll to position [3, 0]
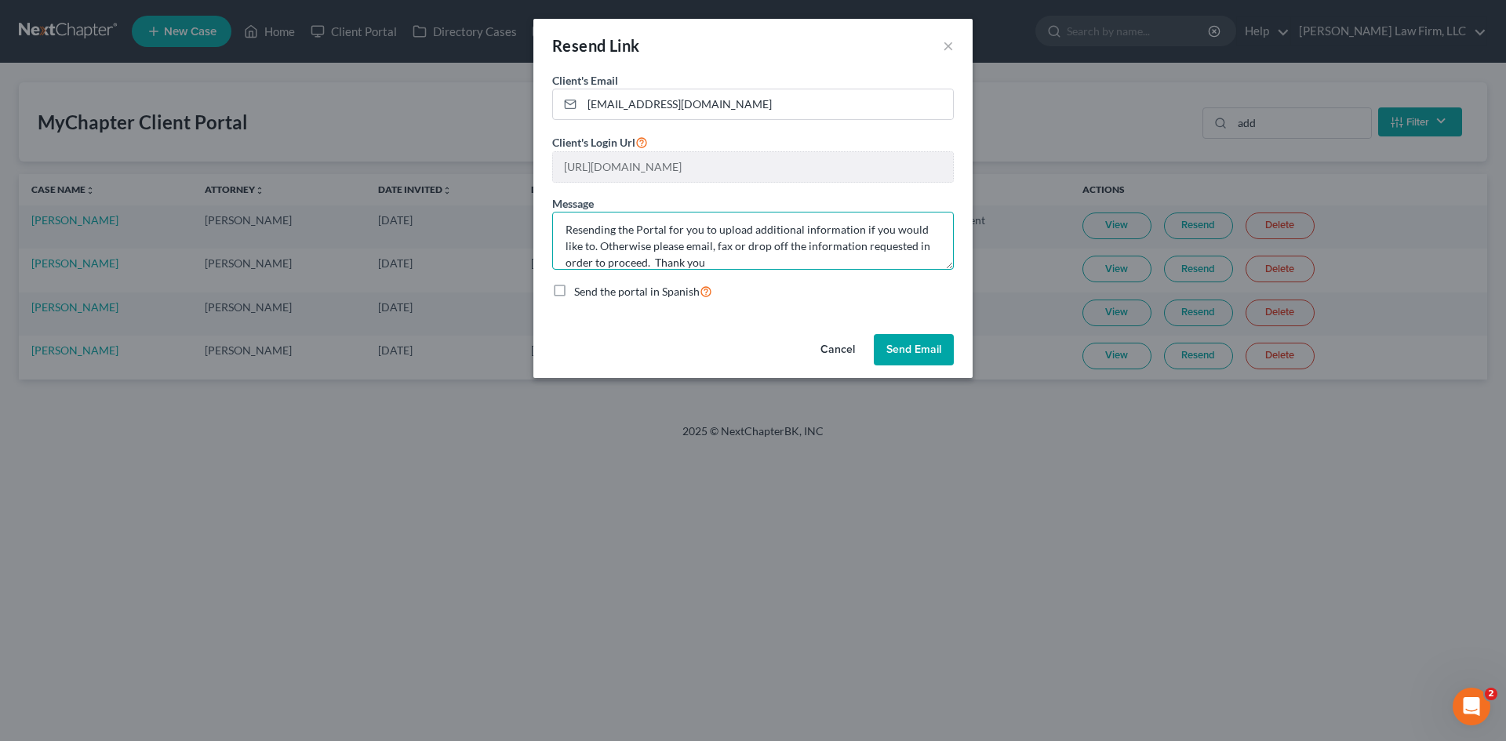
type textarea "Resending the Portal for you to upload additional information if you would like…"
click at [886, 348] on button "Send Email" at bounding box center [914, 349] width 80 height 31
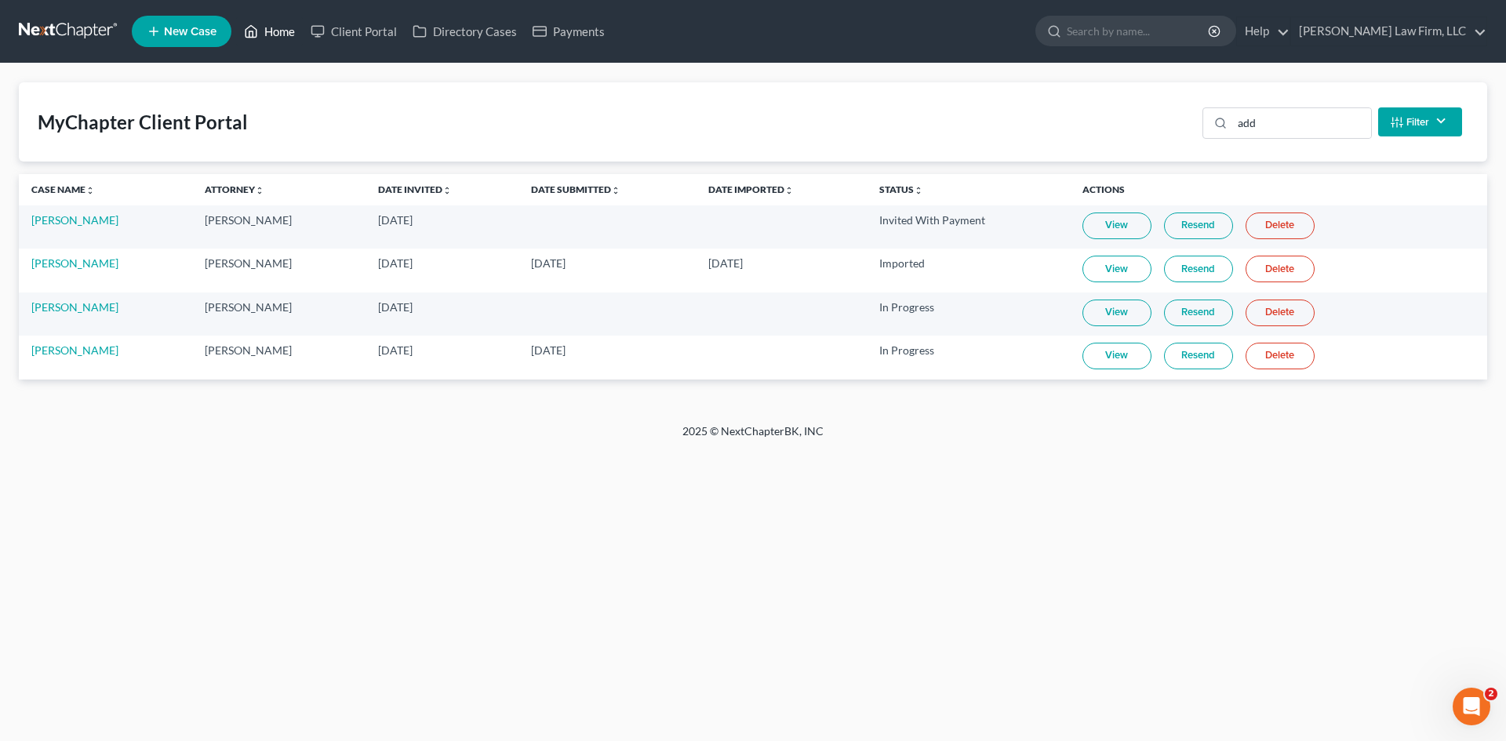
click at [271, 38] on link "Home" at bounding box center [269, 31] width 67 height 28
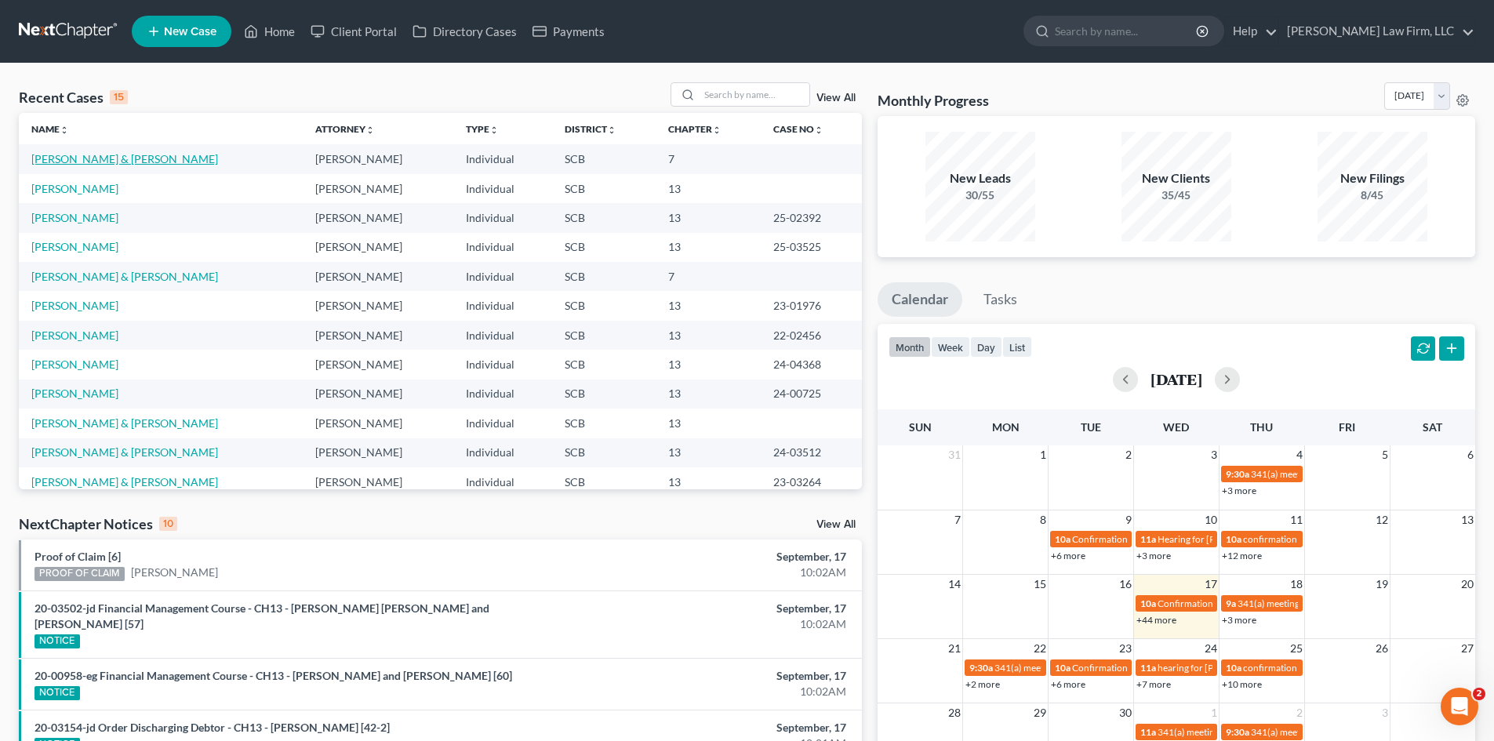
click at [86, 161] on link "Crawford, Mark & Jennifer" at bounding box center [124, 158] width 187 height 13
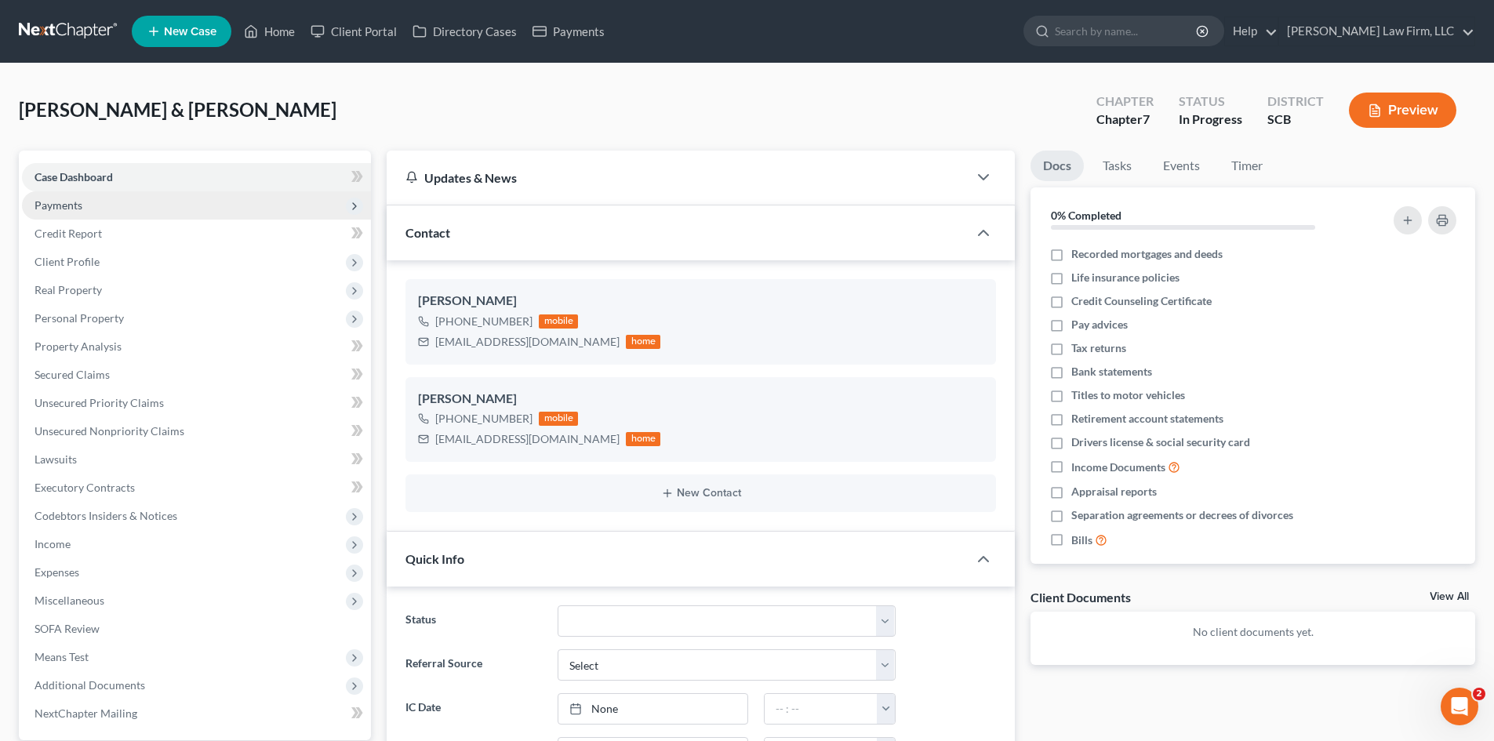
select select "0"
click at [87, 213] on span "Payments" at bounding box center [196, 205] width 349 height 28
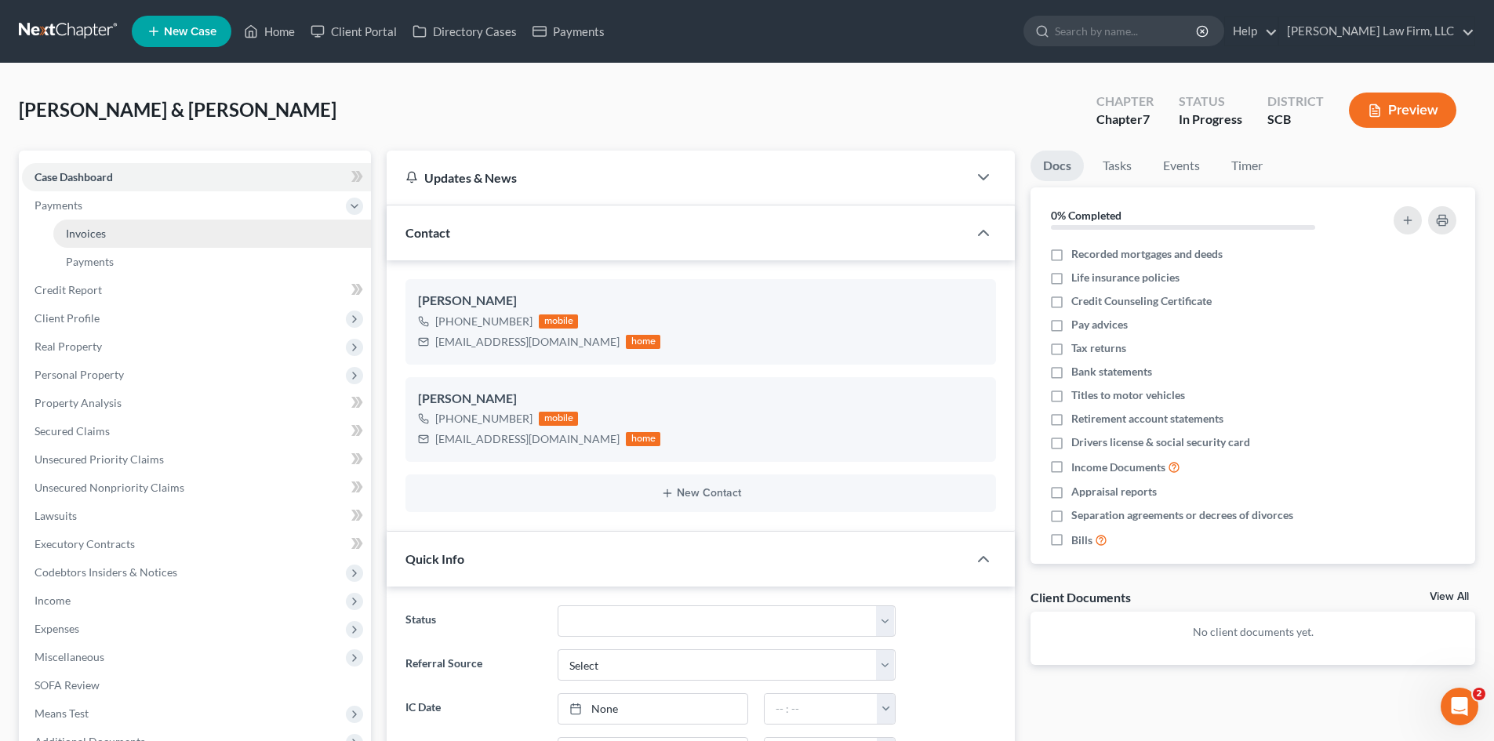
click at [93, 228] on span "Invoices" at bounding box center [86, 233] width 40 height 13
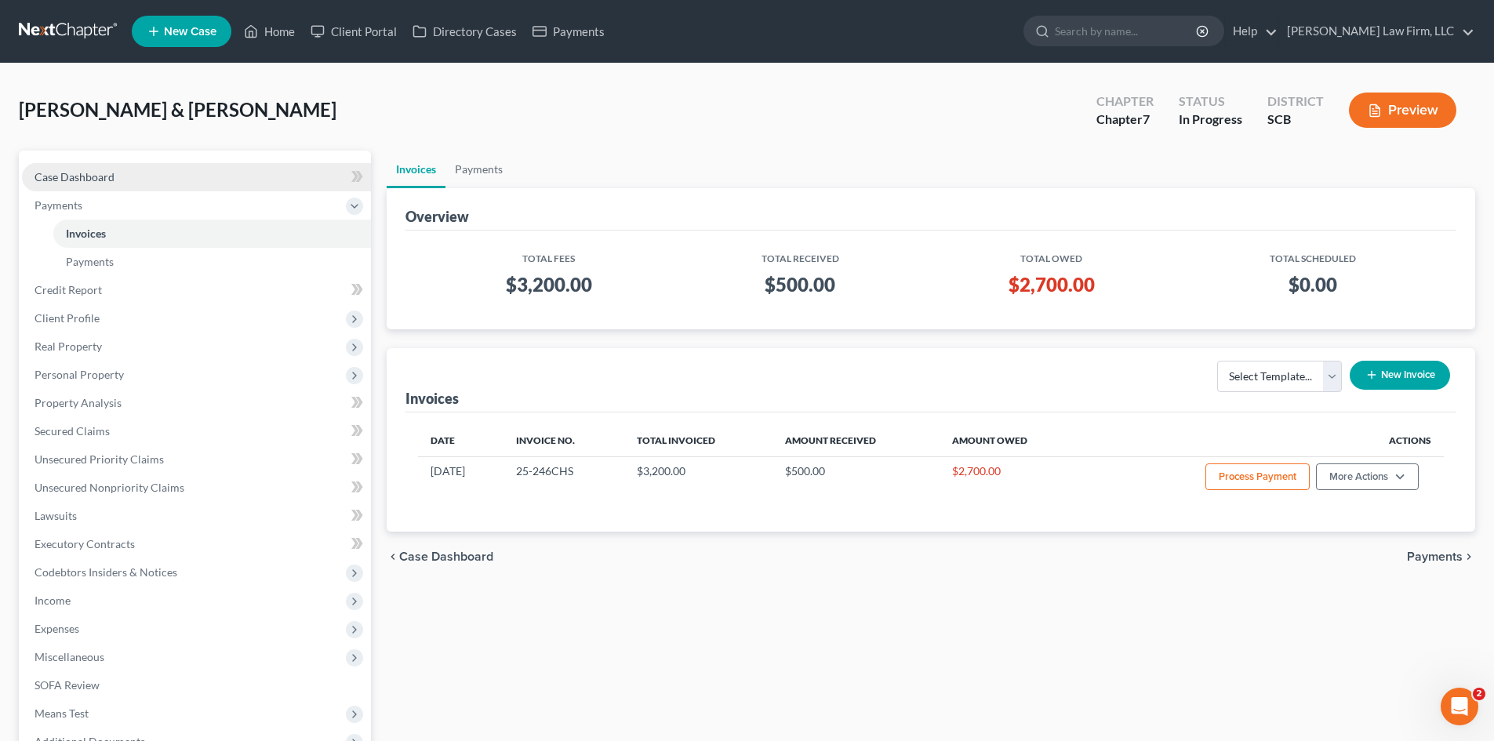
click at [99, 177] on span "Case Dashboard" at bounding box center [75, 176] width 80 height 13
select select "0"
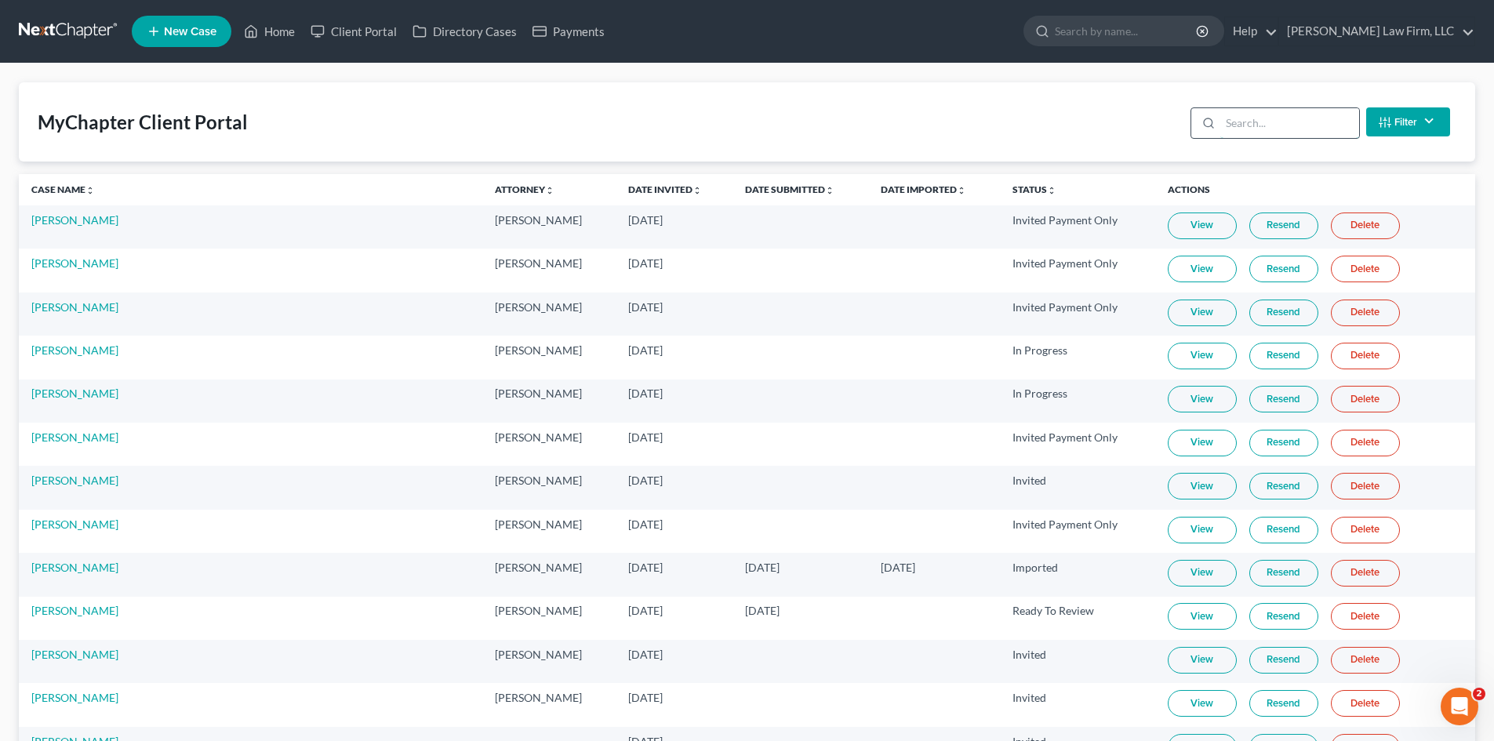
click at [1279, 131] on input "search" at bounding box center [1290, 123] width 139 height 30
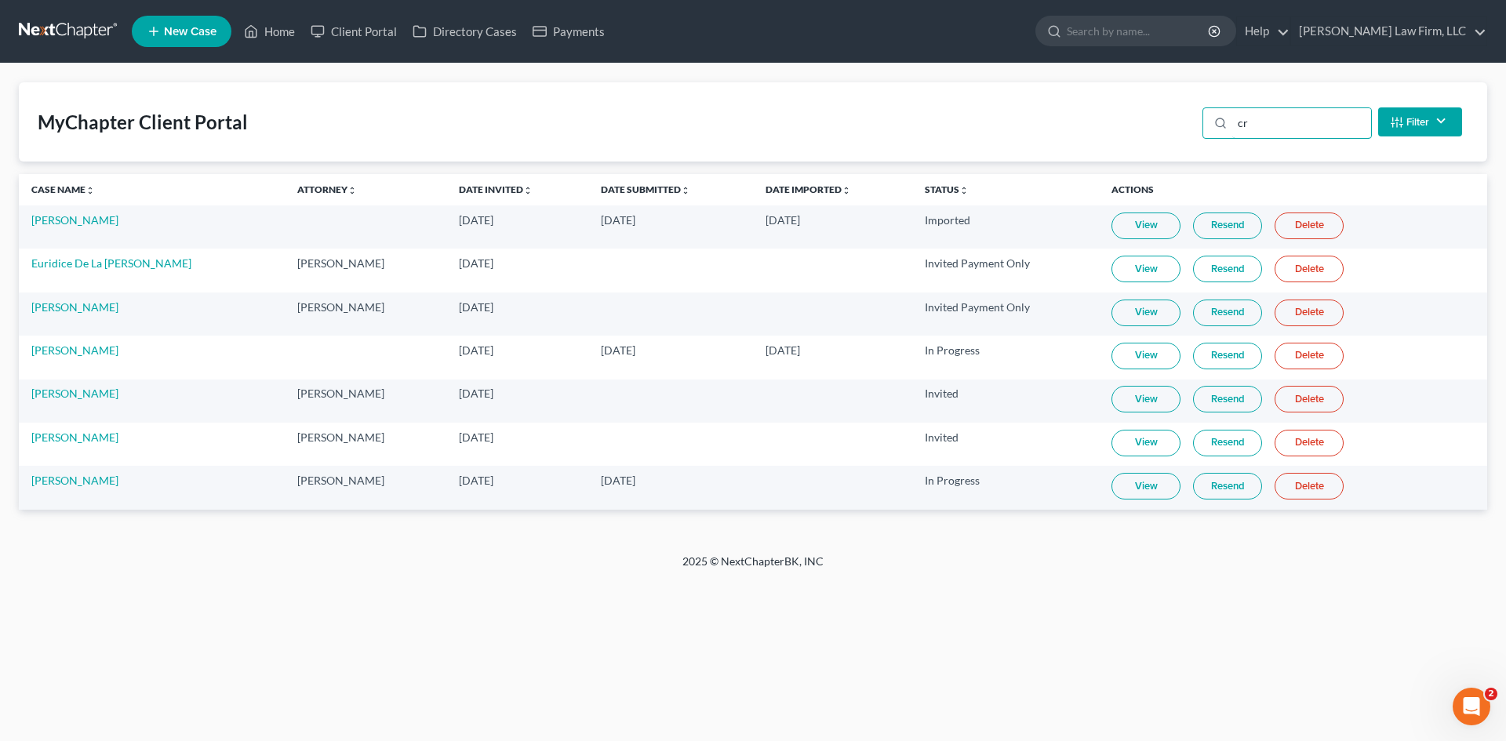
type input "cr"
click at [1130, 486] on link "View" at bounding box center [1146, 486] width 69 height 27
click at [1112, 445] on link "View" at bounding box center [1146, 443] width 69 height 27
click at [1133, 491] on link "View" at bounding box center [1146, 486] width 69 height 27
click at [1113, 456] on link "View" at bounding box center [1146, 443] width 69 height 27
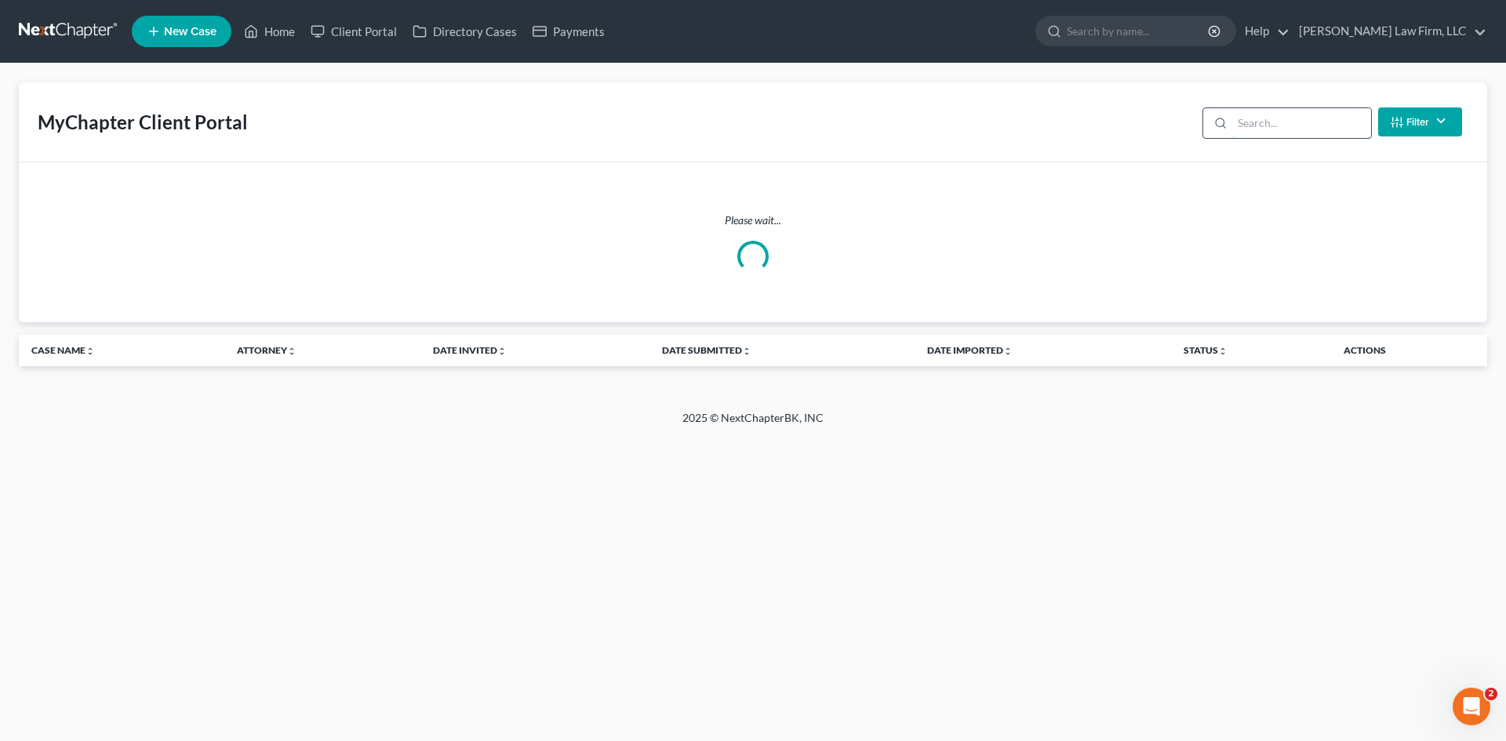
click at [1280, 128] on input "search" at bounding box center [1301, 123] width 139 height 30
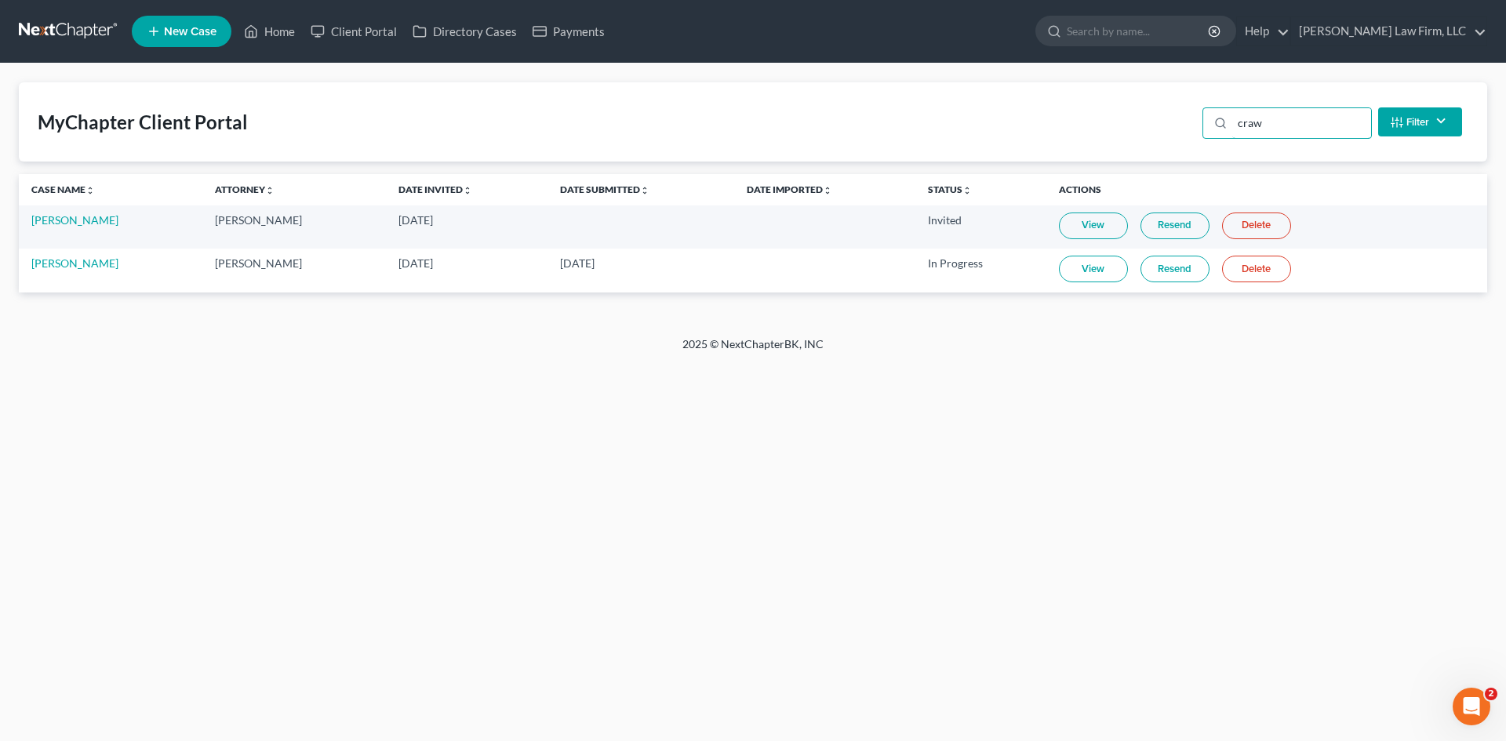
type input "craw"
click at [1068, 264] on link "View" at bounding box center [1093, 269] width 69 height 27
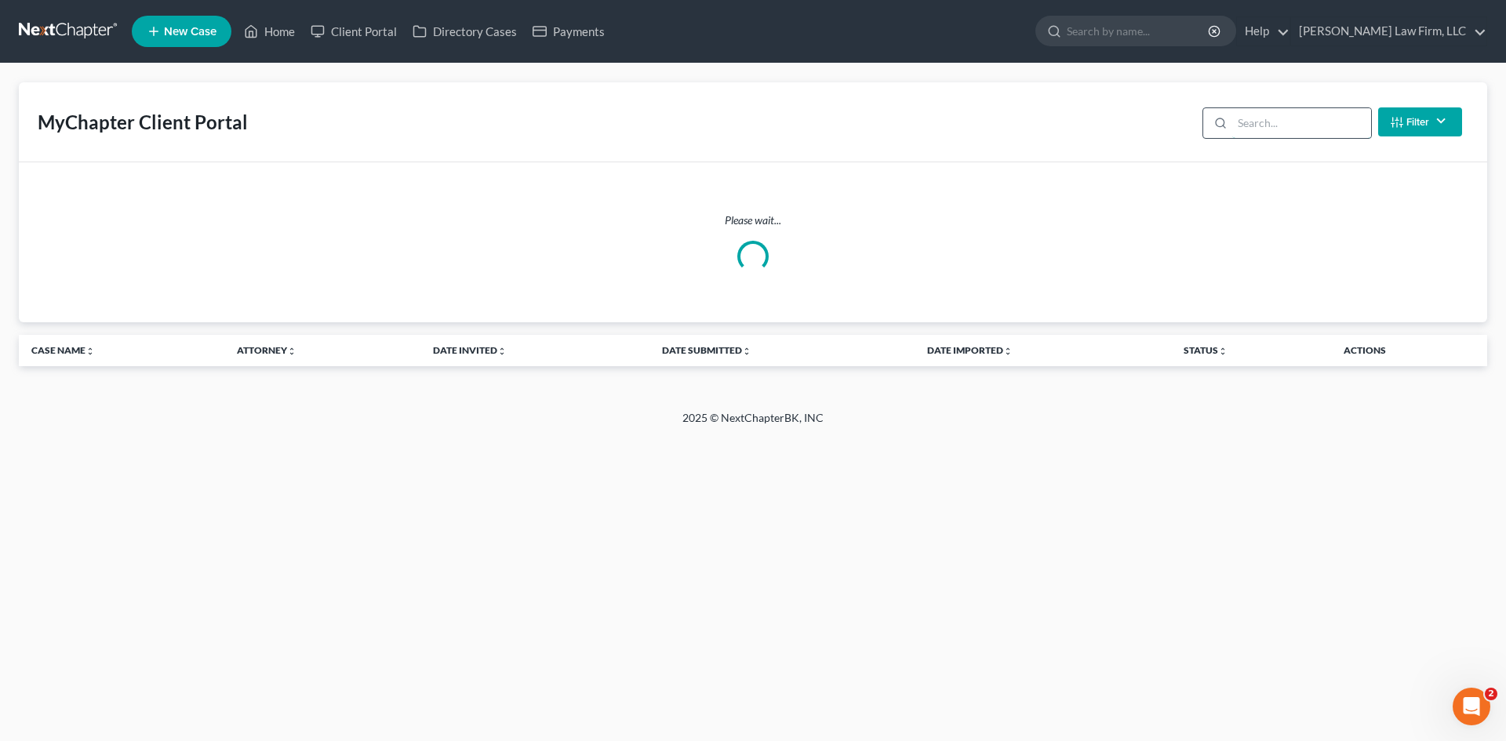
click at [1316, 121] on input "search" at bounding box center [1301, 123] width 139 height 30
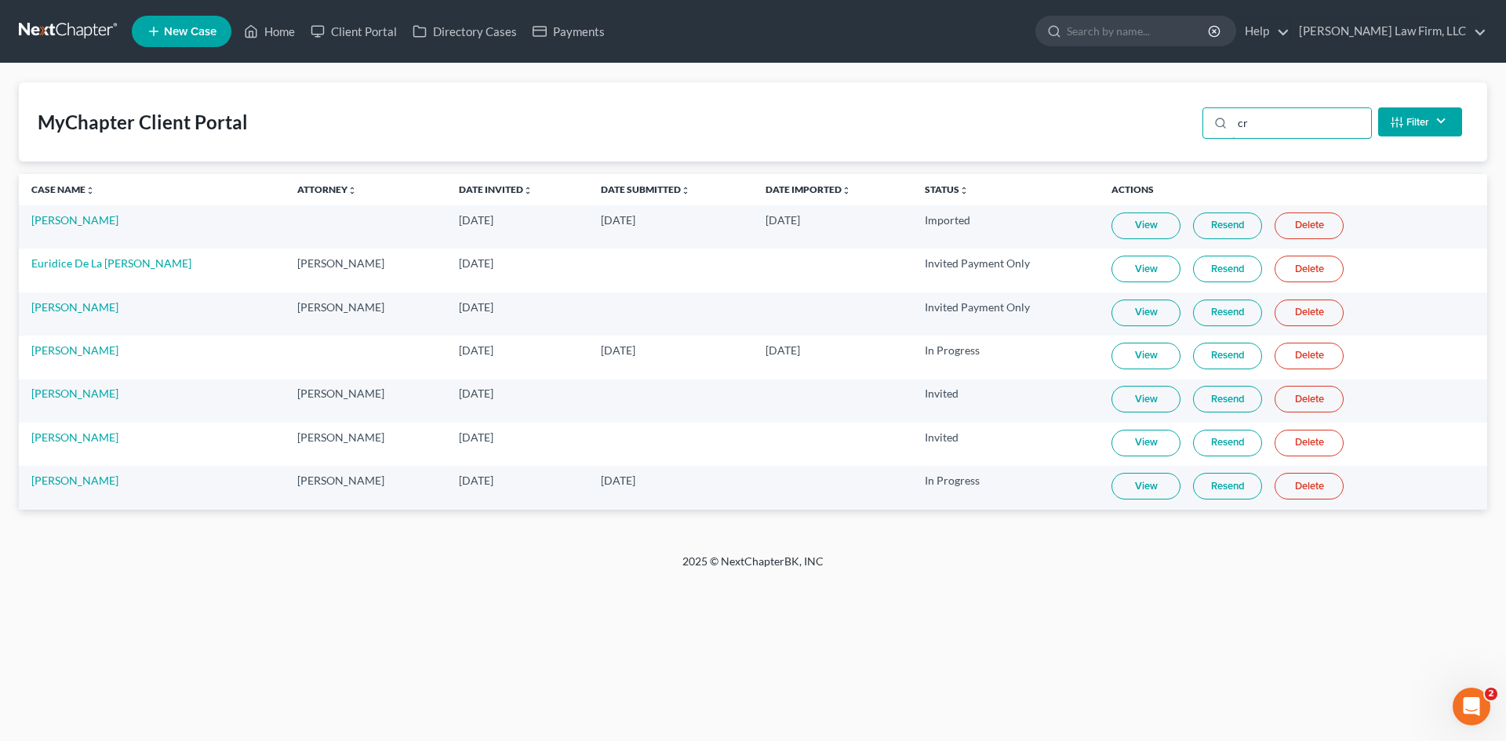
type input "cr"
click at [1126, 498] on link "View" at bounding box center [1146, 486] width 69 height 27
